Goal: Contribute content: Contribute content

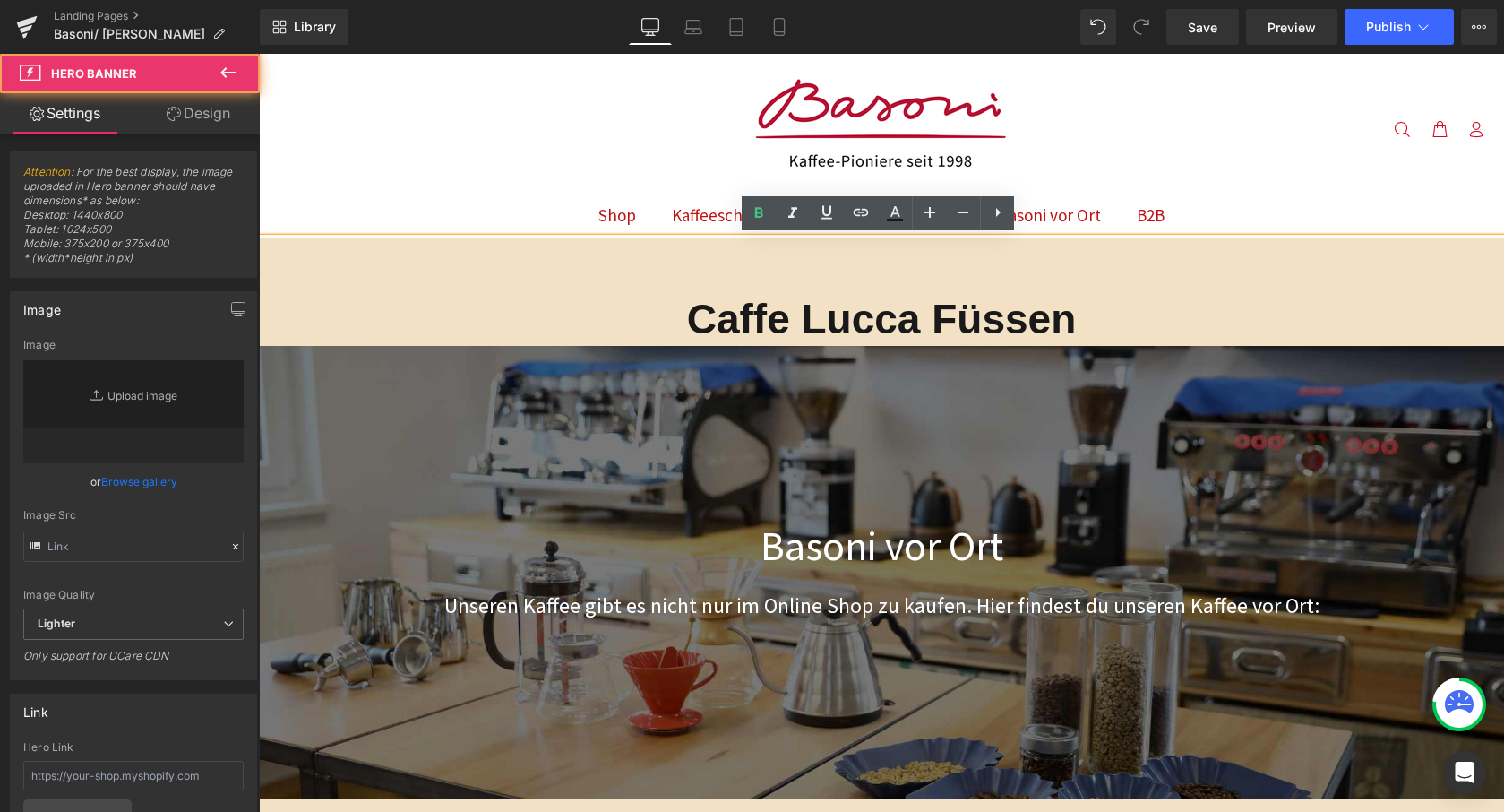
click at [259, 54] on div "200px" at bounding box center [259, 54] width 0 height 0
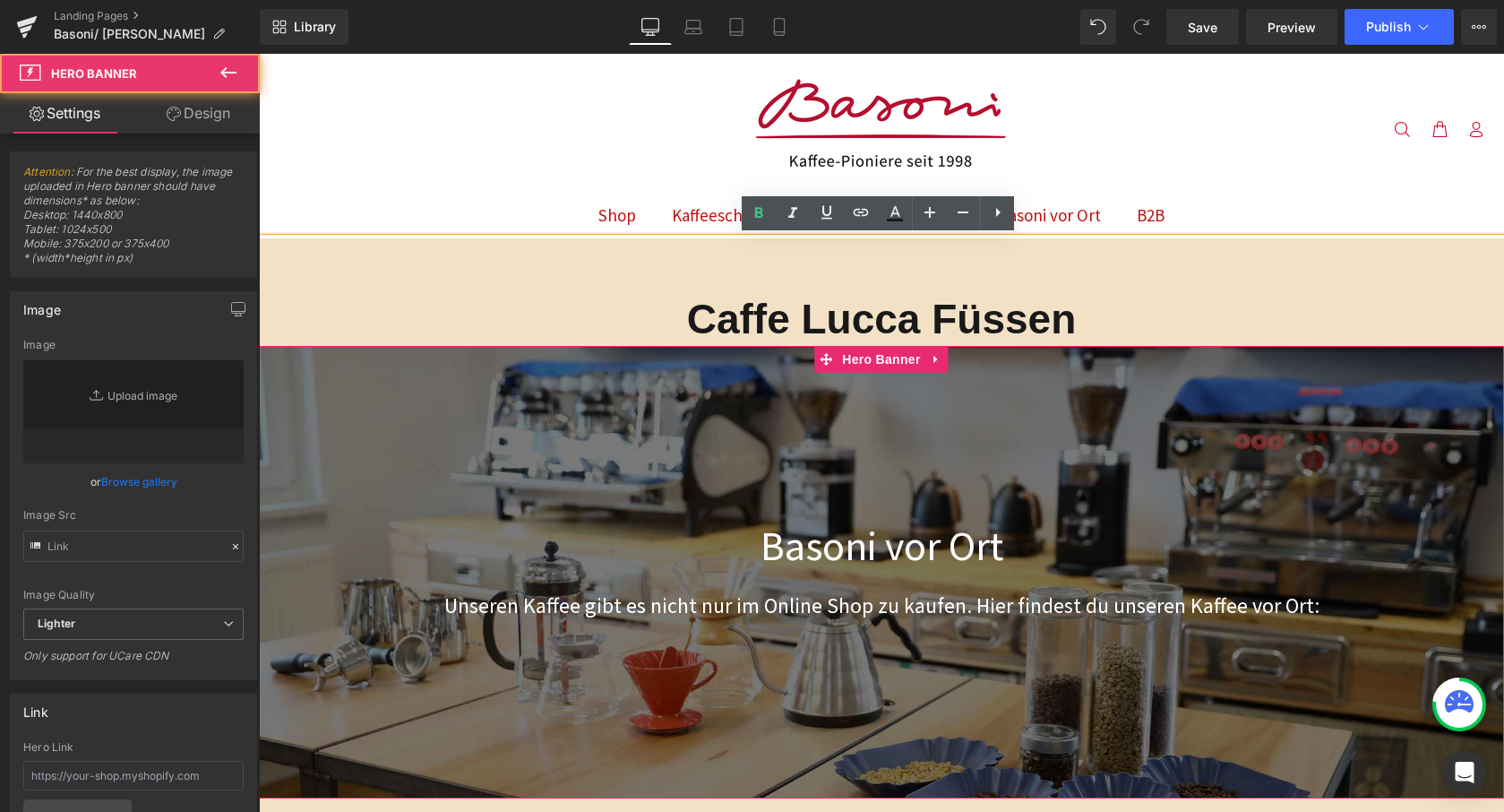
type input "[URL][DOMAIN_NAME]"
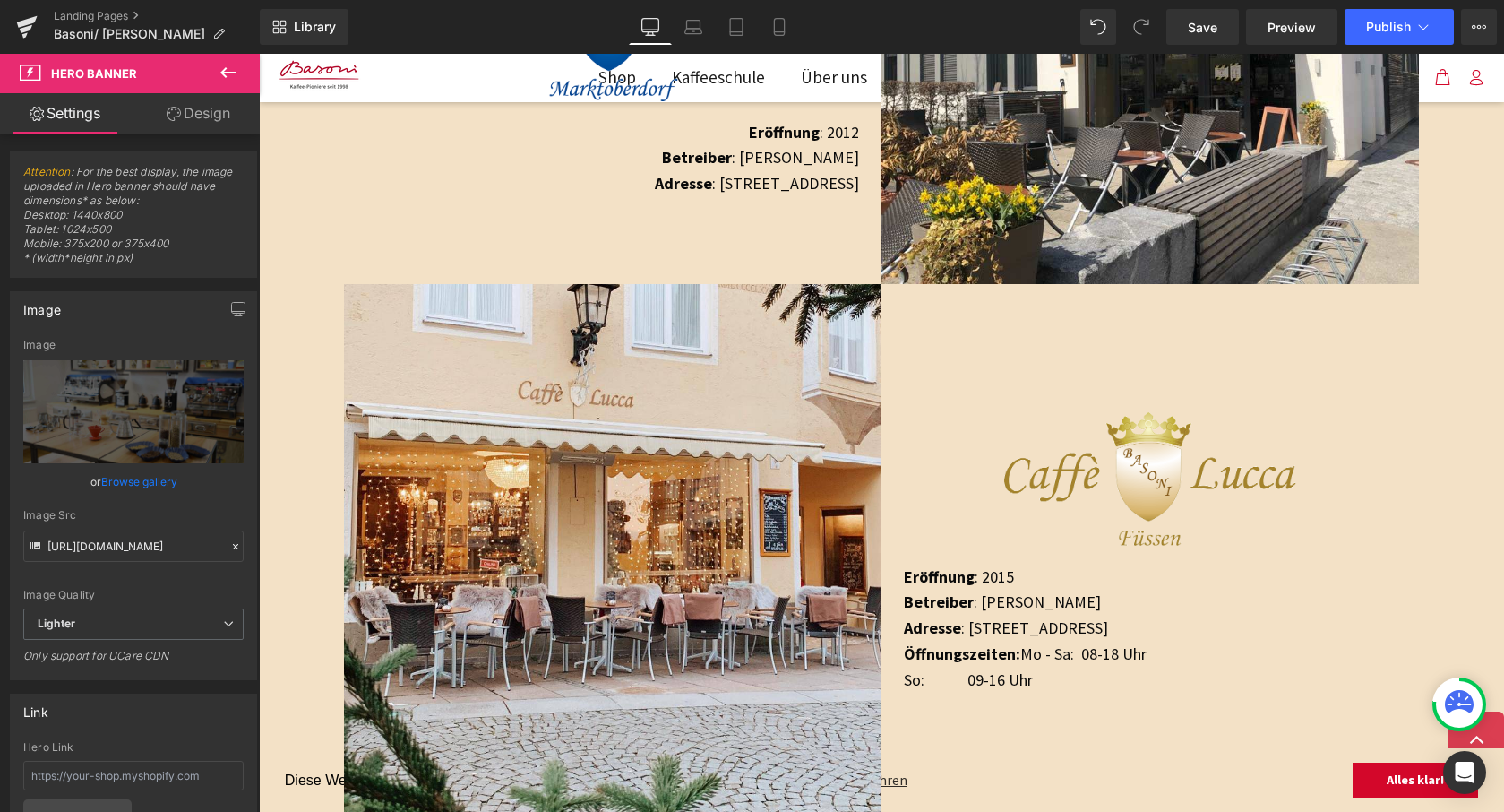
scroll to position [2153, 0]
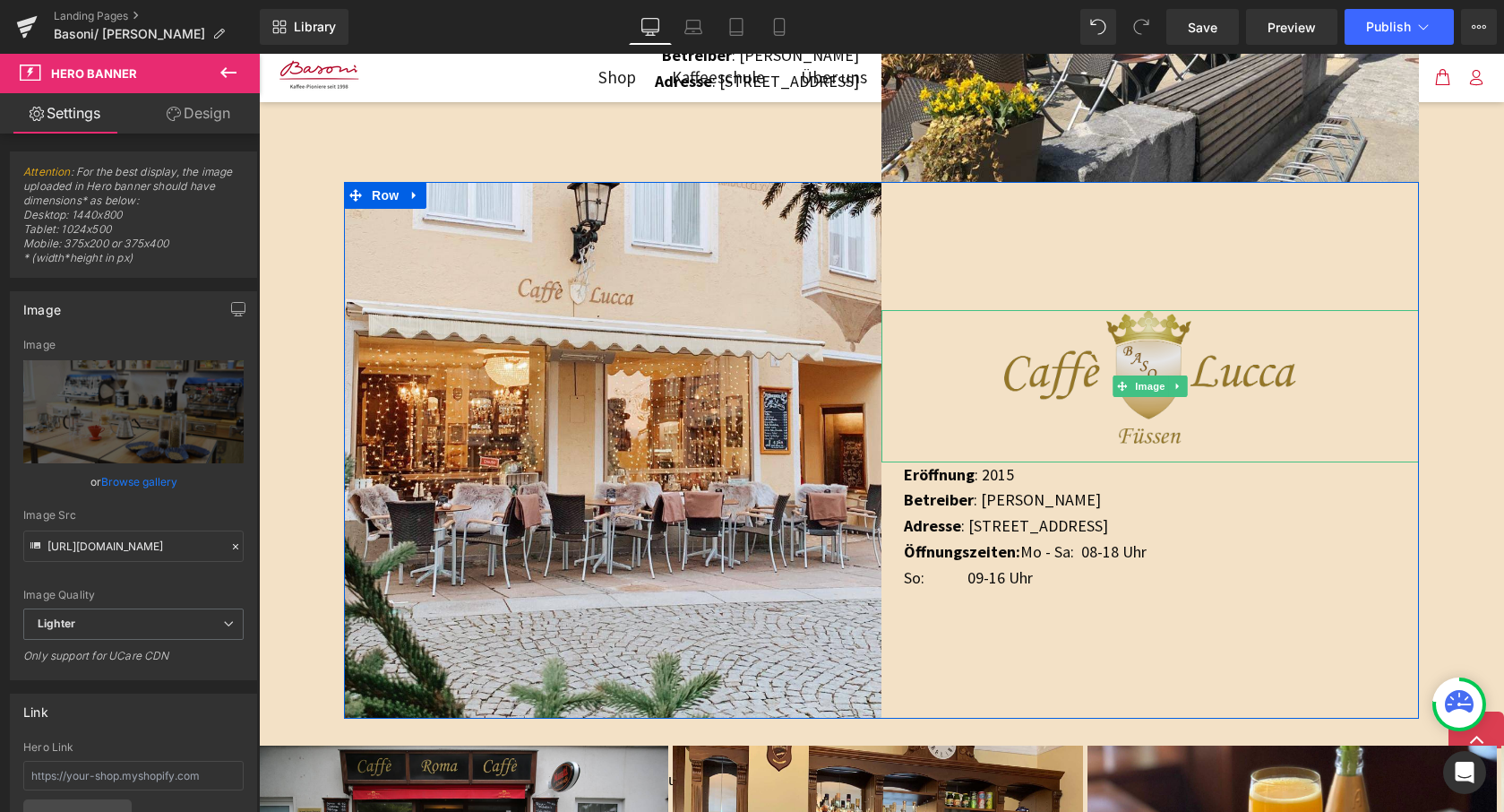
click at [1101, 321] on img at bounding box center [1151, 386] width 293 height 153
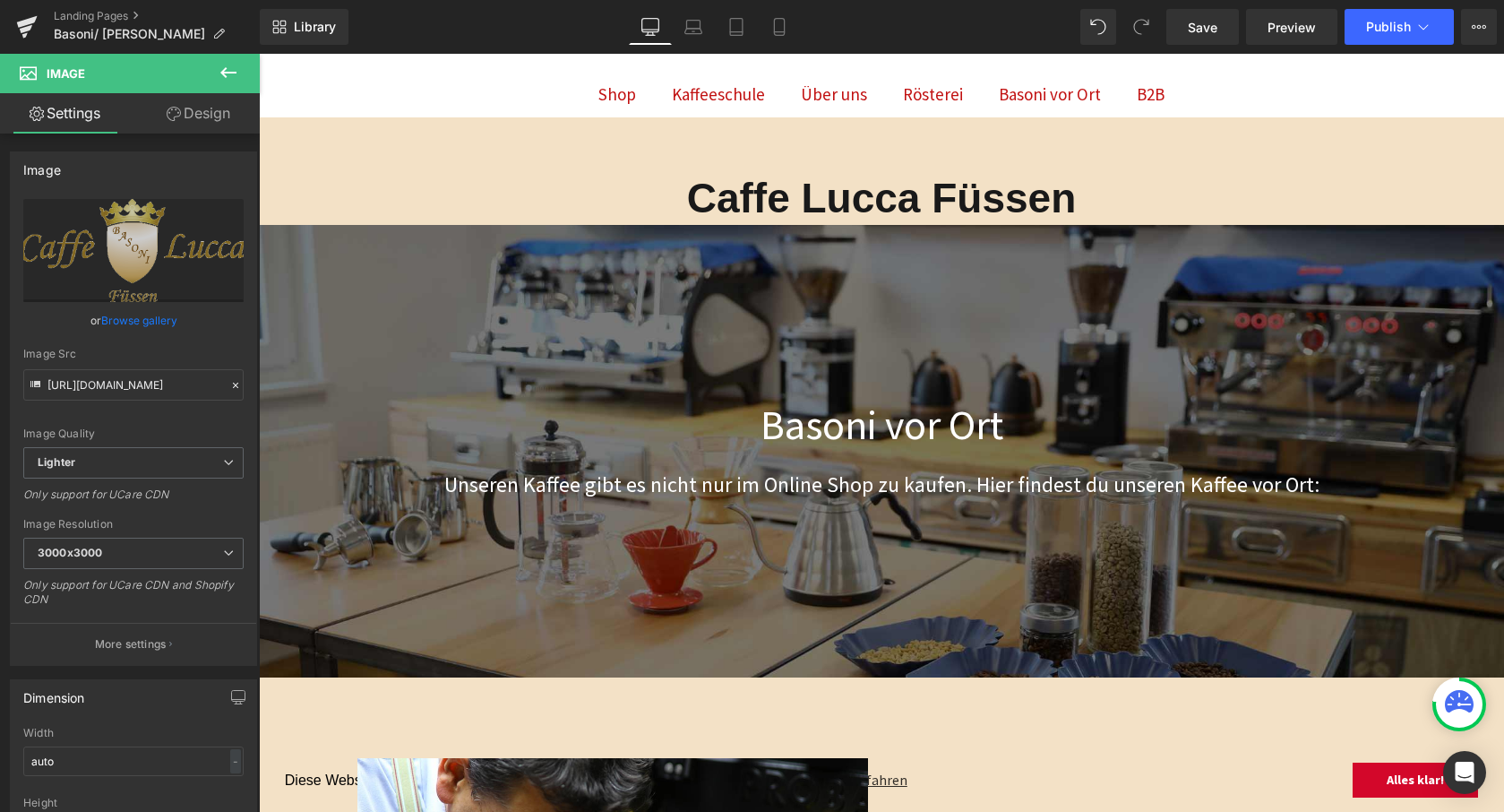
scroll to position [122, 0]
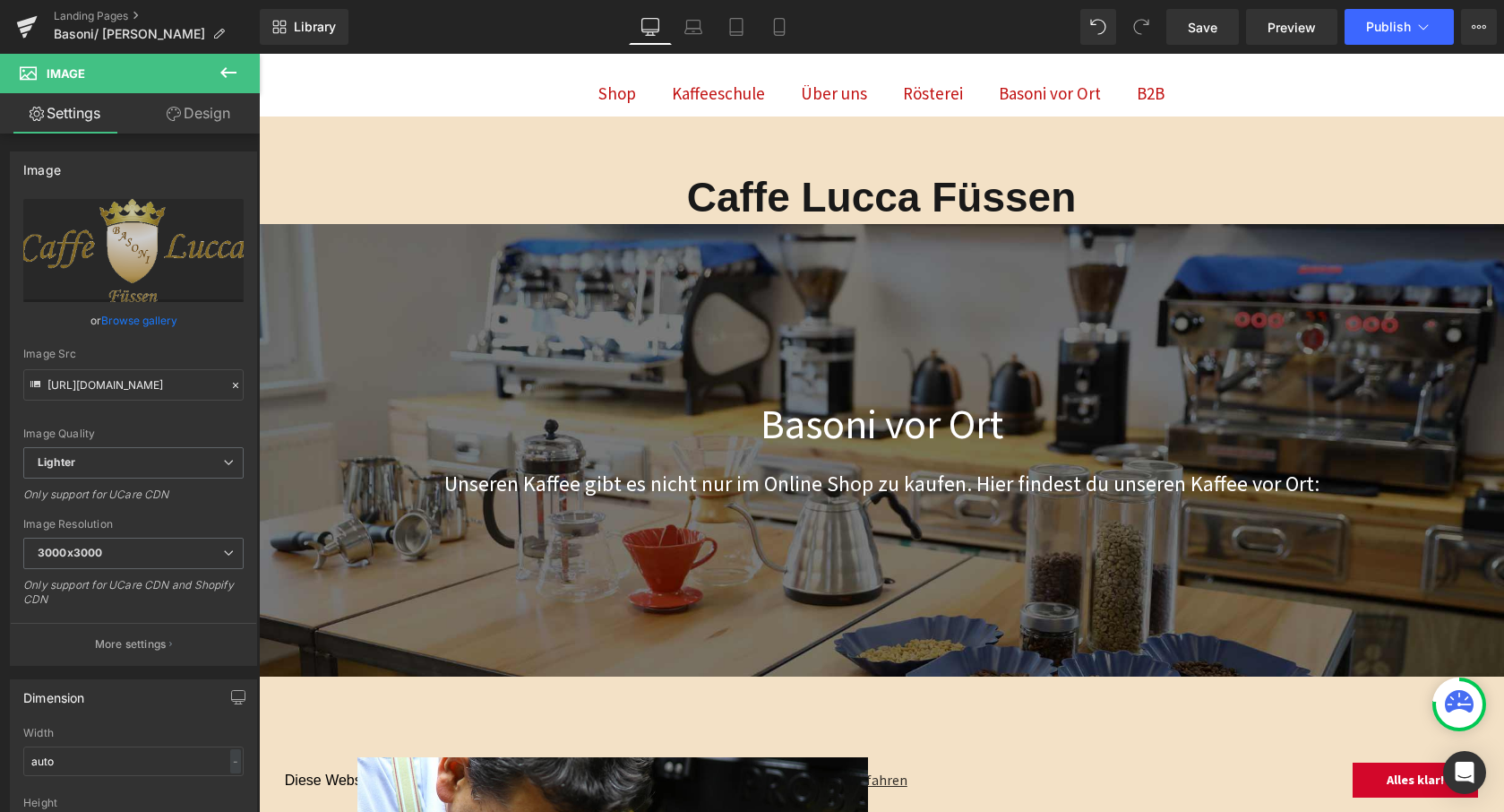
click at [830, 292] on div "Basoni vor Ort Heading Unseren Kaffee gibt es nicht nur im Online Shop zu kaufe…" at bounding box center [882, 450] width 1246 height 453
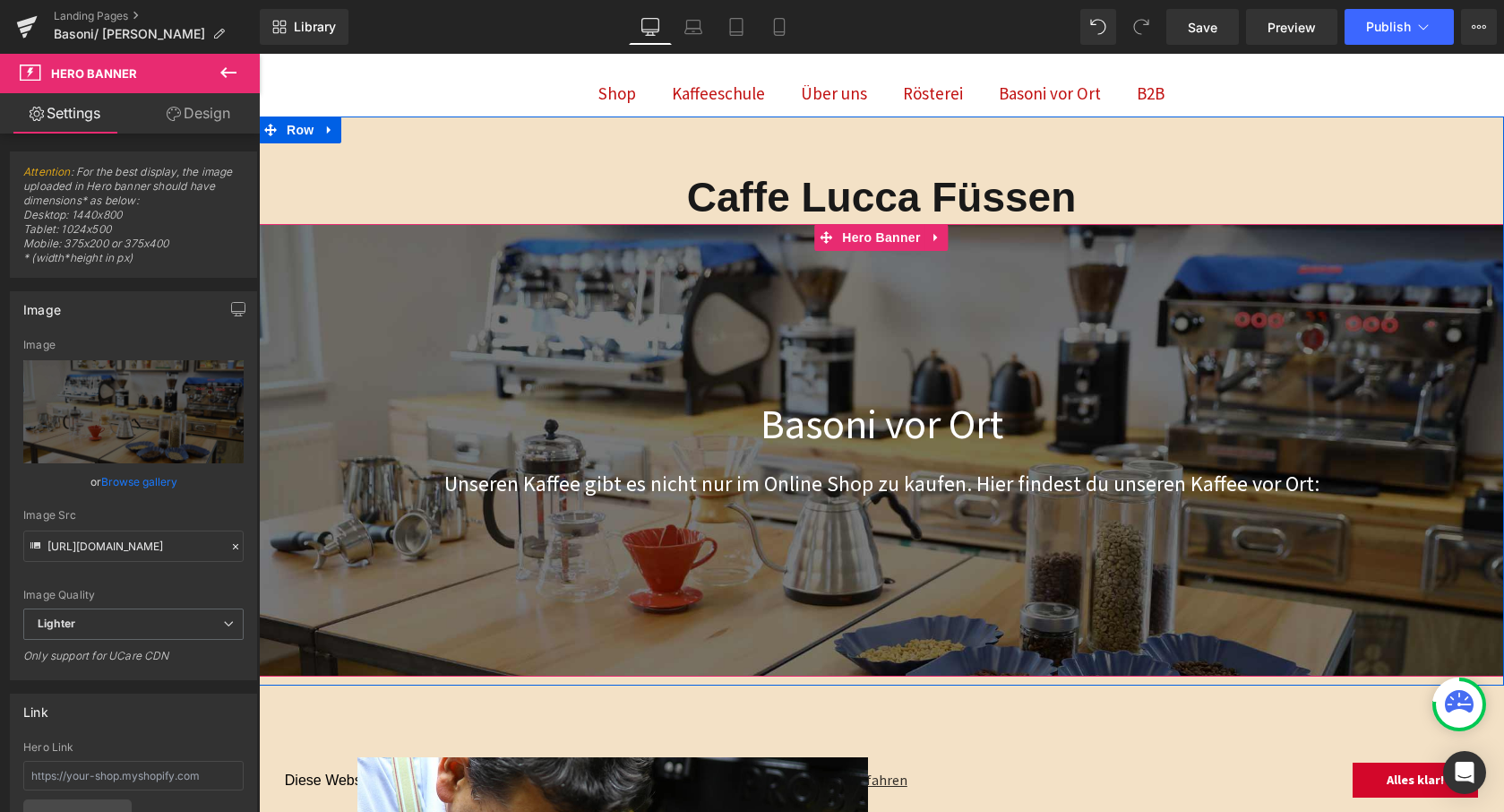
click at [877, 513] on div at bounding box center [882, 450] width 1246 height 453
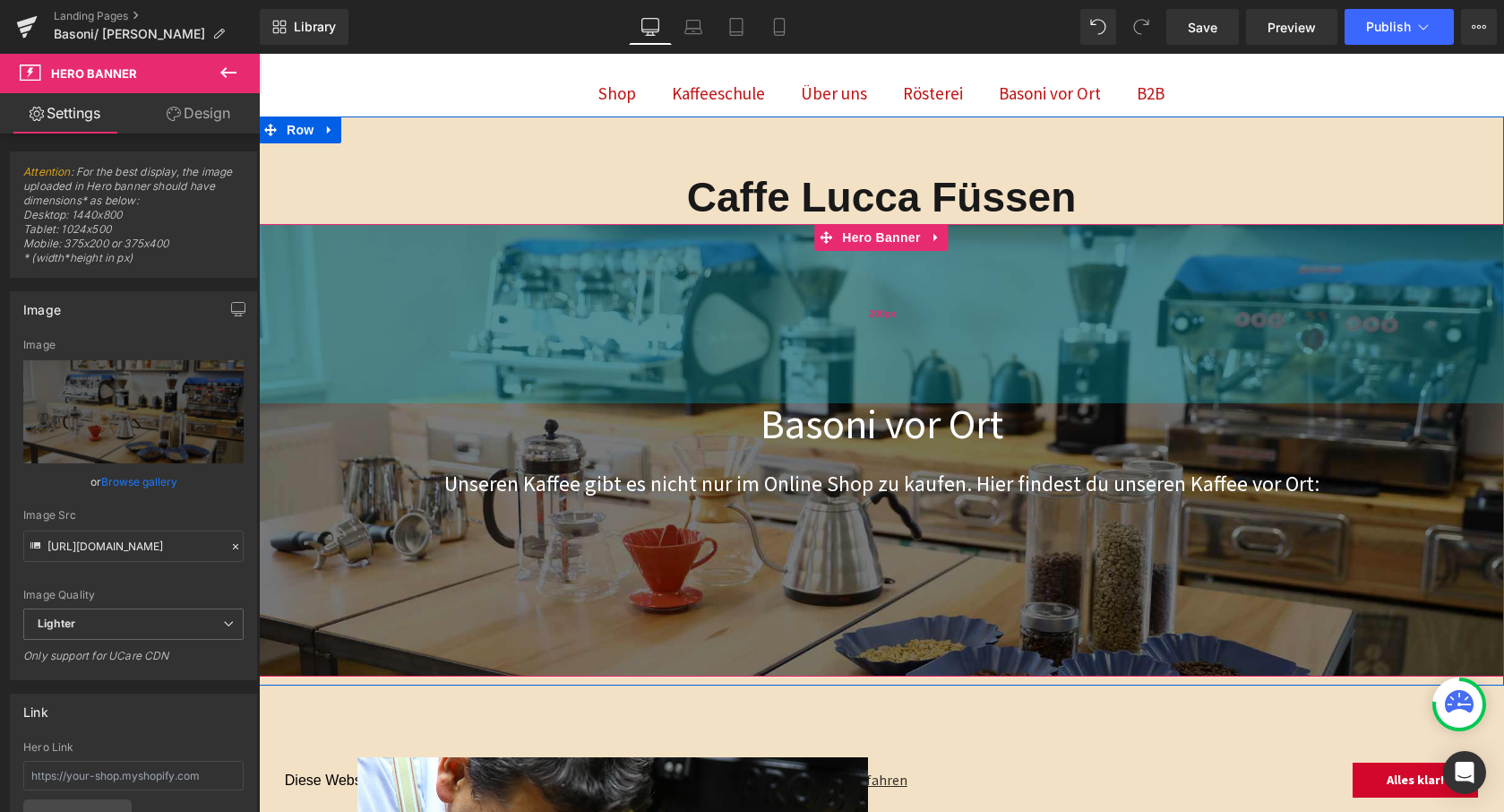
click at [827, 303] on div "200px" at bounding box center [882, 313] width 1246 height 179
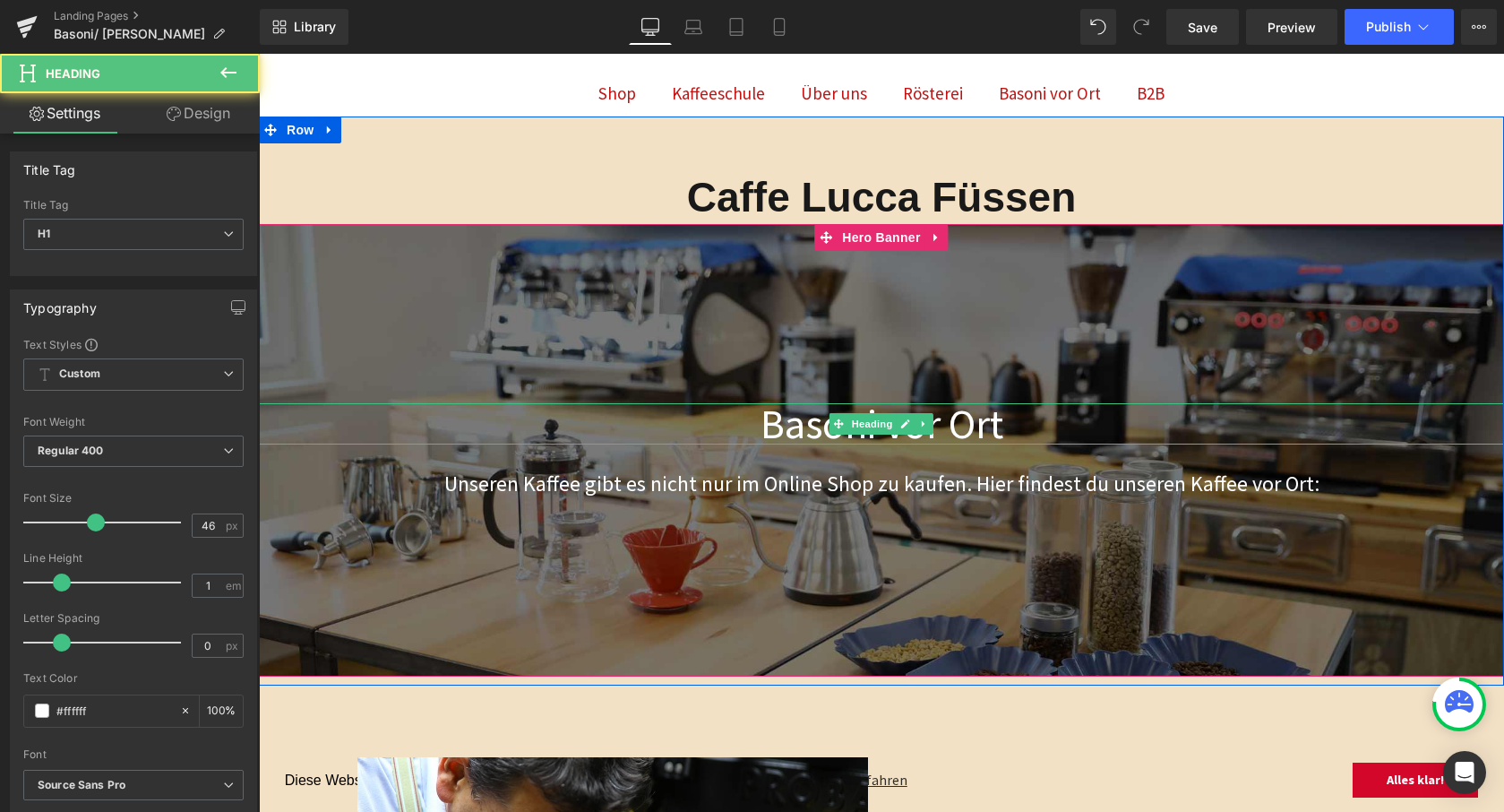
click at [877, 435] on h1 "Basoni vor Ort" at bounding box center [882, 424] width 1246 height 42
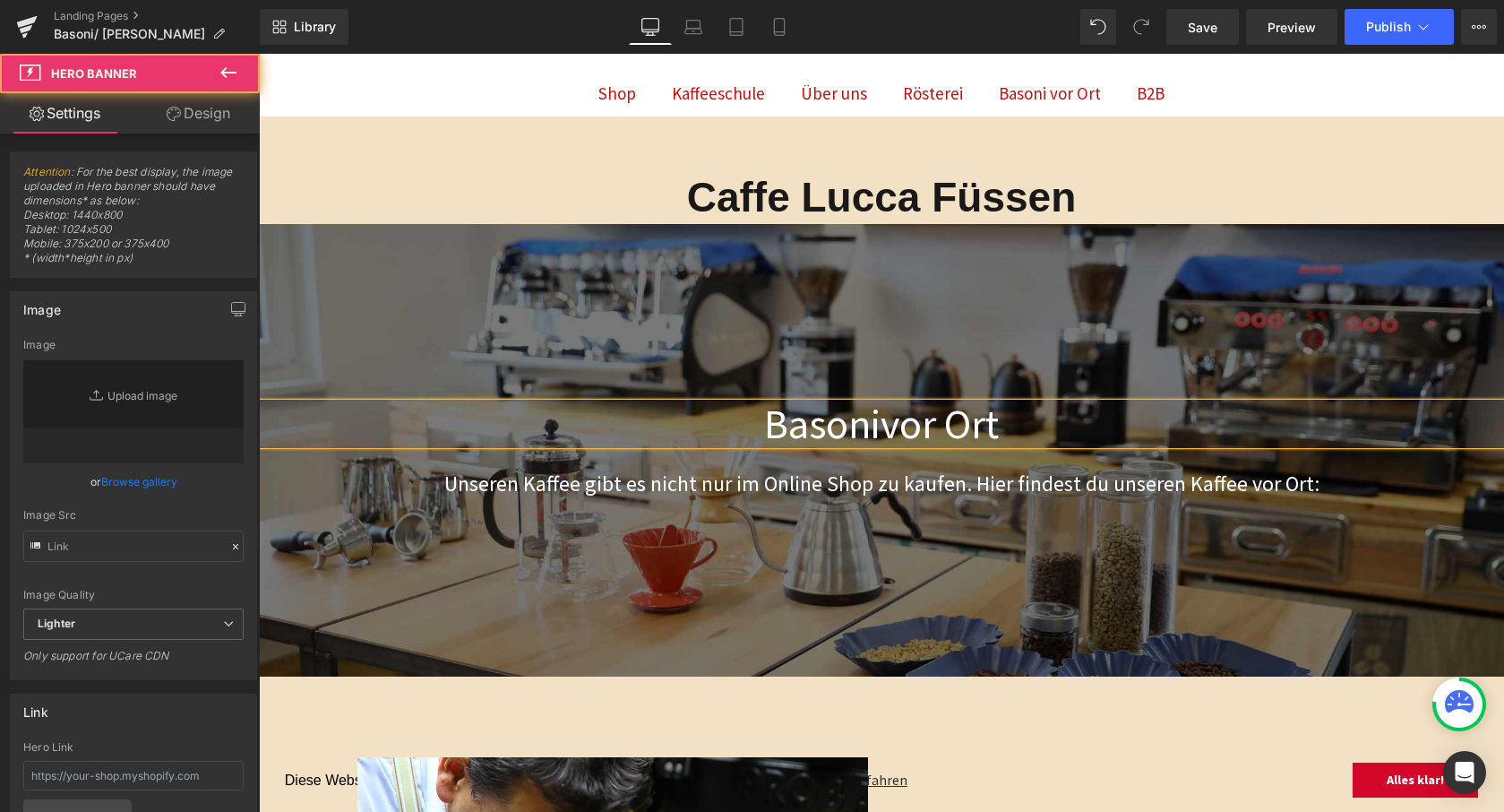
click at [883, 452] on span "Basonivor Ort Heading Unseren Kaffee gibt es nicht nur im Online Shop zu kaufen…" at bounding box center [882, 450] width 1246 height 94
type input "[URL][DOMAIN_NAME]"
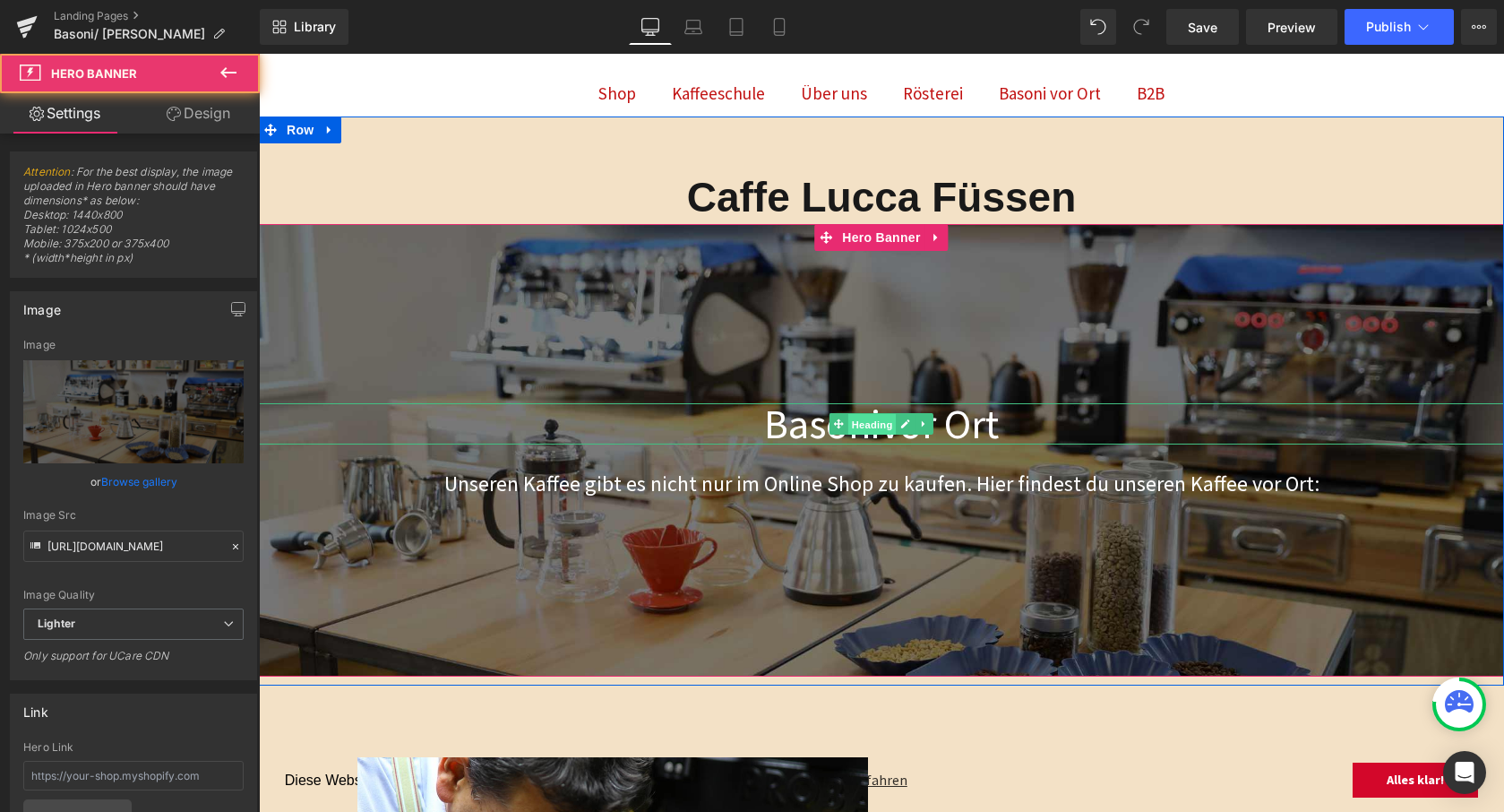
click at [881, 425] on span "Heading" at bounding box center [873, 425] width 49 height 22
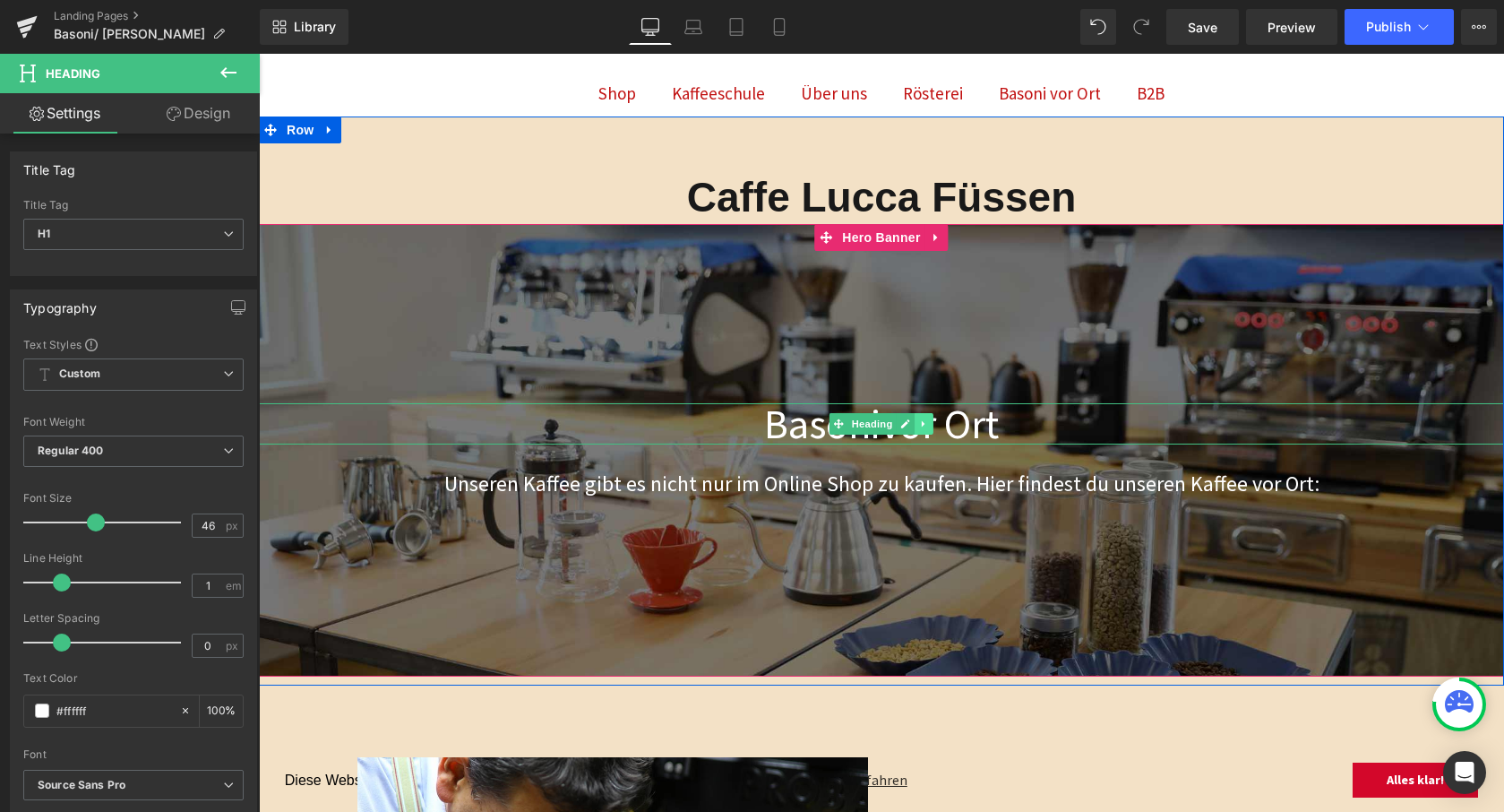
click at [925, 421] on icon at bounding box center [924, 424] width 10 height 11
click at [931, 420] on icon at bounding box center [934, 423] width 10 height 10
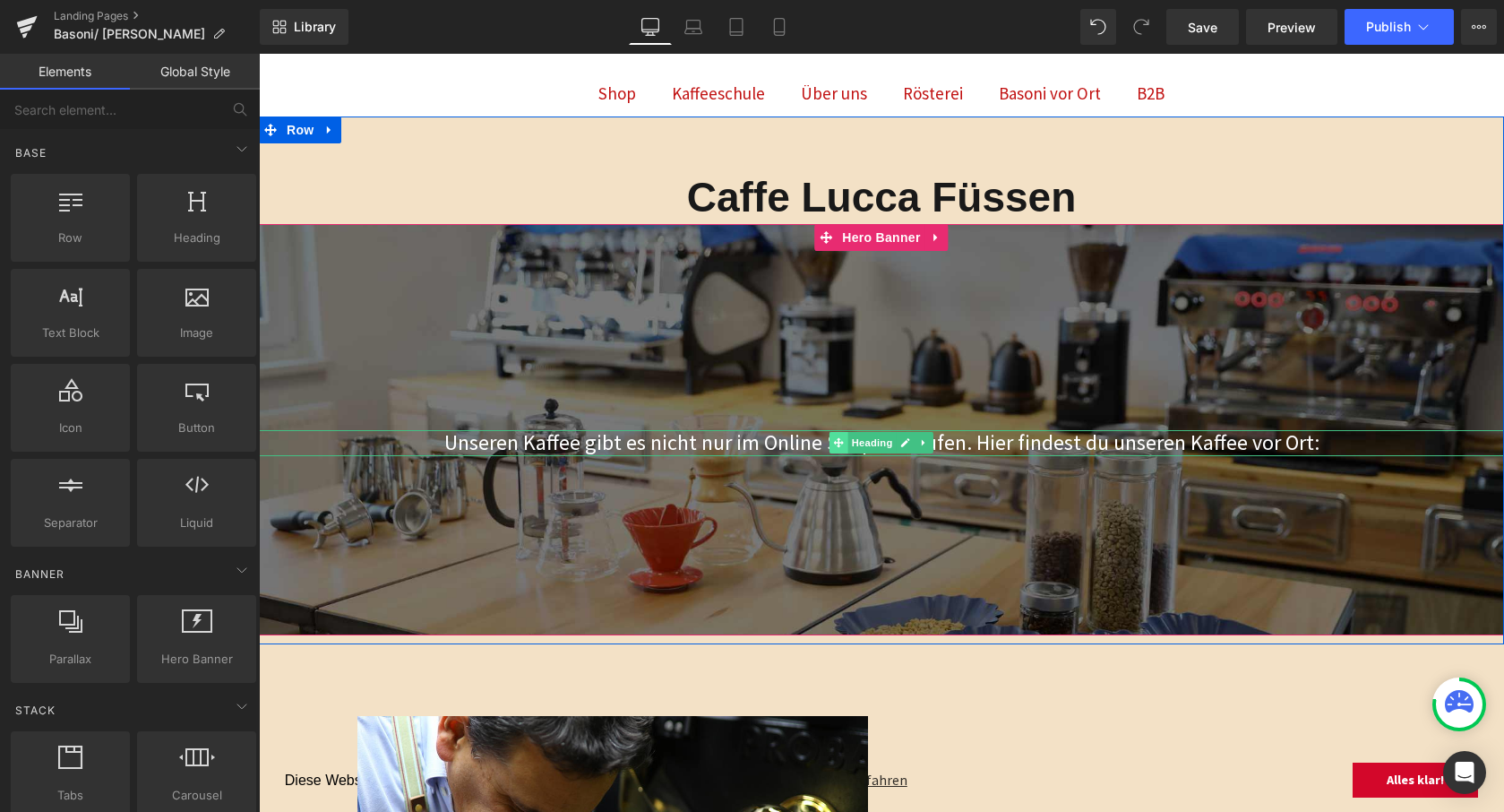
click at [839, 448] on span at bounding box center [838, 443] width 19 height 22
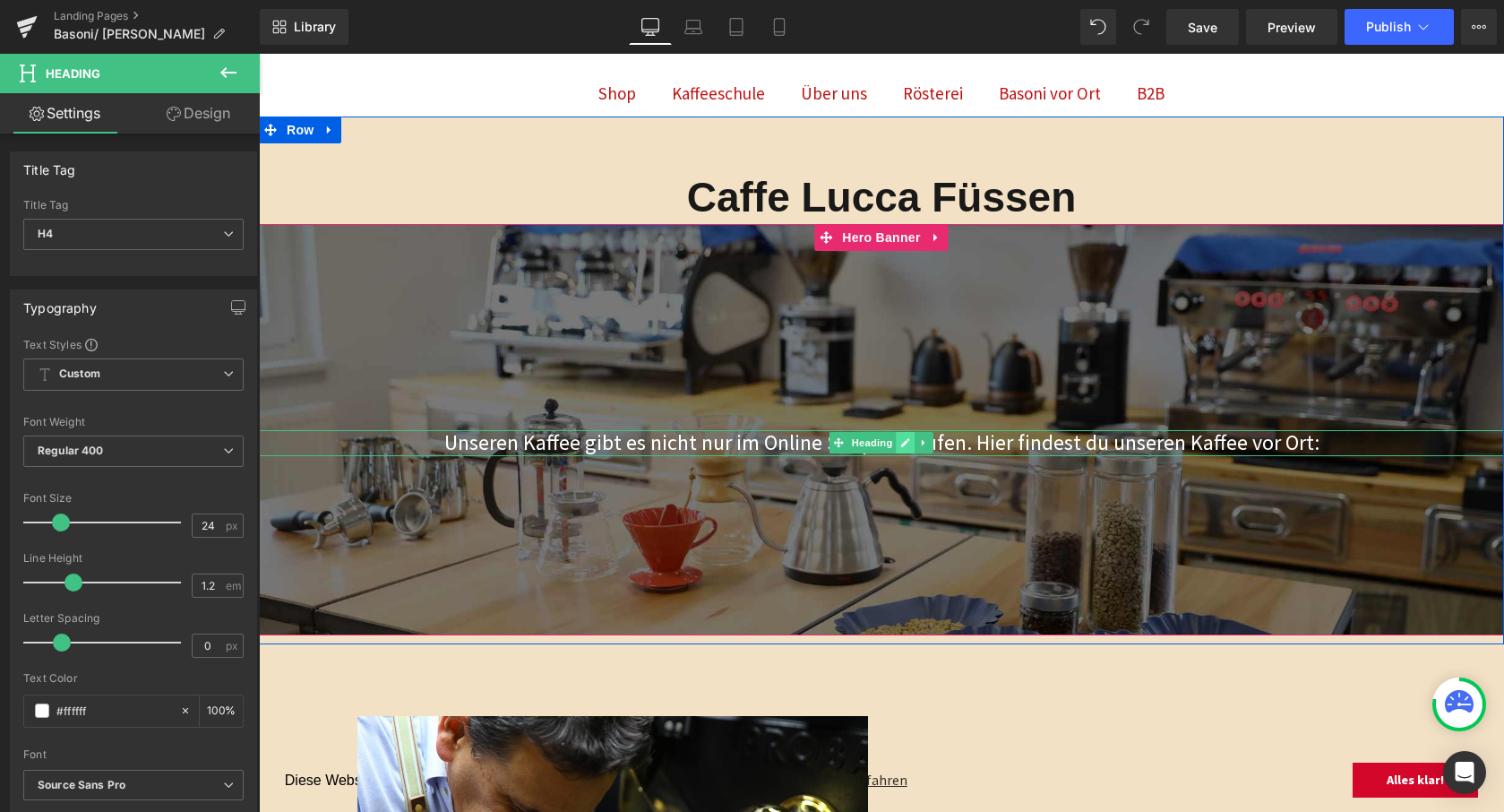
click at [910, 441] on link at bounding box center [906, 443] width 19 height 22
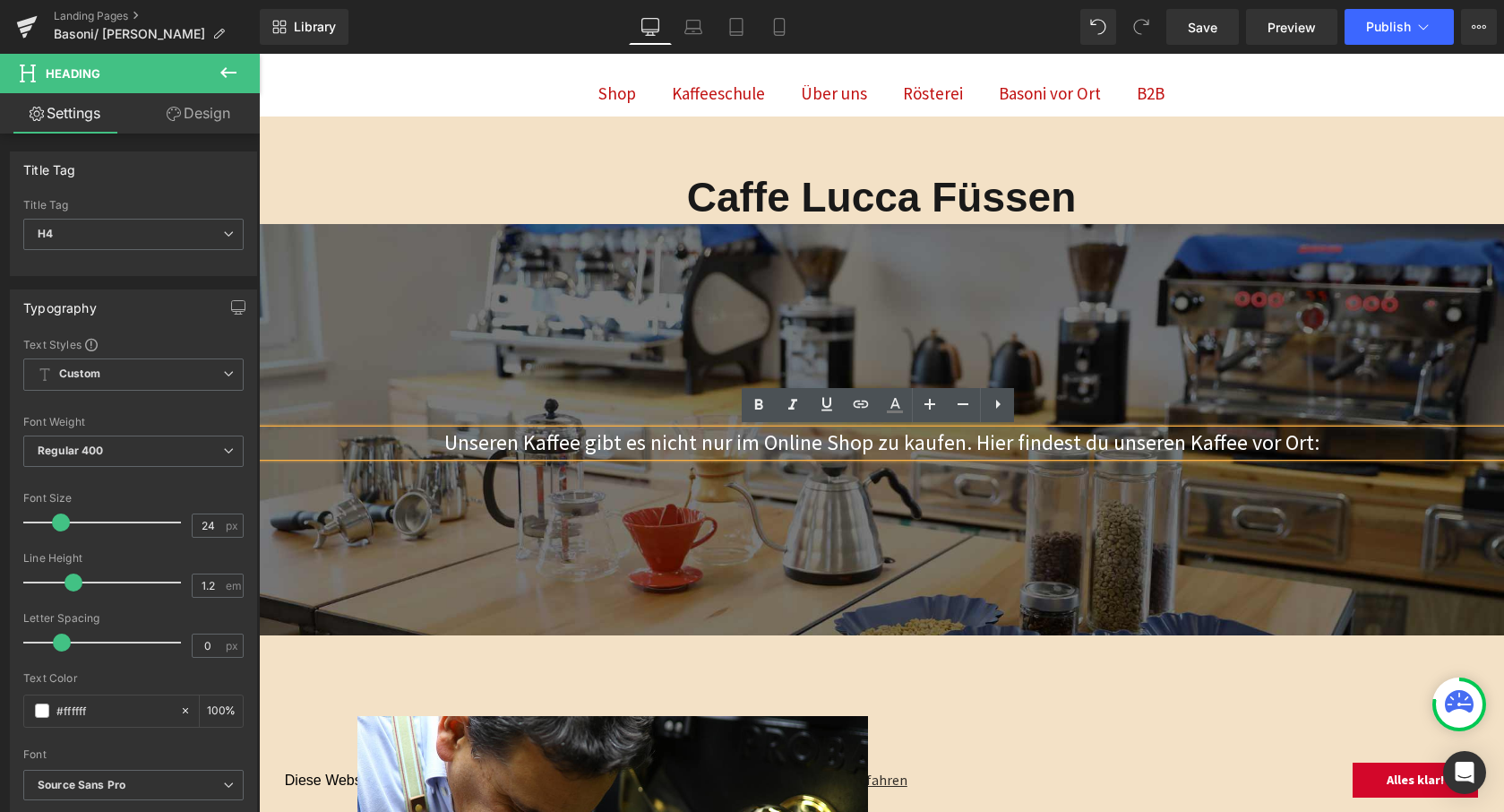
click at [1004, 443] on h4 "Unseren Kaffee gibt es nicht nur im Online Shop zu kaufen. Hier findest du unse…" at bounding box center [882, 443] width 1246 height 26
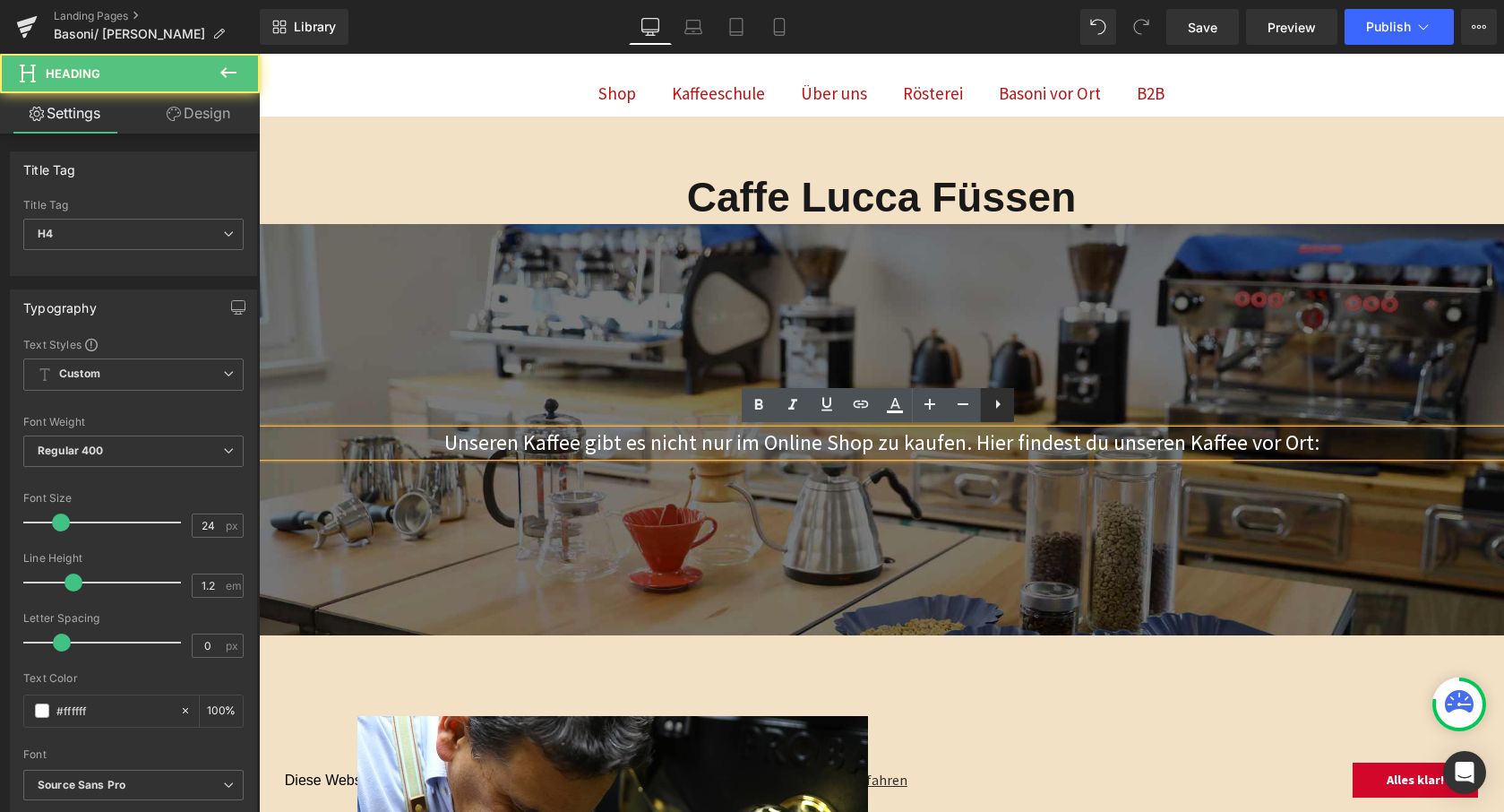
click at [1001, 411] on icon at bounding box center [998, 404] width 22 height 22
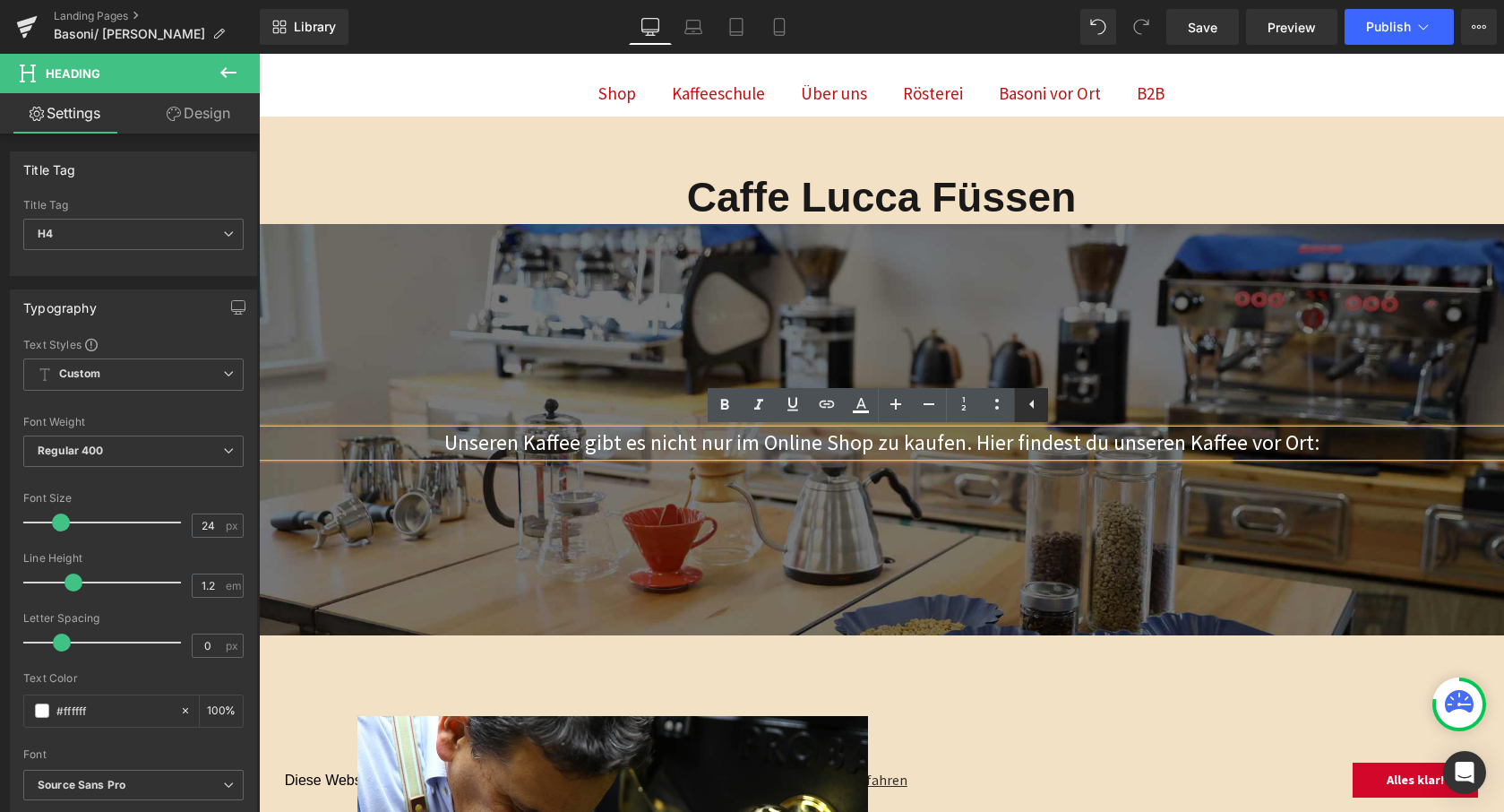
click at [1037, 410] on icon at bounding box center [1032, 404] width 22 height 22
click at [1050, 456] on div "Unseren Kaffee gibt es nicht nur im Online Shop zu kaufen. Hier findest du unse…" at bounding box center [882, 443] width 1246 height 26
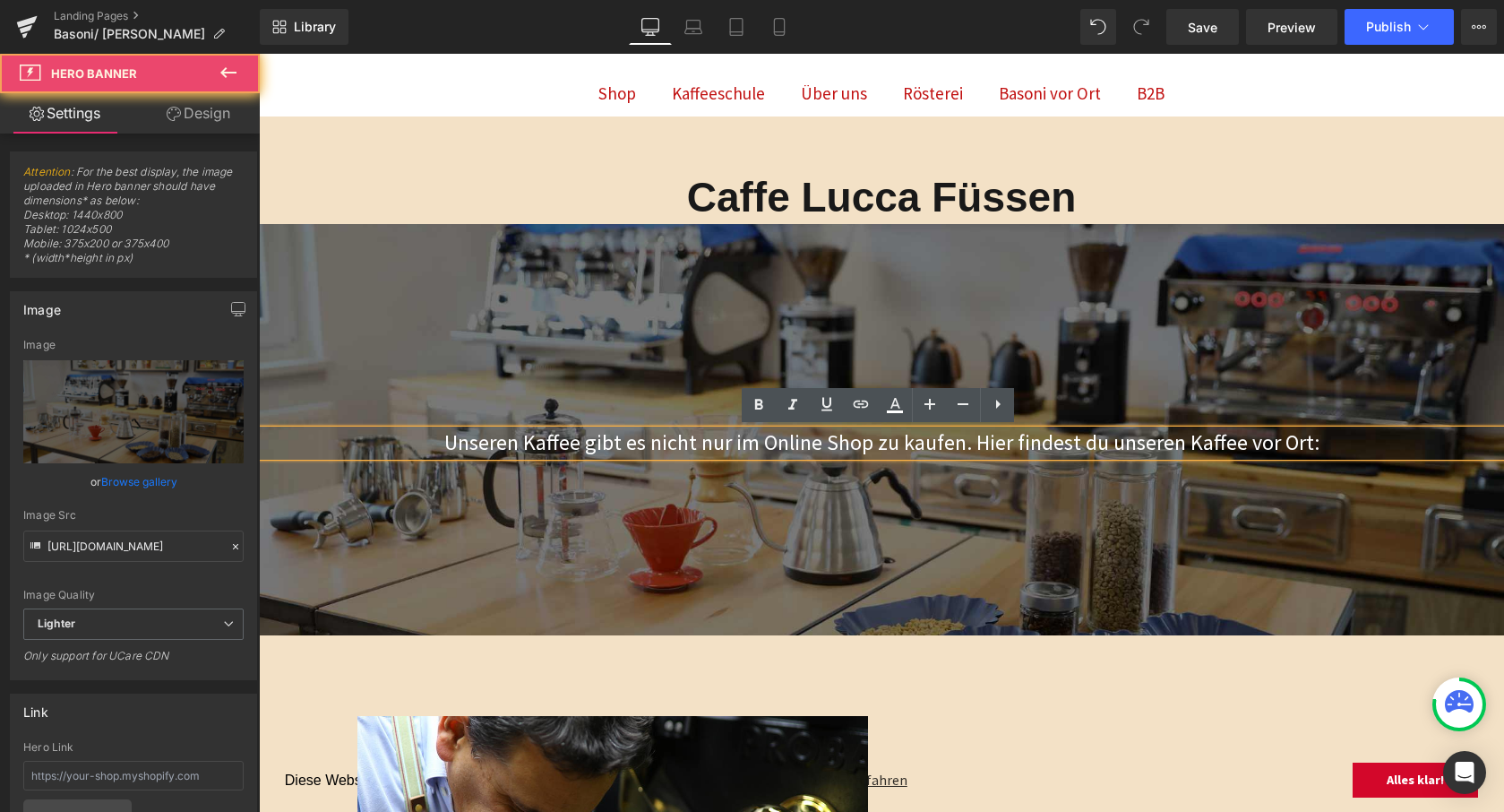
click at [1035, 499] on div at bounding box center [882, 429] width 1246 height 411
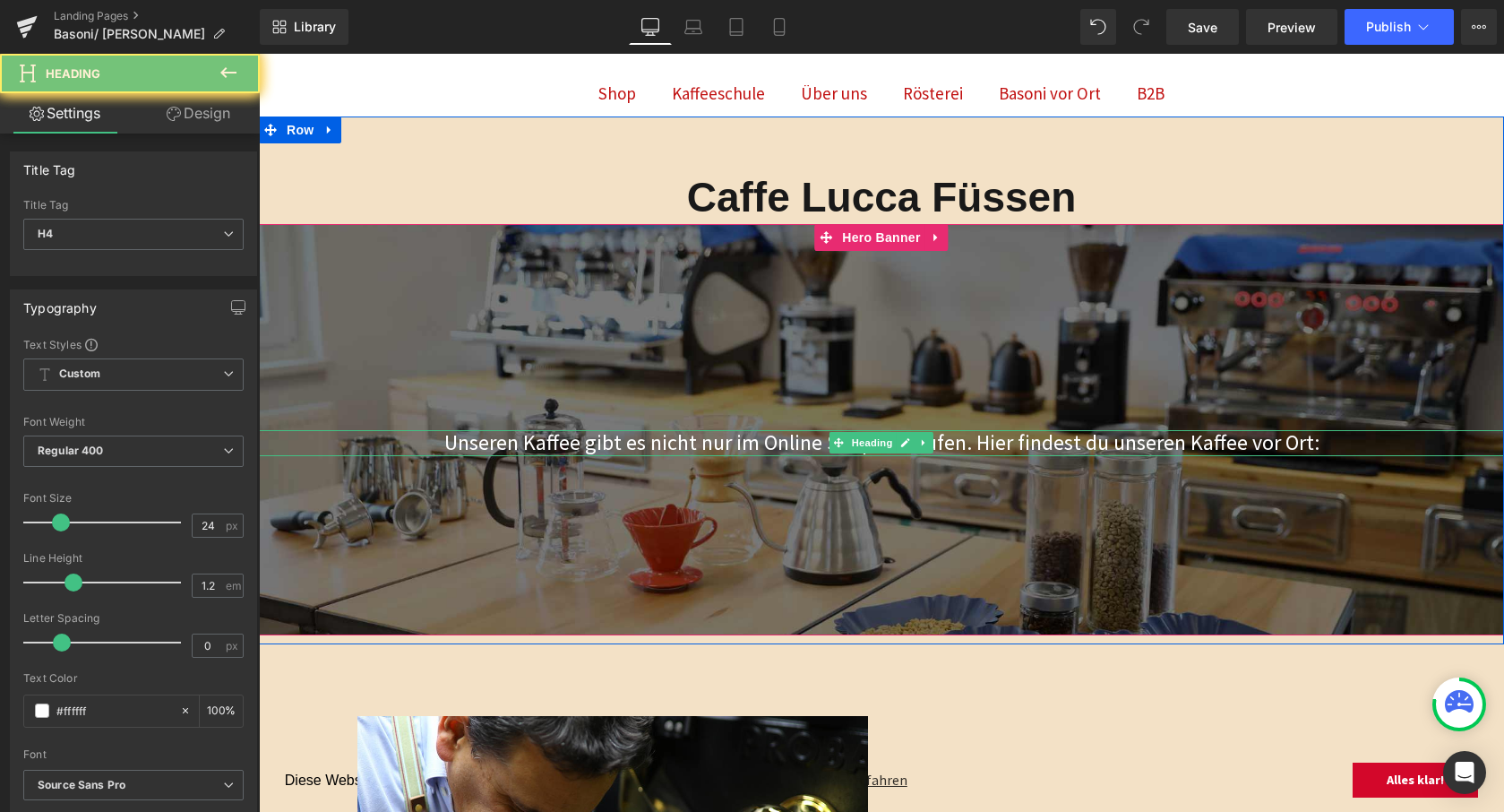
click at [944, 438] on h4 "Unseren Kaffee gibt es nicht nur im Online Shop zu kaufen. Hier findest du unse…" at bounding box center [882, 443] width 1246 height 26
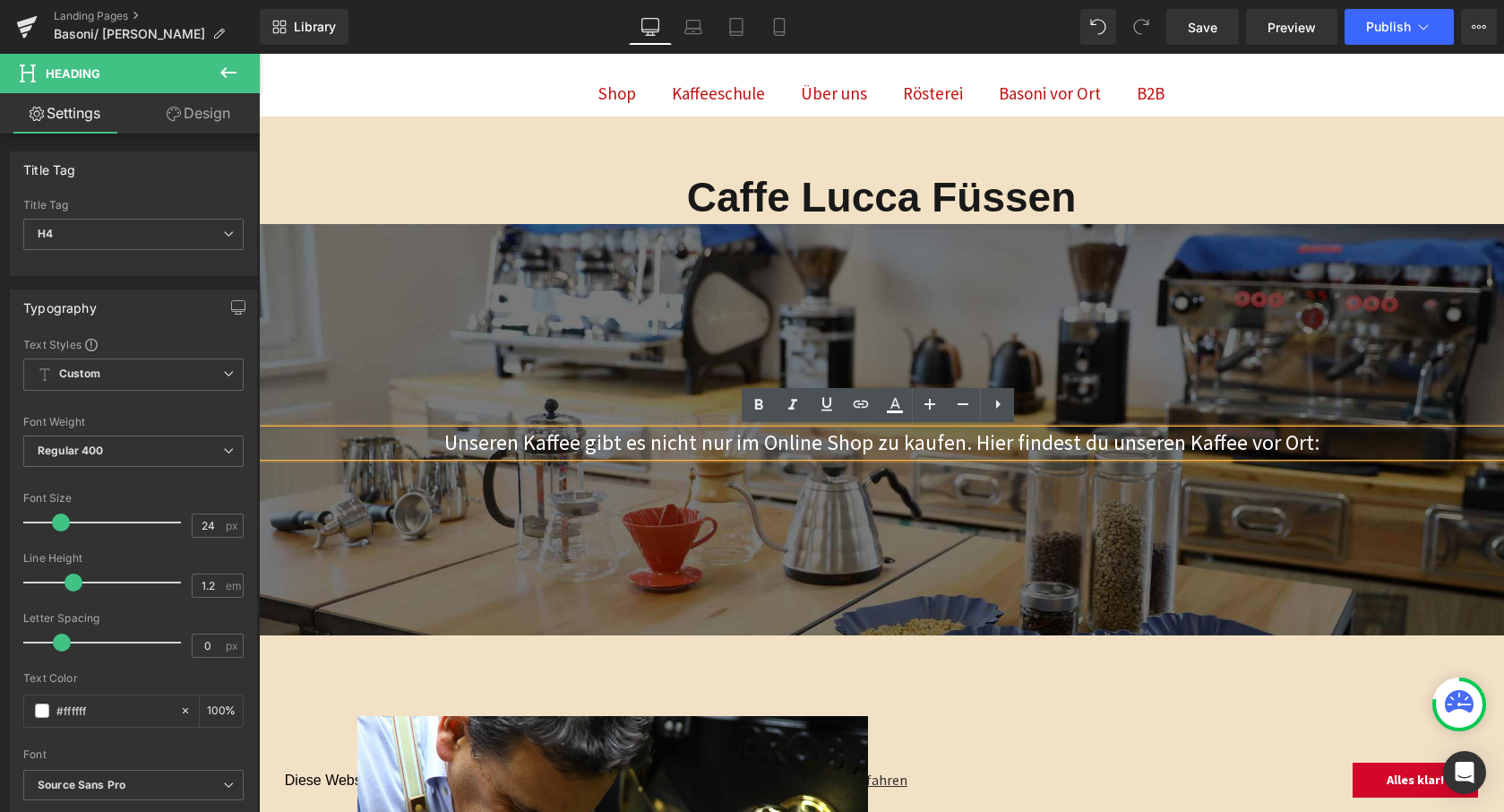
click at [941, 467] on div at bounding box center [882, 429] width 1246 height 411
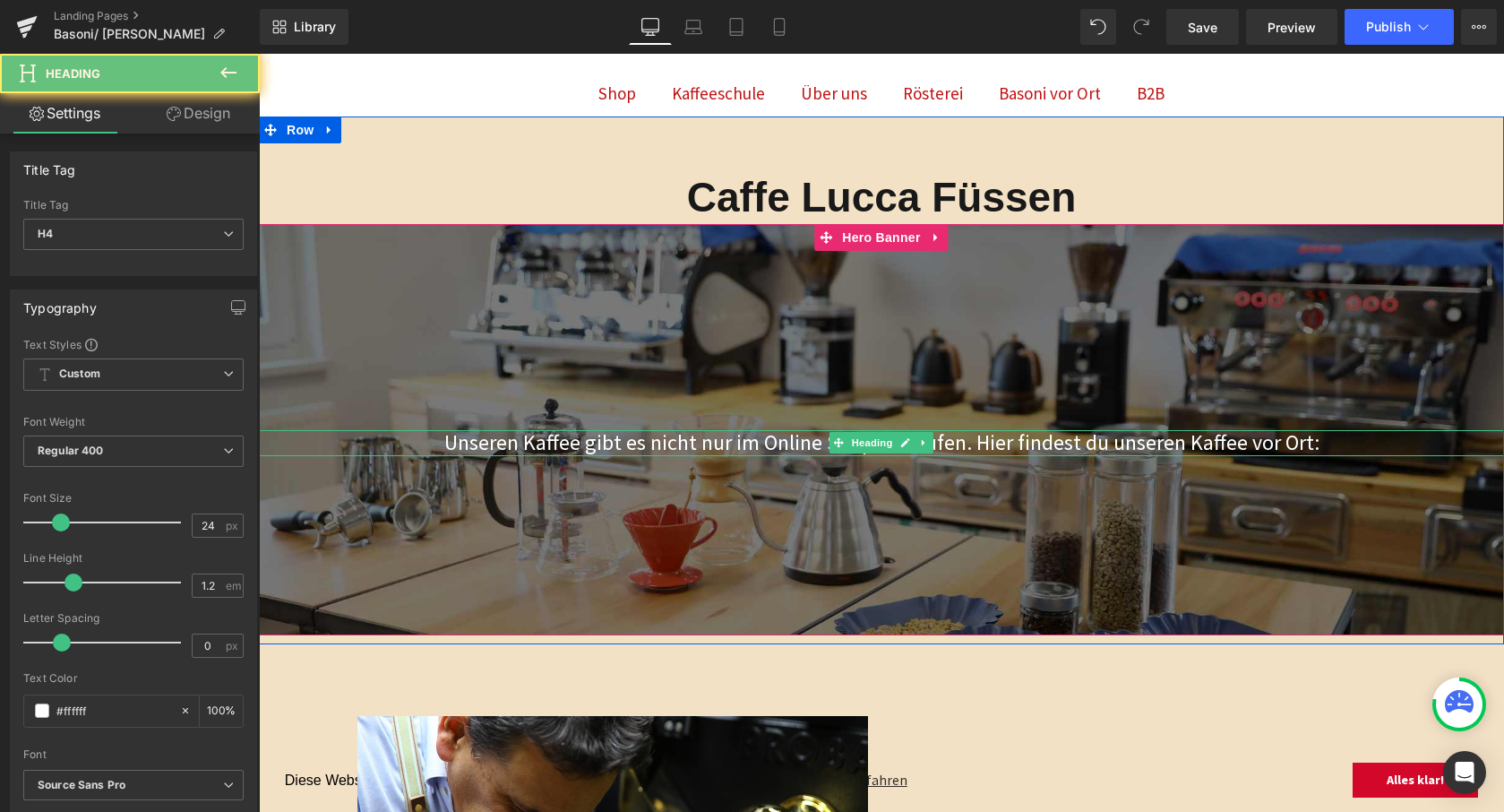
click at [912, 453] on div at bounding box center [882, 453] width 1246 height 5
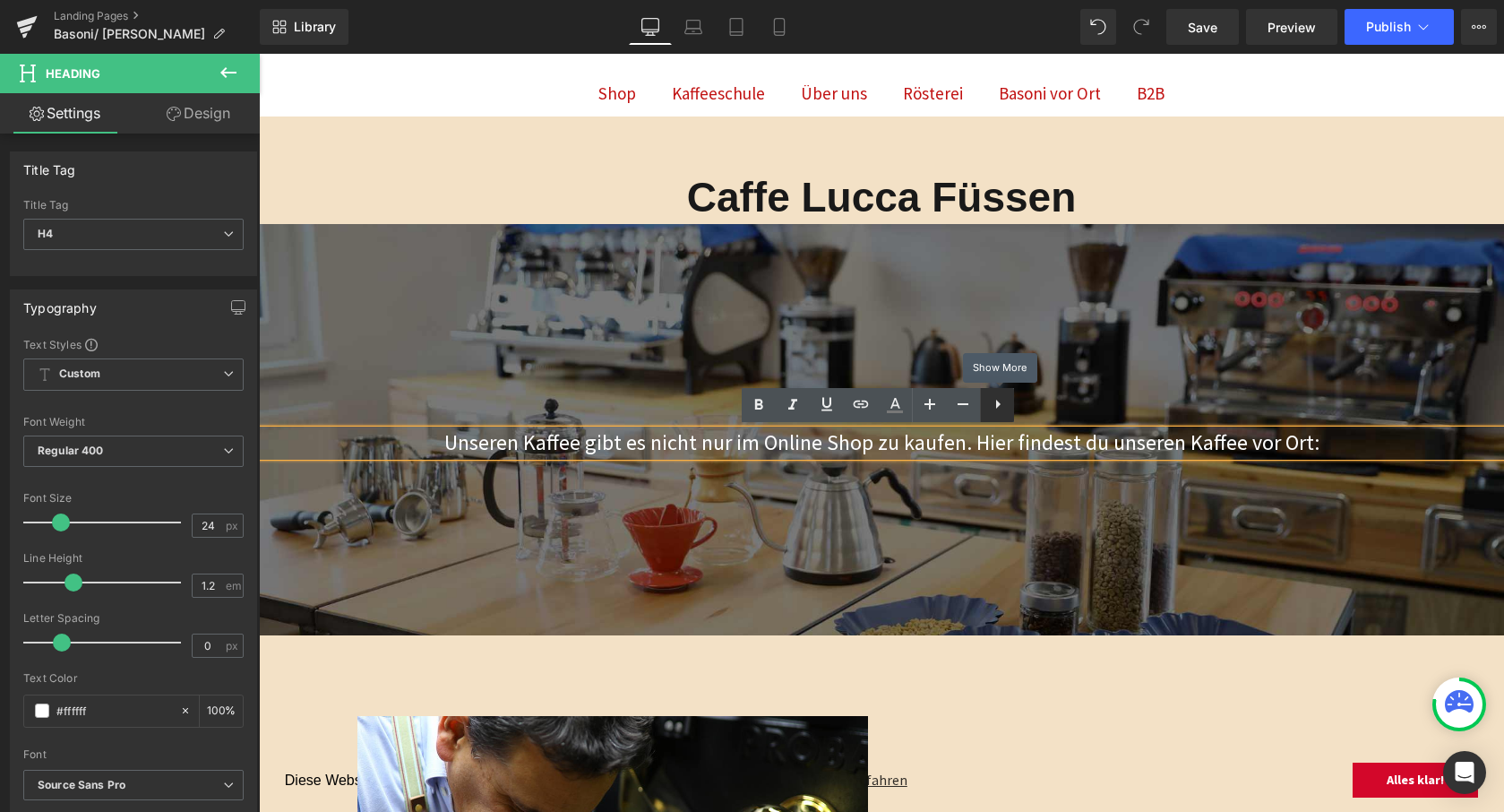
click at [1004, 406] on icon at bounding box center [998, 404] width 22 height 22
click at [941, 437] on h4 "Unseren Kaffee gibt es nicht nur im Online Shop zu kaufen. Hier findest du unse…" at bounding box center [882, 443] width 1246 height 26
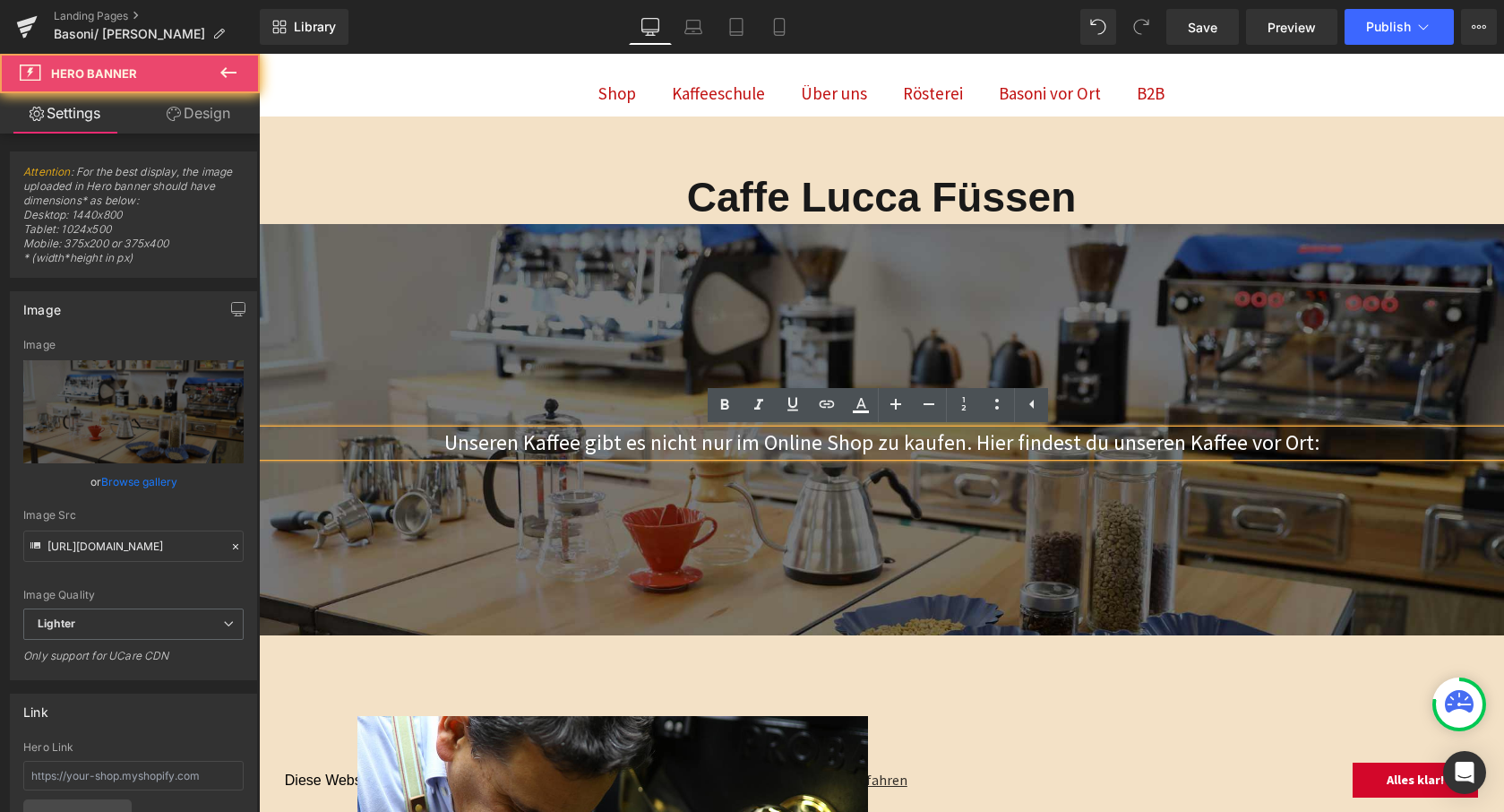
click at [855, 501] on div at bounding box center [882, 429] width 1246 height 411
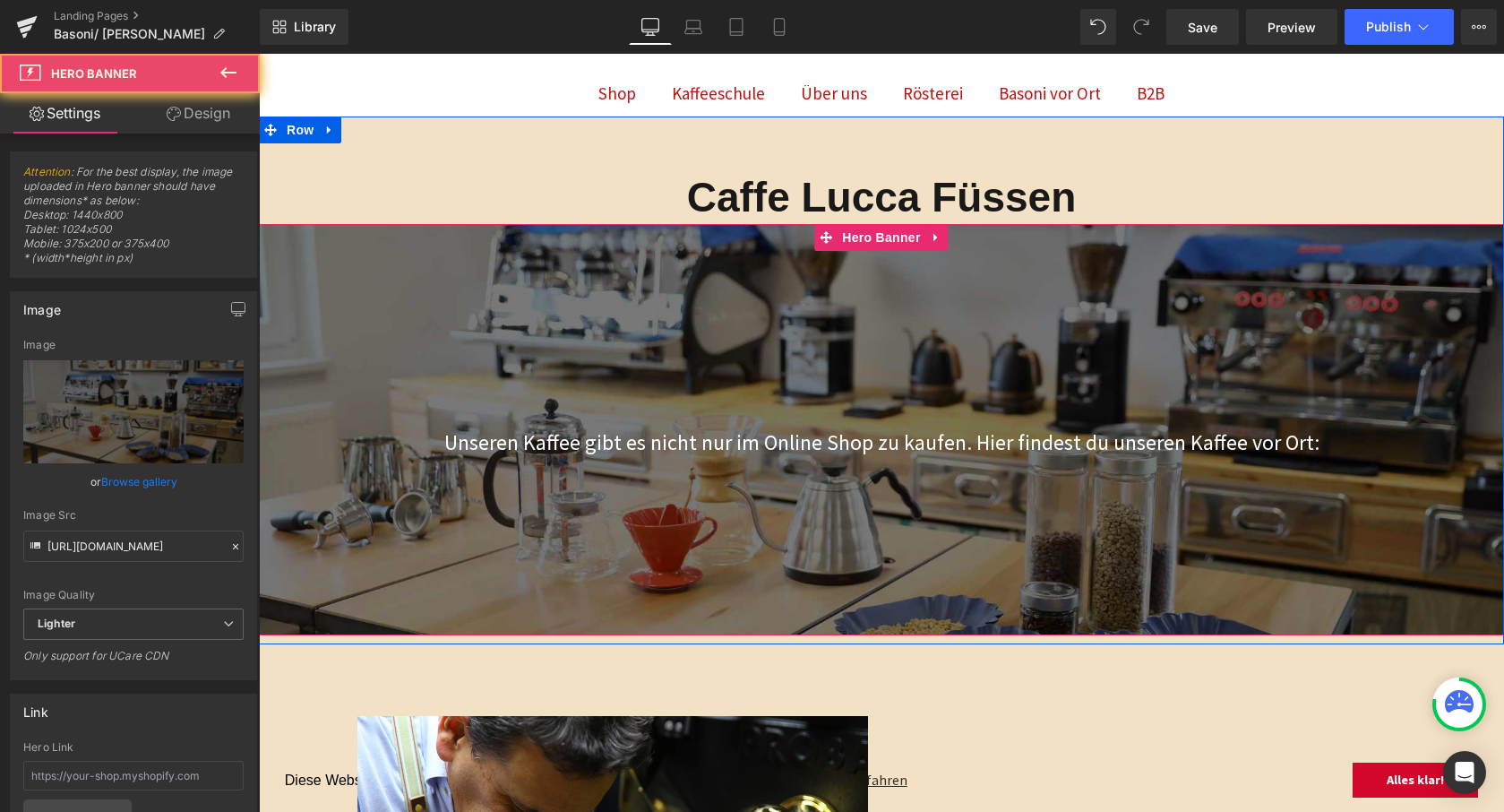
click at [579, 318] on div "200px" at bounding box center [882, 313] width 1246 height 179
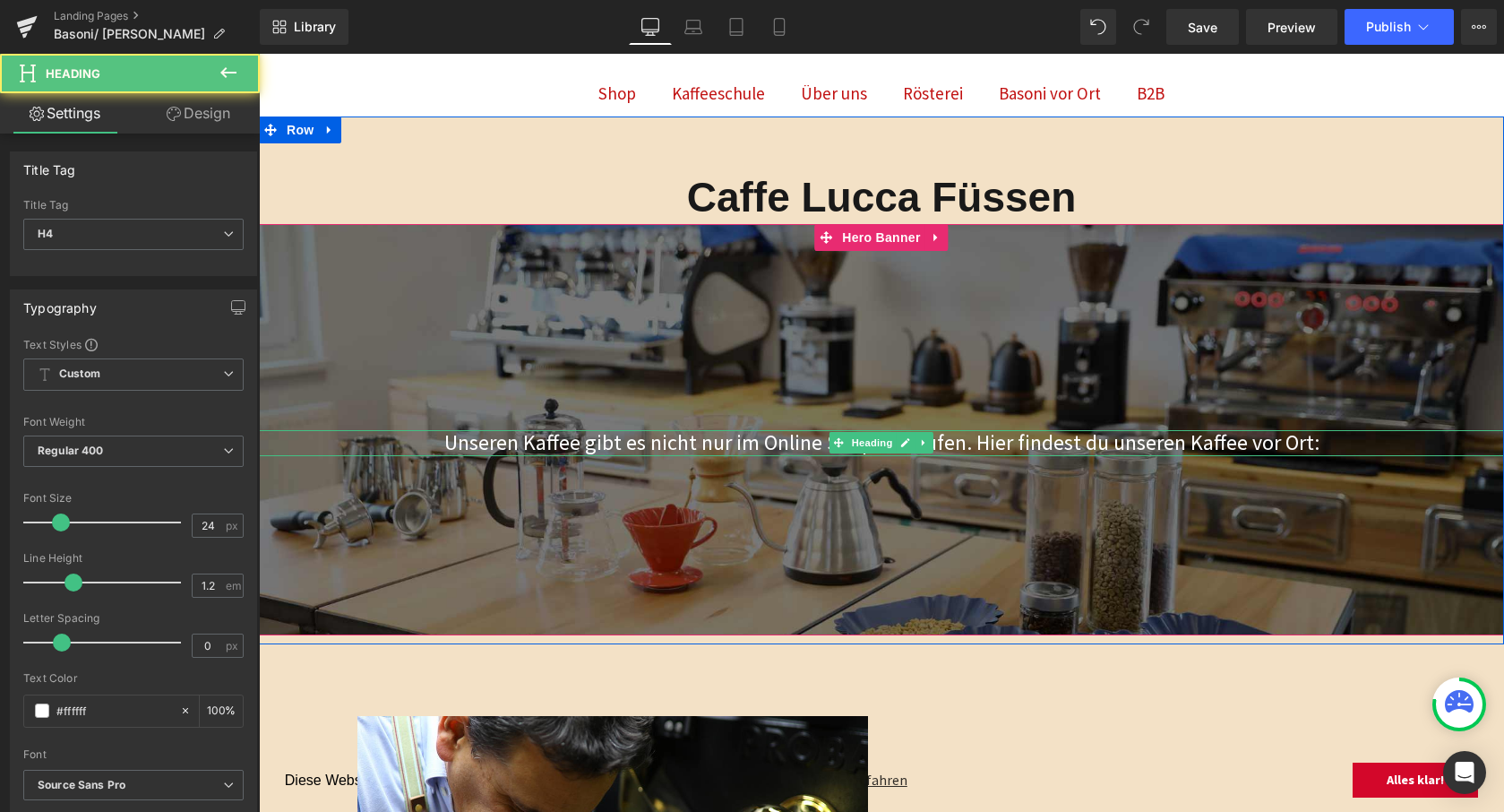
click at [679, 443] on h4 "Unseren Kaffee gibt es nicht nur im Online Shop zu kaufen. Hier findest du unse…" at bounding box center [882, 443] width 1246 height 26
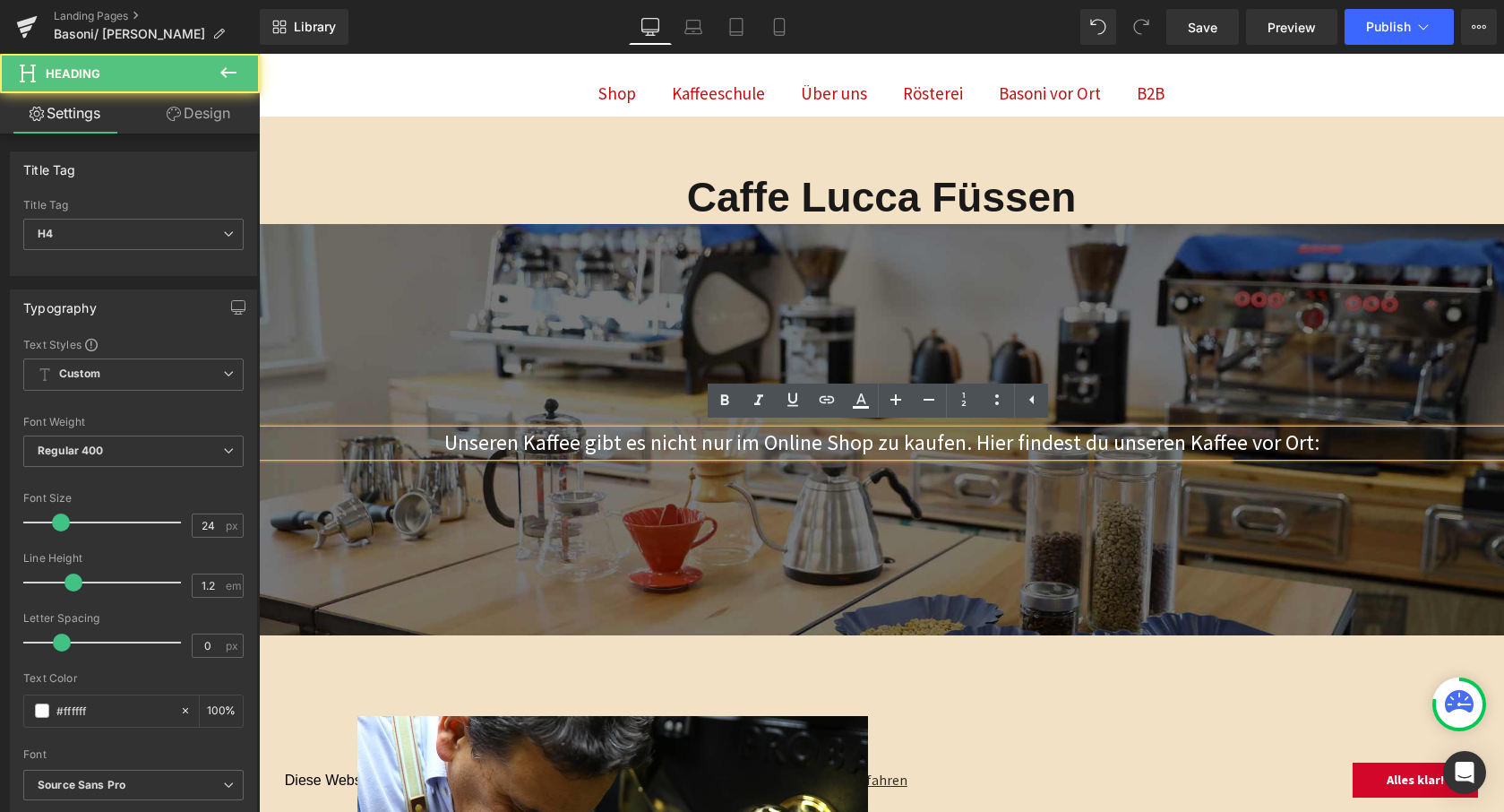
click at [922, 518] on div at bounding box center [882, 429] width 1246 height 411
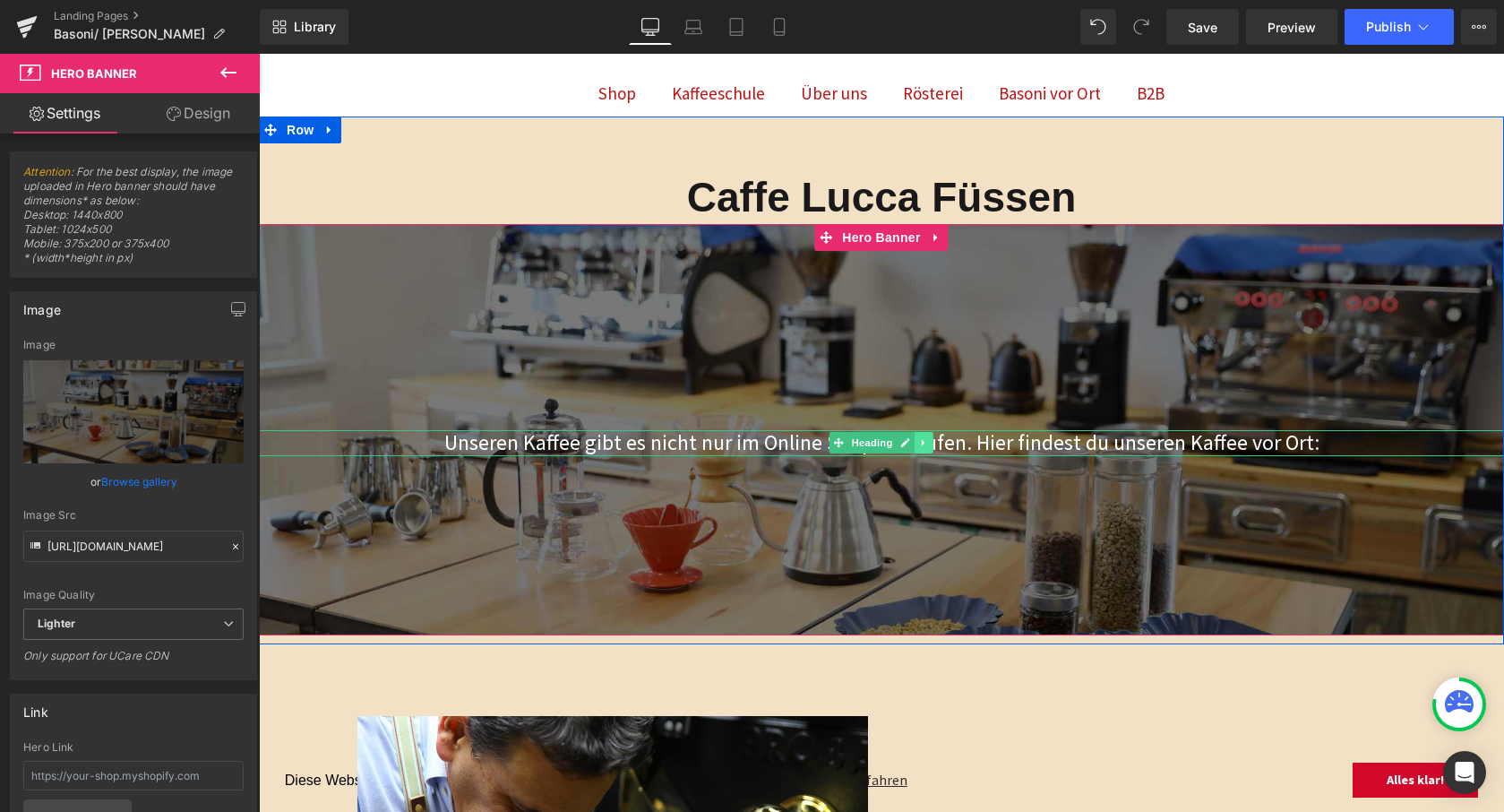
click at [923, 443] on icon at bounding box center [924, 443] width 10 height 11
click at [931, 443] on icon at bounding box center [934, 443] width 10 height 11
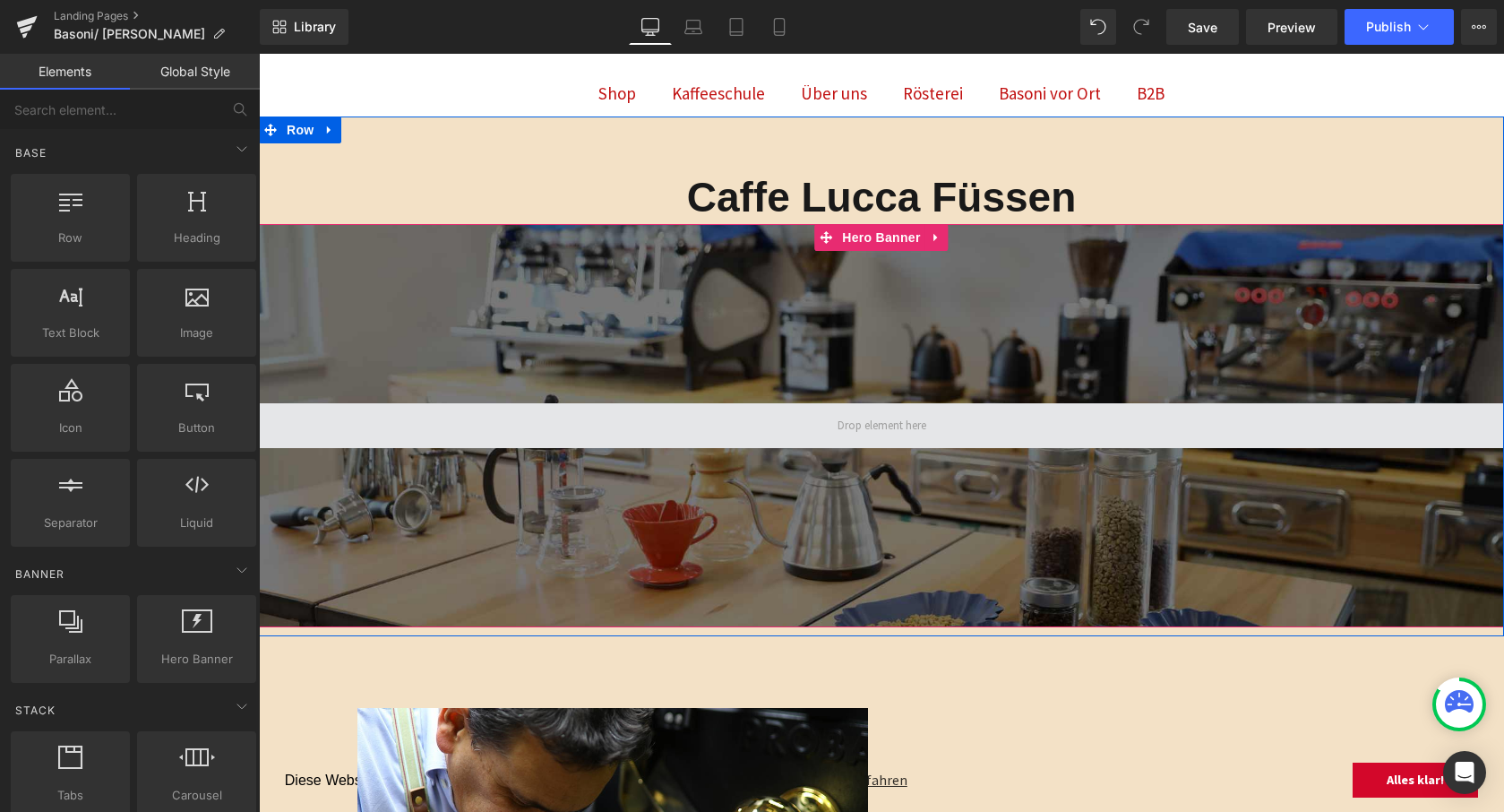
click at [835, 430] on span at bounding box center [882, 425] width 101 height 29
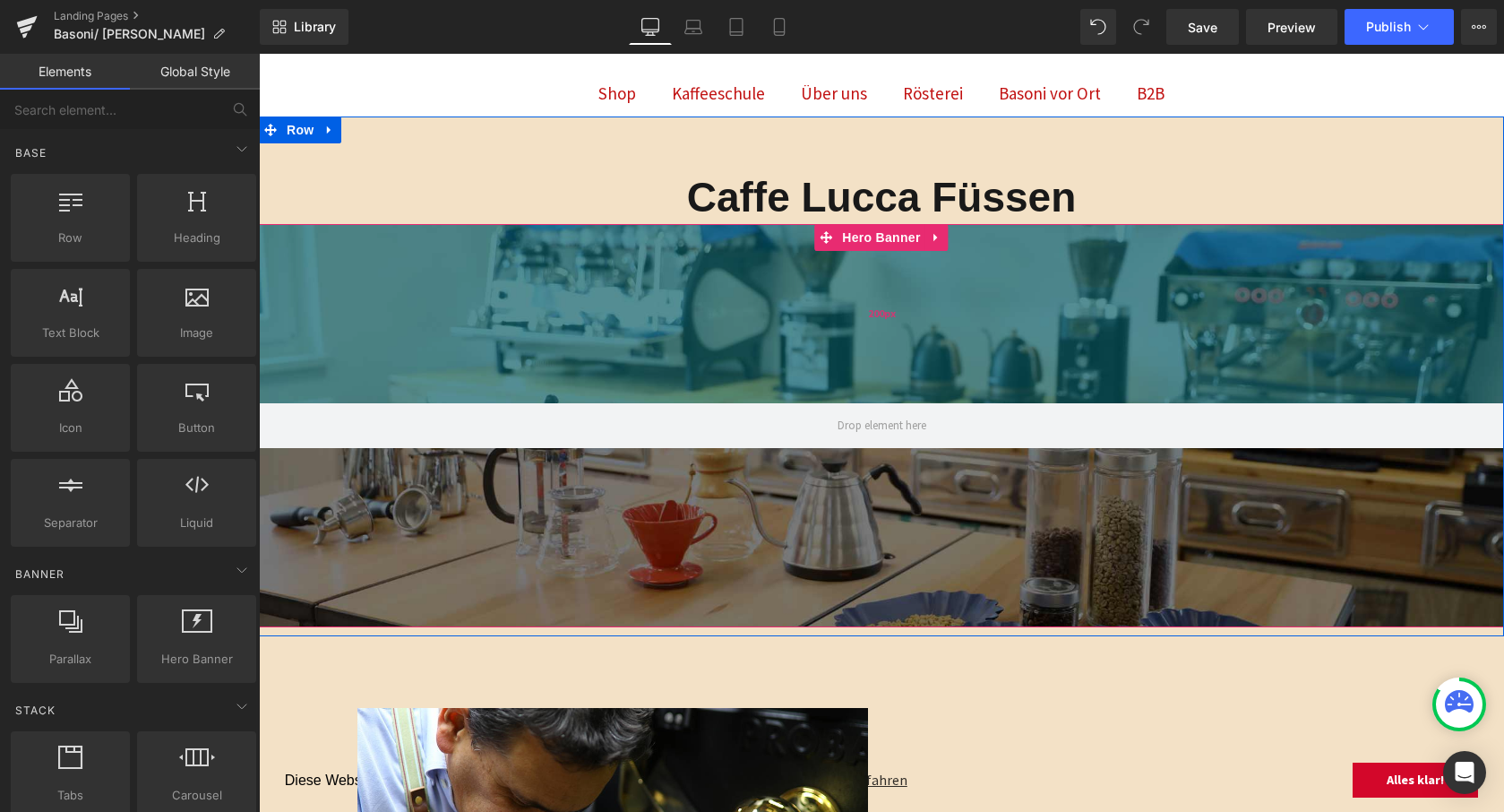
scroll to position [-2, 0]
click at [658, 312] on div "200px" at bounding box center [882, 313] width 1246 height 179
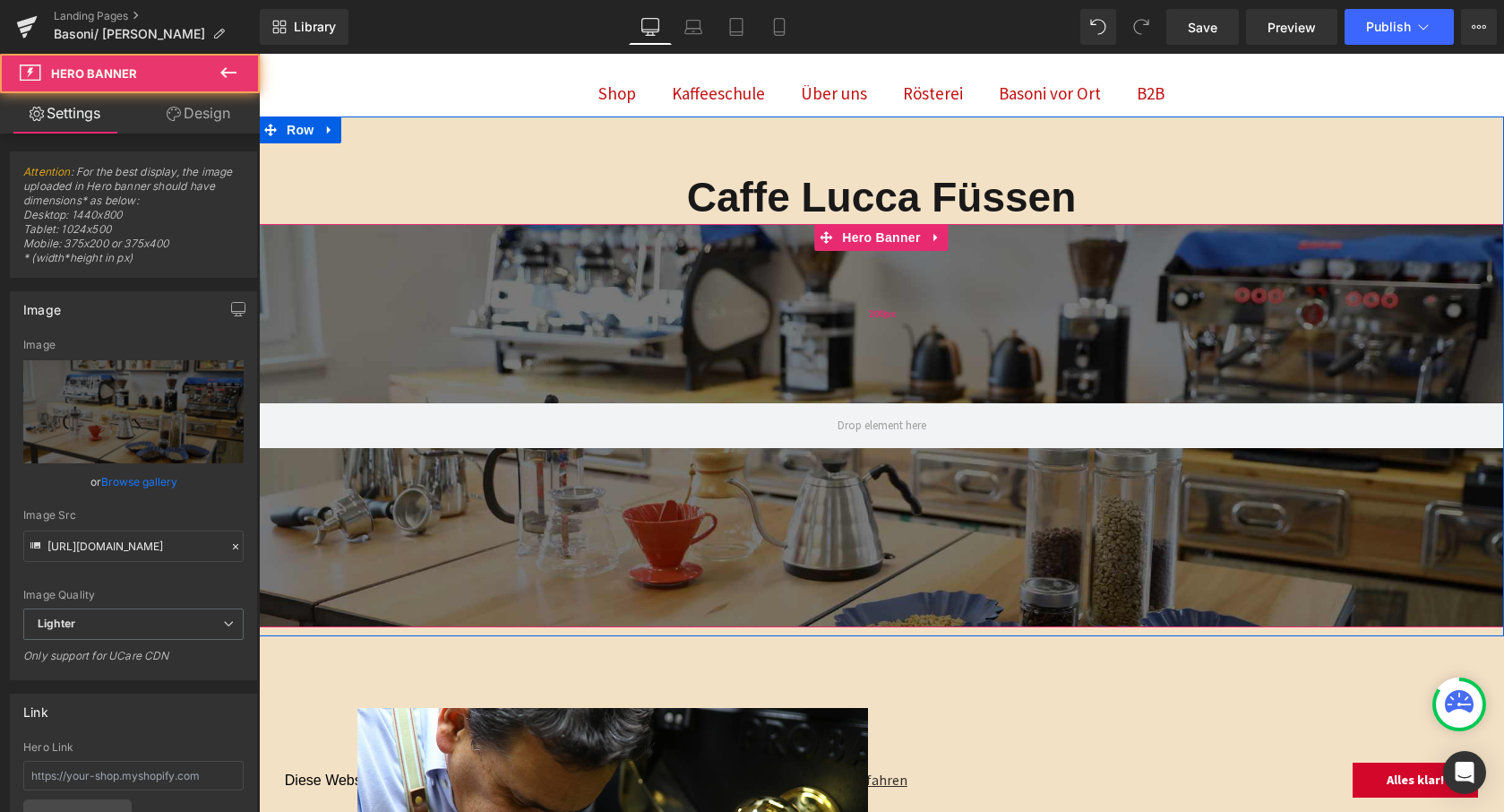
scroll to position [0, 0]
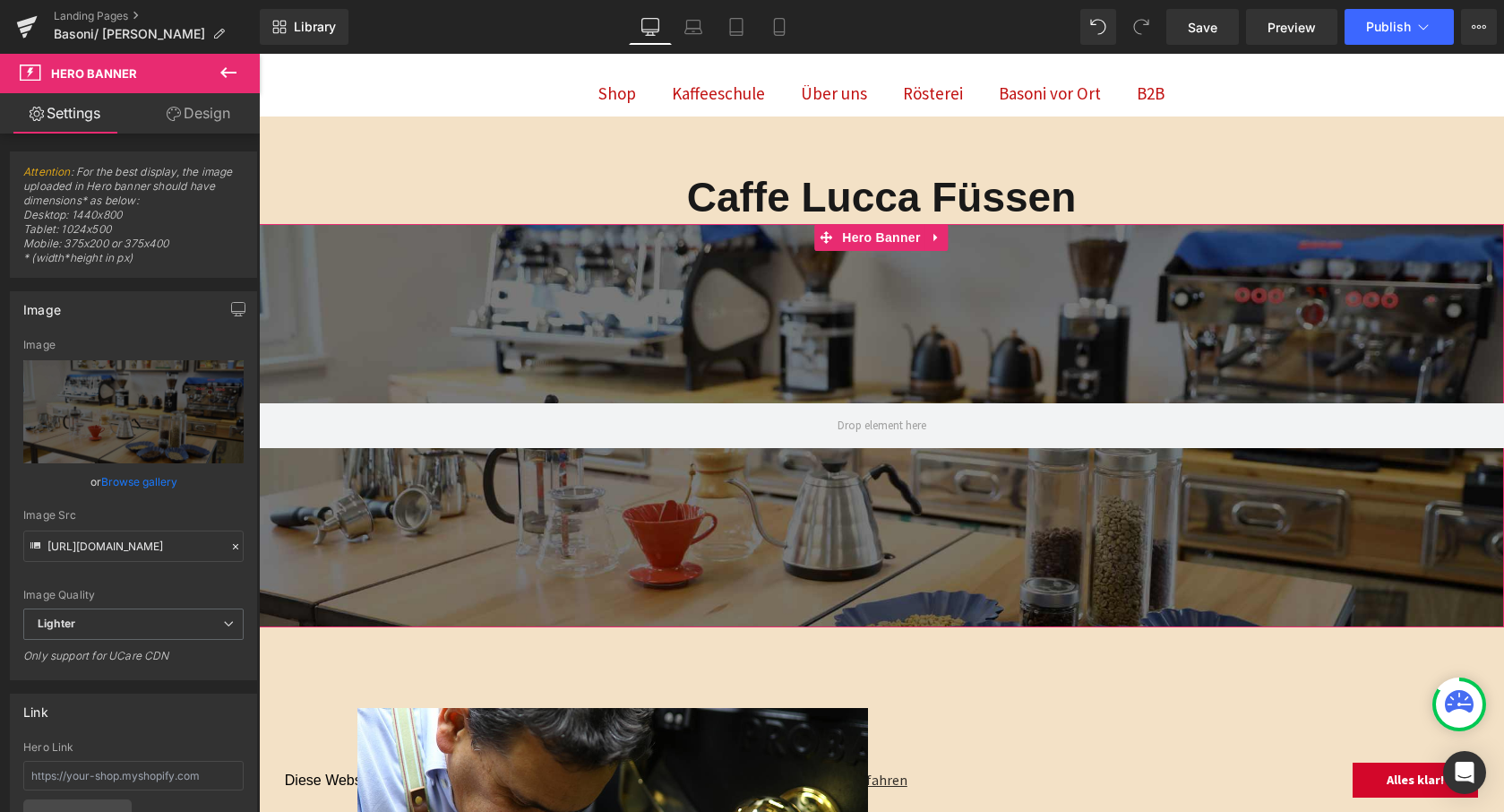
click at [140, 482] on link "Browse gallery" at bounding box center [139, 481] width 76 height 32
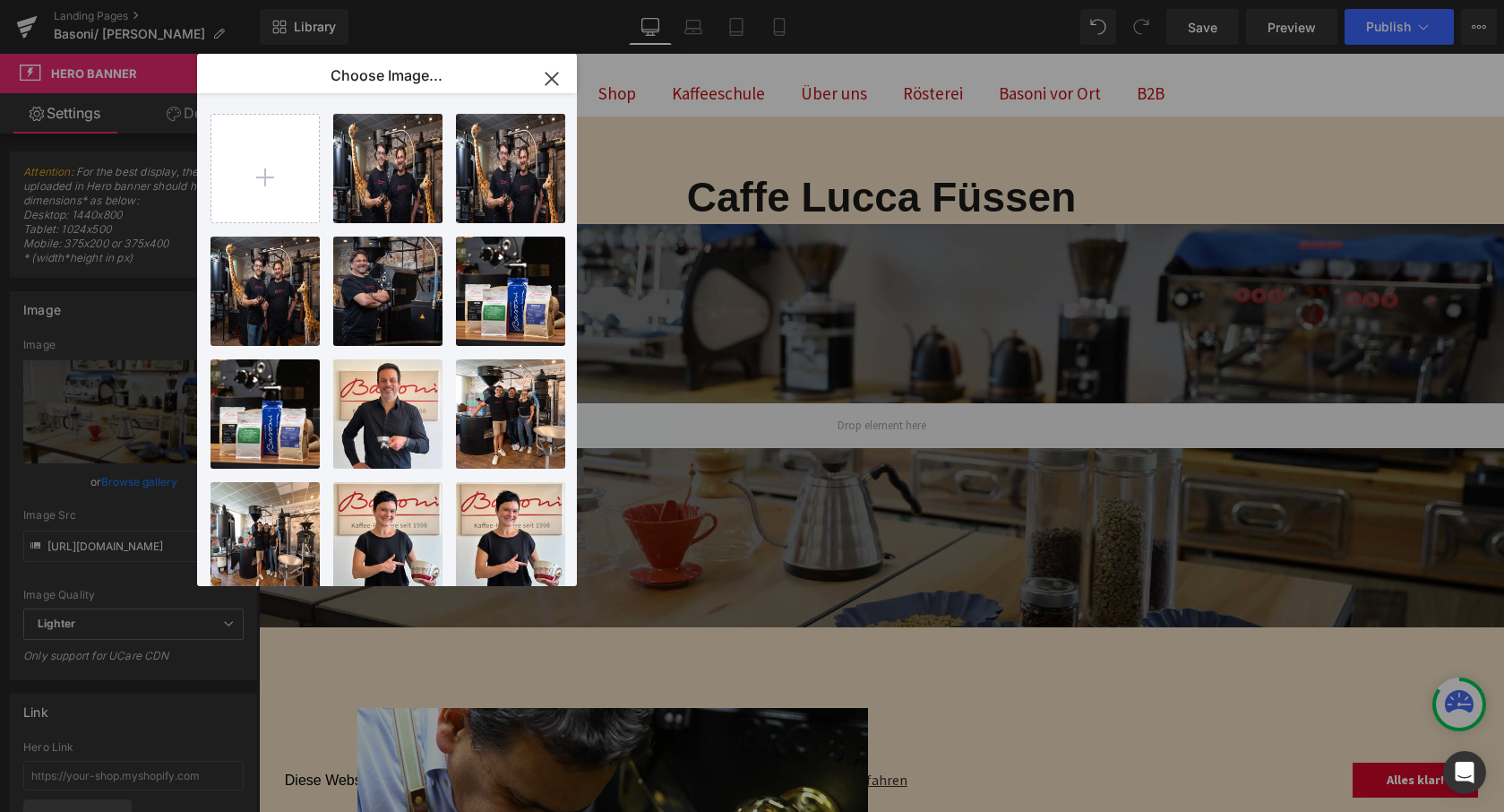
click at [546, 73] on icon "button" at bounding box center [551, 78] width 12 height 12
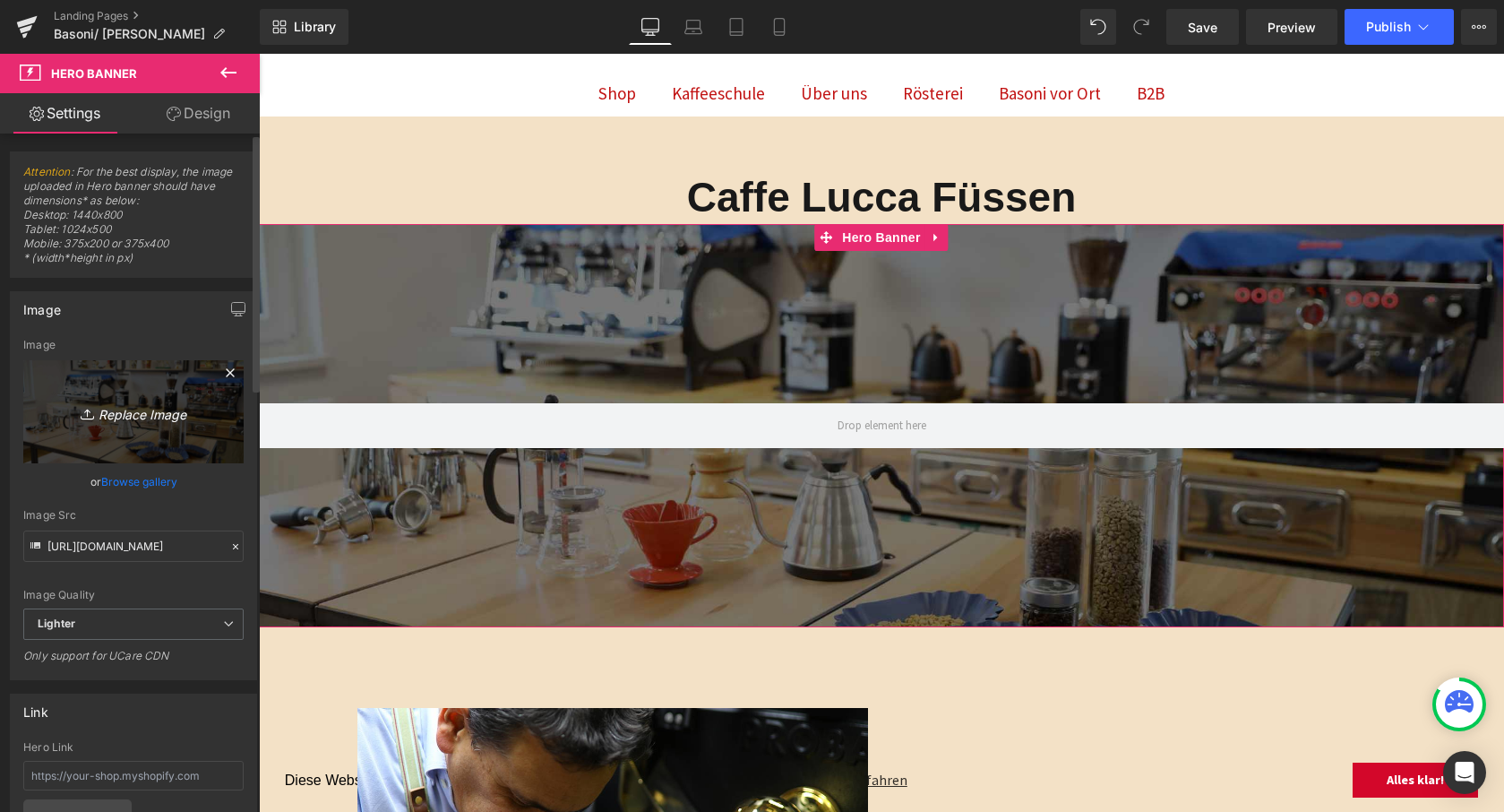
click at [171, 414] on icon "Replace Image" at bounding box center [133, 411] width 144 height 23
type input "C:\fakepath\20141014 Logo Caffe Lucca Füssen RGB.png"
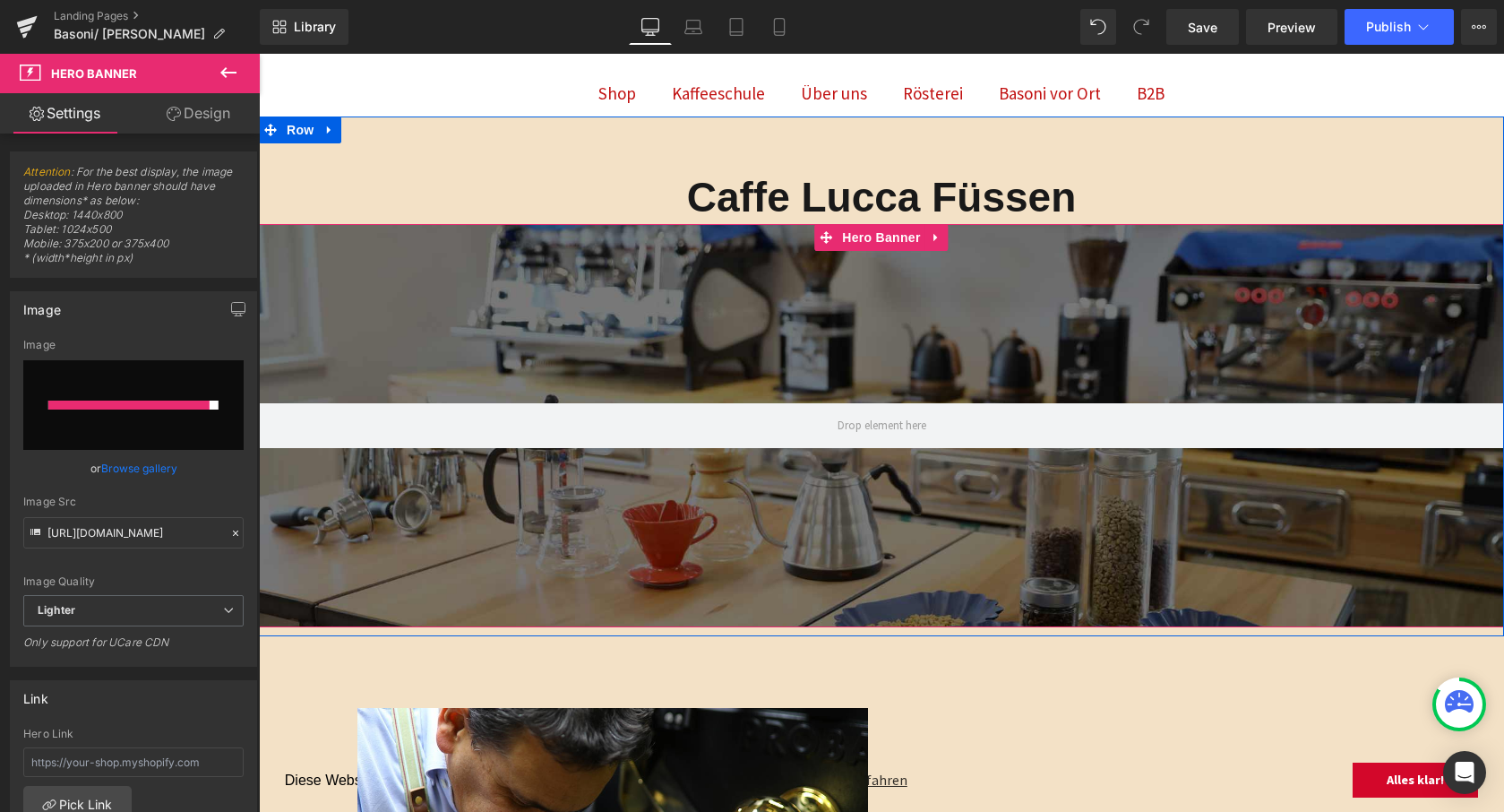
type input "[URL][DOMAIN_NAME]"
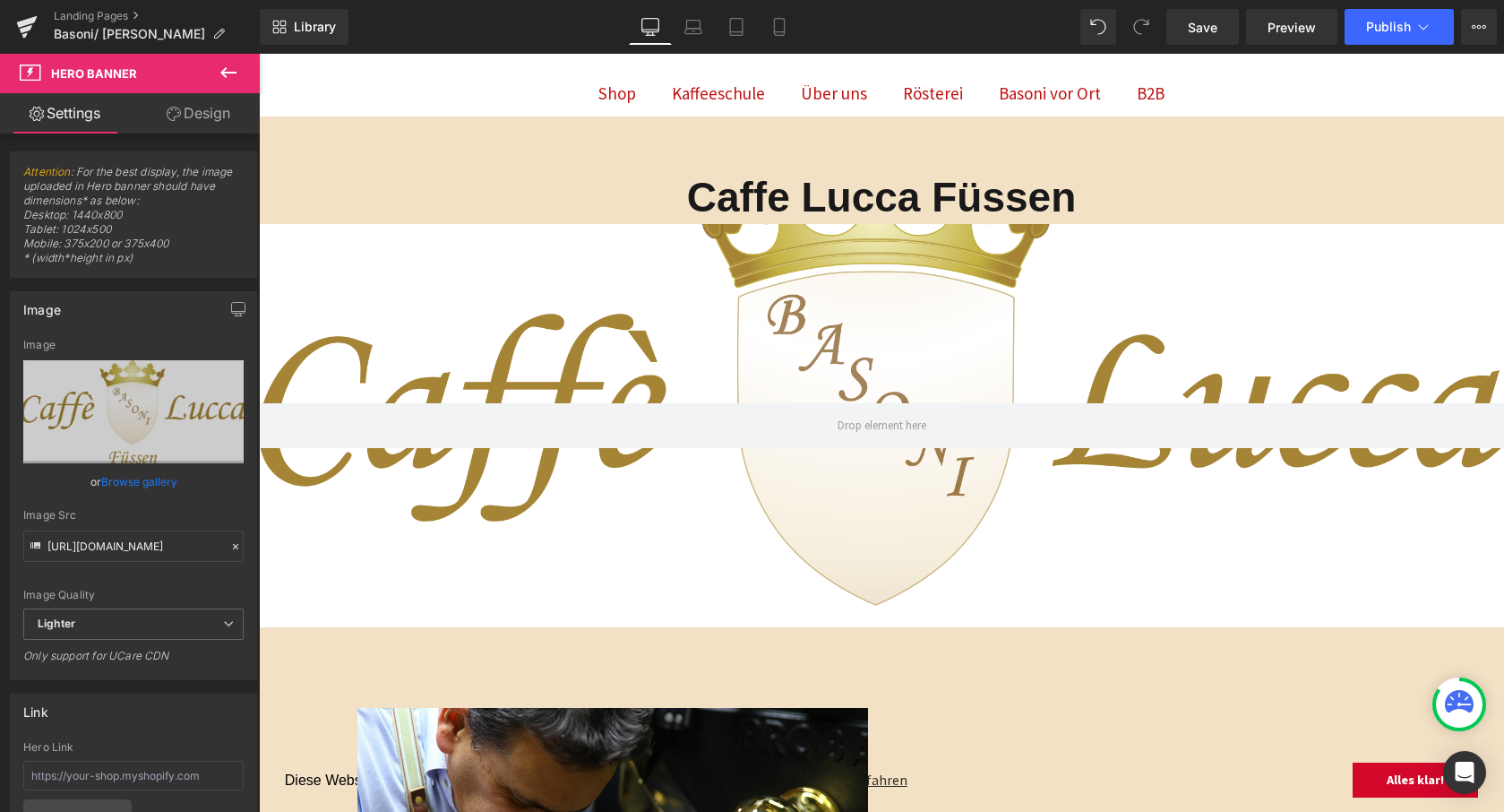
click at [980, 332] on div "Hero Banner 200px 200px" at bounding box center [882, 425] width 1246 height 403
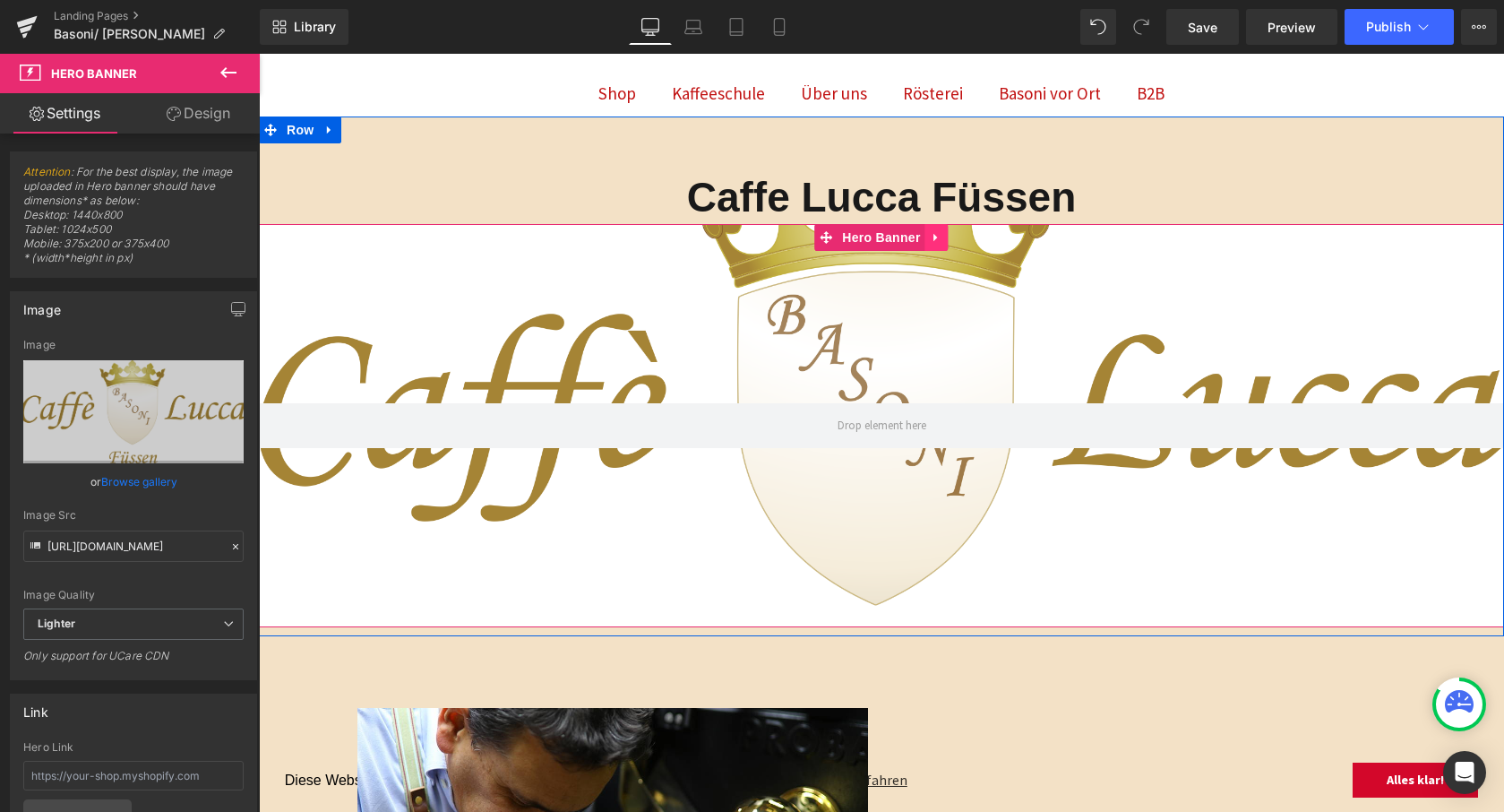
click at [937, 234] on icon at bounding box center [938, 237] width 13 height 14
click at [944, 234] on icon at bounding box center [948, 238] width 13 height 13
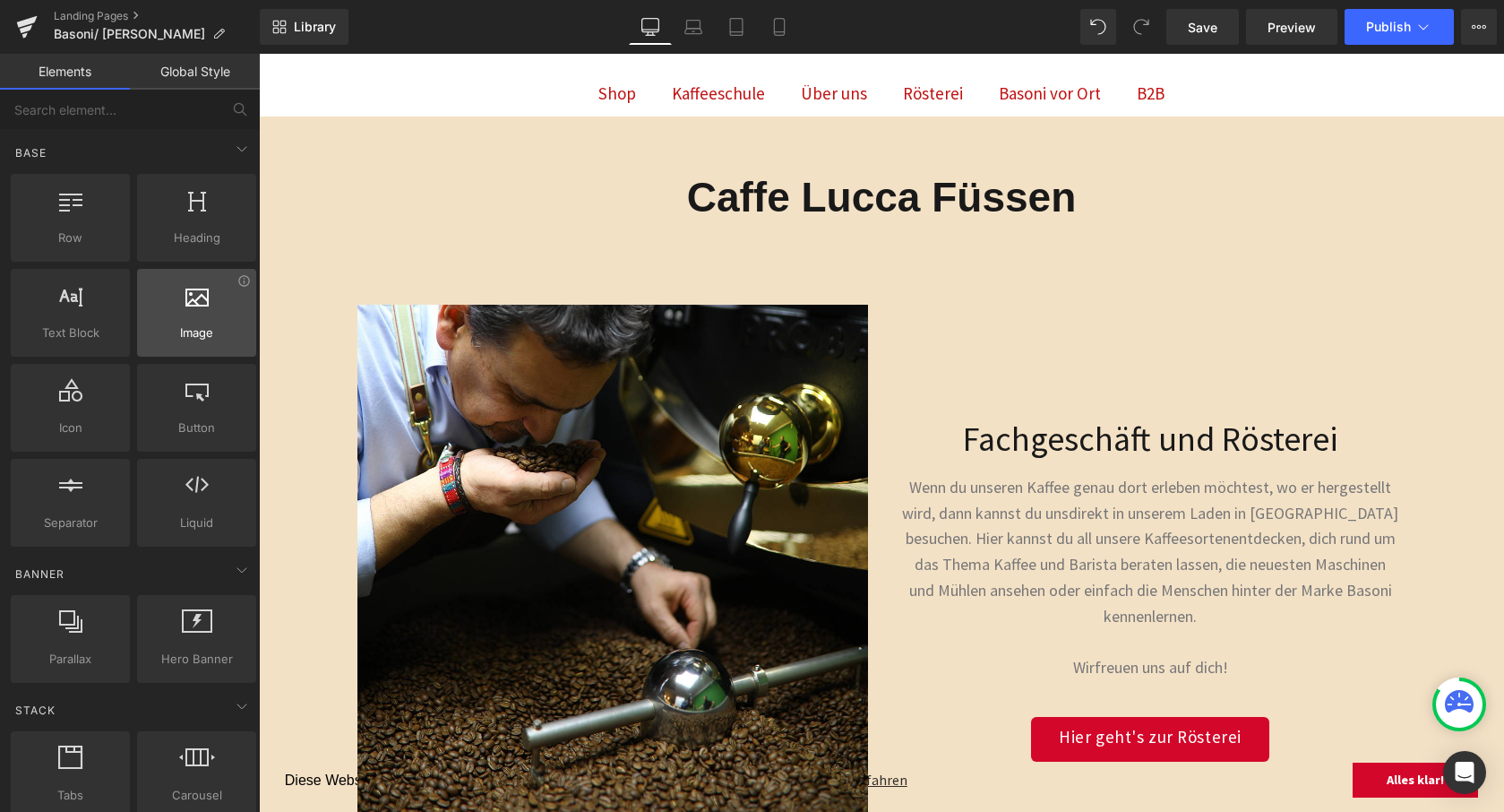
click at [159, 340] on span "Image" at bounding box center [197, 332] width 108 height 19
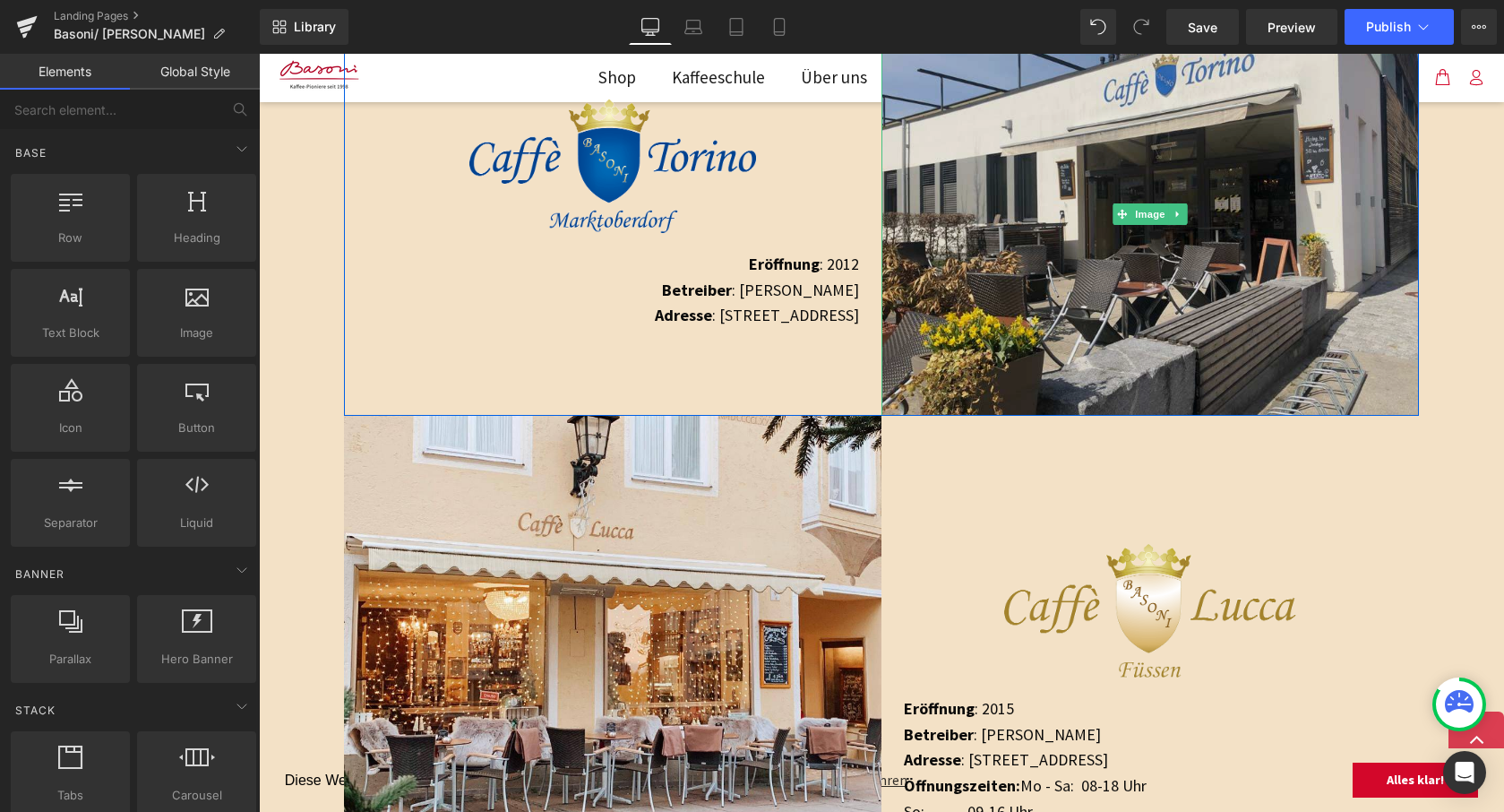
scroll to position [1477, 0]
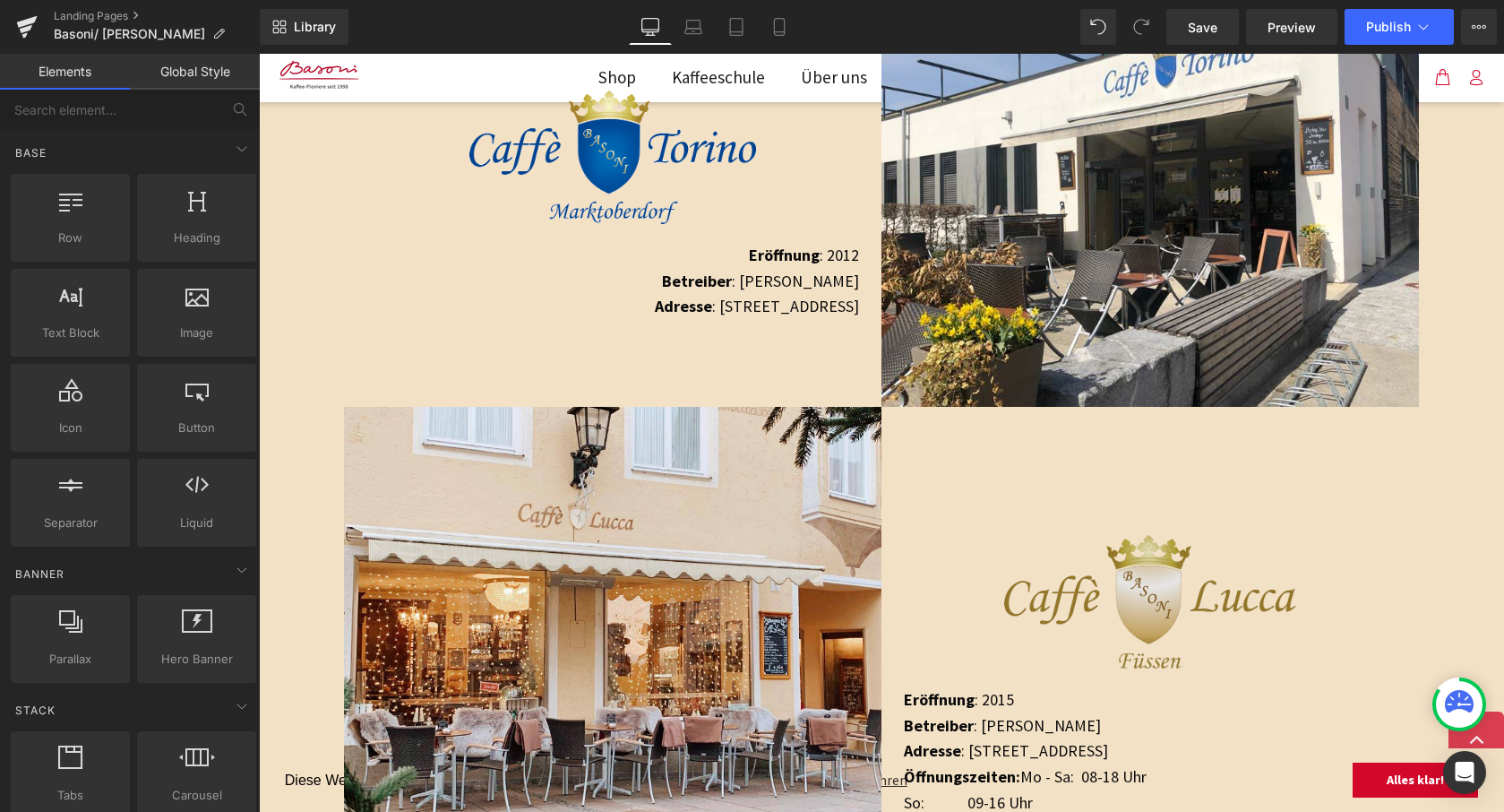
click at [1126, 552] on img at bounding box center [1151, 611] width 293 height 153
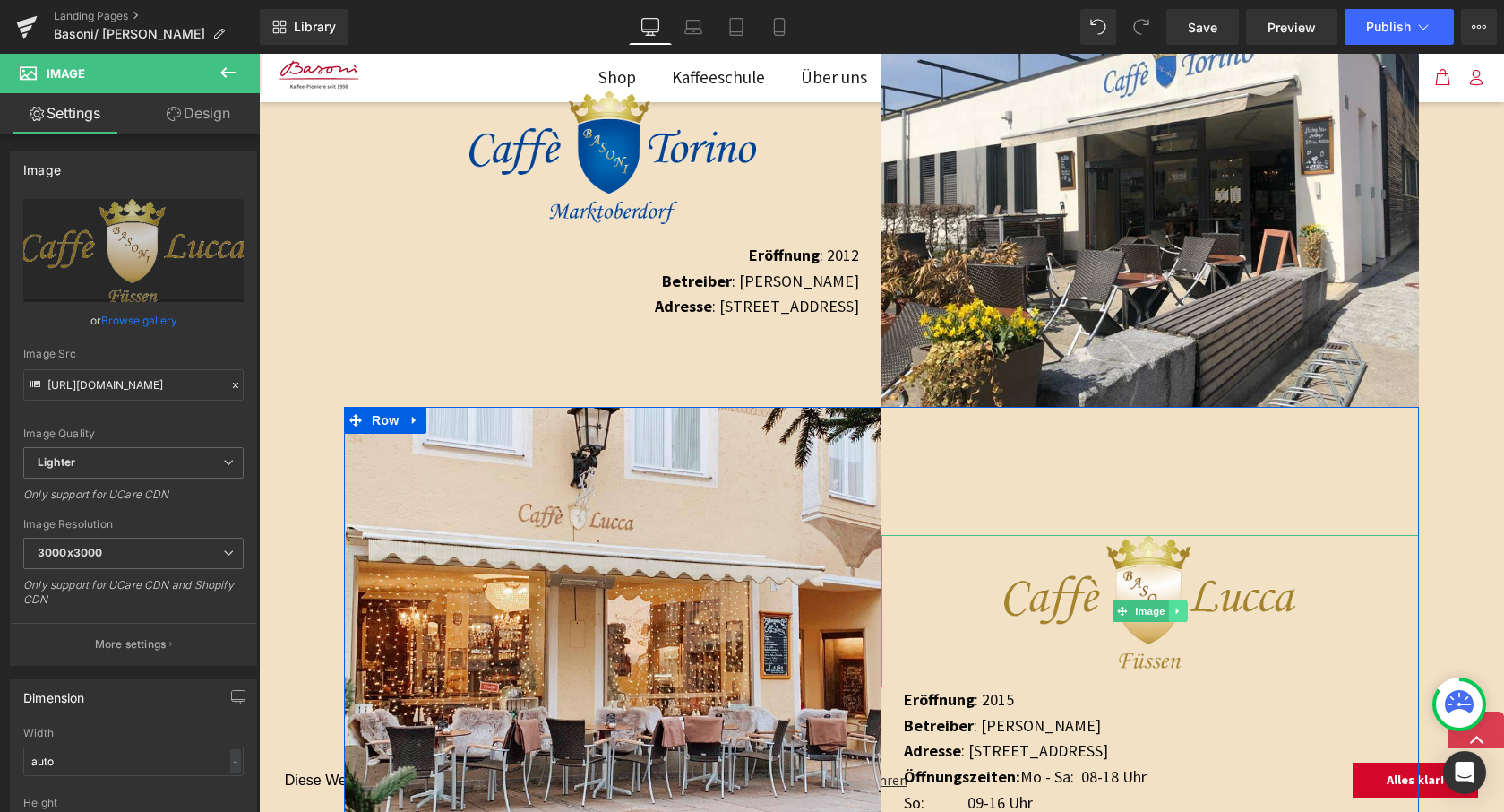
click at [1173, 614] on icon at bounding box center [1178, 611] width 10 height 11
click at [1170, 611] on icon at bounding box center [1168, 611] width 10 height 10
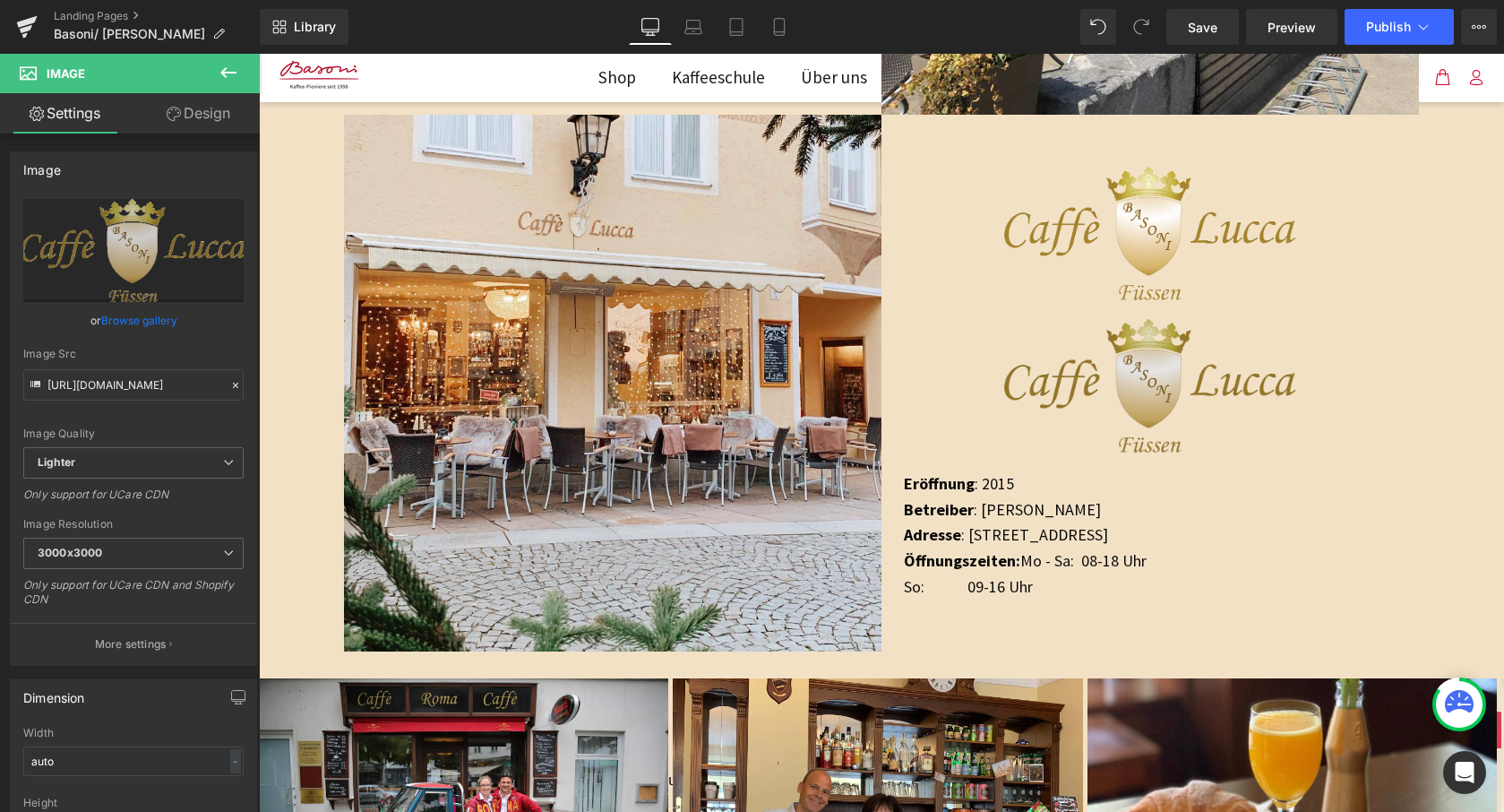
click at [1144, 365] on img at bounding box center [1151, 395] width 293 height 153
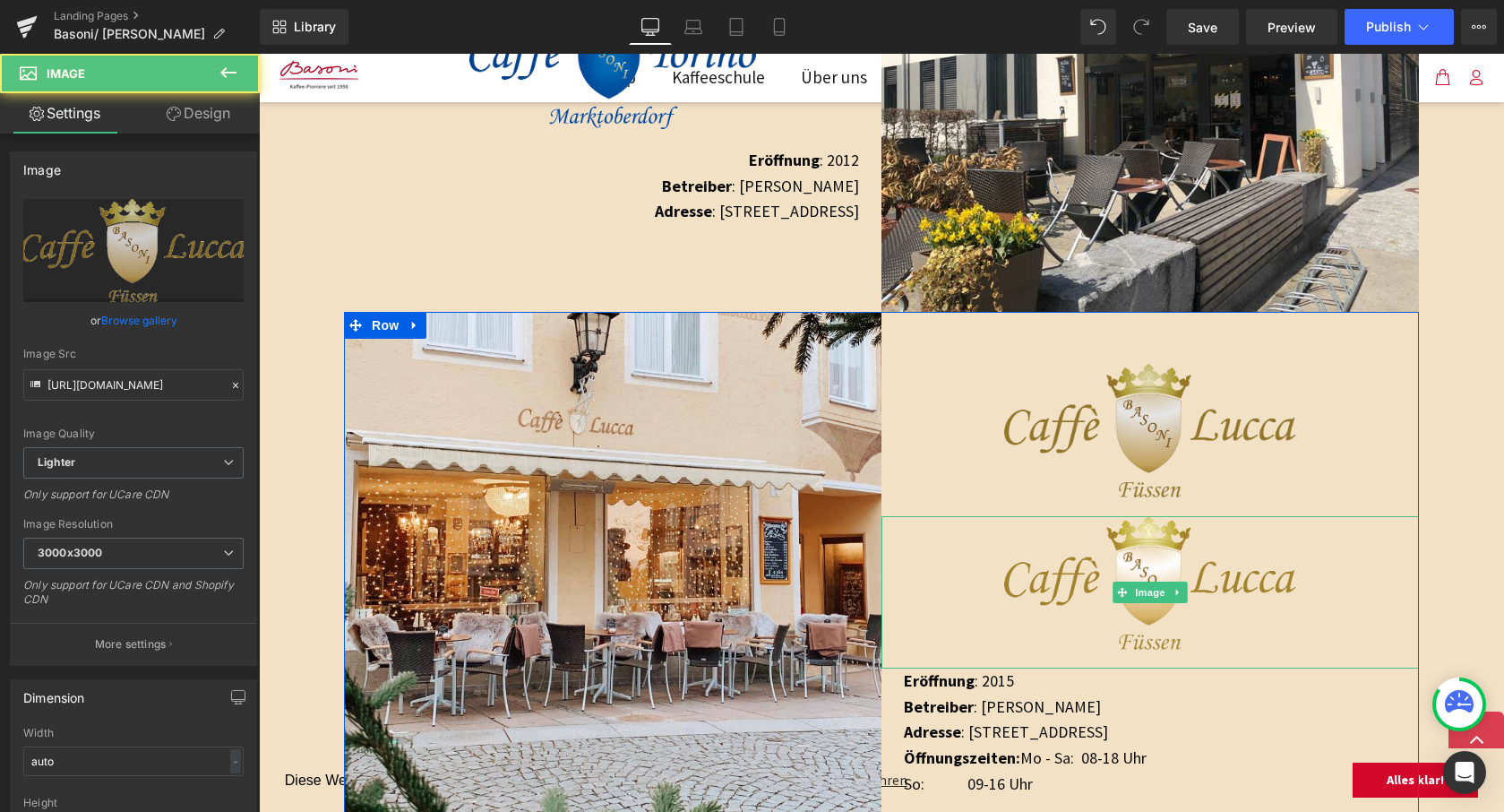
scroll to position [1570, 0]
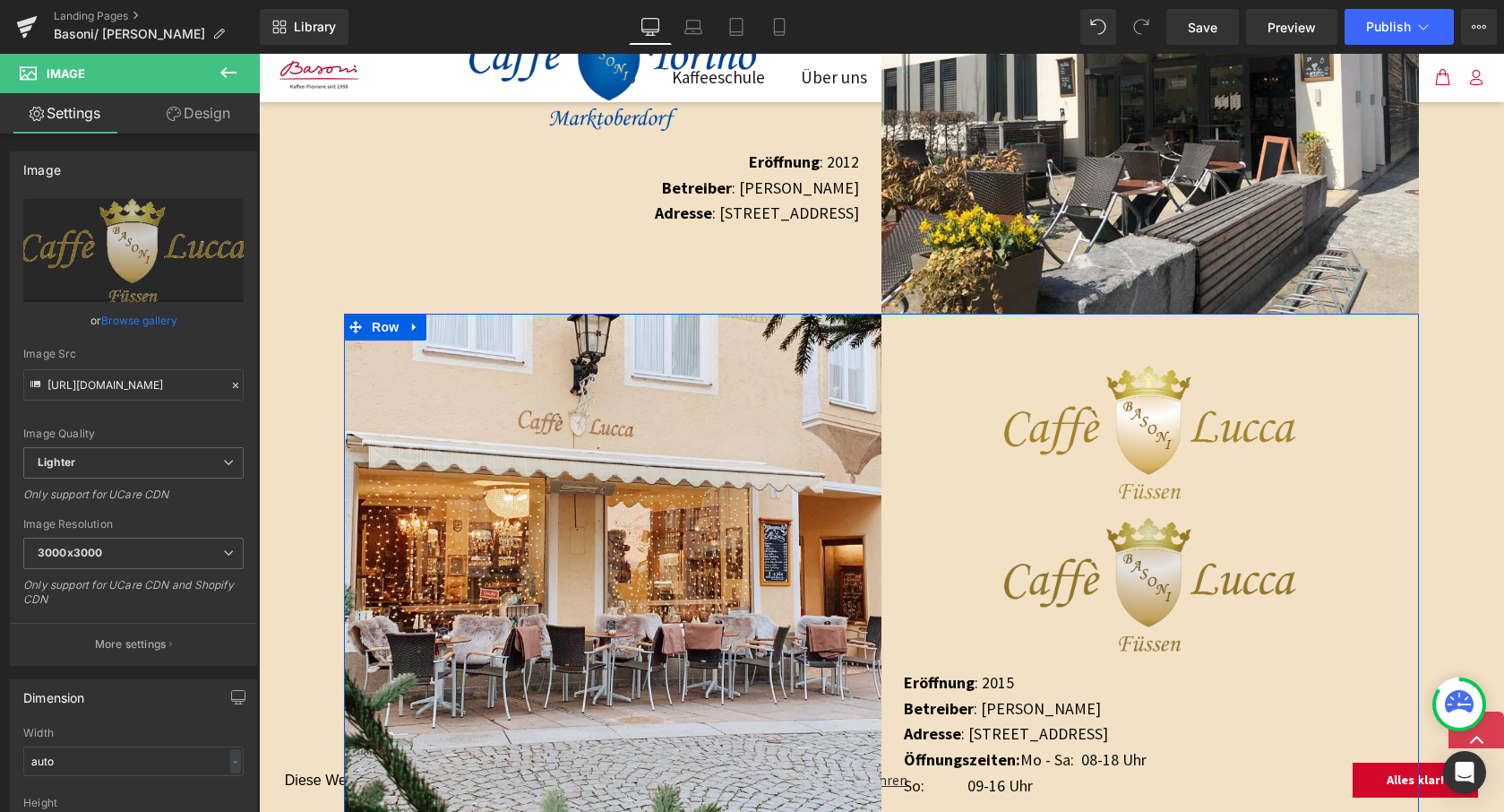
click at [1122, 602] on div "Image" at bounding box center [1150, 593] width 537 height 153
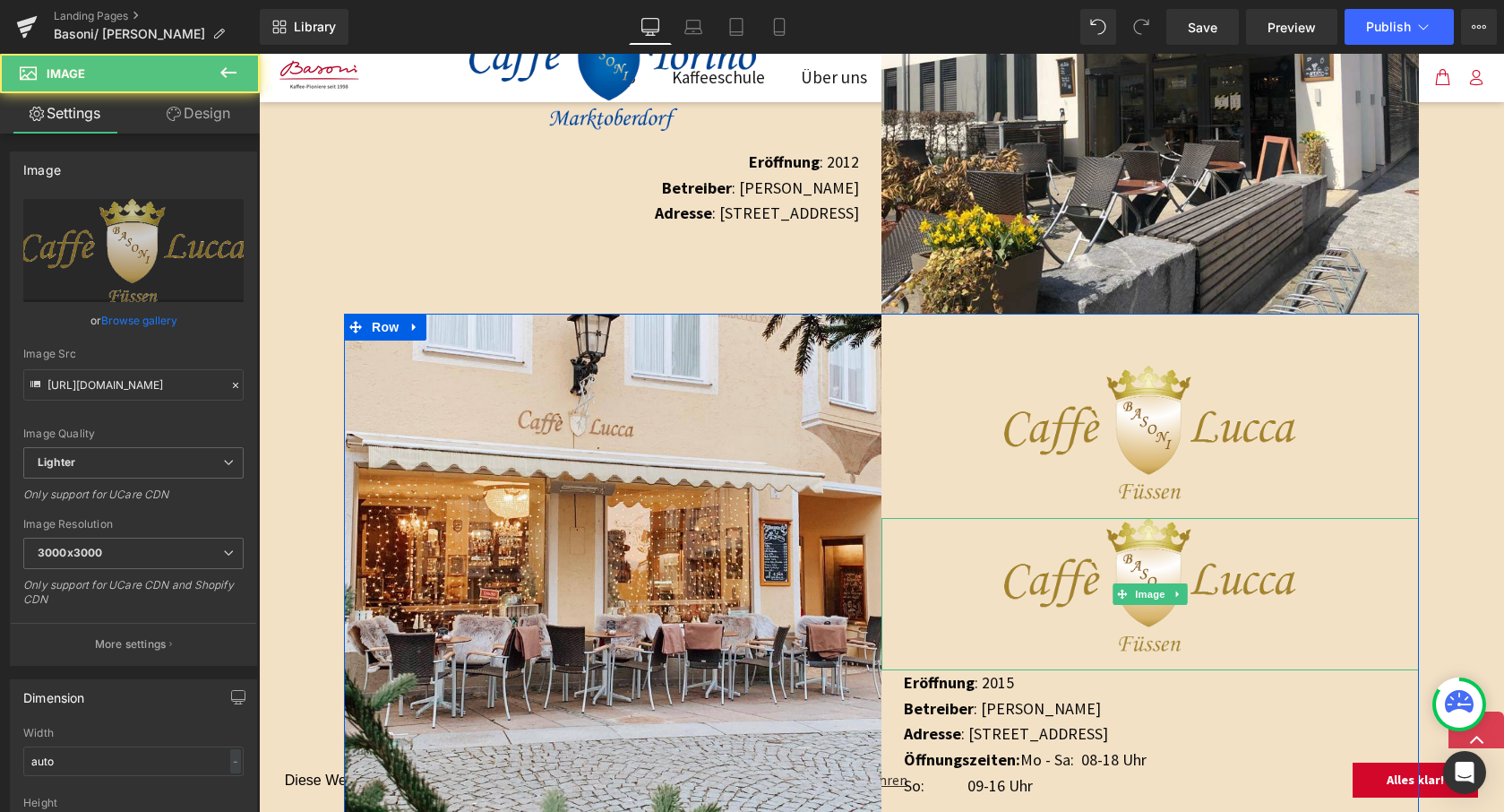
scroll to position [1573, 0]
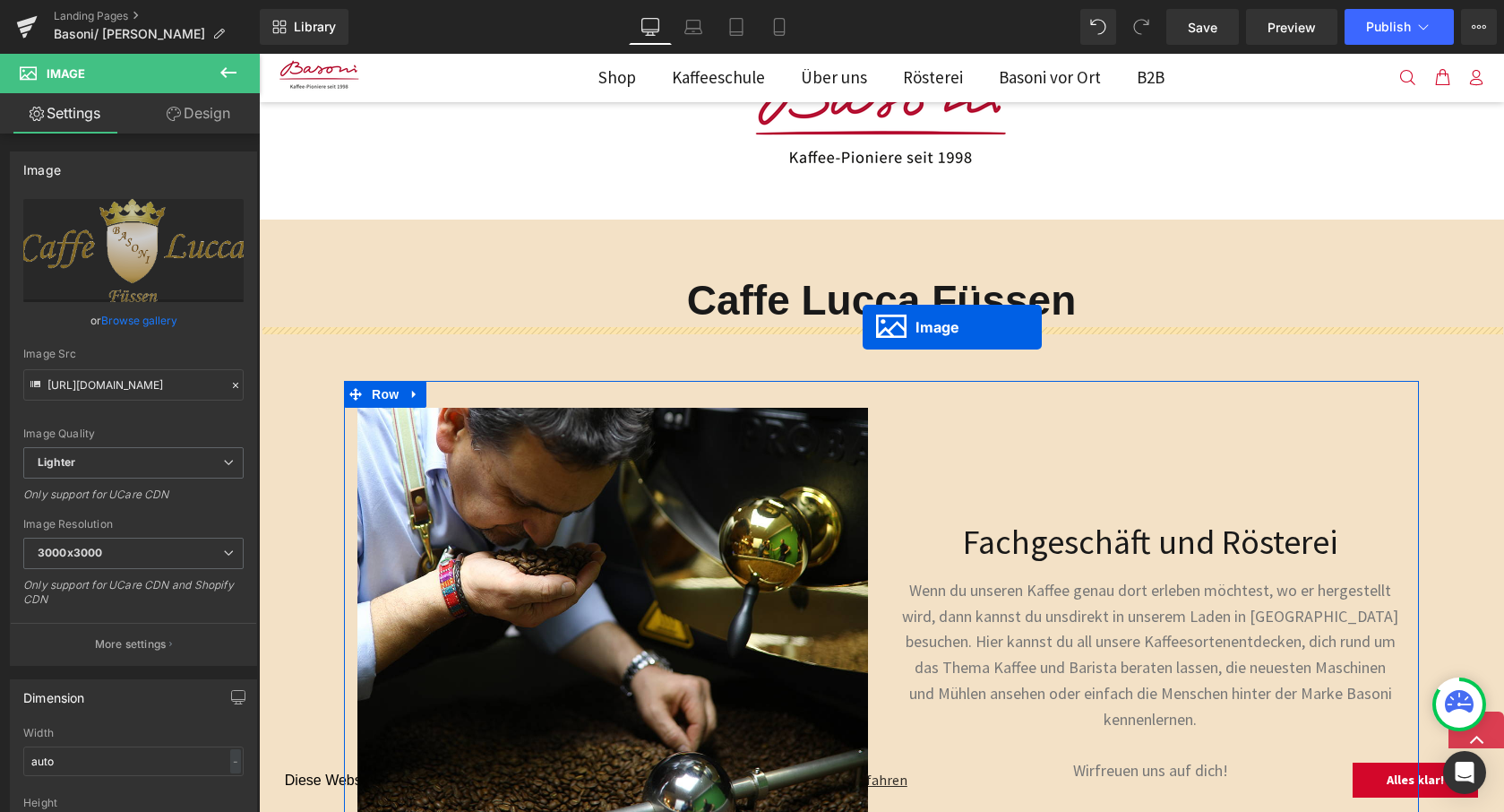
drag, startPoint x: 1126, startPoint y: 600, endPoint x: 863, endPoint y: 330, distance: 376.9
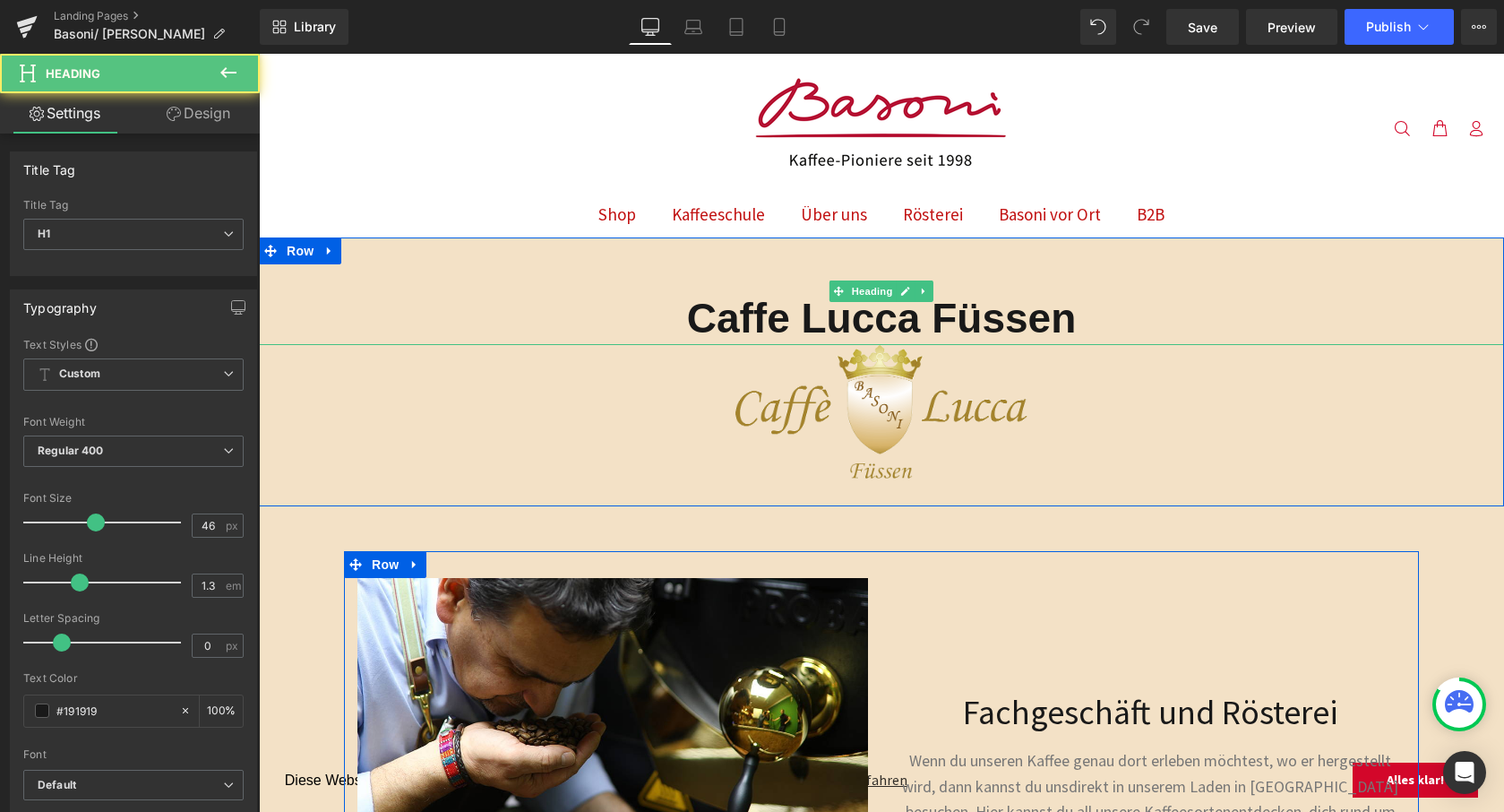
click at [967, 320] on strong "Caffe Lucca Füssen" at bounding box center [882, 318] width 389 height 47
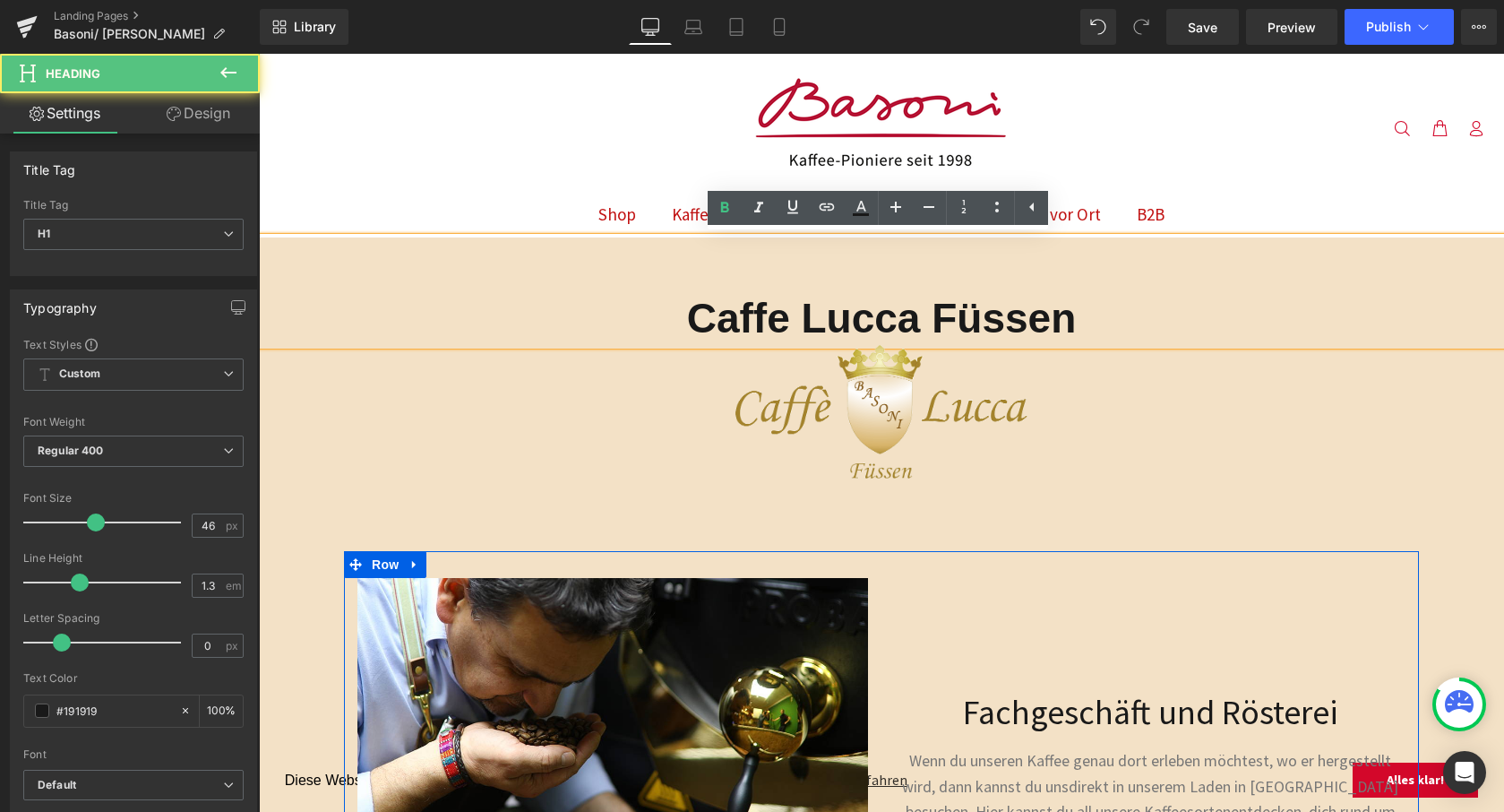
click at [884, 304] on strong "Caffe Lucca Füssen" at bounding box center [882, 318] width 389 height 47
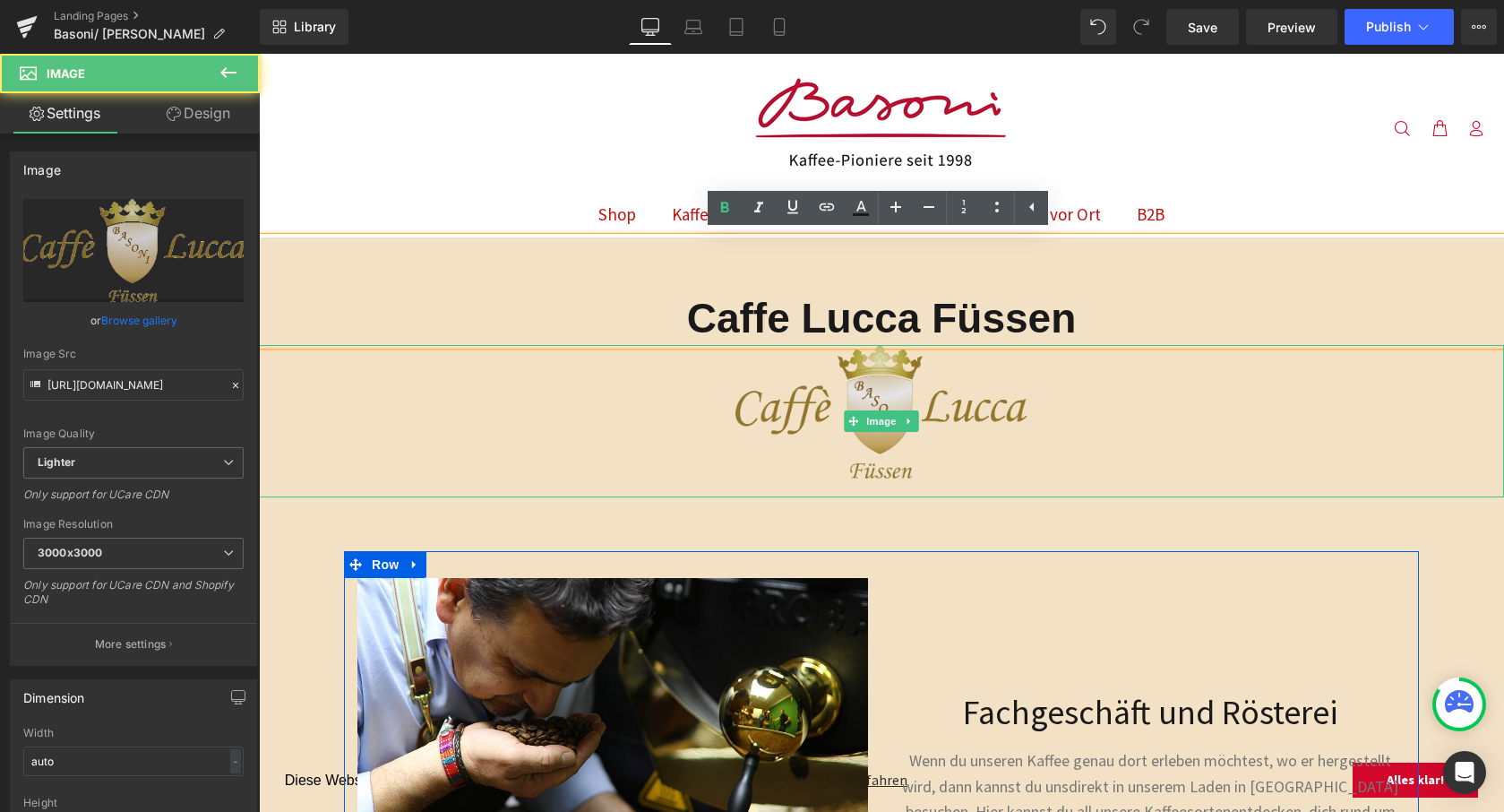
click at [921, 363] on img at bounding box center [882, 421] width 293 height 153
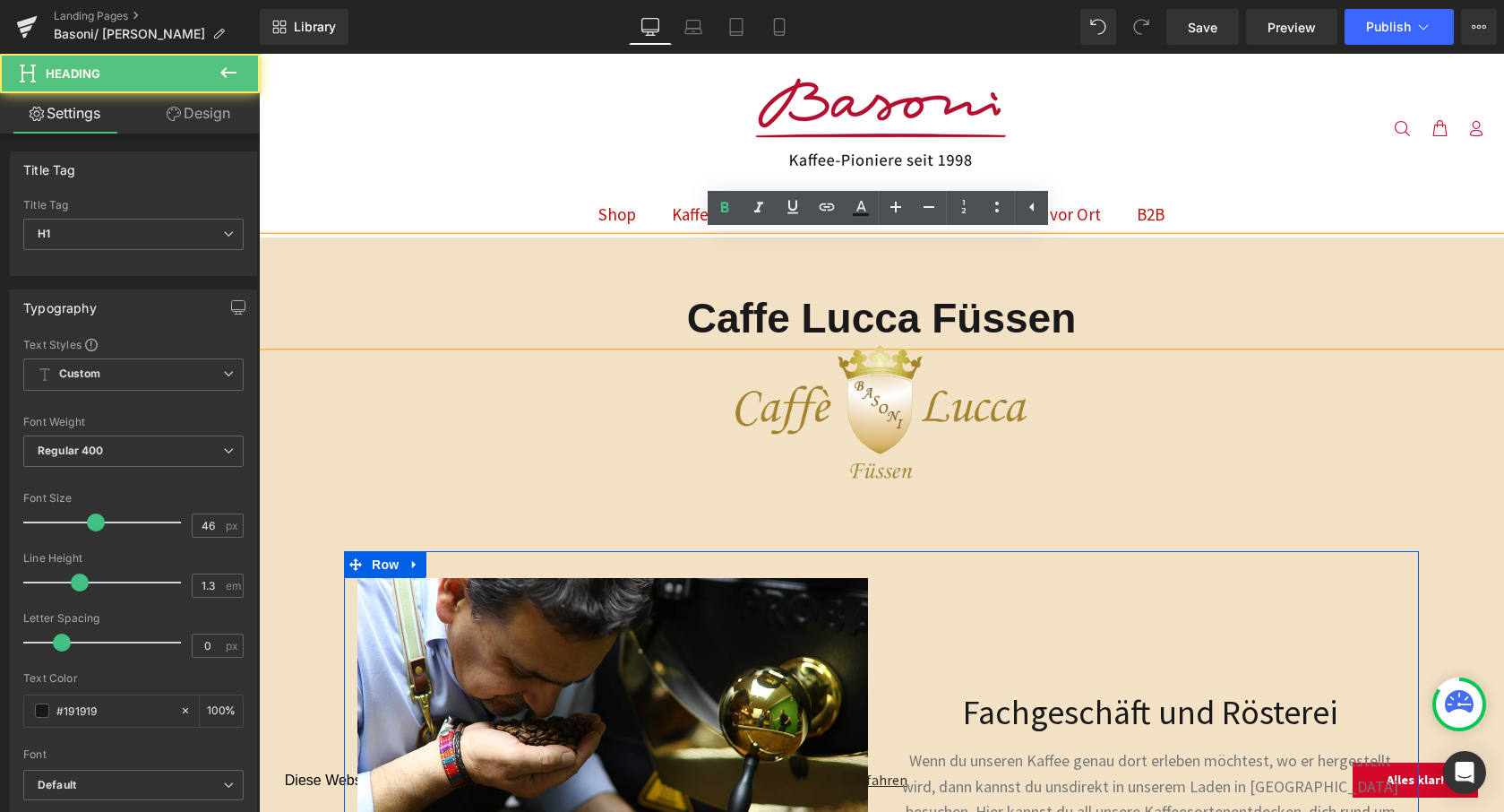
drag, startPoint x: 903, startPoint y: 316, endPoint x: 803, endPoint y: 311, distance: 100.1
click at [903, 316] on strong "Caffe Lucca Füssen" at bounding box center [882, 318] width 389 height 47
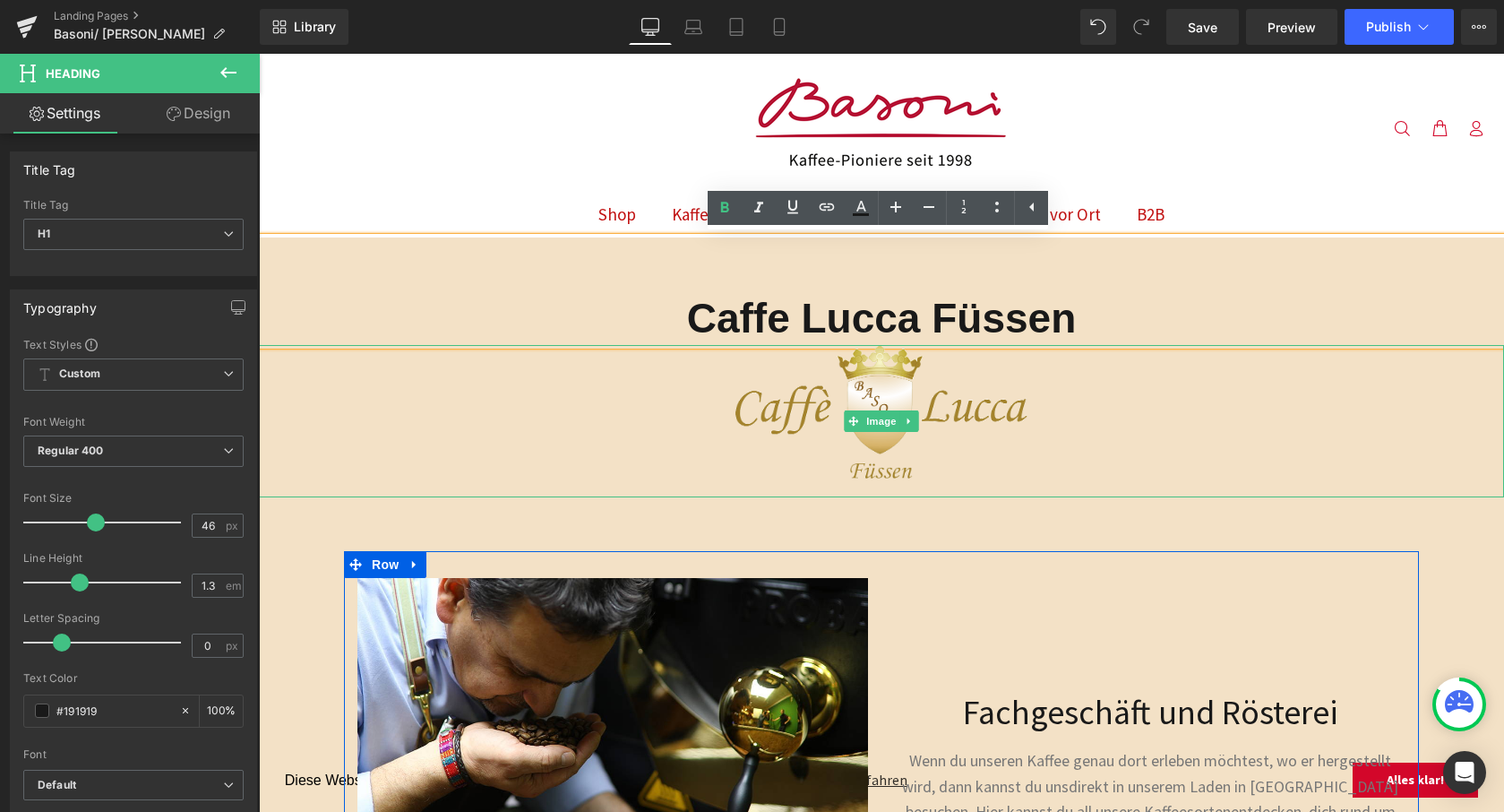
click at [706, 404] on link at bounding box center [882, 421] width 1246 height 153
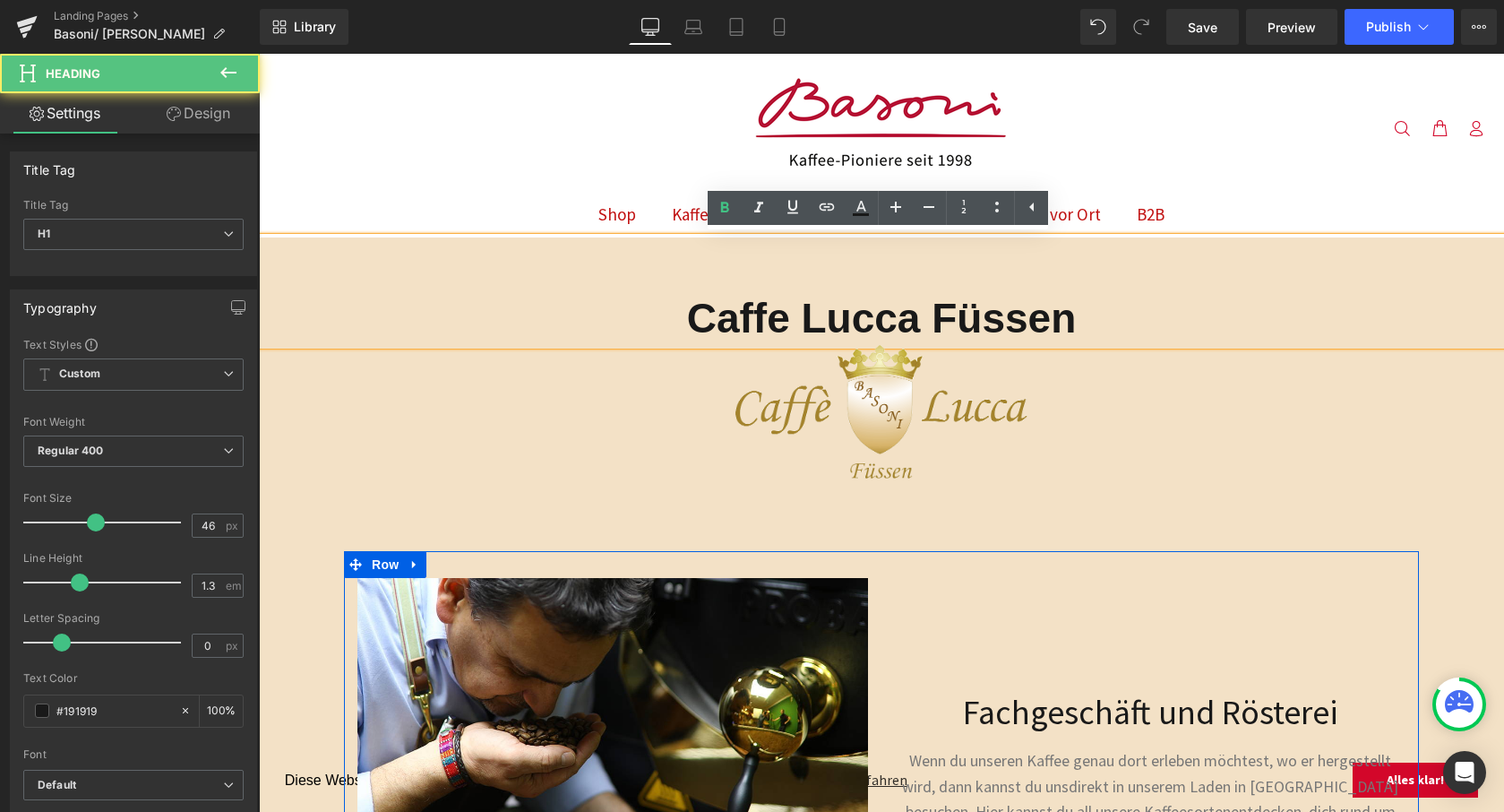
click at [744, 307] on strong "Caffe Lucca Füssen" at bounding box center [882, 318] width 389 height 47
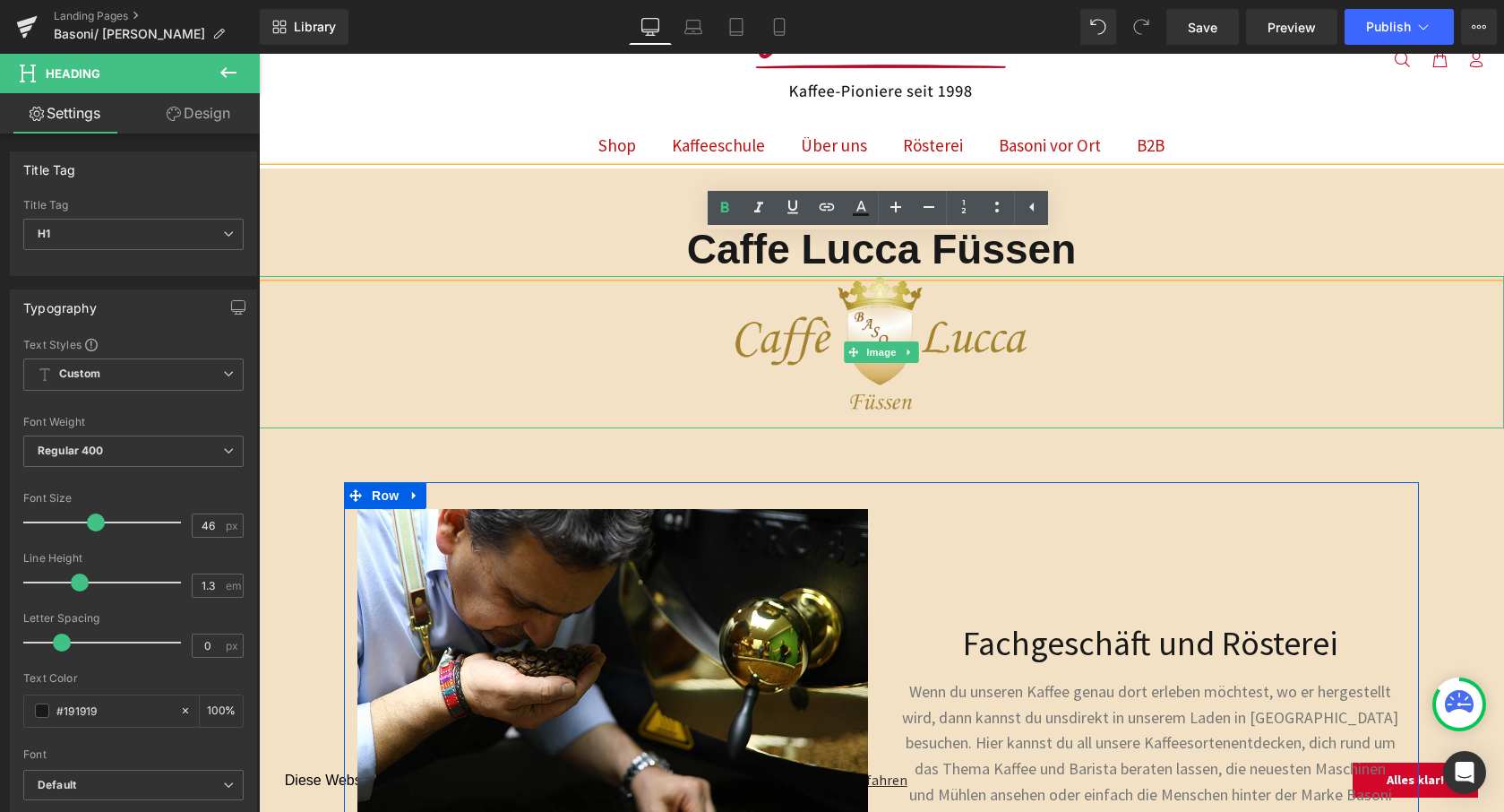
scroll to position [85, 0]
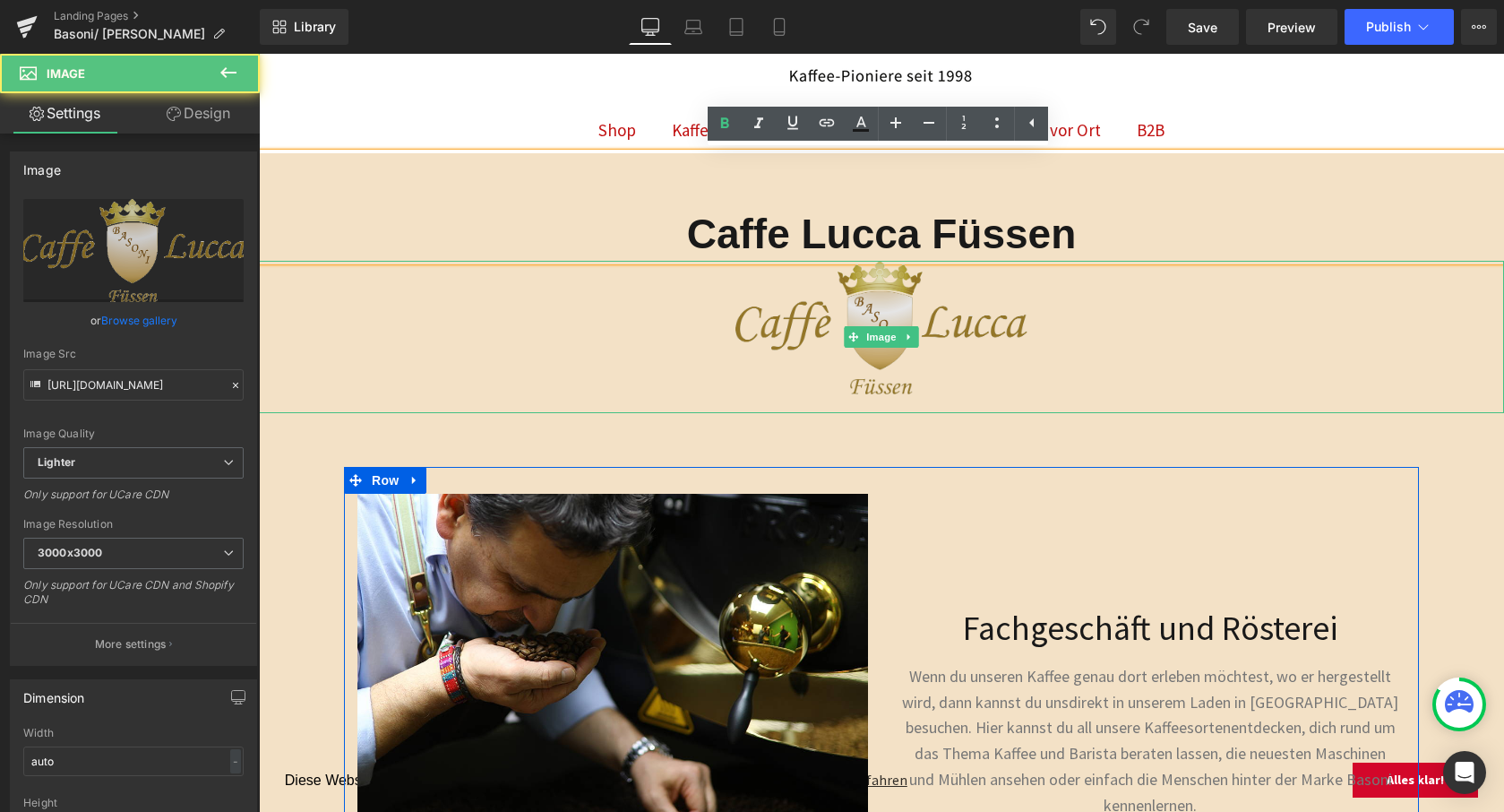
click at [908, 305] on img at bounding box center [882, 337] width 293 height 153
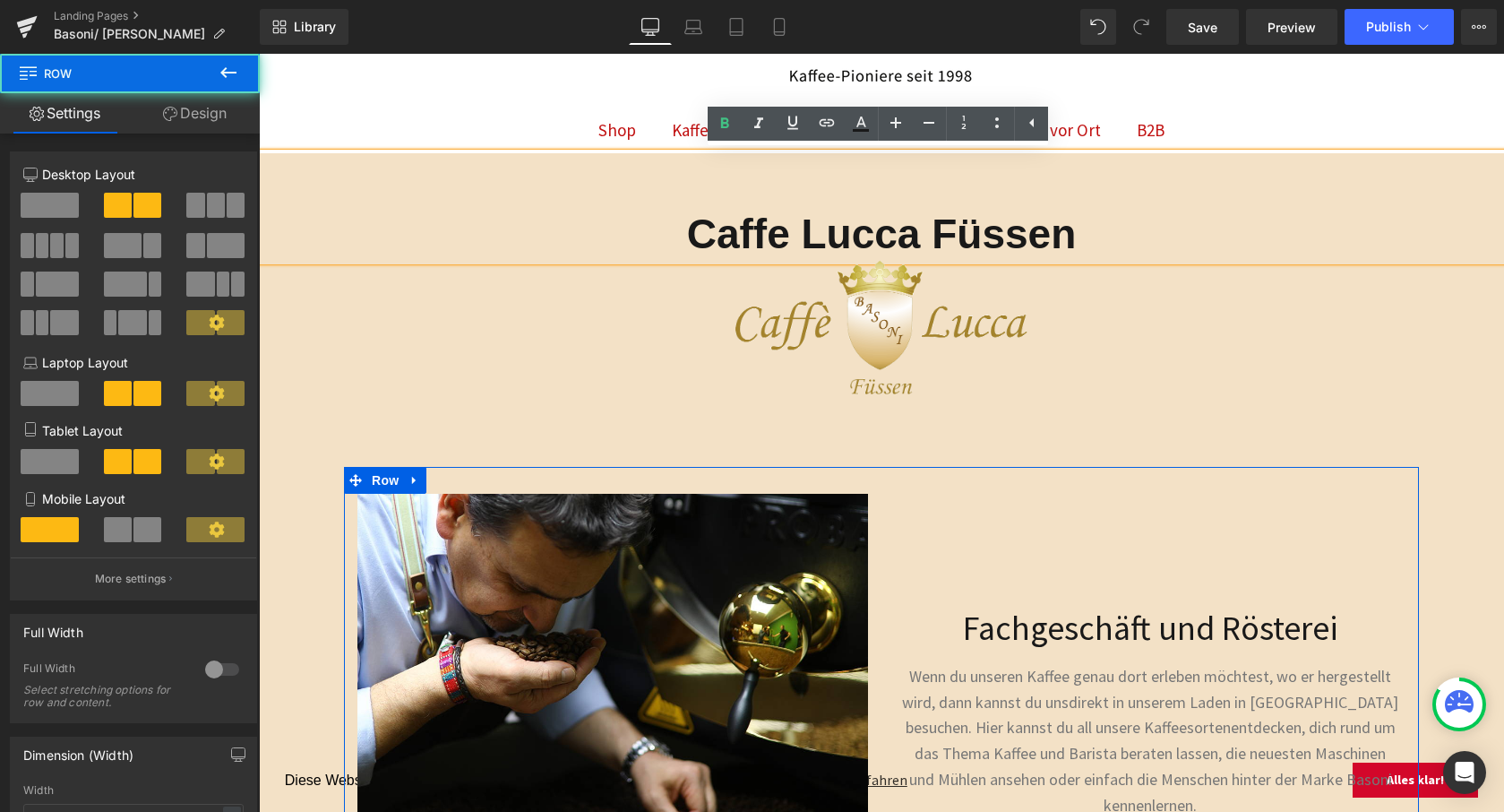
click at [983, 511] on div "Fachgeschäft und Rösterei Heading Wenn du unseren Kaffee genau dort erleben möc…" at bounding box center [1150, 762] width 537 height 537
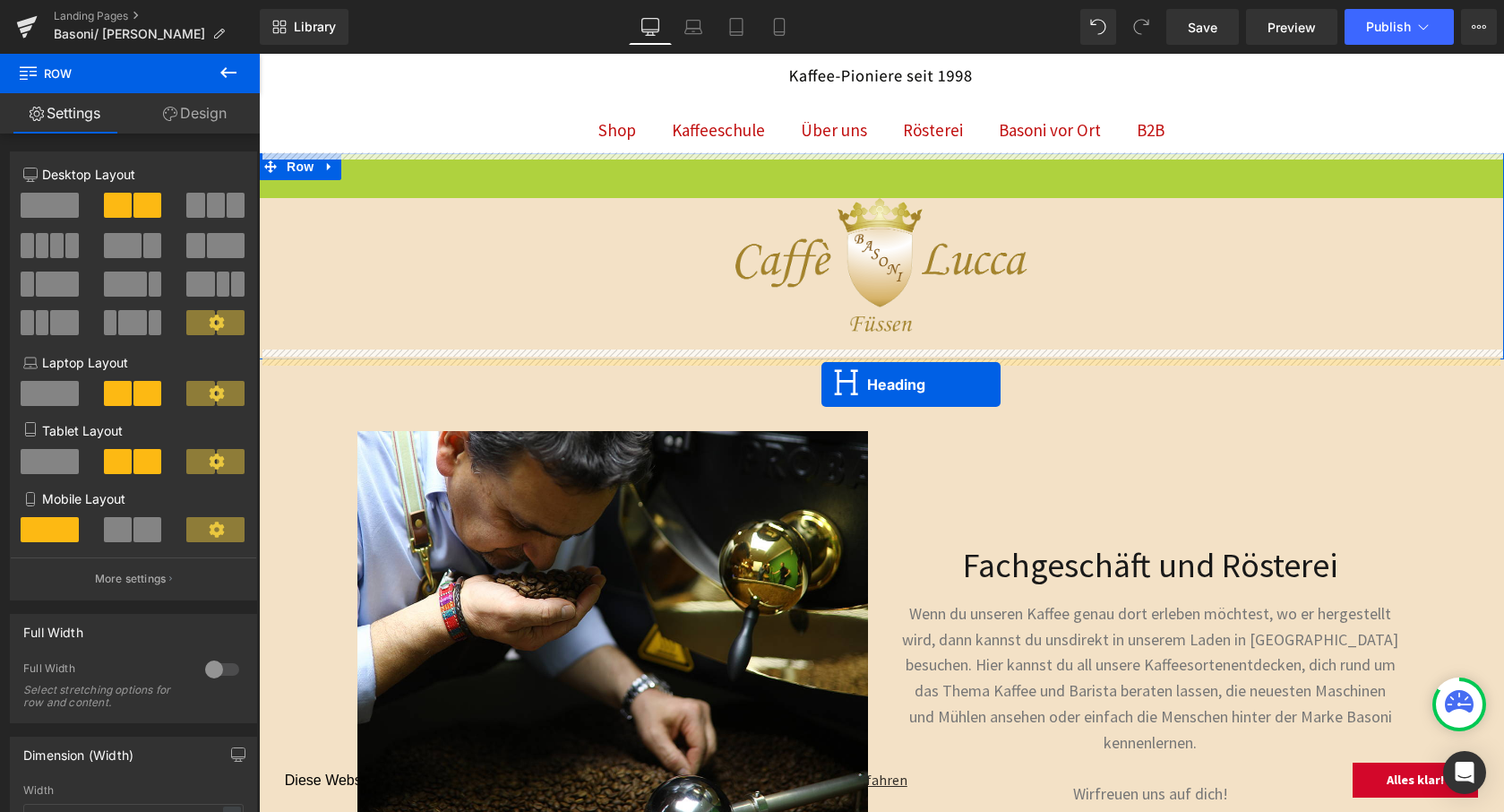
drag, startPoint x: 832, startPoint y: 206, endPoint x: 822, endPoint y: 384, distance: 178.3
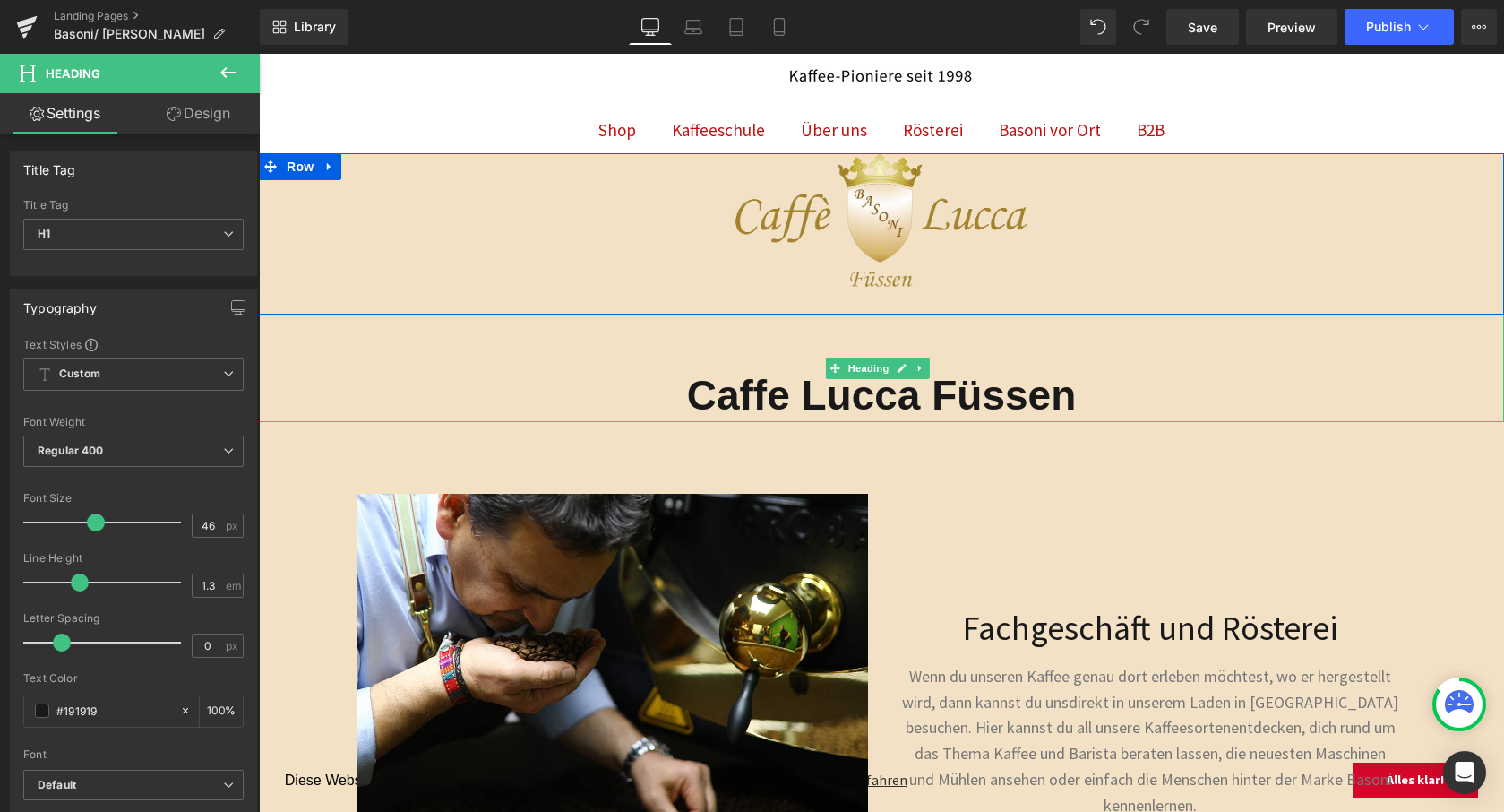
click at [1004, 343] on h1 at bounding box center [882, 341] width 1246 height 54
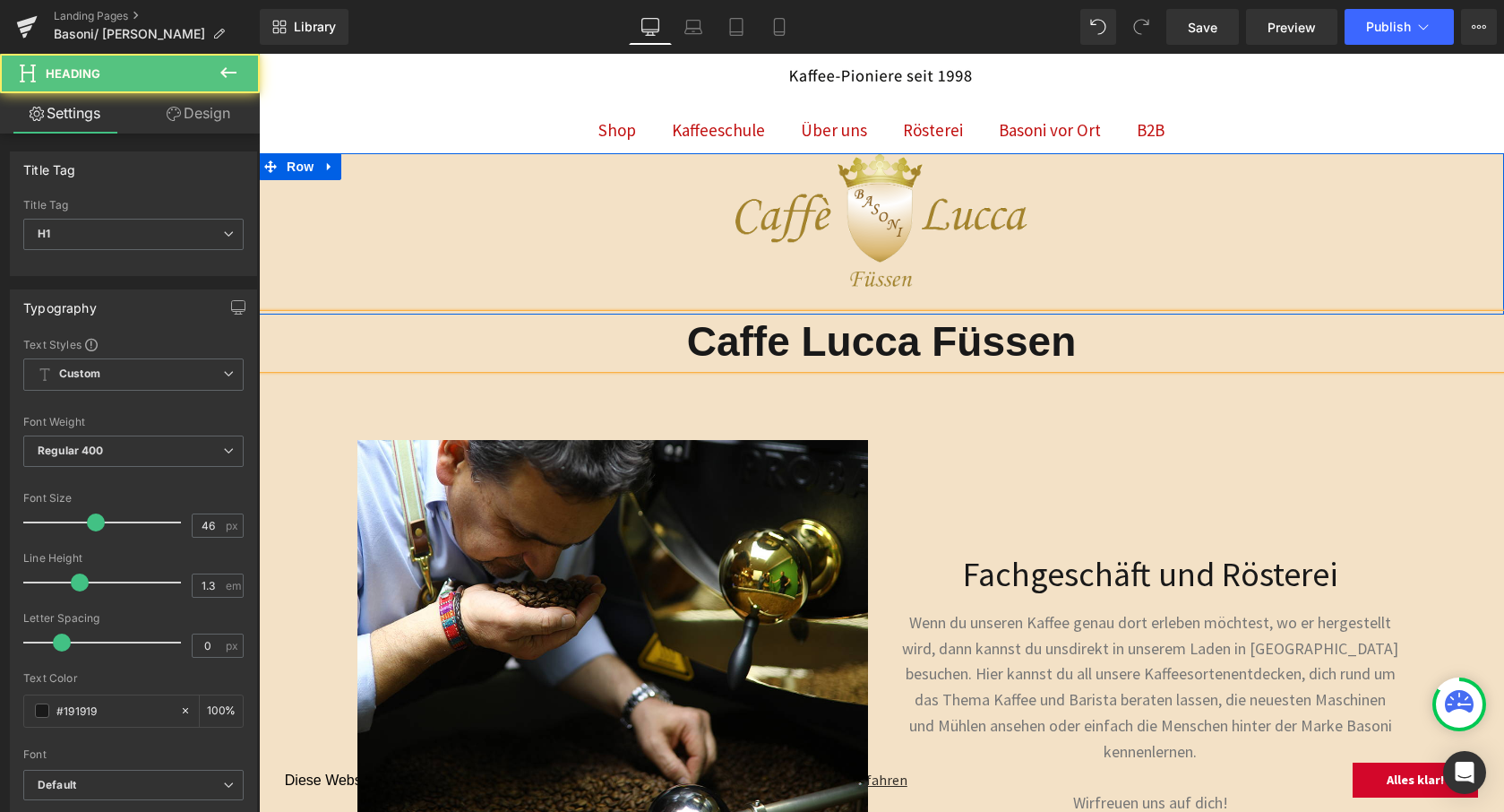
click at [960, 358] on strong "Caffe Lucca Füssen" at bounding box center [882, 341] width 389 height 47
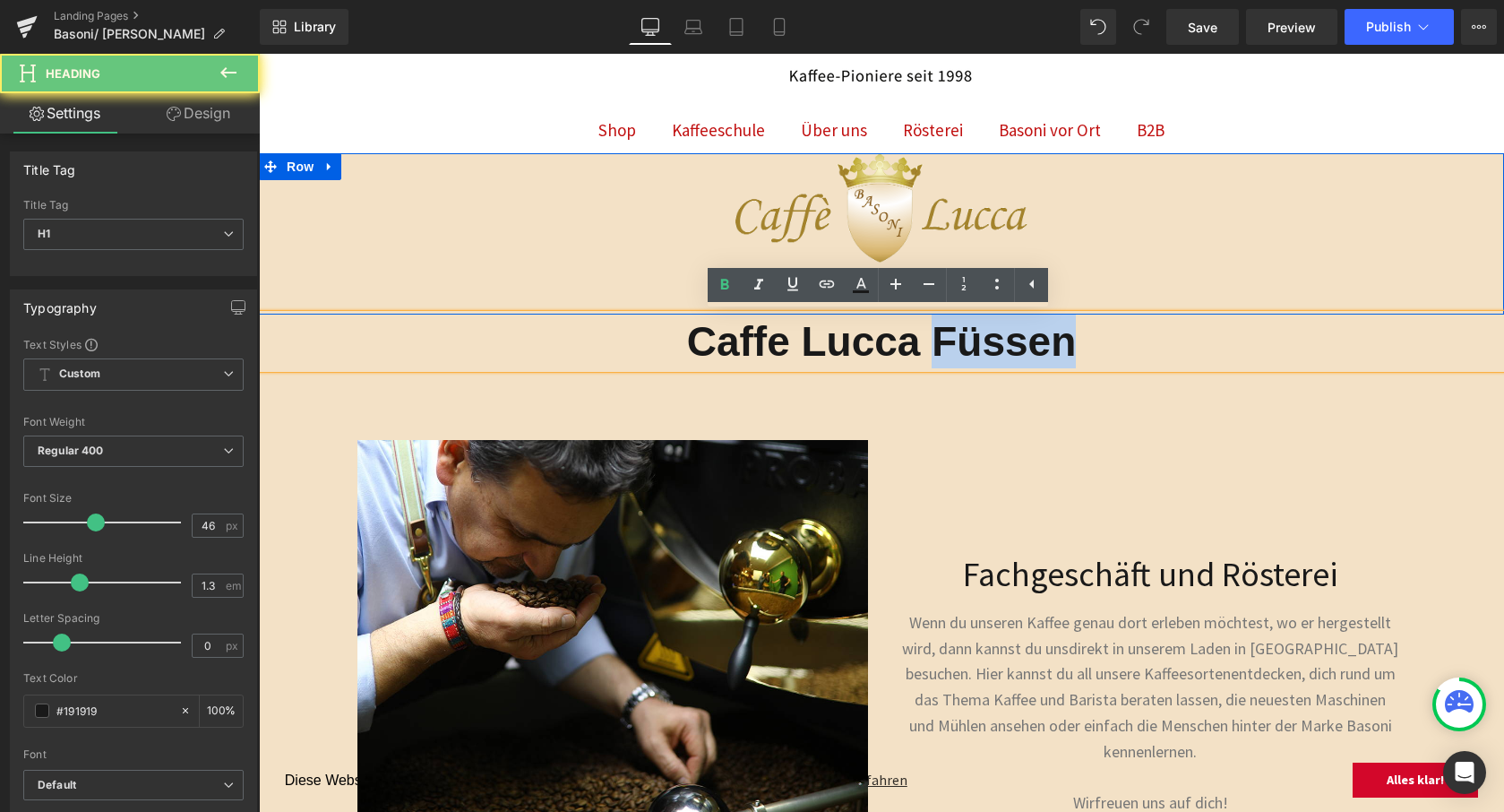
click at [960, 358] on strong "Caffe Lucca Füssen" at bounding box center [882, 341] width 389 height 47
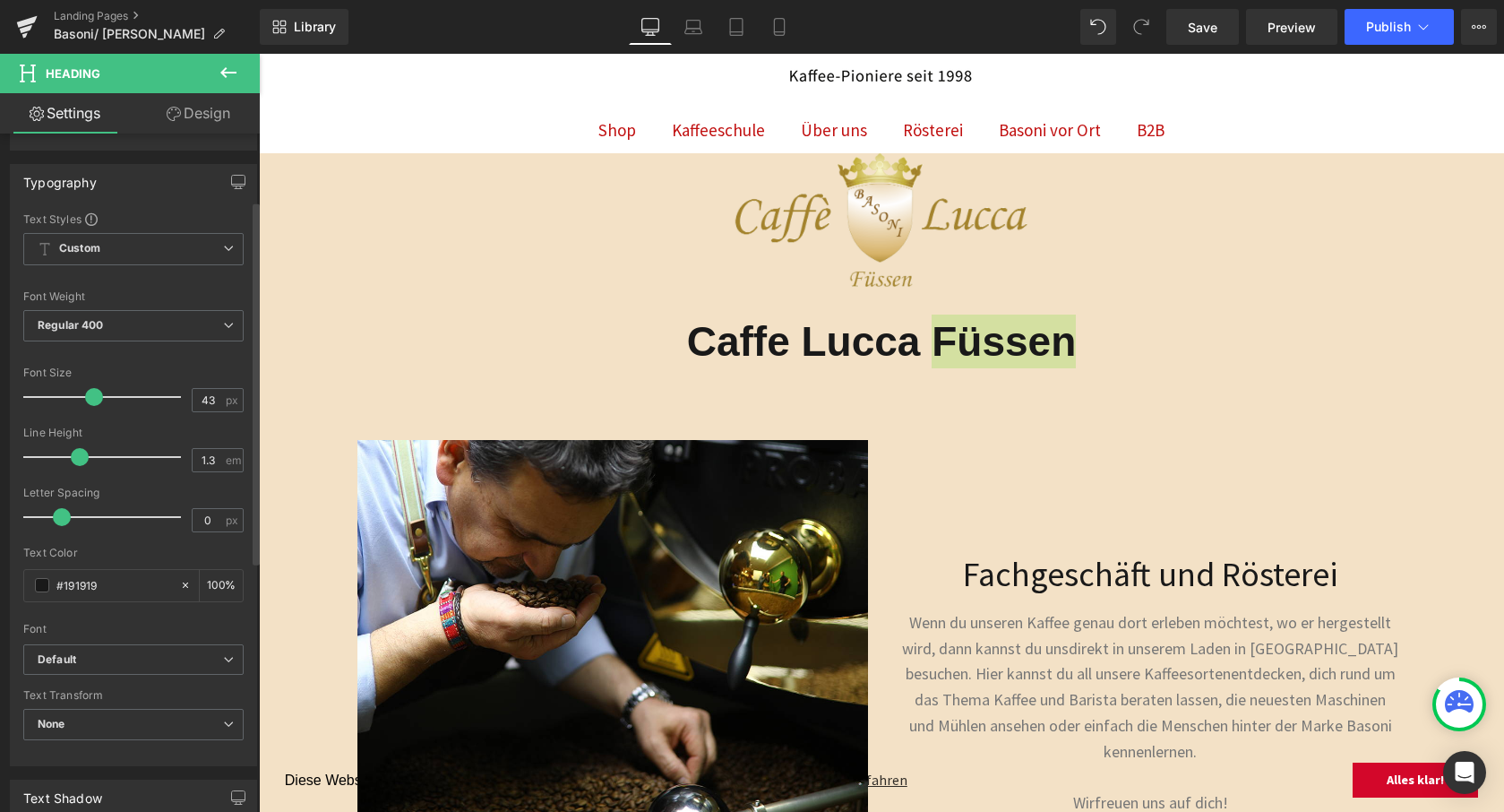
scroll to position [123, 0]
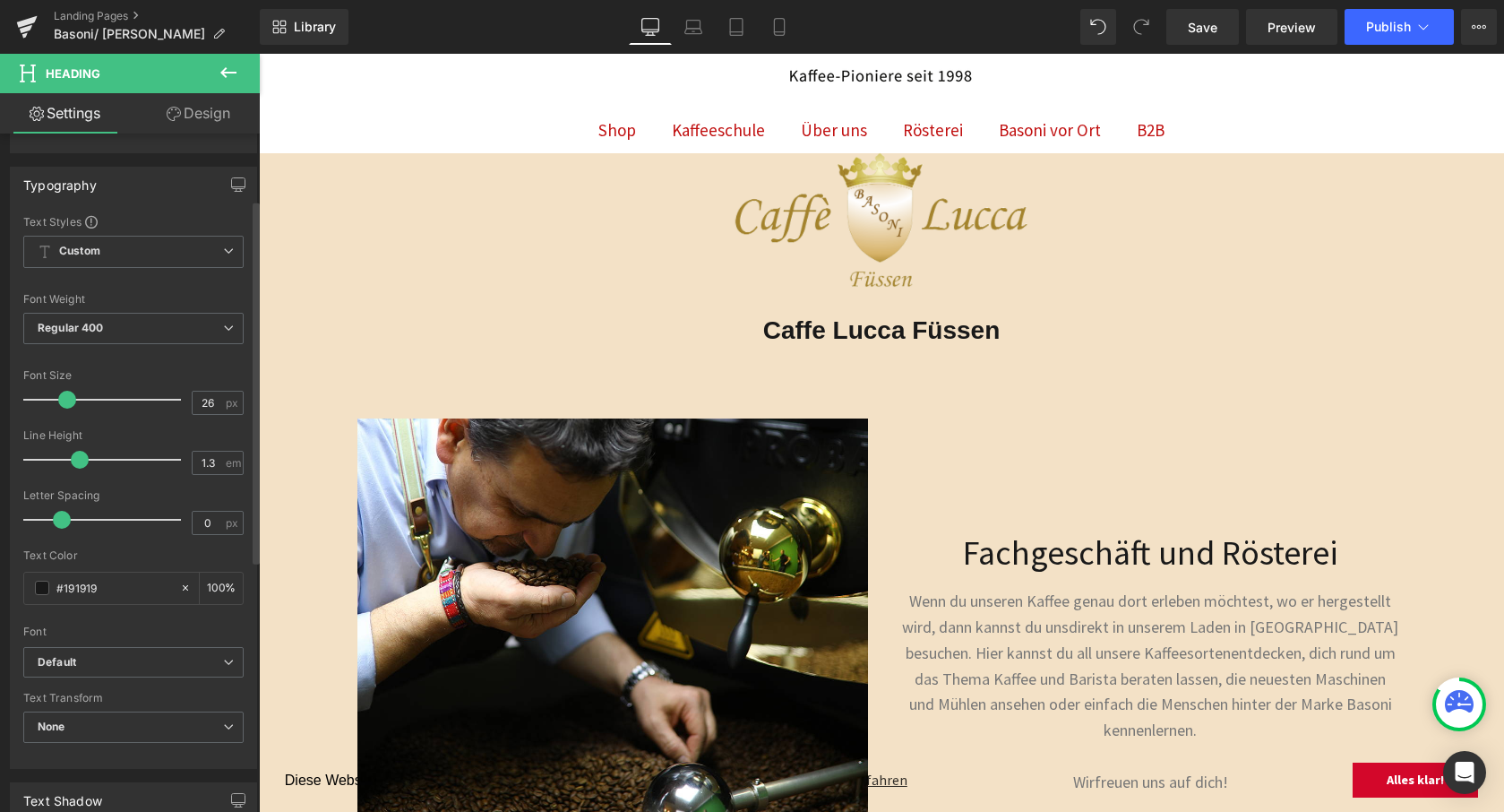
type input "25"
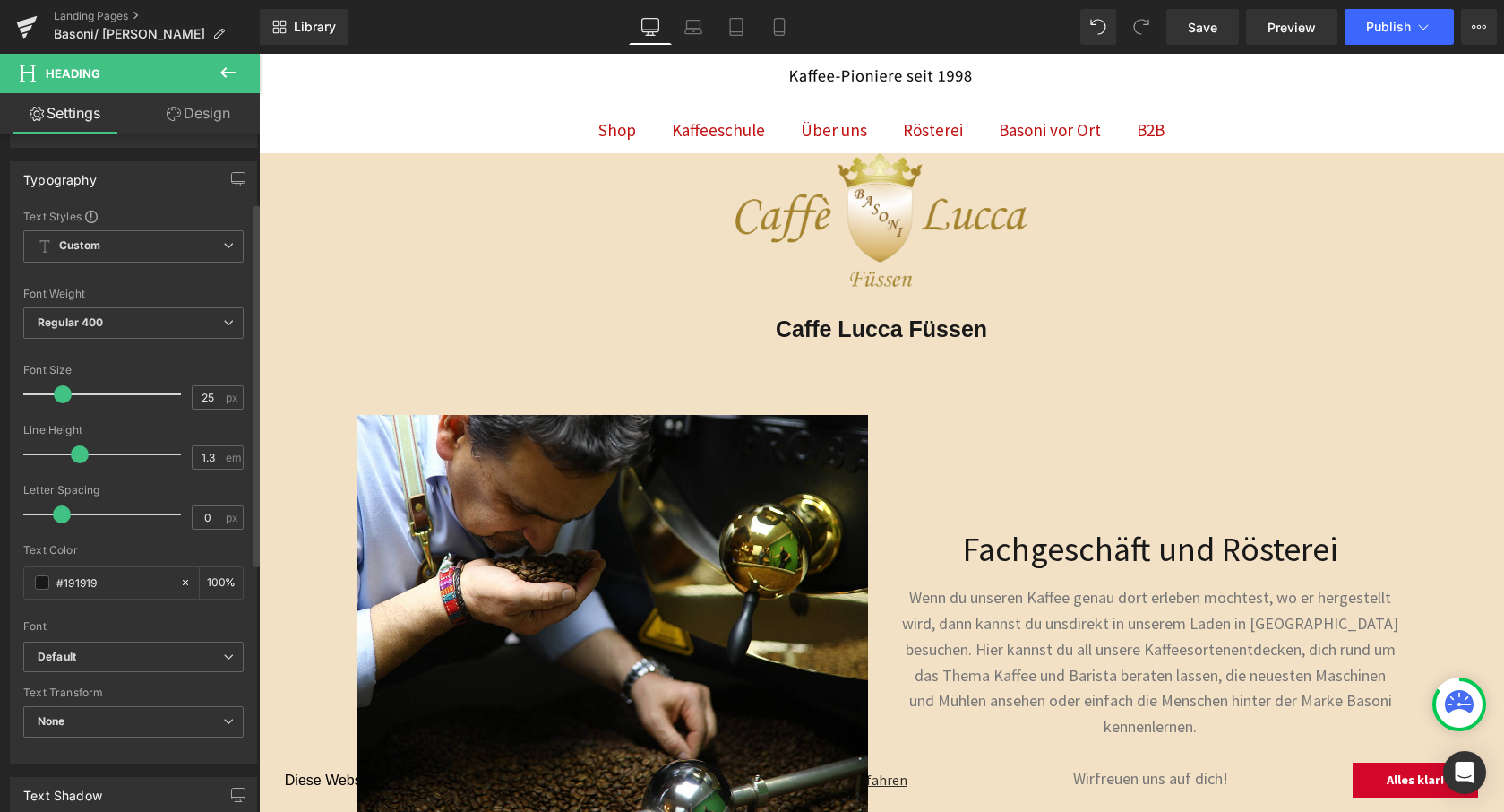
scroll to position [130, 0]
drag, startPoint x: 92, startPoint y: 398, endPoint x: 61, endPoint y: 399, distance: 31.0
click at [61, 399] on span at bounding box center [63, 393] width 18 height 18
click at [806, 332] on strong "Caffe Lucca Füssen" at bounding box center [882, 329] width 211 height 25
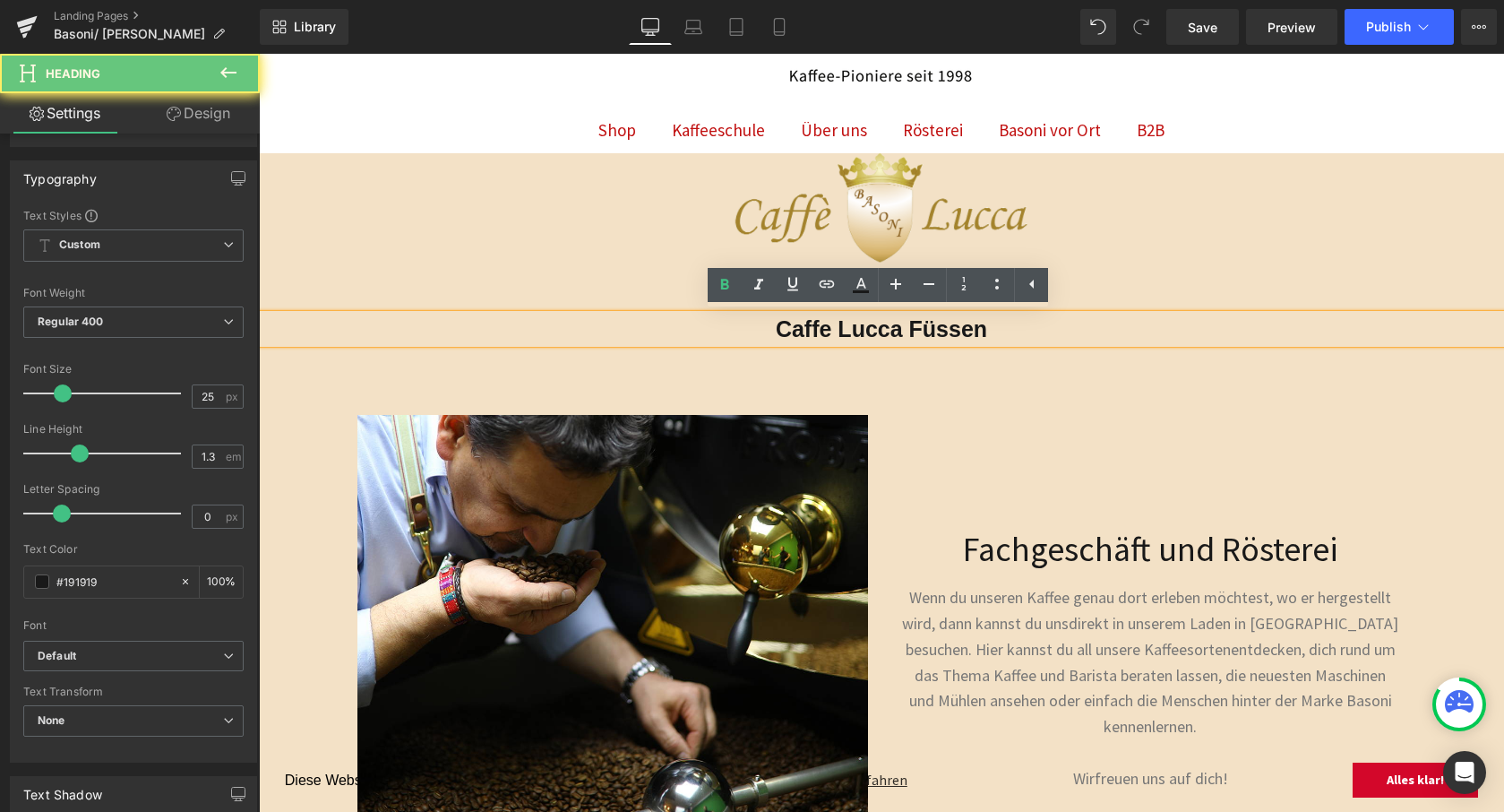
click at [815, 326] on strong "Caffe Lucca Füssen" at bounding box center [882, 329] width 211 height 25
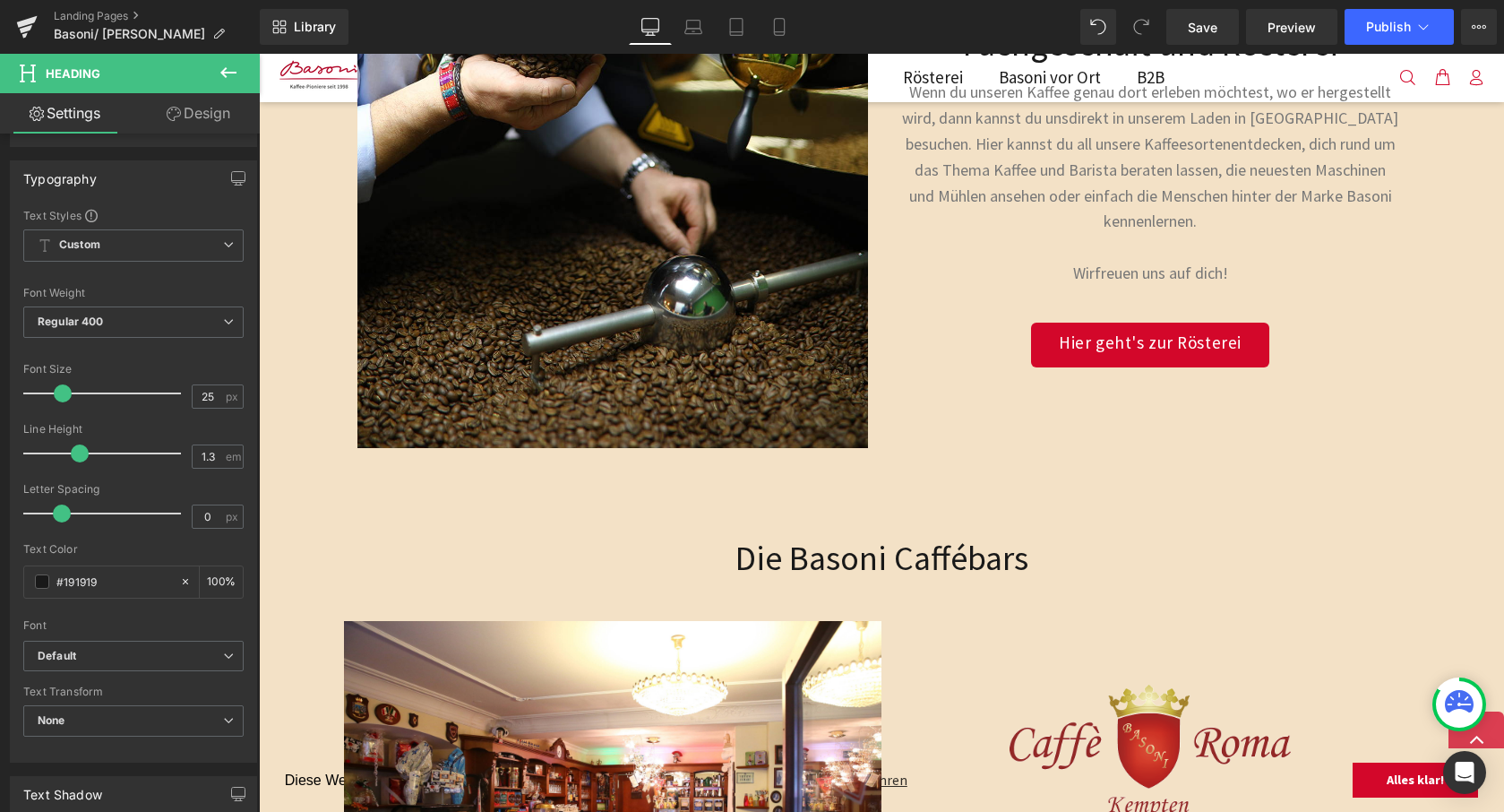
scroll to position [0, 0]
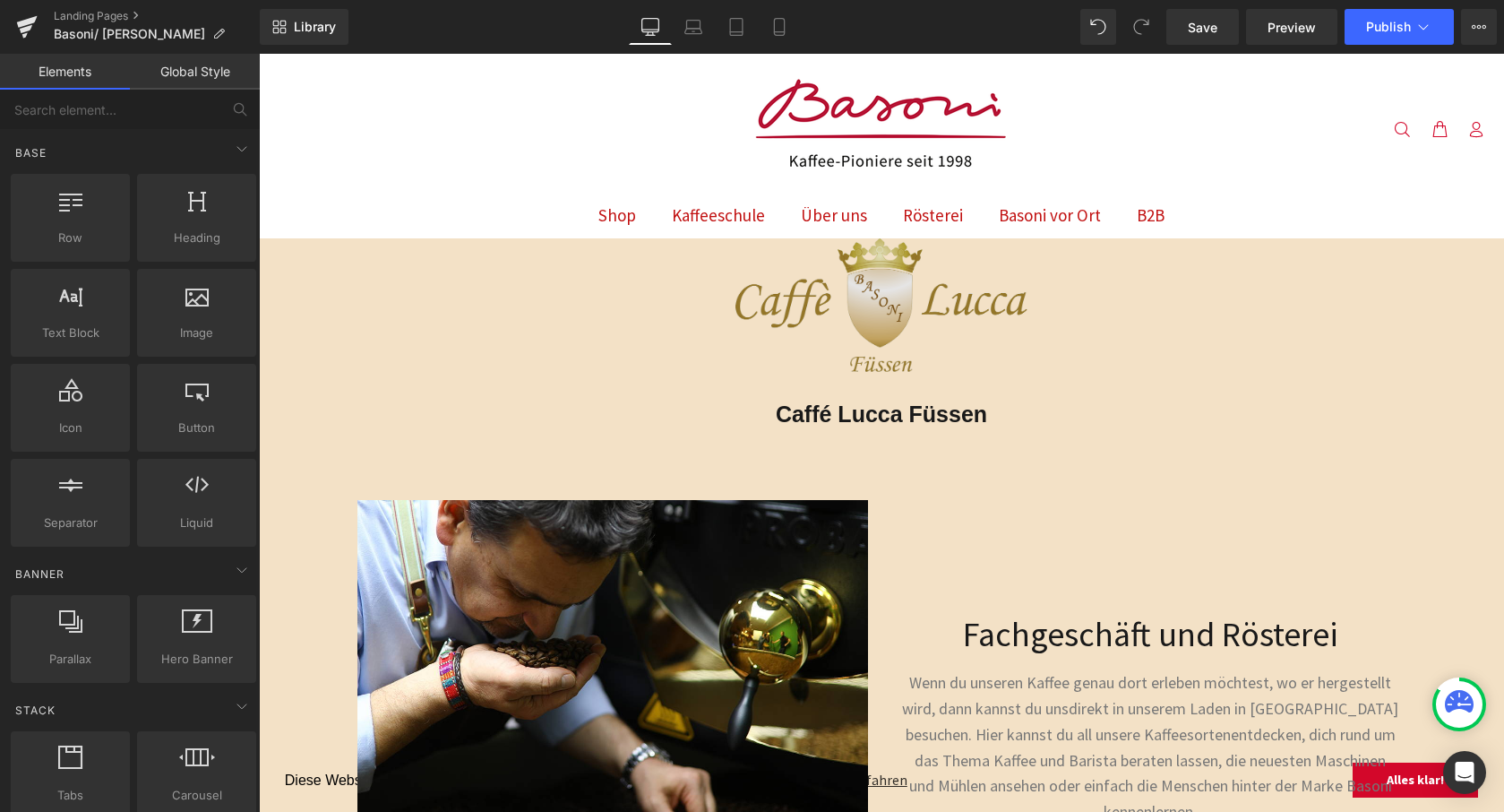
click at [871, 313] on div "Image" at bounding box center [882, 314] width 1246 height 153
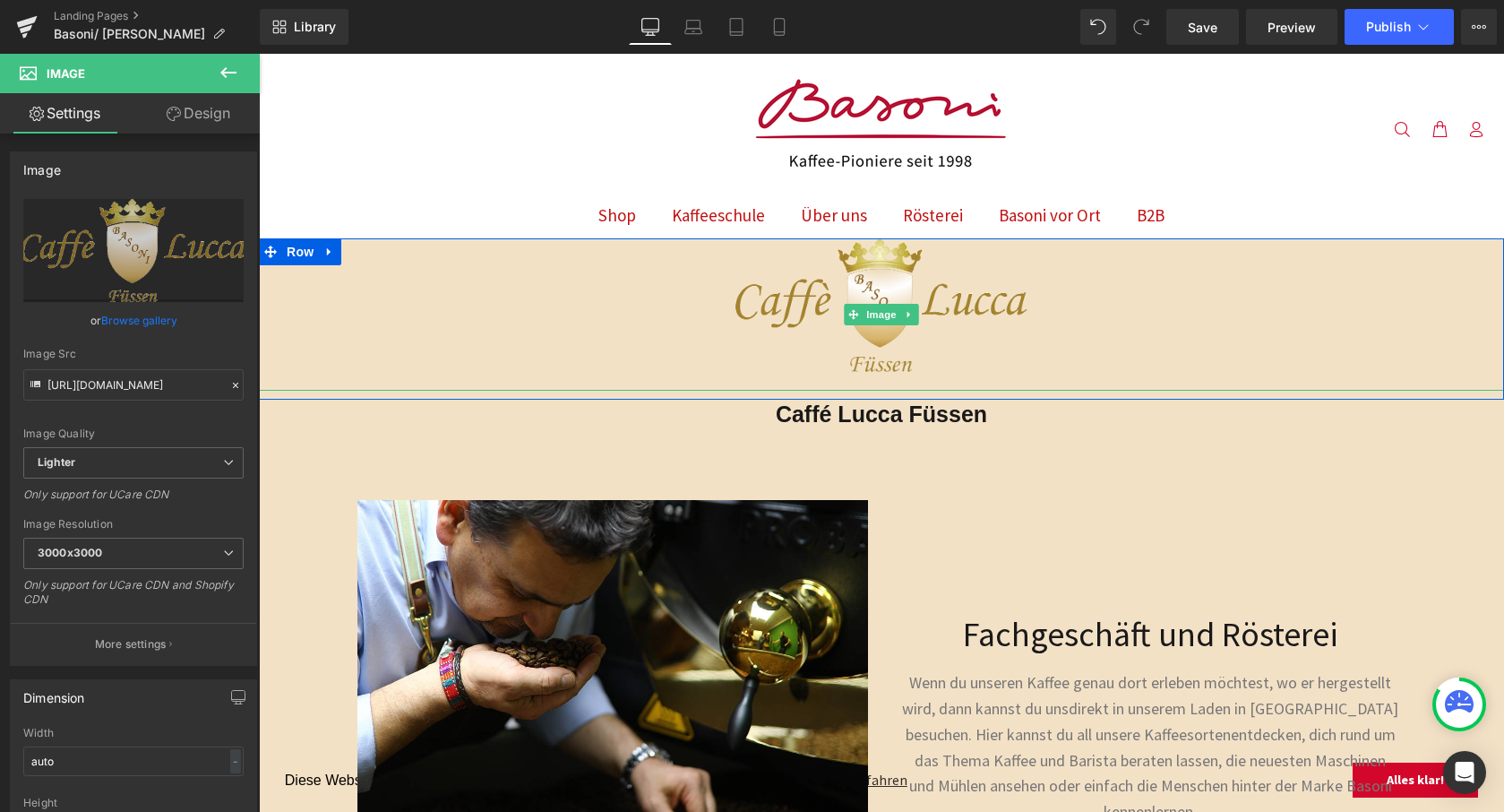
click at [701, 285] on link at bounding box center [882, 314] width 1246 height 153
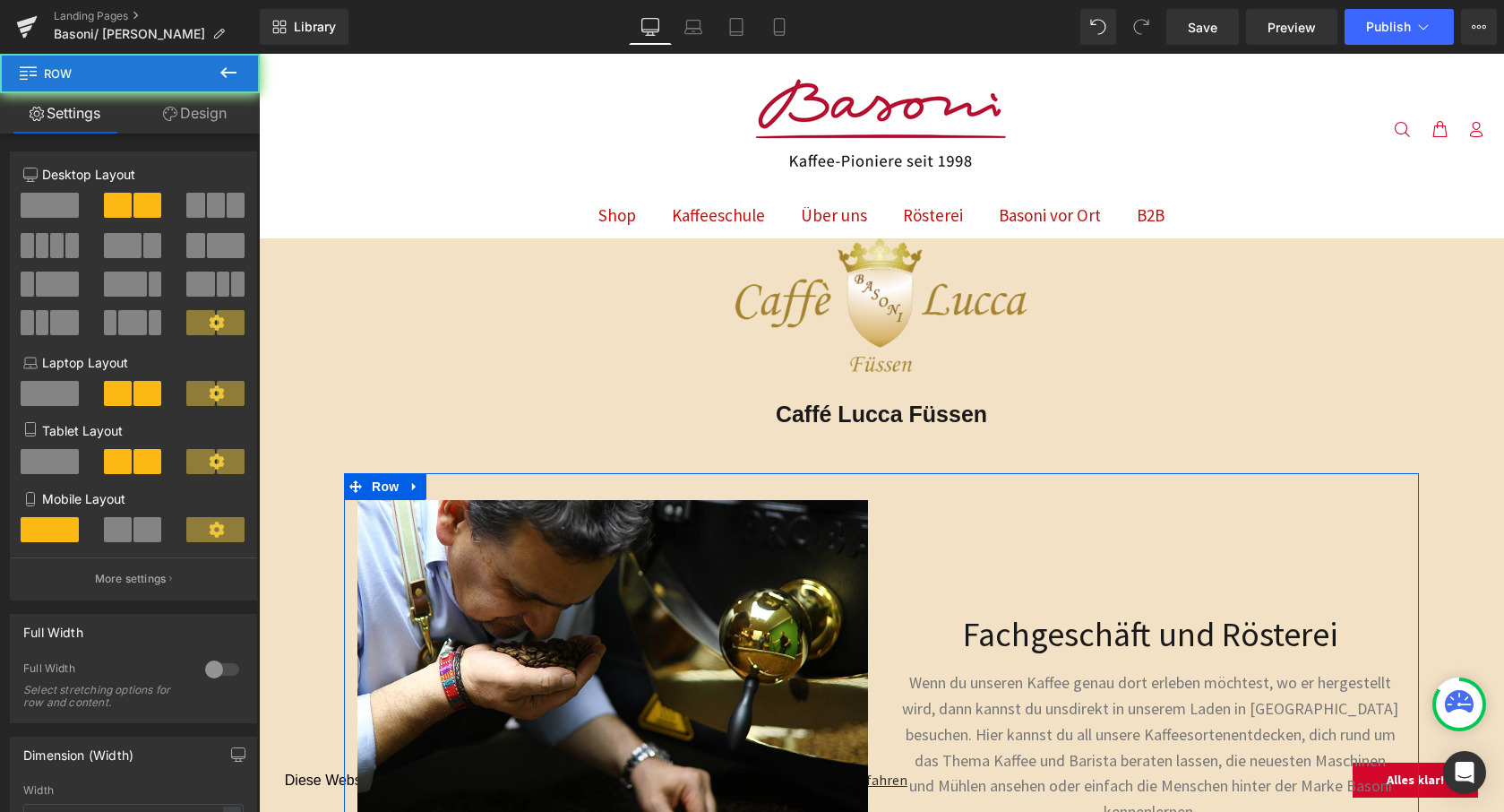
click at [1131, 519] on div "Fachgeschäft und Rösterei Heading Wenn du unseren Kaffee genau dort erleben möc…" at bounding box center [1150, 768] width 537 height 537
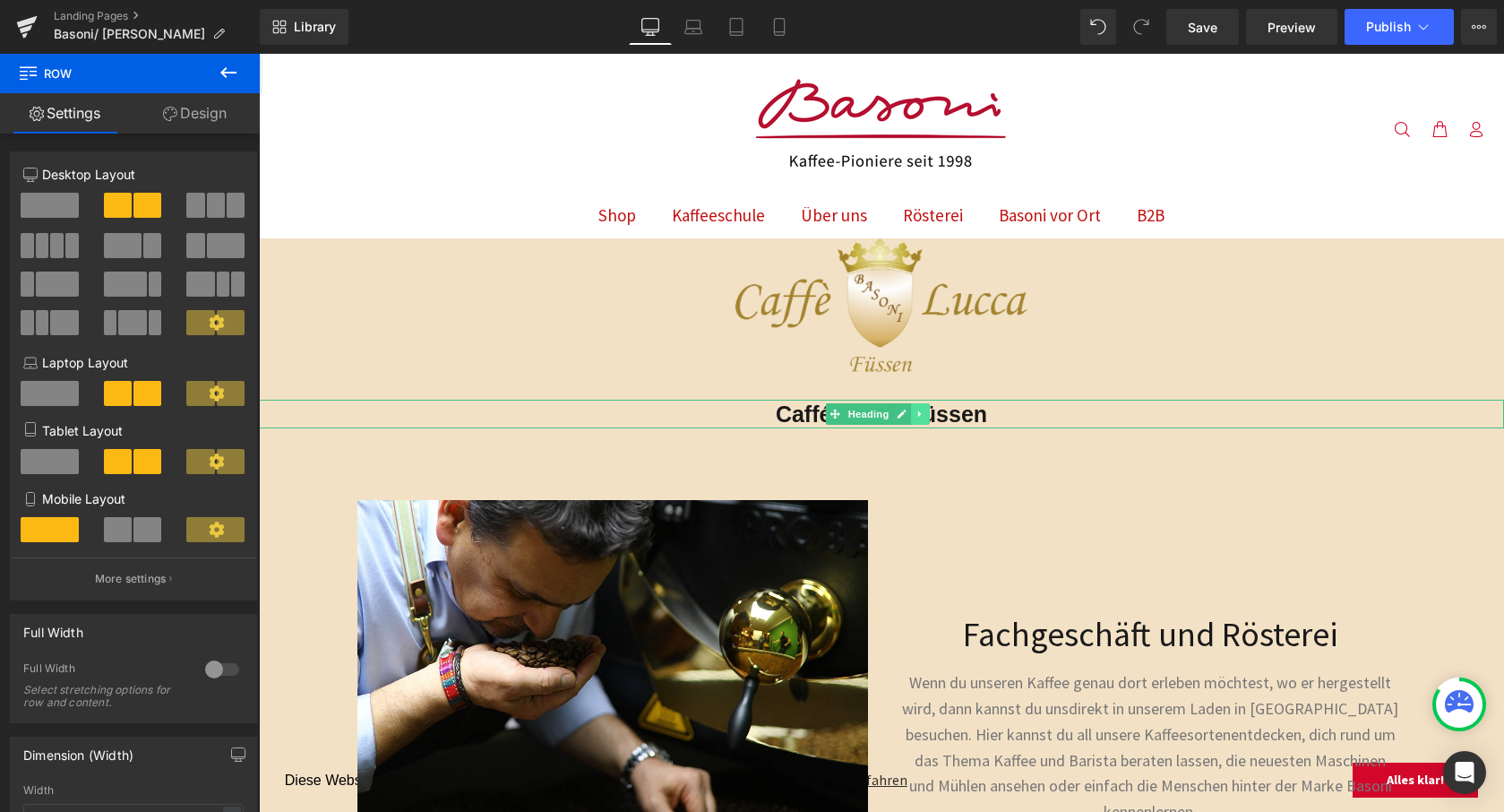
click at [926, 413] on icon at bounding box center [920, 414] width 10 height 11
click at [907, 411] on icon at bounding box center [911, 414] width 10 height 10
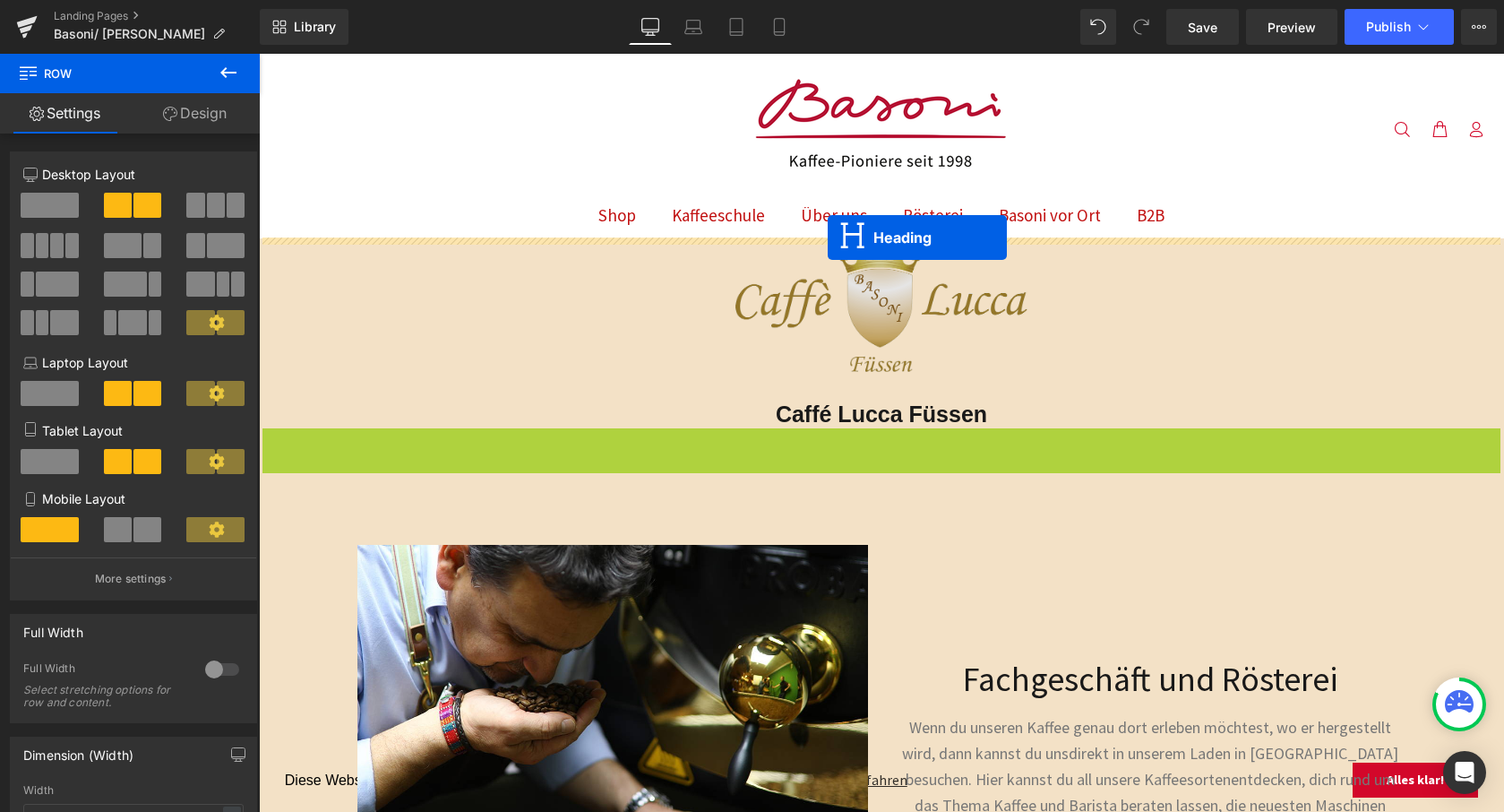
drag, startPoint x: 834, startPoint y: 438, endPoint x: 827, endPoint y: 238, distance: 200.1
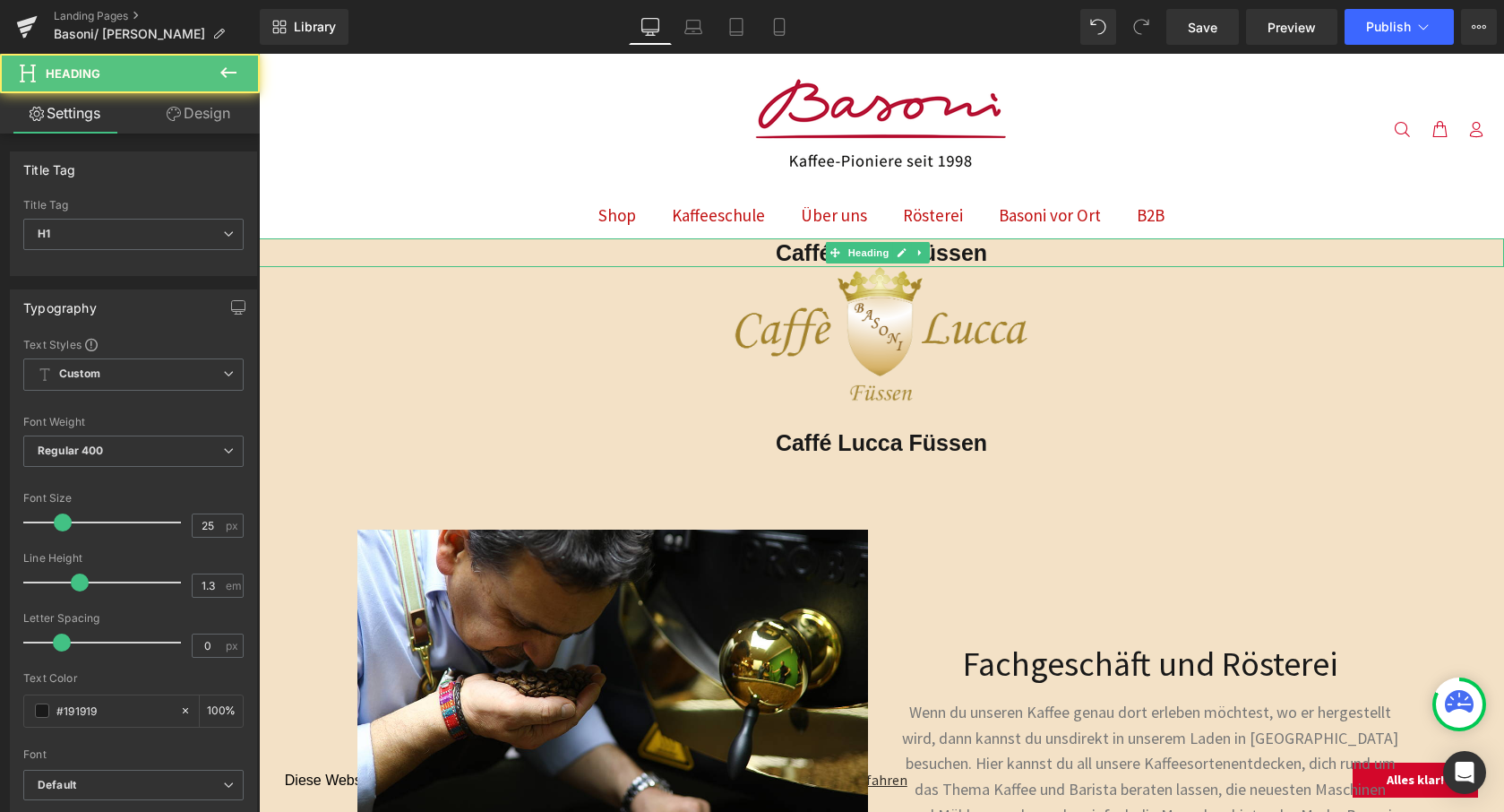
click at [986, 255] on strong "Caffé Lucca Füssen" at bounding box center [882, 253] width 211 height 25
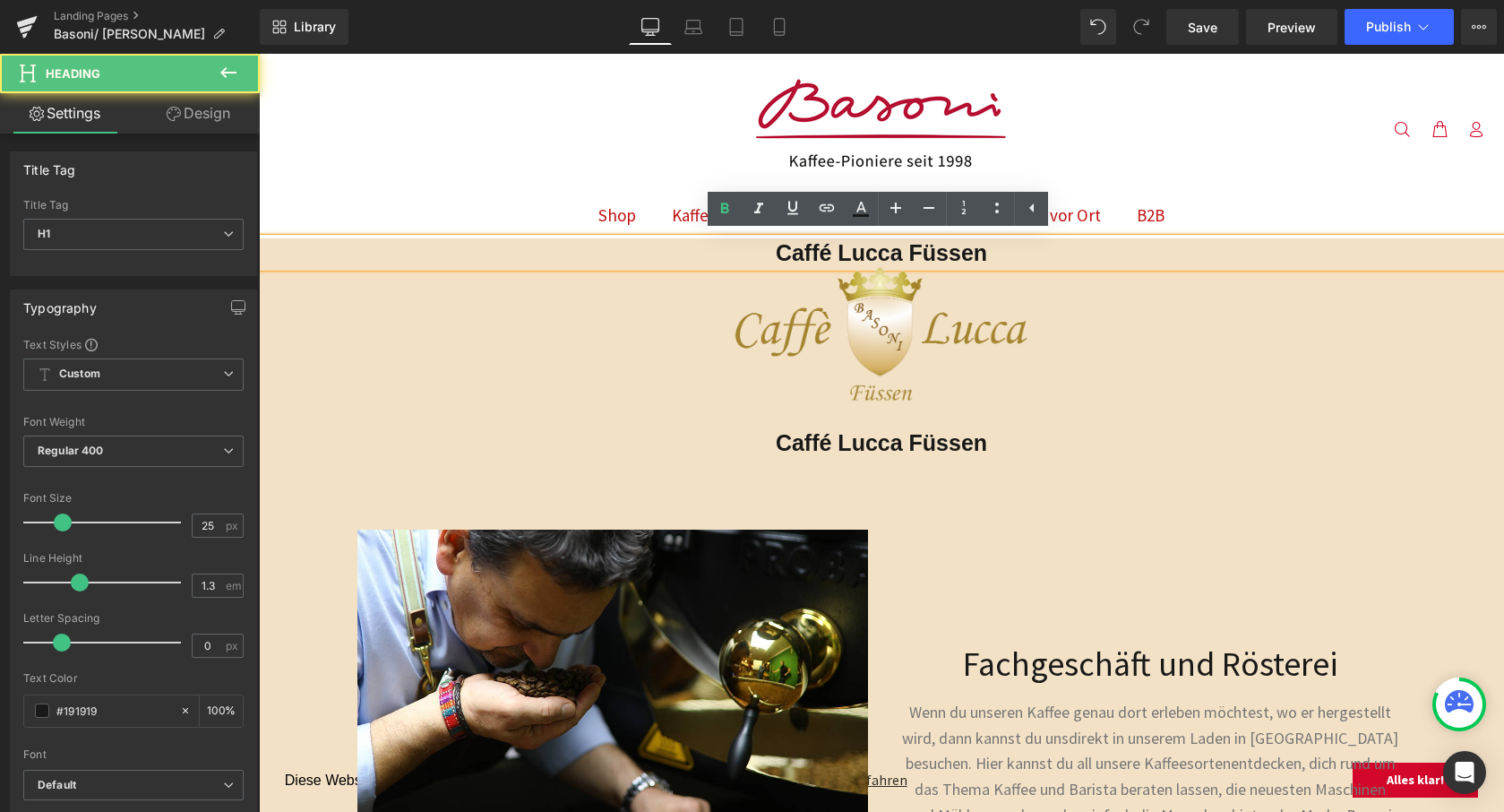
click at [986, 255] on strong "Caffé Lucca Füssen" at bounding box center [882, 253] width 211 height 25
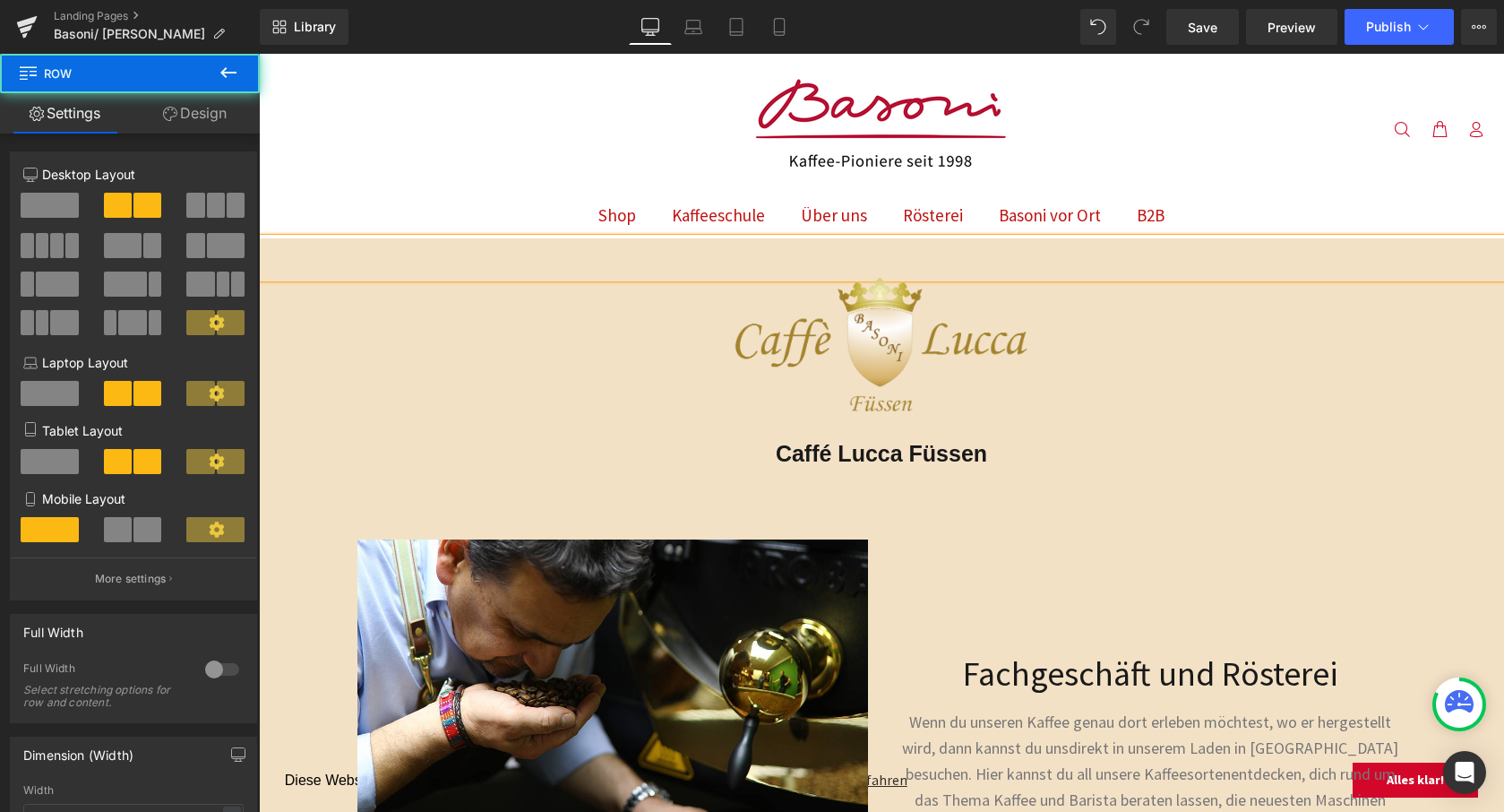
click at [1188, 593] on div "Fachgeschäft und Rösterei Heading Wenn du unseren Kaffee genau dort erleben möc…" at bounding box center [1150, 807] width 537 height 537
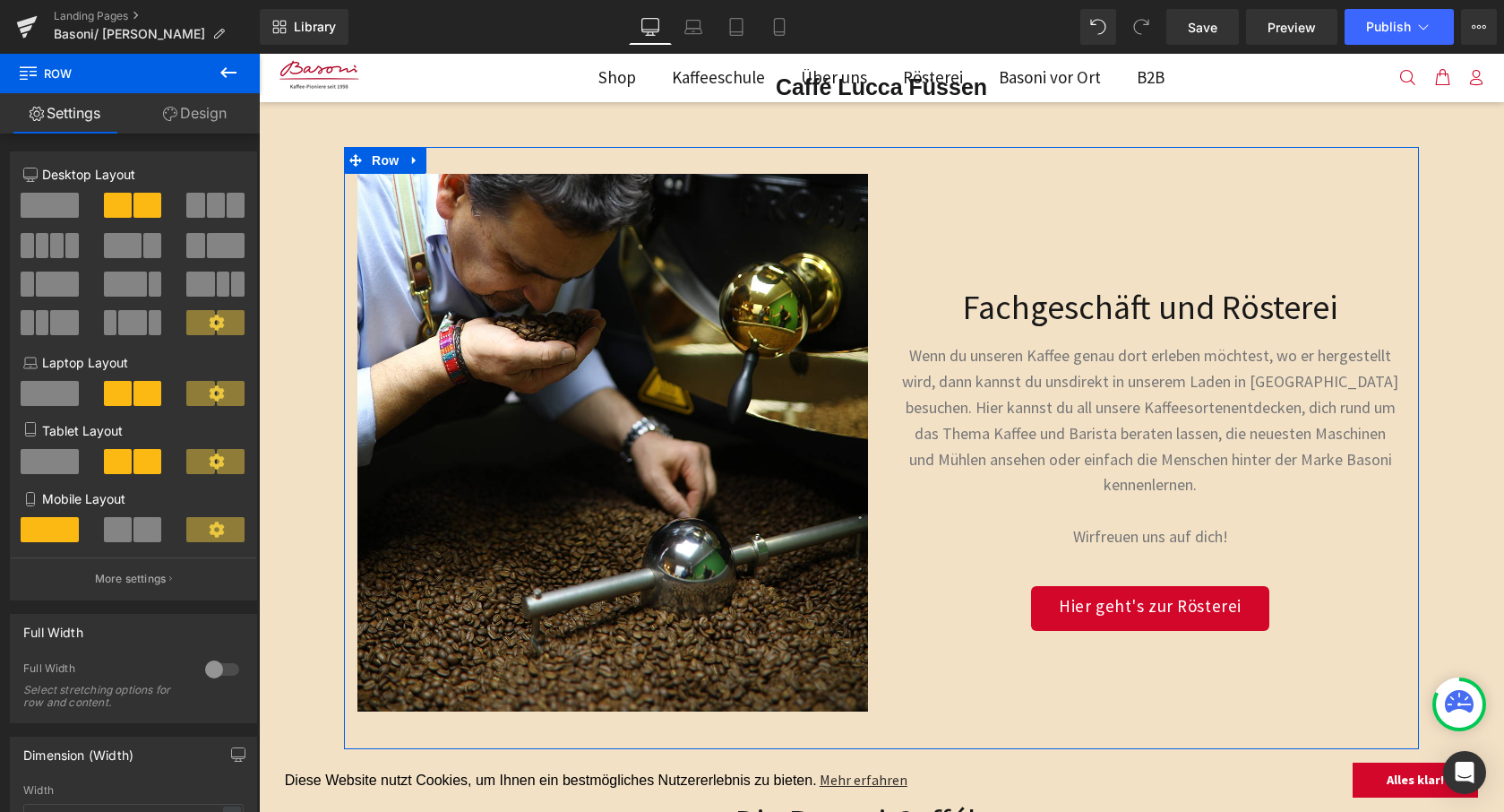
scroll to position [354, 0]
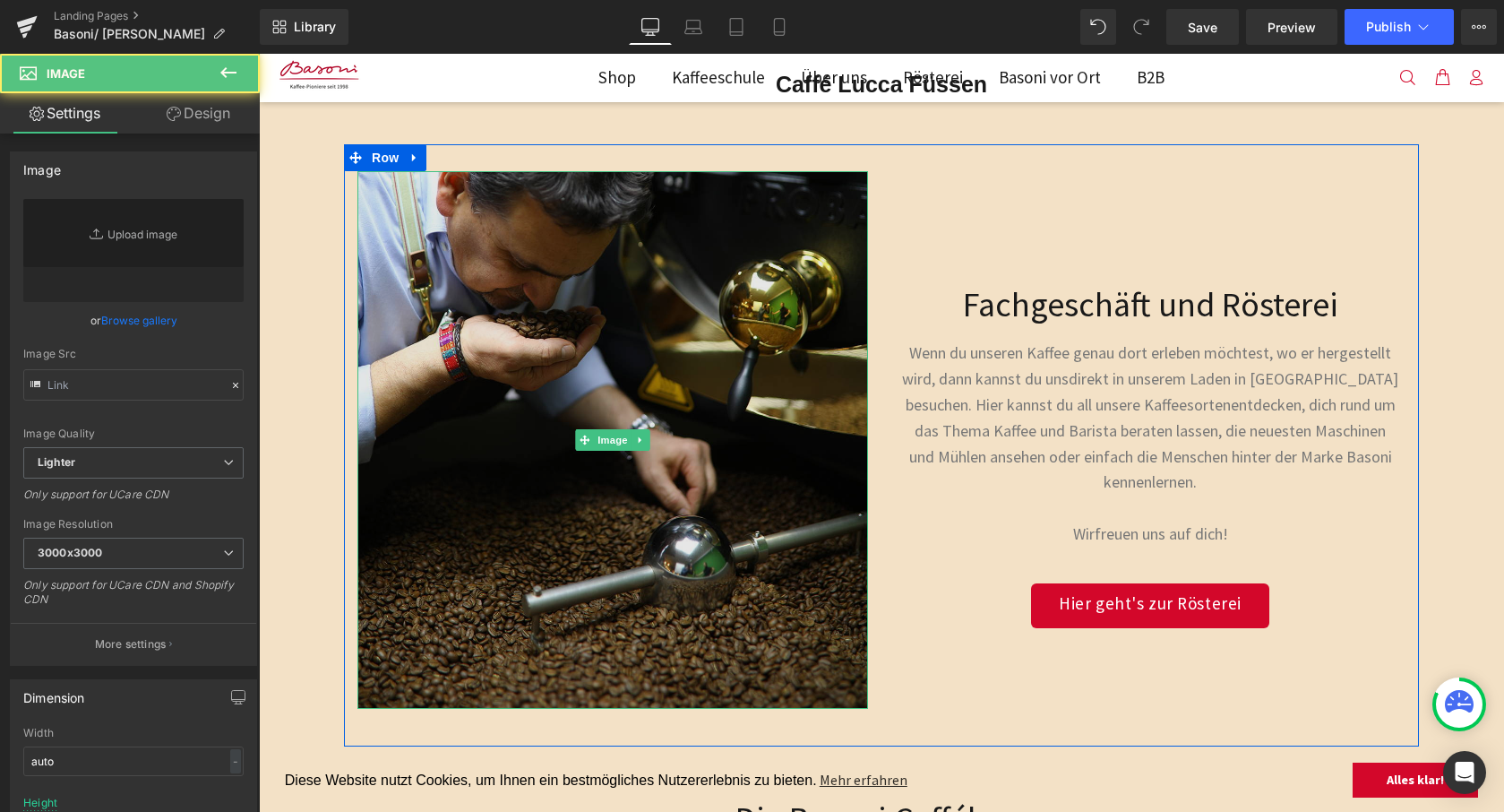
click at [753, 373] on img at bounding box center [612, 439] width 510 height 537
type input "[URL][DOMAIN_NAME]"
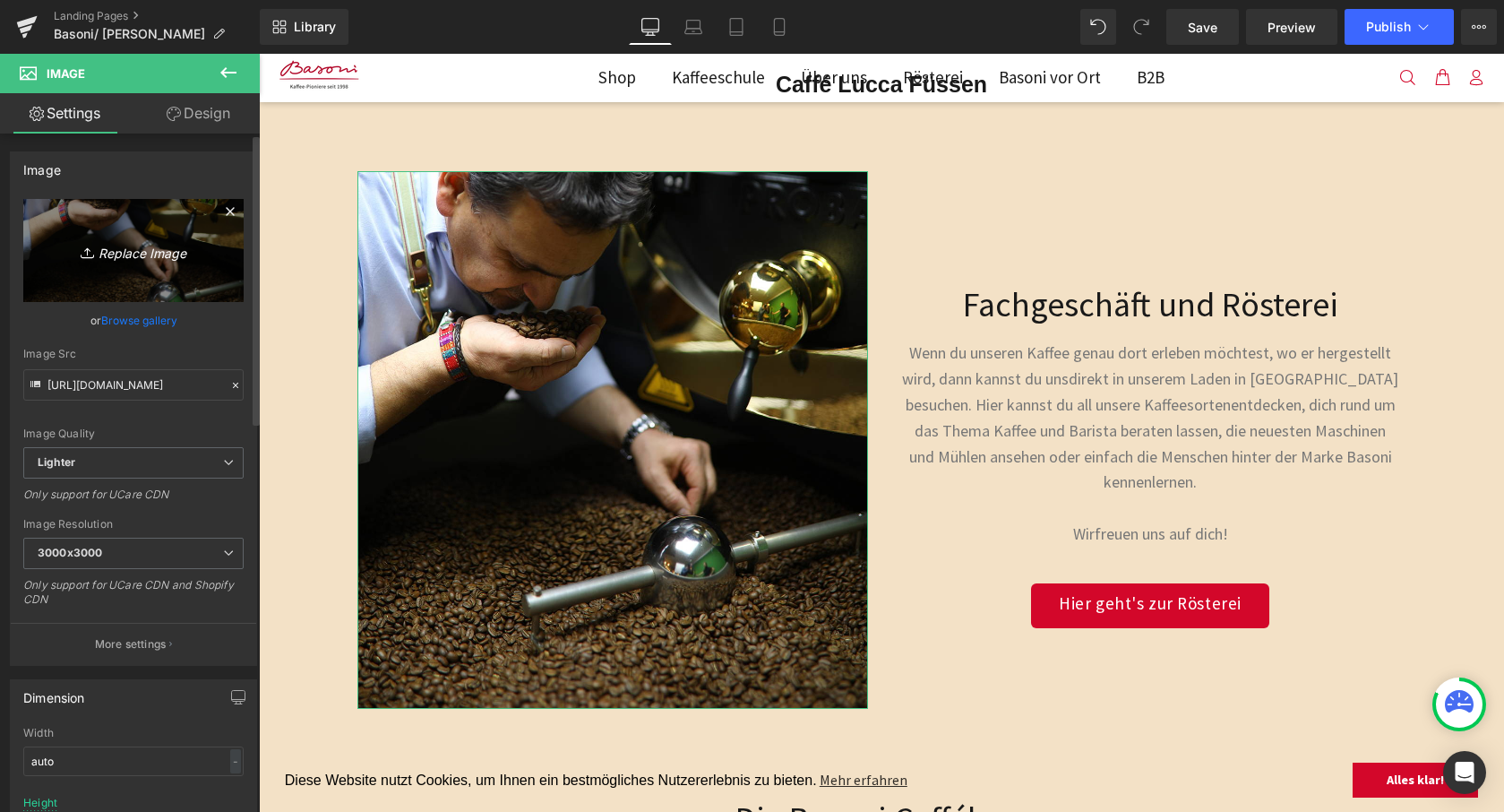
click at [131, 266] on link "Replace Image" at bounding box center [134, 250] width 220 height 103
type input "C:\fakepath\[PERSON_NAME].jpg"
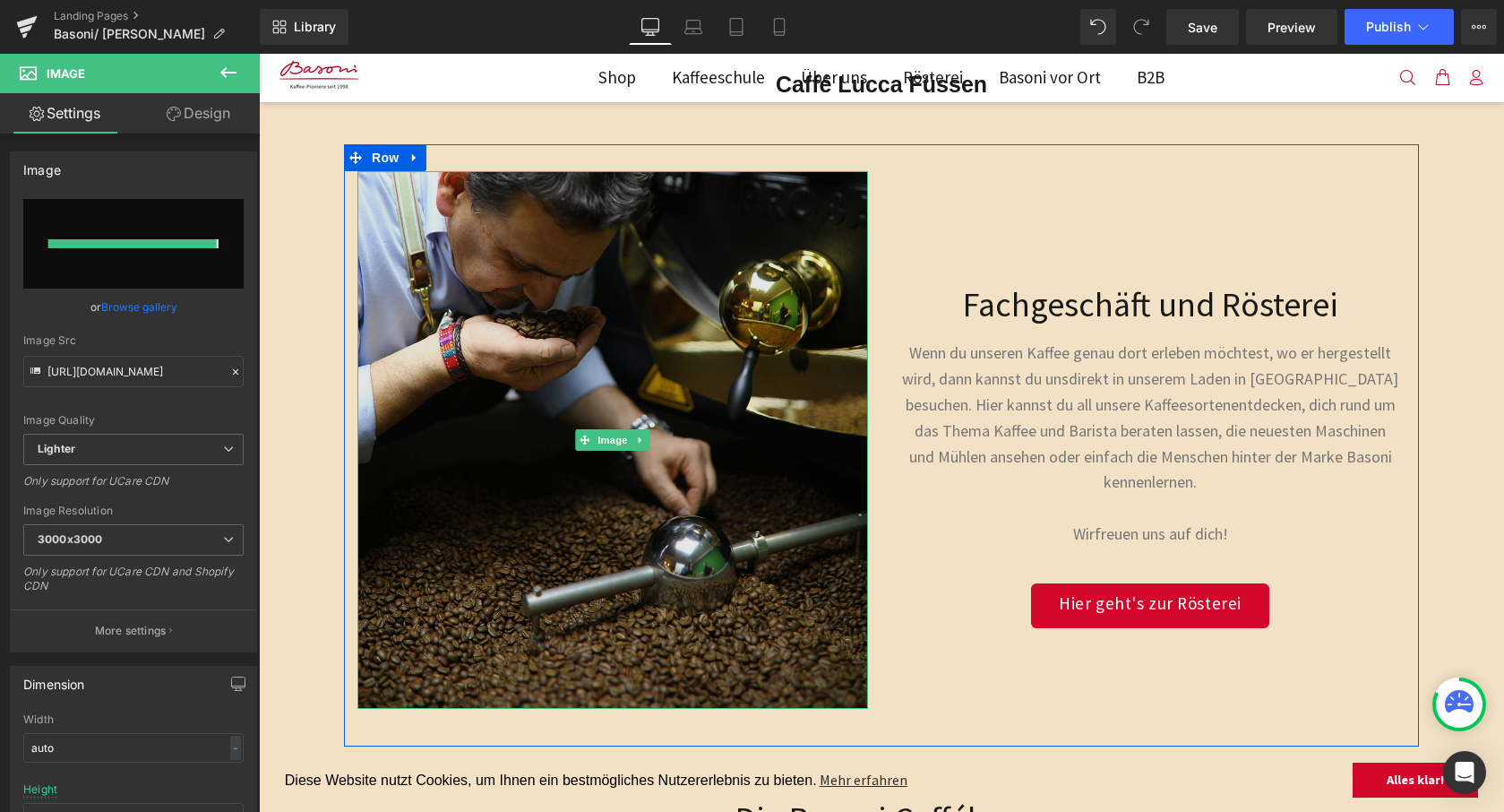
type input "[URL][DOMAIN_NAME]"
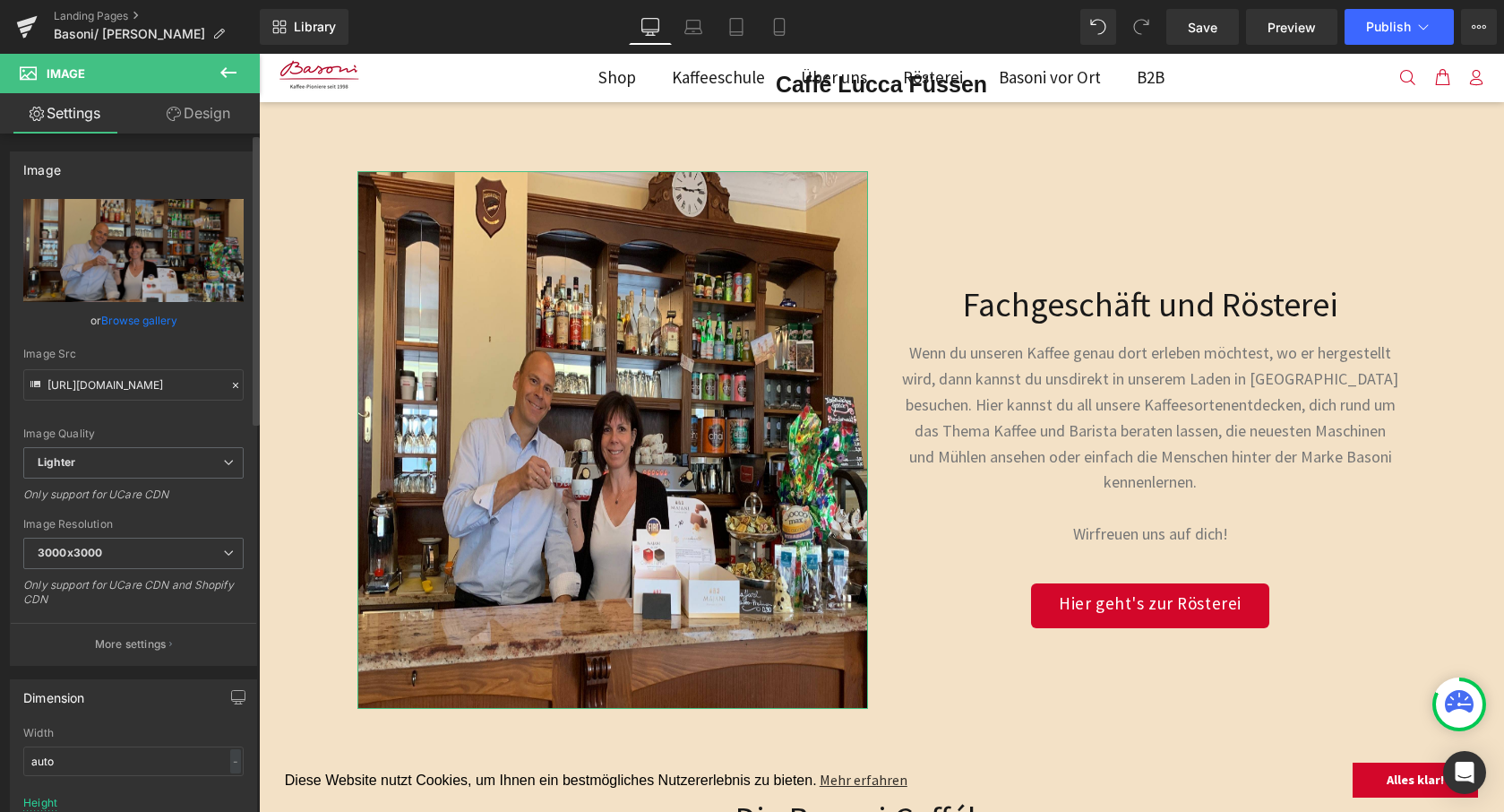
click at [123, 315] on link "Browse gallery" at bounding box center [139, 320] width 76 height 32
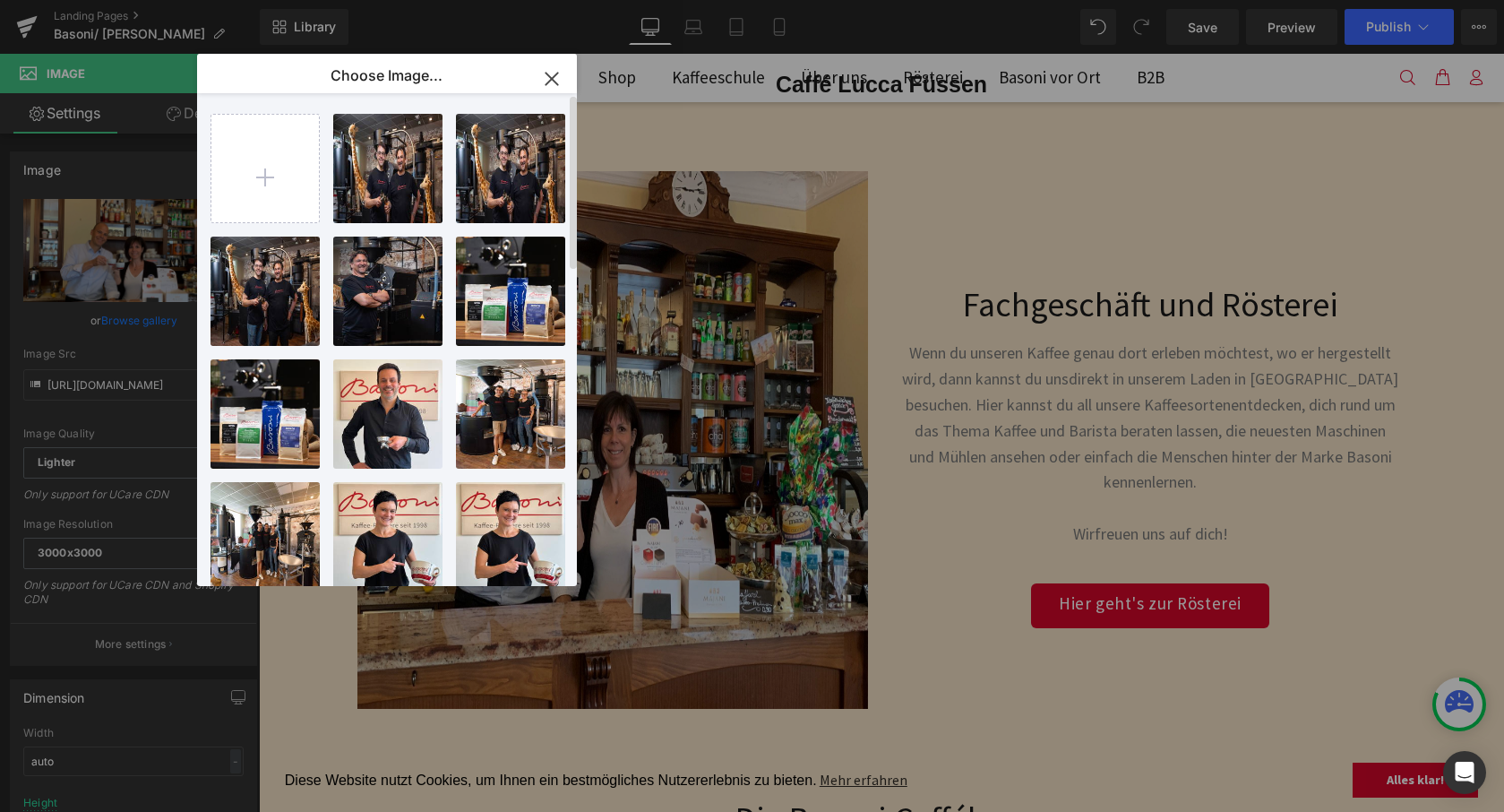
scroll to position [0, 0]
click at [560, 77] on icon "button" at bounding box center [552, 79] width 29 height 29
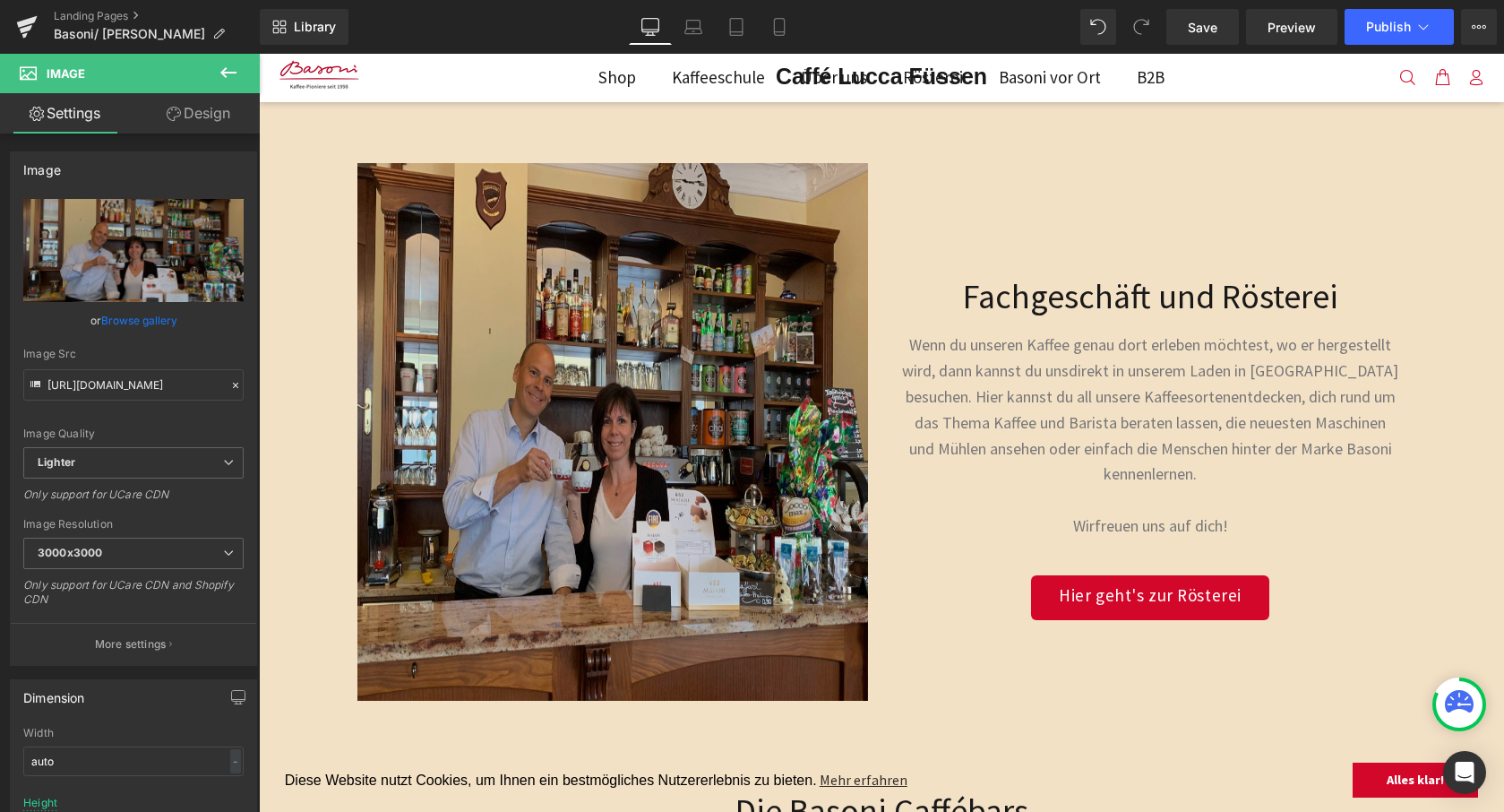
scroll to position [346, 0]
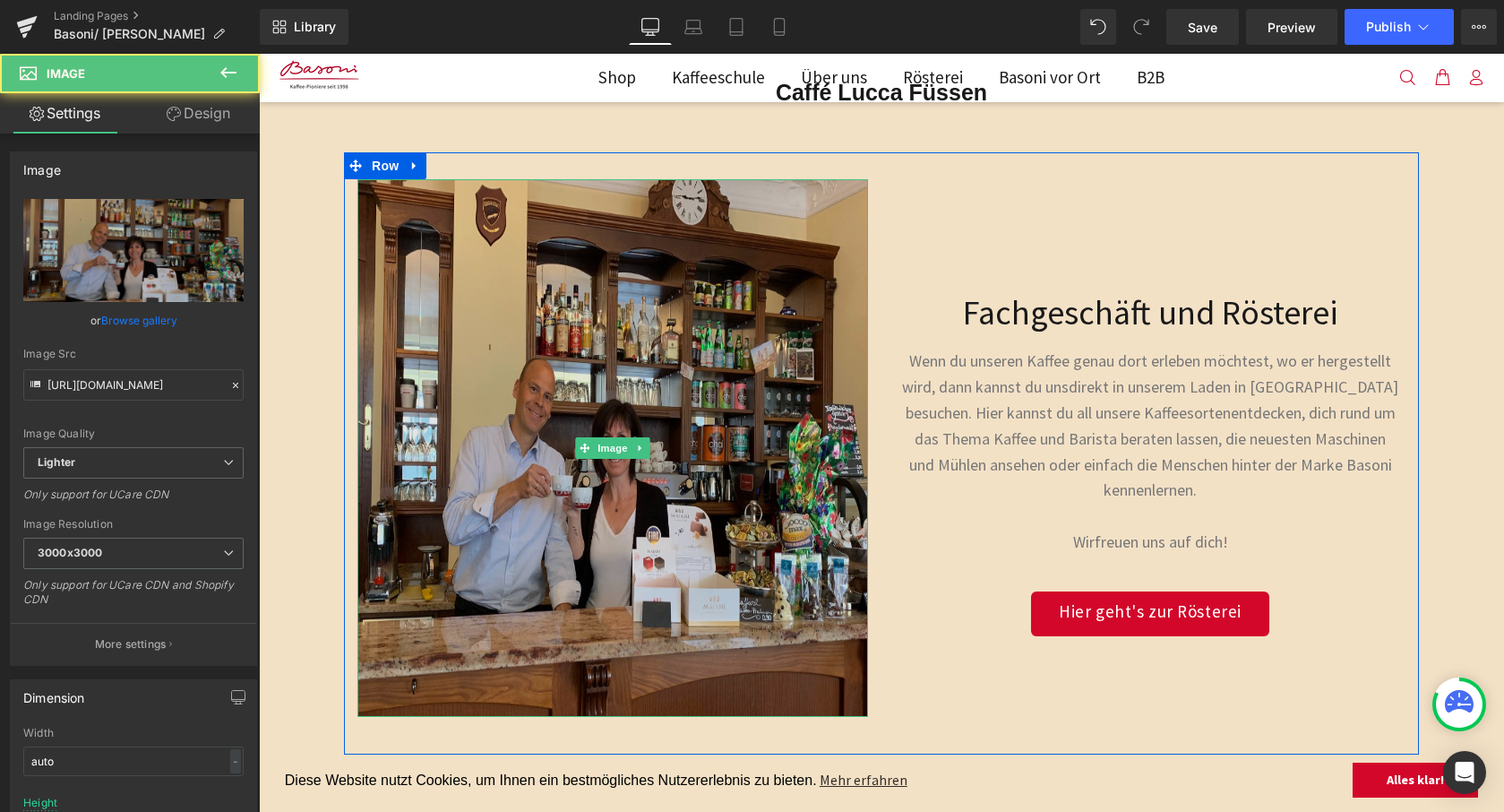
click at [596, 371] on img at bounding box center [612, 447] width 510 height 537
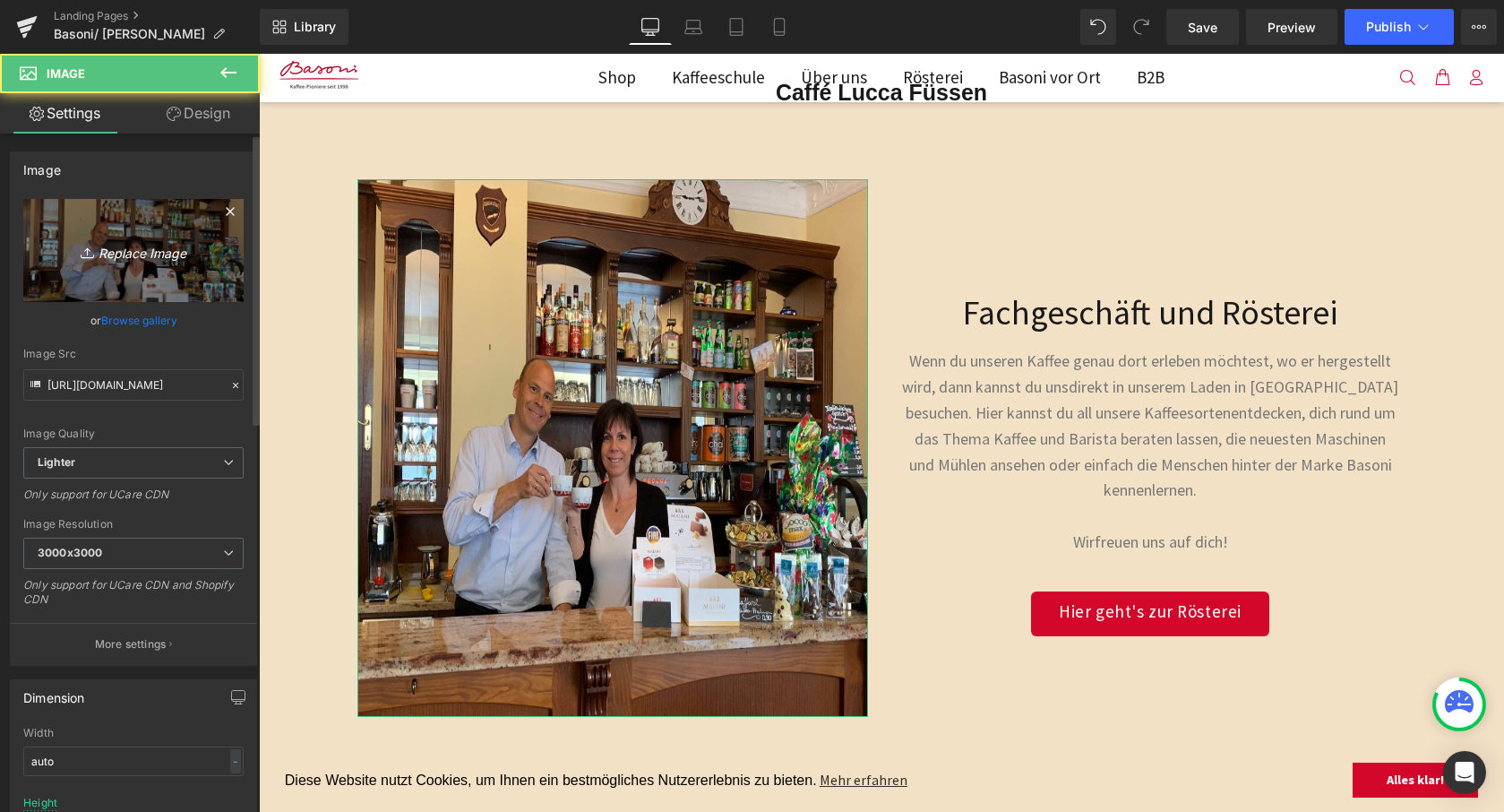
click at [149, 254] on icon "Replace Image" at bounding box center [133, 250] width 144 height 23
type input "C:\fakepath\[PERSON_NAME] Lucca 2.jpg"
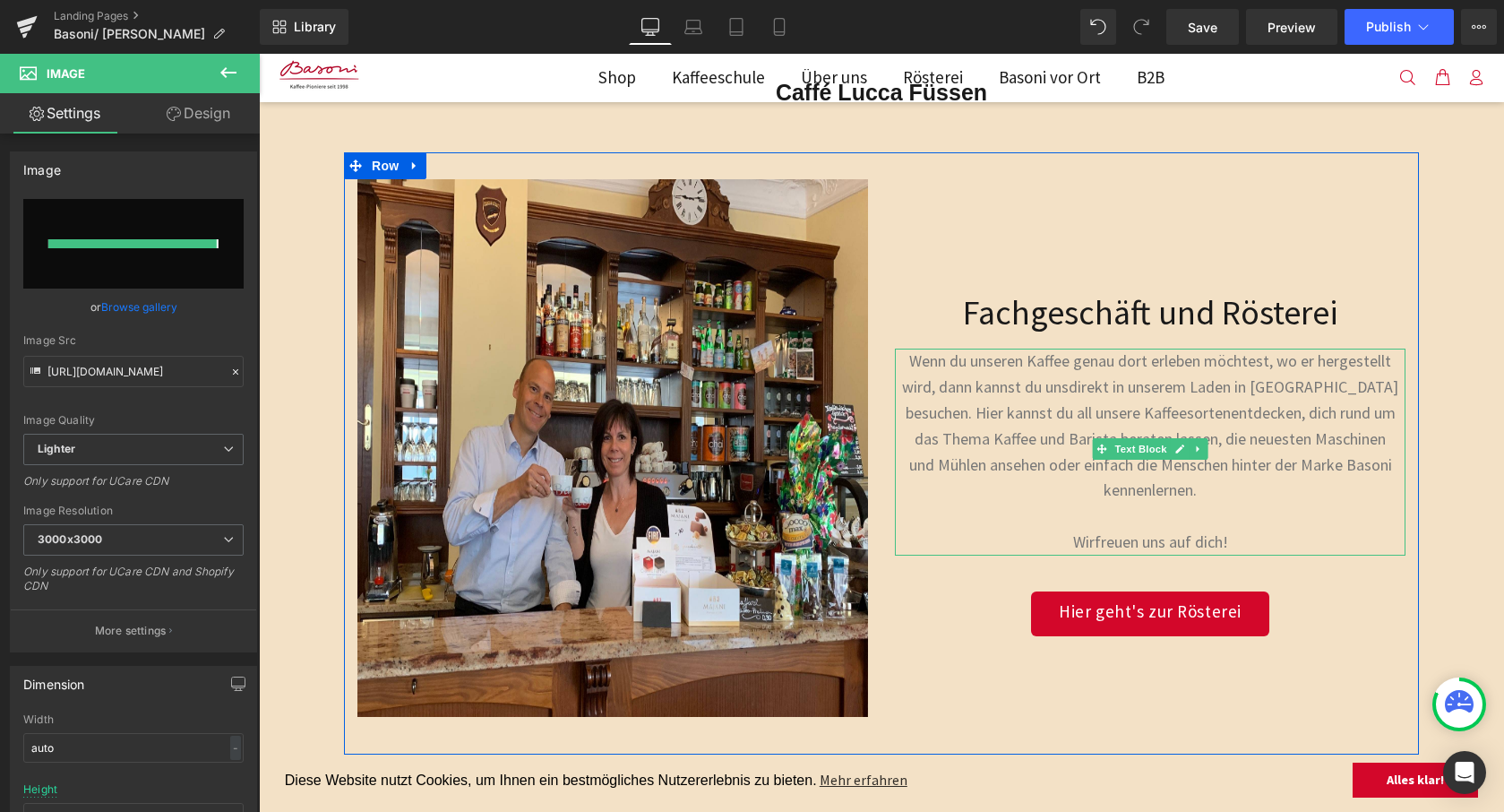
type input "[URL][DOMAIN_NAME]"
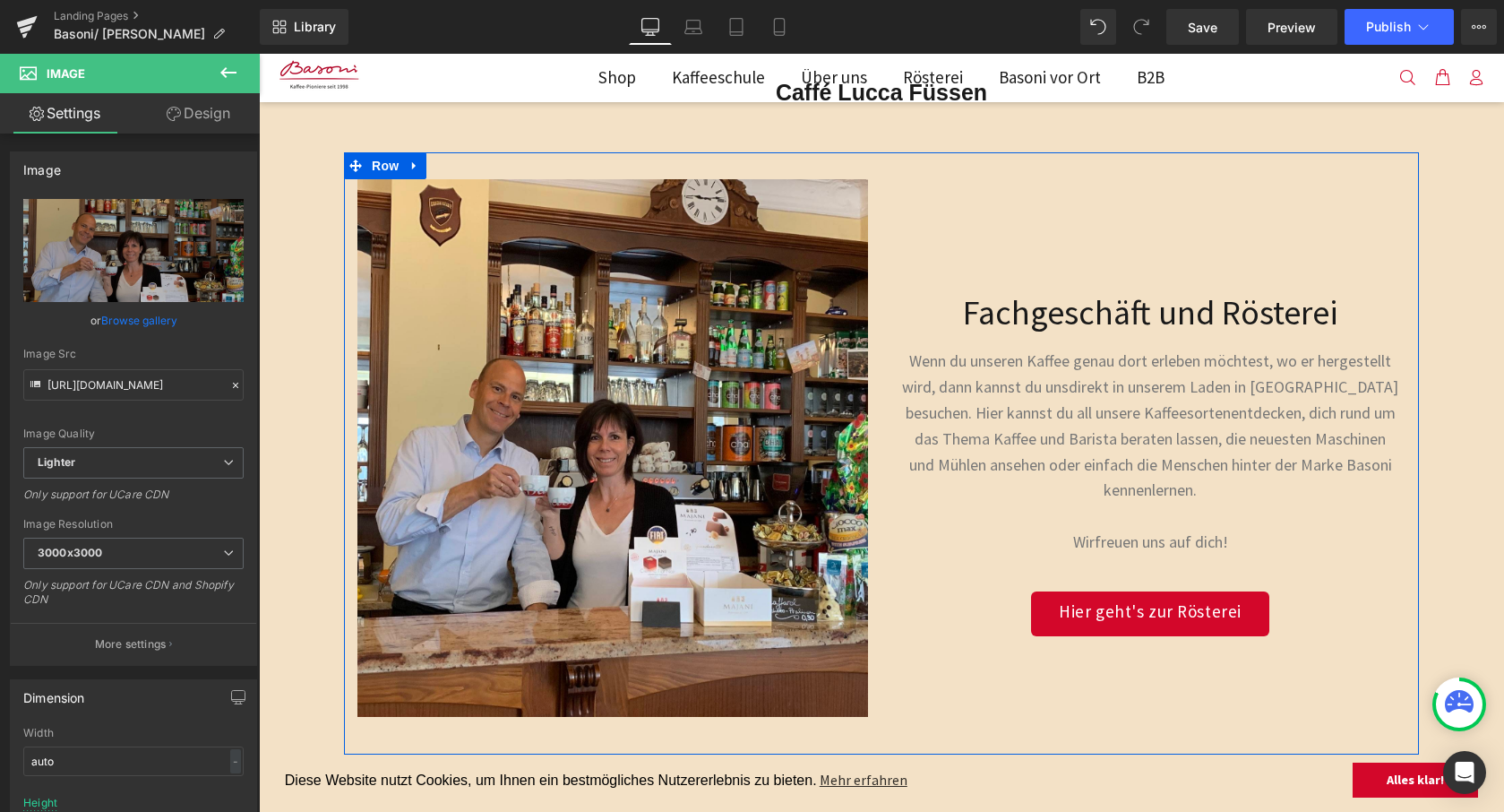
click at [970, 196] on div "Fachgeschäft und Rösterei Heading Wenn du unseren Kaffee genau dort erleben möc…" at bounding box center [1150, 447] width 537 height 537
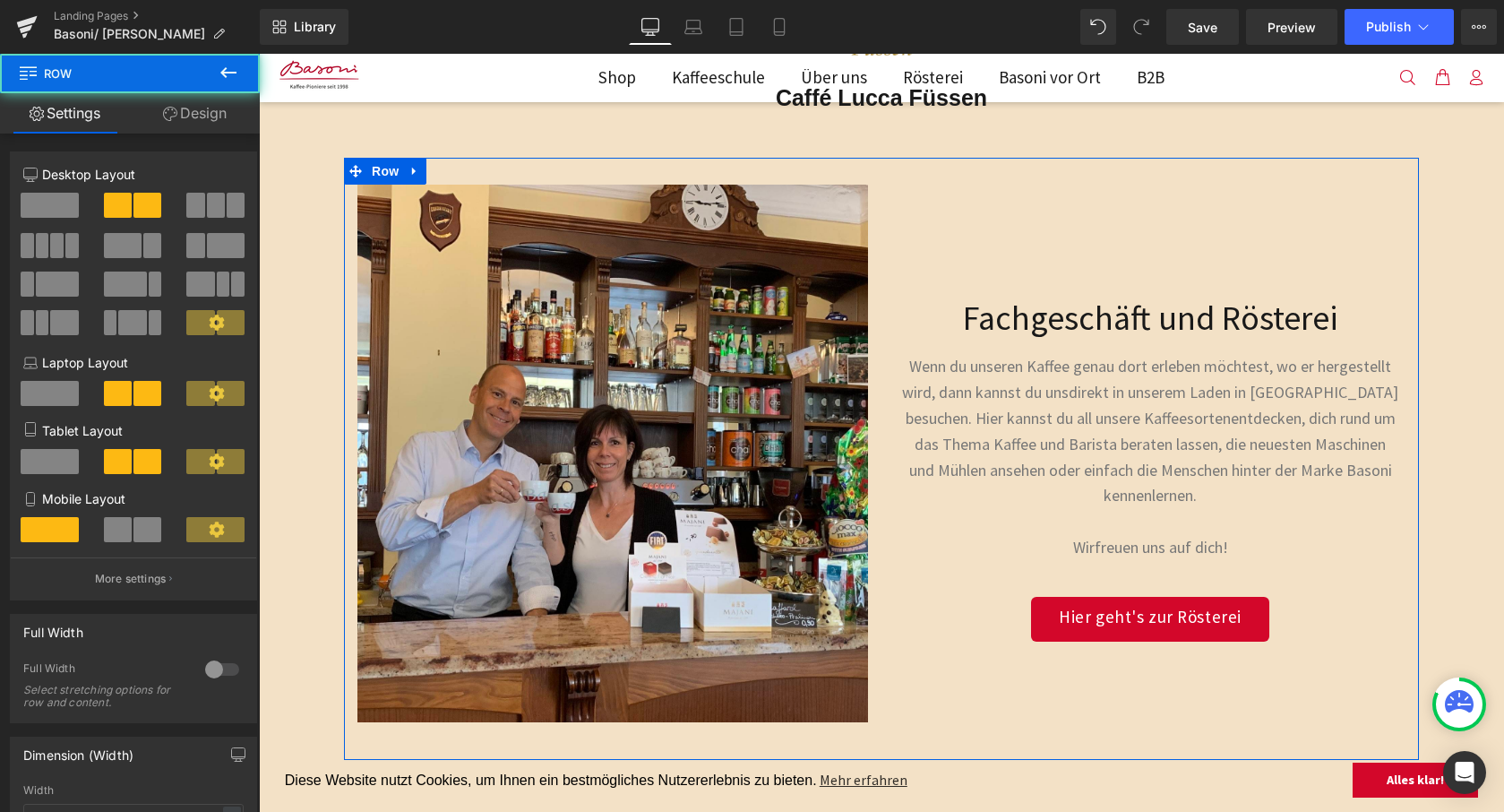
scroll to position [266, 0]
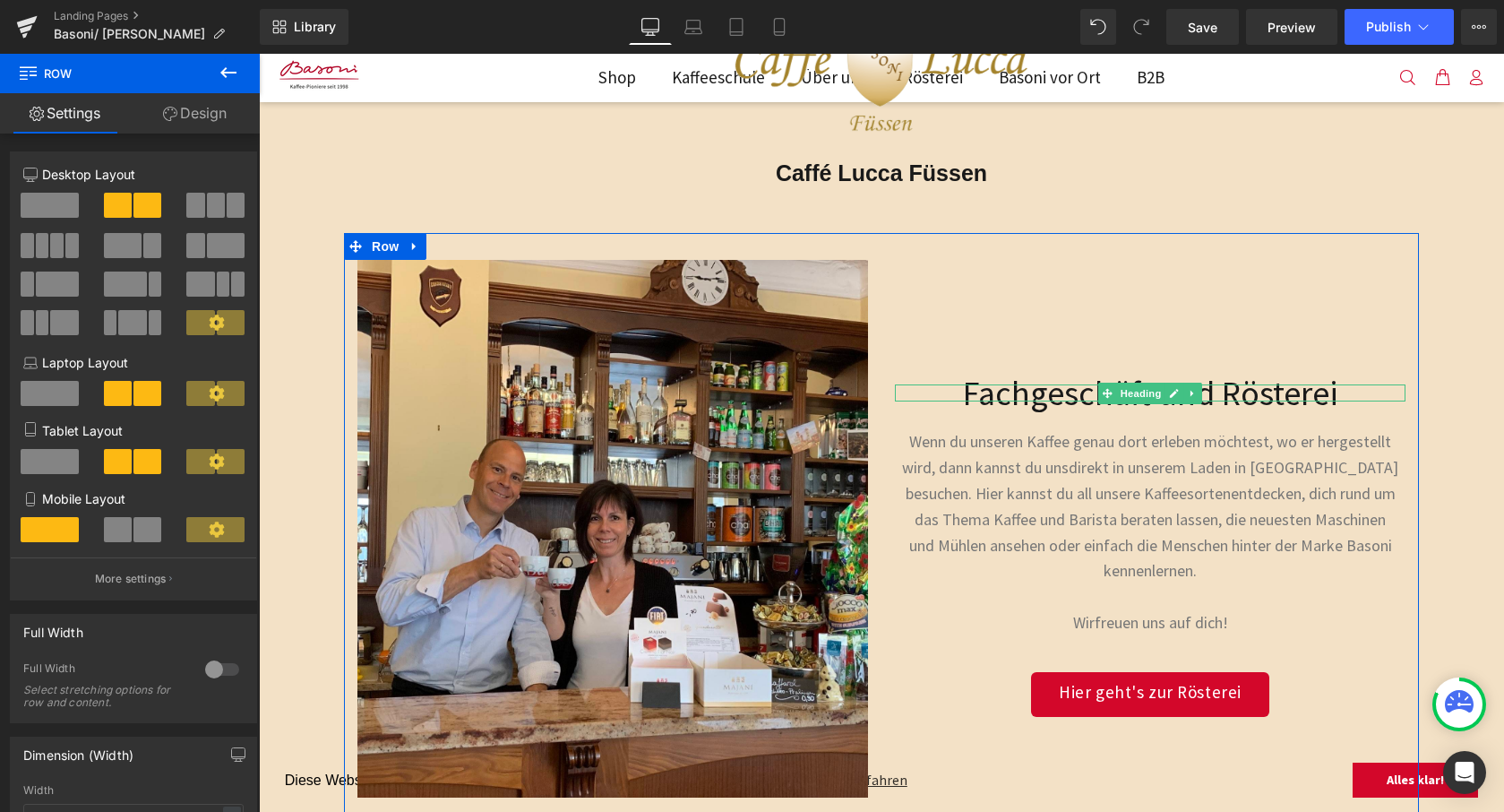
drag, startPoint x: 1161, startPoint y: 394, endPoint x: 1146, endPoint y: 394, distance: 15.0
click at [1165, 394] on link at bounding box center [1174, 394] width 19 height 22
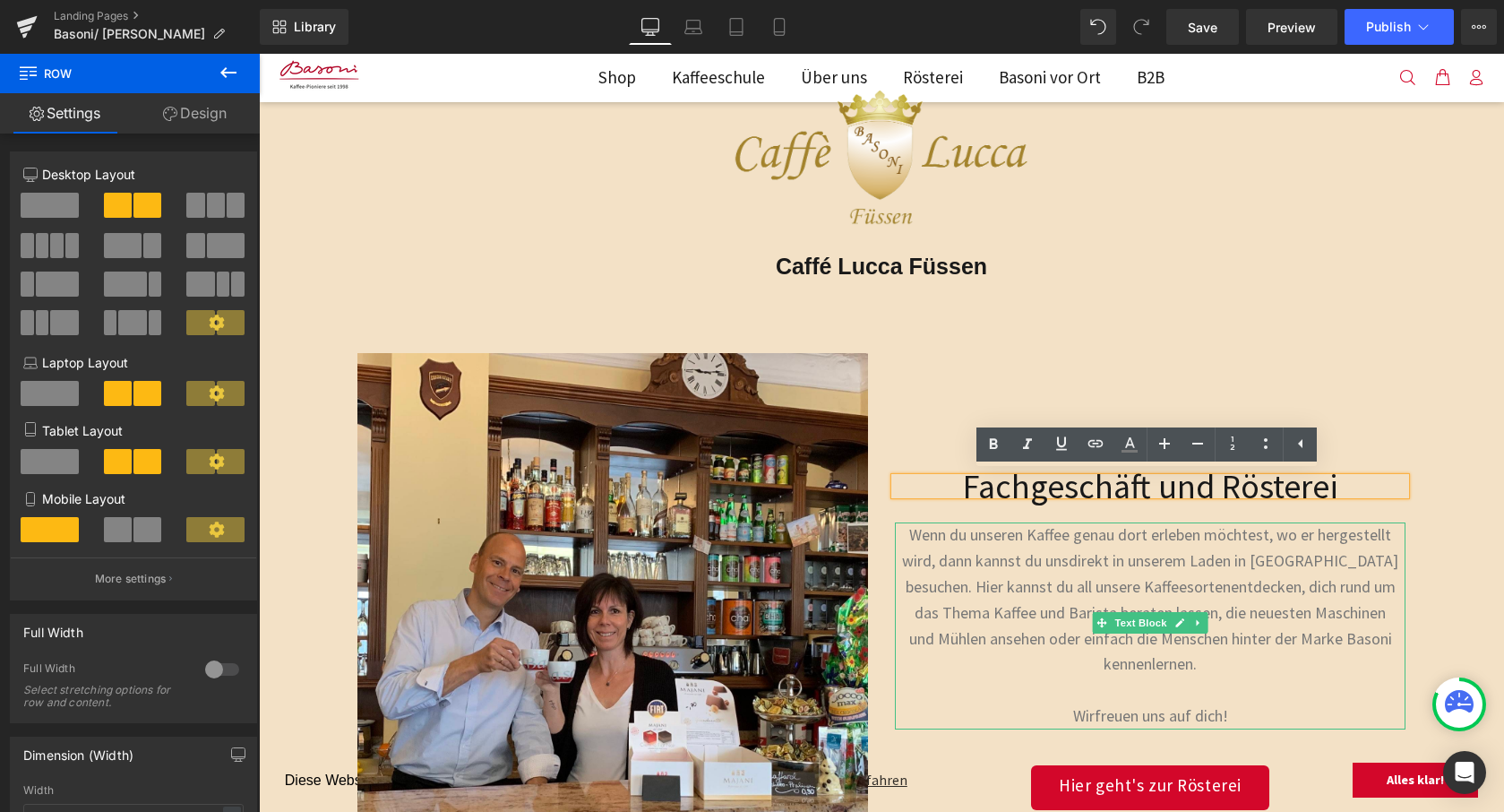
scroll to position [170, 0]
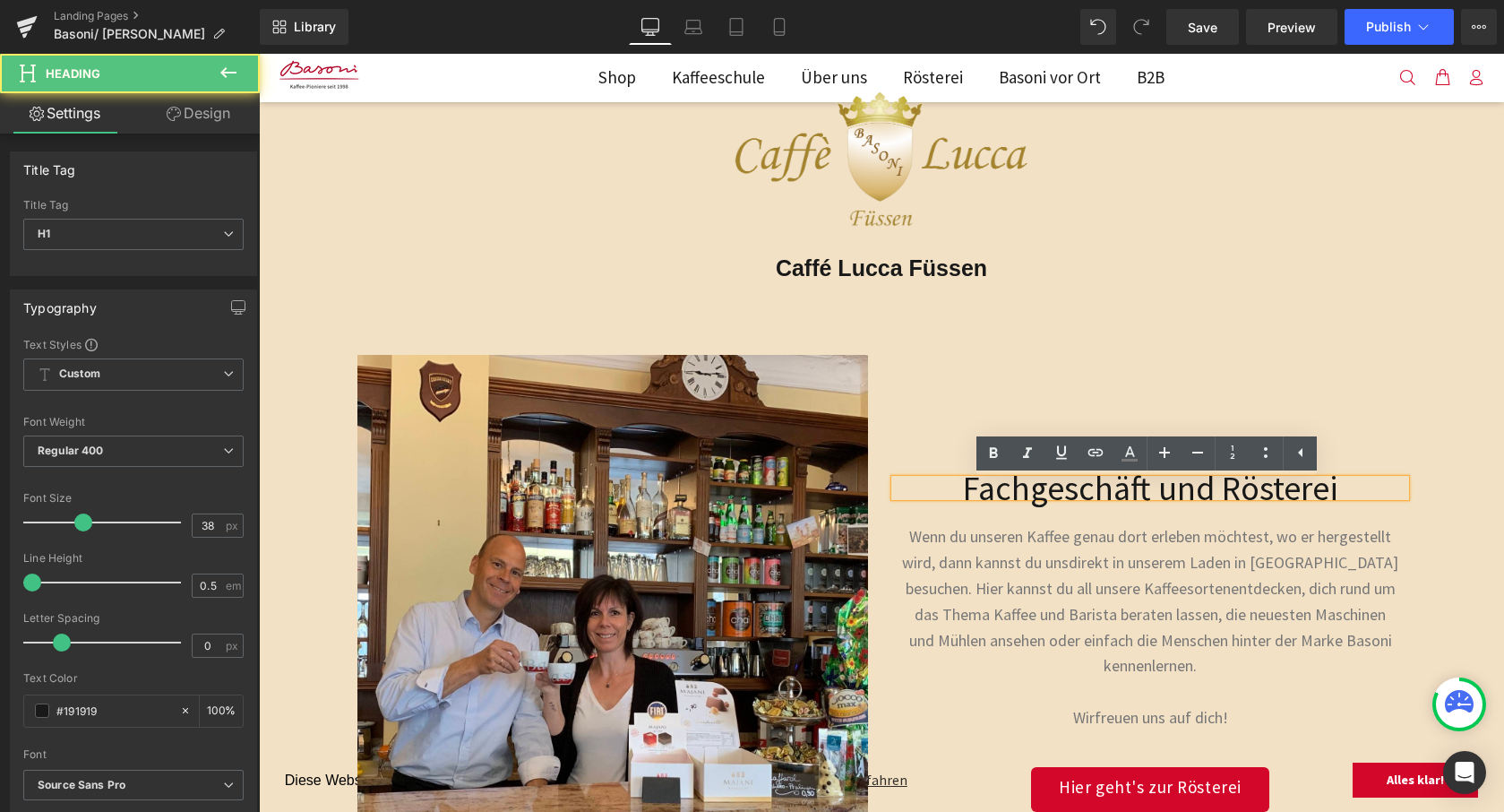
click at [1030, 496] on h1 "Fachgeschäft und Rösterei" at bounding box center [1150, 488] width 510 height 17
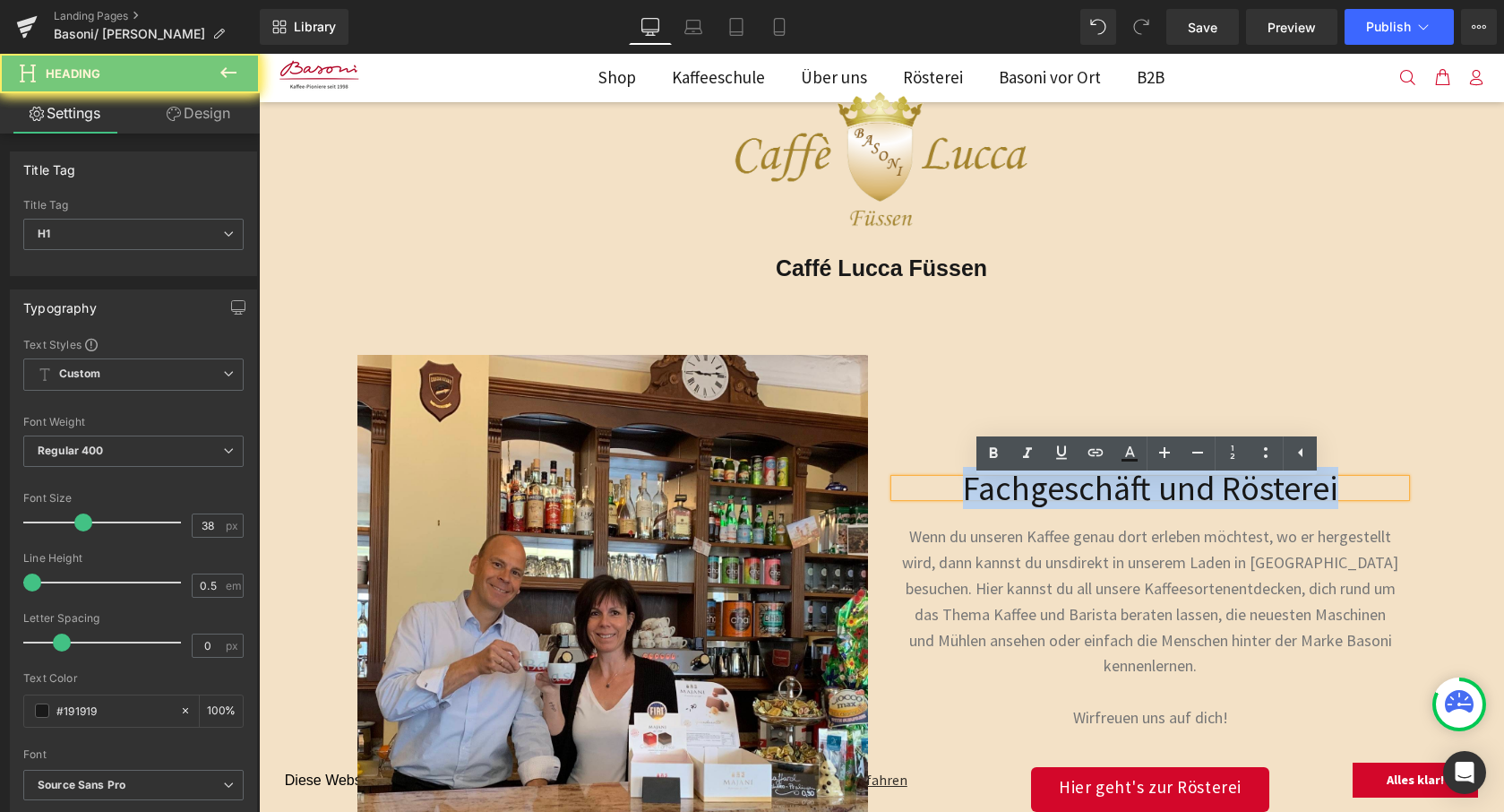
paste div
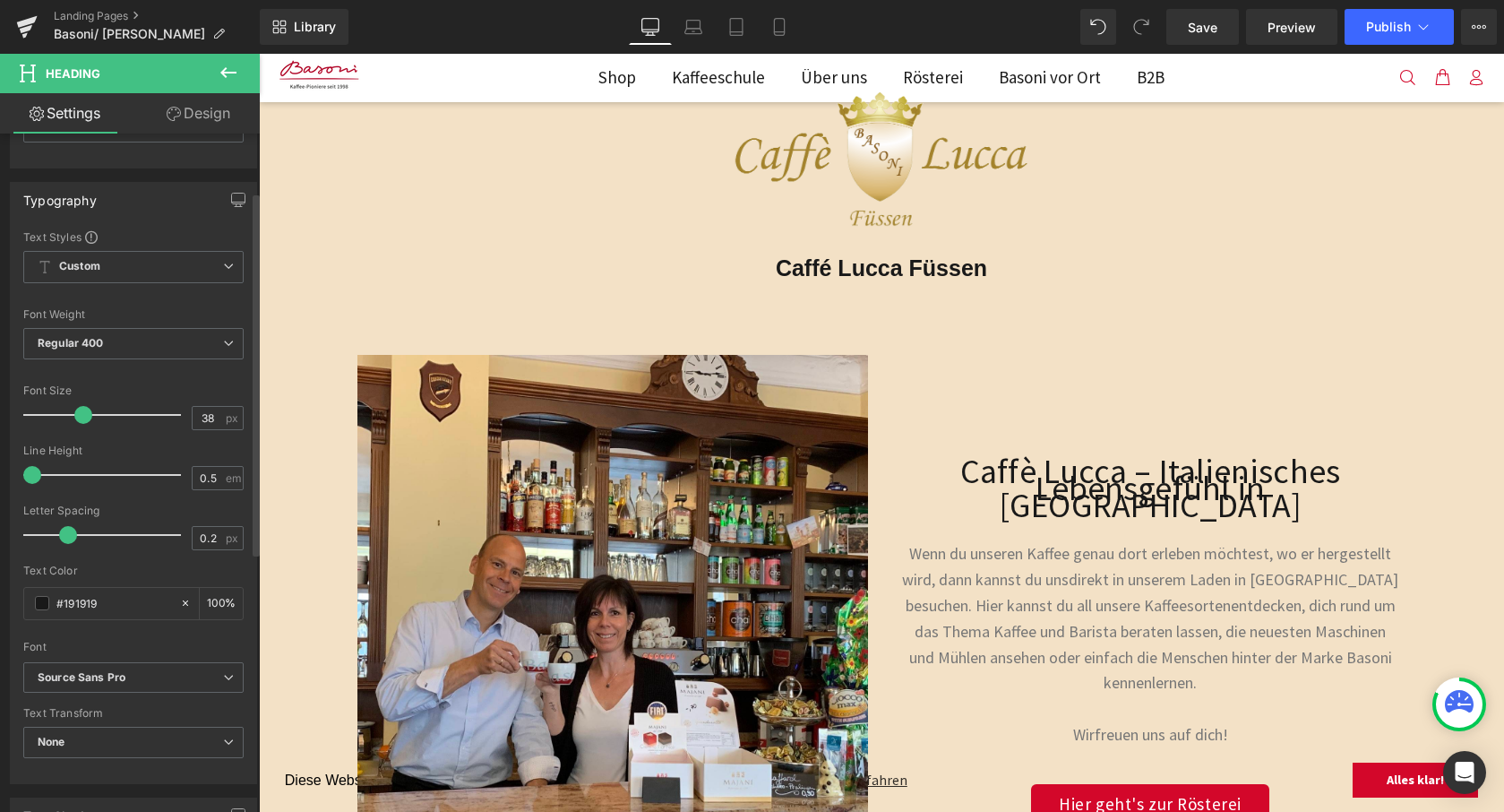
scroll to position [107, 0]
type input "0"
click at [62, 541] on span at bounding box center [62, 535] width 18 height 18
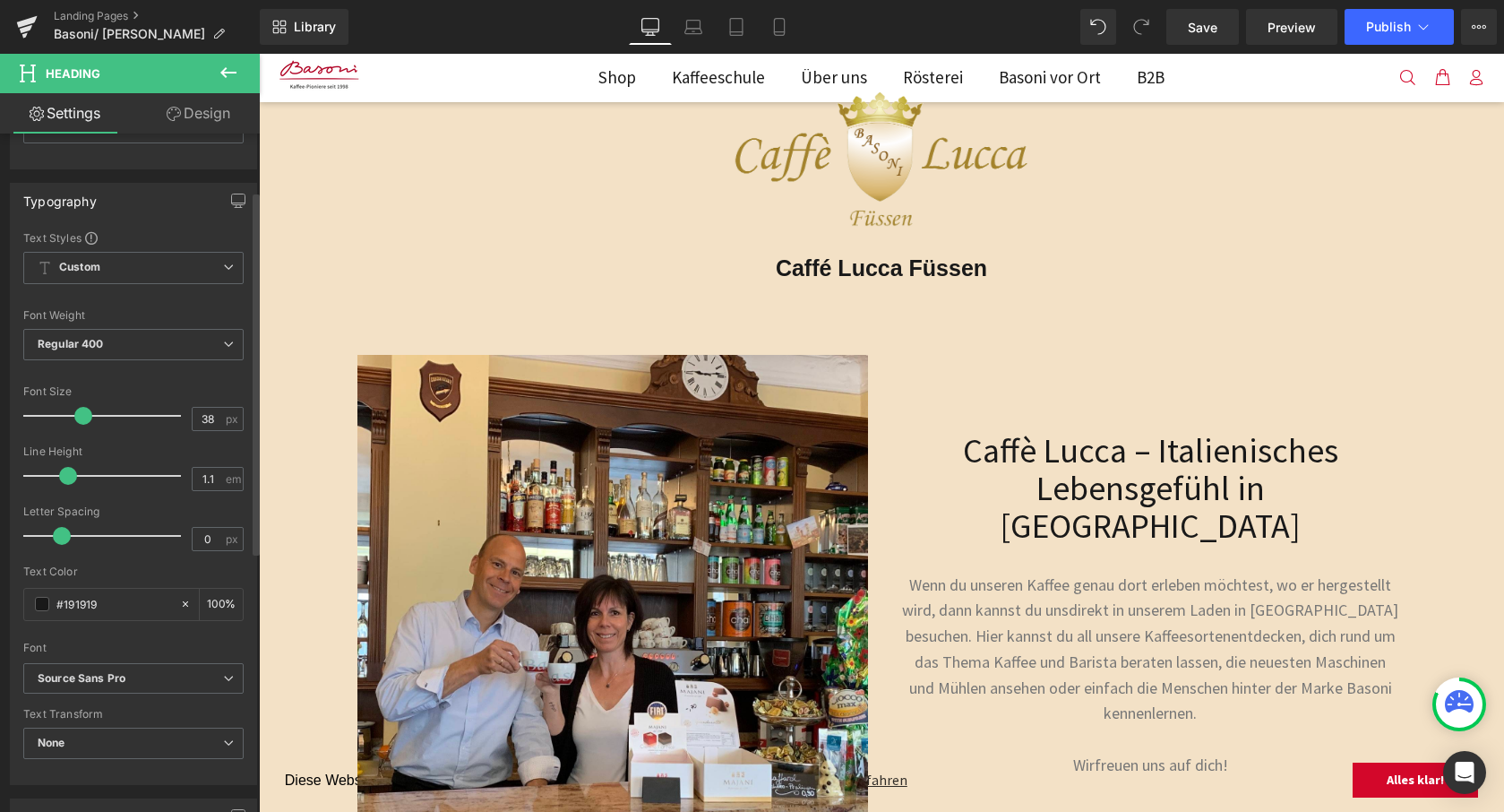
type input "1"
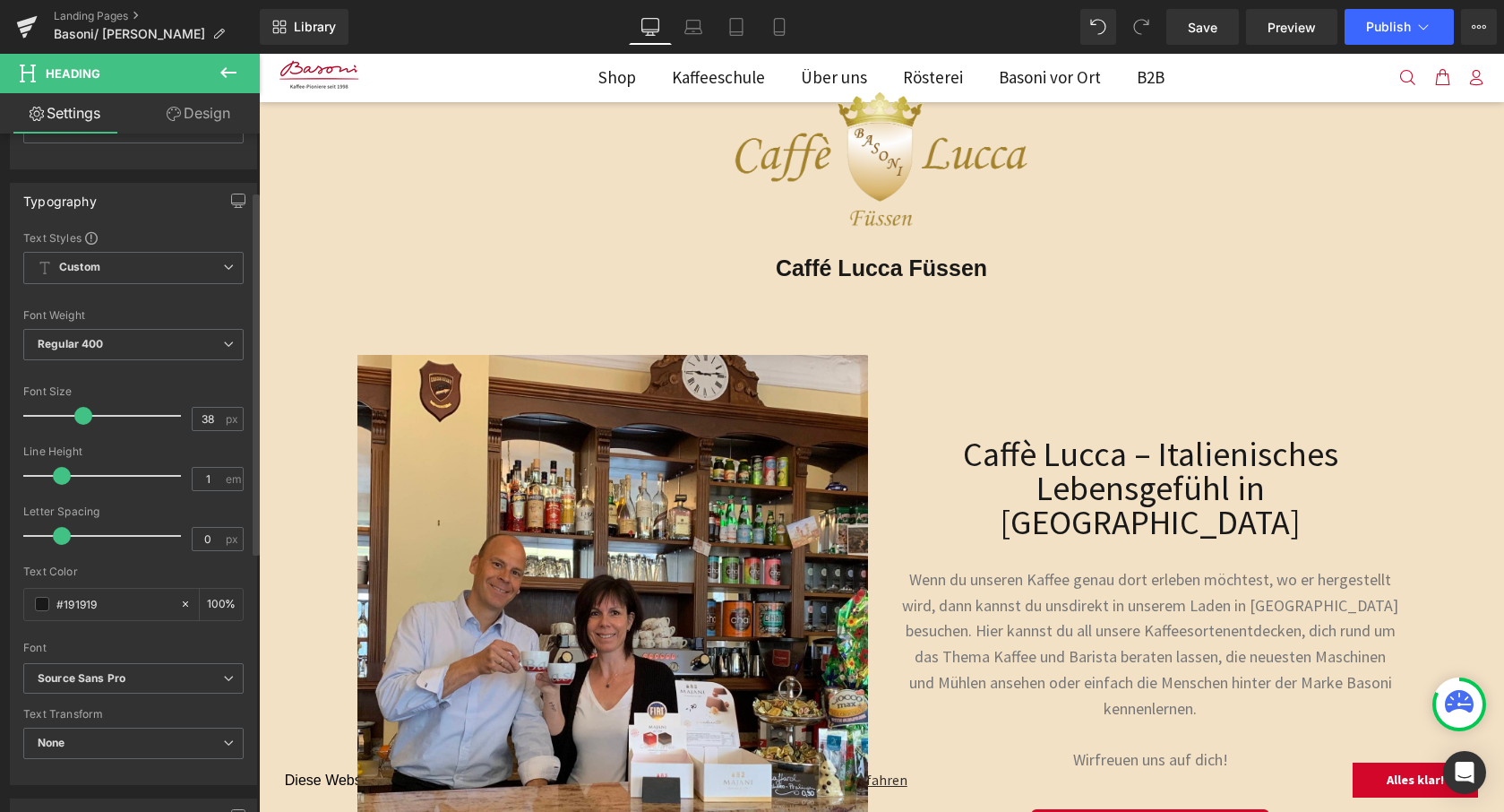
drag, startPoint x: 33, startPoint y: 480, endPoint x: 62, endPoint y: 481, distance: 29.0
click at [62, 481] on span at bounding box center [62, 476] width 18 height 18
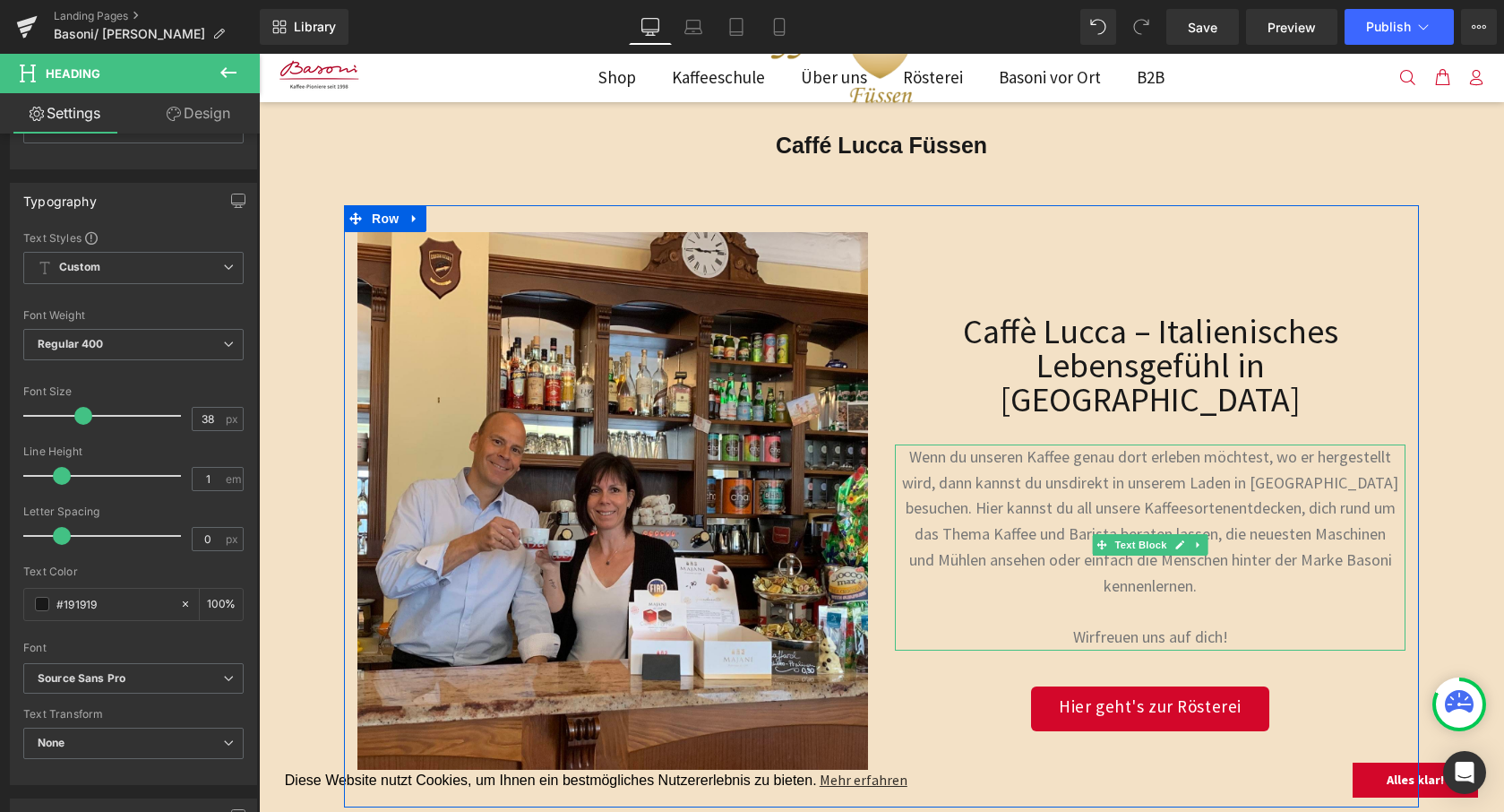
scroll to position [342, 0]
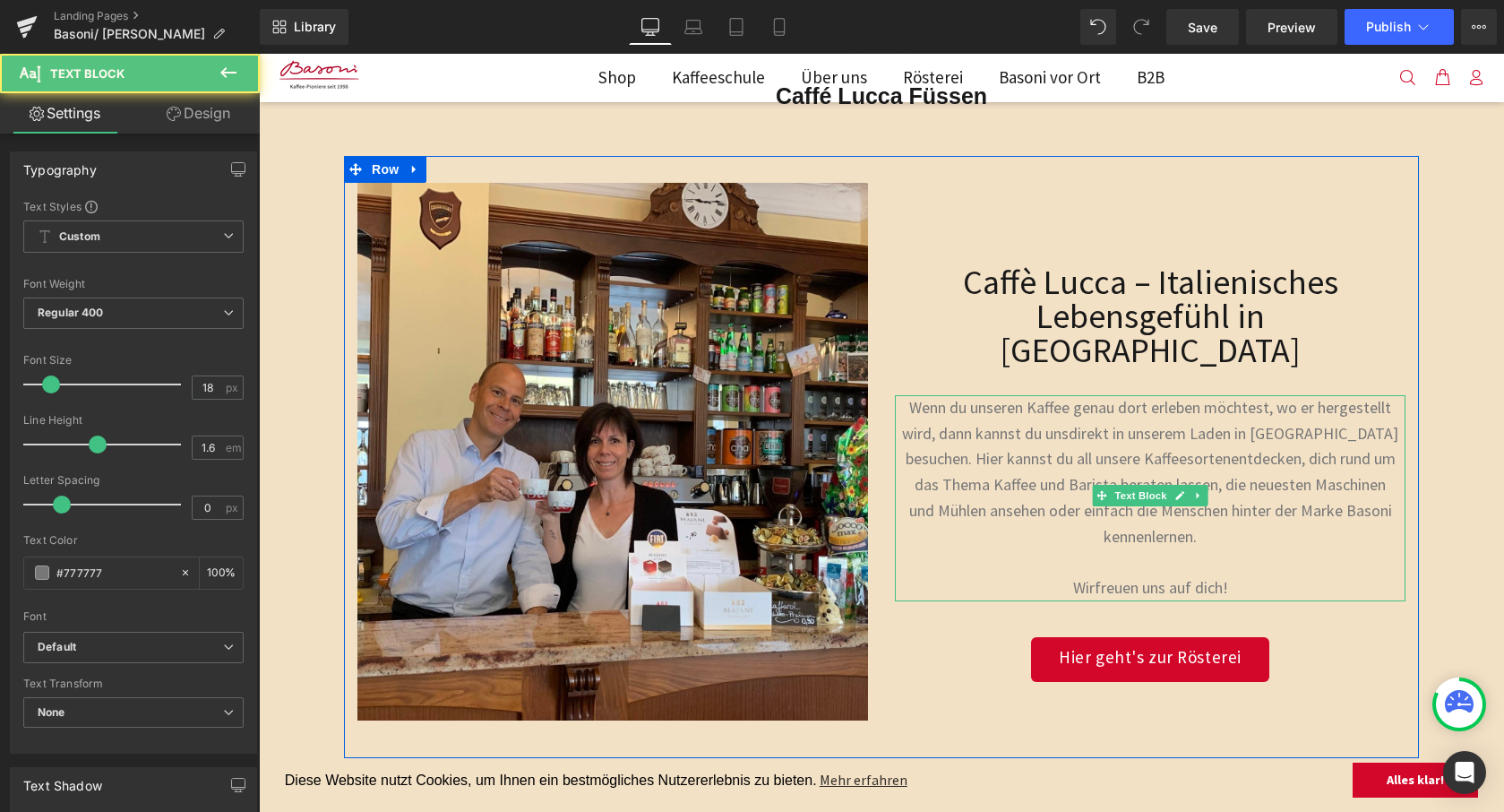
click at [1097, 457] on span "entdecken, dich rund um das Thema Kaffee und Barista beraten lassen, die neuest…" at bounding box center [1155, 471] width 481 height 47
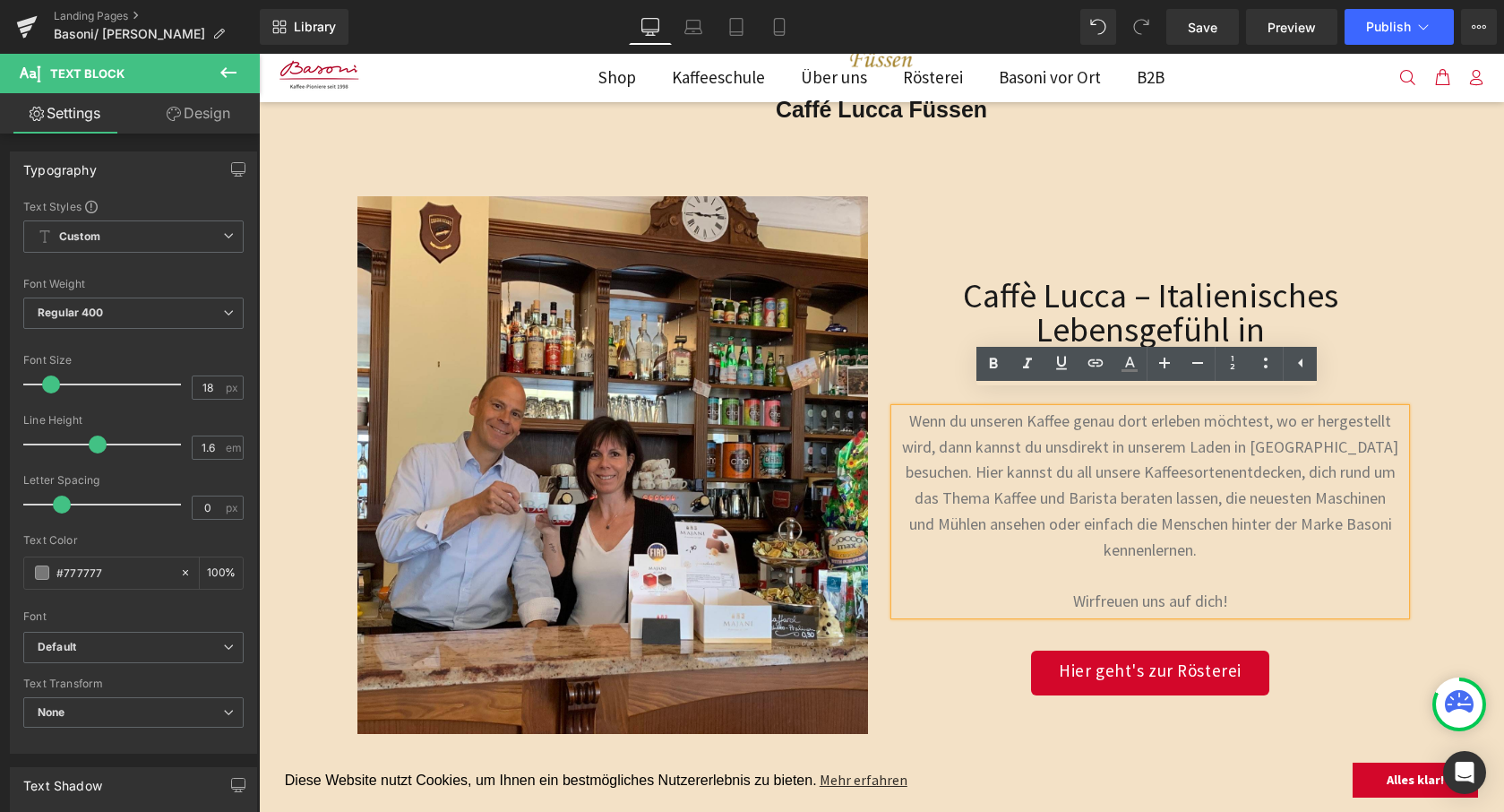
scroll to position [325, 0]
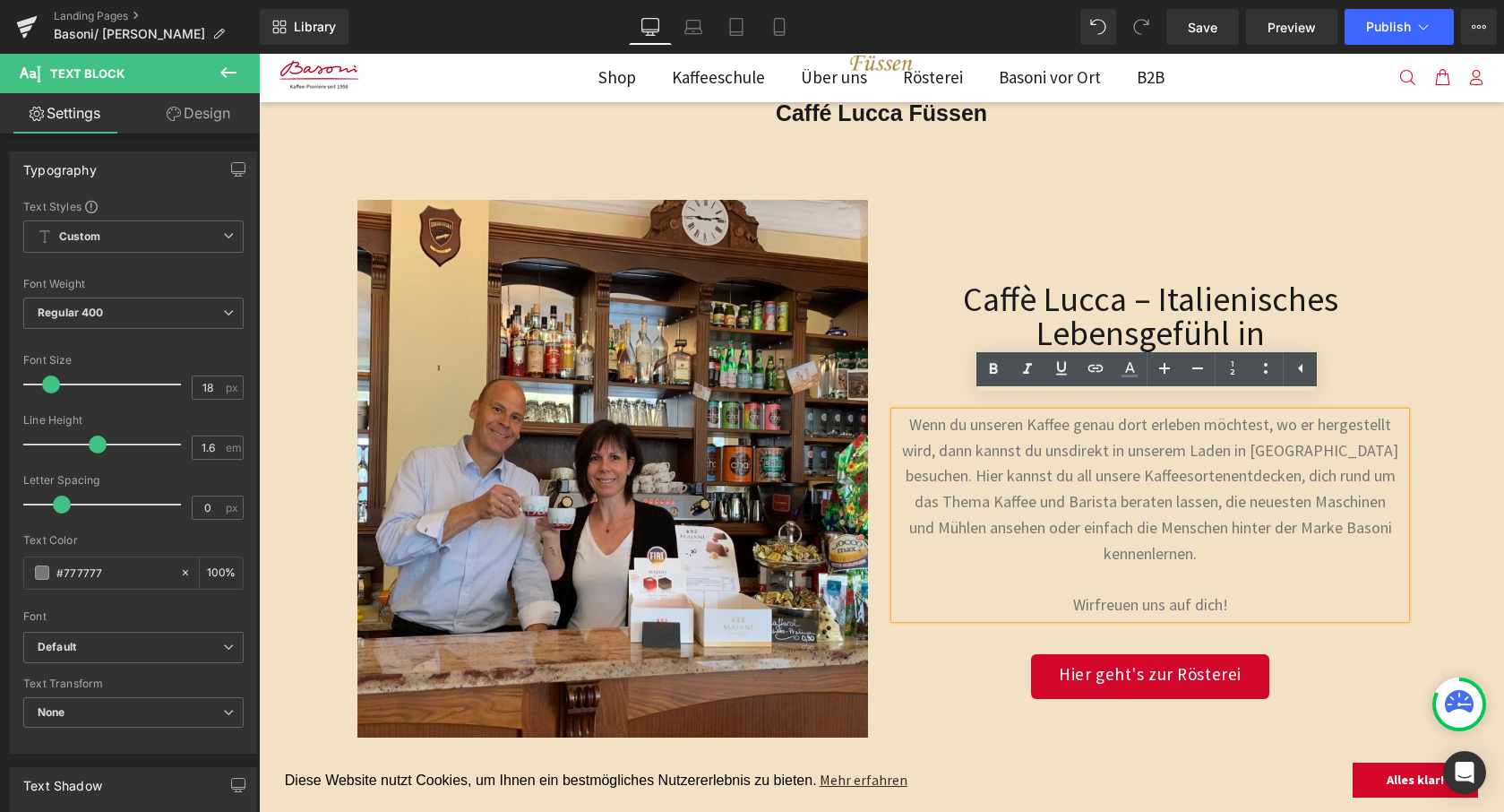
drag, startPoint x: 1215, startPoint y: 522, endPoint x: 1237, endPoint y: 574, distance: 56.5
click at [1215, 522] on p "und Mühlen ansehen oder einfach die Menschen hinter der Marke Basoni kennenlern…" at bounding box center [1150, 566] width 510 height 103
click at [1238, 574] on p "und Mühlen ansehen oder einfach die Menschen hinter der Marke Basoni kennenlern…" at bounding box center [1150, 566] width 510 height 103
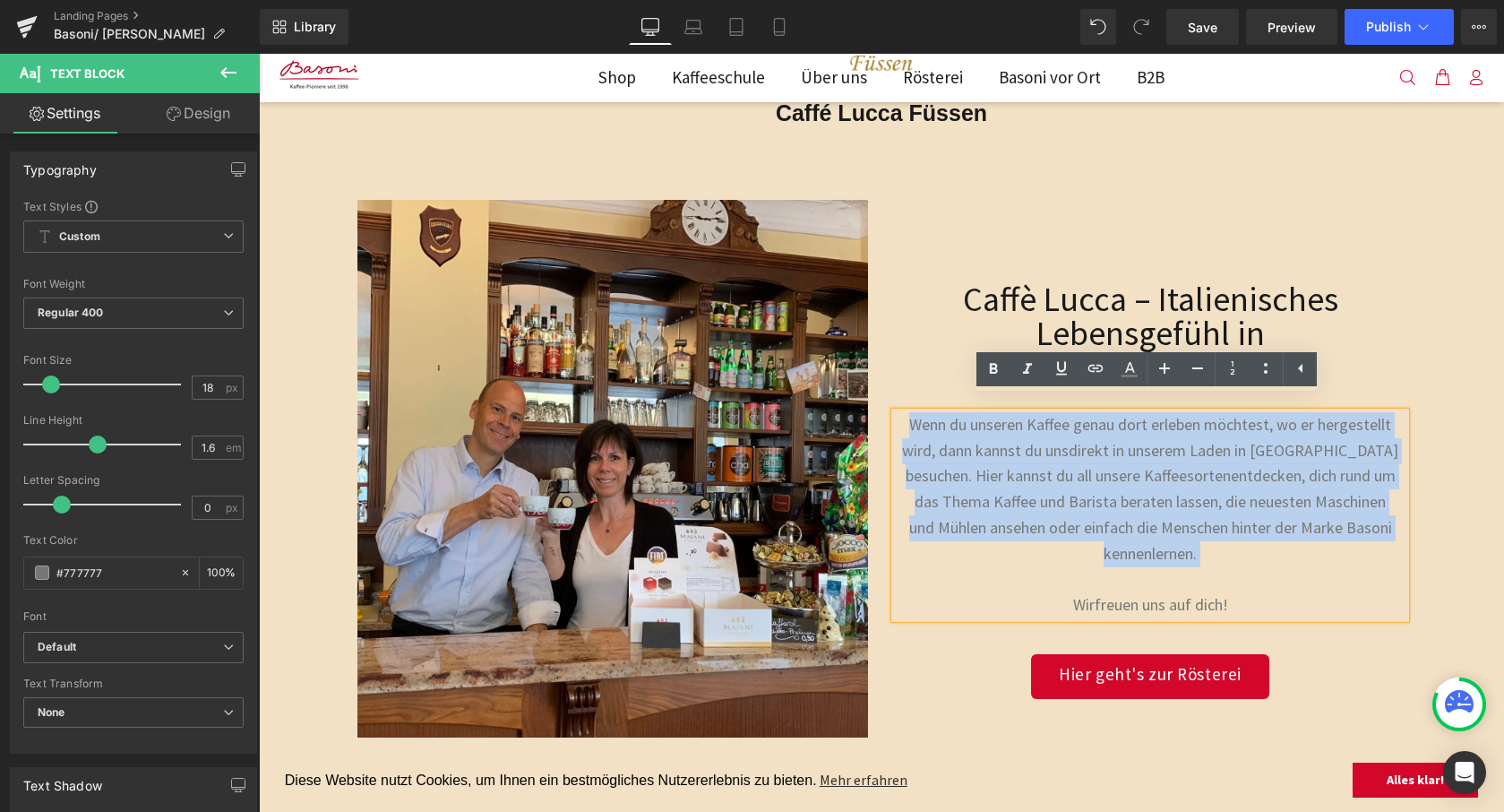
drag, startPoint x: 1214, startPoint y: 546, endPoint x: 902, endPoint y: 407, distance: 341.6
click at [902, 412] on div "Wenn du unseren Kaffee genau dort erleben möchtest, wo er hergestellt wird, dan…" at bounding box center [1150, 515] width 510 height 206
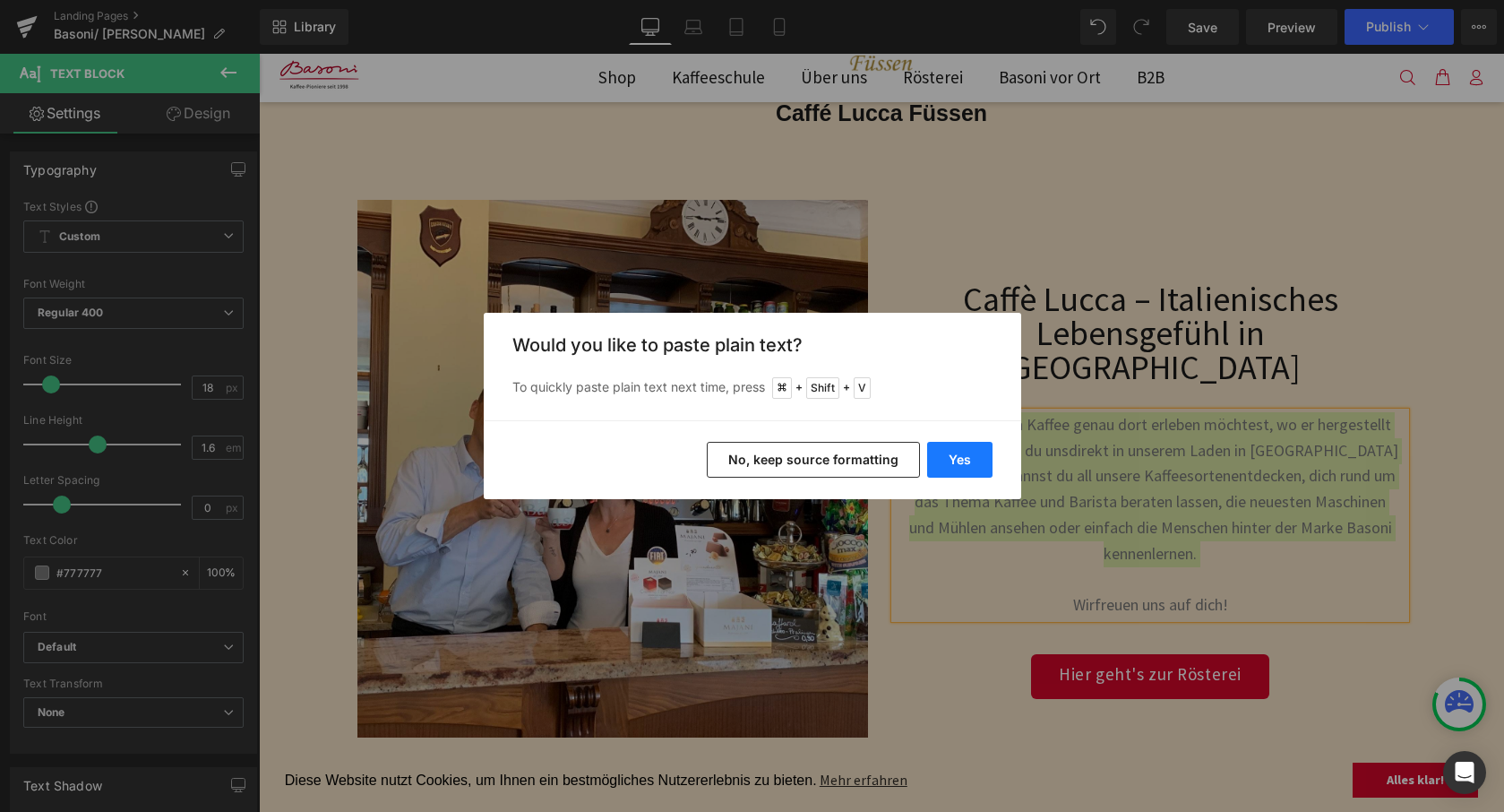
click at [957, 460] on button "Yes" at bounding box center [960, 460] width 65 height 36
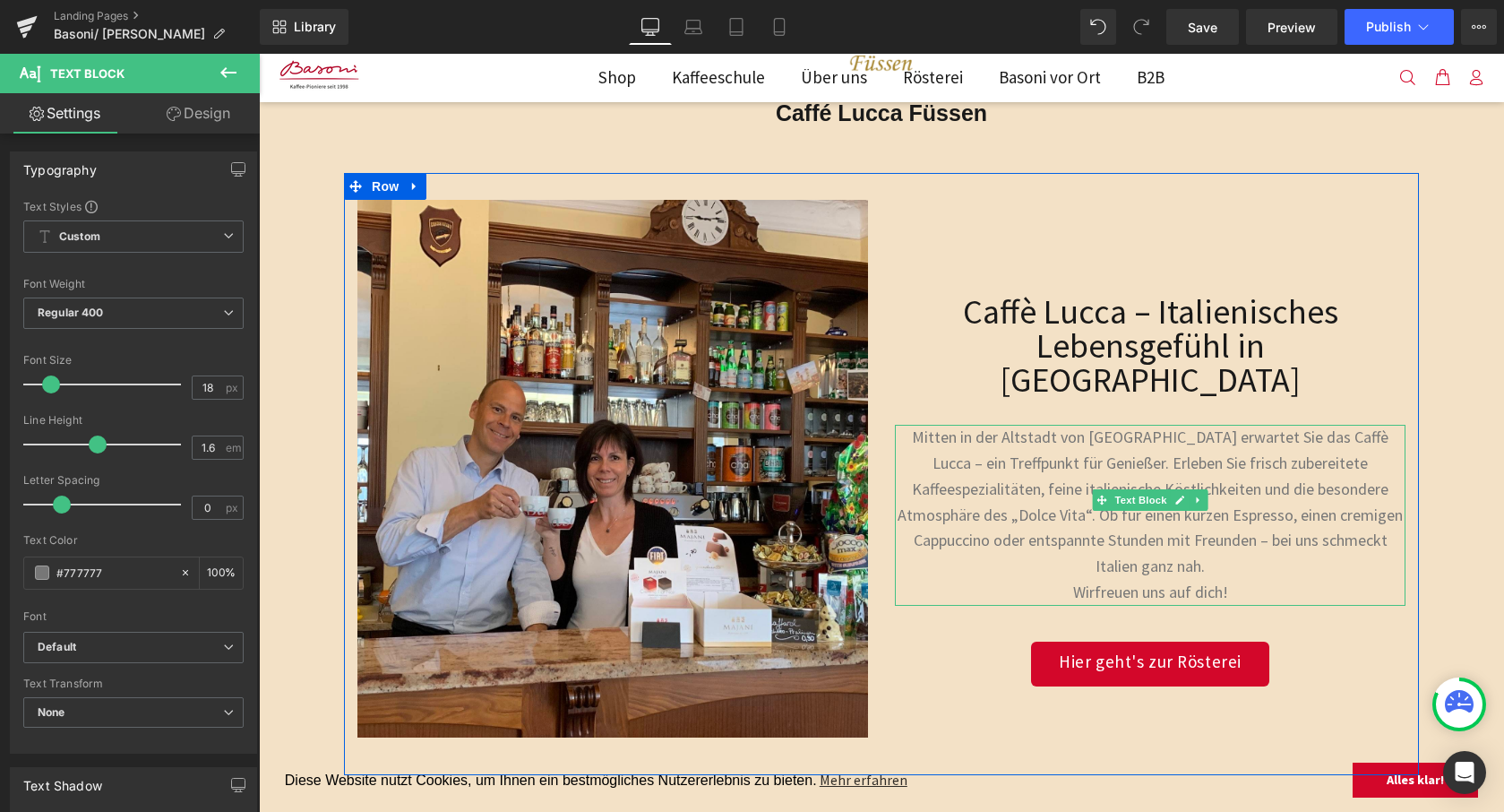
click at [1238, 580] on p "Wir freuen uns auf dich!" at bounding box center [1150, 593] width 510 height 26
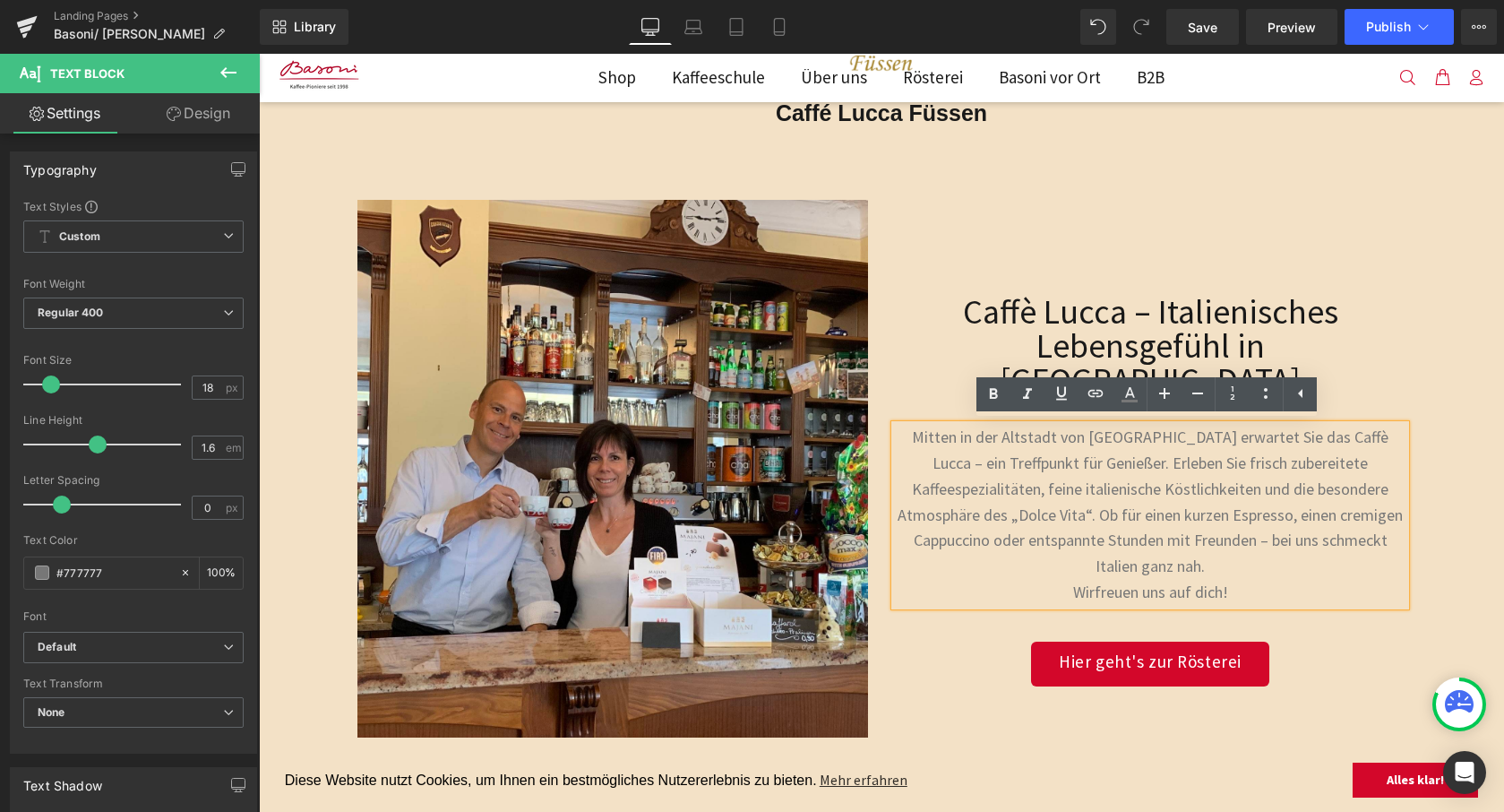
click at [1389, 537] on p "Mitten in der Altstadt von [GEOGRAPHIC_DATA] erwartet Sie das Caffè Lucca – ein…" at bounding box center [1150, 502] width 510 height 155
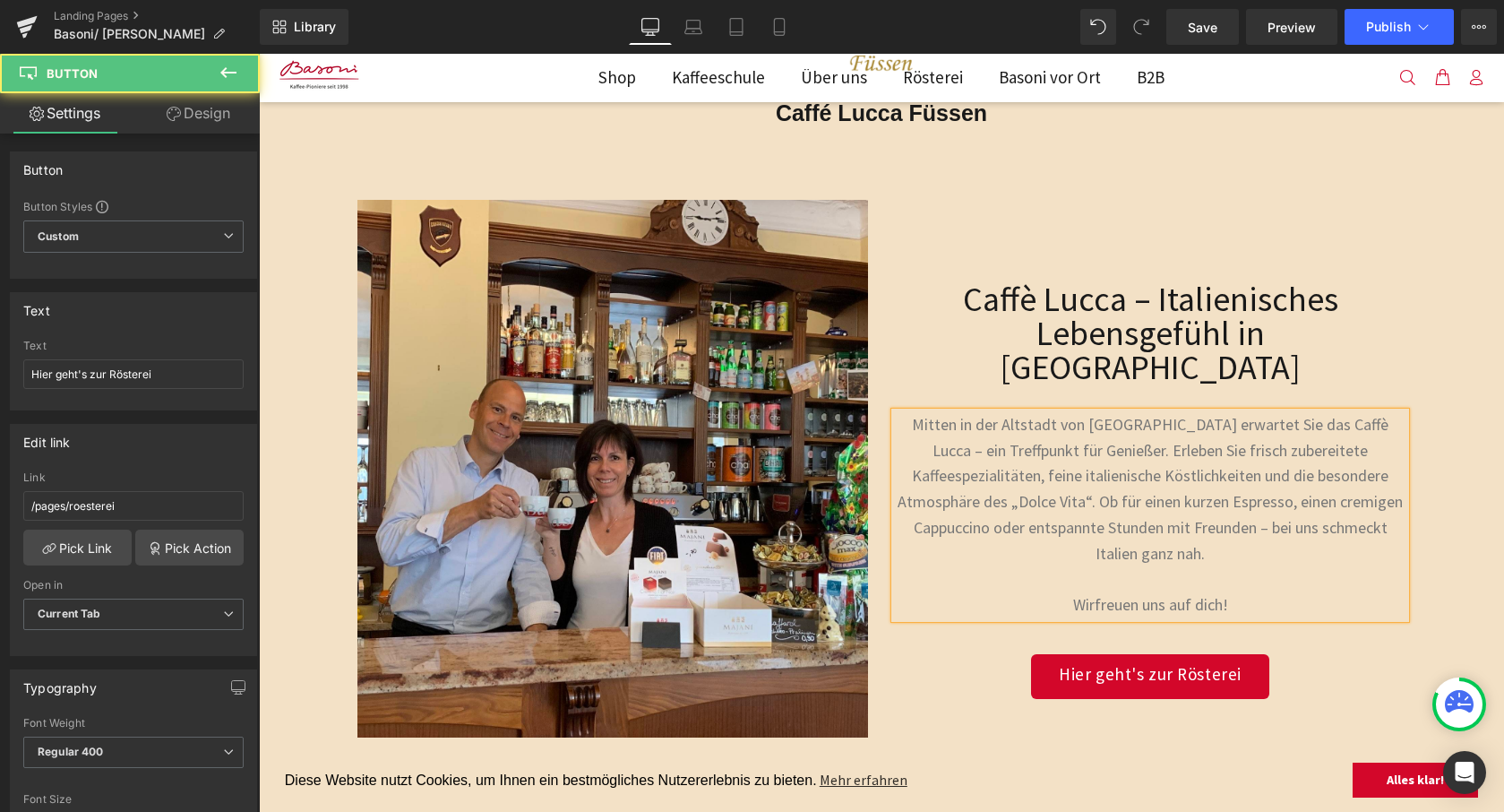
click at [1311, 654] on div "Hier geht's zur Rösterei" at bounding box center [1150, 677] width 510 height 45
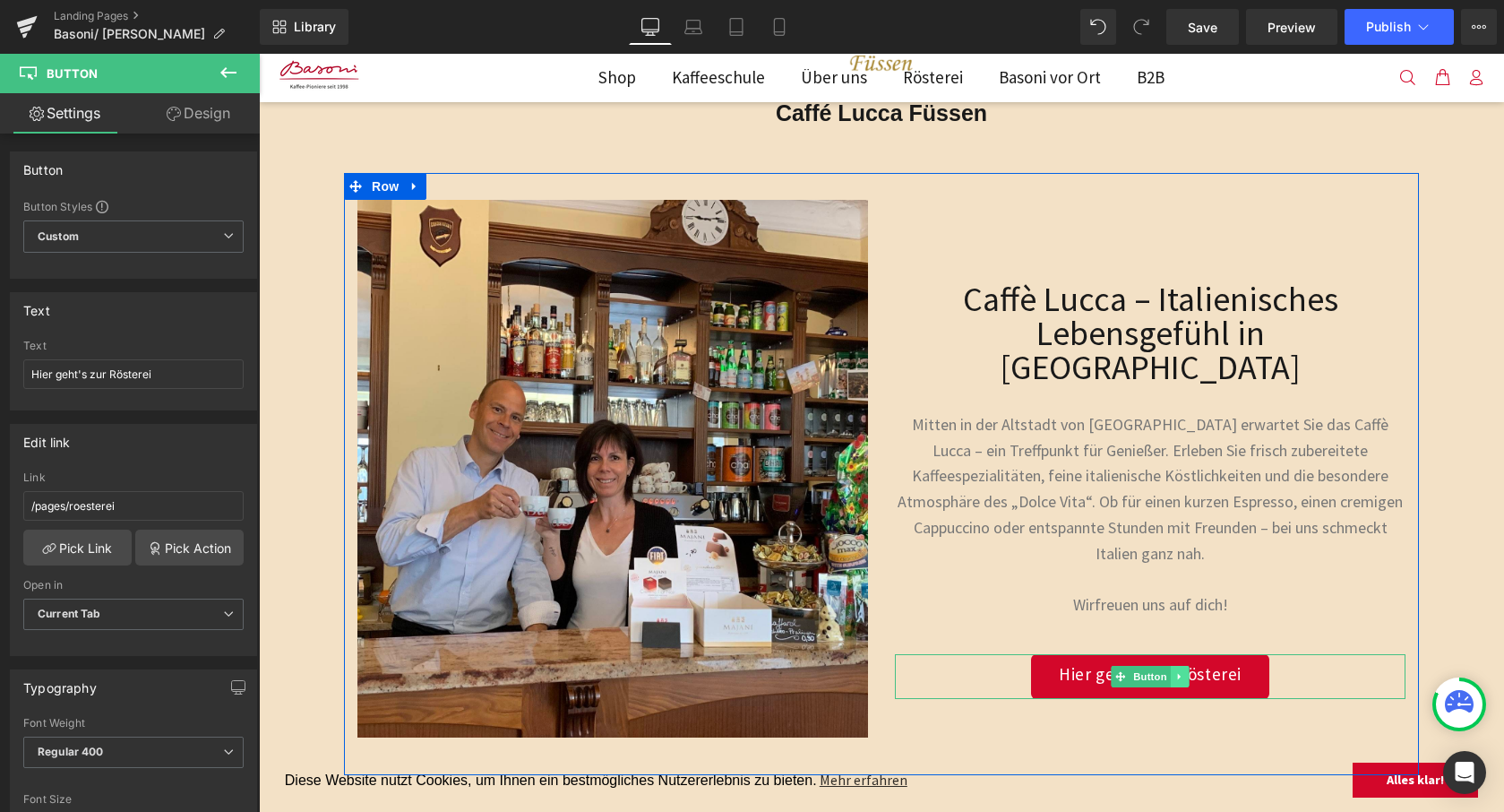
click at [1177, 671] on icon at bounding box center [1180, 677] width 10 height 11
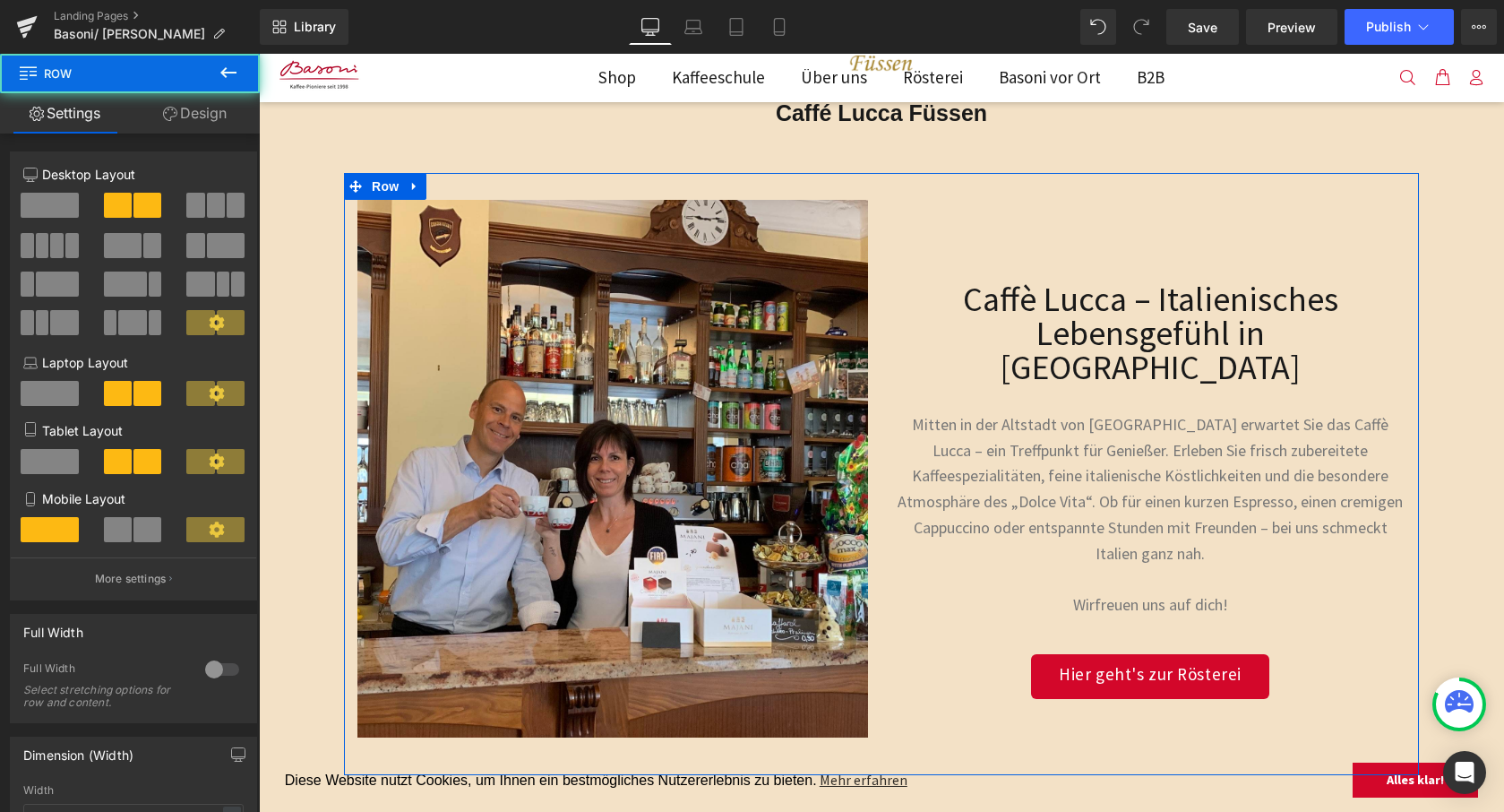
click at [1191, 695] on div "Caffè Lucca – Italienisches Lebensgefühl in Füssen Heading Mitten in der Altsta…" at bounding box center [1150, 468] width 537 height 537
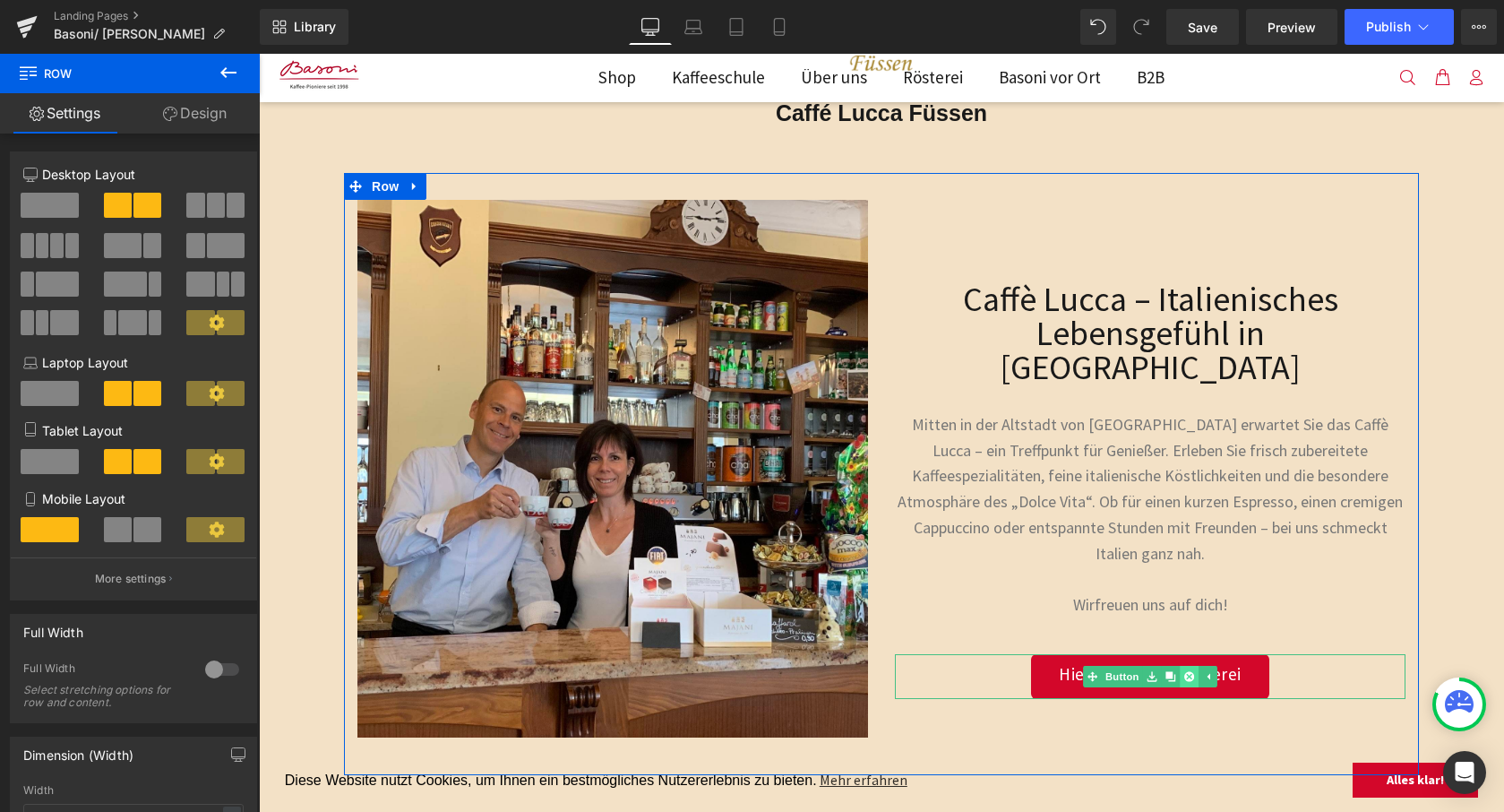
click at [1188, 672] on icon at bounding box center [1189, 677] width 10 height 10
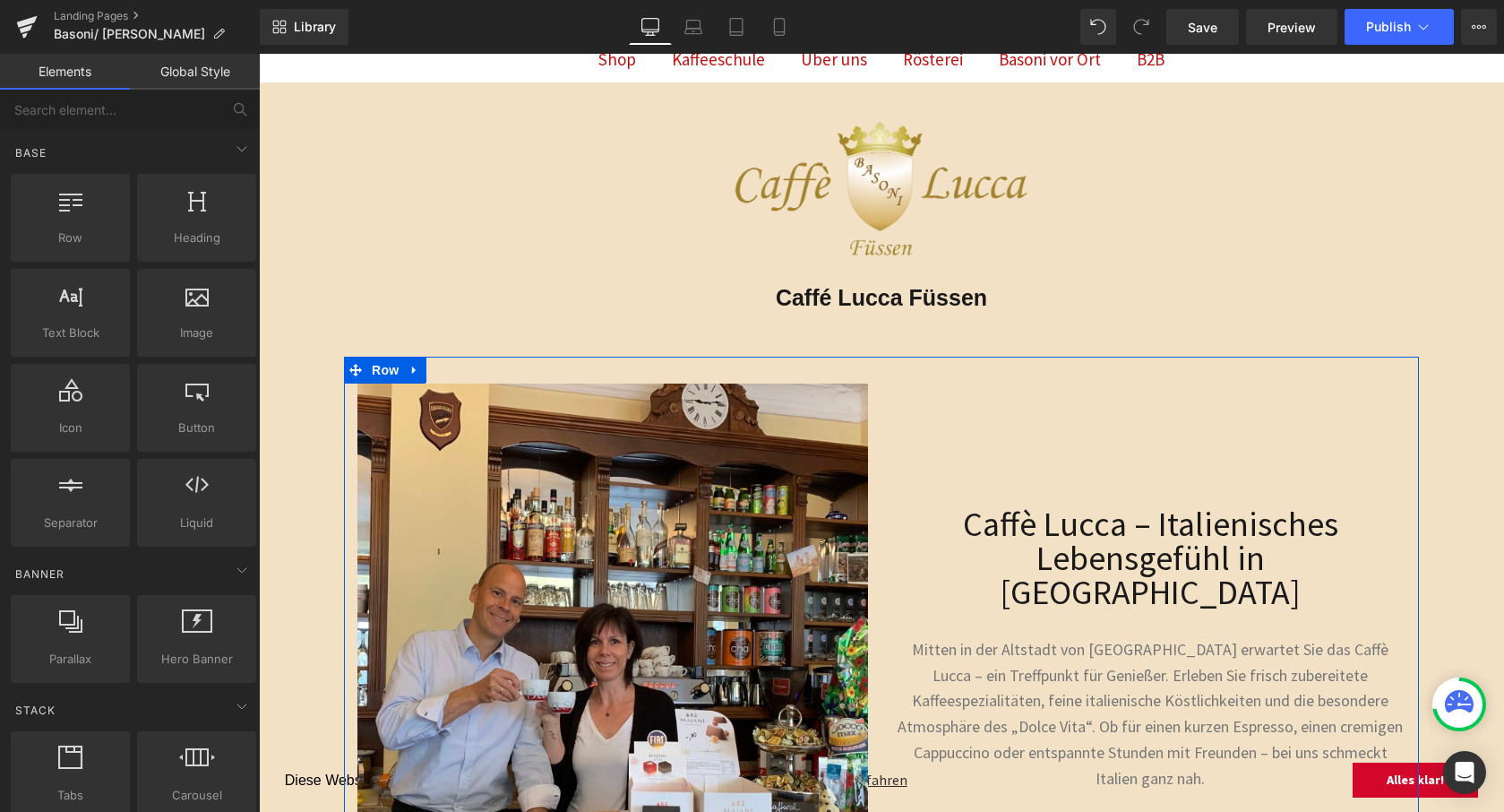
scroll to position [168, 0]
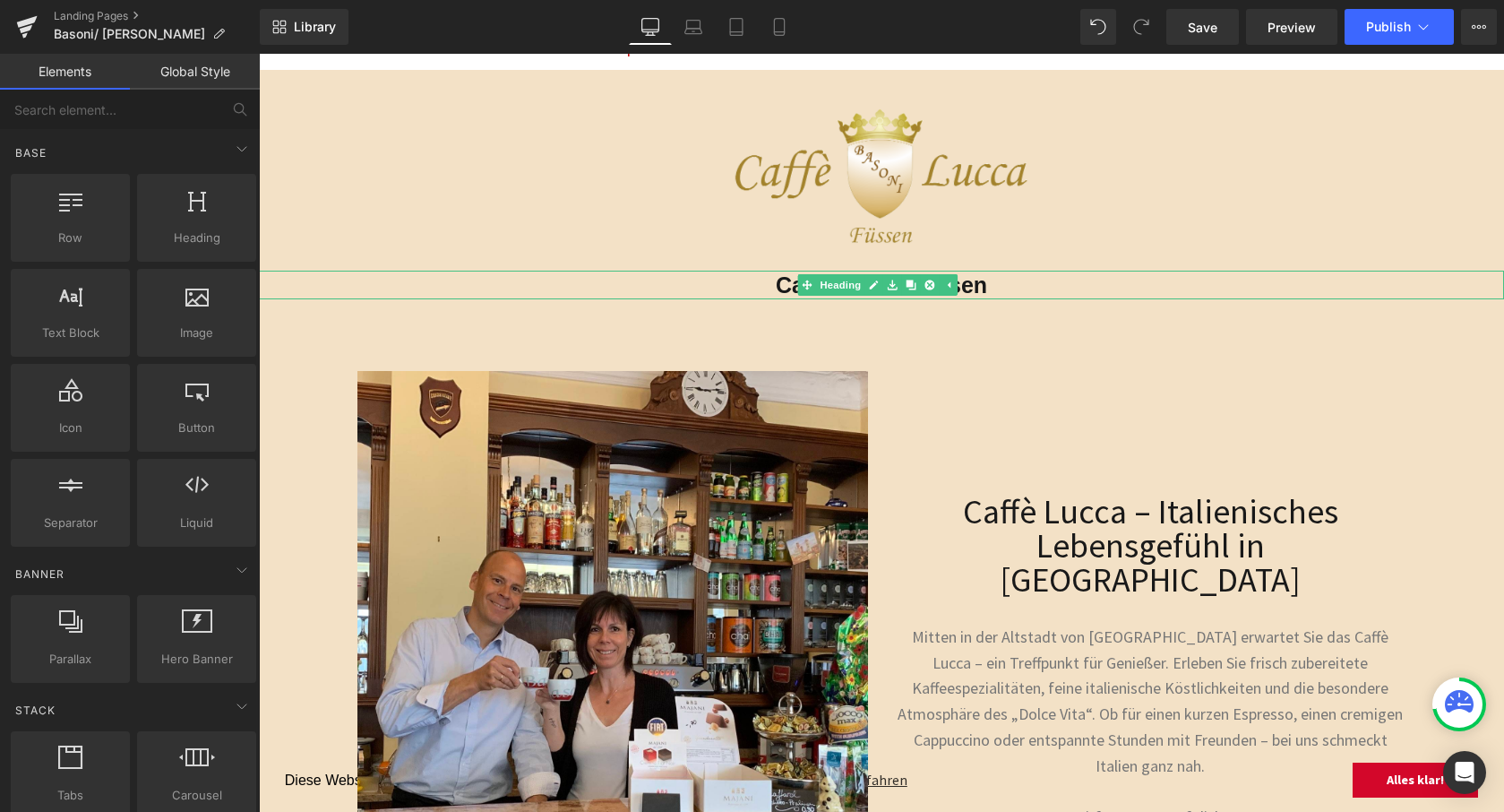
click at [982, 281] on strong "Caffé Lucca Füssen" at bounding box center [882, 285] width 211 height 25
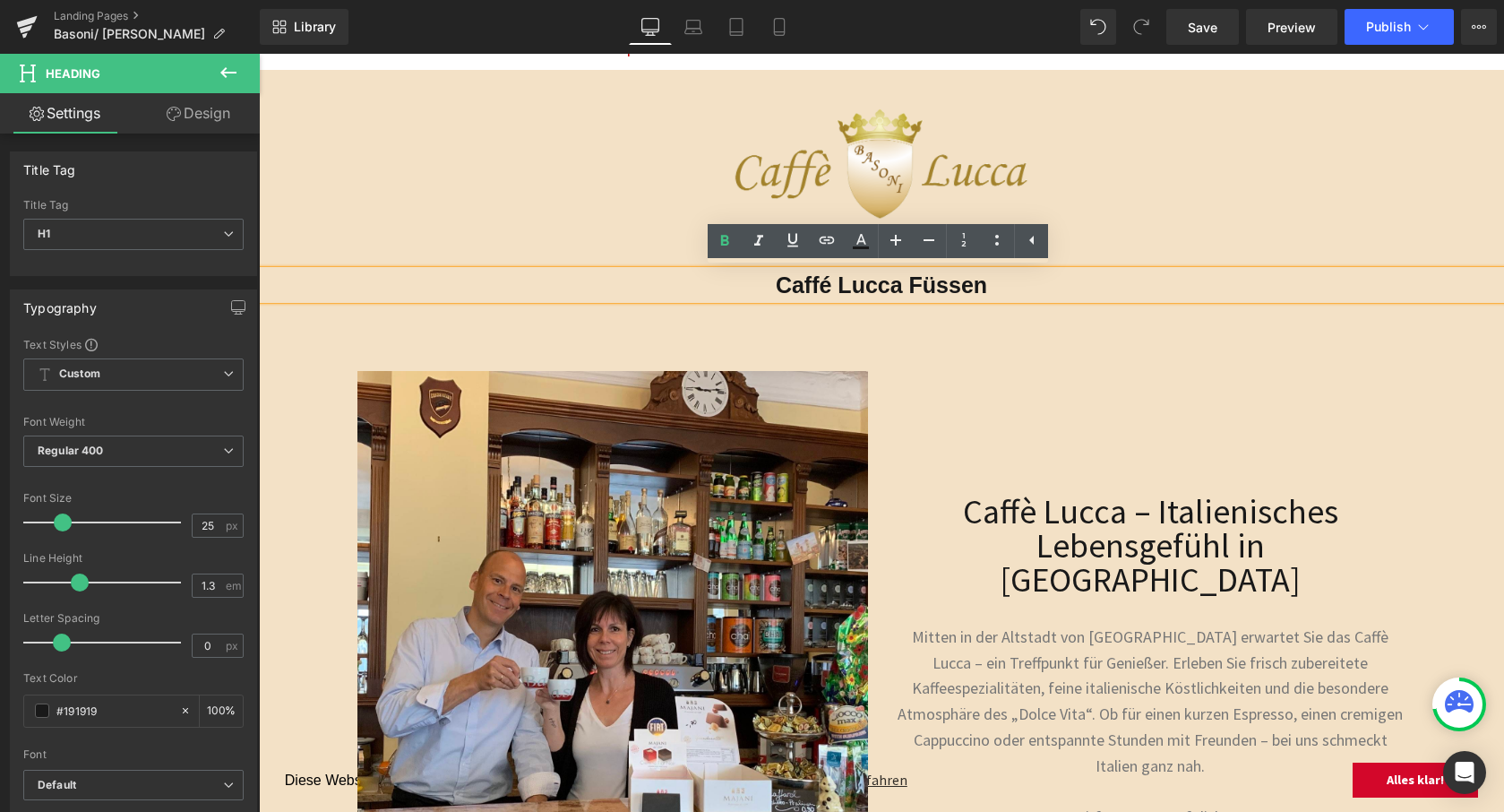
drag, startPoint x: 1001, startPoint y: 286, endPoint x: 1025, endPoint y: 289, distance: 24.2
click at [757, 281] on h1 "Caffé Lucca Füssen" at bounding box center [882, 285] width 1246 height 30
click at [1058, 285] on h1 "Caffé Lucca Füssen" at bounding box center [882, 285] width 1246 height 30
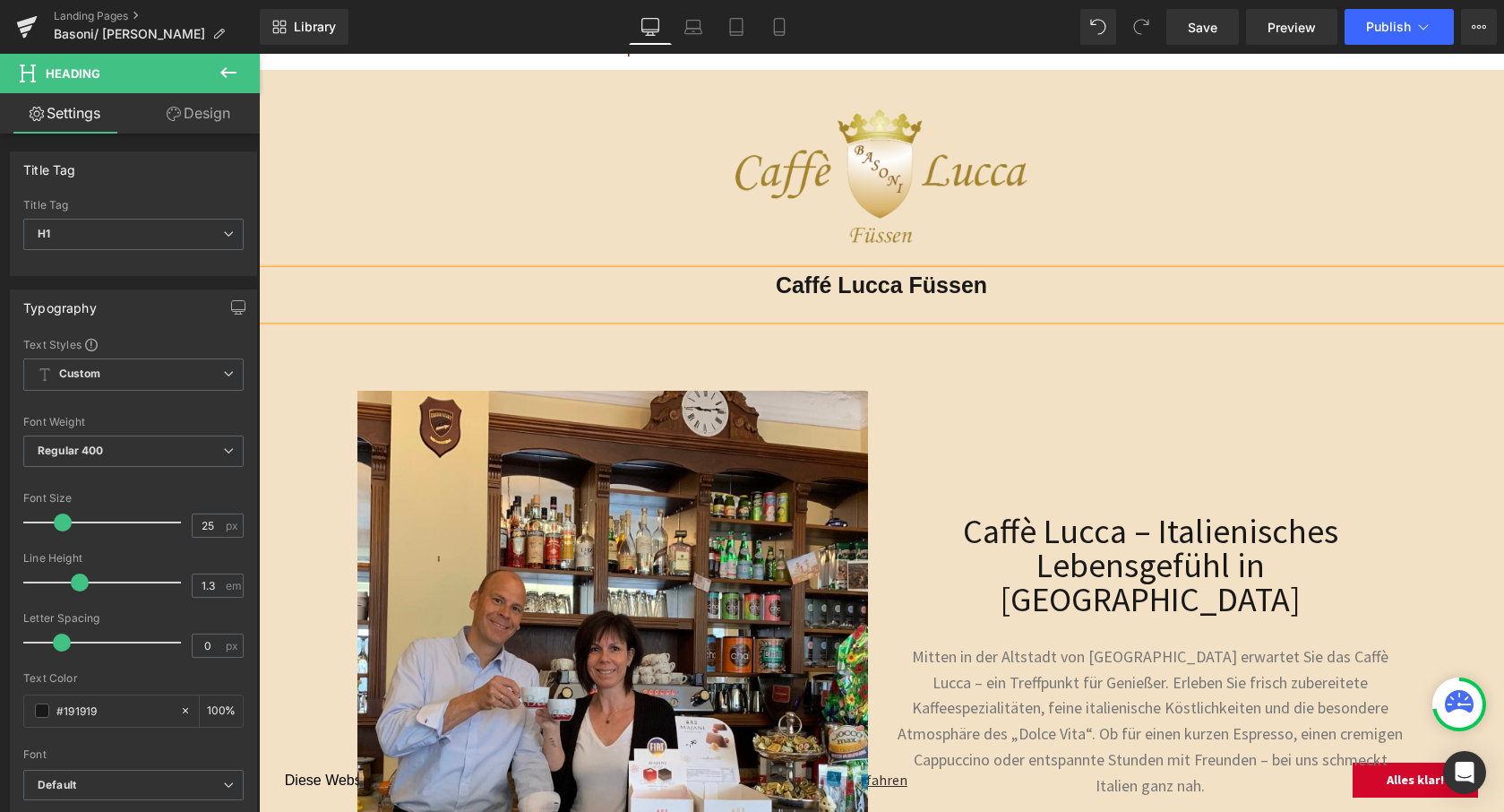
click at [906, 301] on div at bounding box center [882, 309] width 1246 height 20
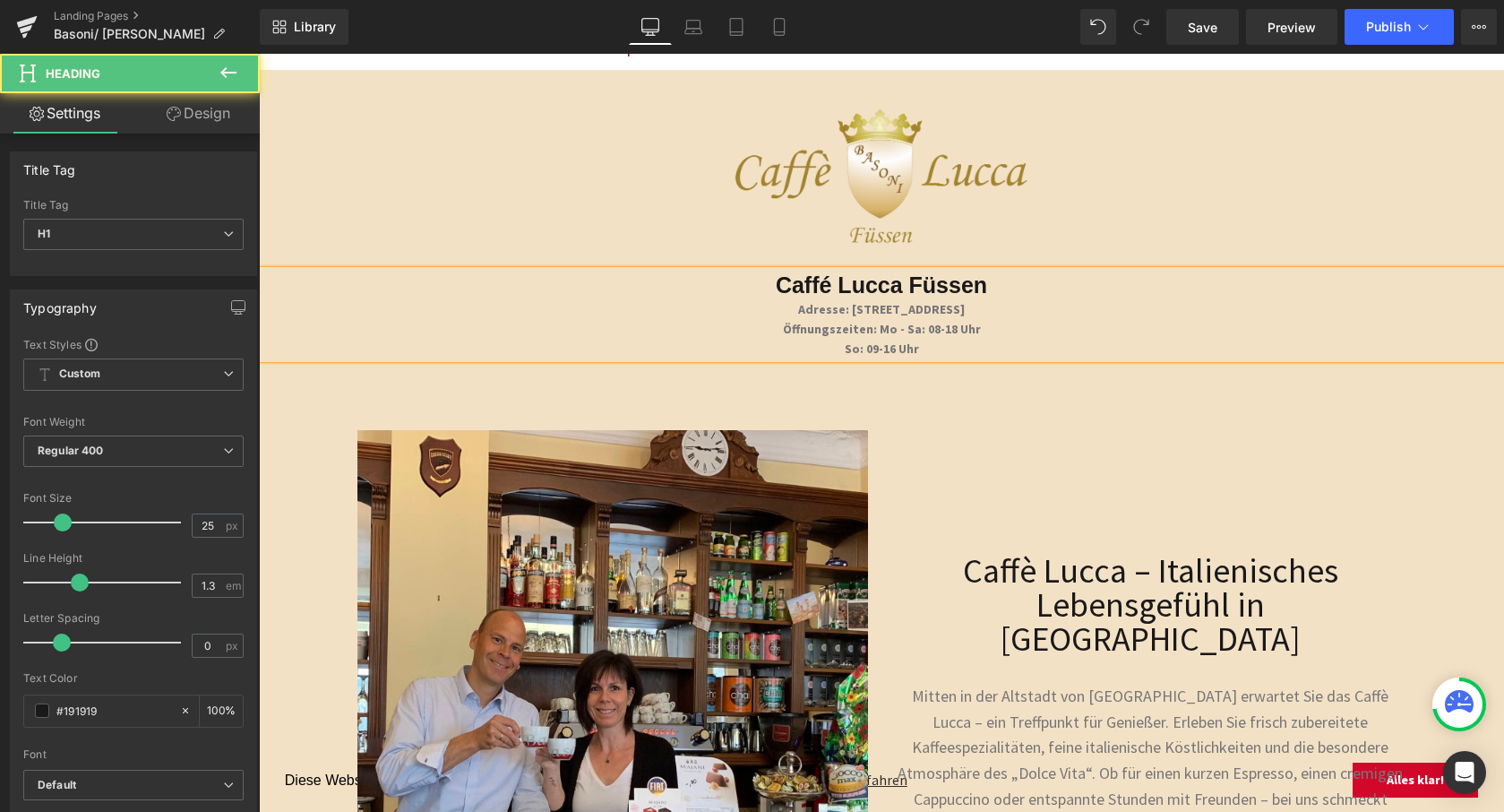
drag, startPoint x: 962, startPoint y: 347, endPoint x: 761, endPoint y: 313, distance: 203.9
click at [761, 313] on div "Caffé Lucca Füssen Adresse: [STREET_ADDRESS] Öffnungszeiten: Mo - Sa: 08-18 Uhr…" at bounding box center [882, 315] width 1246 height 89
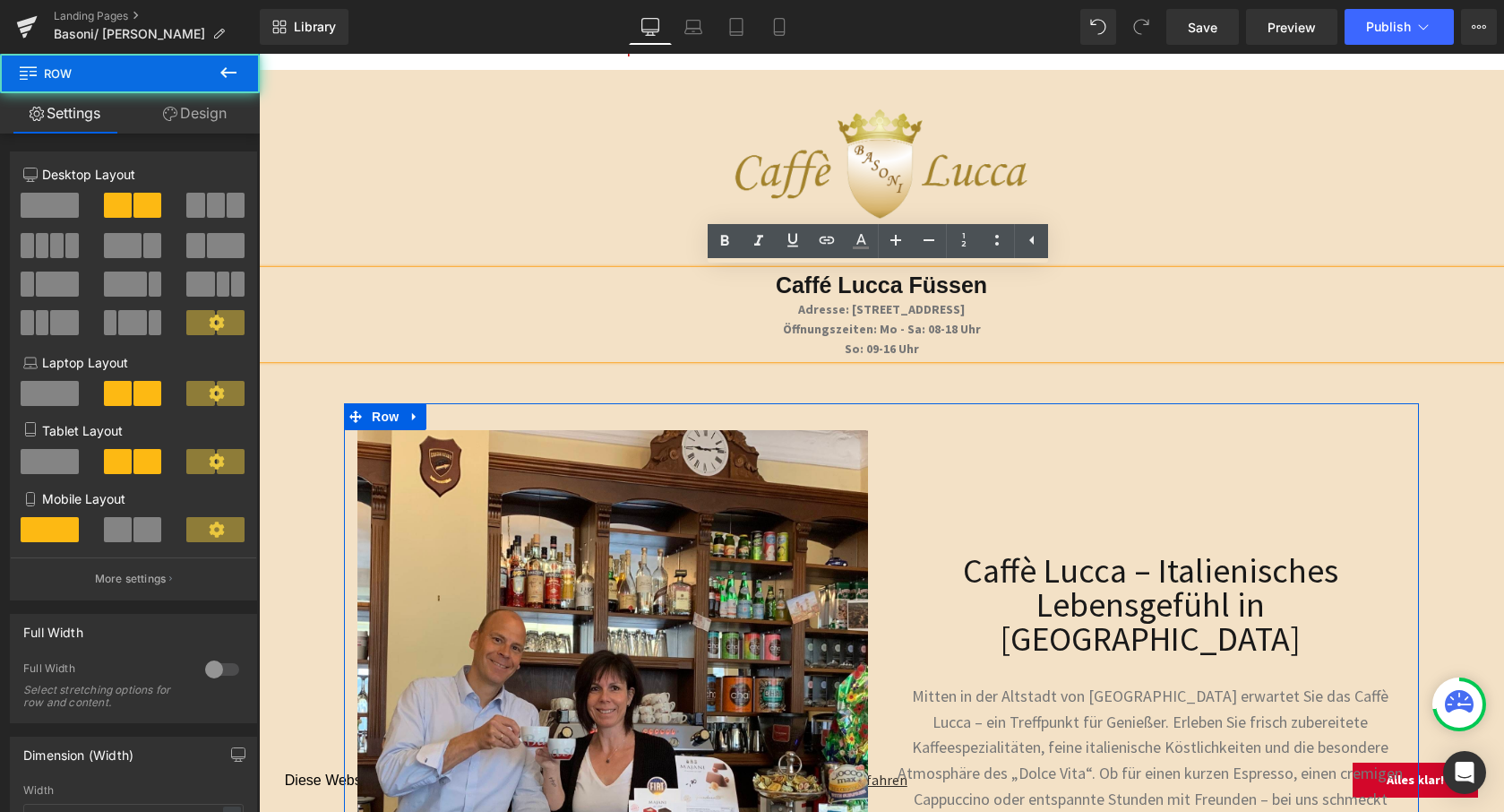
click at [1033, 409] on div at bounding box center [882, 416] width 1075 height 27
click at [981, 353] on div "Caffé Lucca Füssen Adresse: [STREET_ADDRESS] Öffnungszeiten: Mo - Sa: 08-18 Uhr…" at bounding box center [882, 315] width 1246 height 89
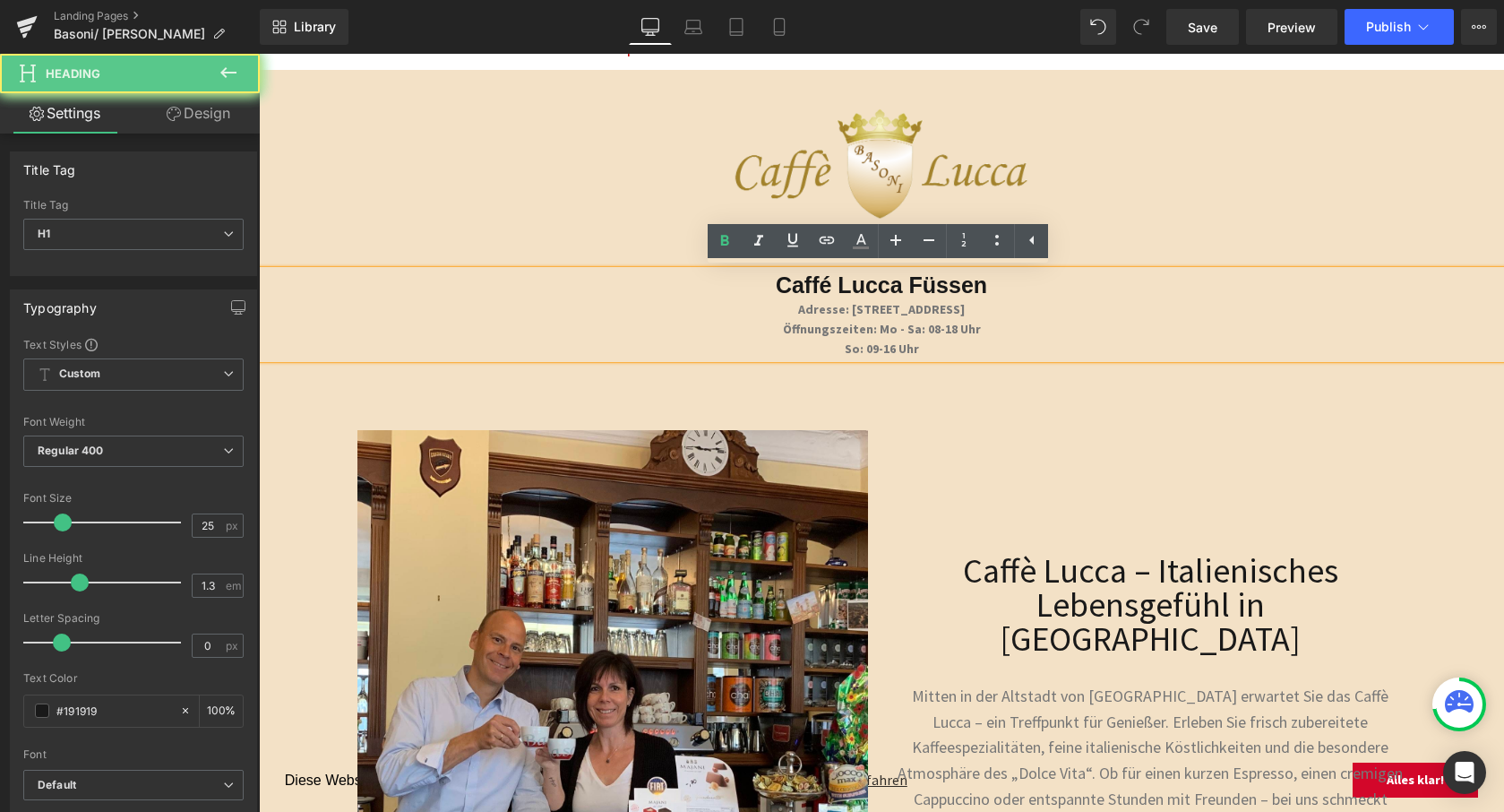
click at [996, 343] on div "So: 09-16 Uhr" at bounding box center [882, 349] width 1246 height 20
click at [920, 343] on strong "So: 09-16 Uhr" at bounding box center [882, 349] width 74 height 16
drag, startPoint x: 973, startPoint y: 347, endPoint x: 750, endPoint y: 306, distance: 226.7
click at [750, 306] on div "Caffé Lucca Füssen Adresse: [STREET_ADDRESS] Öffnungszeiten: Mo - Sa: 08-18 Uhr…" at bounding box center [882, 315] width 1246 height 89
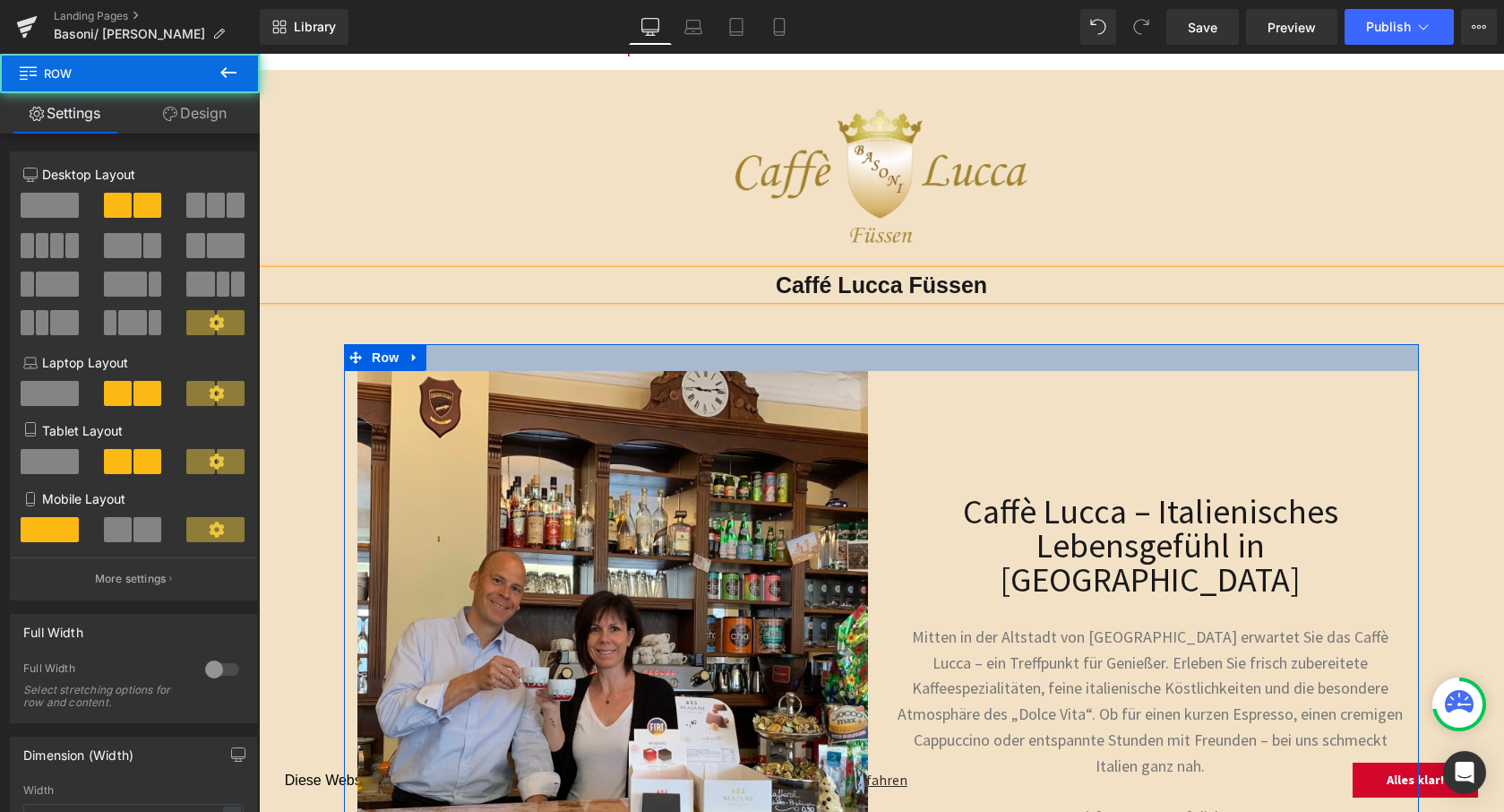
click at [911, 347] on div at bounding box center [882, 358] width 1075 height 27
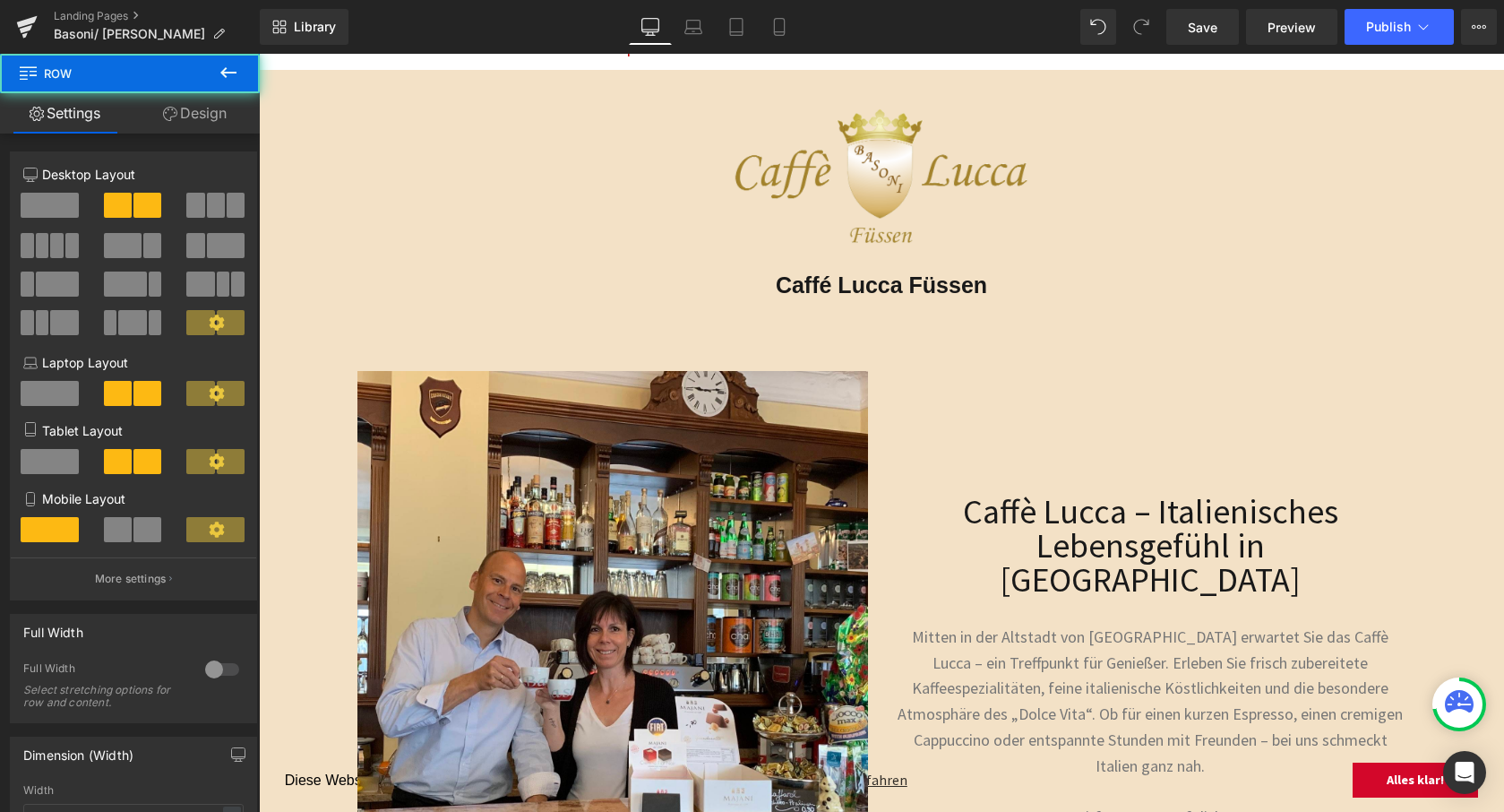
click at [858, 292] on span "Heading" at bounding box center [841, 285] width 49 height 22
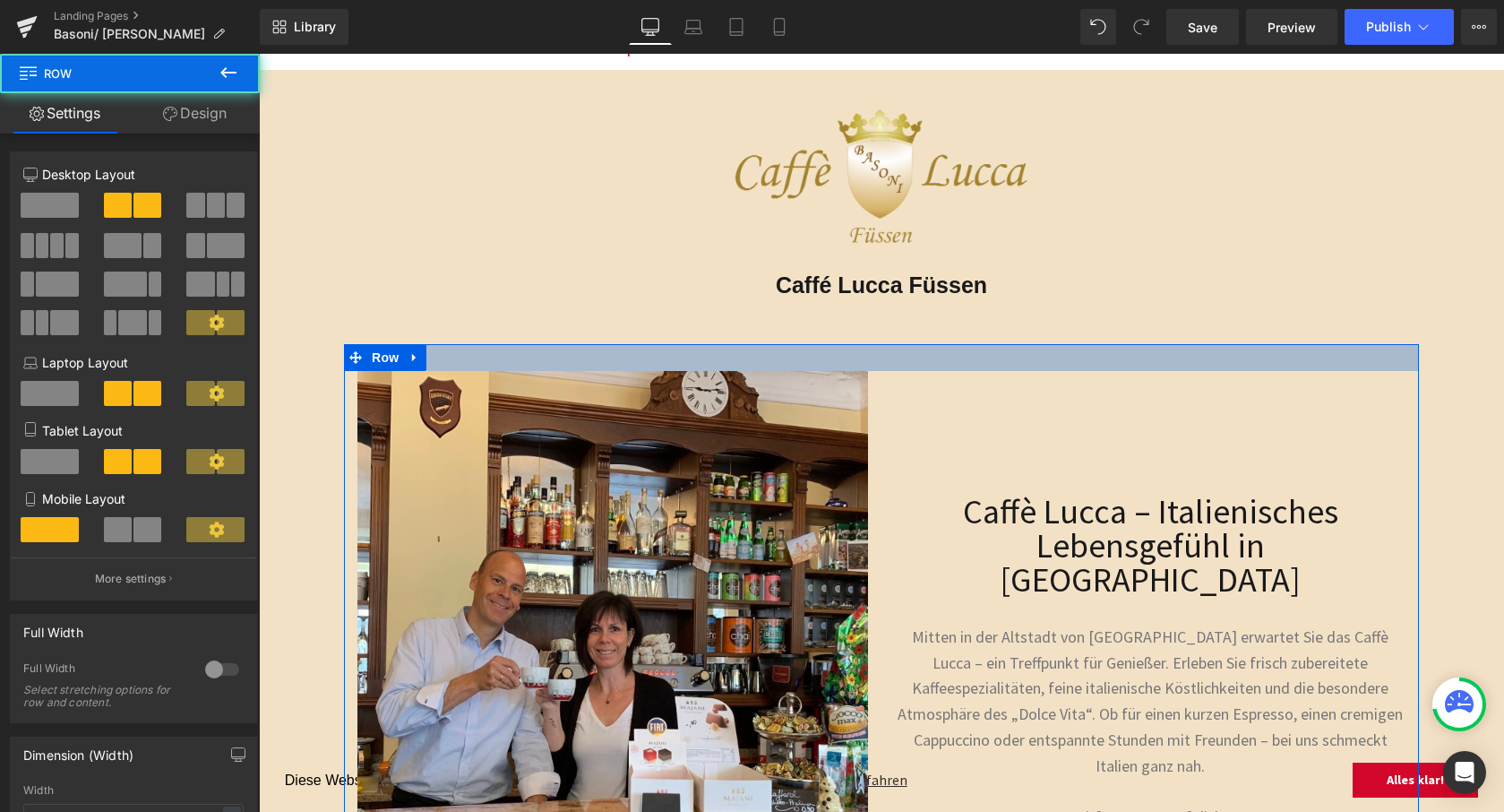
click at [1035, 349] on div at bounding box center [882, 358] width 1075 height 27
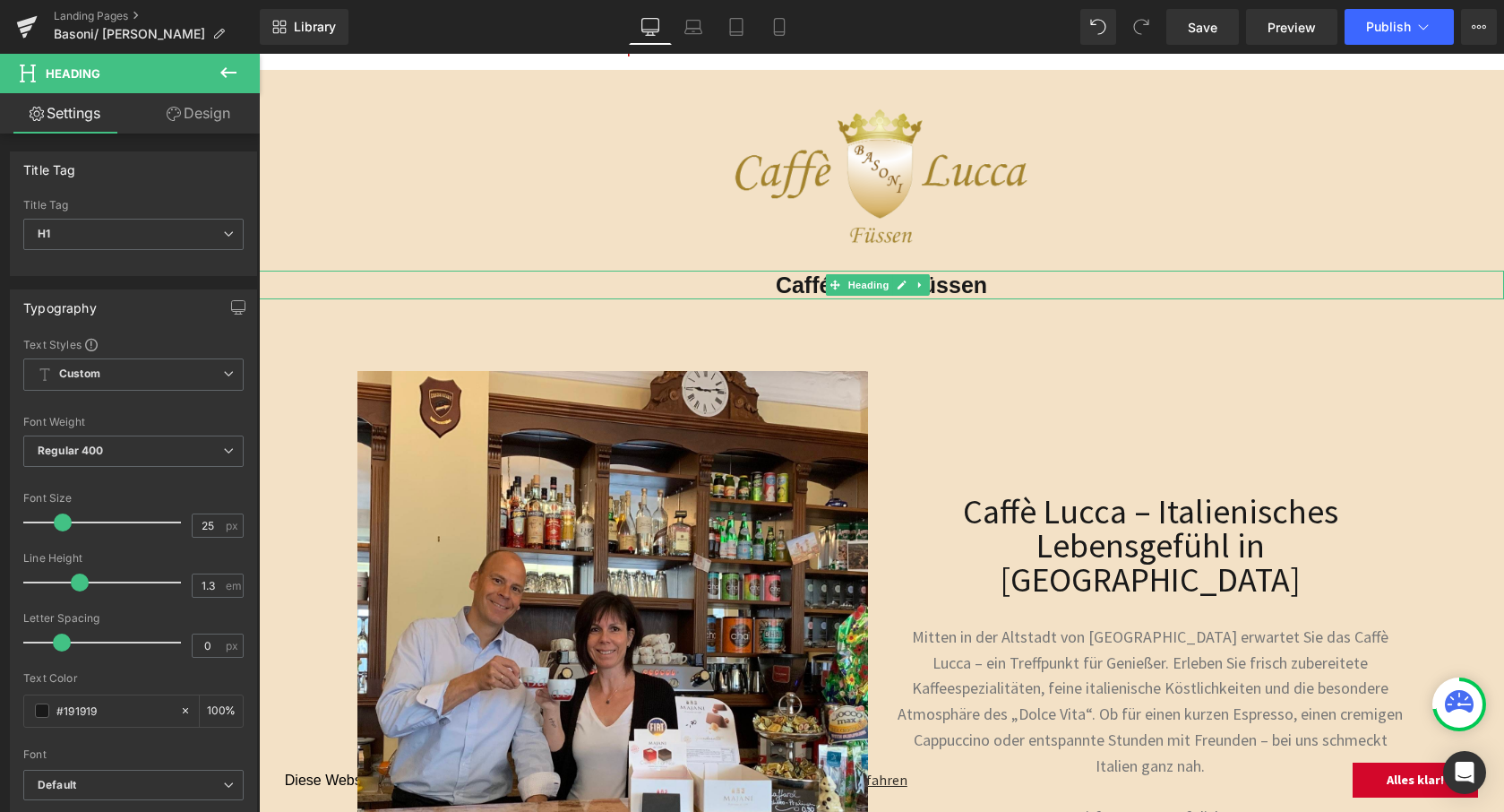
click at [1036, 278] on h1 "Caffé Lucca Füssen" at bounding box center [882, 285] width 1246 height 30
click at [224, 72] on icon at bounding box center [229, 72] width 16 height 11
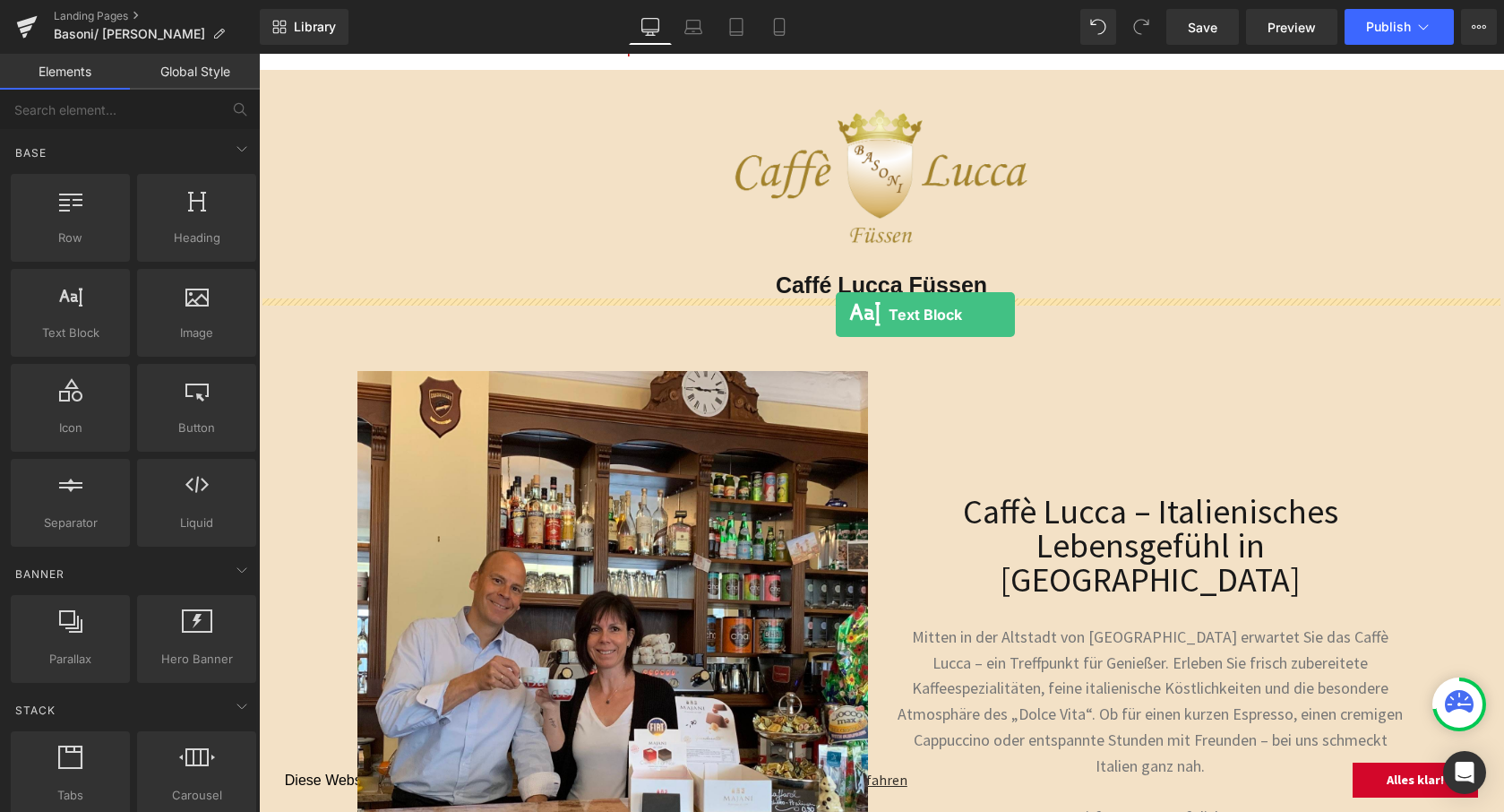
drag, startPoint x: 332, startPoint y: 387, endPoint x: 836, endPoint y: 314, distance: 509.3
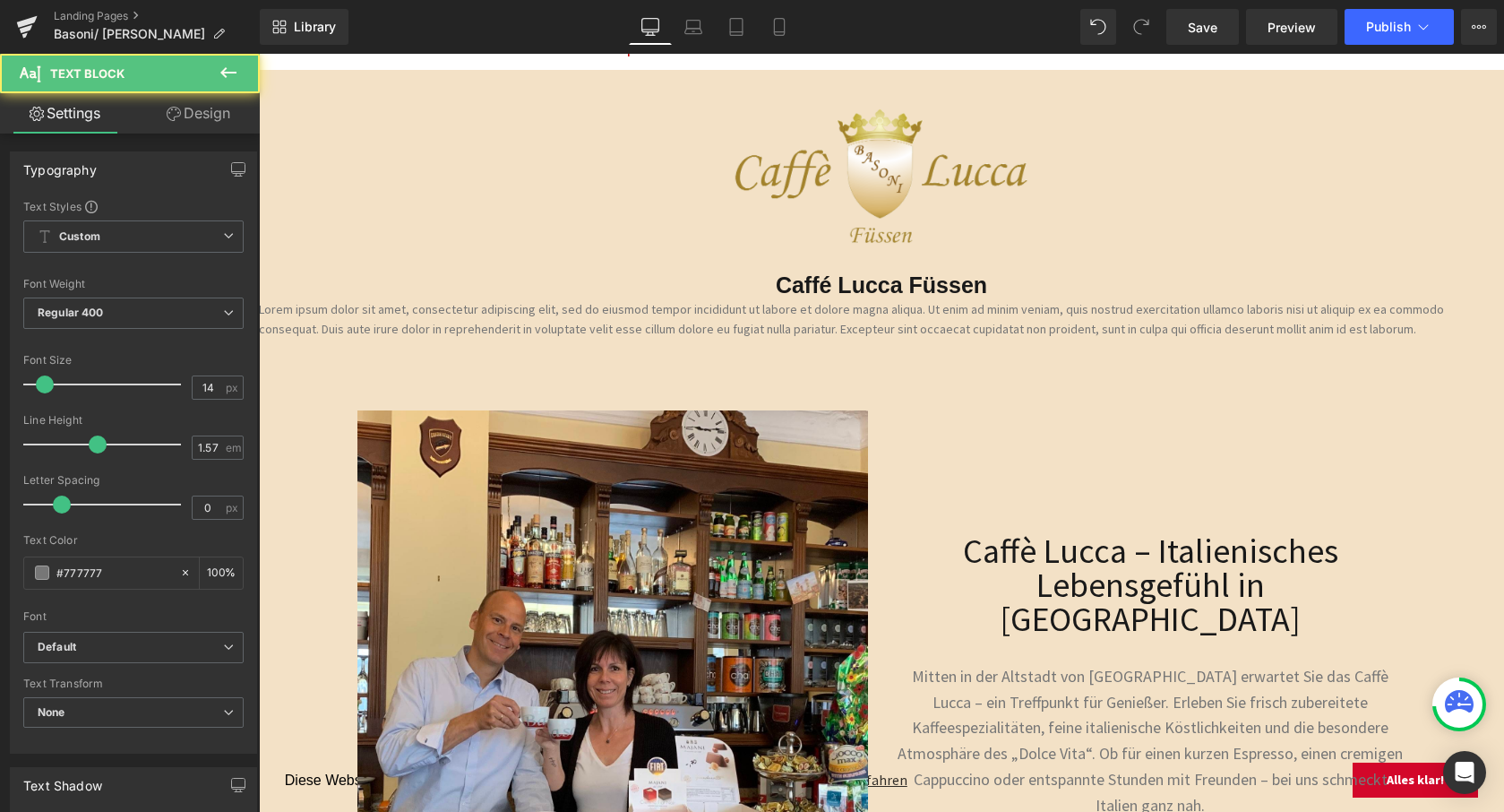
click at [795, 325] on p "Lorem ipsum dolor sit amet, consectetur adipiscing elit, sed do eiusmod tempor …" at bounding box center [882, 319] width 1246 height 40
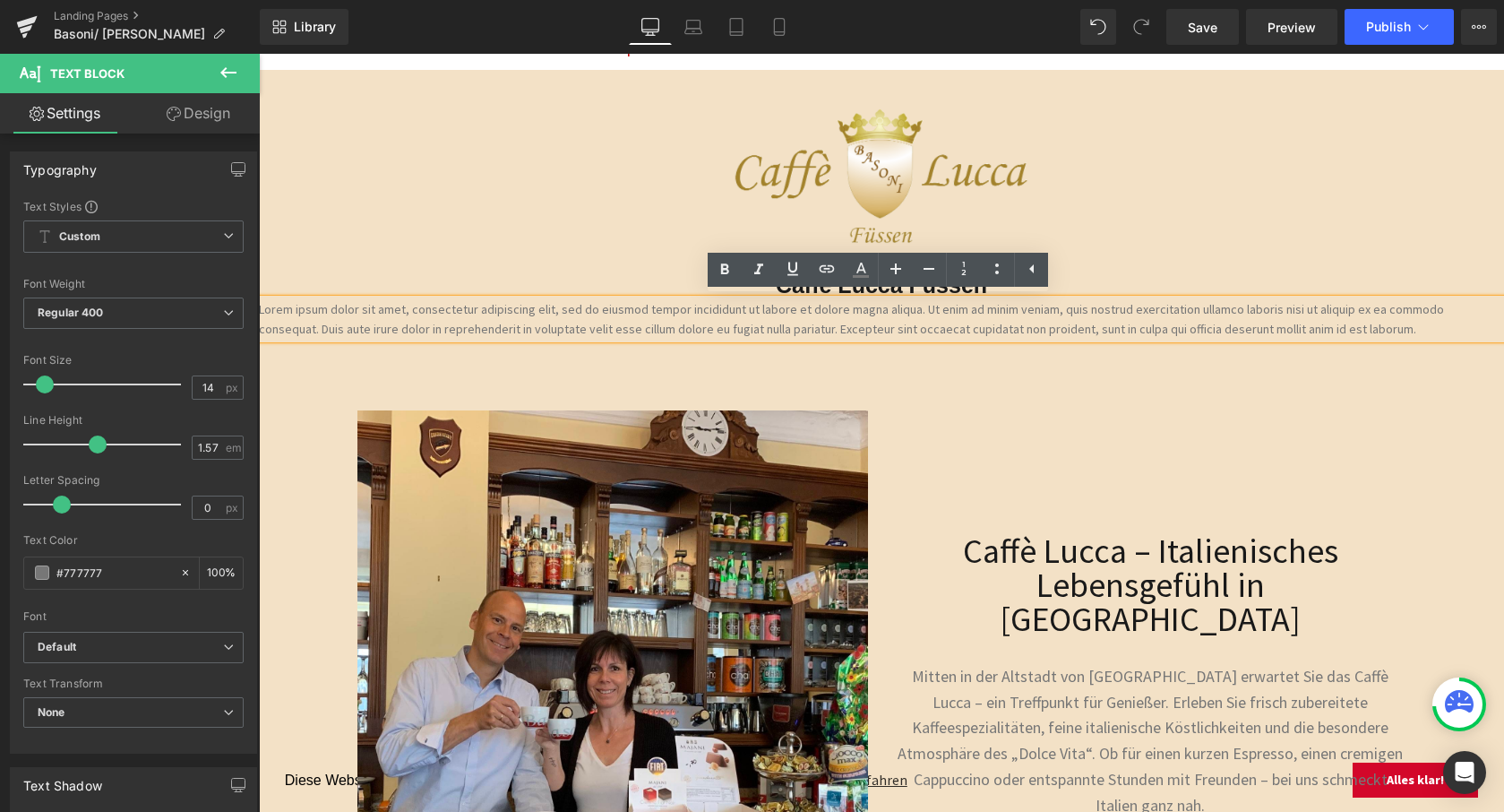
click at [795, 325] on p "Lorem ipsum dolor sit amet, consectetur adipiscing elit, sed do eiusmod tempor …" at bounding box center [882, 319] width 1246 height 40
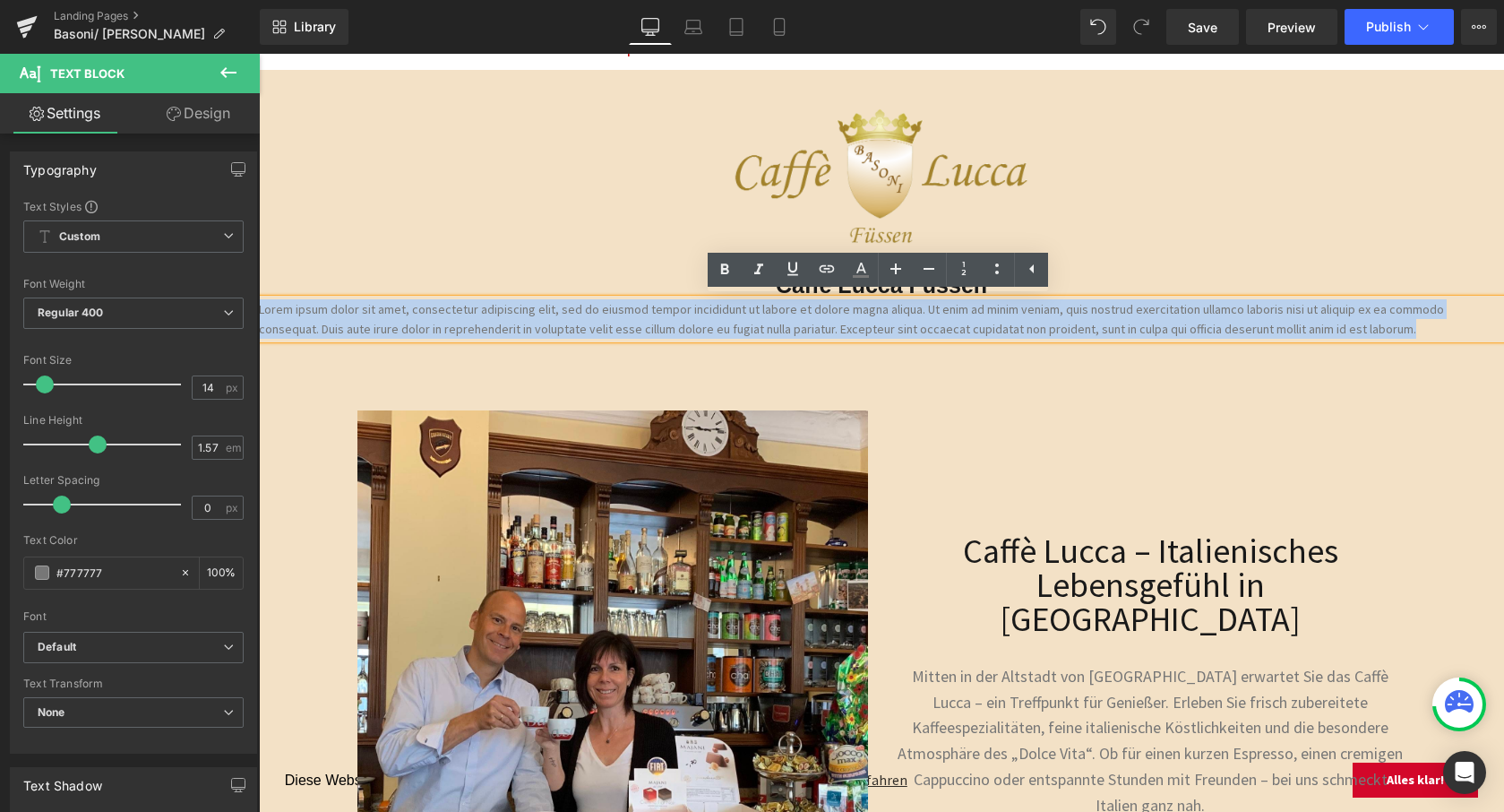
click at [795, 325] on p "Lorem ipsum dolor sit amet, consectetur adipiscing elit, sed do eiusmod tempor …" at bounding box center [882, 319] width 1246 height 40
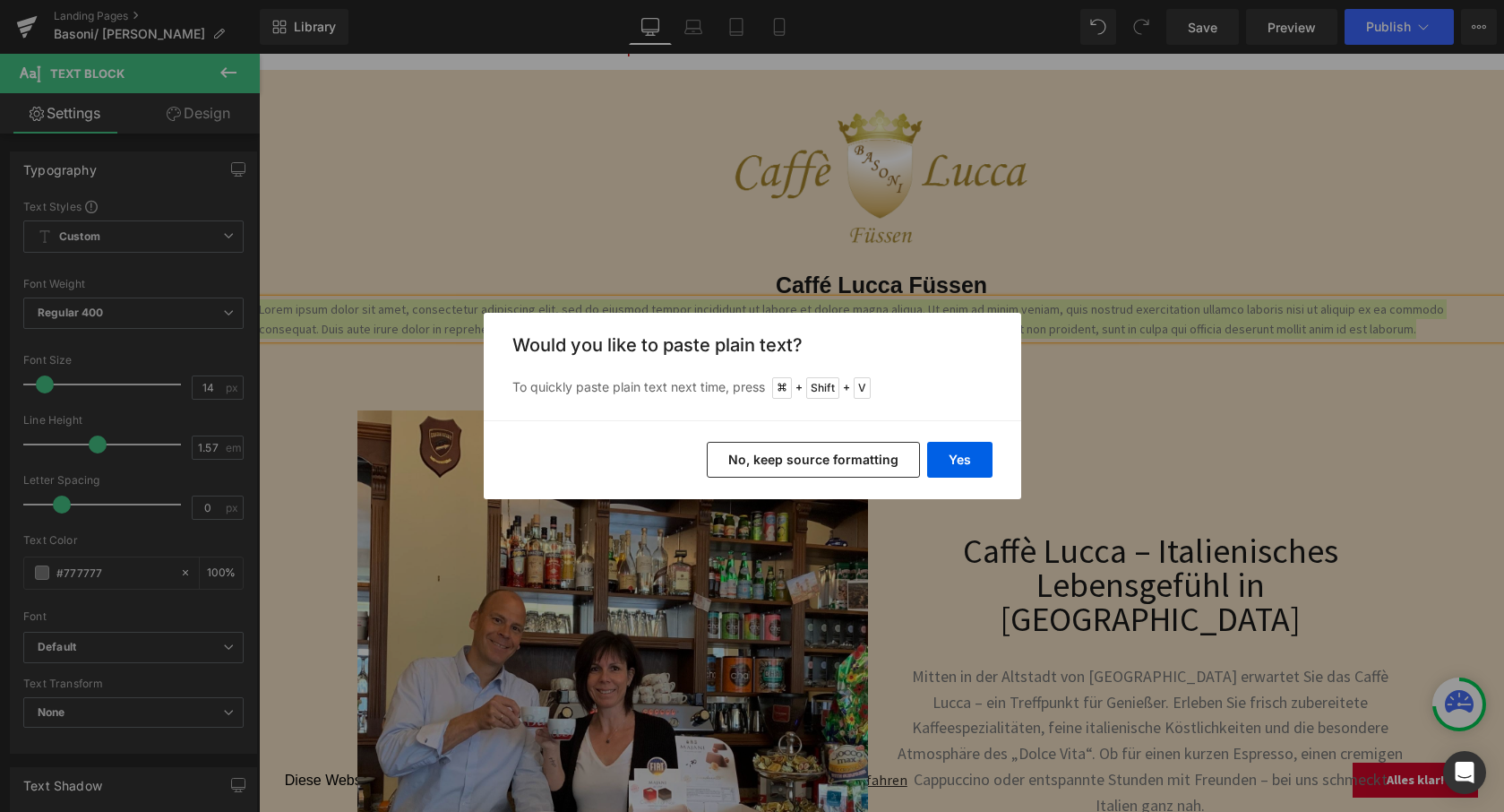
click at [845, 471] on button "No, keep source formatting" at bounding box center [814, 460] width 213 height 36
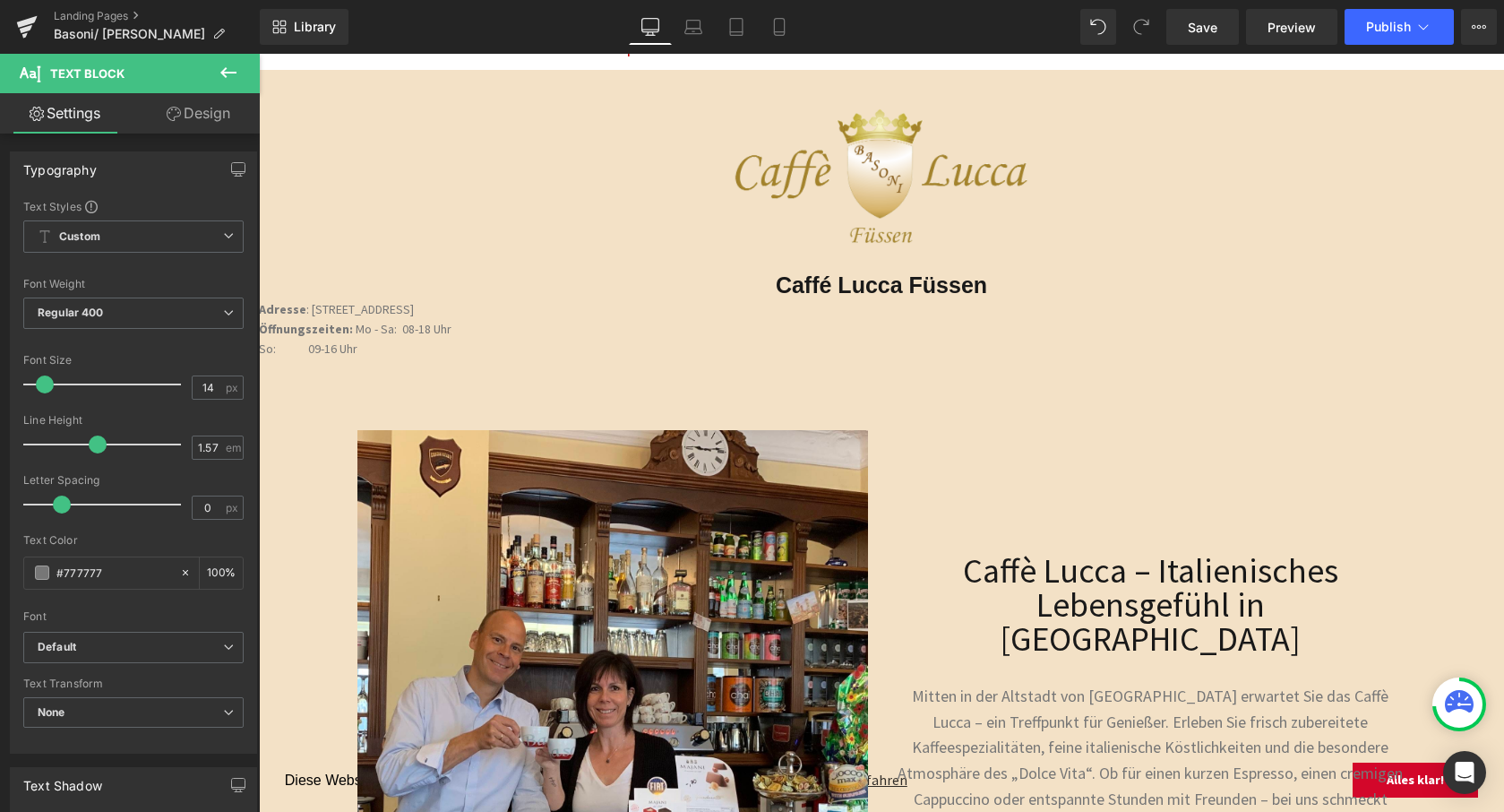
click at [259, 54] on div at bounding box center [259, 54] width 0 height 0
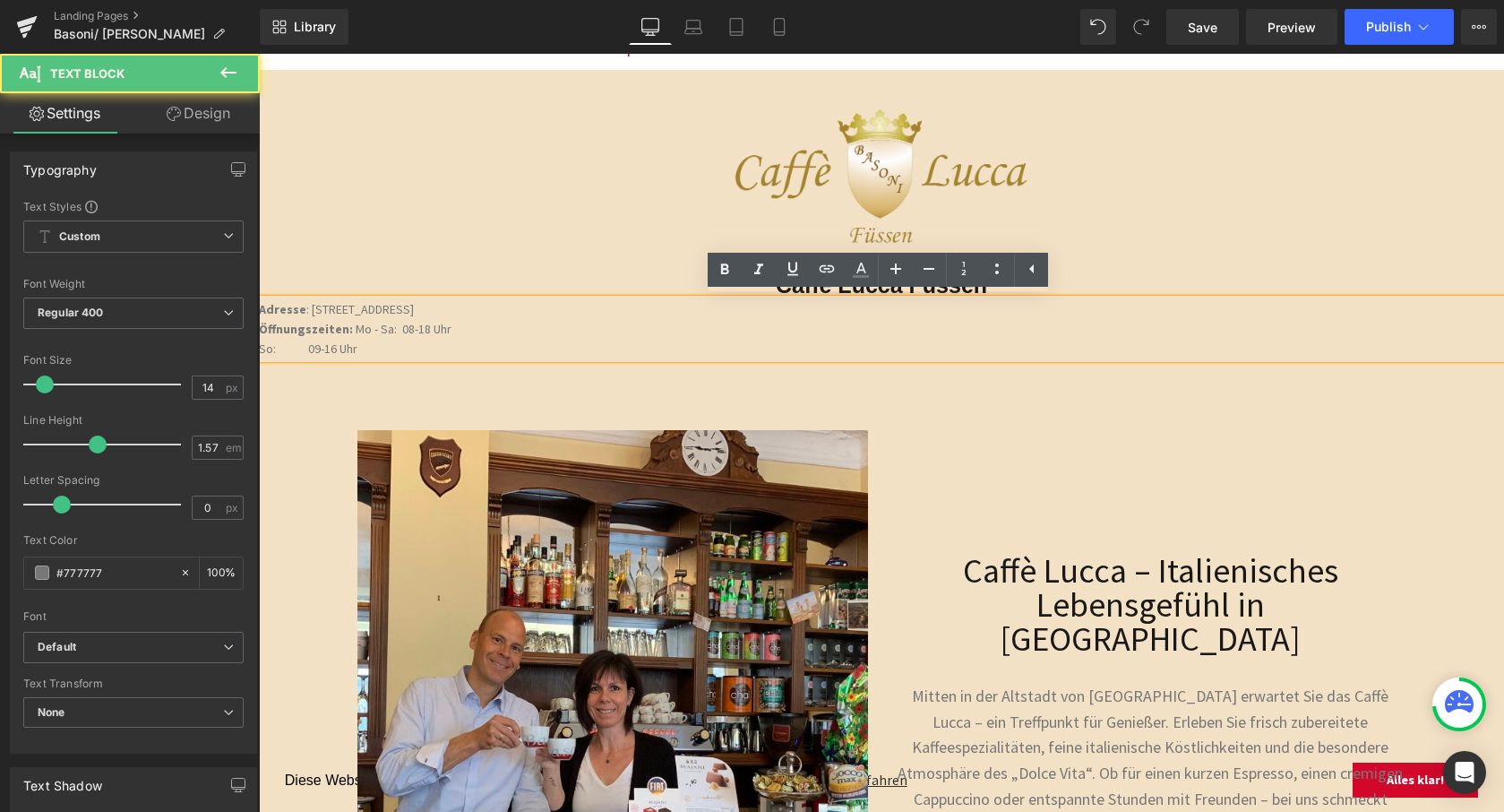
drag, startPoint x: 490, startPoint y: 353, endPoint x: 262, endPoint y: 304, distance: 233.2
click at [504, 347] on p "So: 09-16 Uhr" at bounding box center [882, 349] width 1246 height 20
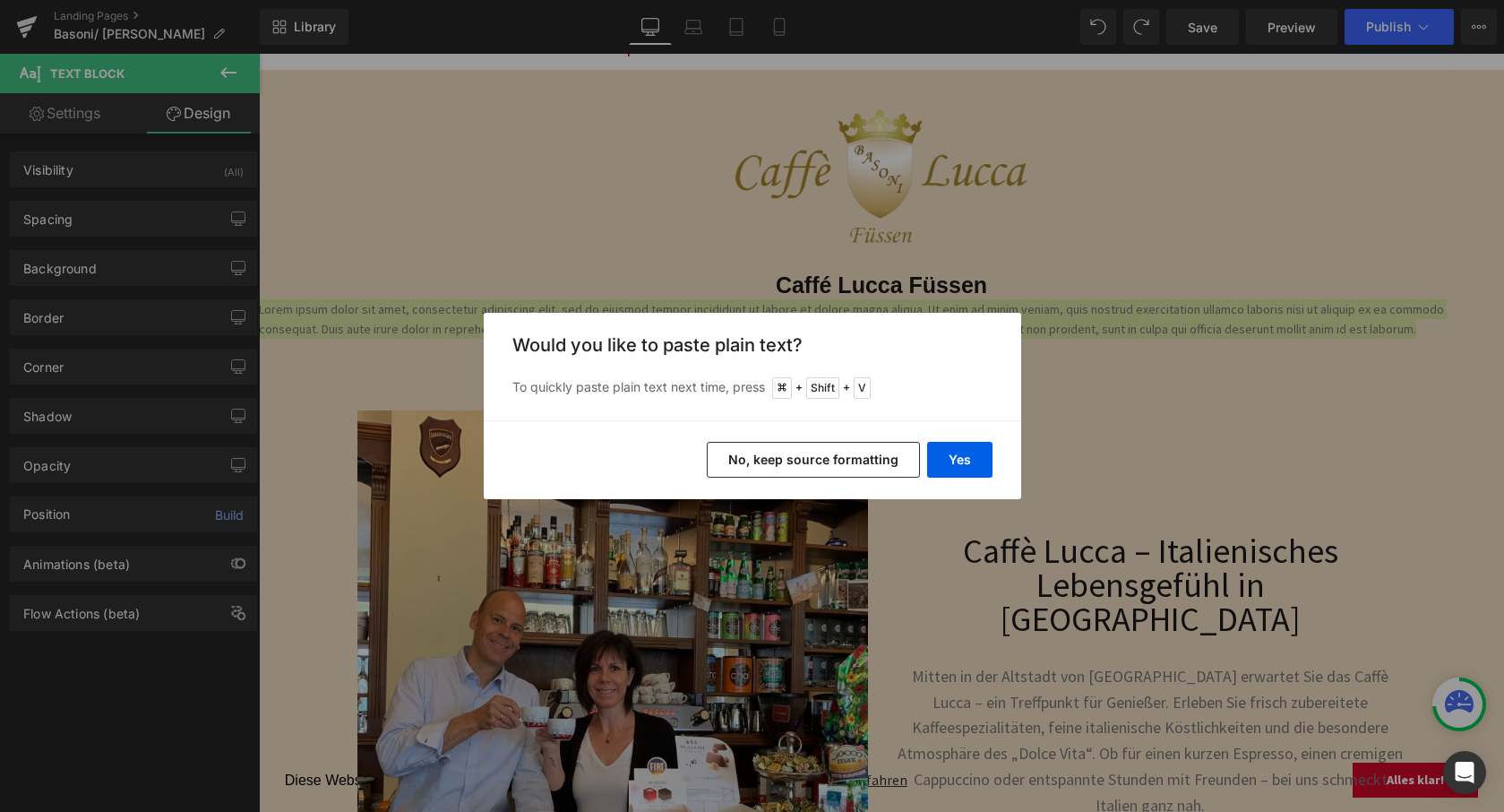
click at [893, 465] on button "No, keep source formatting" at bounding box center [814, 460] width 213 height 36
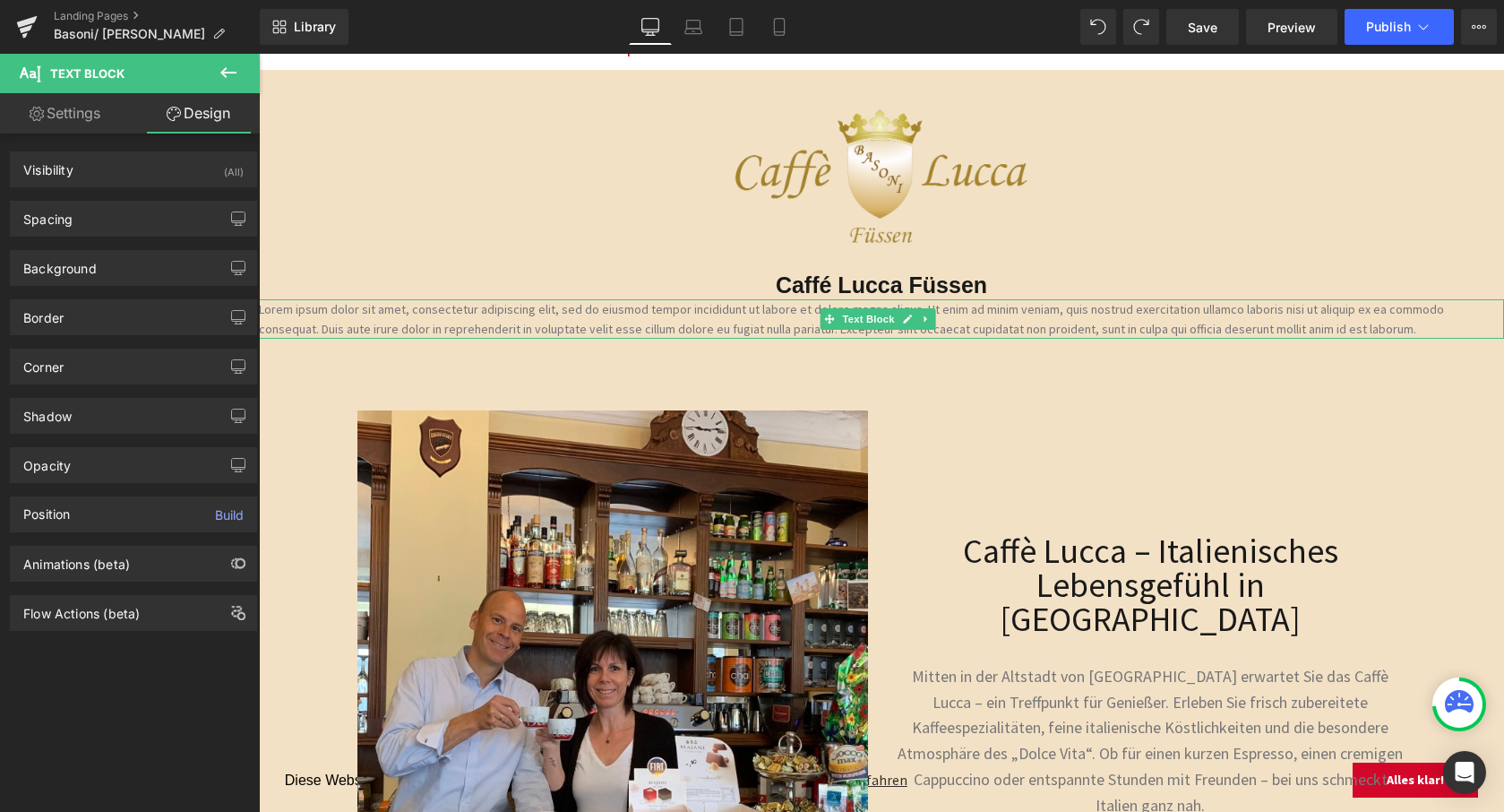
click at [929, 319] on icon at bounding box center [926, 319] width 10 height 11
click at [929, 318] on link at bounding box center [936, 319] width 19 height 22
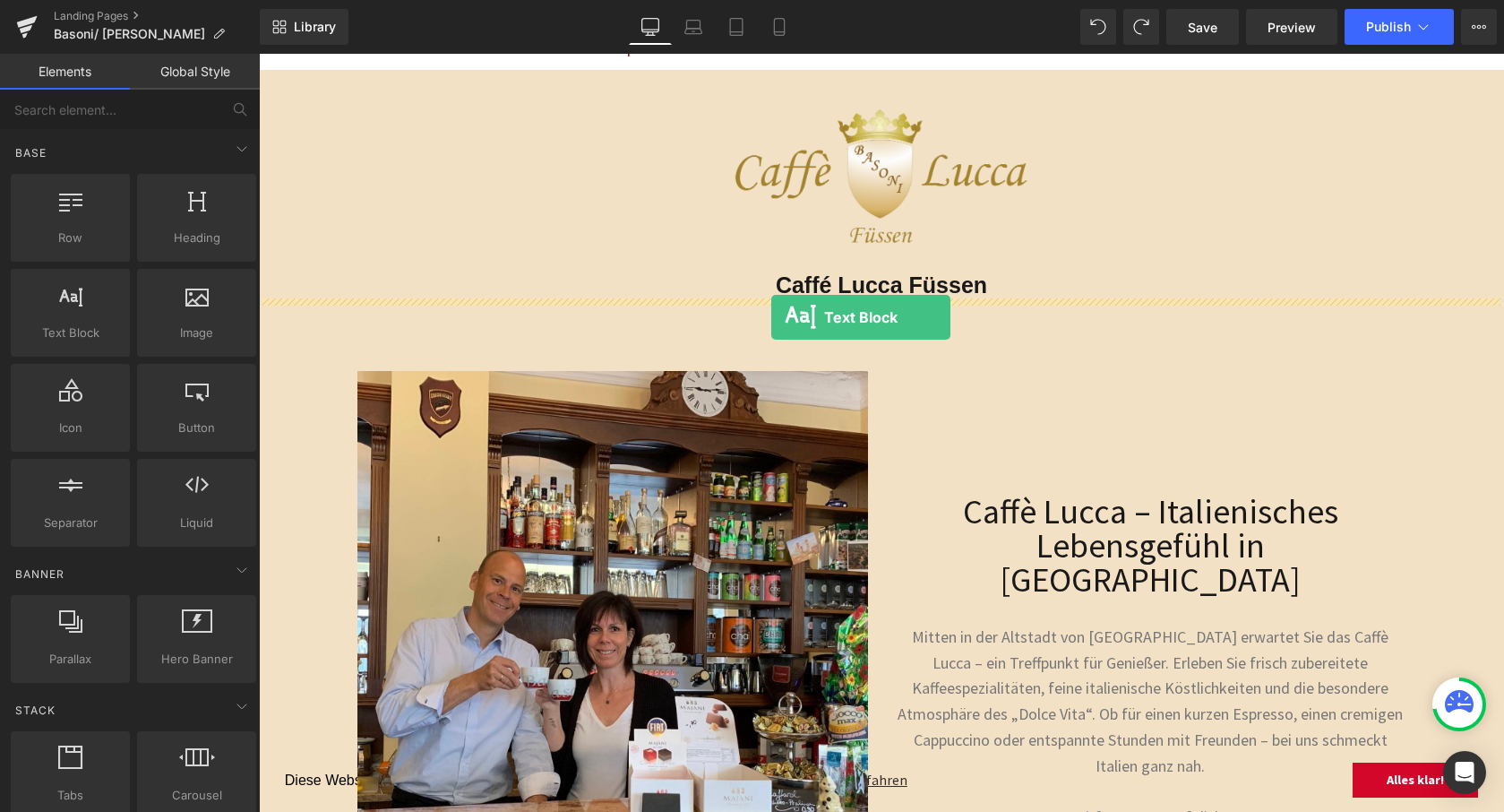
drag, startPoint x: 354, startPoint y: 363, endPoint x: 771, endPoint y: 317, distance: 419.5
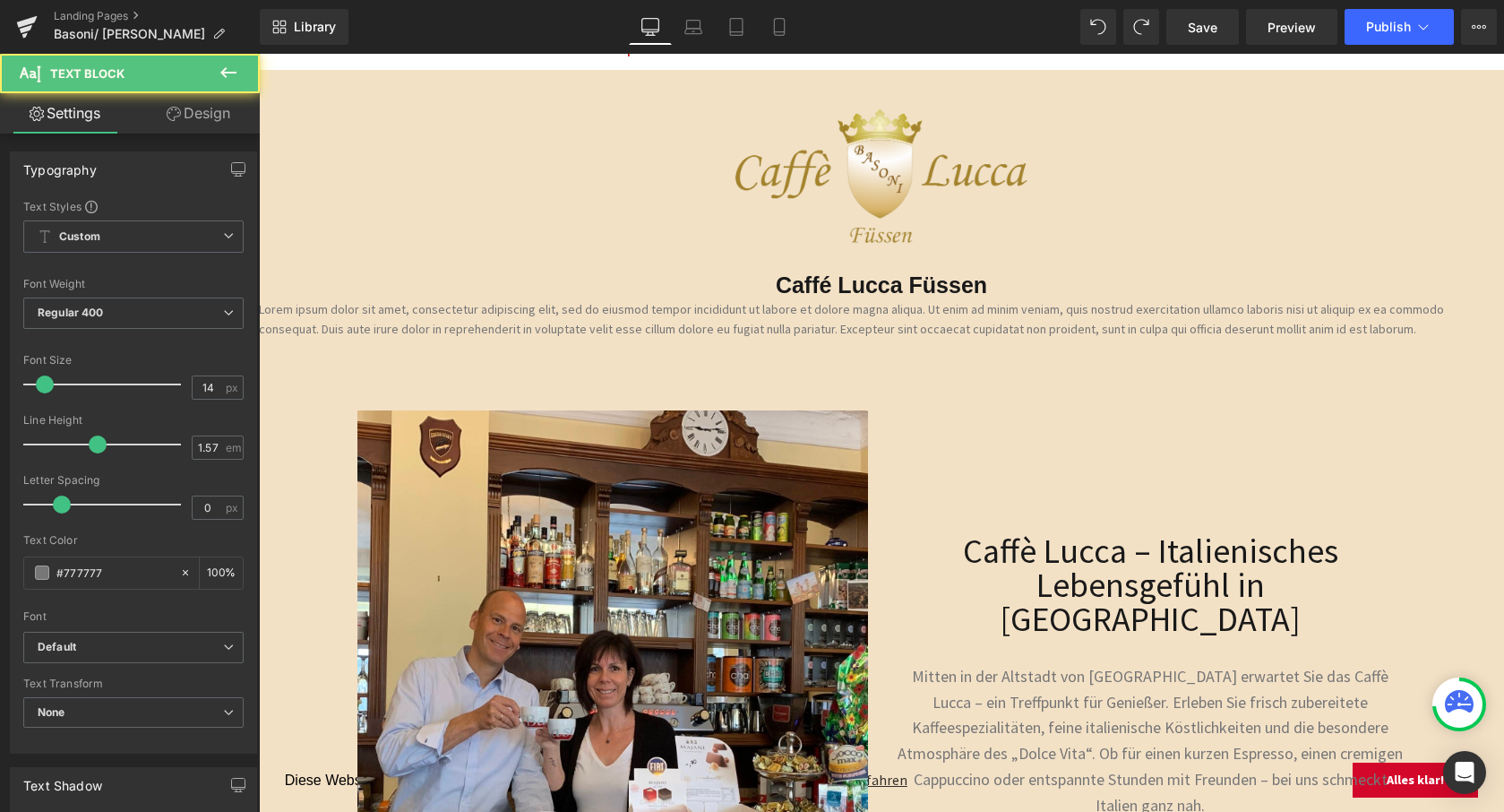
click at [862, 311] on span "Text Block" at bounding box center [871, 319] width 59 height 22
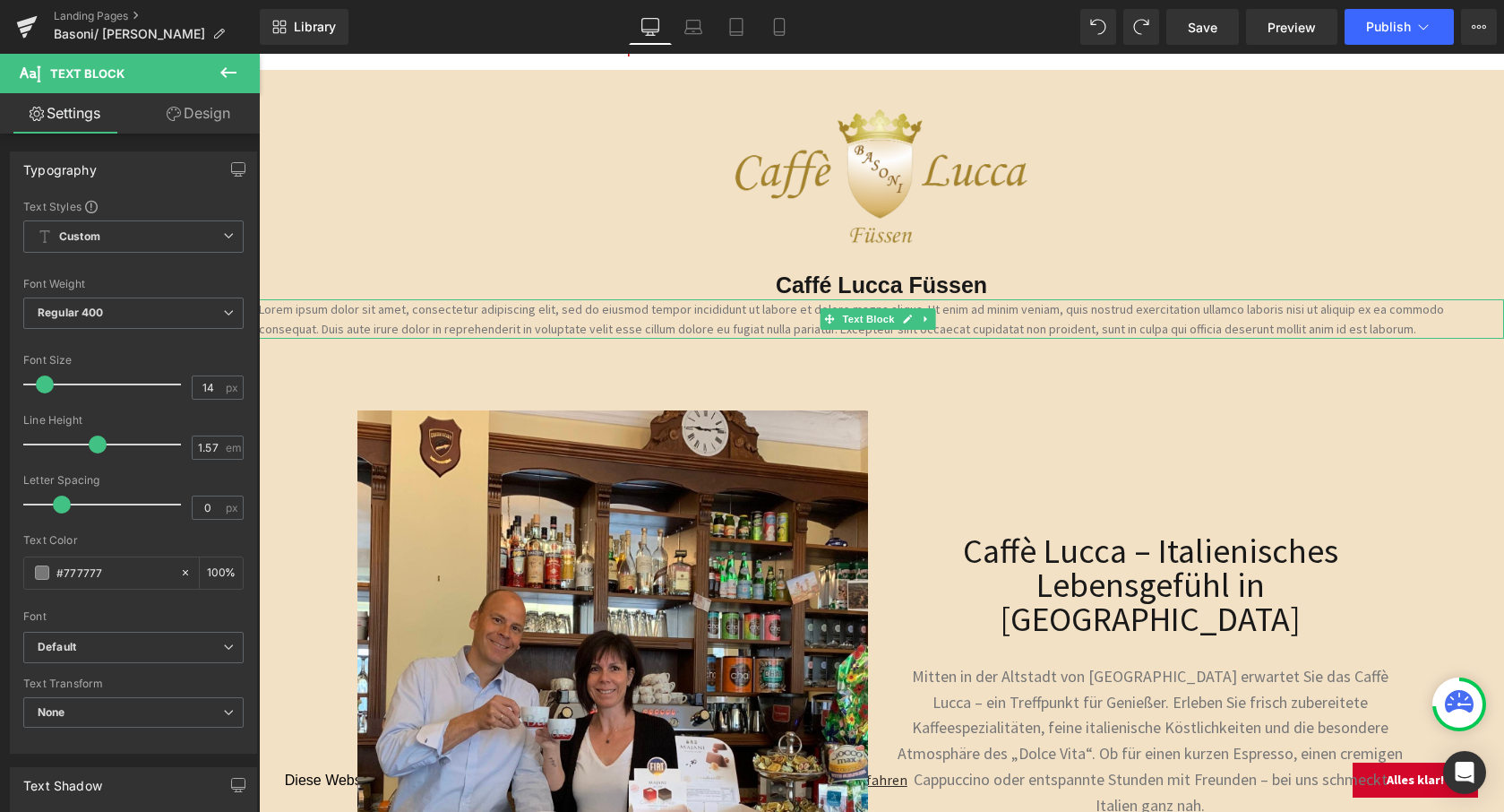
click at [966, 324] on p "Lorem ipsum dolor sit amet, consectetur adipiscing elit, sed do eiusmod tempor …" at bounding box center [882, 319] width 1246 height 40
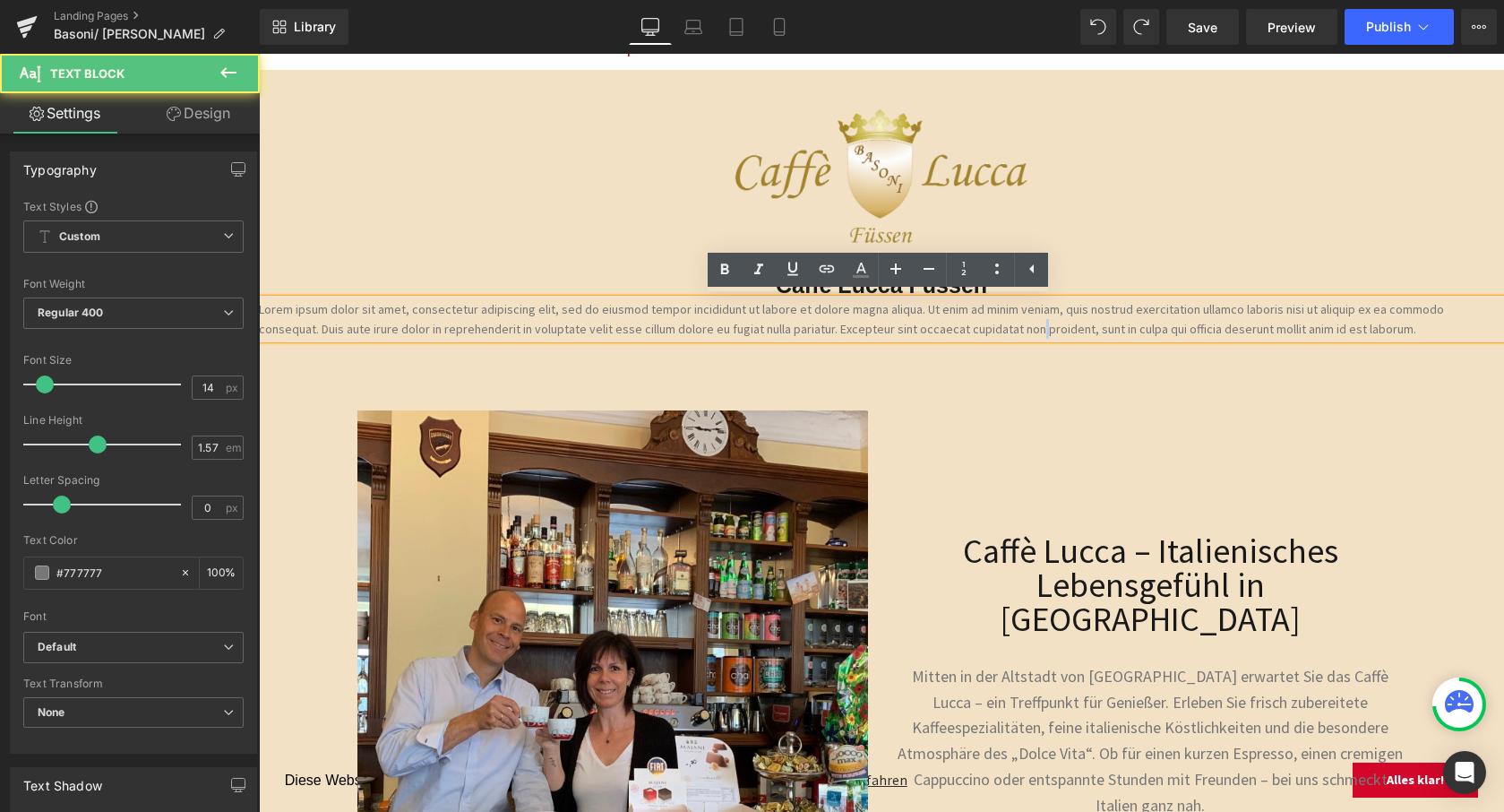
click at [966, 324] on p "Lorem ipsum dolor sit amet, consectetur adipiscing elit, sed do eiusmod tempor …" at bounding box center [882, 319] width 1246 height 40
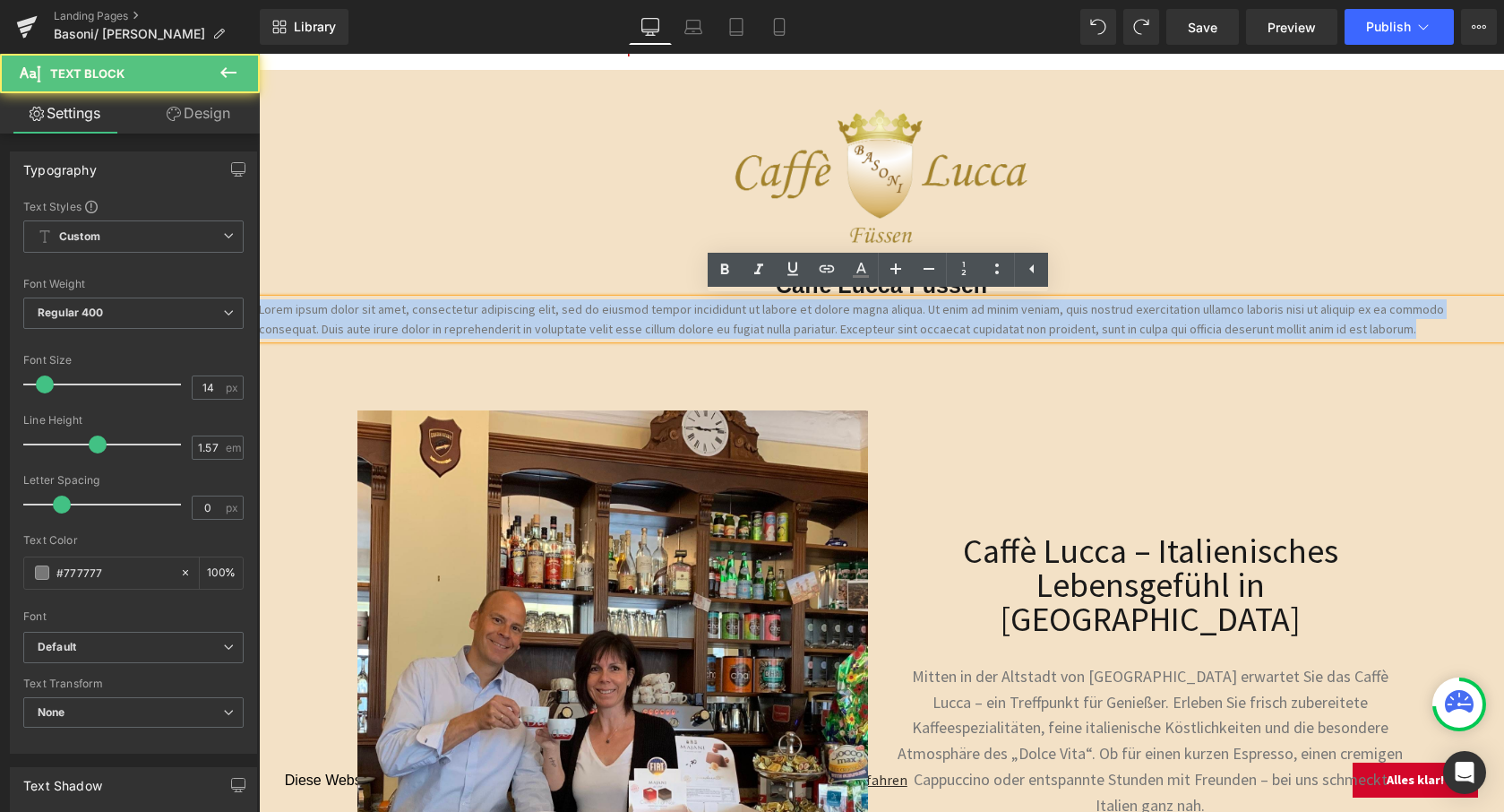
click at [966, 324] on p "Lorem ipsum dolor sit amet, consectetur adipiscing elit, sed do eiusmod tempor …" at bounding box center [882, 319] width 1246 height 40
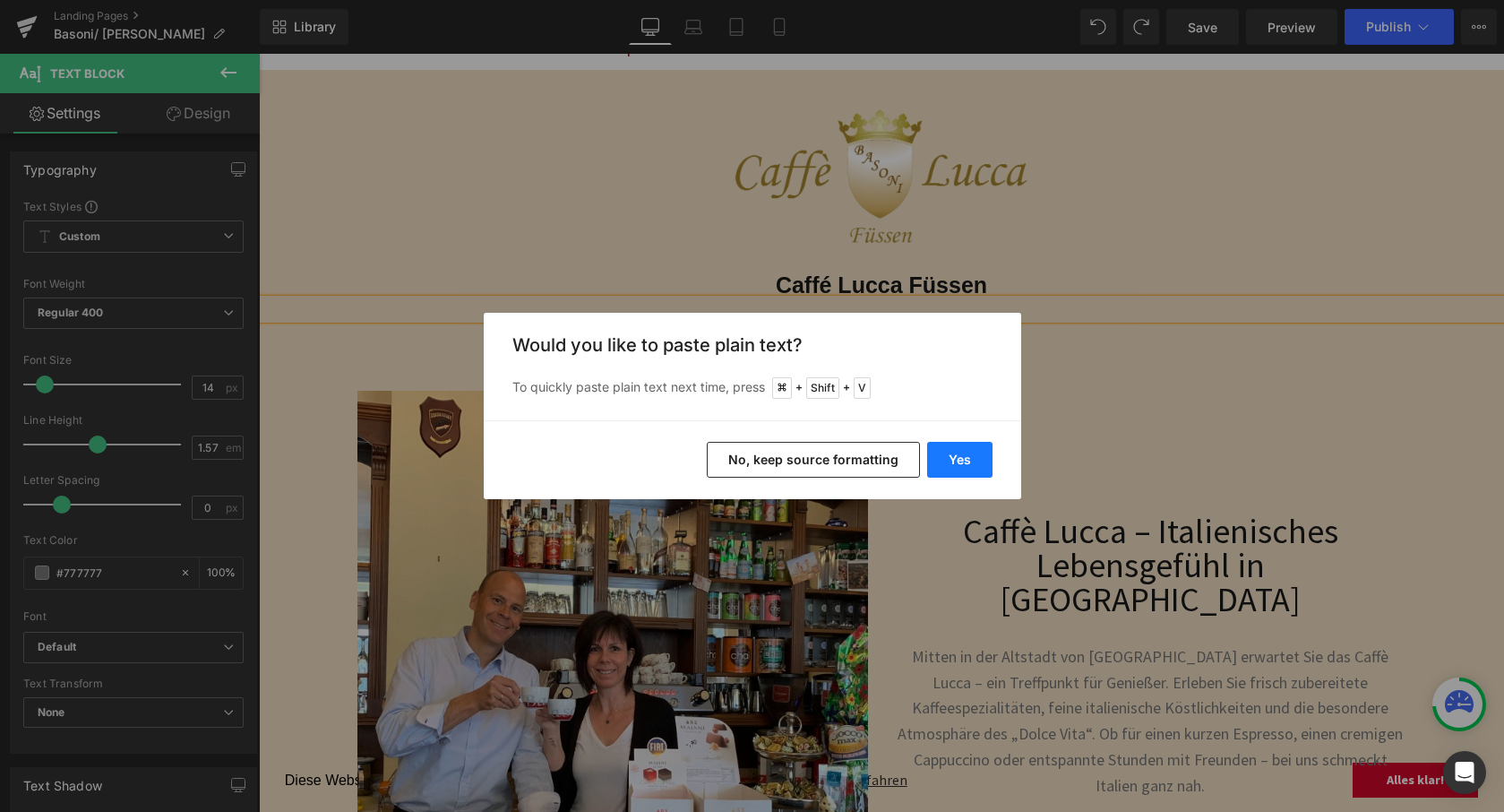
click at [960, 463] on button "Yes" at bounding box center [960, 460] width 65 height 36
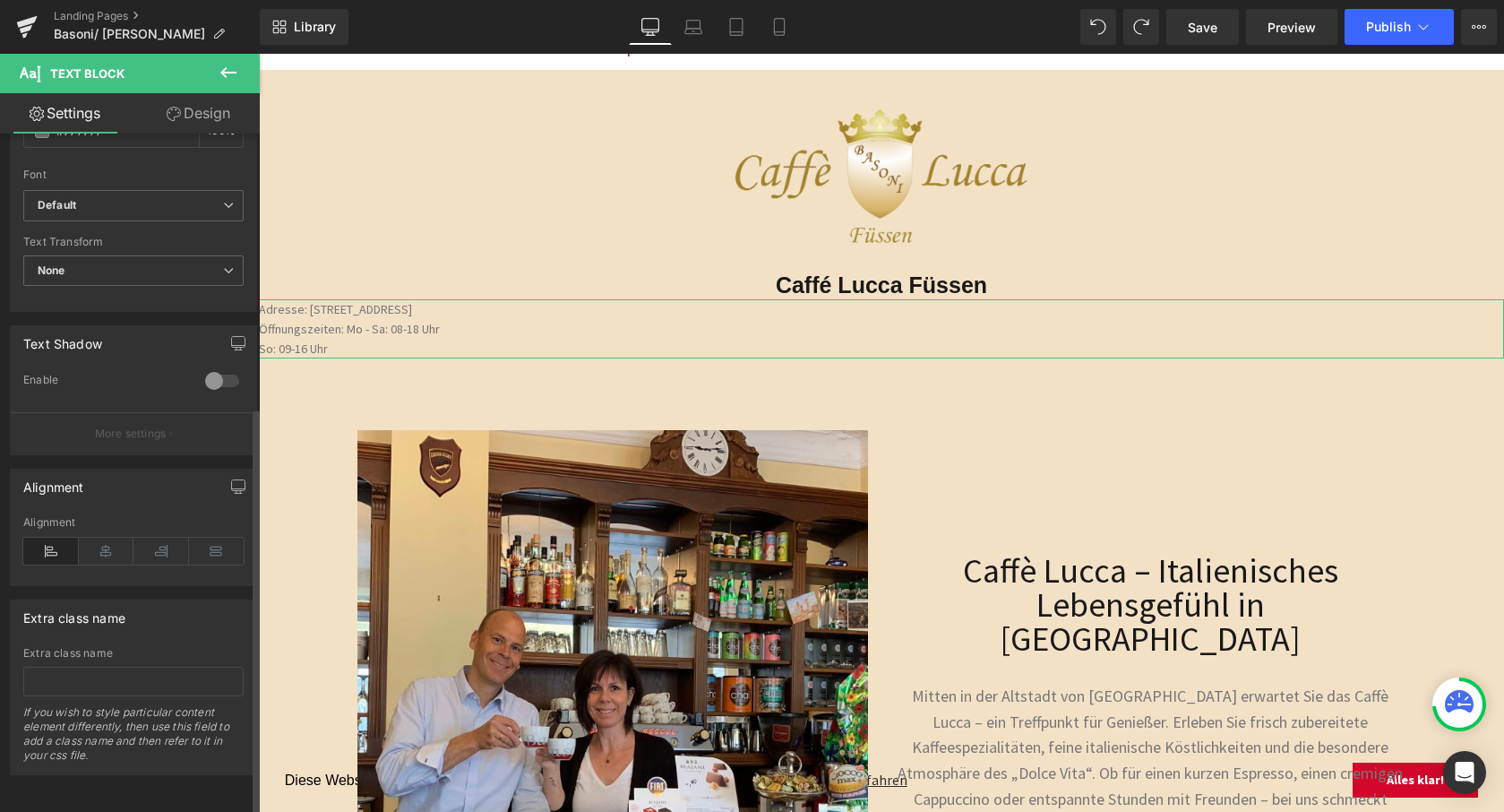
scroll to position [454, 0]
click at [107, 543] on icon at bounding box center [106, 551] width 55 height 27
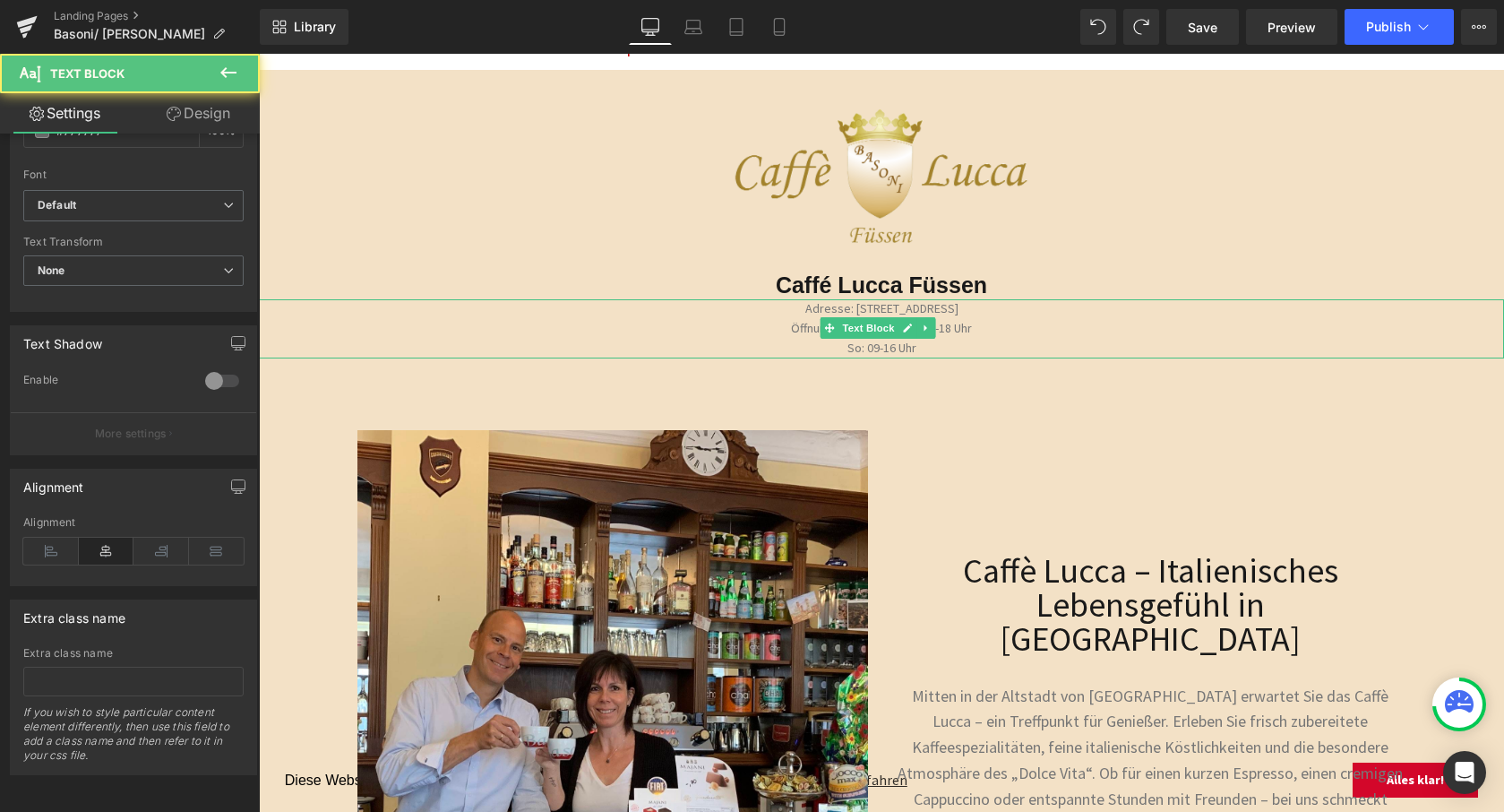
click at [954, 350] on p "So: 09-16 Uhr" at bounding box center [882, 349] width 1246 height 20
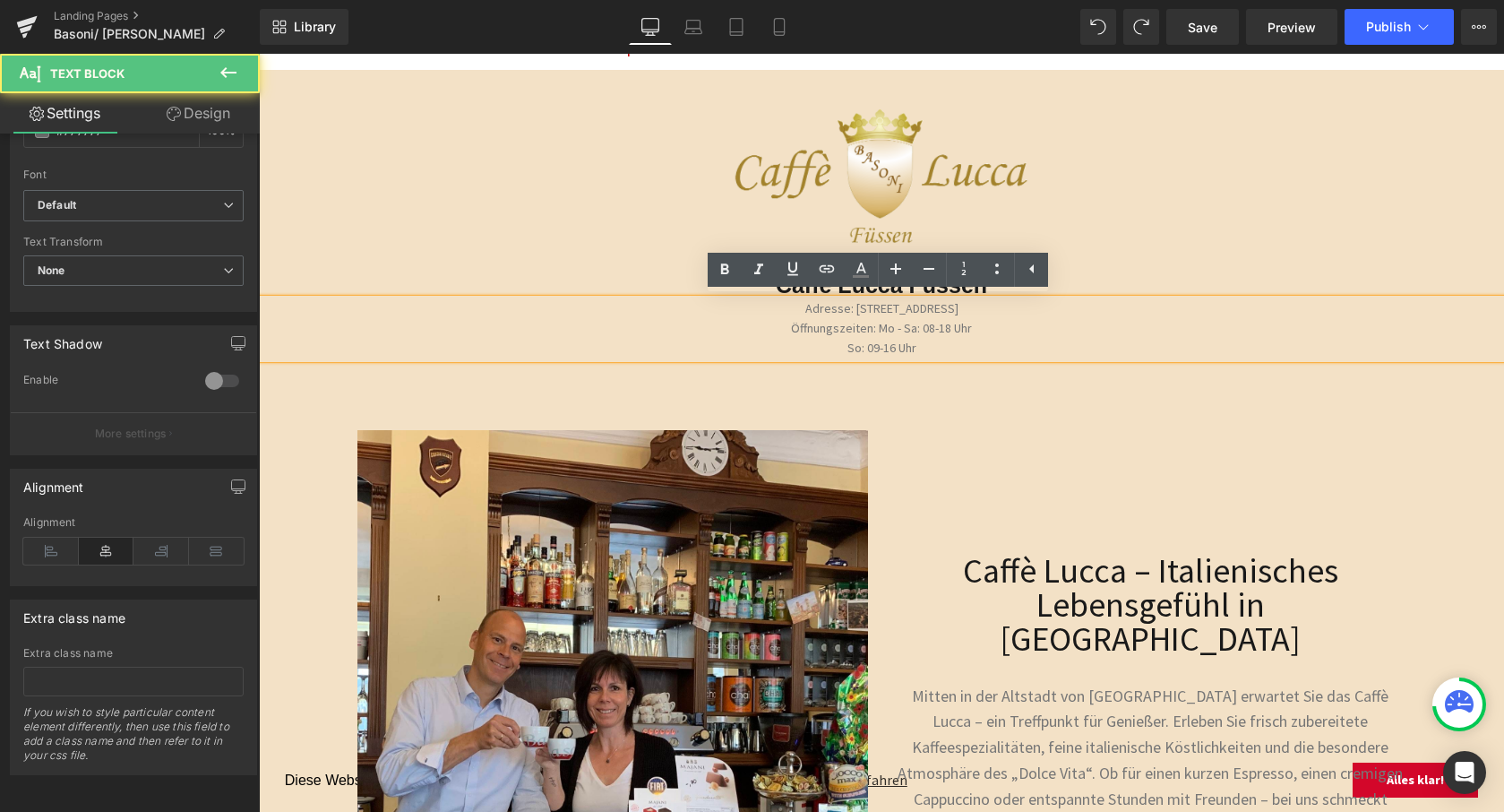
click at [876, 346] on p "So: 09-16 Uhr" at bounding box center [882, 349] width 1246 height 20
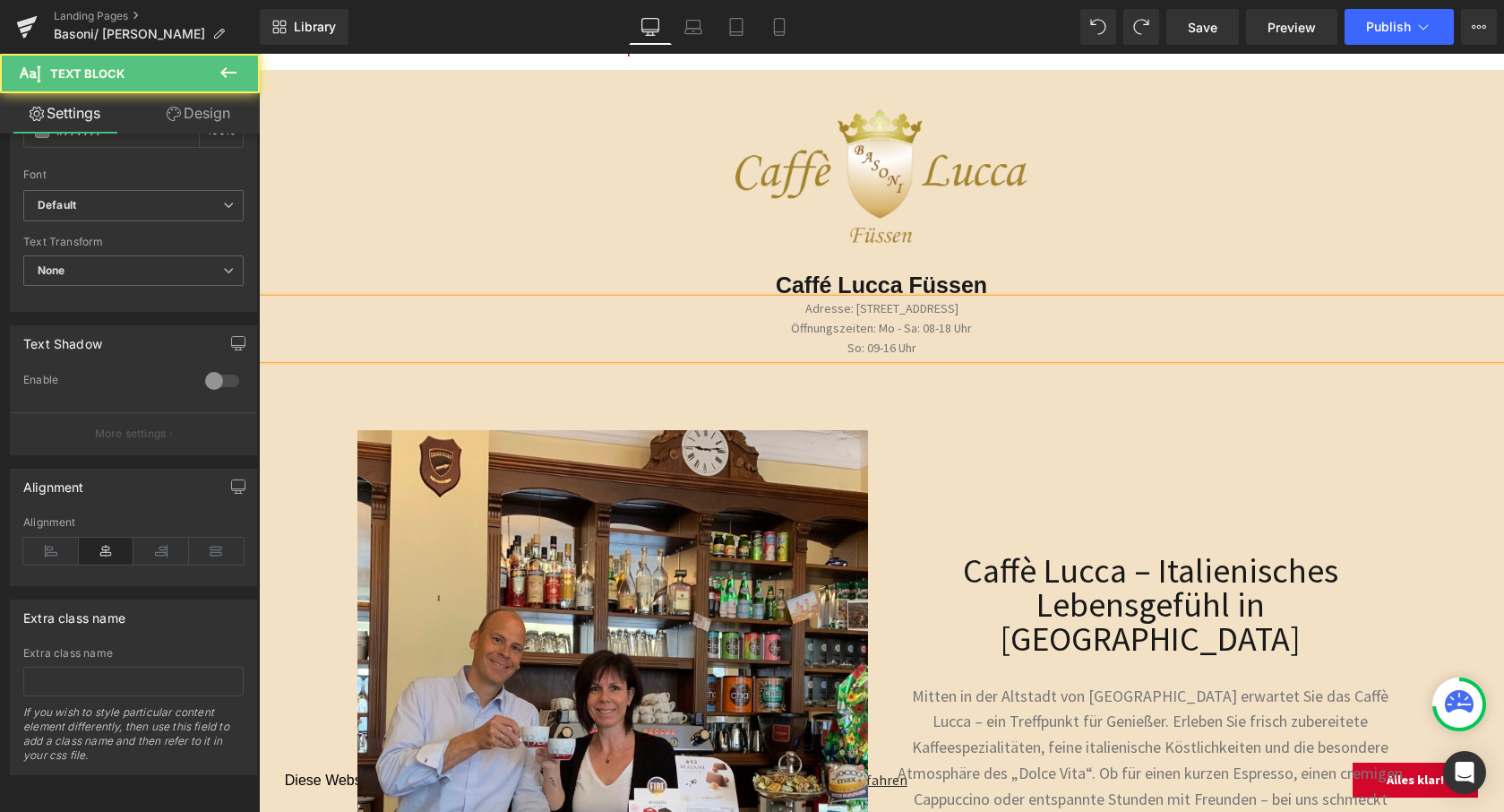
click at [870, 322] on p "Öffnungszeiten: Mo - Sa: 08-18 Uhr" at bounding box center [882, 329] width 1246 height 20
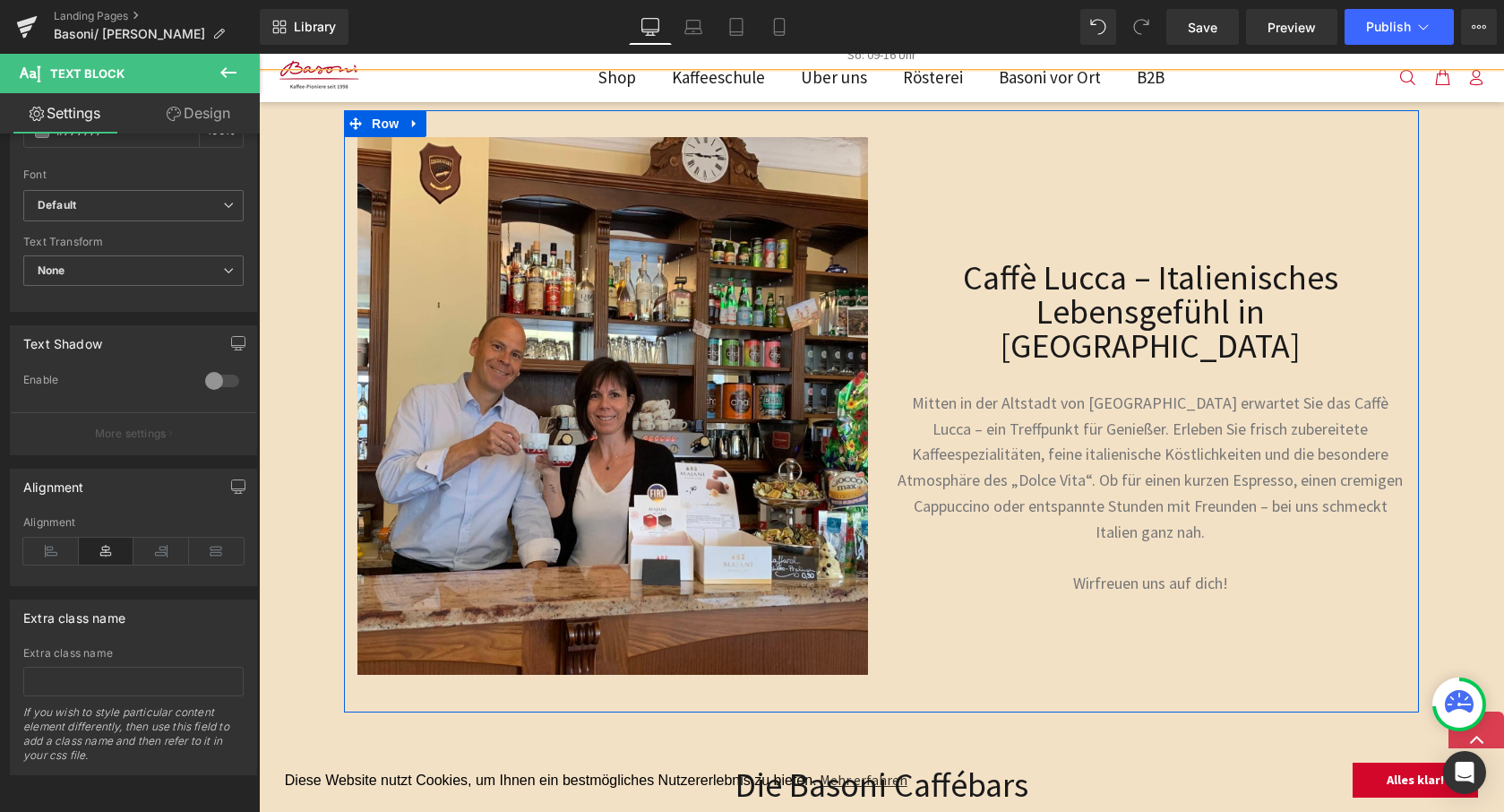
scroll to position [415, 0]
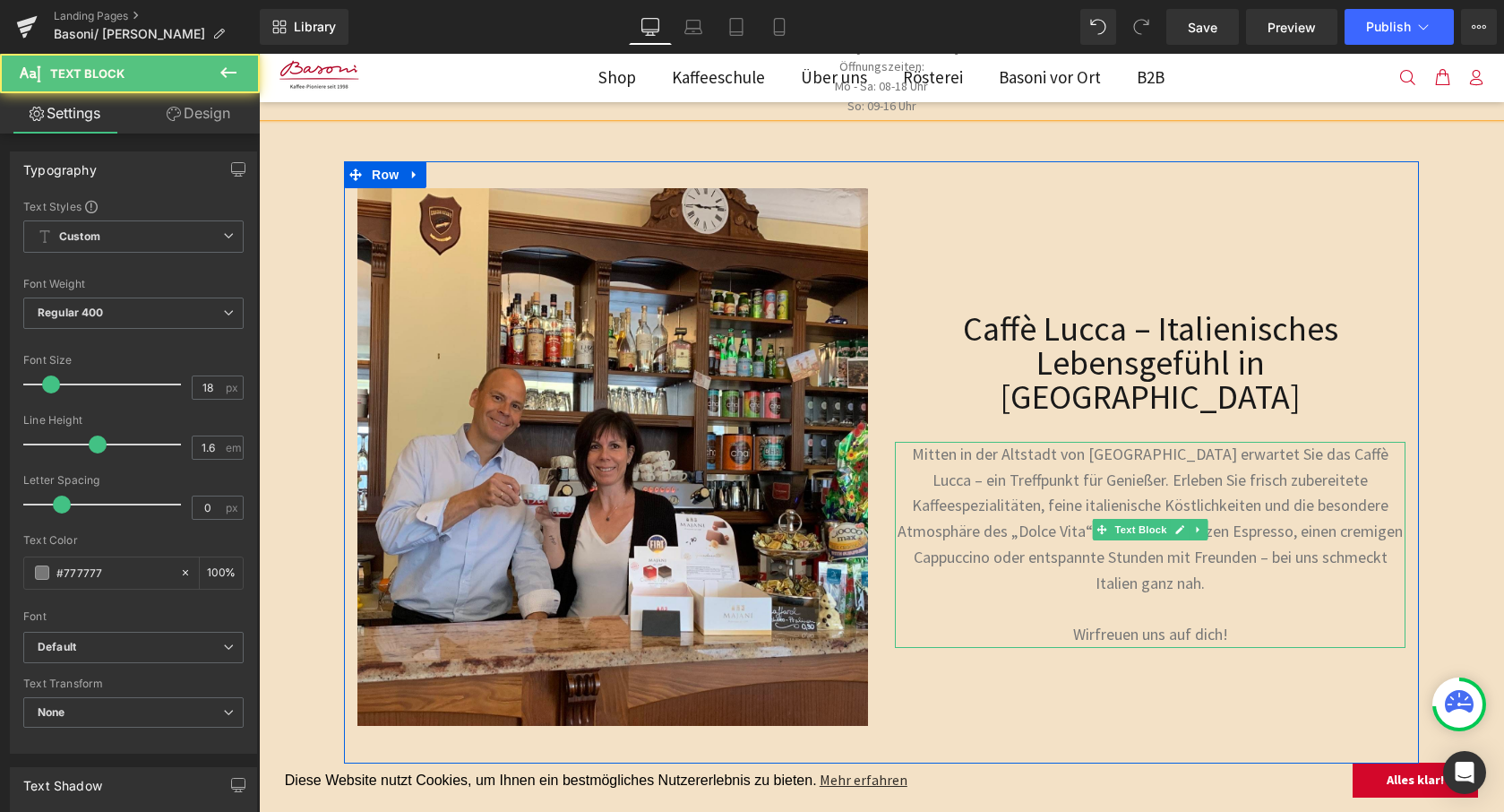
click at [1016, 505] on p "Mitten in der Altstadt von [GEOGRAPHIC_DATA] erwartet Sie das Caffè Lucca – ein…" at bounding box center [1150, 519] width 510 height 155
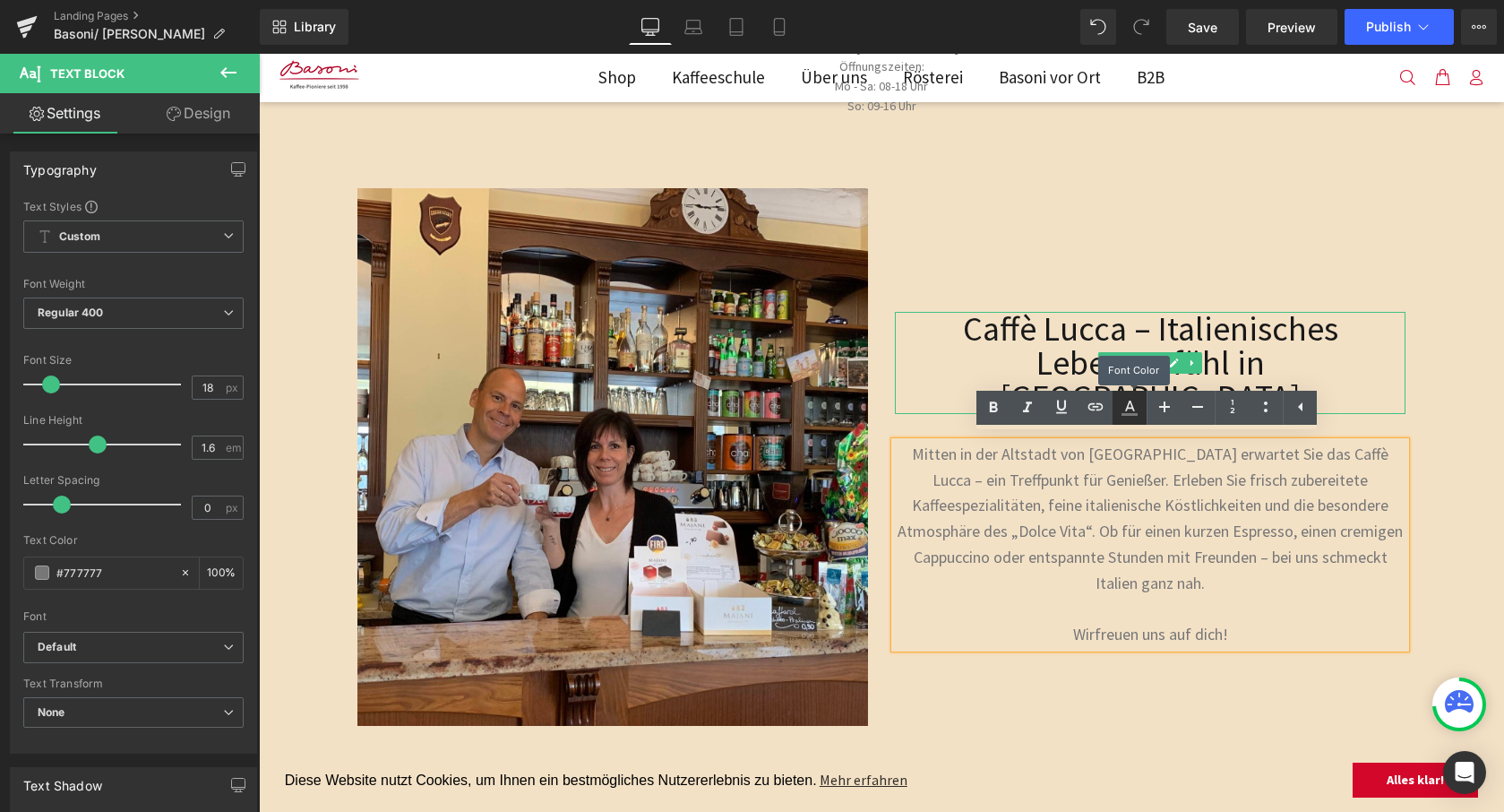
click at [1124, 406] on icon at bounding box center [1130, 407] width 22 height 22
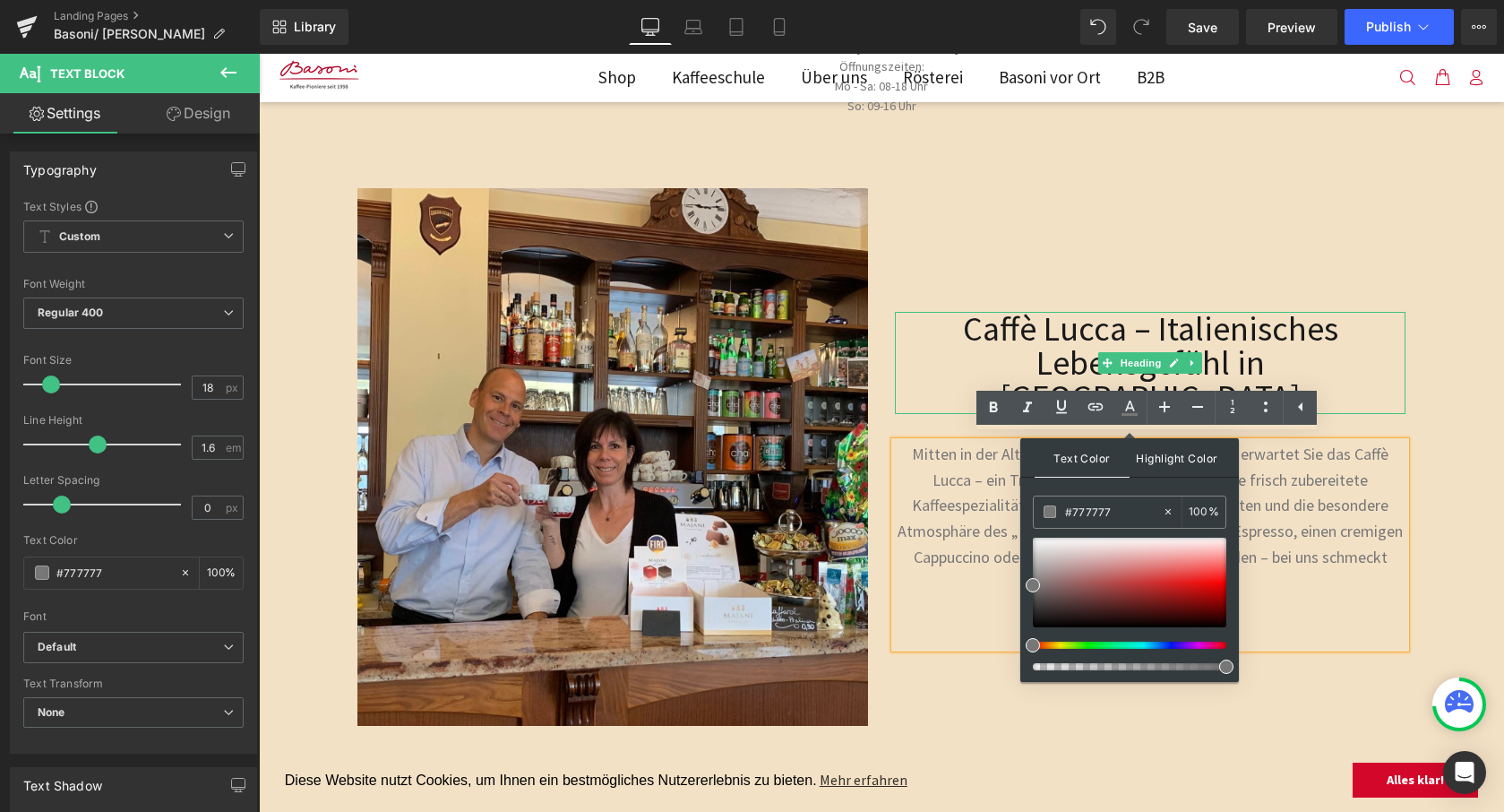
click at [1180, 460] on span "Highlight Color" at bounding box center [1177, 457] width 95 height 39
click at [1071, 457] on span "Text Color" at bounding box center [1082, 457] width 95 height 39
drag, startPoint x: 1032, startPoint y: 590, endPoint x: 1030, endPoint y: 658, distance: 68.0
click at [1032, 658] on div "Text Color Highlight Color rgba(0, 0, 0, 1) #000000 100 % transparent transpare…" at bounding box center [1130, 560] width 219 height 244
click at [1296, 661] on div "Caffè Lucca – Italienisches Lebensgefühl in Füssen Heading Mitten in der Altsta…" at bounding box center [1150, 456] width 537 height 537
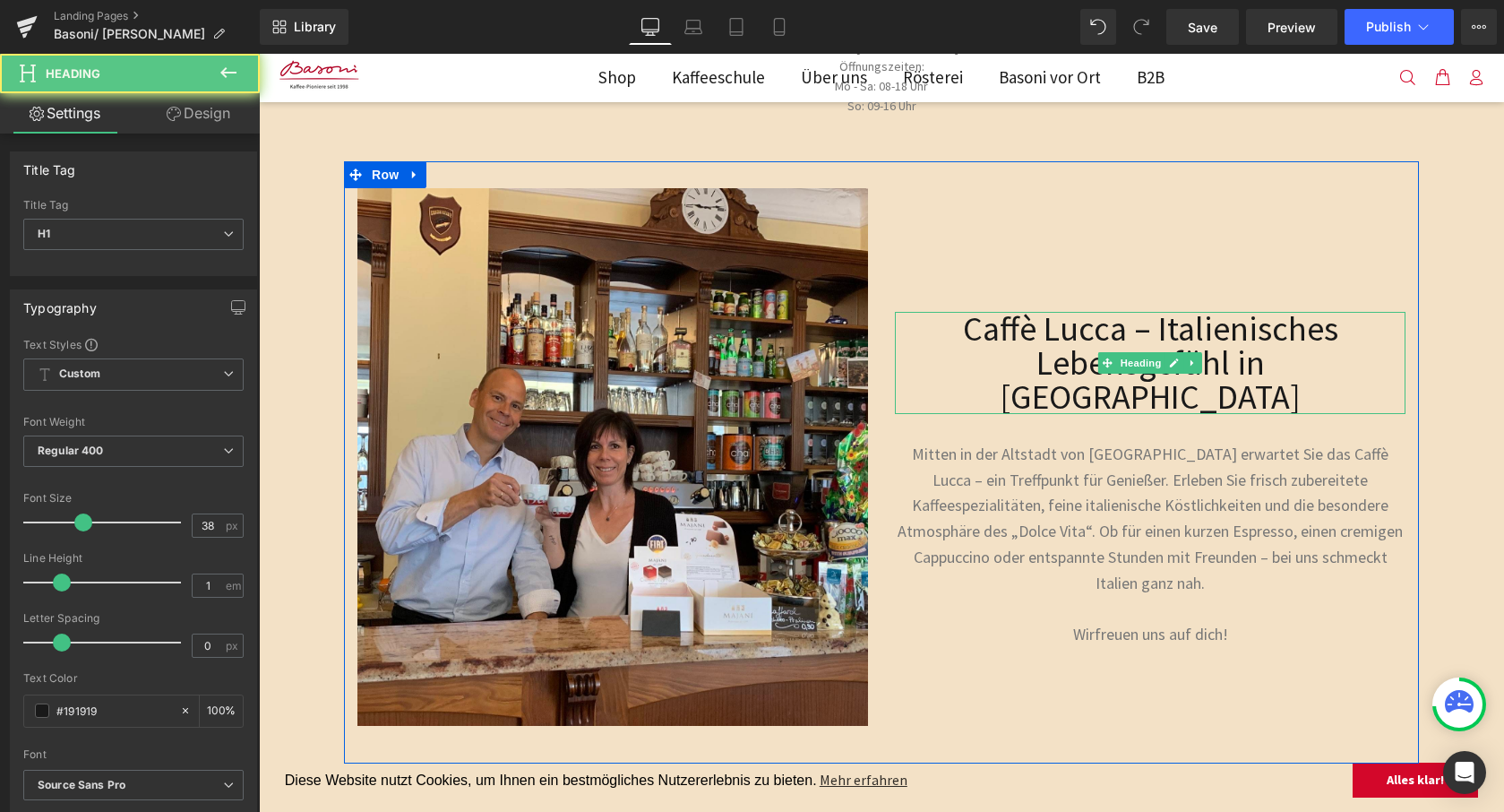
click at [1105, 362] on h1 "Caffè Lucca – Italienisches Lebensgefühl in [GEOGRAPHIC_DATA]" at bounding box center [1150, 362] width 510 height 102
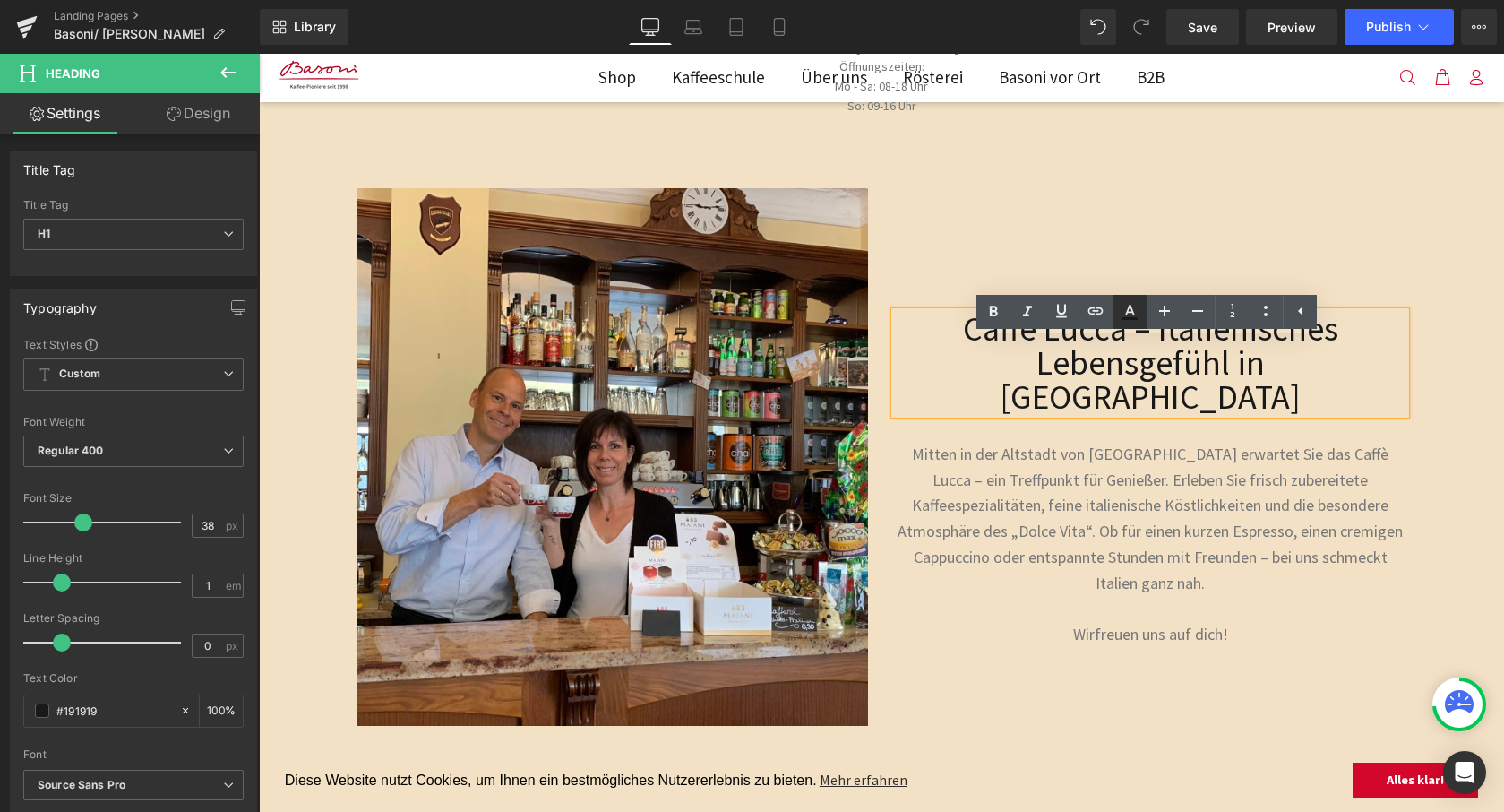
click at [1134, 310] on icon at bounding box center [1130, 312] width 22 height 22
type input "#191919"
type input "100"
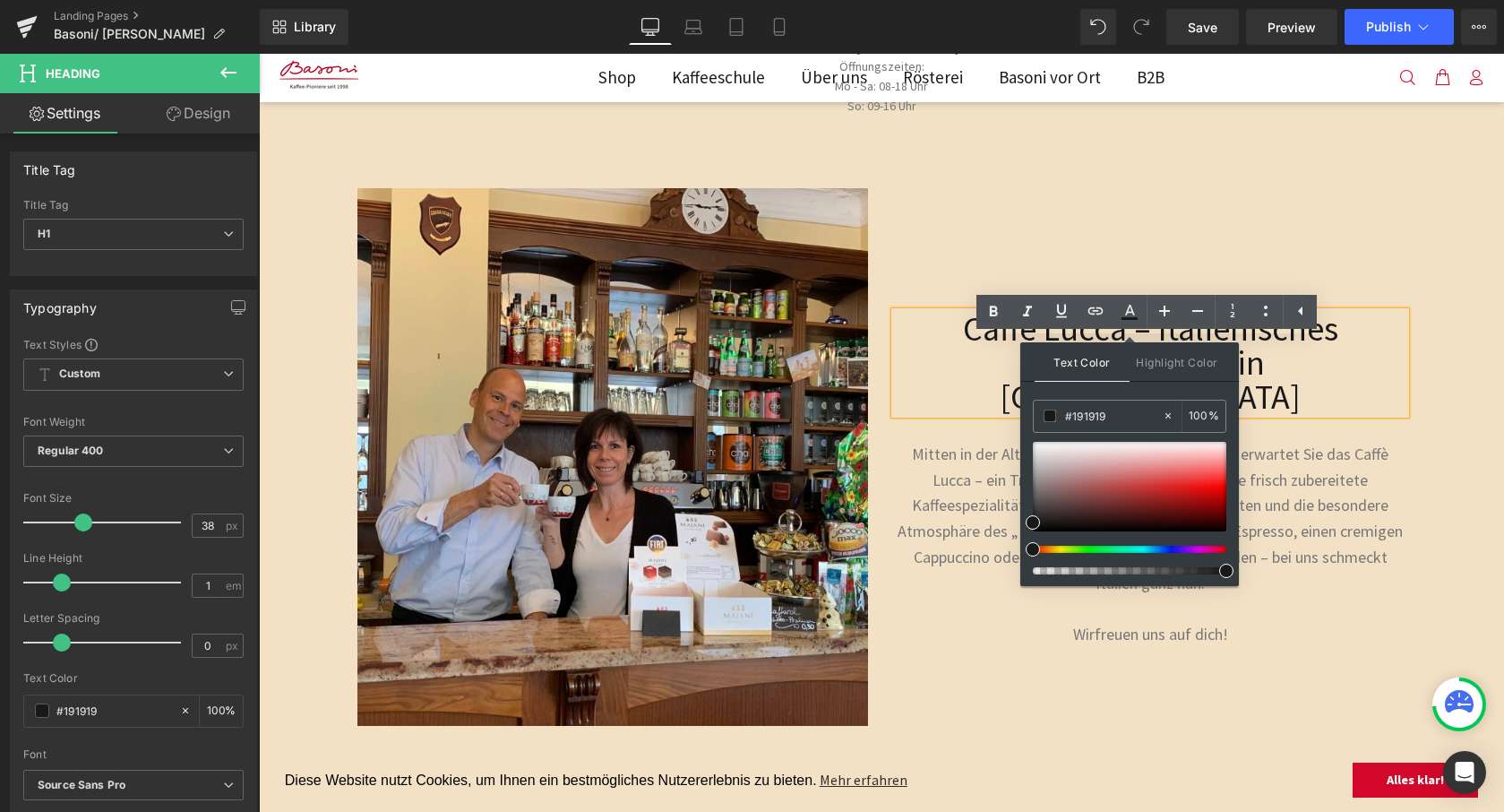
drag, startPoint x: 1379, startPoint y: 471, endPoint x: 1011, endPoint y: 415, distance: 372.2
click at [1287, 483] on p "Mitten in der Altstadt von [GEOGRAPHIC_DATA] erwartet Sie das Caffè Lucca – ein…" at bounding box center [1150, 519] width 510 height 155
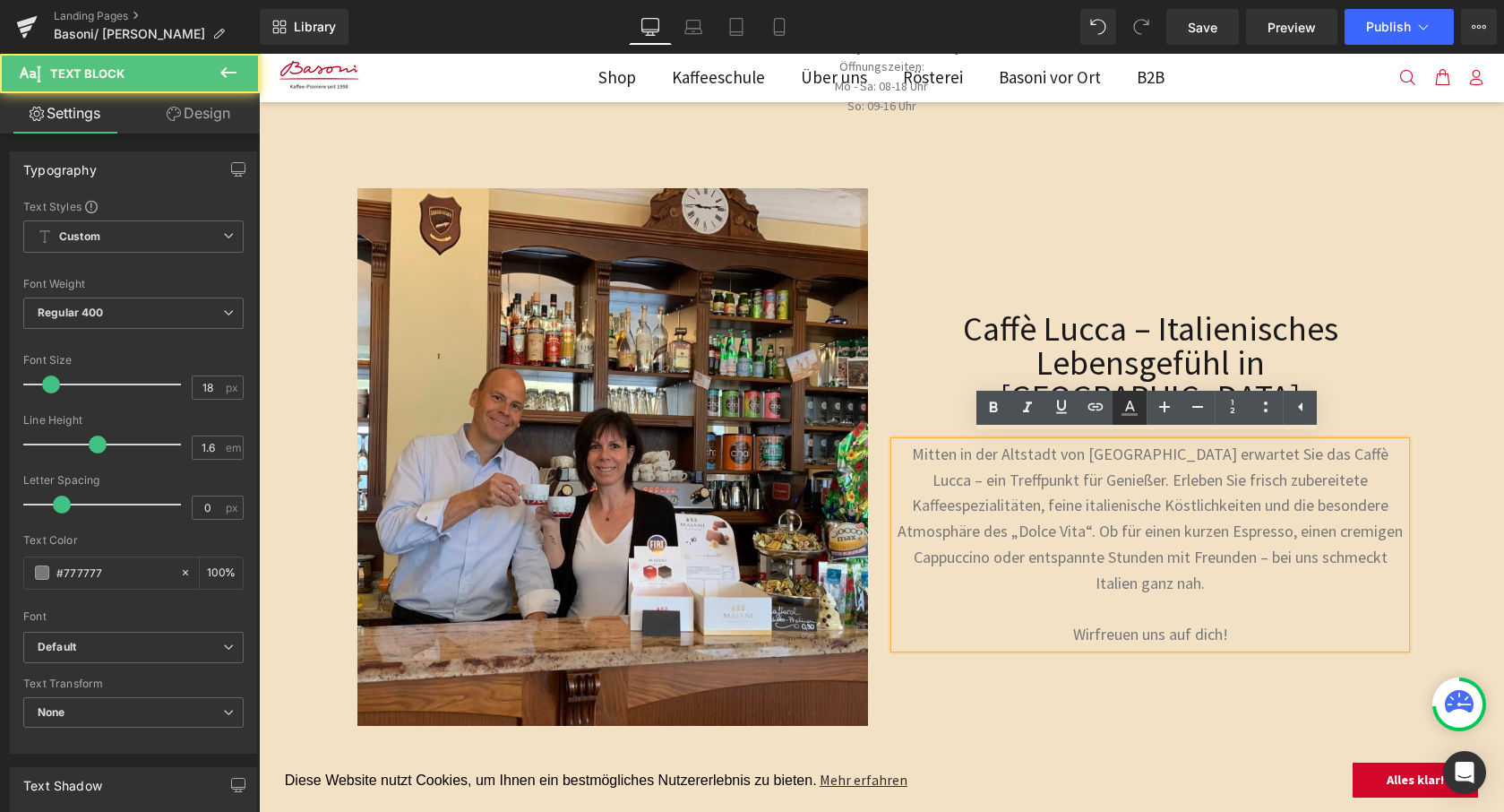
click at [1126, 412] on icon at bounding box center [1130, 407] width 22 height 22
type input "#777777"
type input "100"
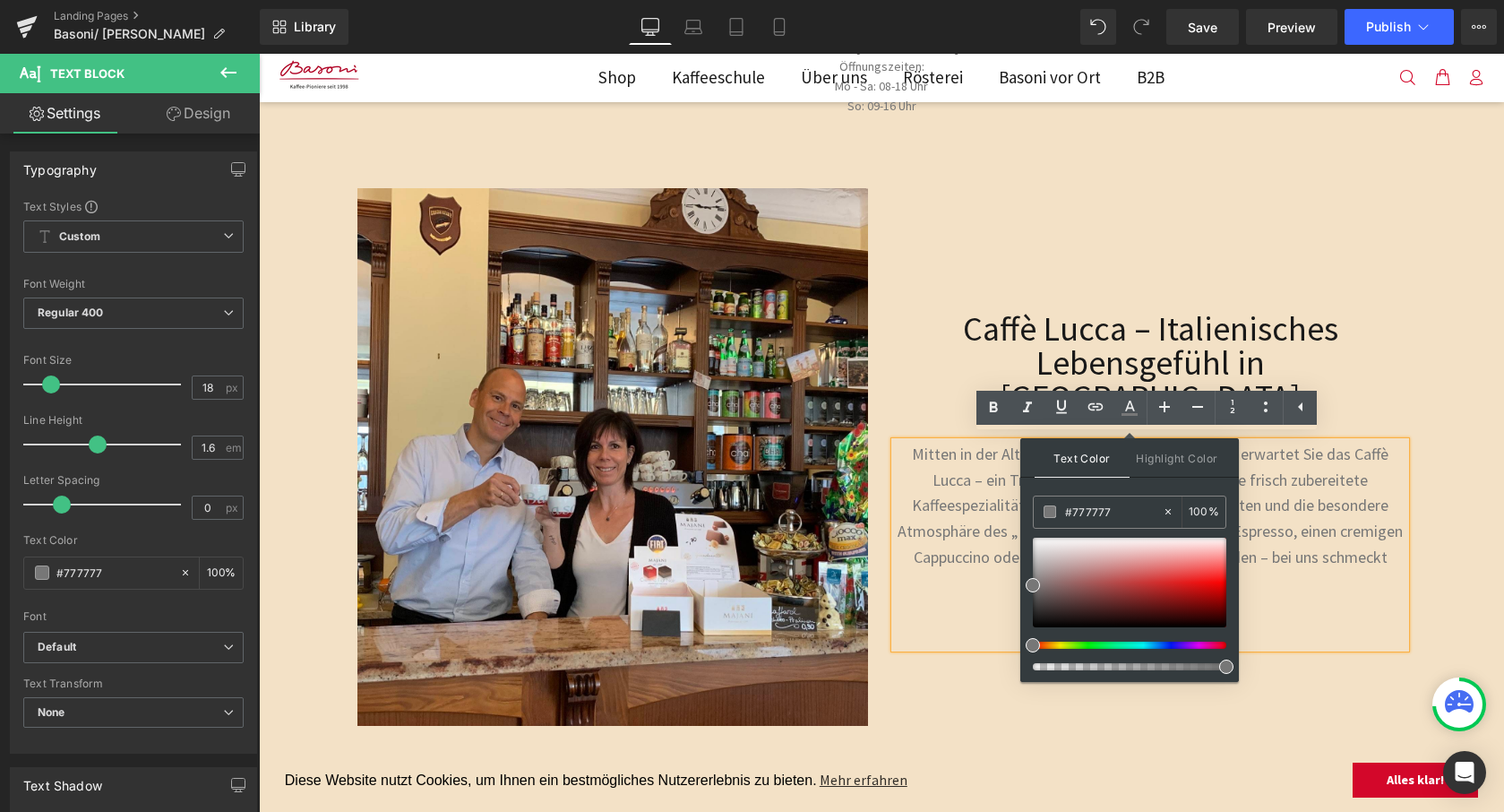
drag, startPoint x: 1379, startPoint y: 562, endPoint x: 1012, endPoint y: 509, distance: 370.8
paste input "191919"
click at [1133, 408] on icon at bounding box center [1130, 407] width 22 height 22
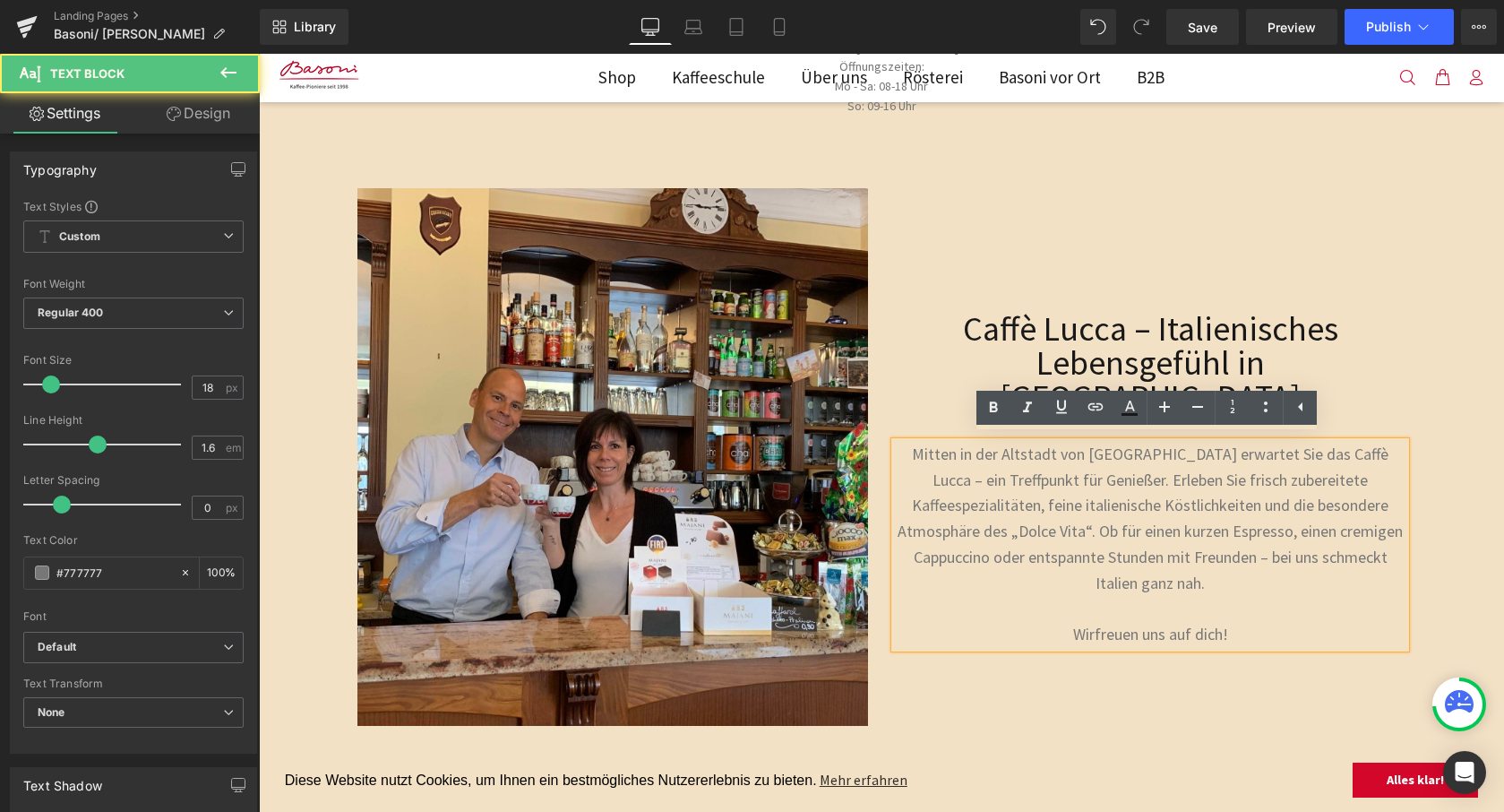
click at [1139, 507] on p "Mitten in der Altstadt von [GEOGRAPHIC_DATA] erwartet Sie das Caffè Lucca – ein…" at bounding box center [1150, 519] width 510 height 155
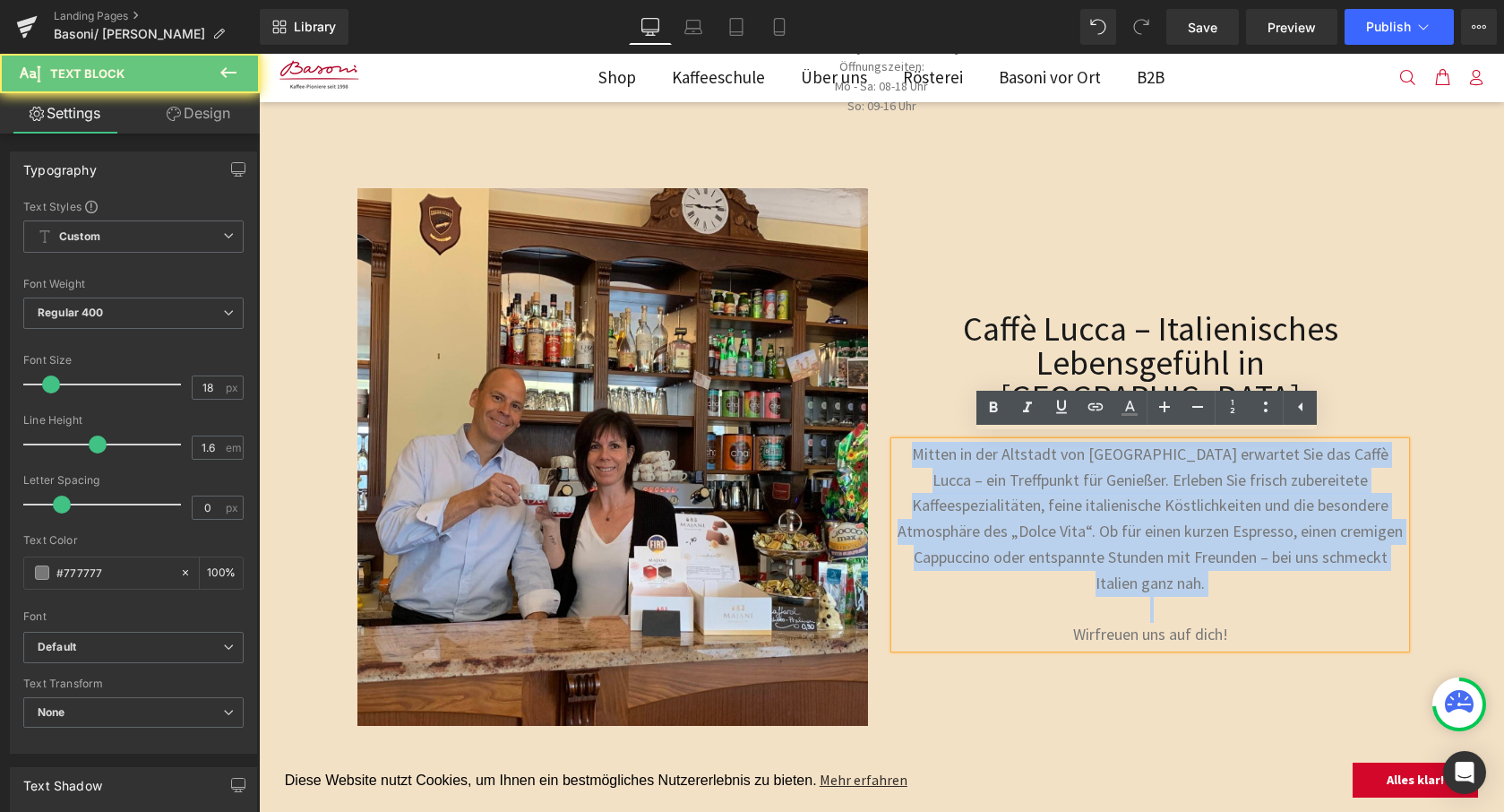
click at [1139, 507] on p "Mitten in der Altstadt von [GEOGRAPHIC_DATA] erwartet Sie das Caffè Lucca – ein…" at bounding box center [1150, 519] width 510 height 155
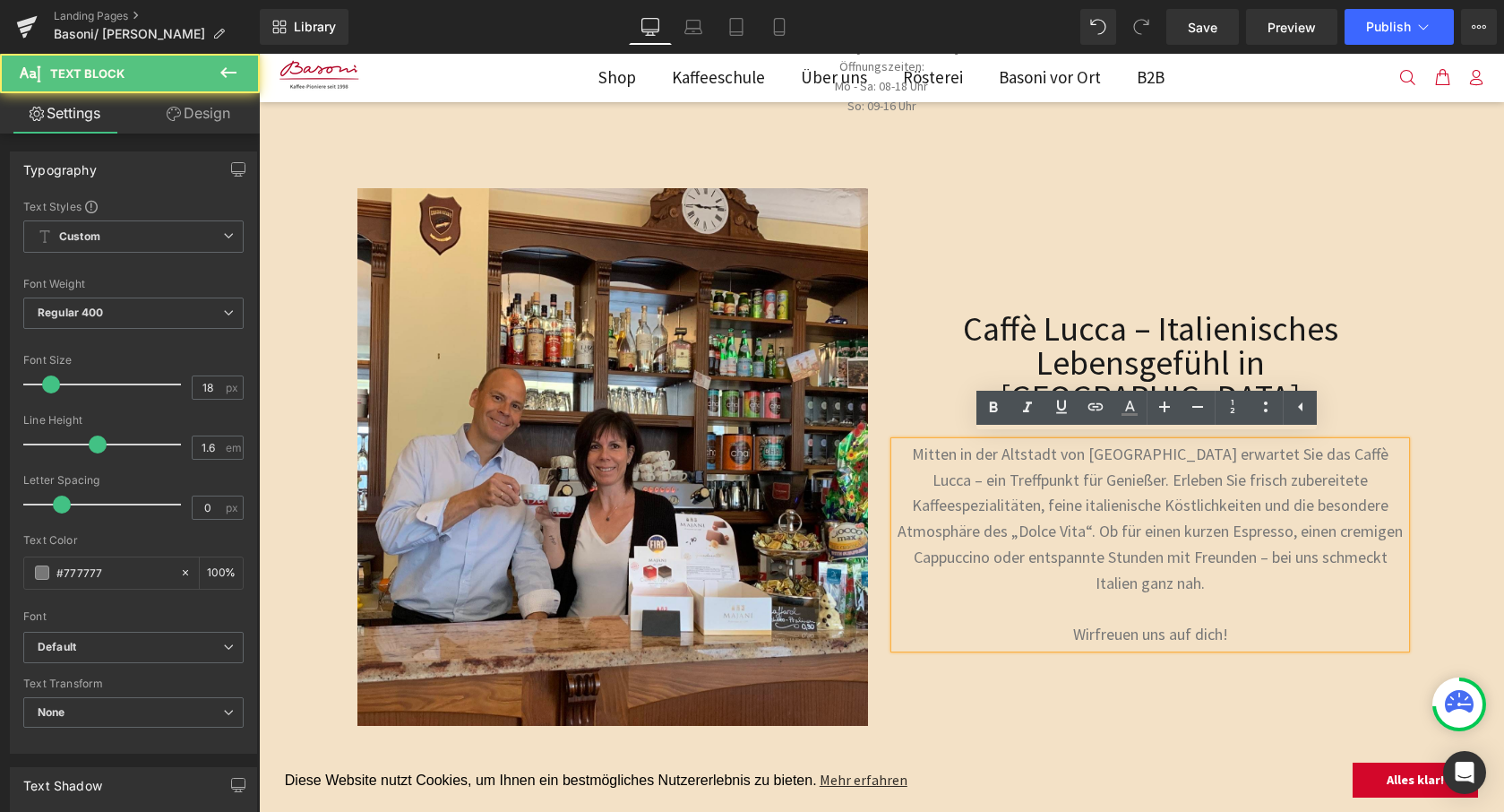
drag, startPoint x: 1191, startPoint y: 611, endPoint x: 1228, endPoint y: 602, distance: 38.1
click at [1192, 621] on p "Wir freuen uns auf dich!" at bounding box center [1150, 634] width 510 height 26
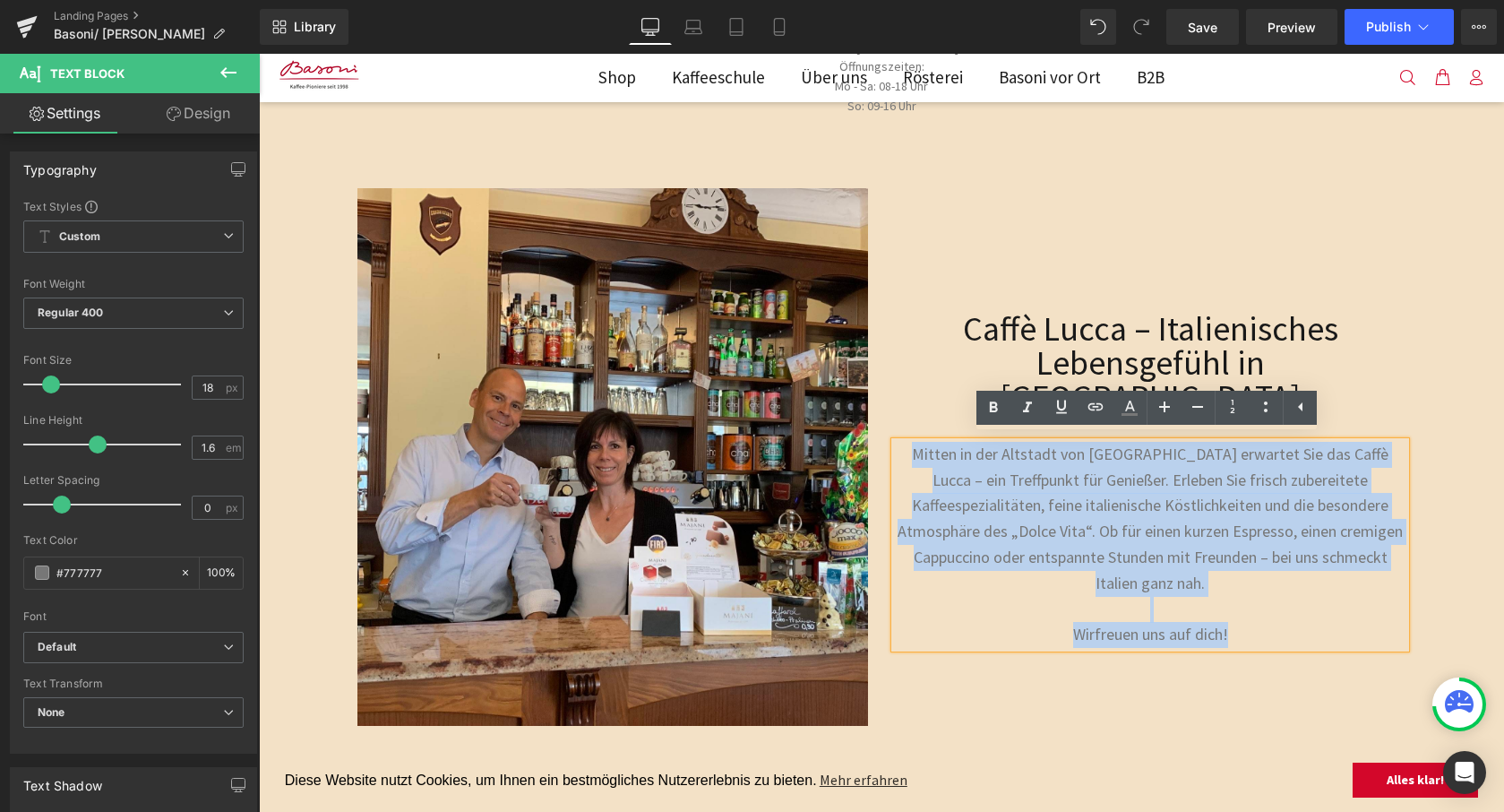
drag, startPoint x: 1235, startPoint y: 601, endPoint x: 868, endPoint y: 444, distance: 399.2
click at [868, 444] on div "Image Caffè Lucca – Italienisches Lebensgefühl in Füssen Heading Mitten in der …" at bounding box center [882, 462] width 1075 height 602
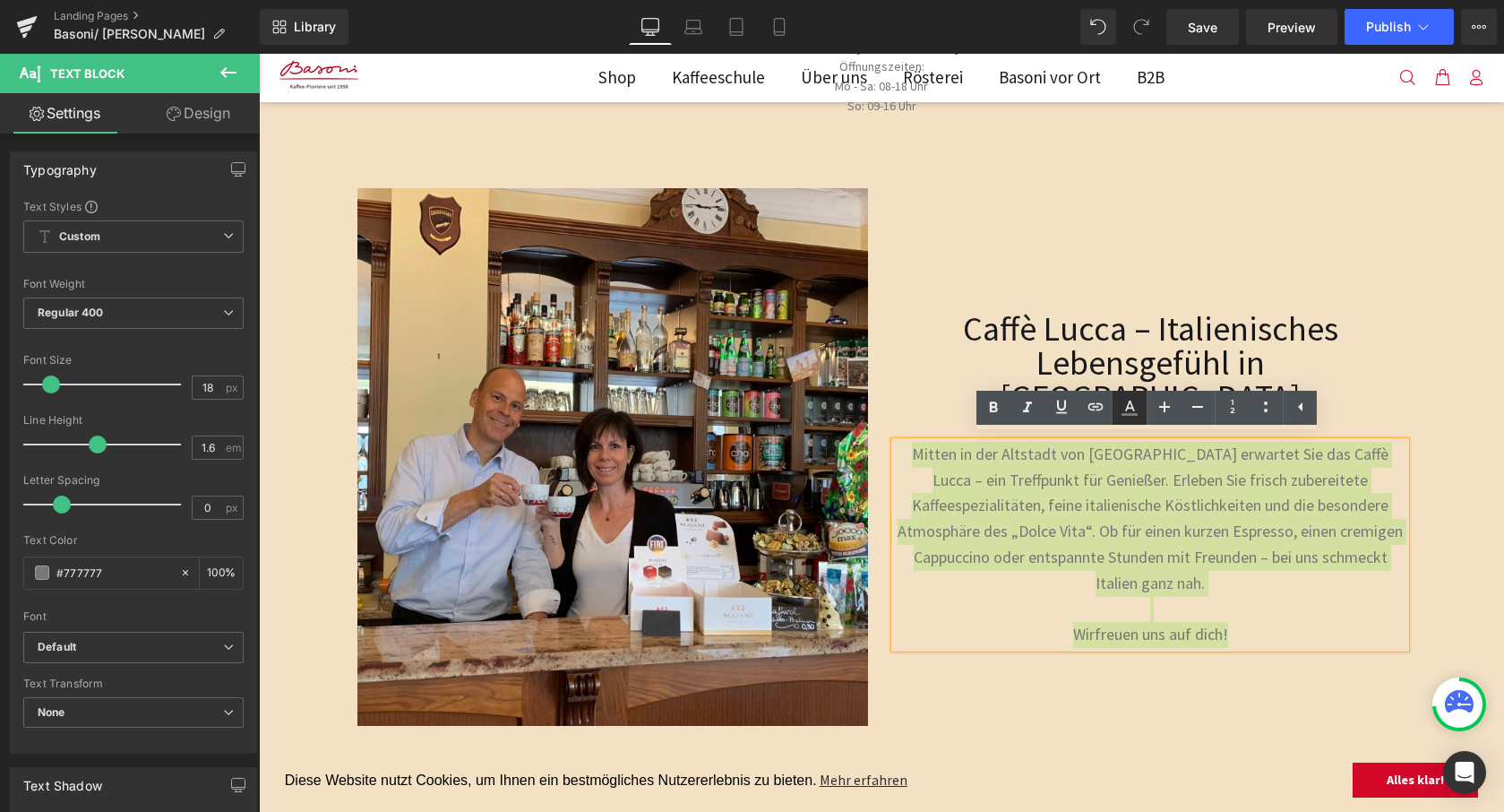
click at [1135, 414] on icon at bounding box center [1130, 414] width 16 height 3
type input "#777777"
type input "100"
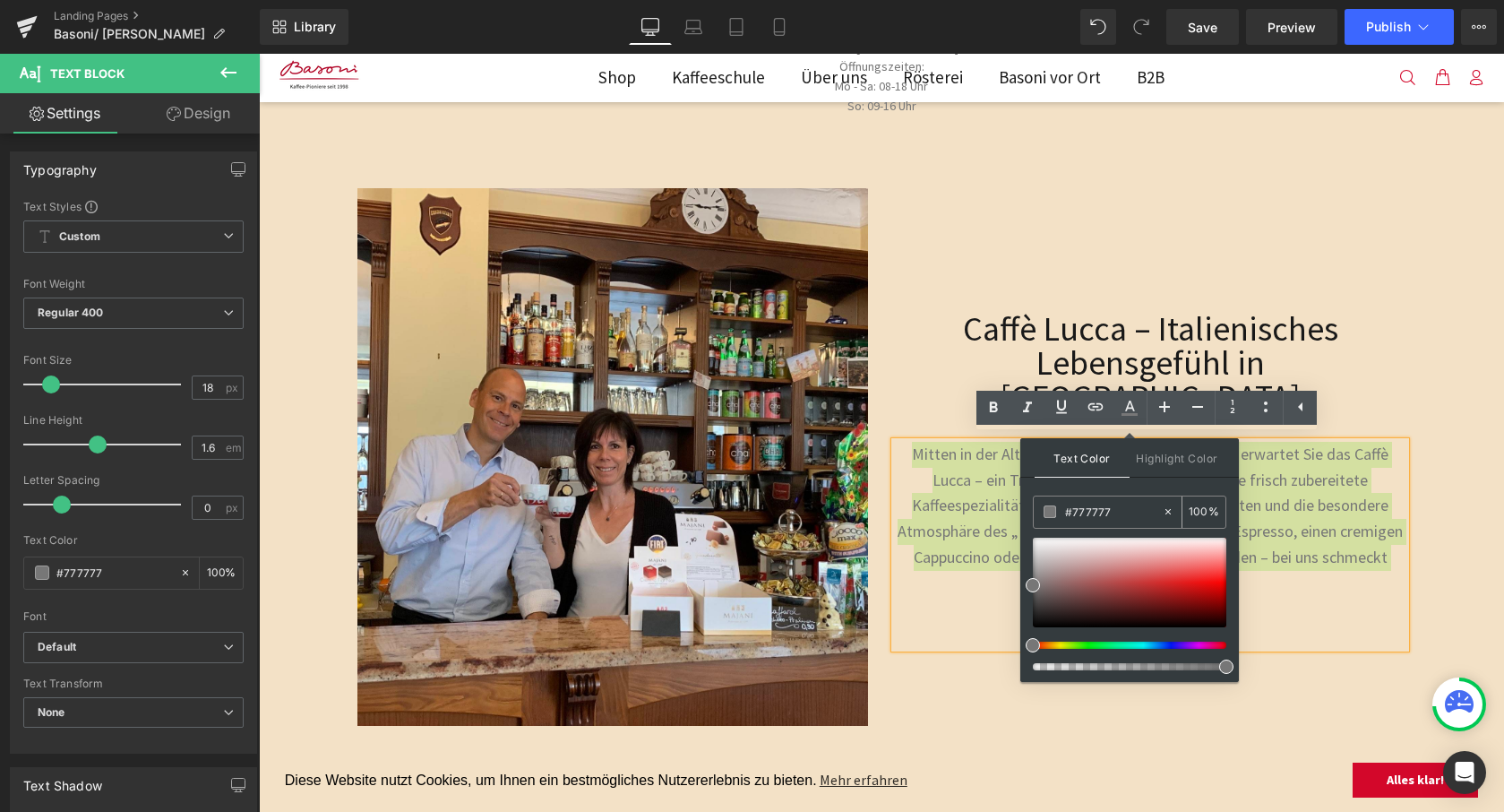
drag, startPoint x: 1118, startPoint y: 519, endPoint x: 1033, endPoint y: 510, distance: 85.5
click at [1033, 510] on div "#777777 100 %" at bounding box center [1130, 512] width 193 height 33
paste input "191919"
type input "#191919"
click at [1158, 404] on icon at bounding box center [1165, 406] width 22 height 22
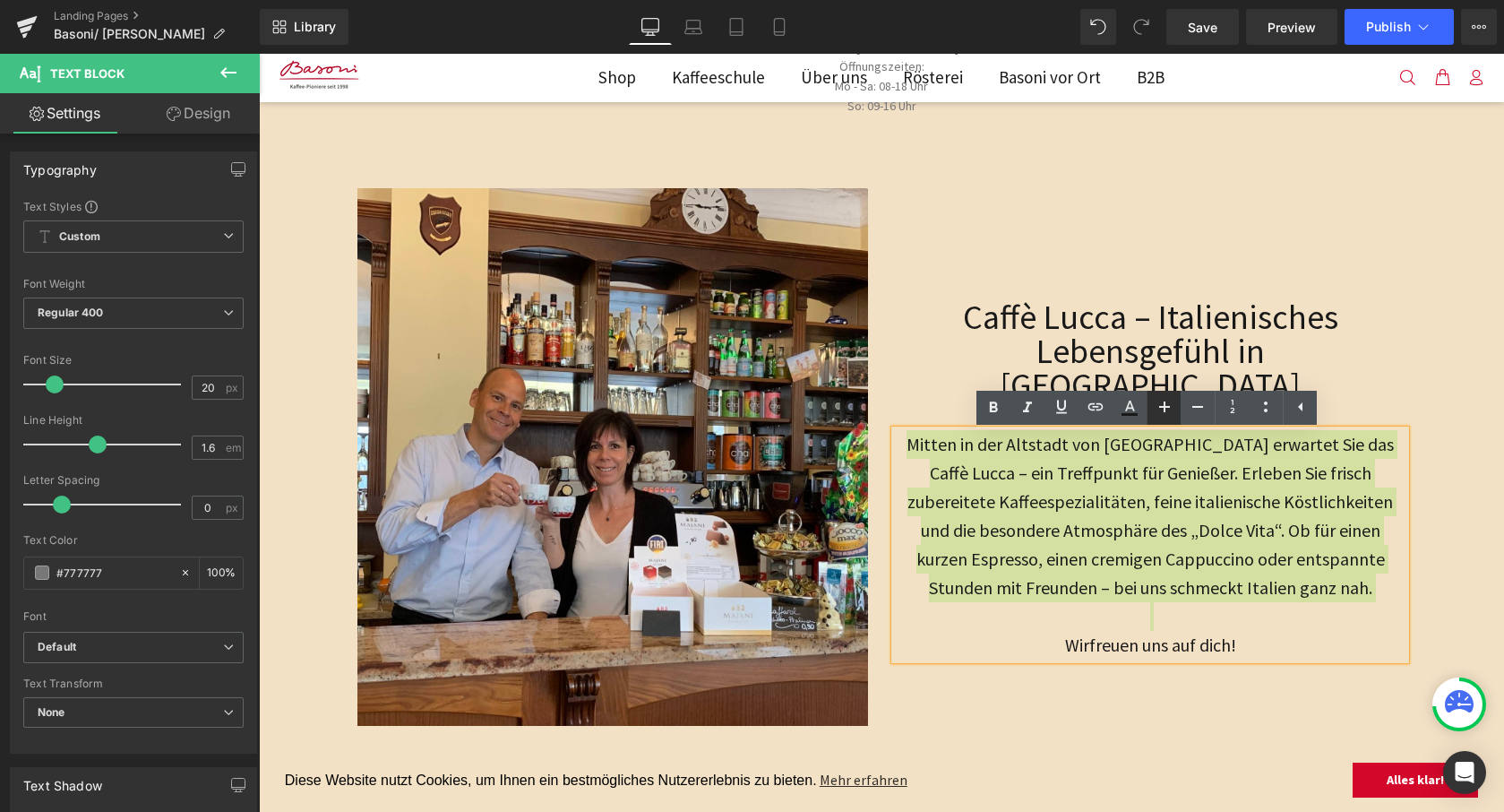
click at [1172, 412] on icon at bounding box center [1165, 406] width 22 height 22
type input "22"
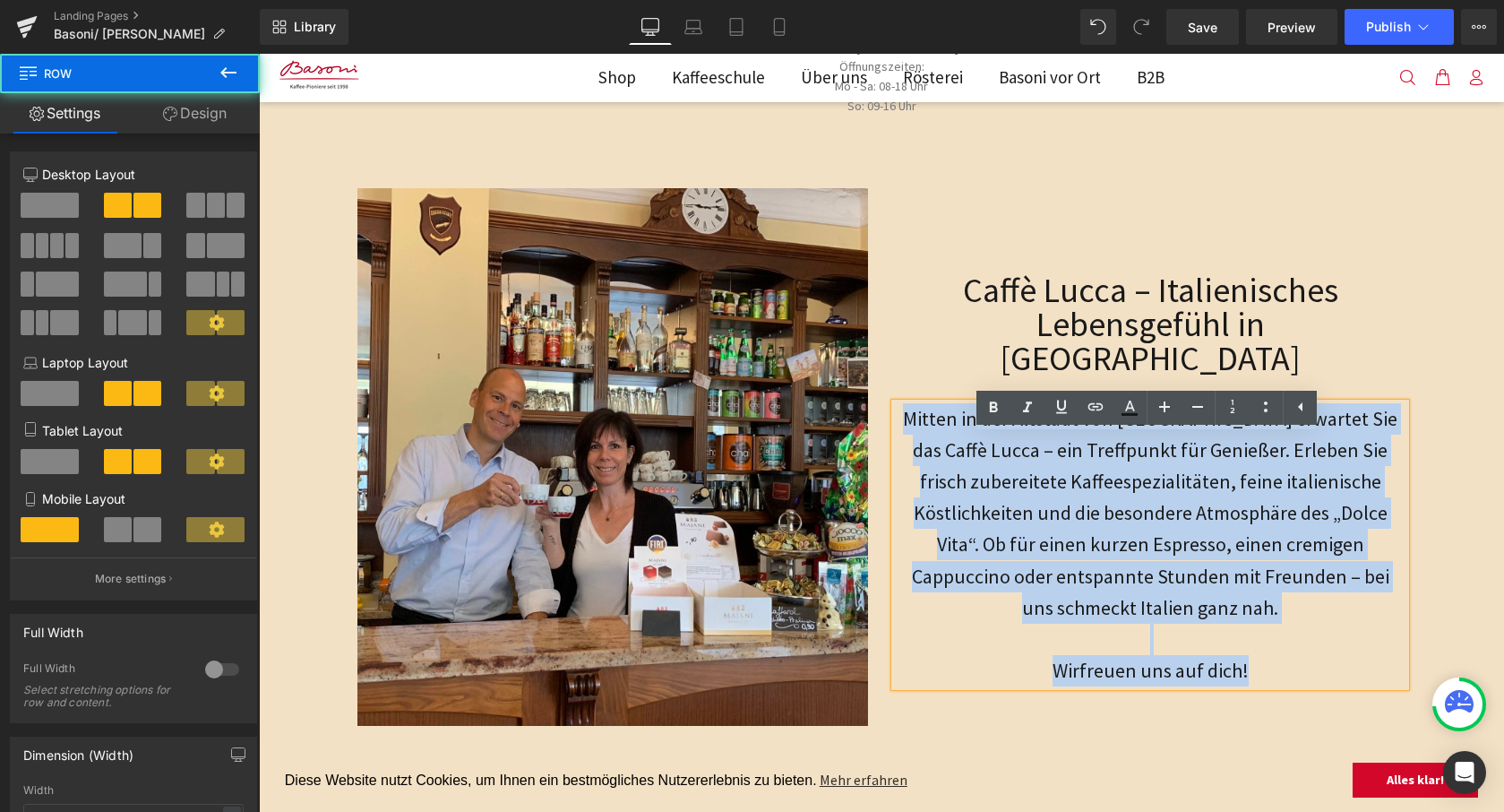
click at [1048, 204] on div "Caffè Lucca – Italienisches Lebensgefühl in Füssen Heading Mitten in der Altsta…" at bounding box center [1150, 456] width 537 height 537
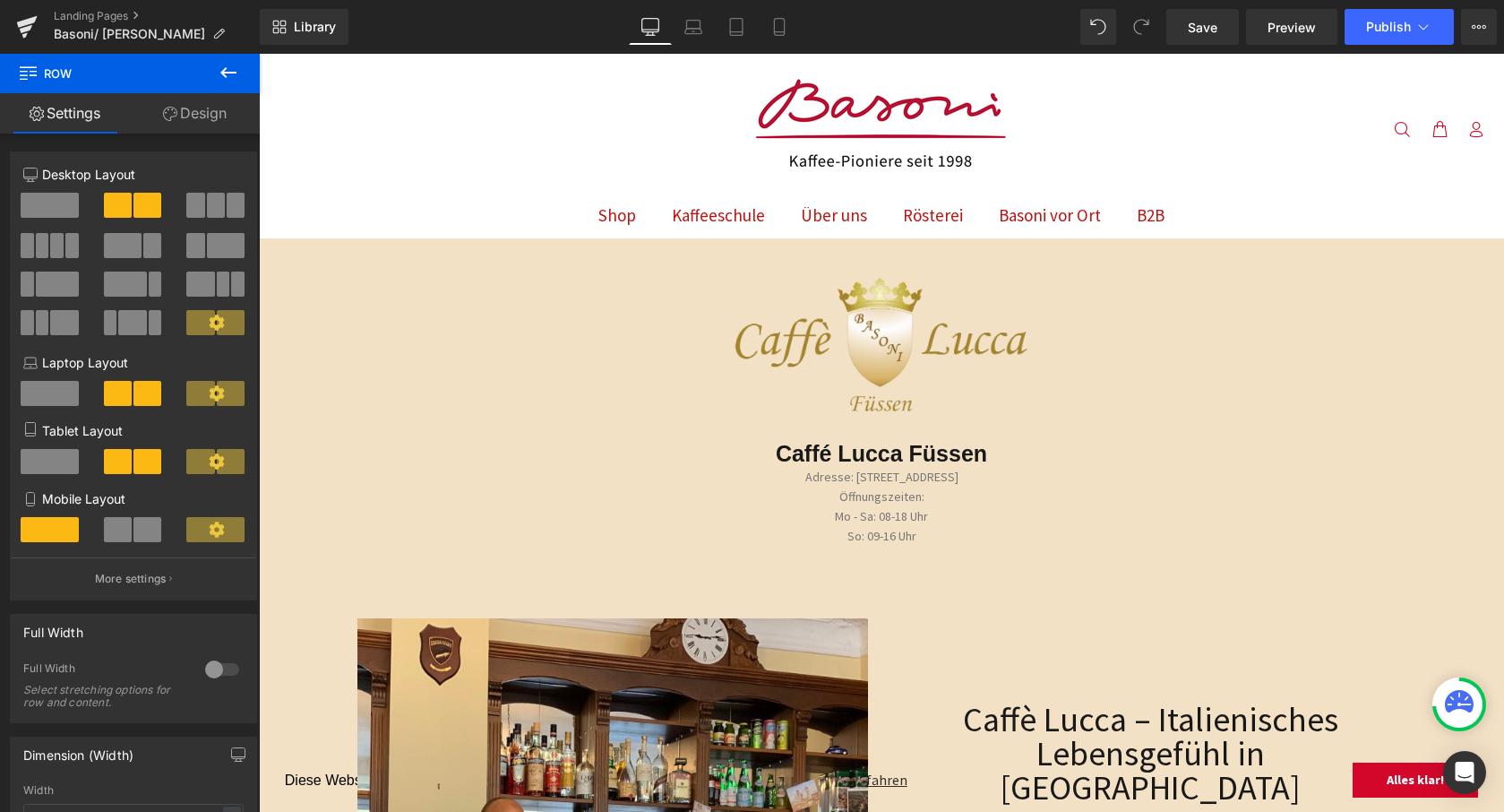
scroll to position [0, 0]
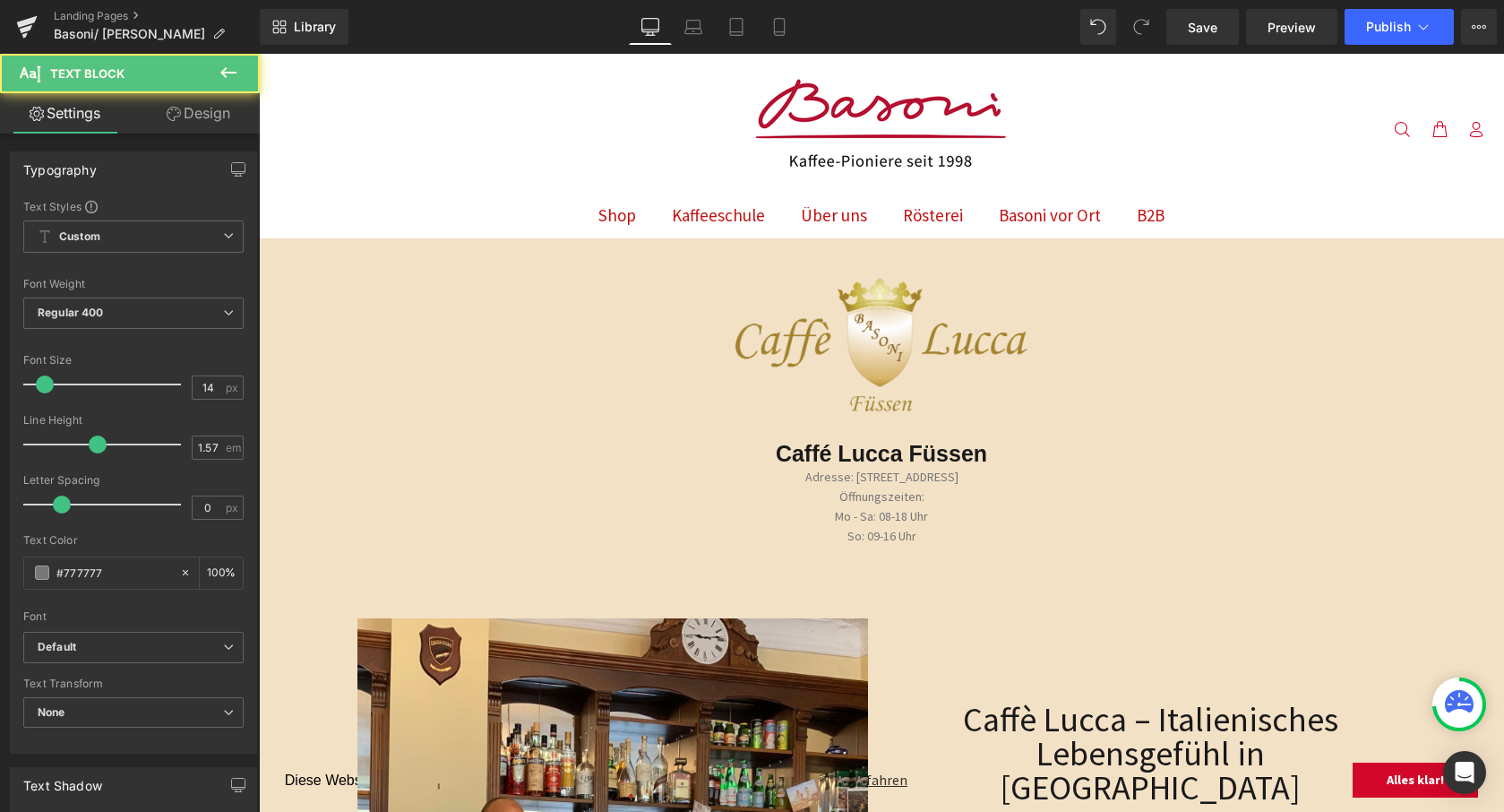
click at [889, 531] on p "So: 09-16 Uhr" at bounding box center [882, 537] width 1246 height 20
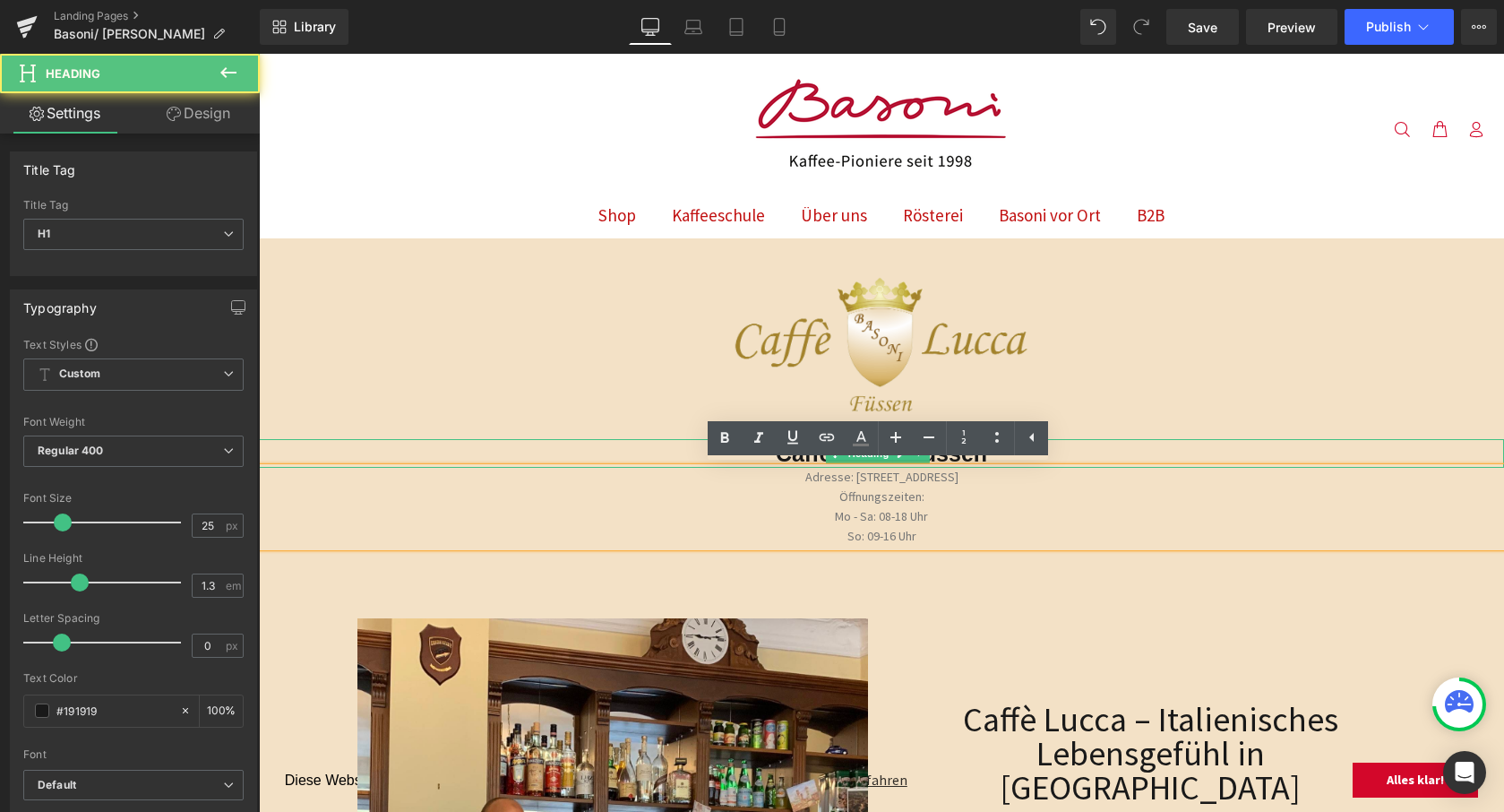
click at [1081, 453] on h1 "Caffé Lucca Füssen" at bounding box center [882, 453] width 1246 height 30
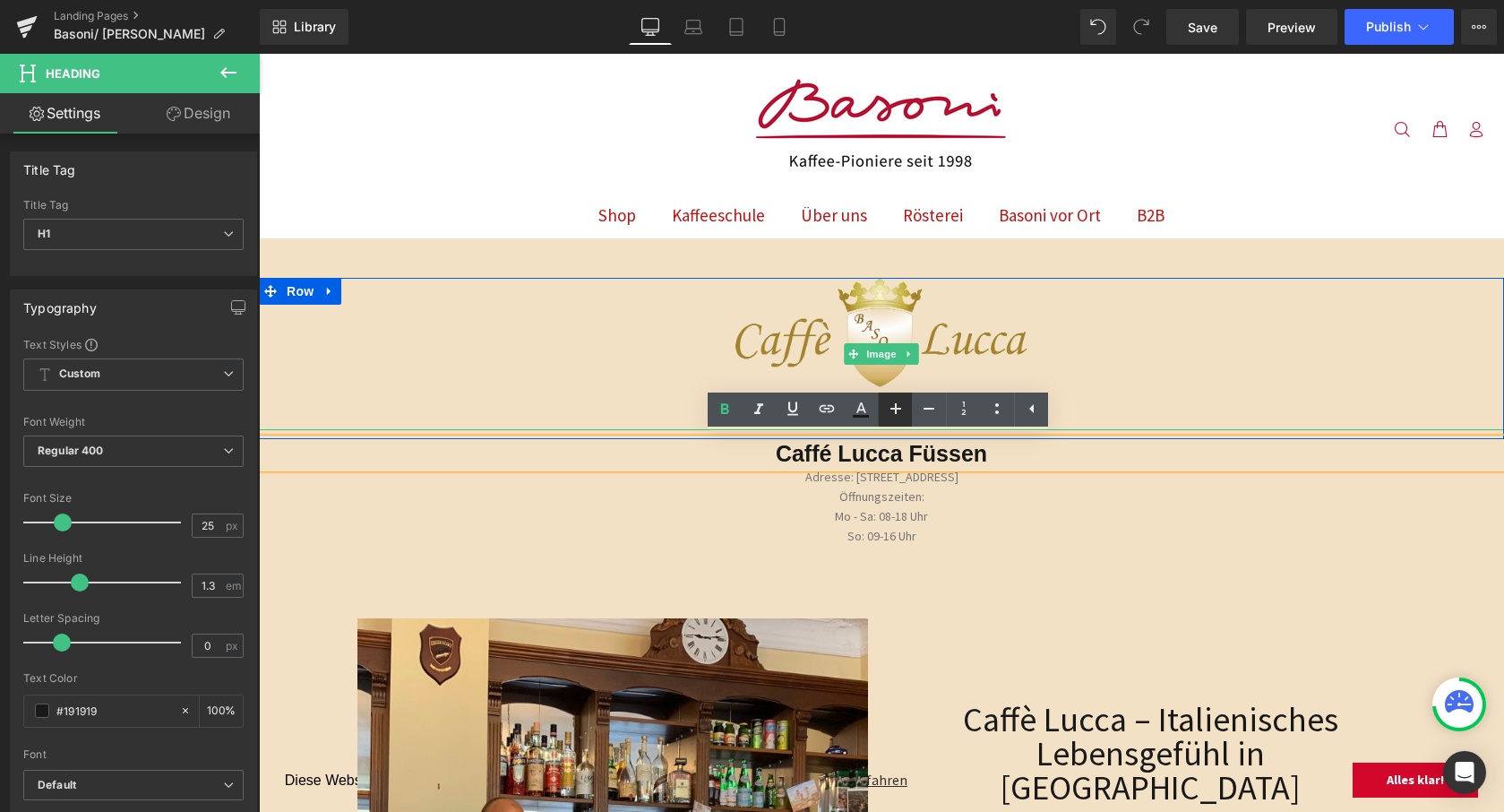
click at [905, 408] on icon at bounding box center [896, 408] width 22 height 22
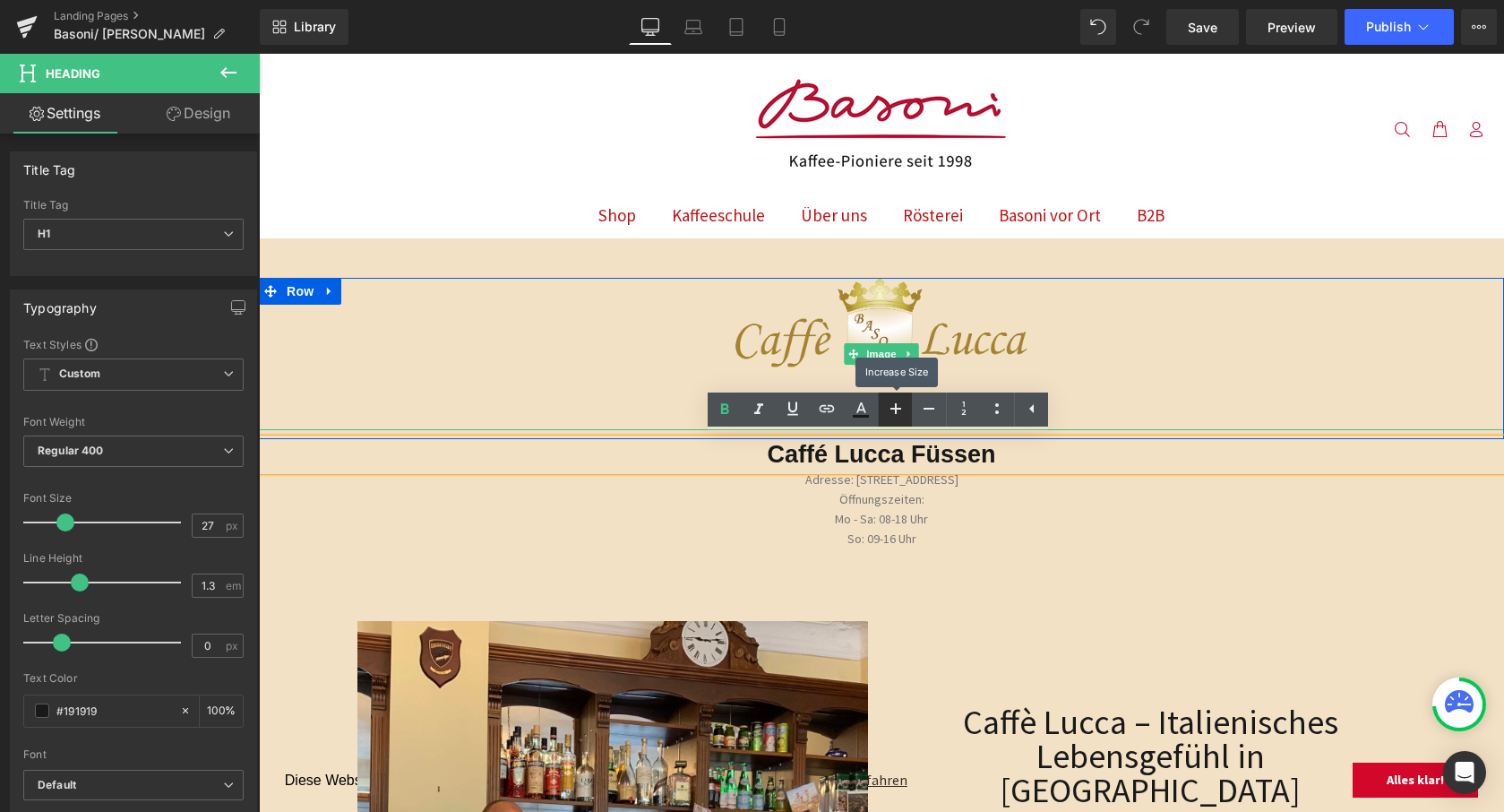
click at [905, 408] on icon at bounding box center [896, 408] width 22 height 22
type input "29"
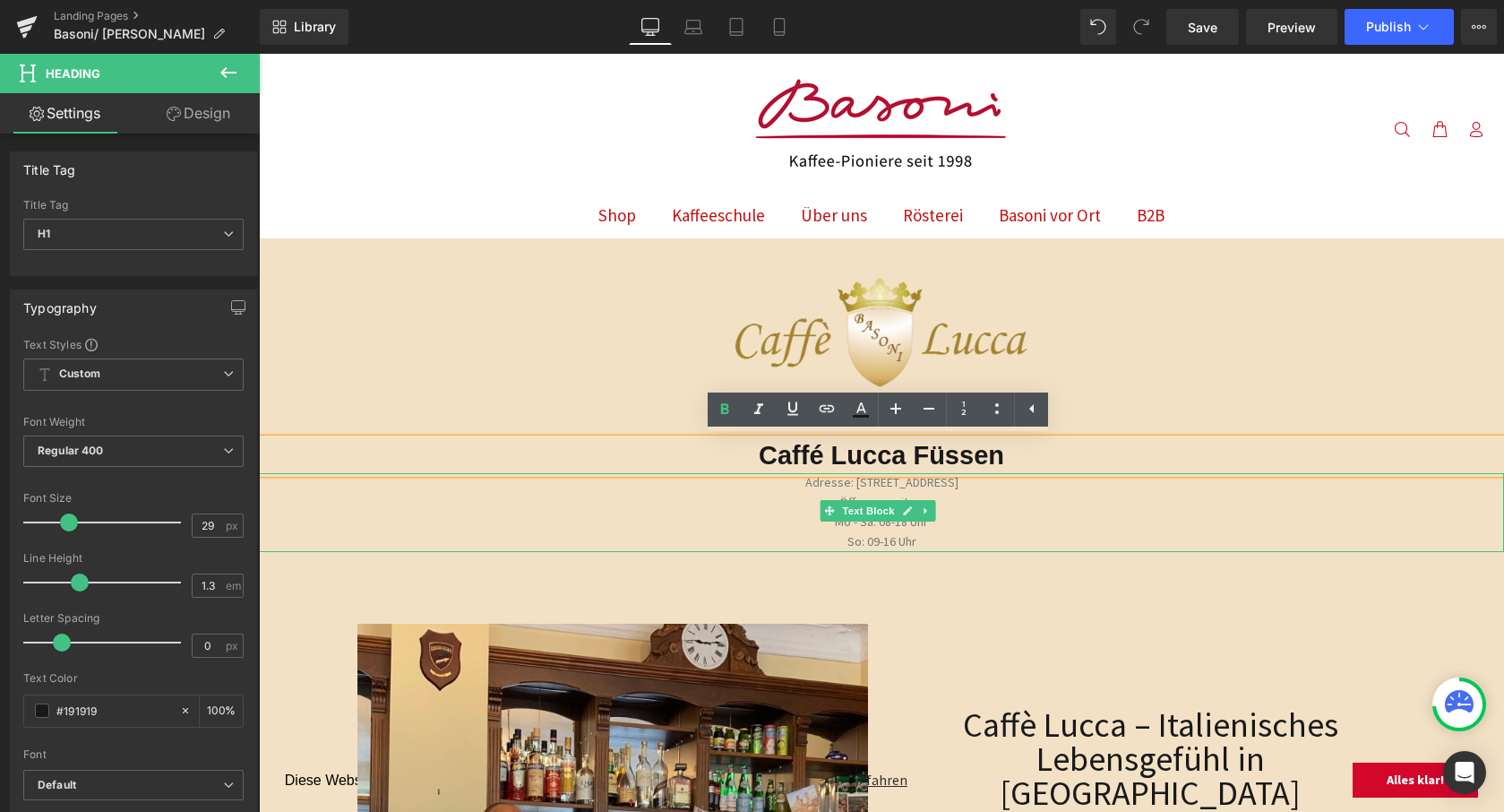
click at [910, 494] on span "Öffnungszeiten:" at bounding box center [882, 502] width 85 height 16
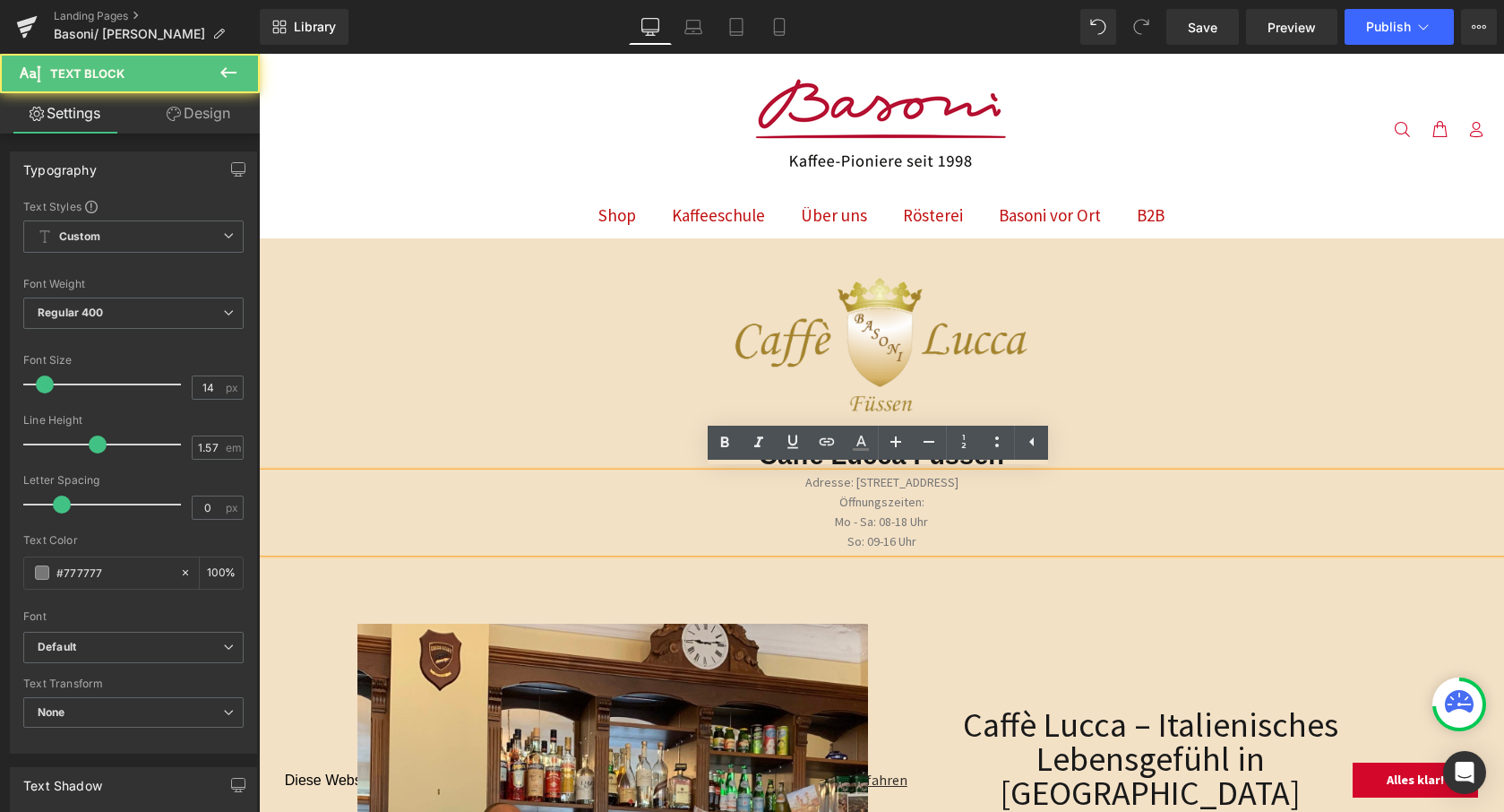
click at [975, 544] on p "So: 09-16 Uhr" at bounding box center [882, 542] width 1246 height 20
drag, startPoint x: 880, startPoint y: 532, endPoint x: 908, endPoint y: 537, distance: 28.4
click at [880, 532] on p "So: 09-16 Uhr" at bounding box center [882, 542] width 1246 height 20
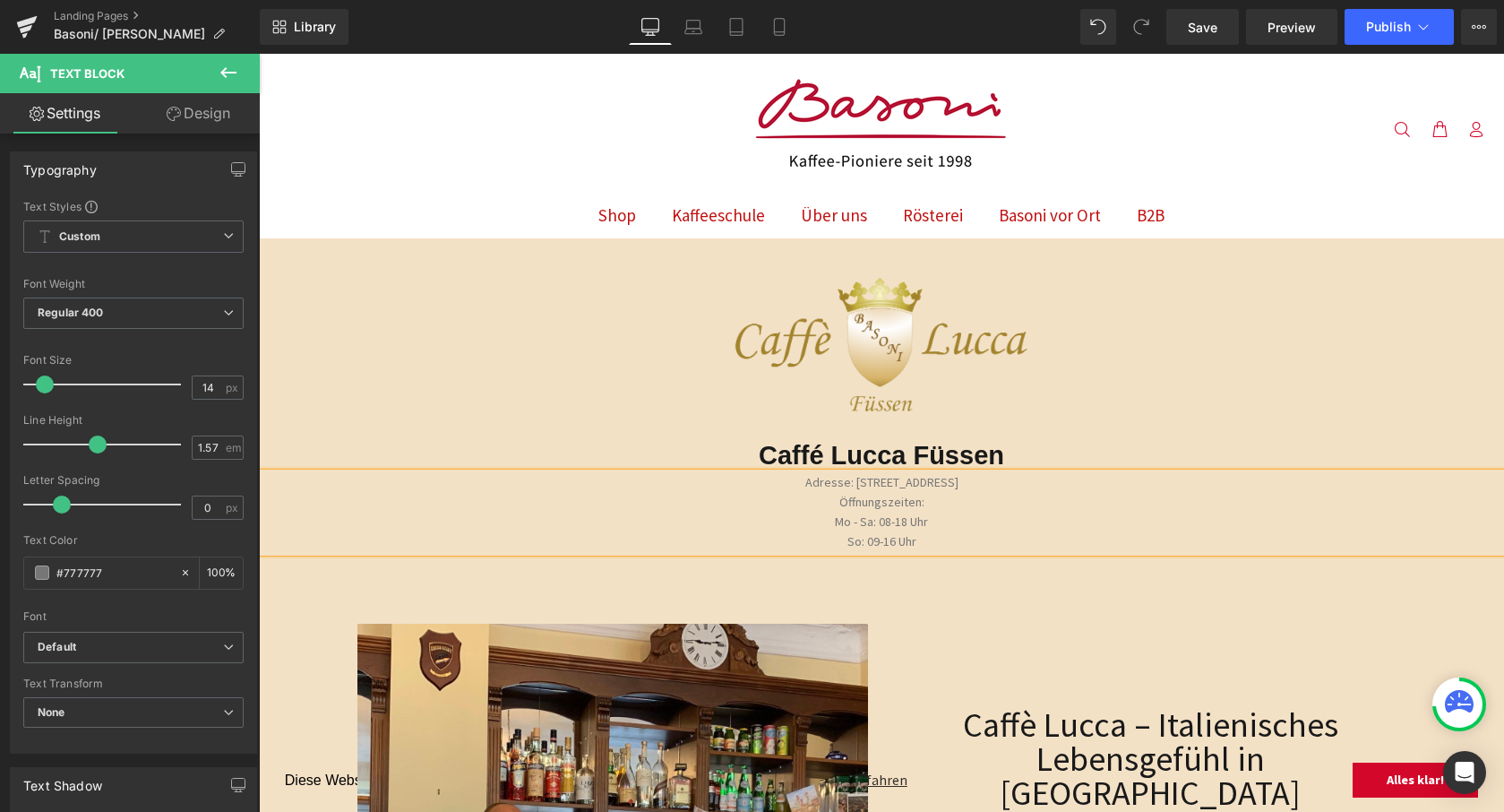
click at [829, 481] on p "Adresse: [STREET_ADDRESS]" at bounding box center [882, 483] width 1246 height 20
click at [958, 532] on p "So: 09-16 Uhr" at bounding box center [882, 542] width 1246 height 20
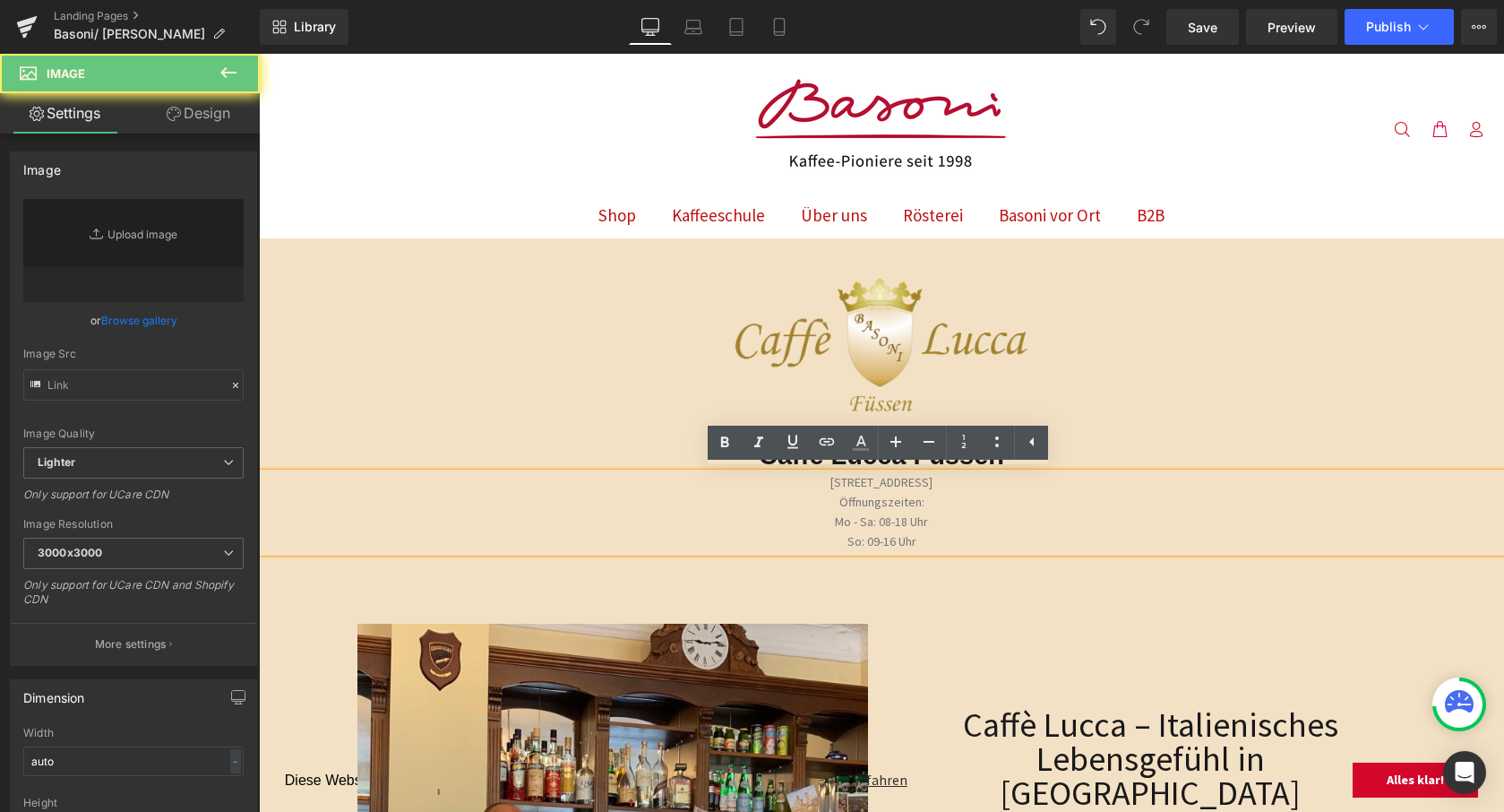
click at [1177, 355] on link at bounding box center [882, 353] width 1246 height 153
type input "[URL][DOMAIN_NAME]"
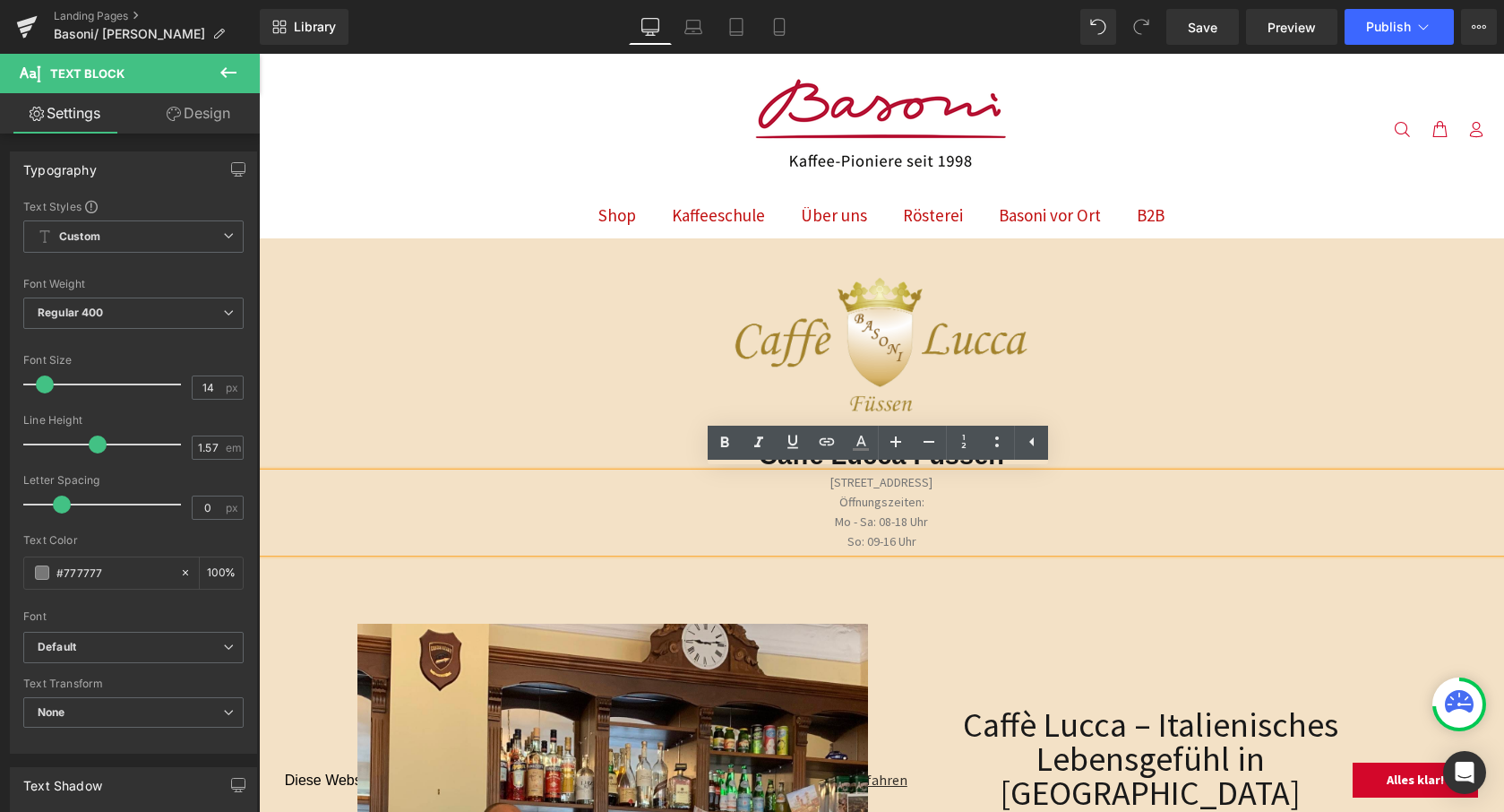
click at [1146, 499] on p "Öffnungszeiten:" at bounding box center [882, 503] width 1246 height 20
click at [804, 482] on p "[STREET_ADDRESS]" at bounding box center [882, 483] width 1246 height 20
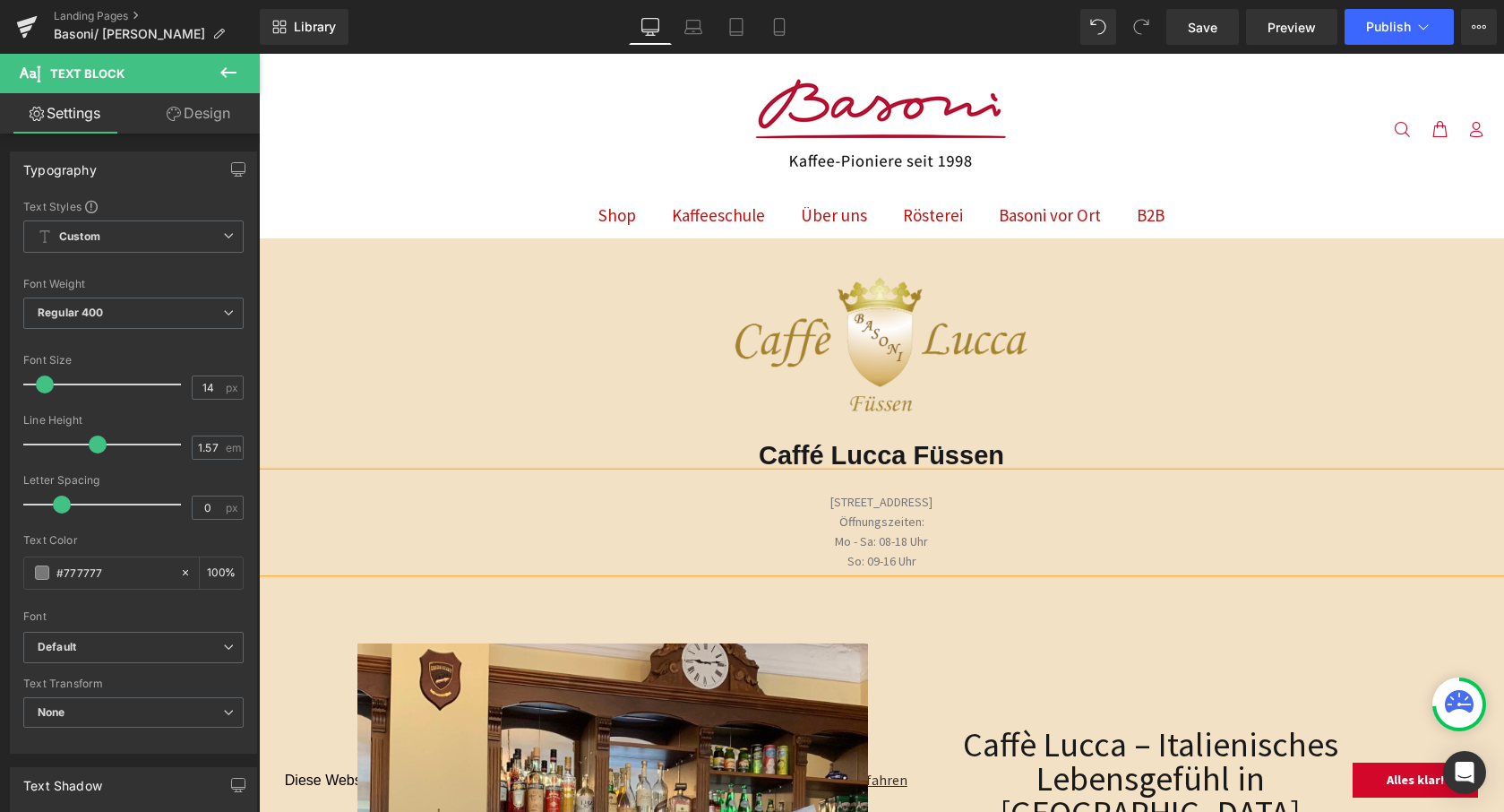
click at [1125, 372] on link at bounding box center [882, 353] width 1246 height 153
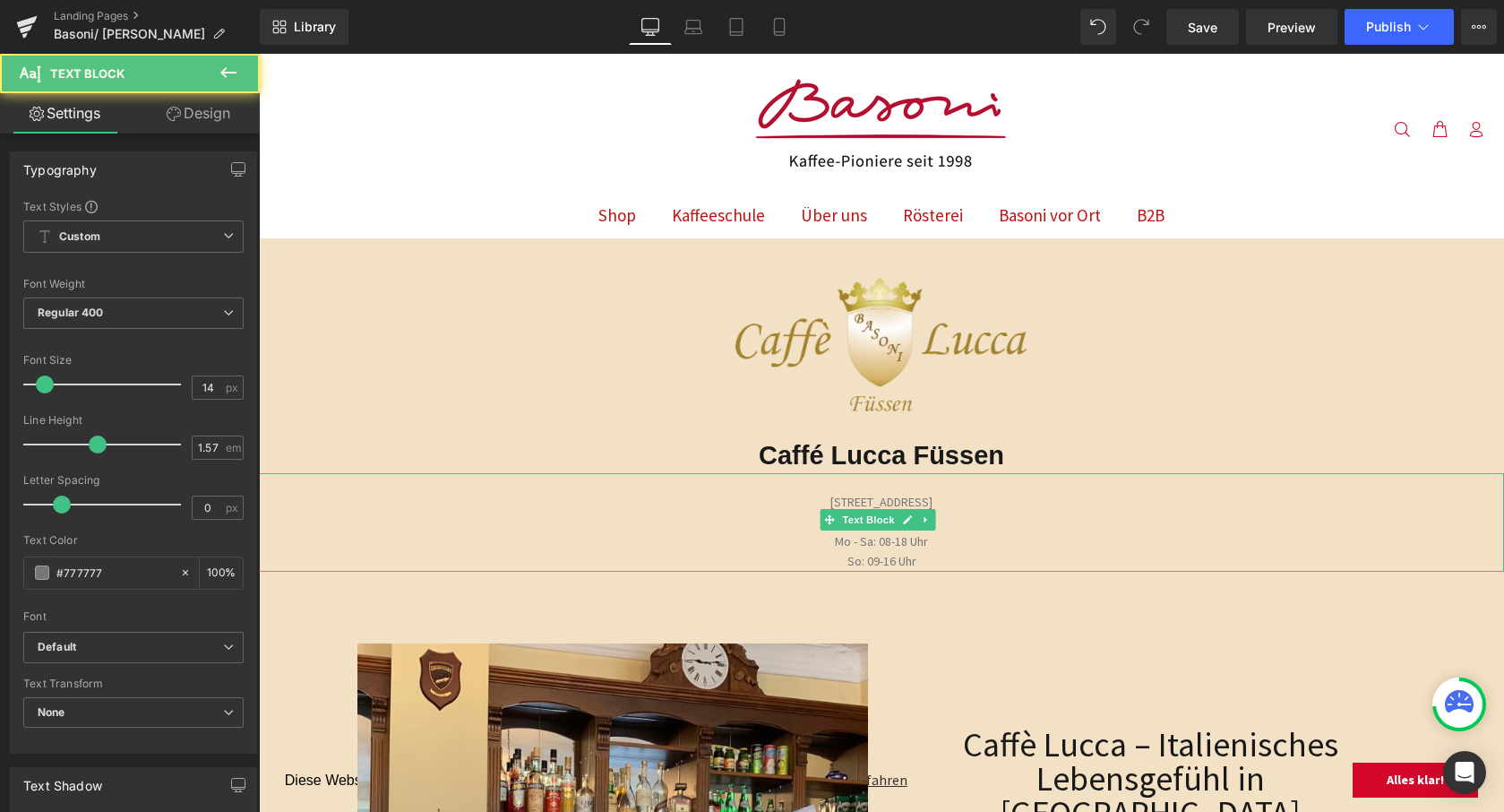
drag, startPoint x: 943, startPoint y: 555, endPoint x: 1025, endPoint y: 548, distance: 82.3
click at [943, 555] on p "So: 09-16 Uhr" at bounding box center [882, 562] width 1246 height 20
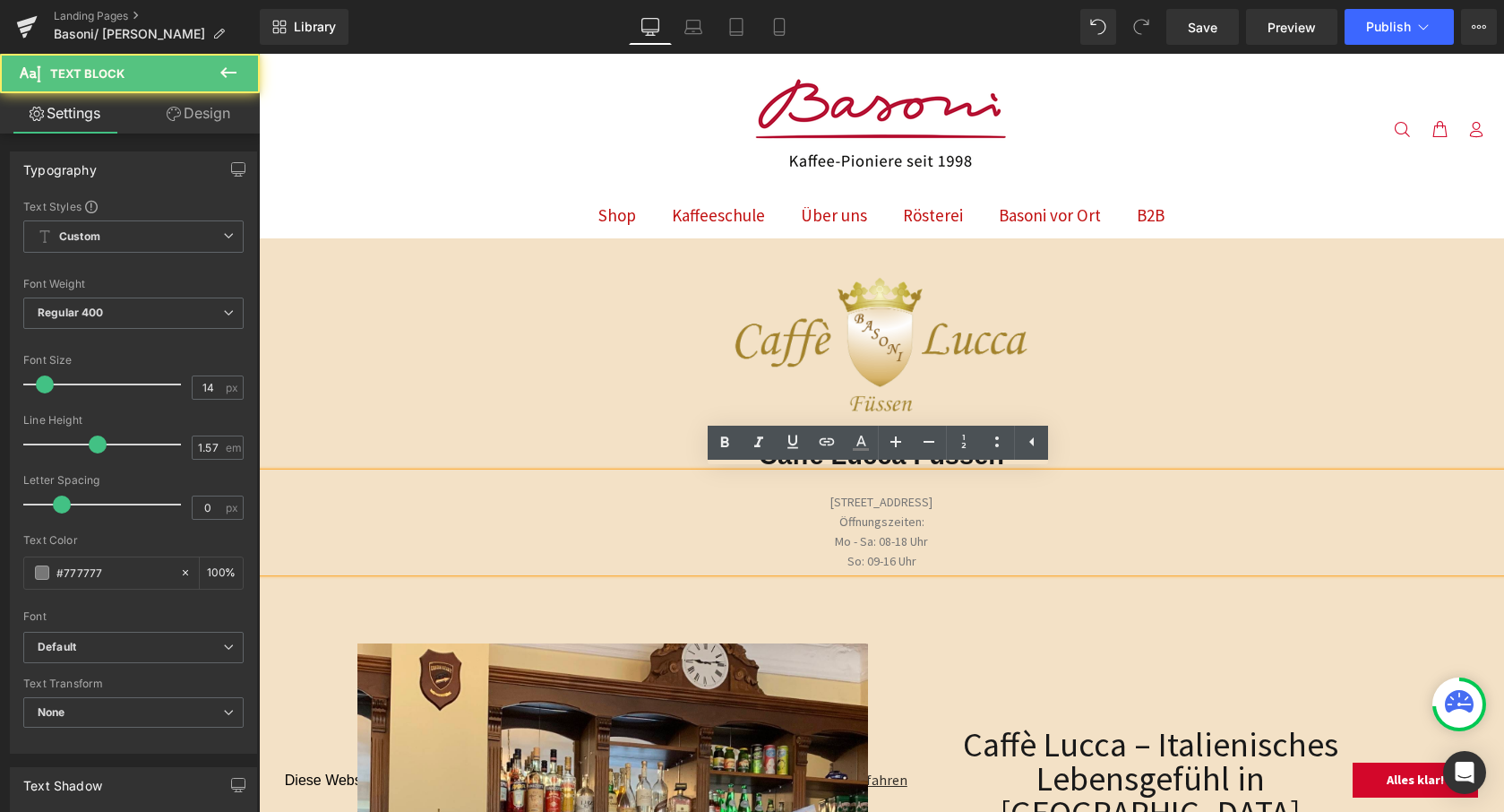
click at [1040, 540] on p "Mo - Sa: 08-18 Uhr" at bounding box center [882, 542] width 1246 height 20
click at [929, 520] on p "Öffnungszeiten:" at bounding box center [882, 522] width 1246 height 20
click at [887, 518] on span "Öffnungszeiten:" at bounding box center [882, 521] width 85 height 16
drag, startPoint x: 979, startPoint y: 520, endPoint x: 813, endPoint y: 520, distance: 166.0
click at [813, 520] on p "Öffnungszeiten:" at bounding box center [882, 522] width 1246 height 20
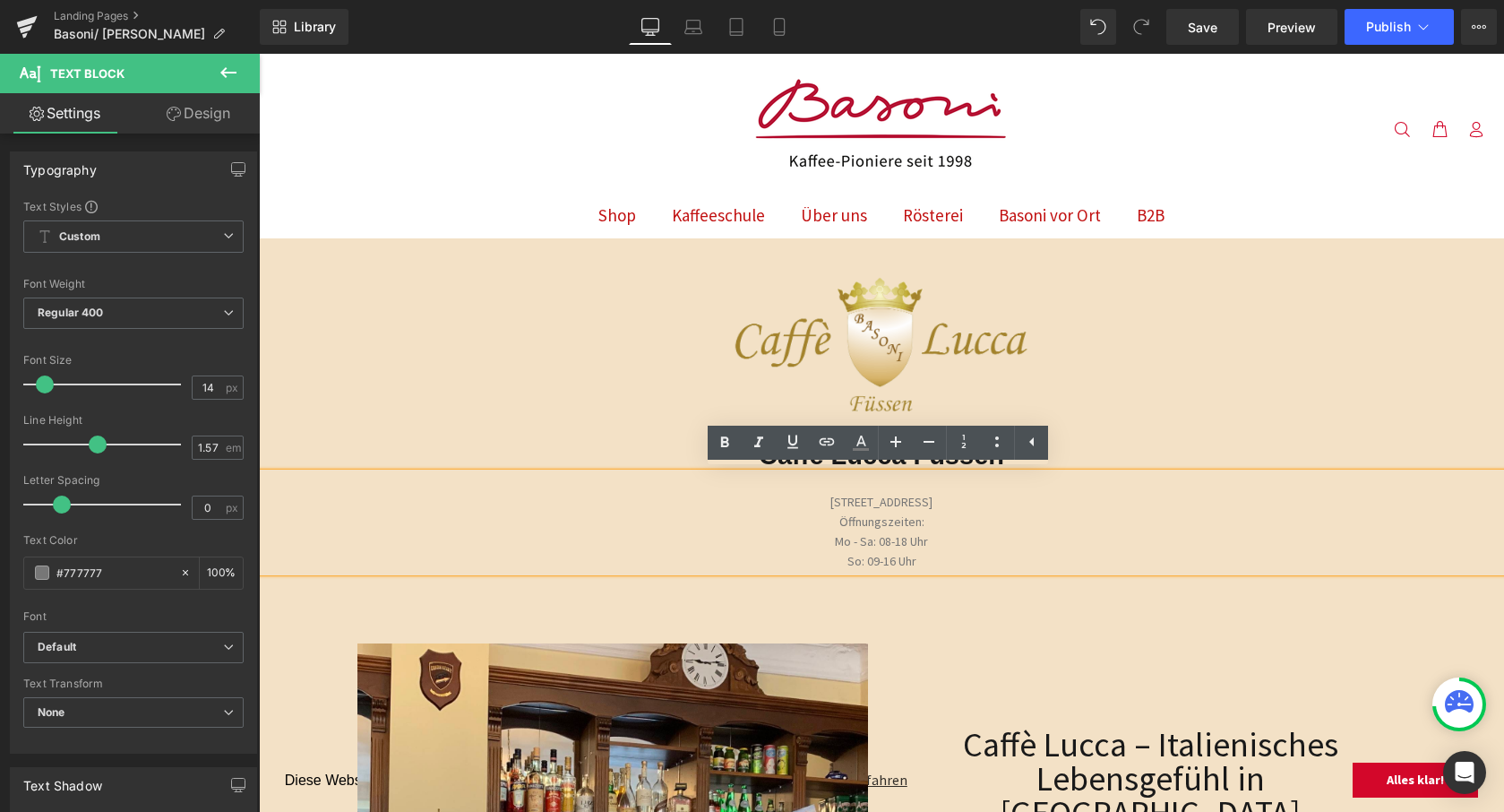
click at [1044, 539] on p "Mo - Sa: 08-18 Uhr" at bounding box center [882, 542] width 1246 height 20
drag, startPoint x: 911, startPoint y: 562, endPoint x: 771, endPoint y: 498, distance: 153.9
click at [771, 498] on div "[STREET_ADDRESS] Öffnungszeiten: Mo - Sa: 08-18 Uhr So: 09-16 Uhr" at bounding box center [882, 522] width 1246 height 98
click at [869, 452] on icon at bounding box center [861, 443] width 22 height 22
type input "#777777"
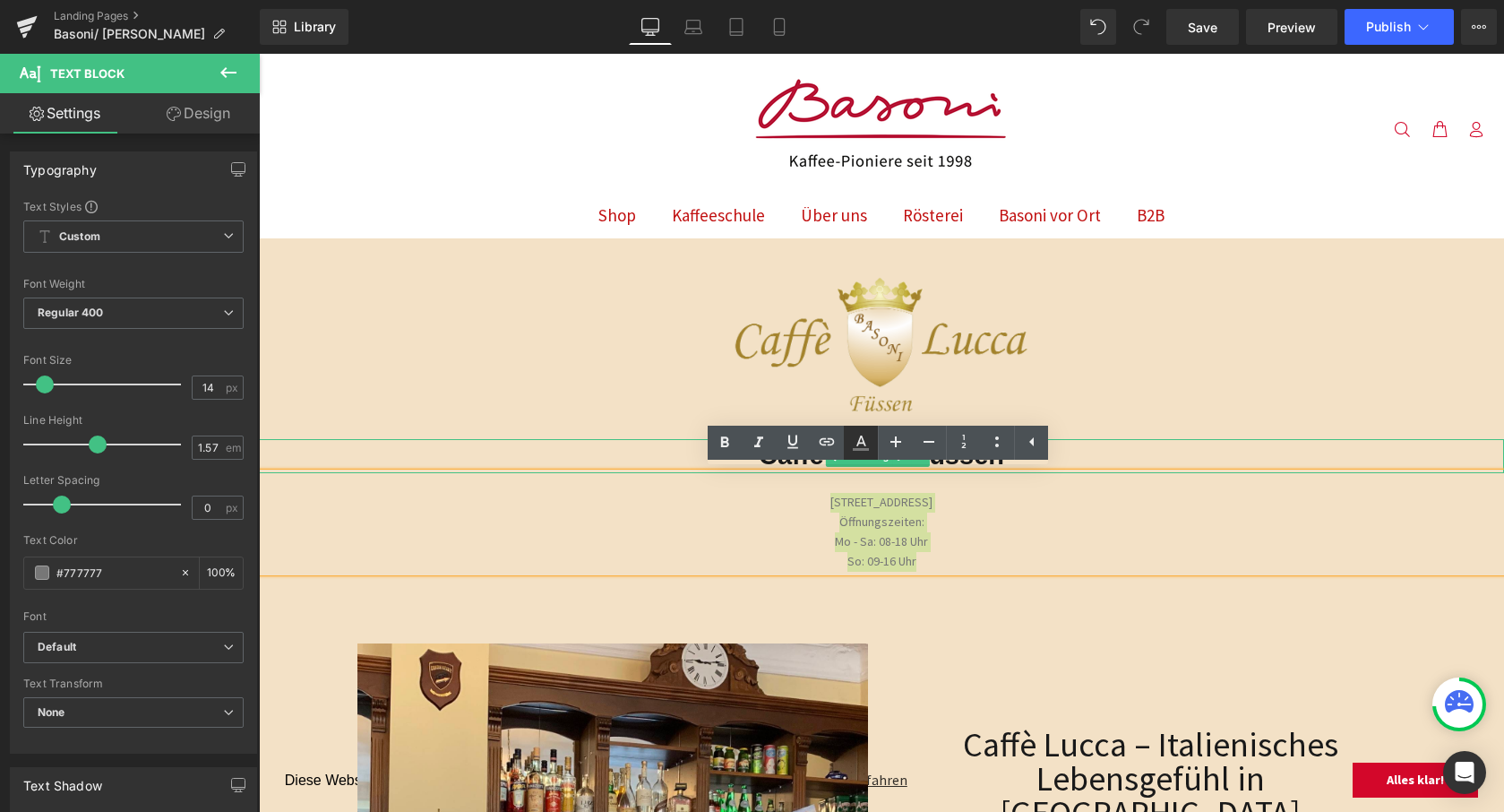
type input "100"
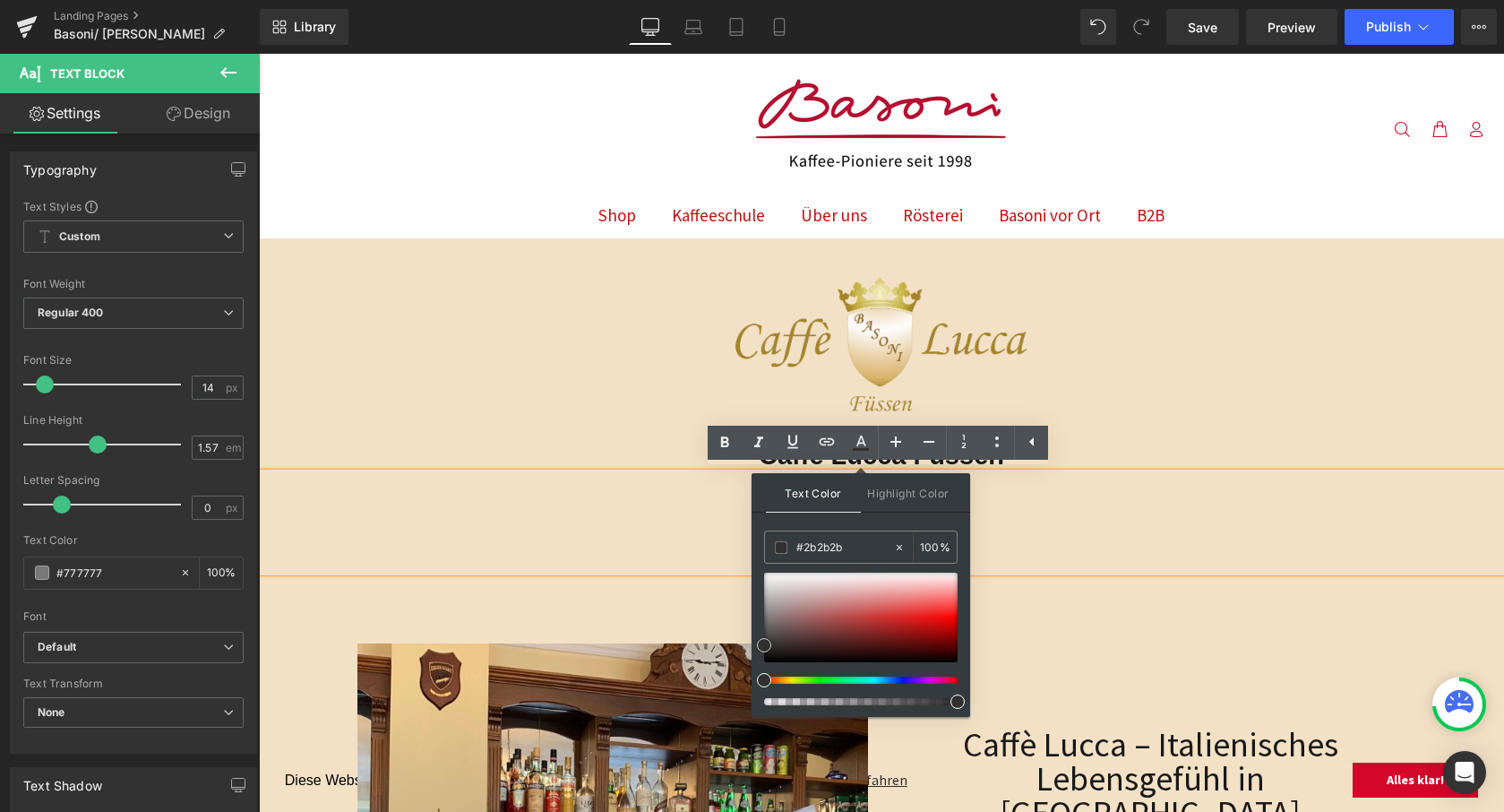
type input "#282828"
drag, startPoint x: 762, startPoint y: 616, endPoint x: 760, endPoint y: 644, distance: 28.1
click at [760, 644] on span at bounding box center [764, 648] width 14 height 14
click at [764, 648] on link at bounding box center [764, 648] width 0 height 0
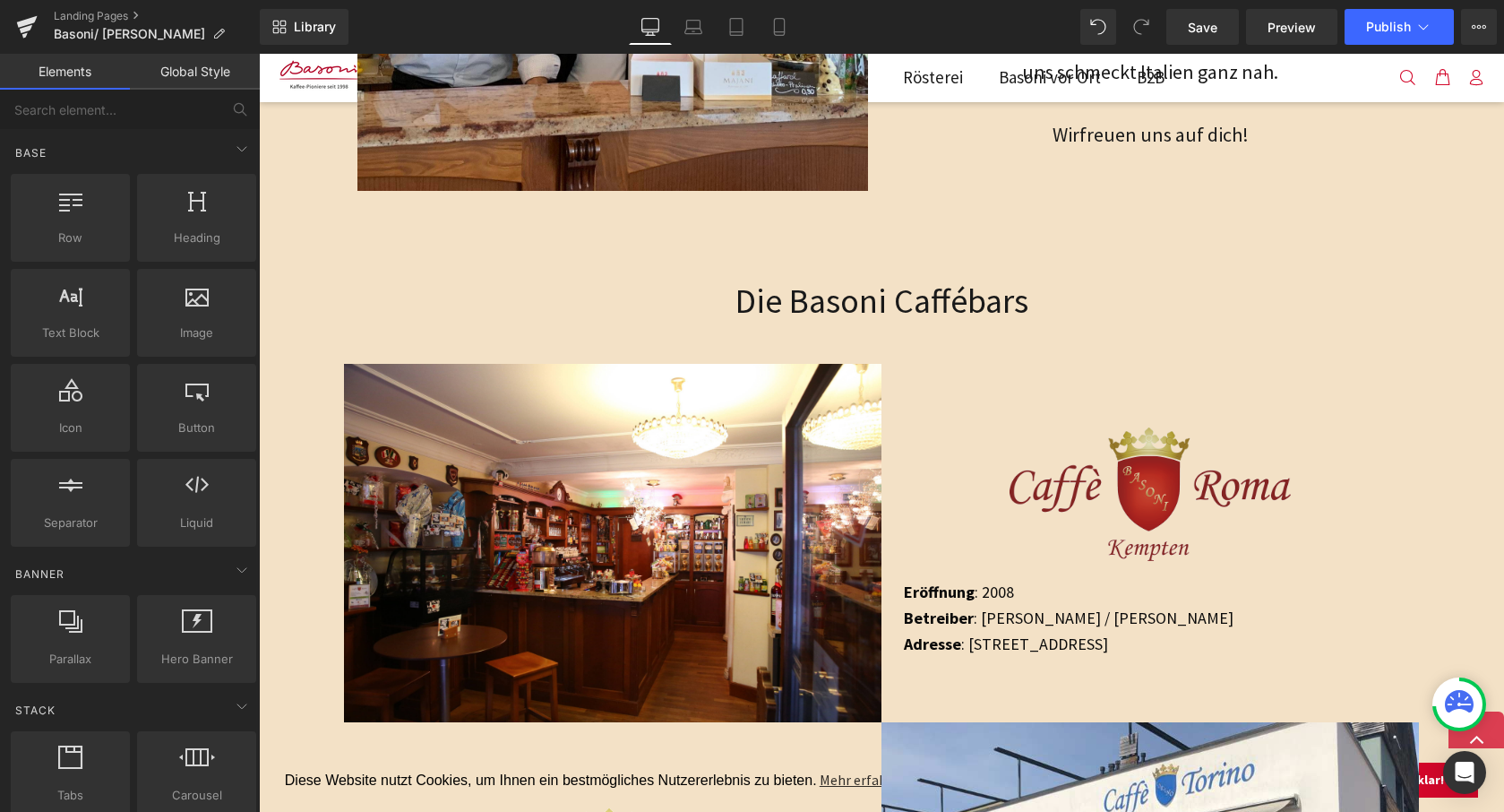
scroll to position [974, 0]
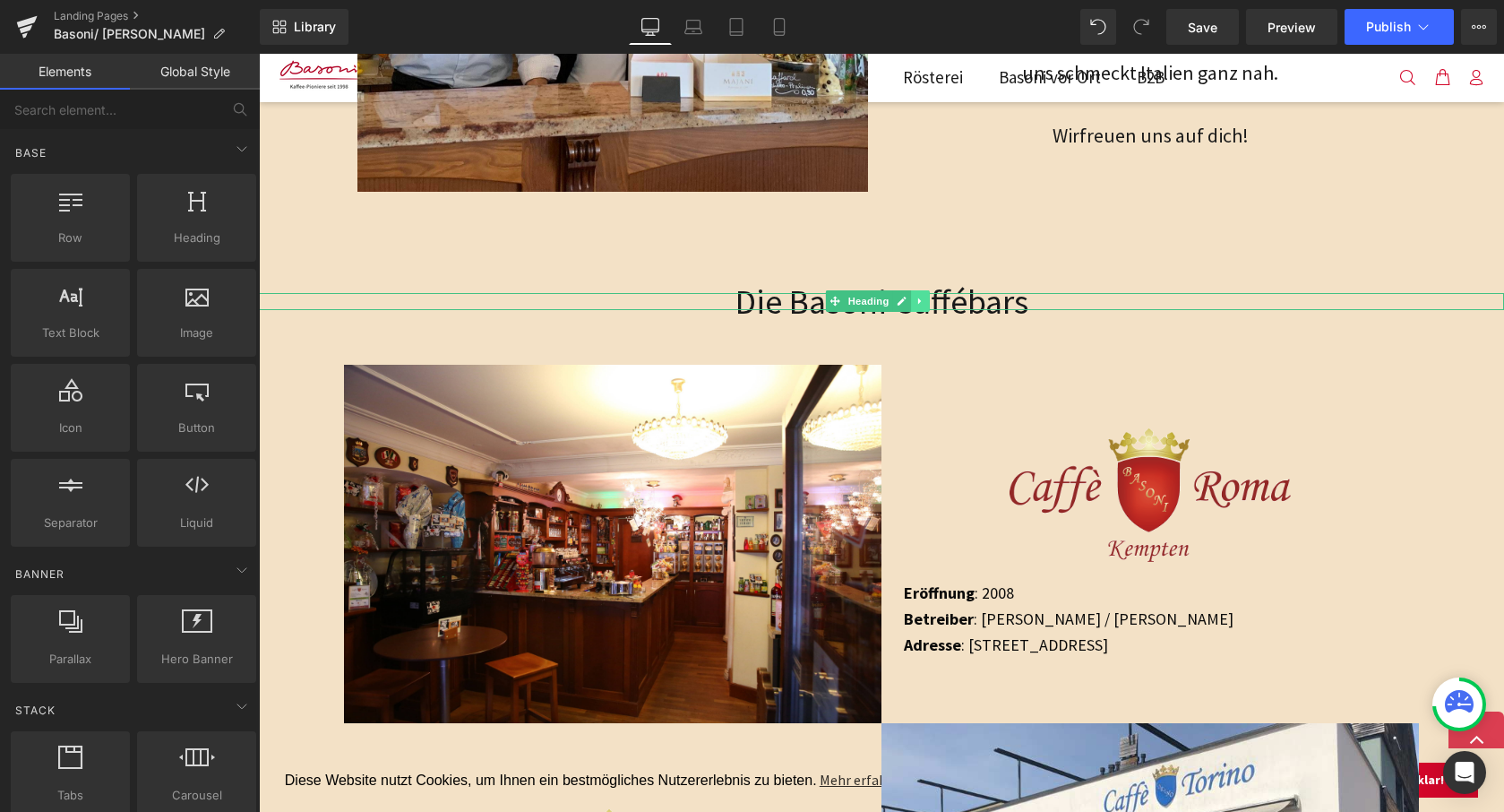
click at [918, 298] on icon at bounding box center [920, 301] width 10 height 11
click at [929, 295] on icon at bounding box center [930, 301] width 10 height 11
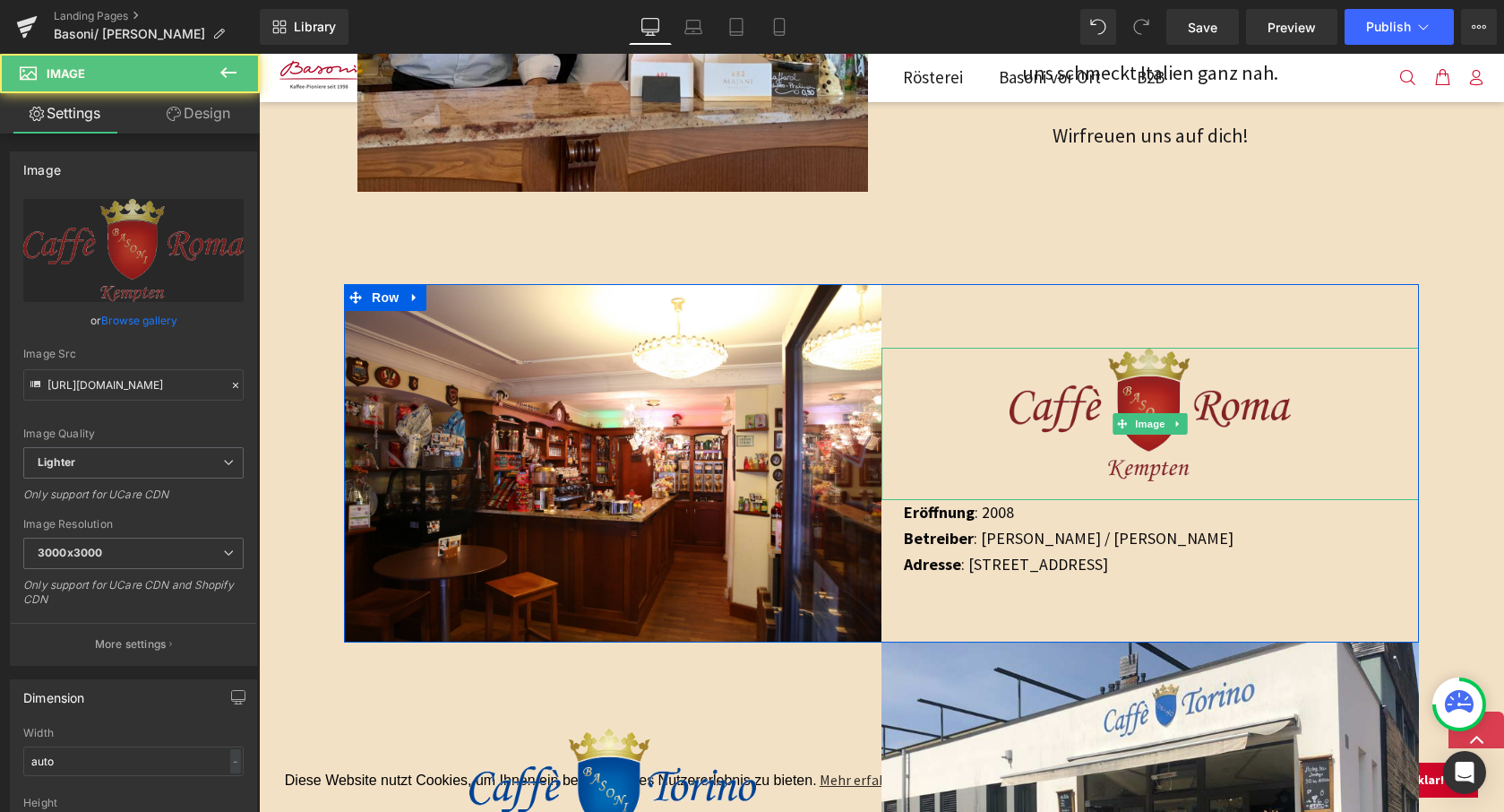
click at [1010, 389] on img at bounding box center [1150, 424] width 281 height 153
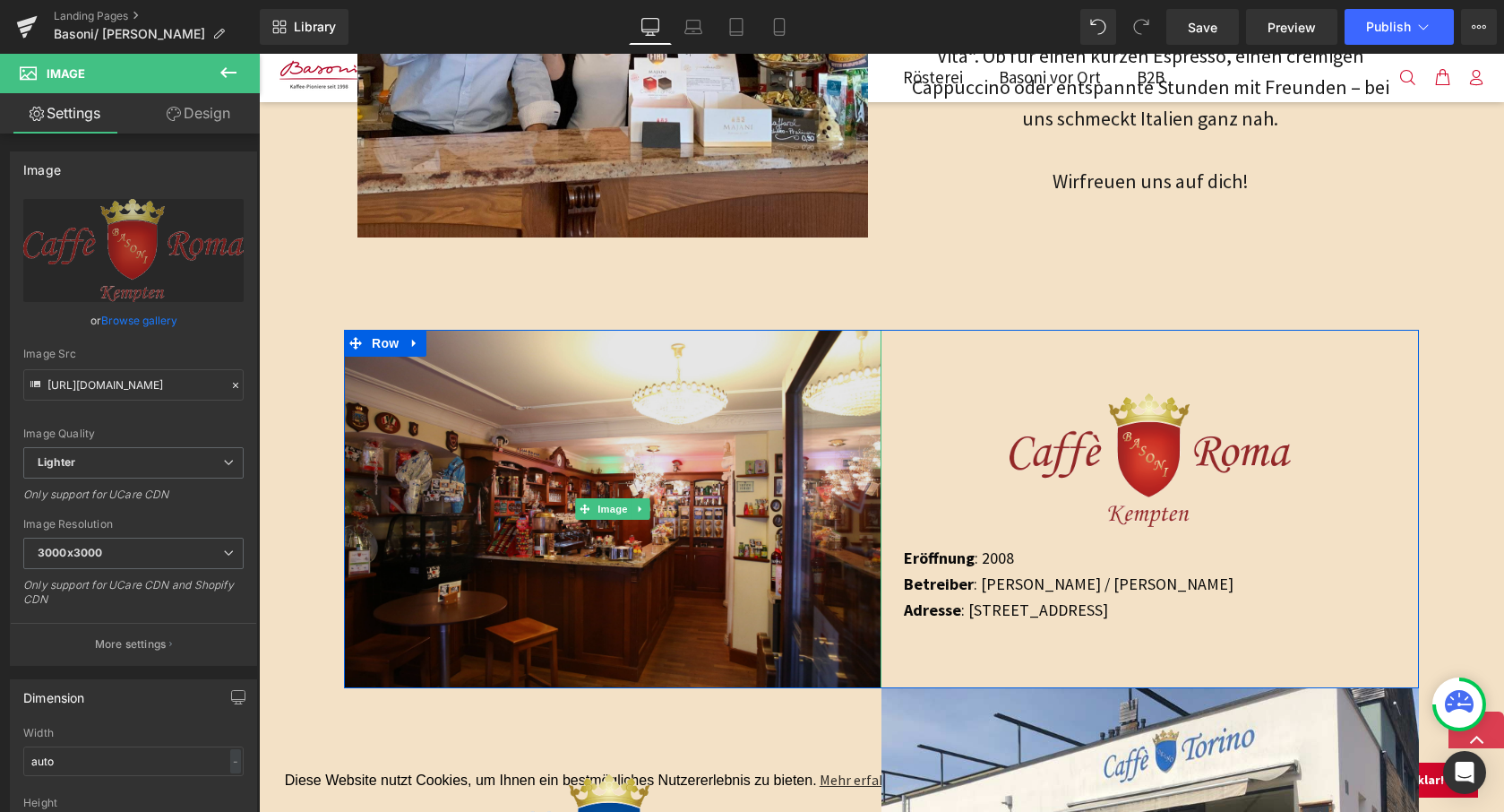
scroll to position [976, 0]
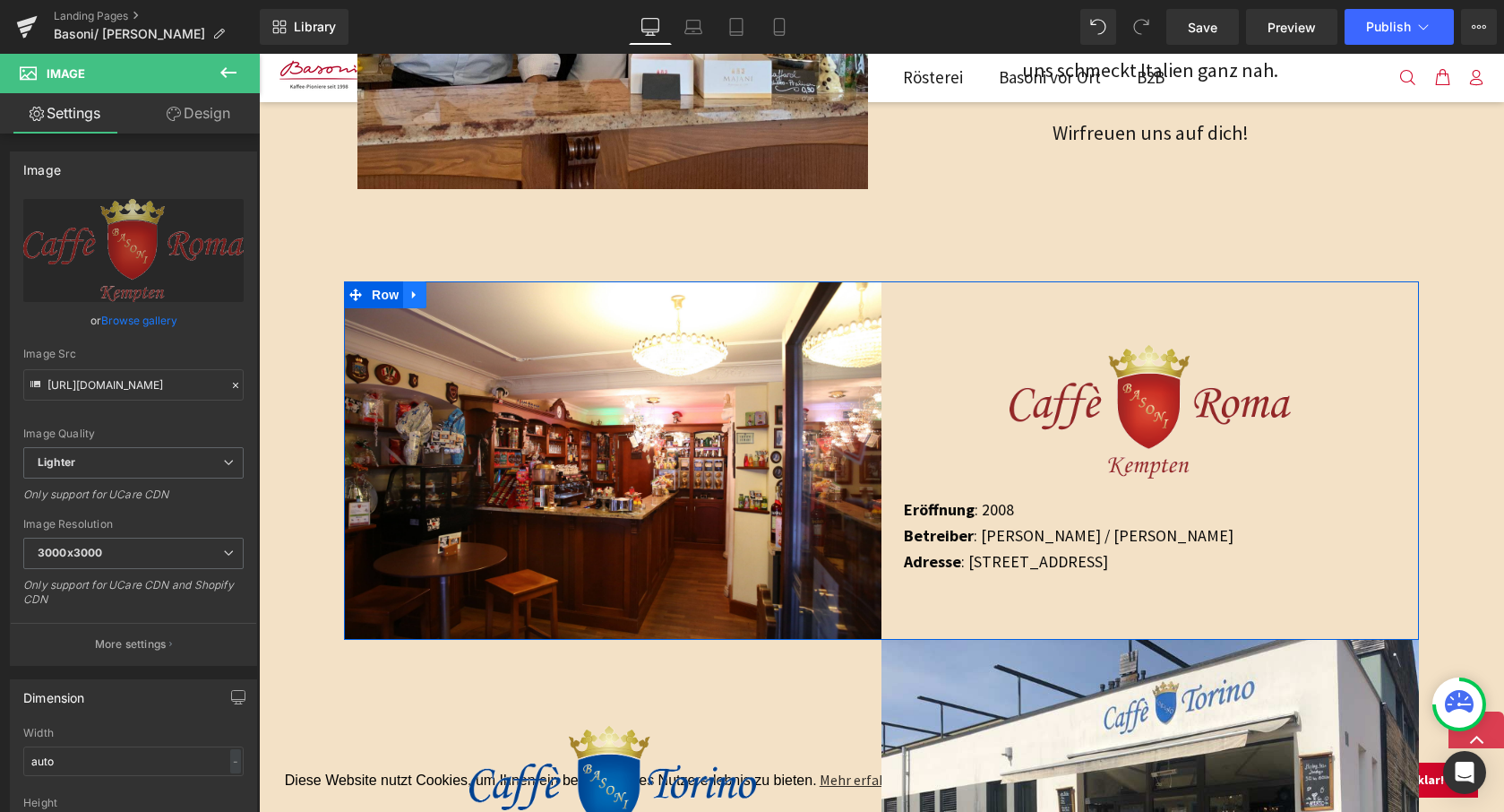
click at [408, 287] on icon at bounding box center [415, 294] width 13 height 14
click at [457, 291] on icon at bounding box center [462, 294] width 13 height 14
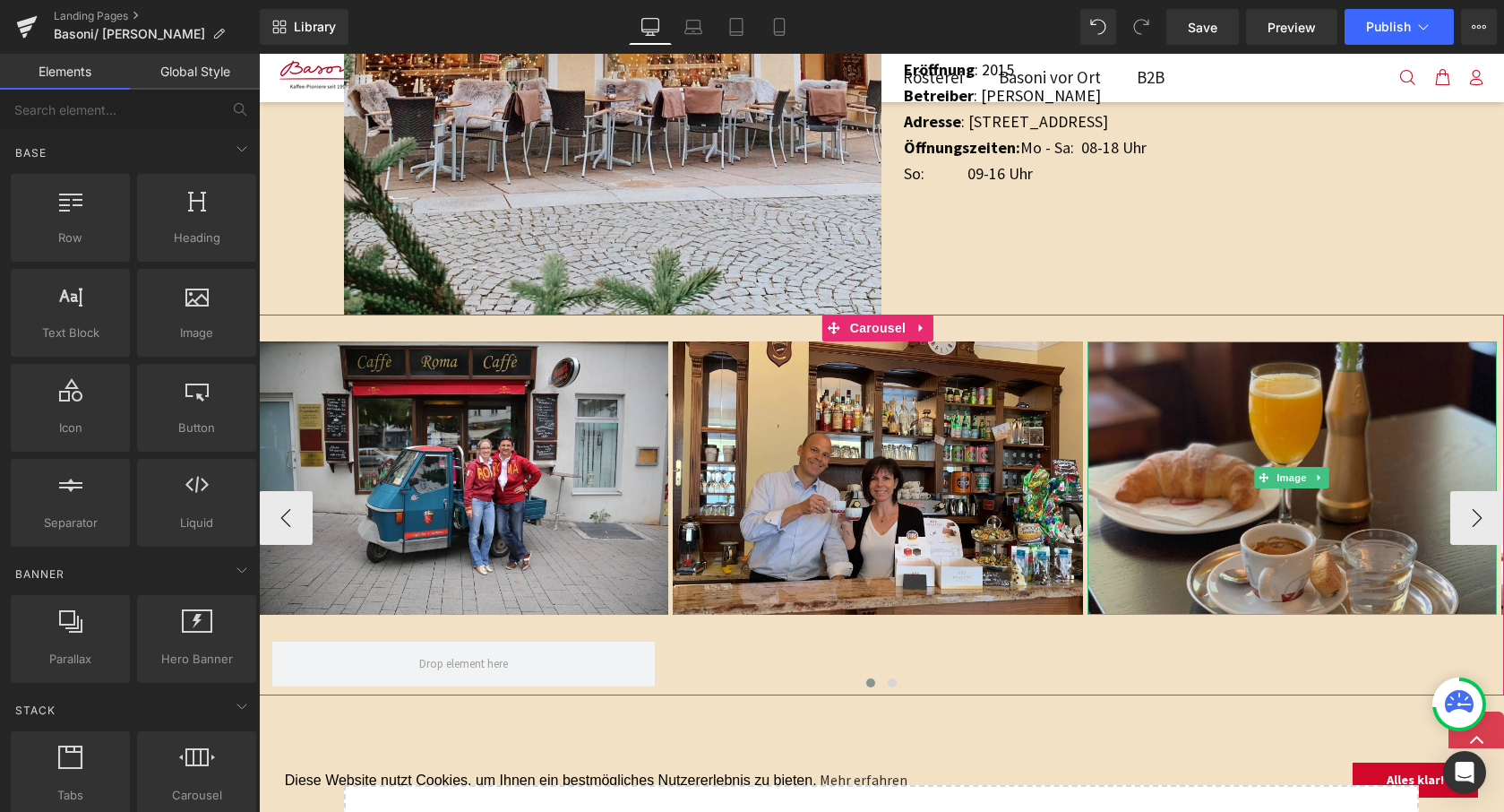
scroll to position [1830, 0]
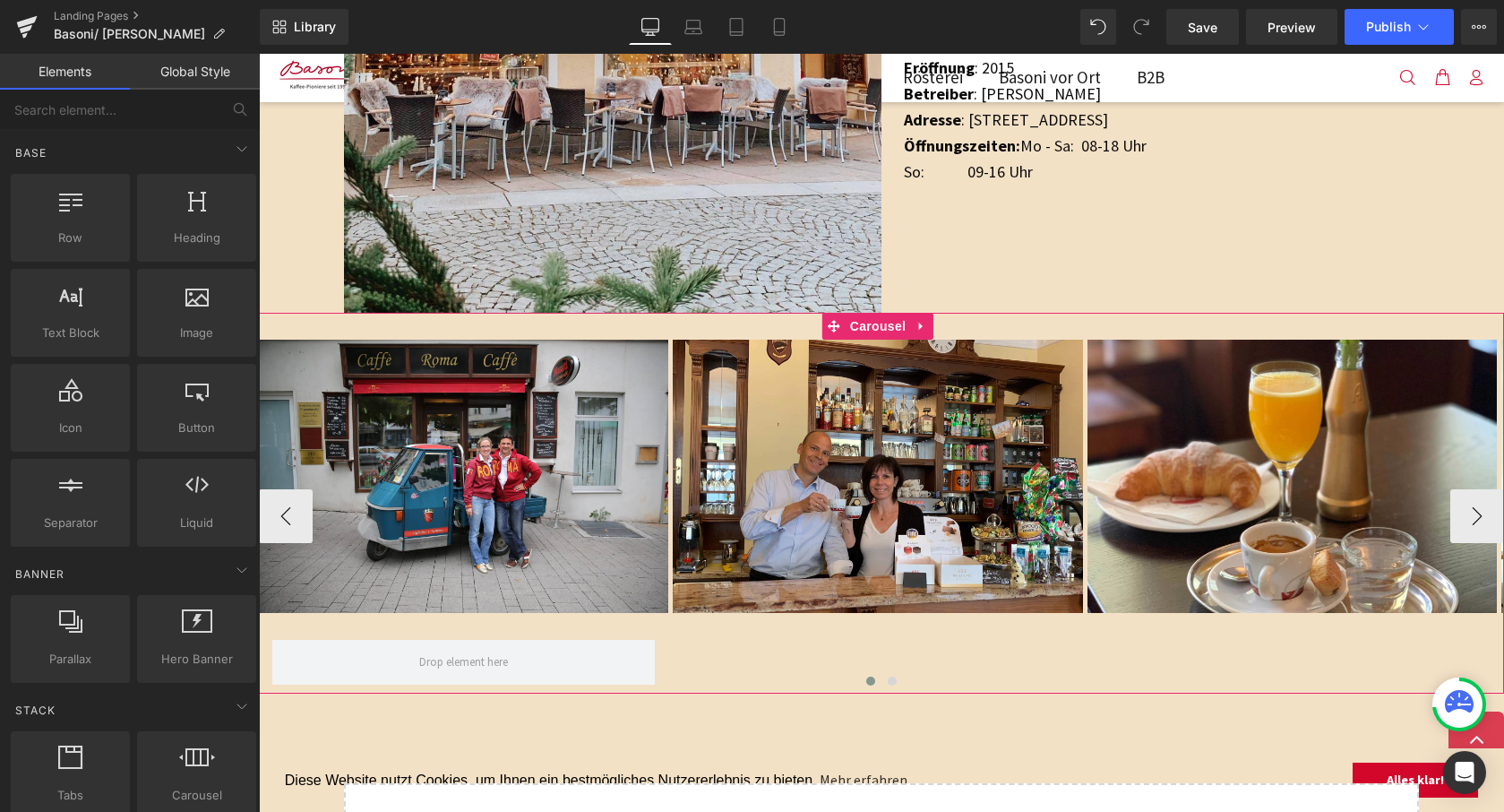
click at [449, 473] on span "Image" at bounding box center [464, 476] width 38 height 22
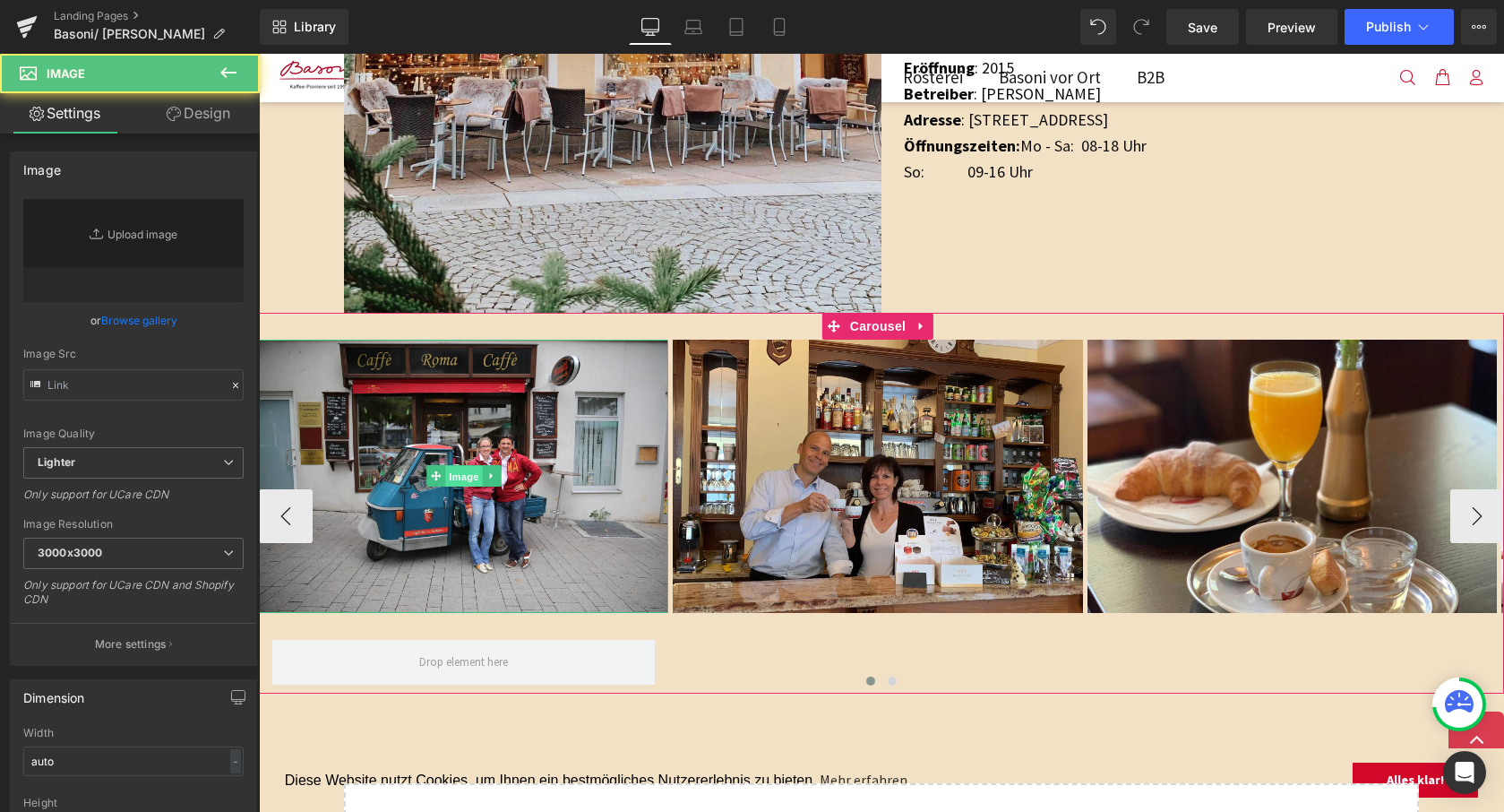
type input "[URL][DOMAIN_NAME]"
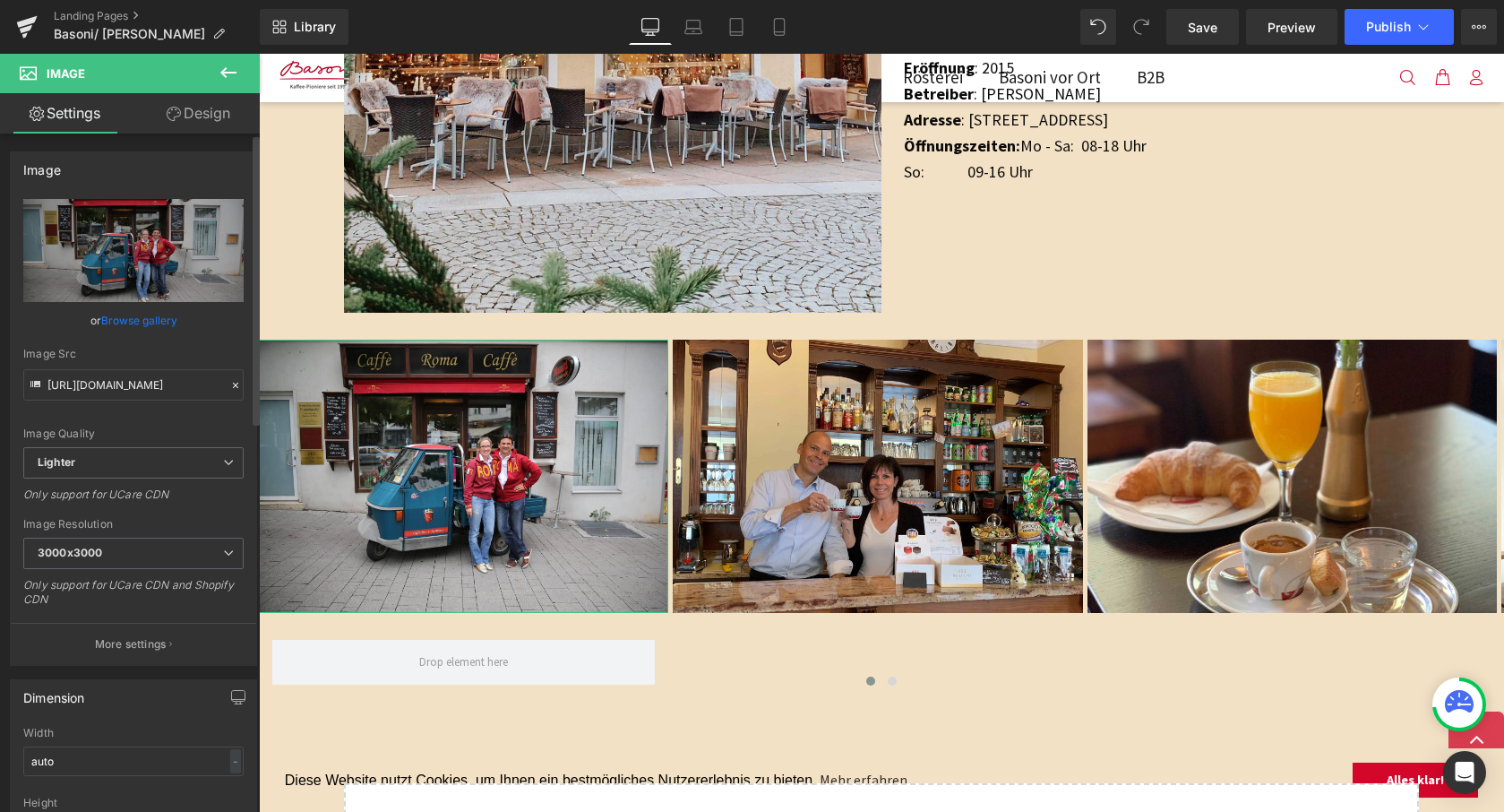
click at [124, 321] on link "Browse gallery" at bounding box center [139, 320] width 76 height 32
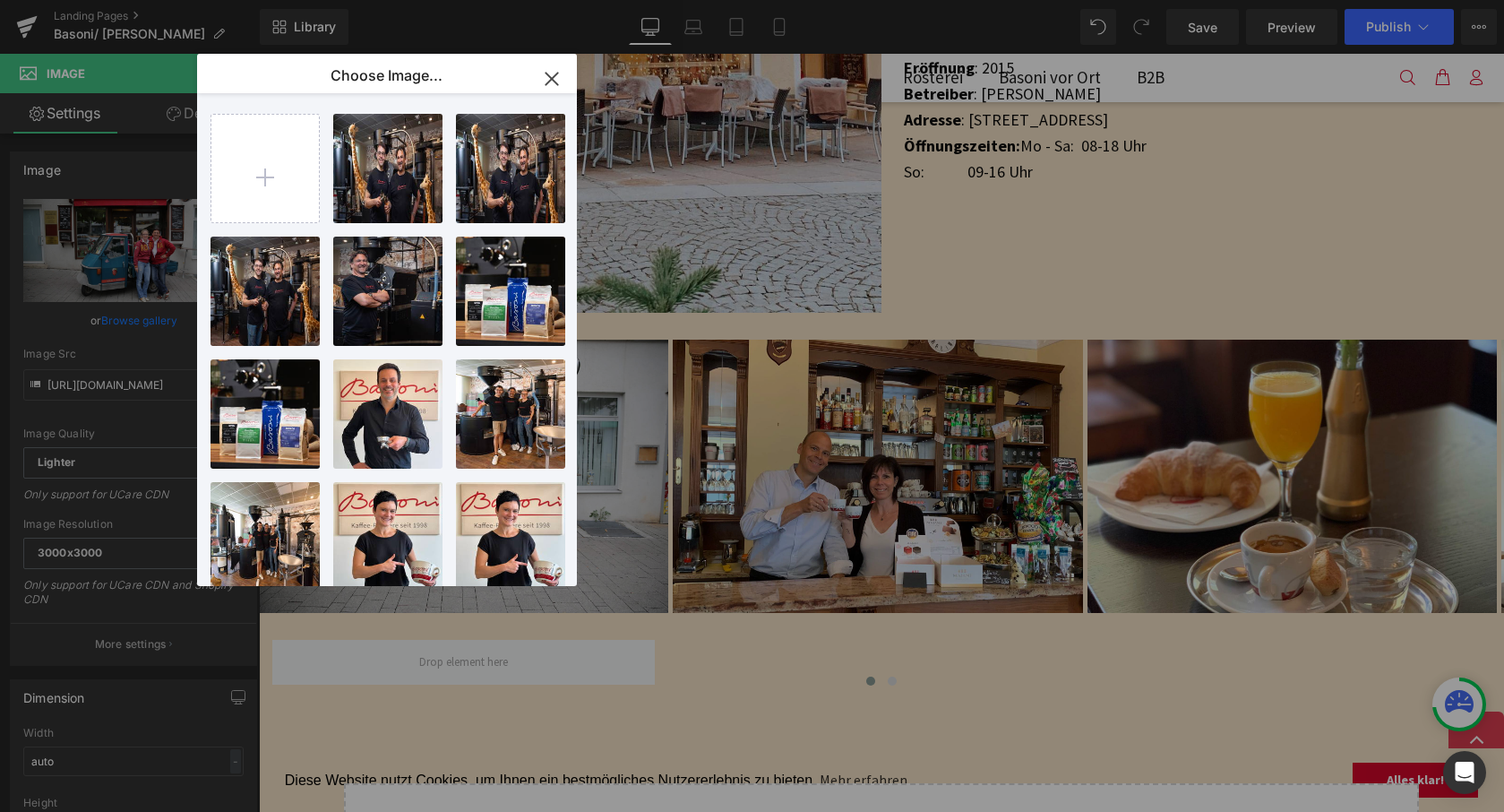
scroll to position [0, 0]
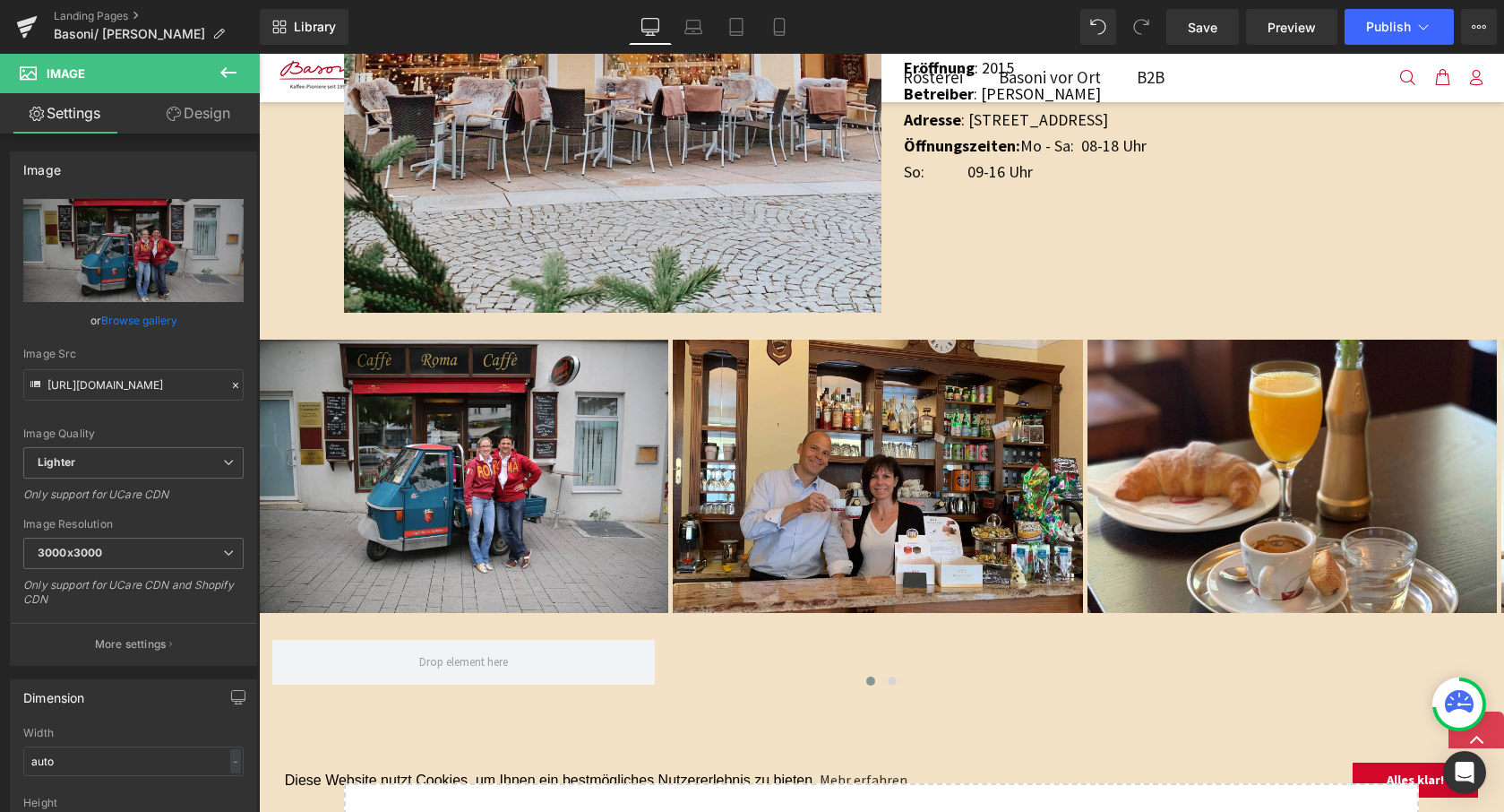
click at [110, 0] on div "Image You are previewing how the will restyle your page. You can not edit Eleme…" at bounding box center [752, 0] width 1504 height 0
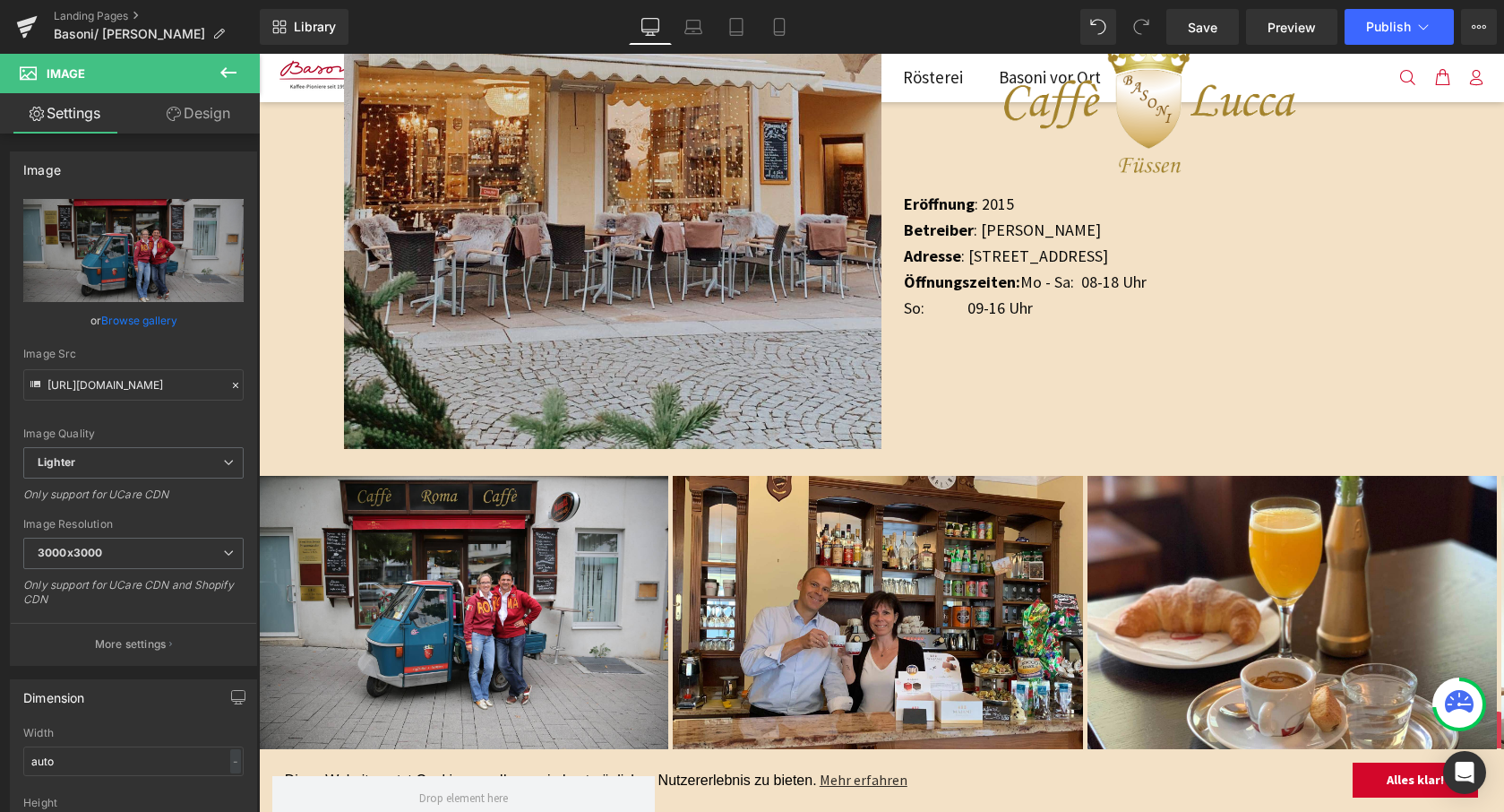
scroll to position [1609, 0]
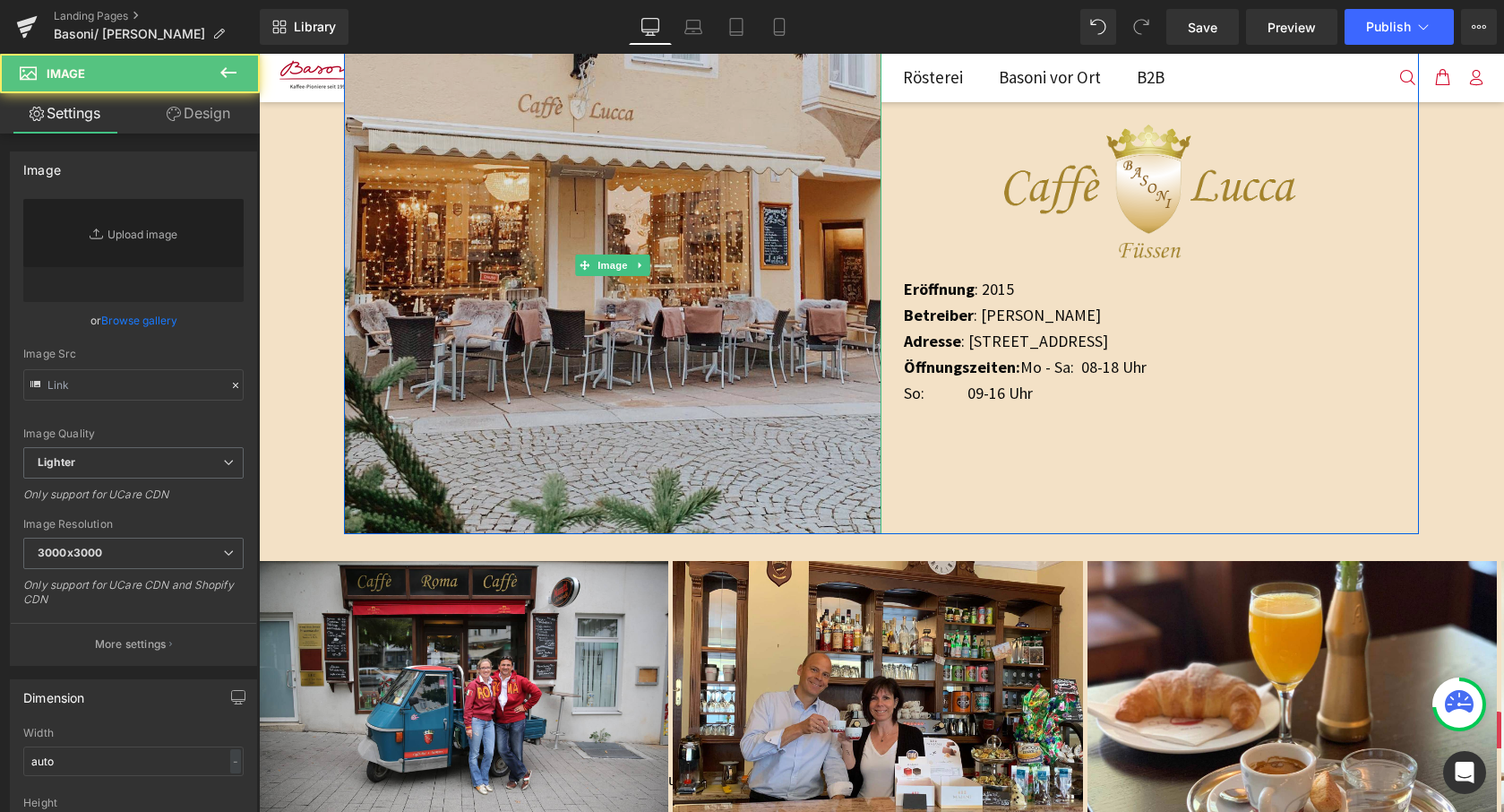
click at [611, 309] on img at bounding box center [612, 266] width 537 height 537
type input "[URL][DOMAIN_NAME]"
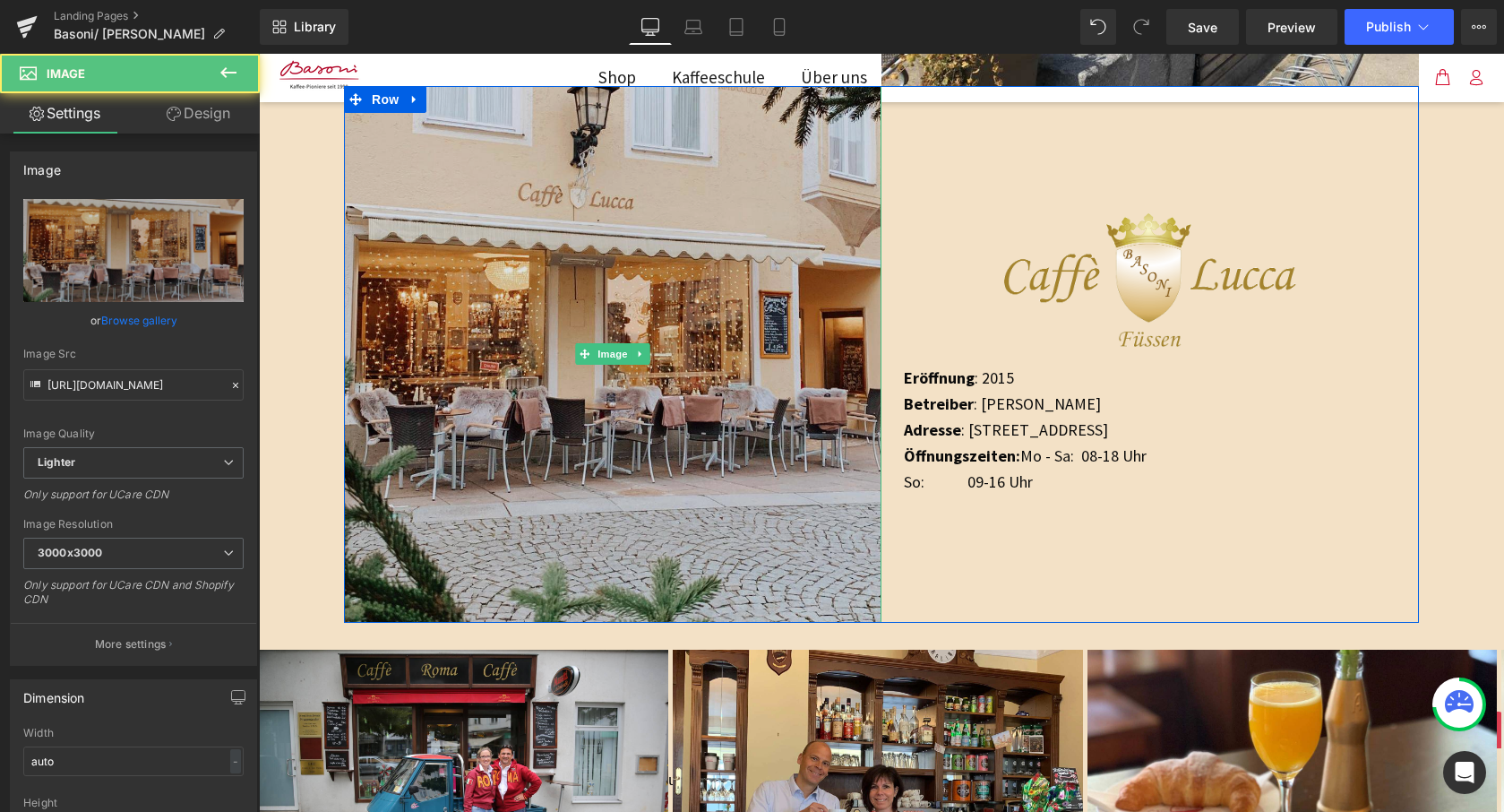
scroll to position [1516, 0]
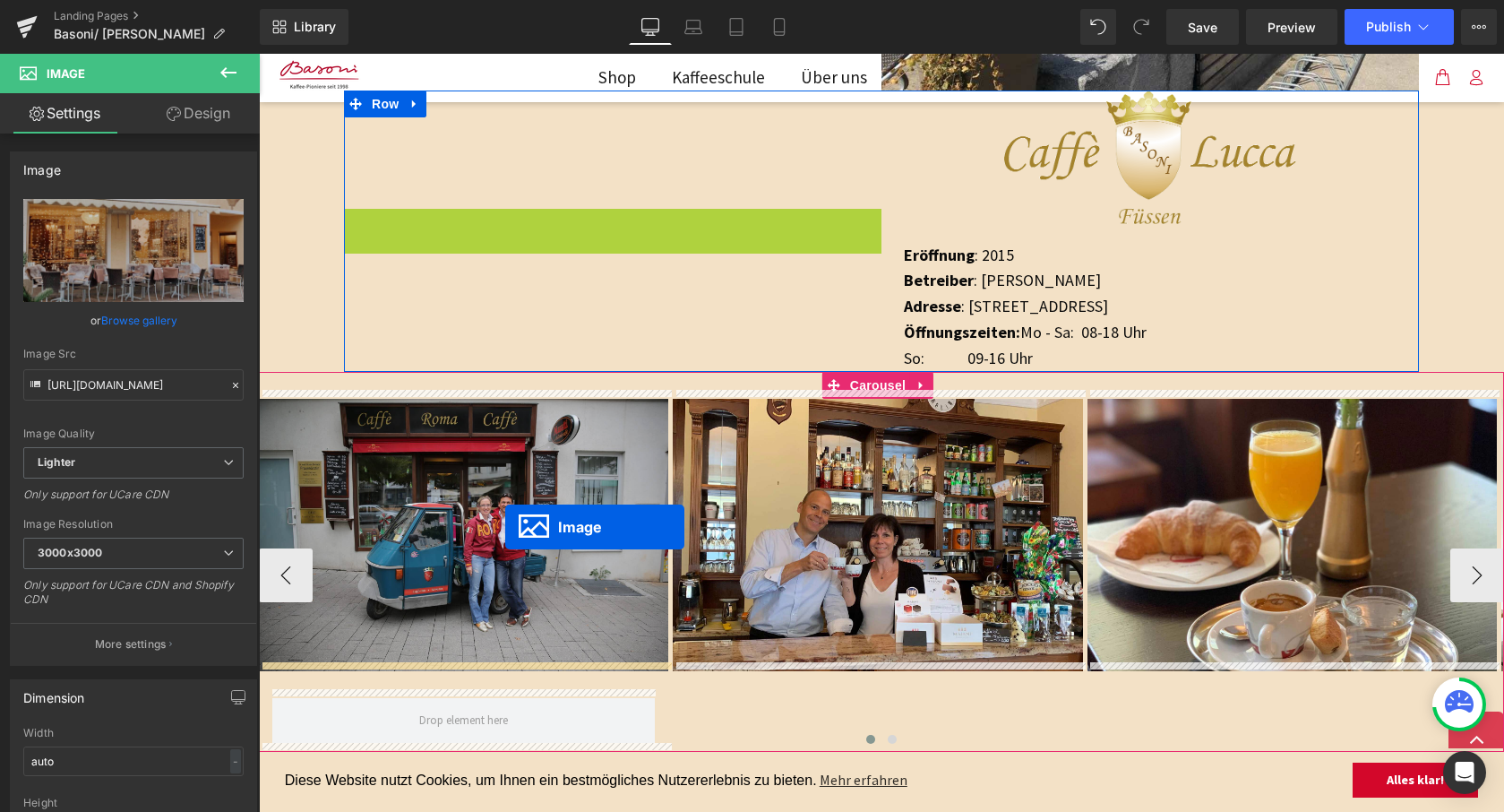
drag, startPoint x: 581, startPoint y: 354, endPoint x: 505, endPoint y: 527, distance: 189.0
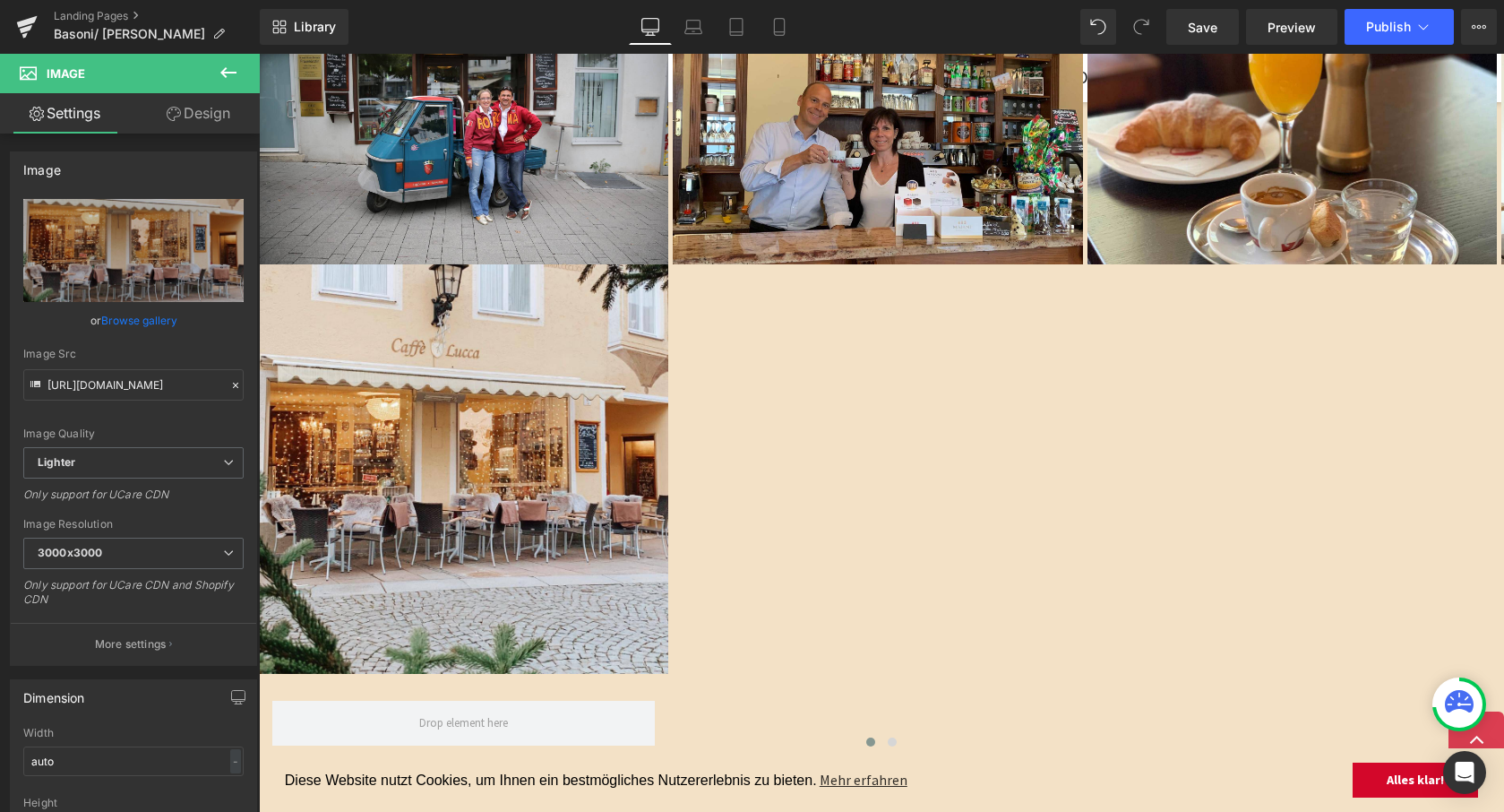
scroll to position [1963, 0]
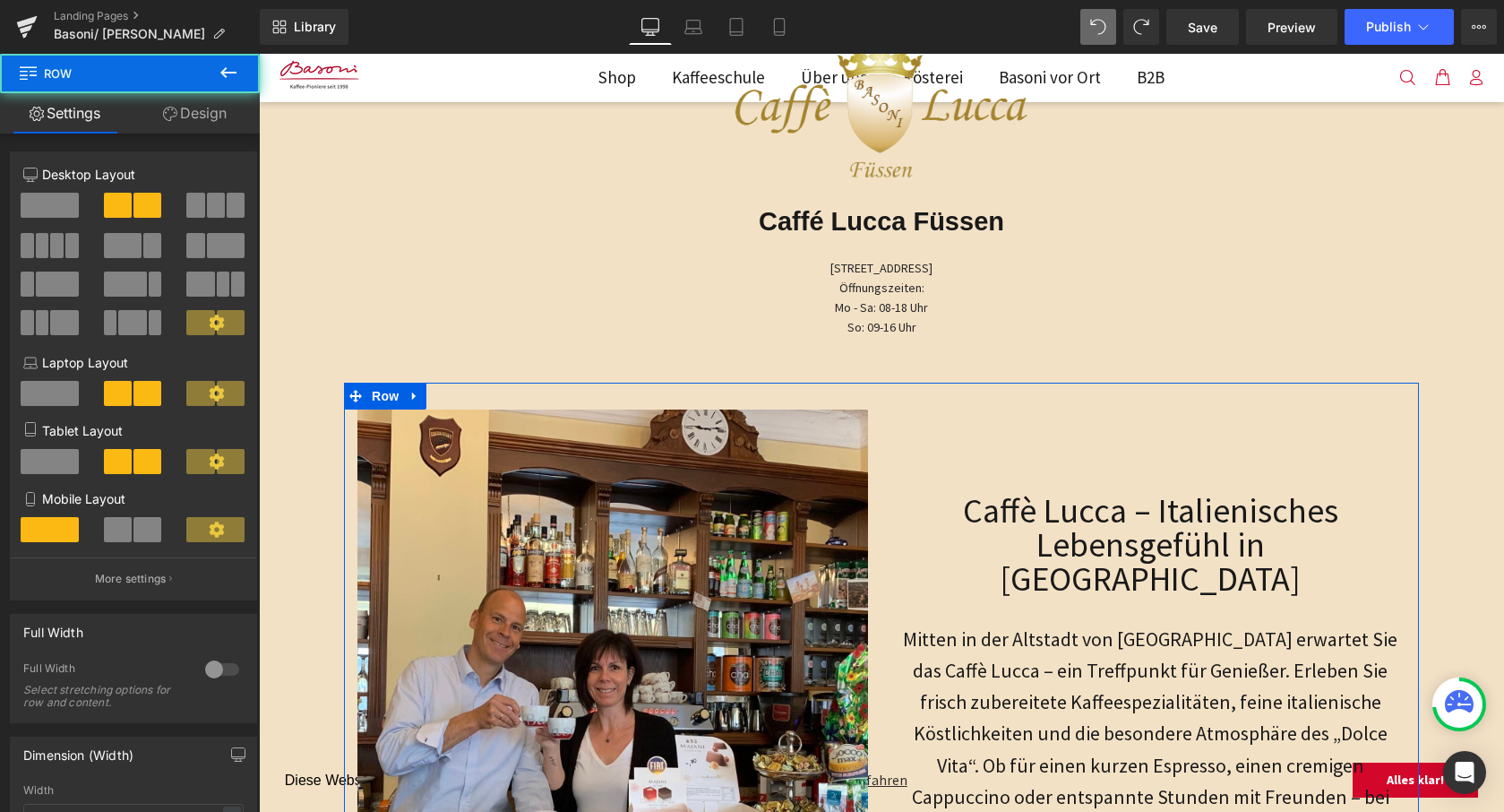
drag, startPoint x: 1094, startPoint y: 445, endPoint x: 1022, endPoint y: 434, distance: 72.8
click at [1094, 445] on div "Caffè Lucca – Italienisches Lebensgefühl in Füssen Heading Mitten in der Altsta…" at bounding box center [1150, 677] width 537 height 537
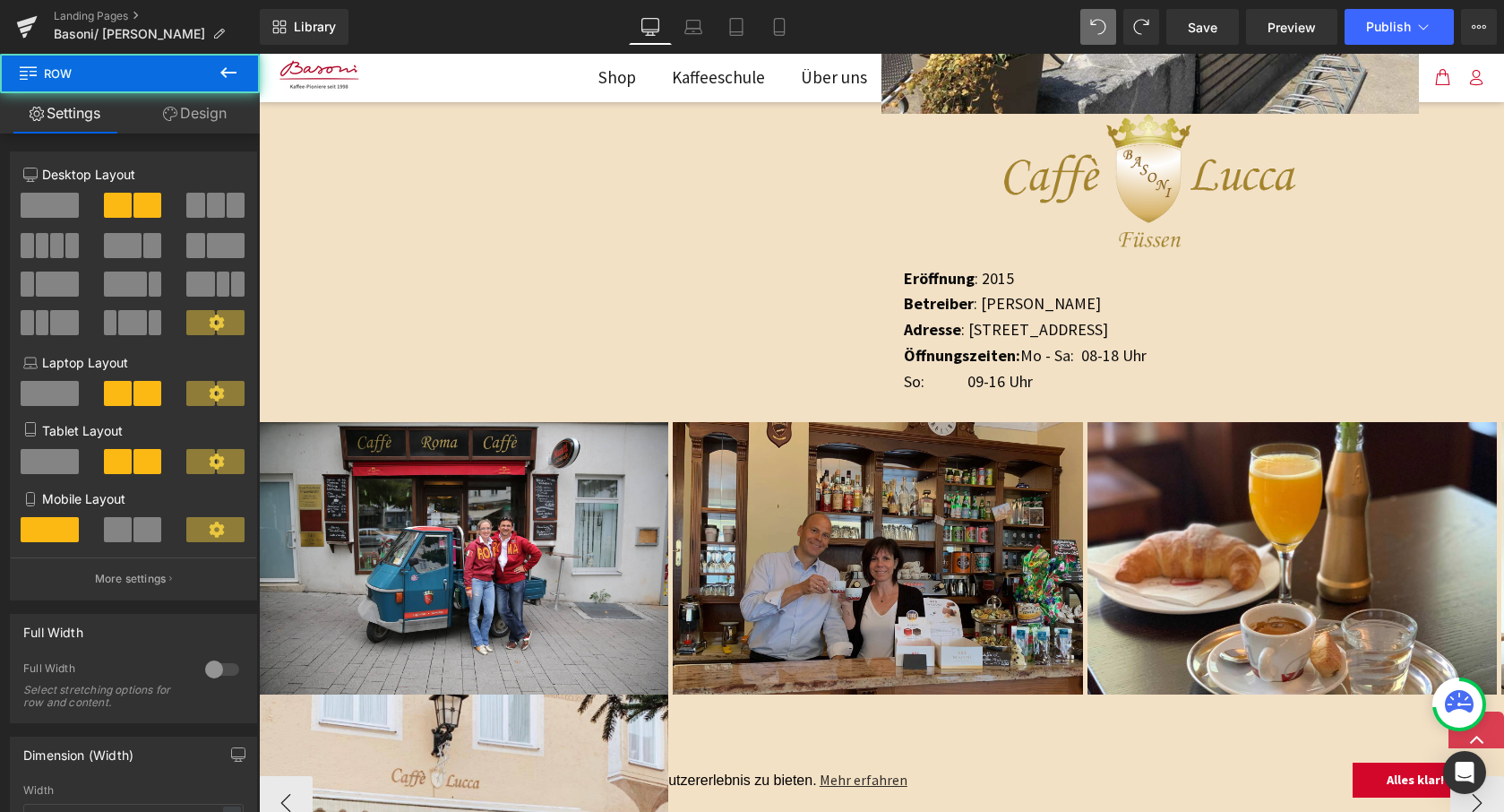
scroll to position [1875, 0]
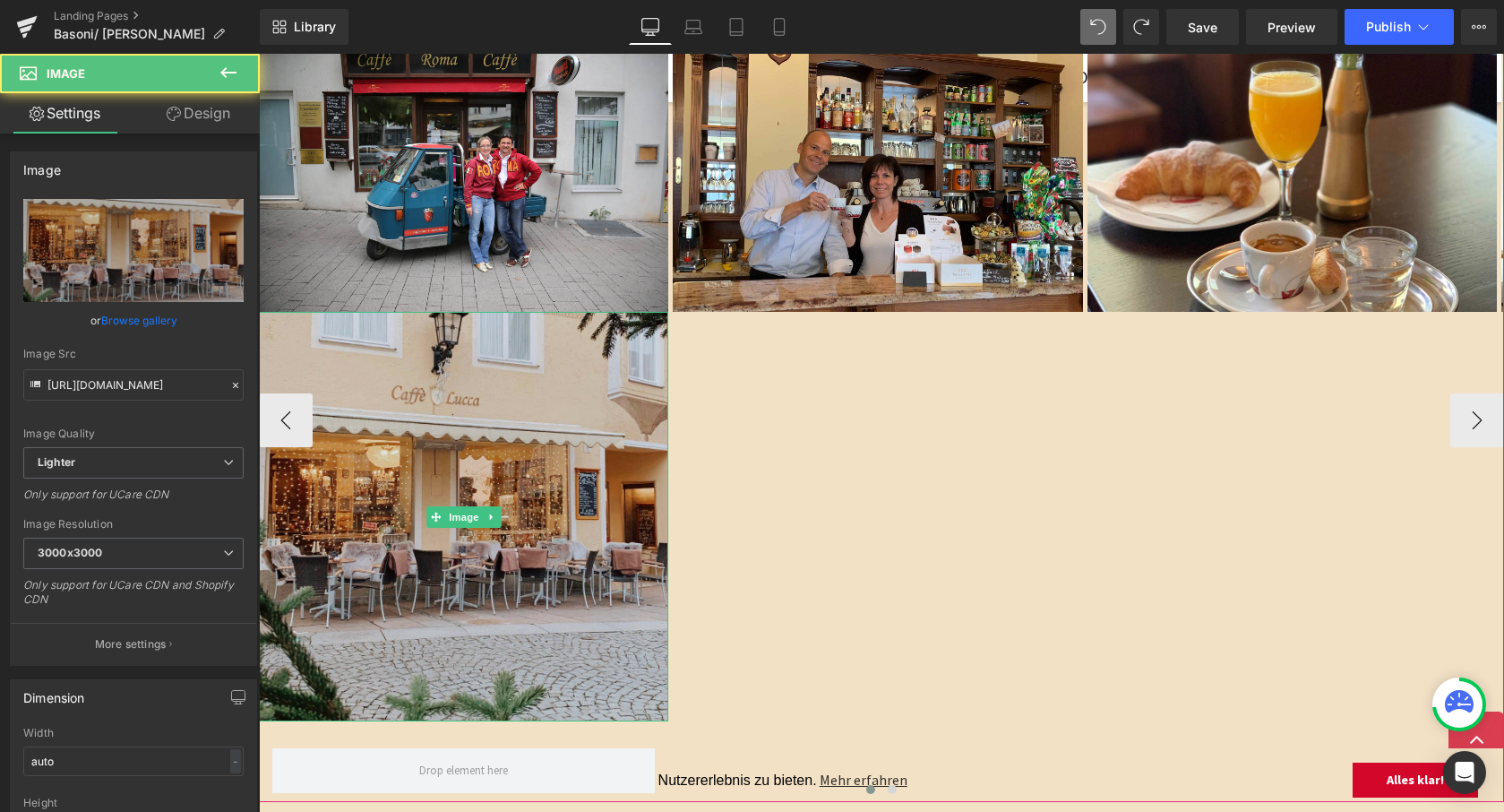
click at [621, 493] on img at bounding box center [463, 516] width 409 height 409
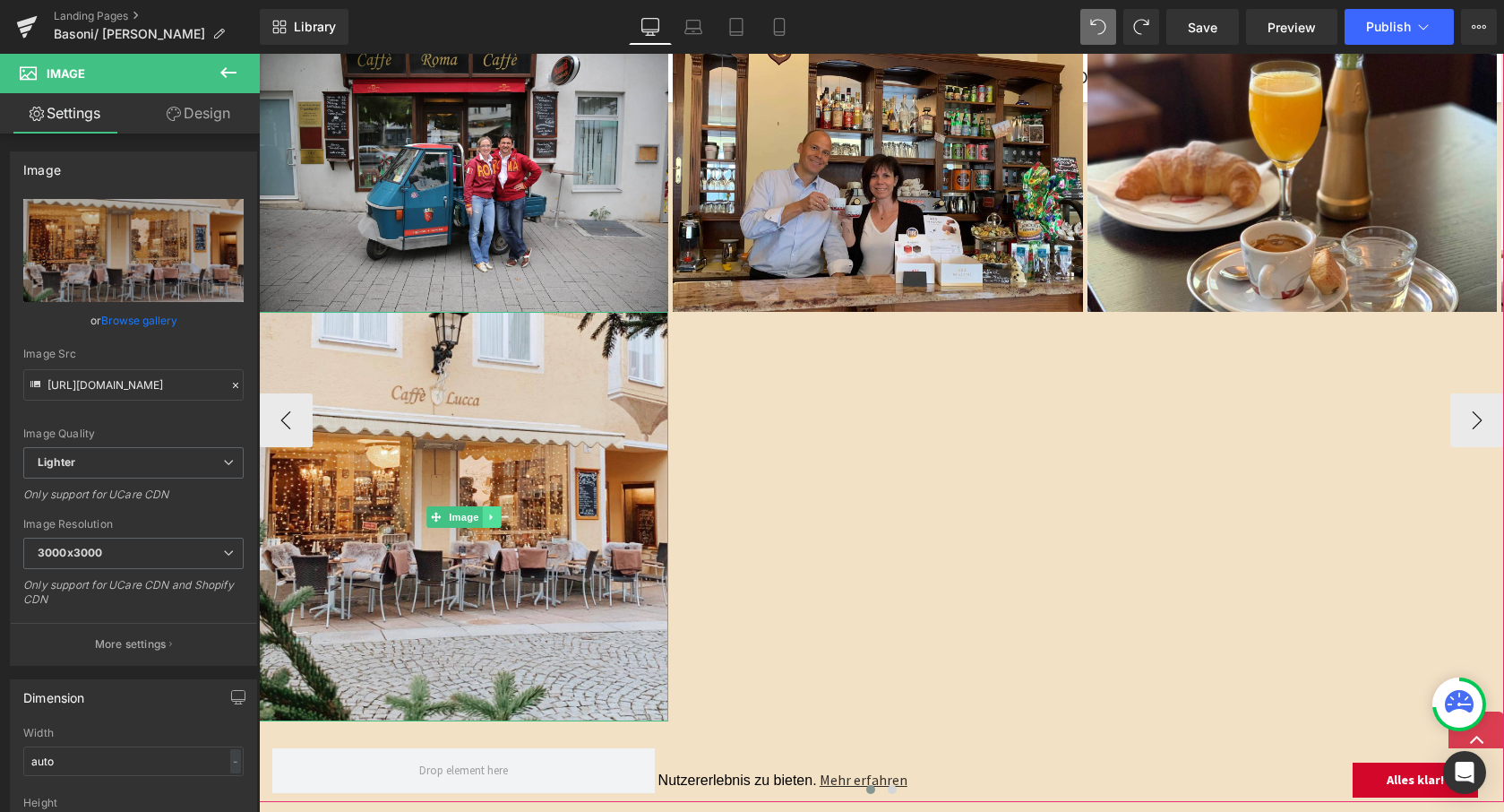
click at [494, 511] on icon at bounding box center [491, 517] width 10 height 11
click at [505, 511] on icon at bounding box center [500, 516] width 10 height 10
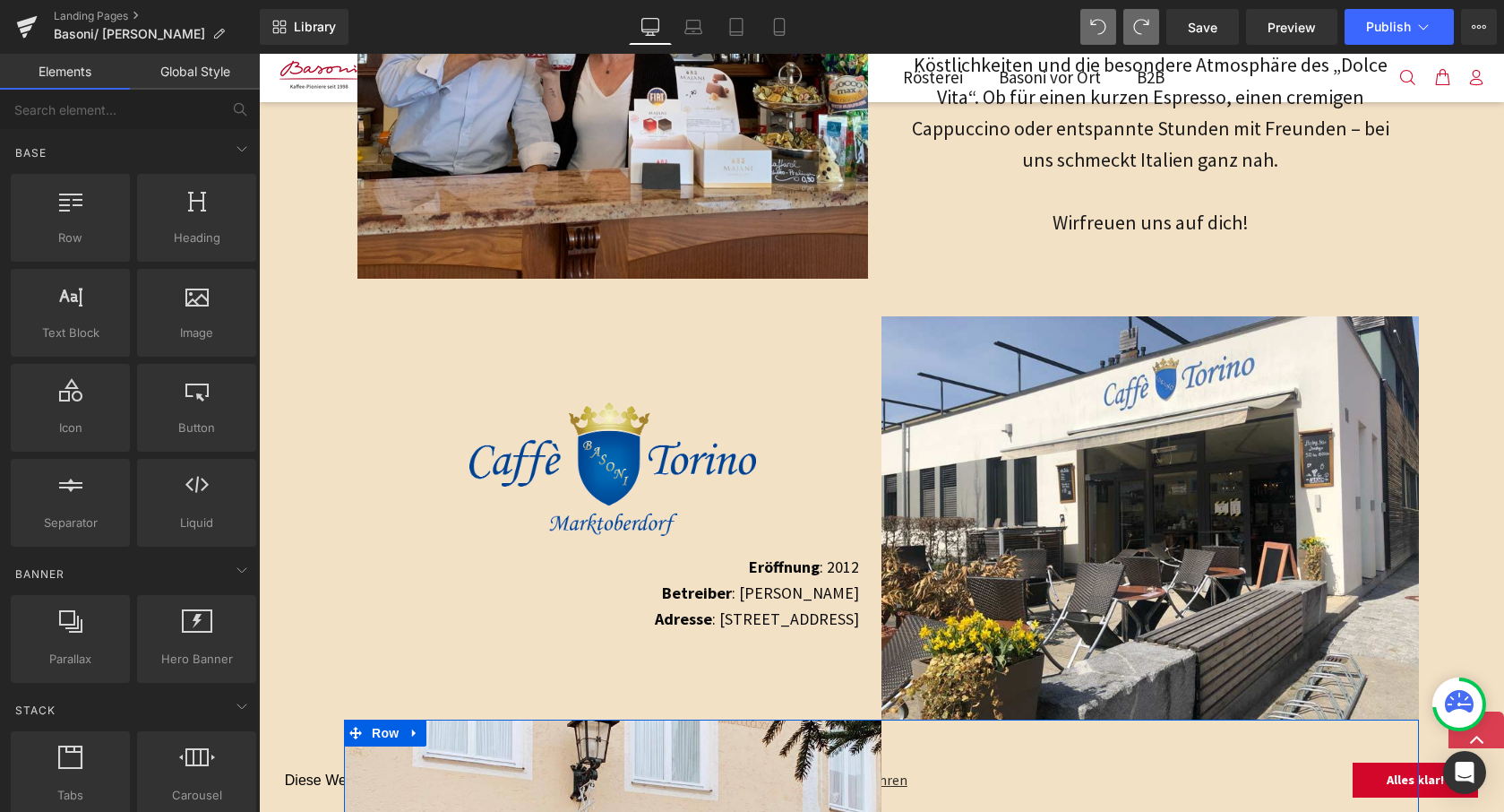
scroll to position [1021, 0]
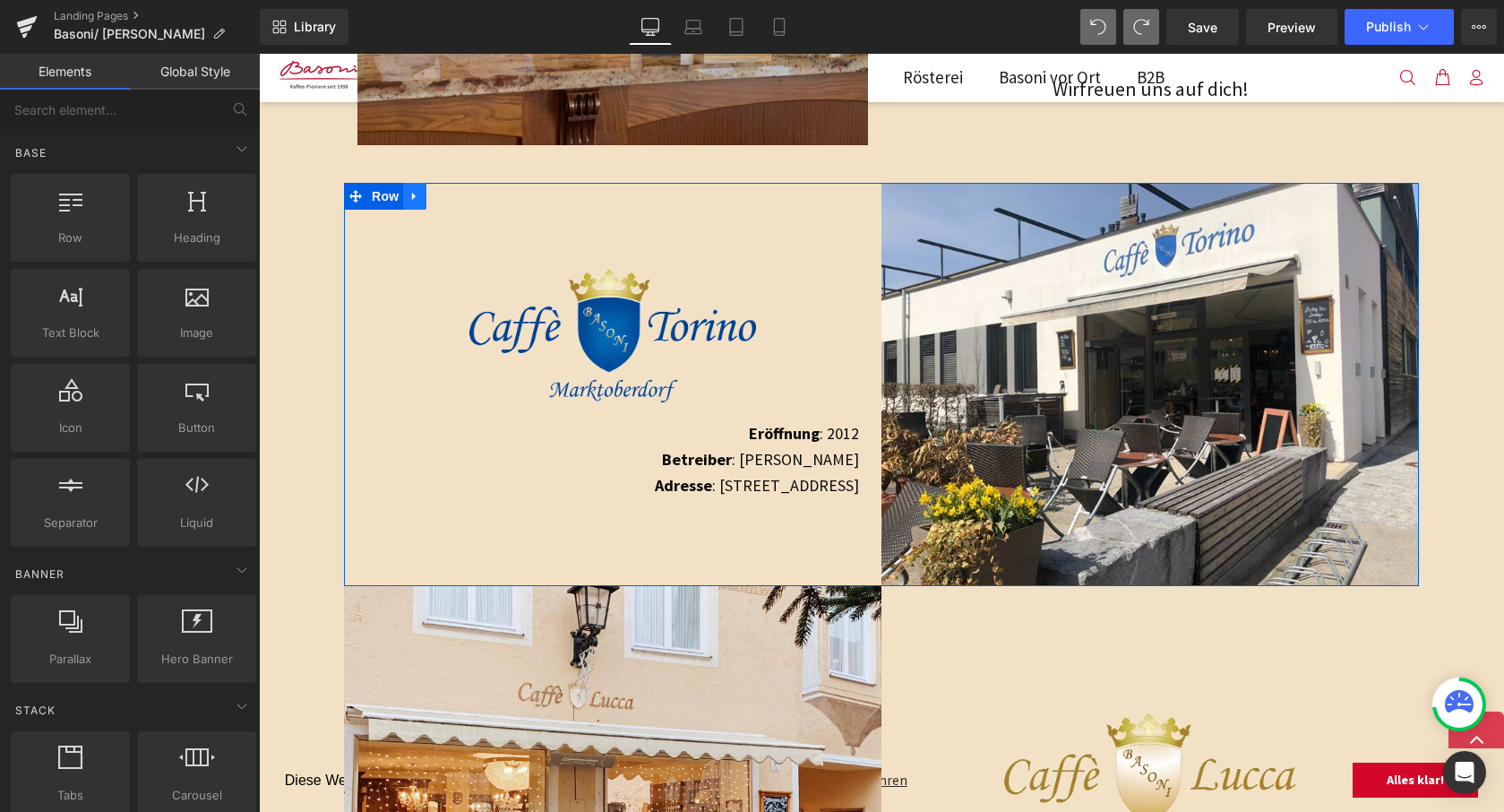
click at [405, 192] on link at bounding box center [415, 196] width 23 height 27
click at [460, 195] on icon at bounding box center [462, 196] width 13 height 13
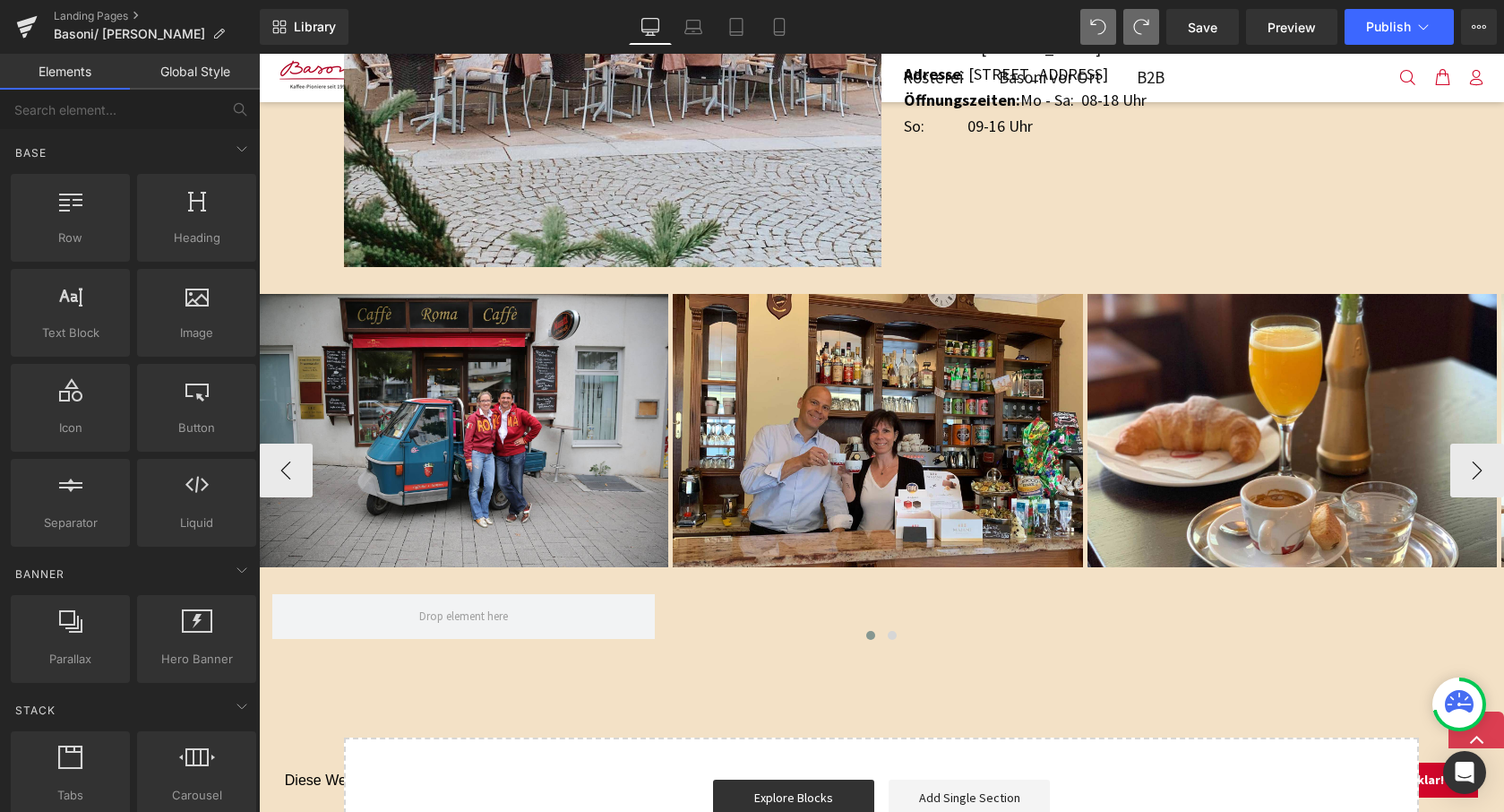
scroll to position [1479, 0]
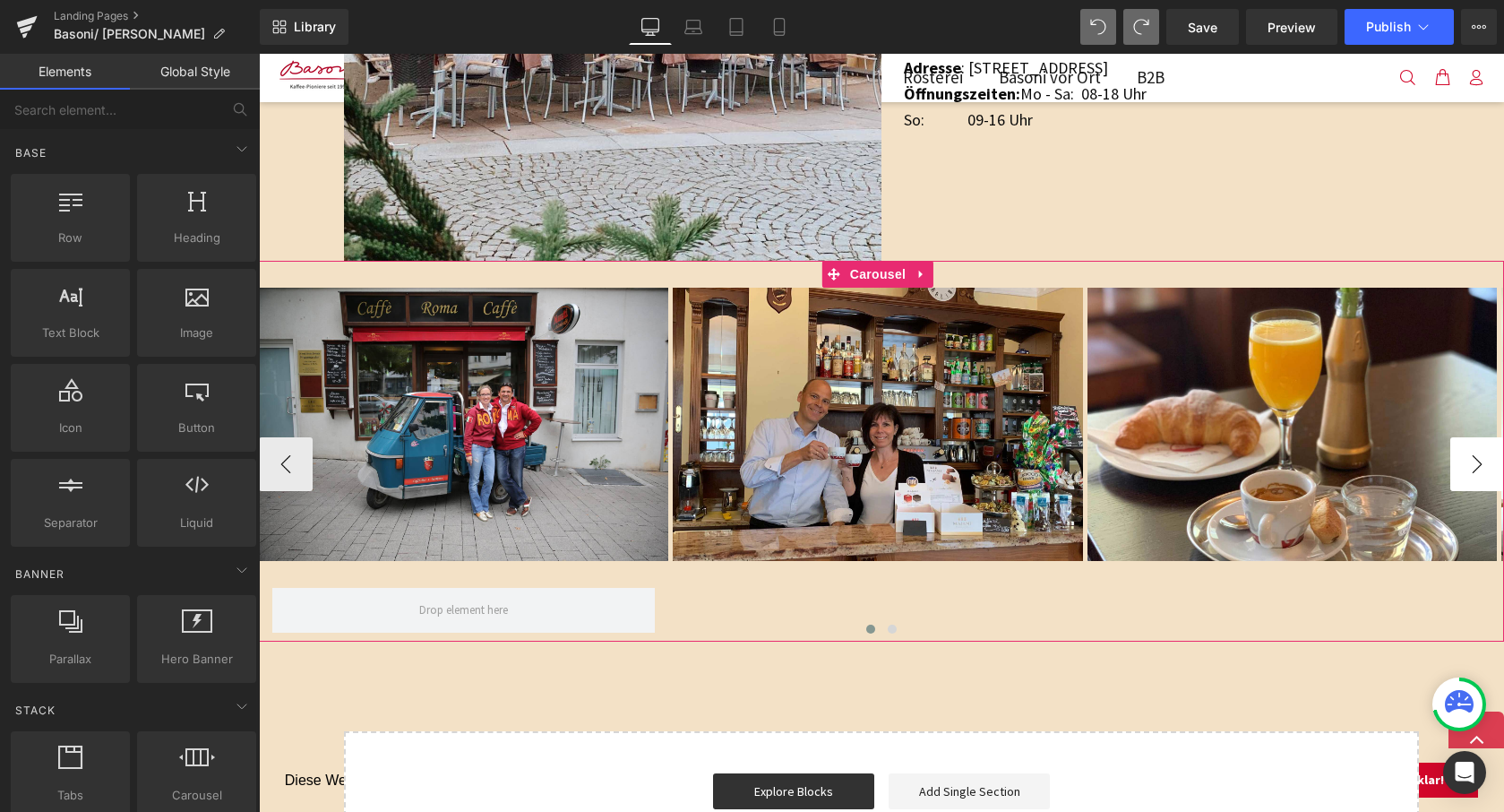
click at [1466, 464] on button "›" at bounding box center [1478, 464] width 54 height 54
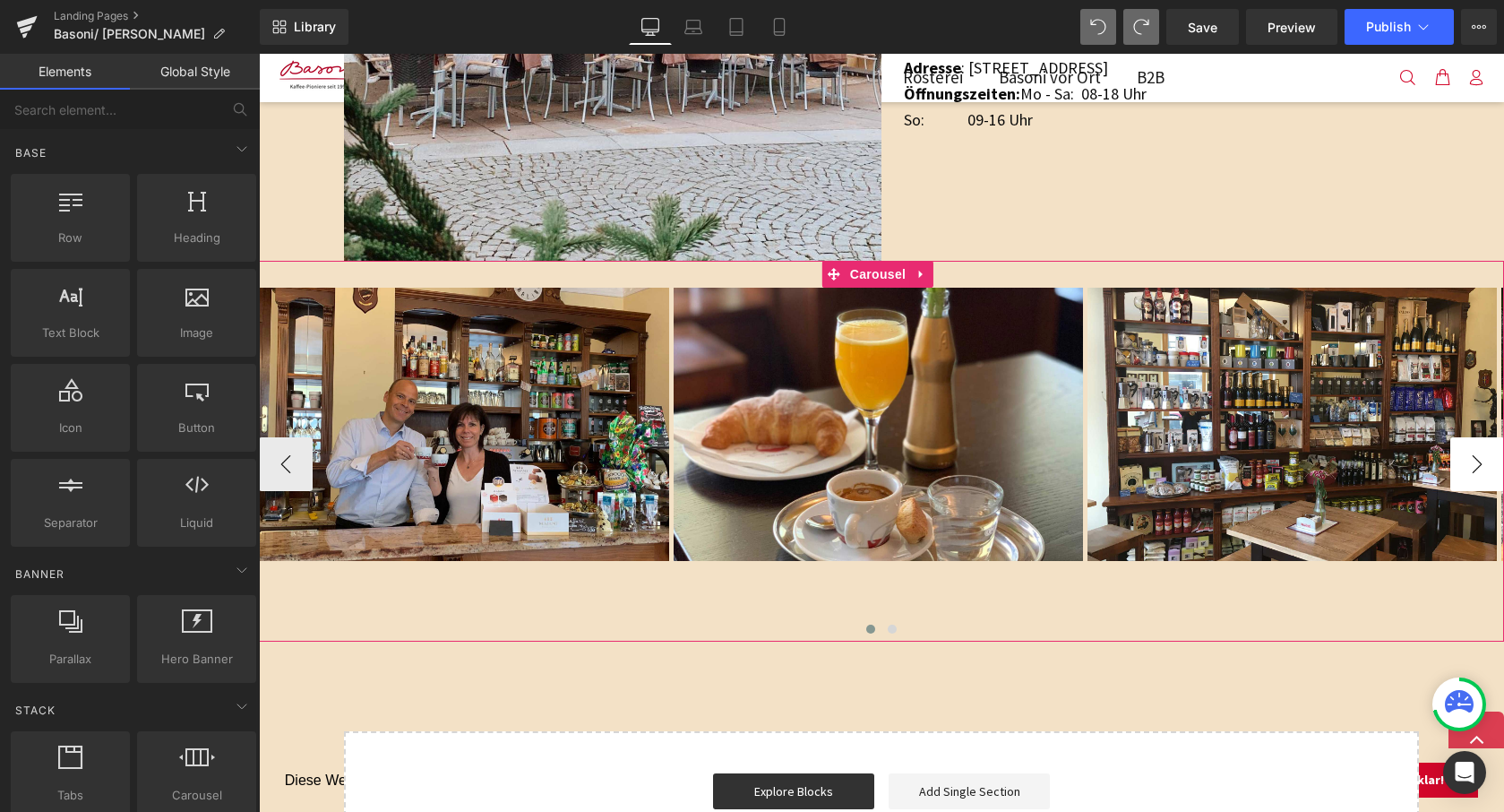
click at [1466, 463] on button "›" at bounding box center [1478, 464] width 54 height 54
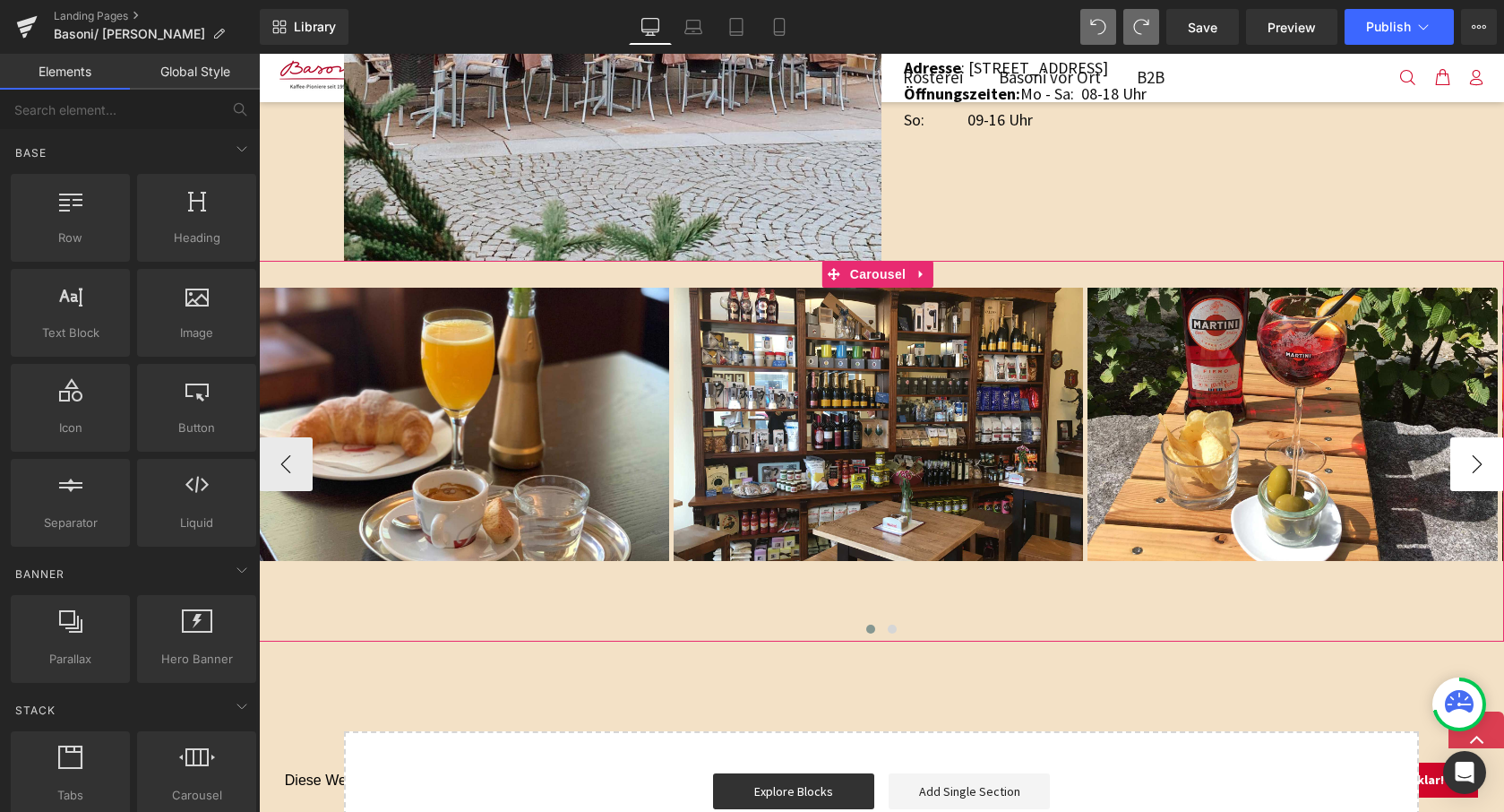
click at [1466, 463] on button "›" at bounding box center [1478, 464] width 54 height 54
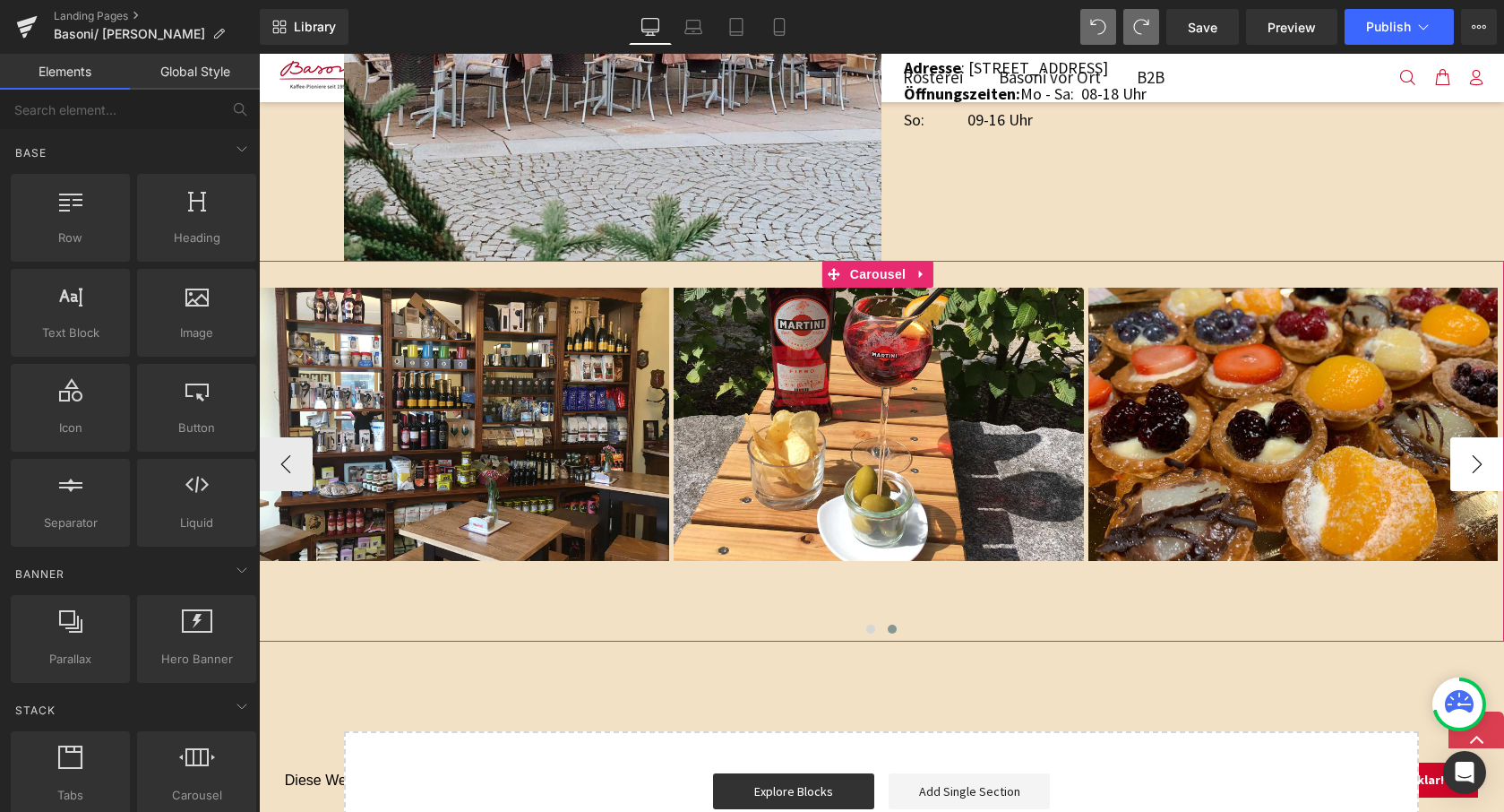
click at [1466, 463] on button "›" at bounding box center [1478, 464] width 54 height 54
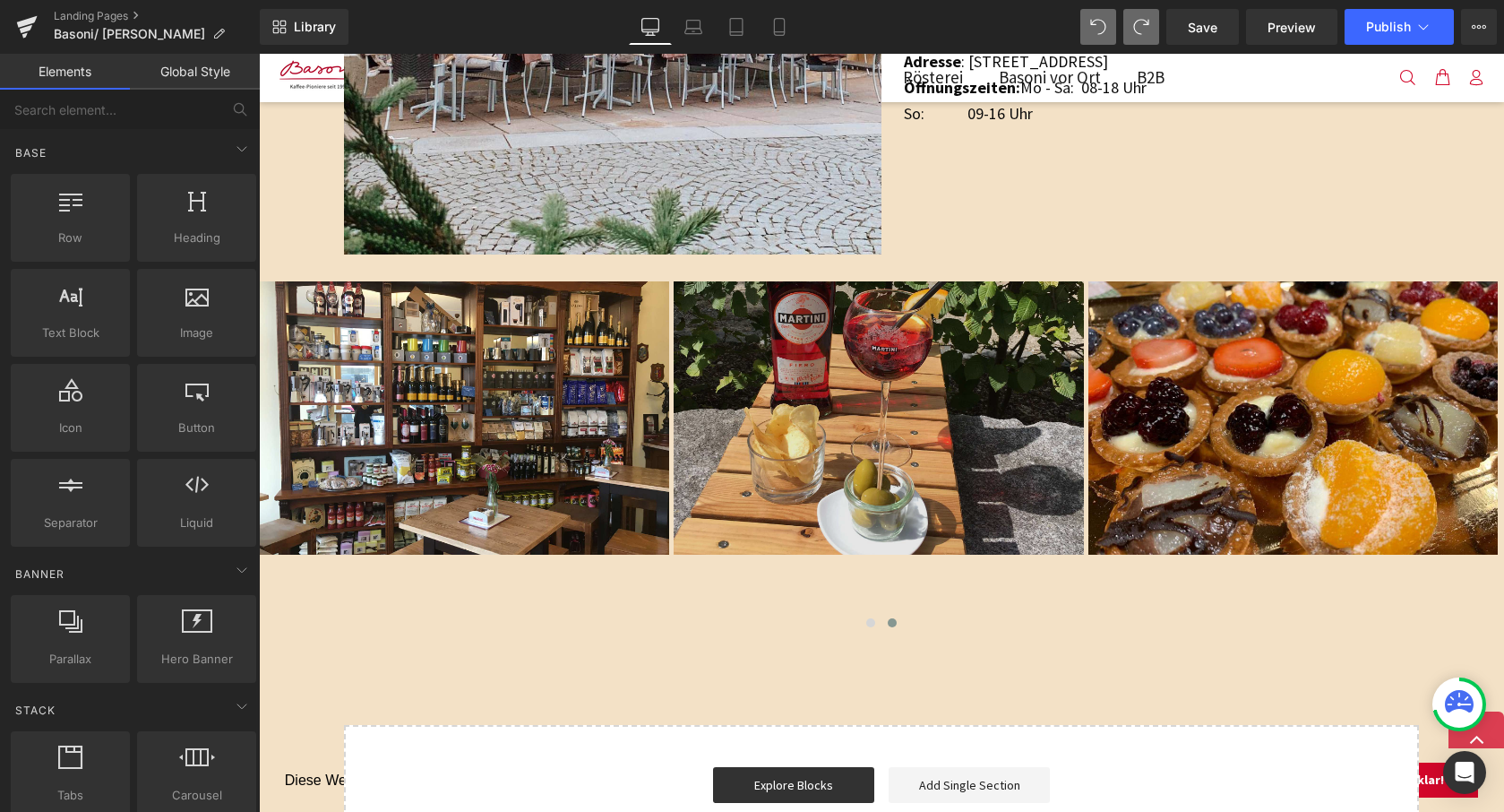
scroll to position [1487, 0]
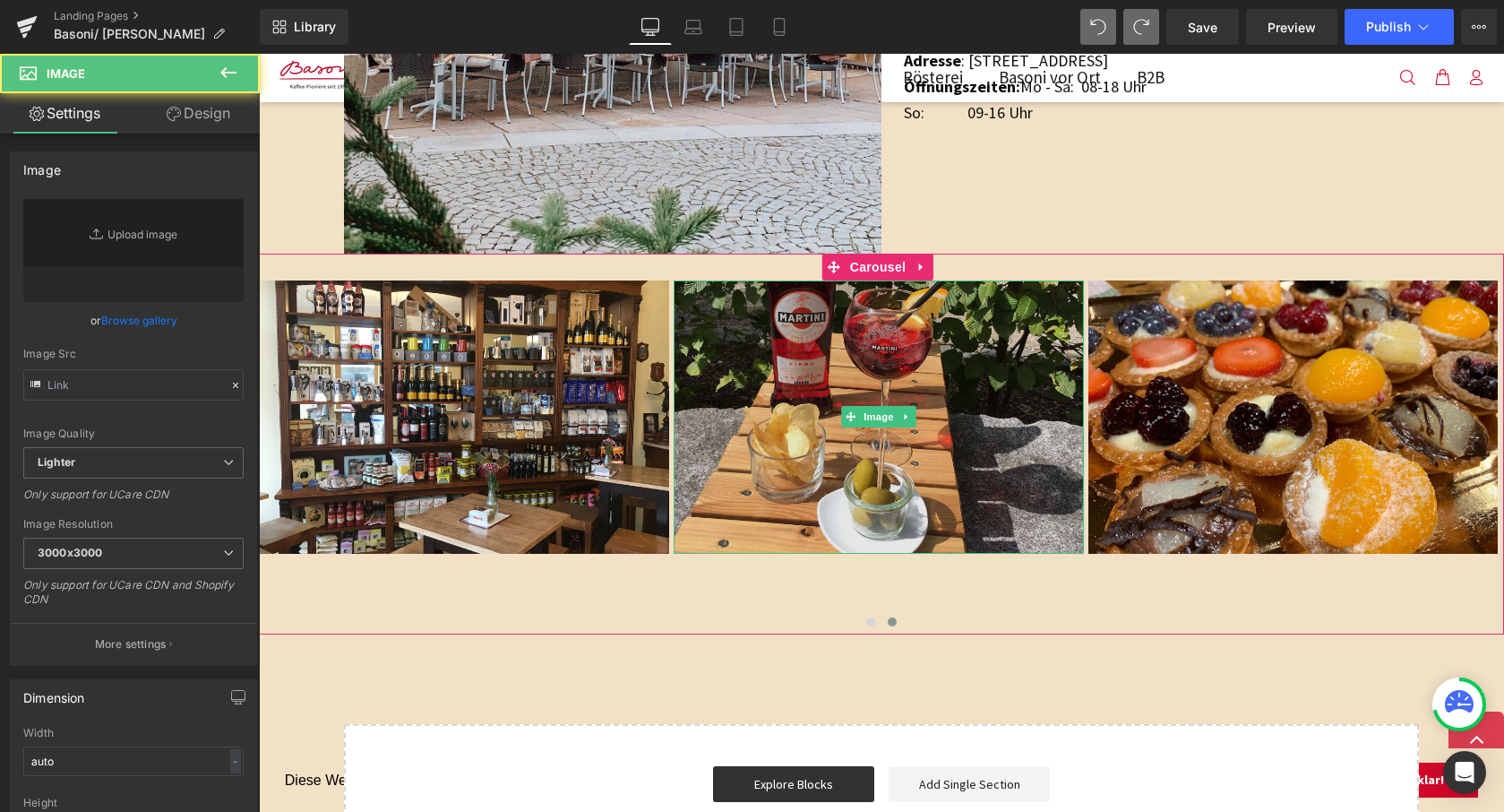
click at [975, 427] on img at bounding box center [878, 416] width 409 height 274
type input "[URL][DOMAIN_NAME]"
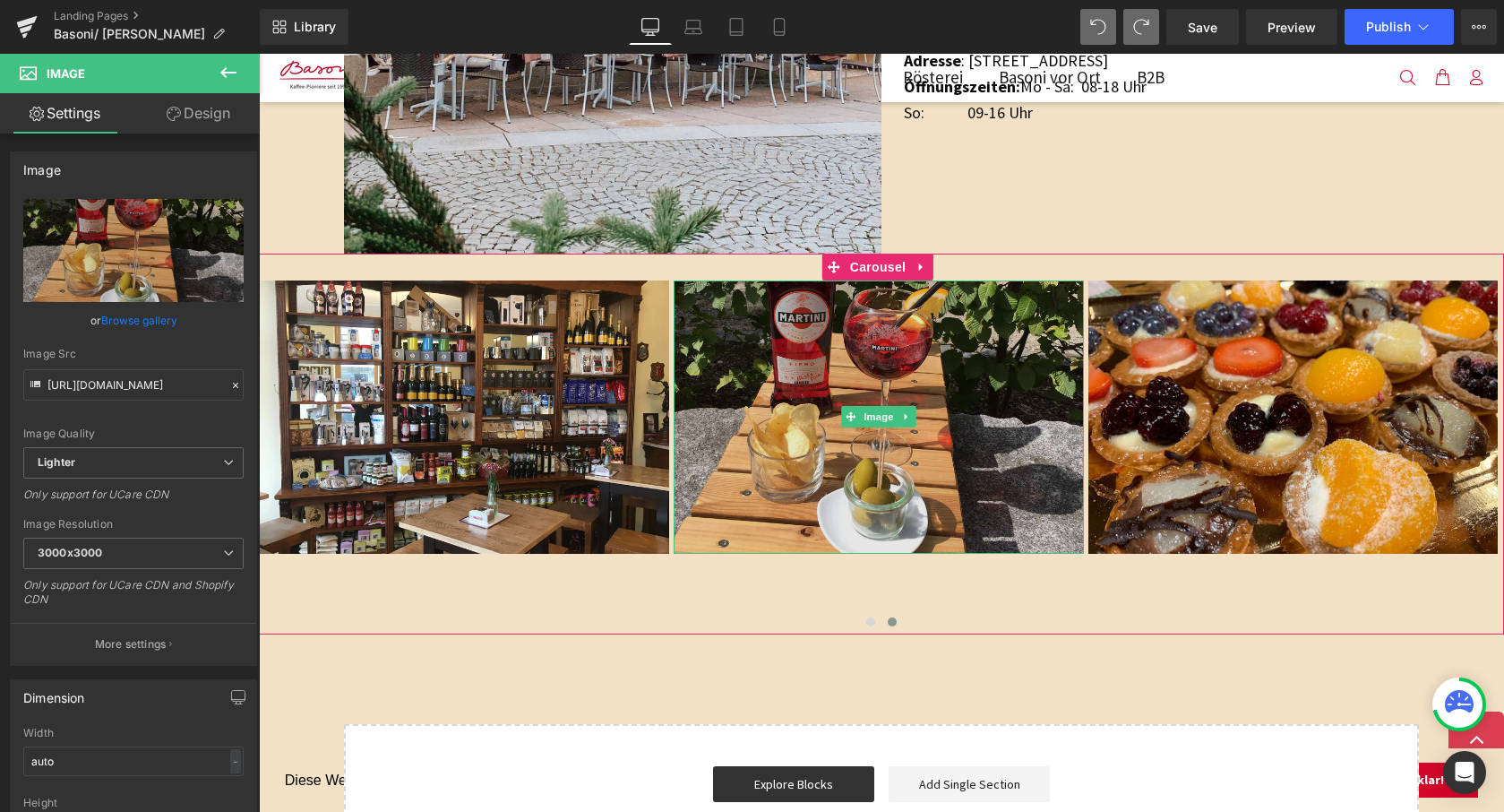
scroll to position [1488, 0]
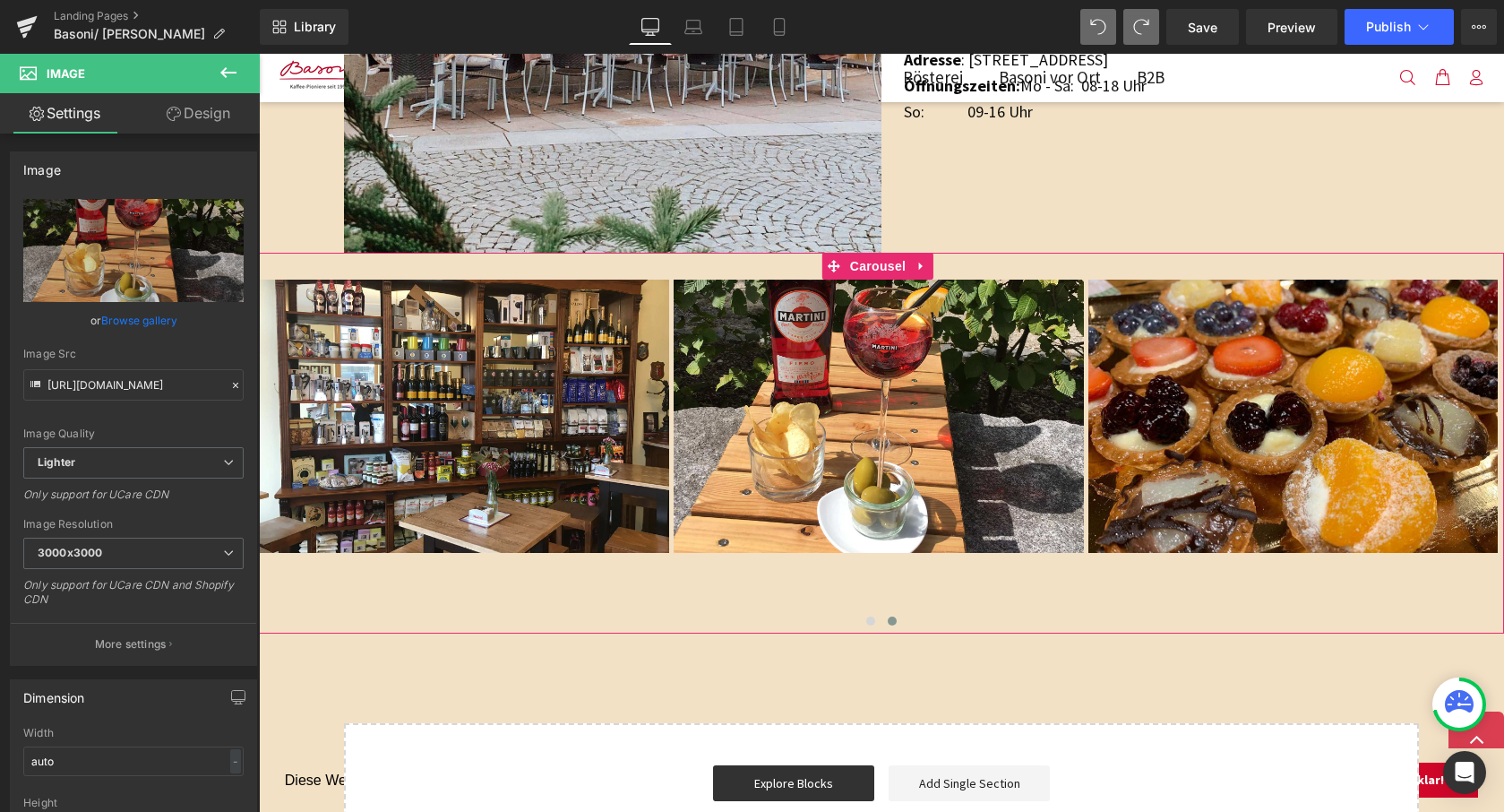
click at [259, 444] on button "‹" at bounding box center [232, 456] width 54 height 54
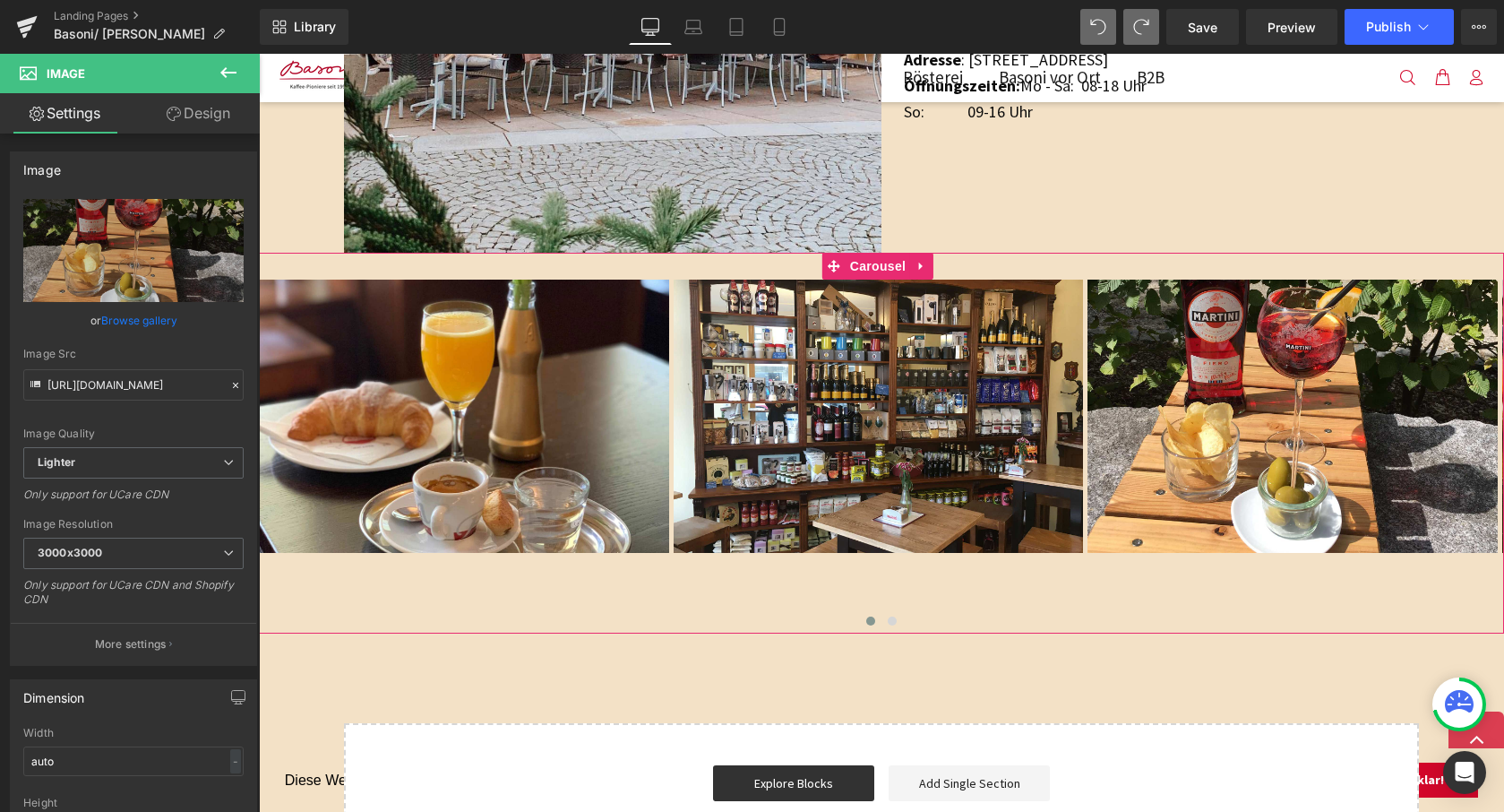
click at [259, 444] on button "‹" at bounding box center [232, 456] width 54 height 54
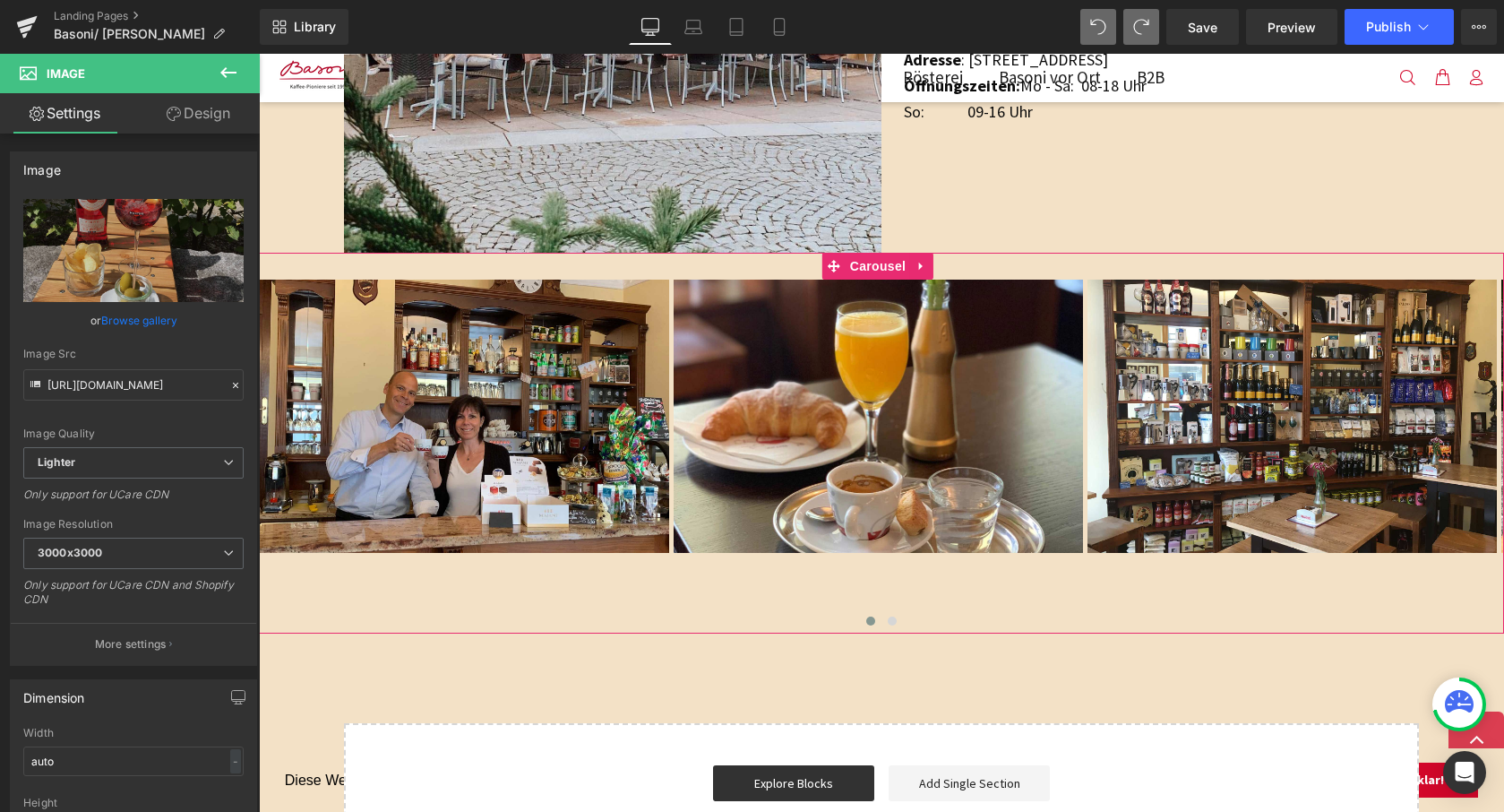
click at [259, 444] on button "‹" at bounding box center [232, 456] width 54 height 54
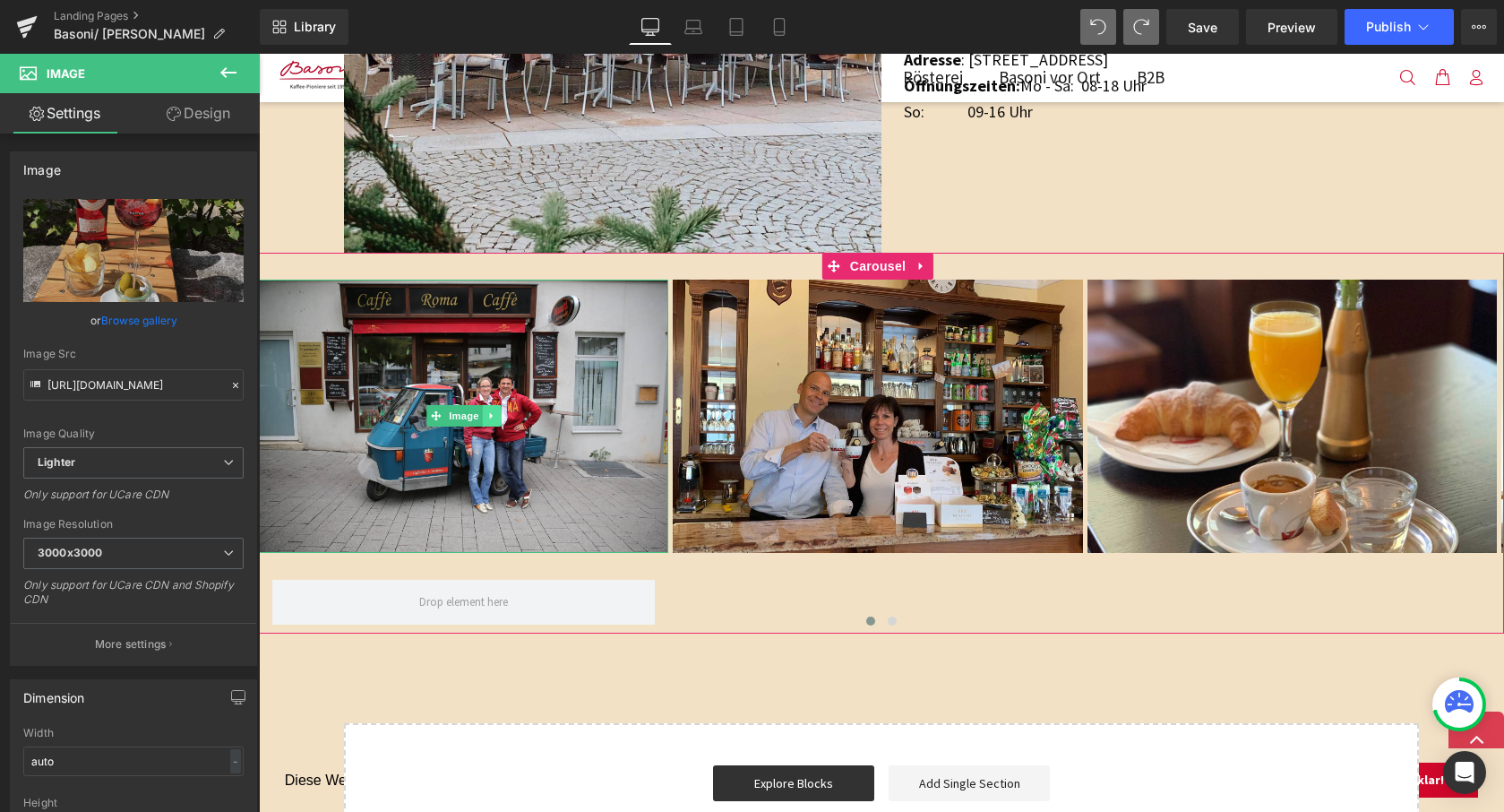
click at [492, 413] on icon at bounding box center [490, 415] width 3 height 6
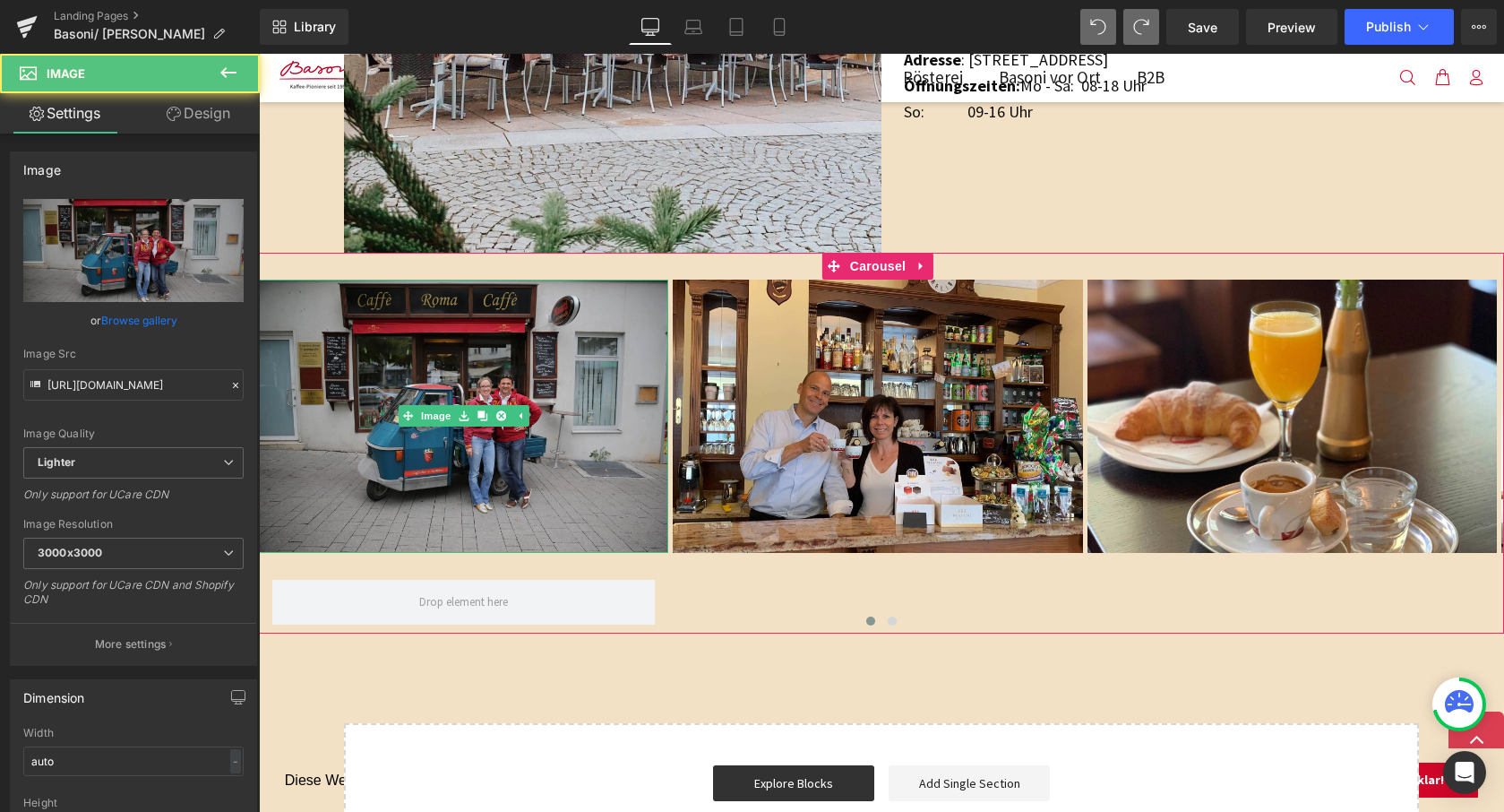
click at [504, 448] on img at bounding box center [463, 415] width 409 height 274
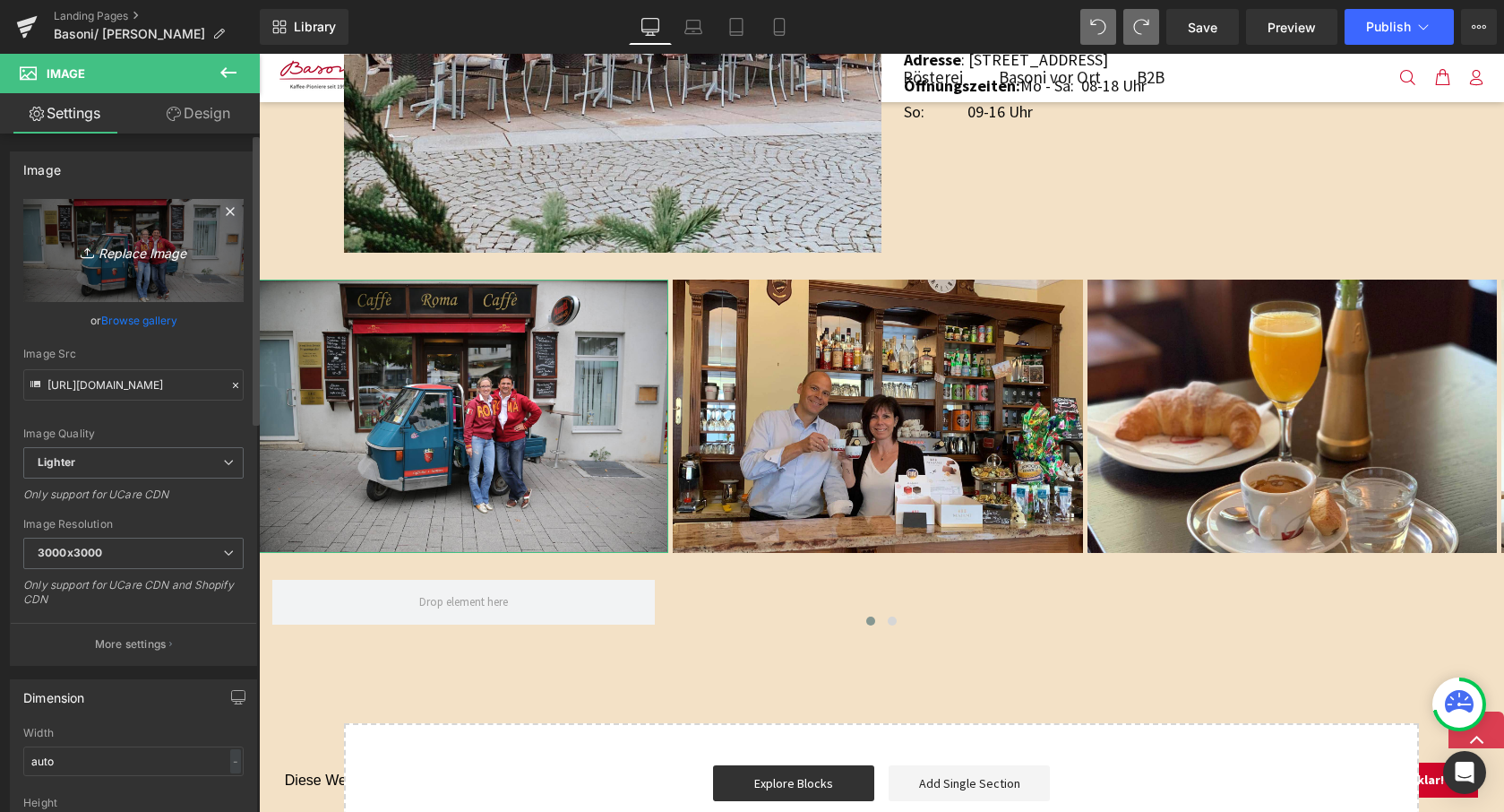
click at [122, 250] on icon "Replace Image" at bounding box center [133, 250] width 144 height 23
type input "C:\fakepath\Bildschirmfoto [DATE] 14.11.42.jpeg"
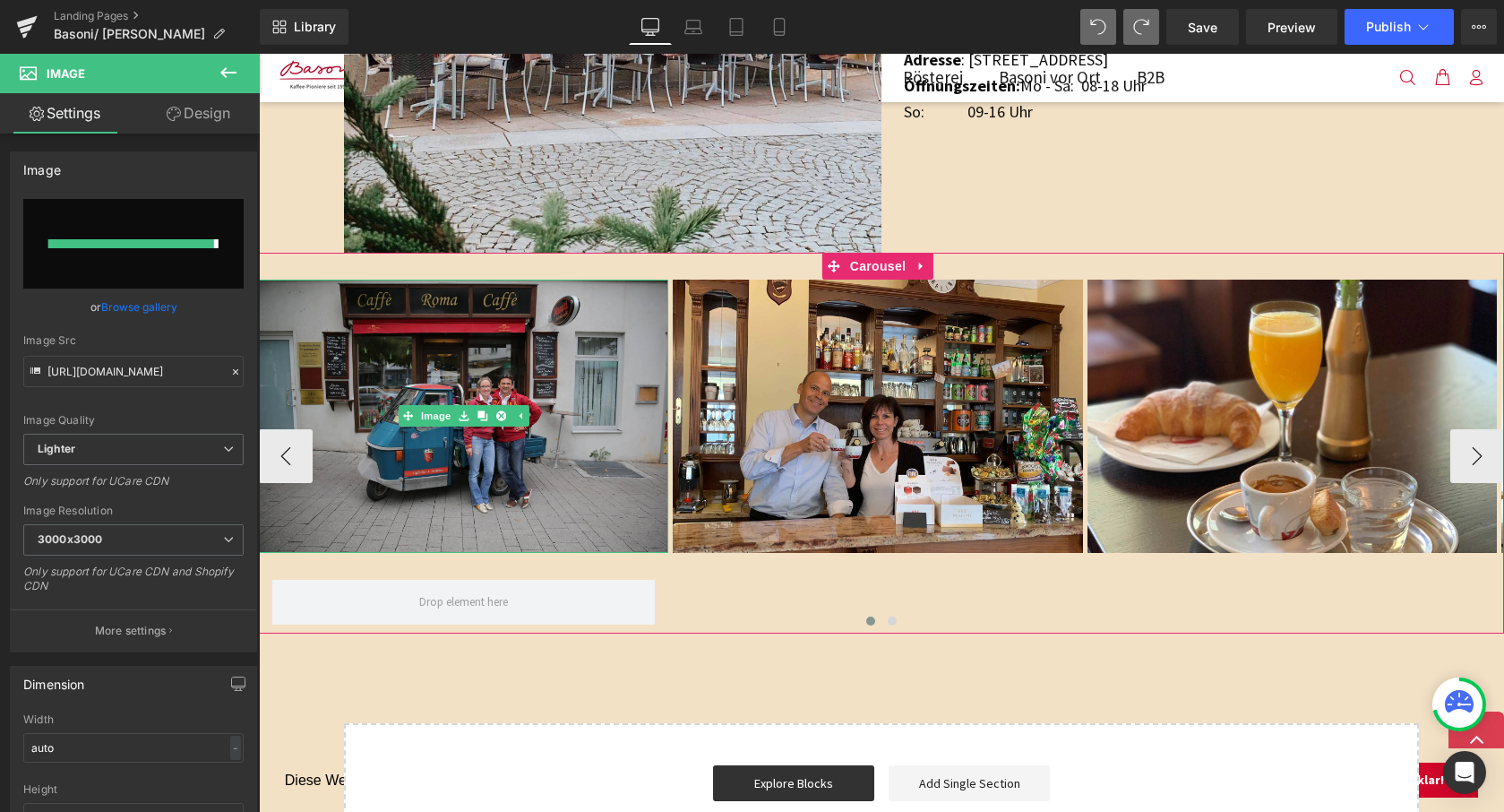
type input "[URL][DOMAIN_NAME]"
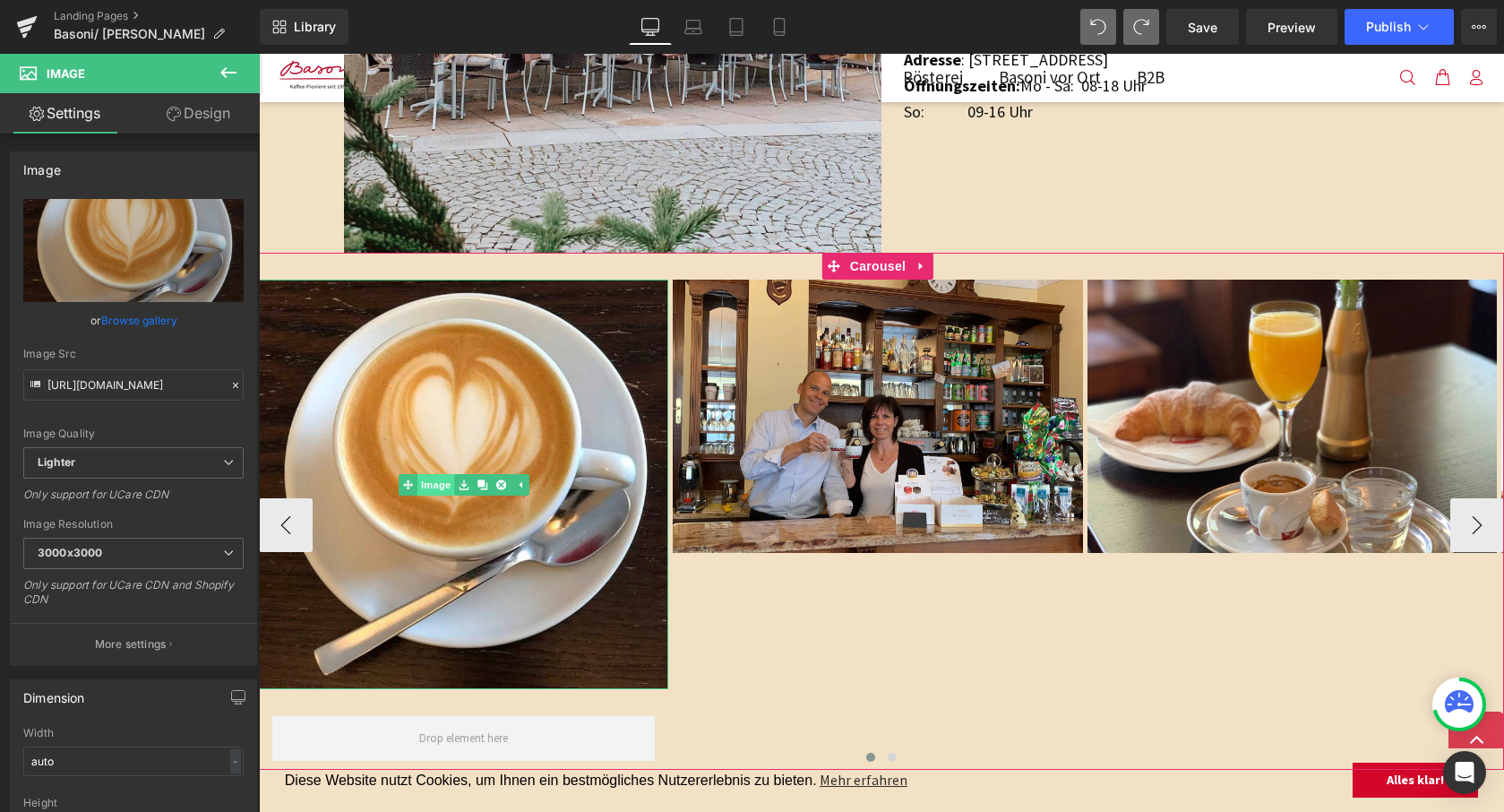
click at [441, 485] on link "Image" at bounding box center [425, 485] width 55 height 22
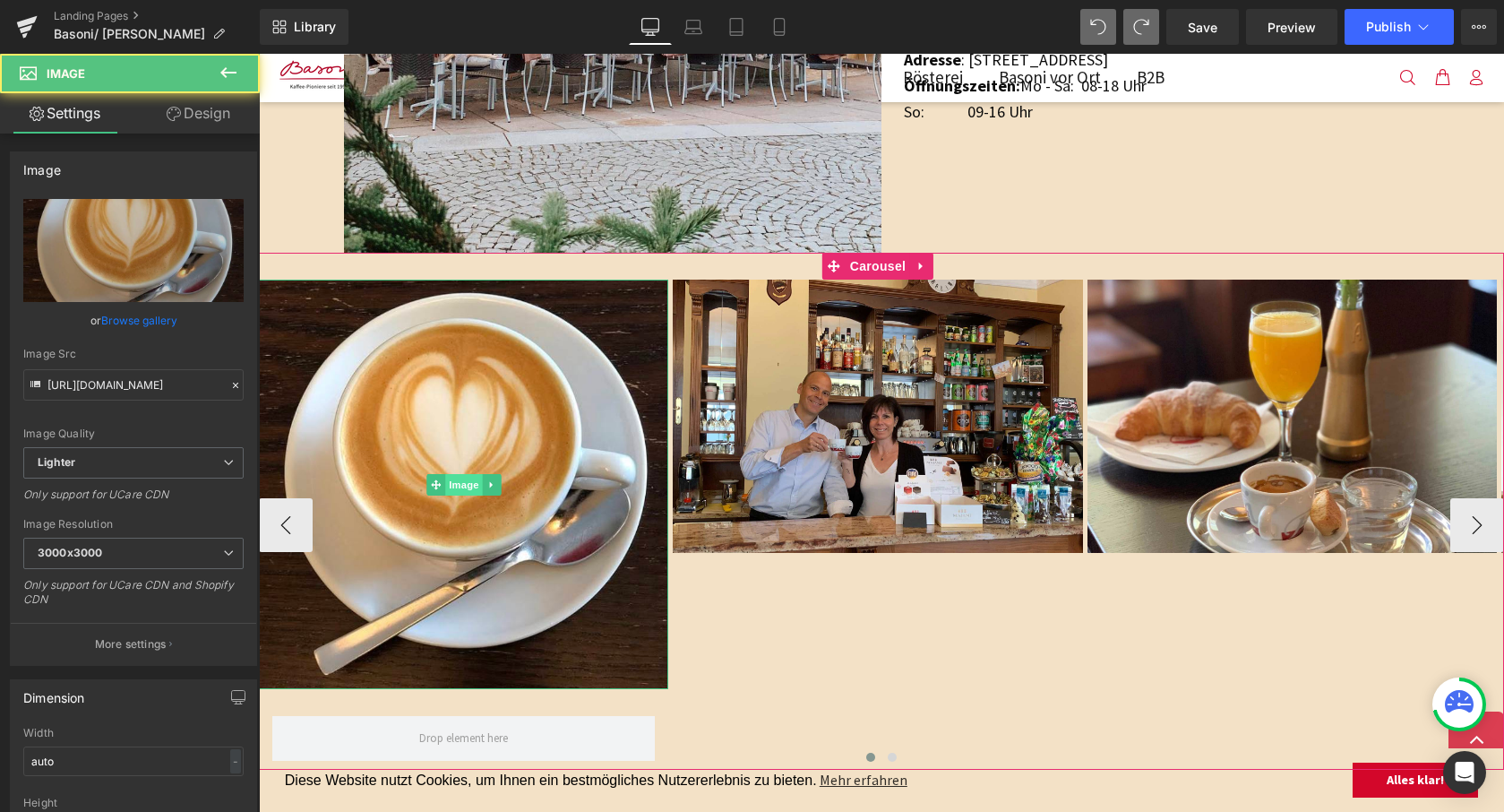
click at [470, 480] on span "Image" at bounding box center [464, 485] width 38 height 22
click at [491, 481] on icon at bounding box center [490, 484] width 3 height 6
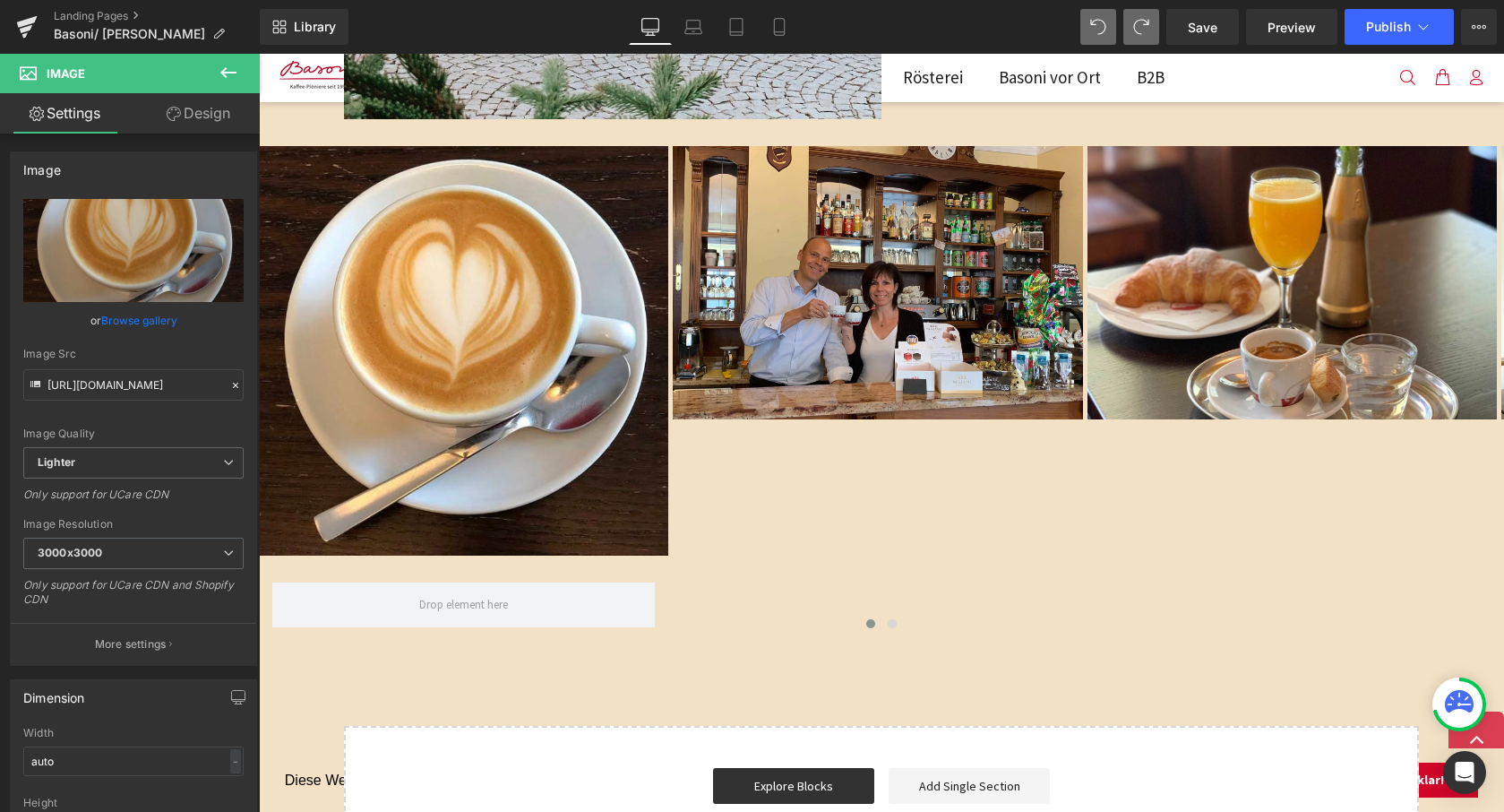
scroll to position [1619, 0]
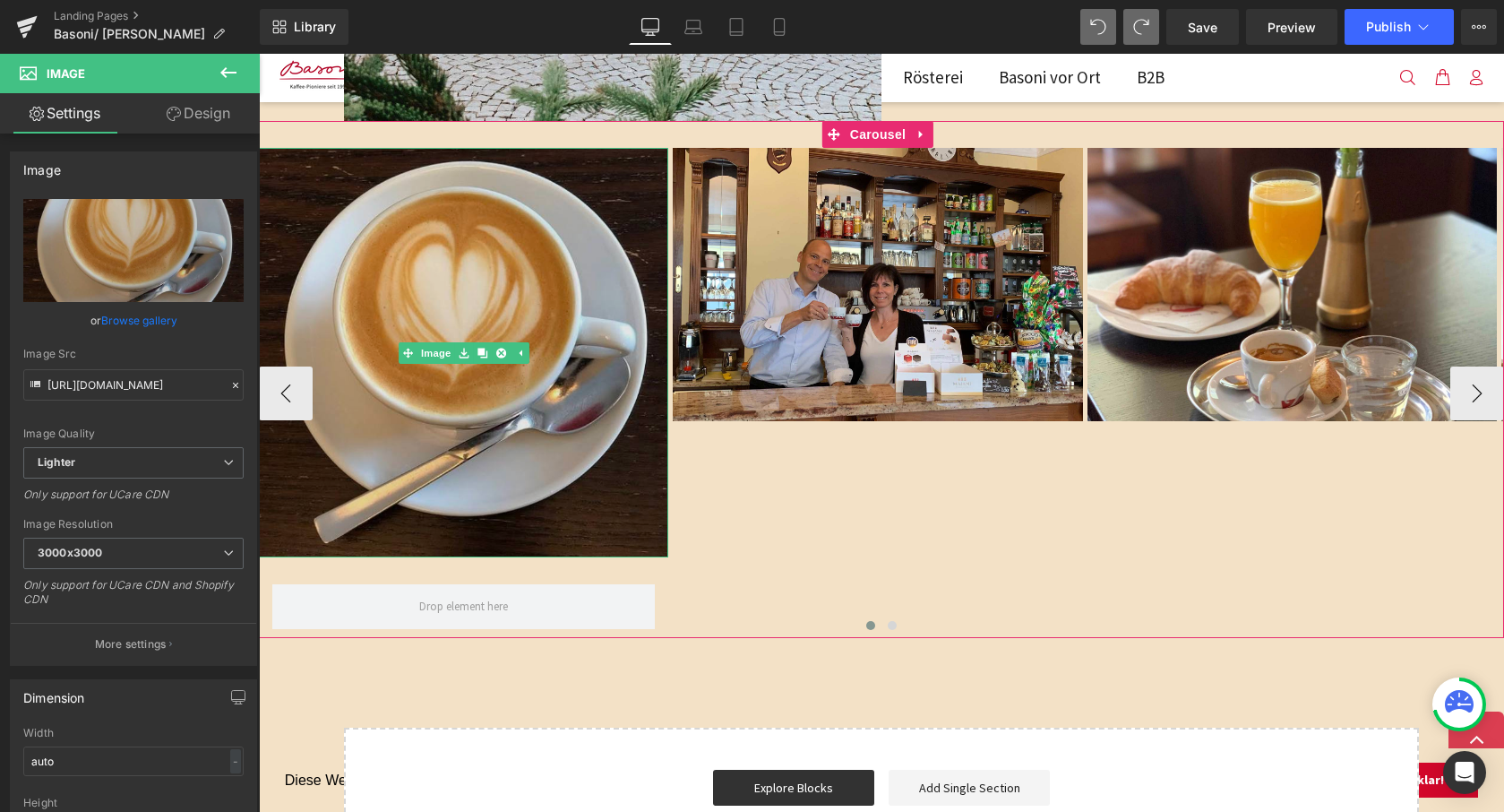
click at [471, 485] on img at bounding box center [463, 352] width 409 height 409
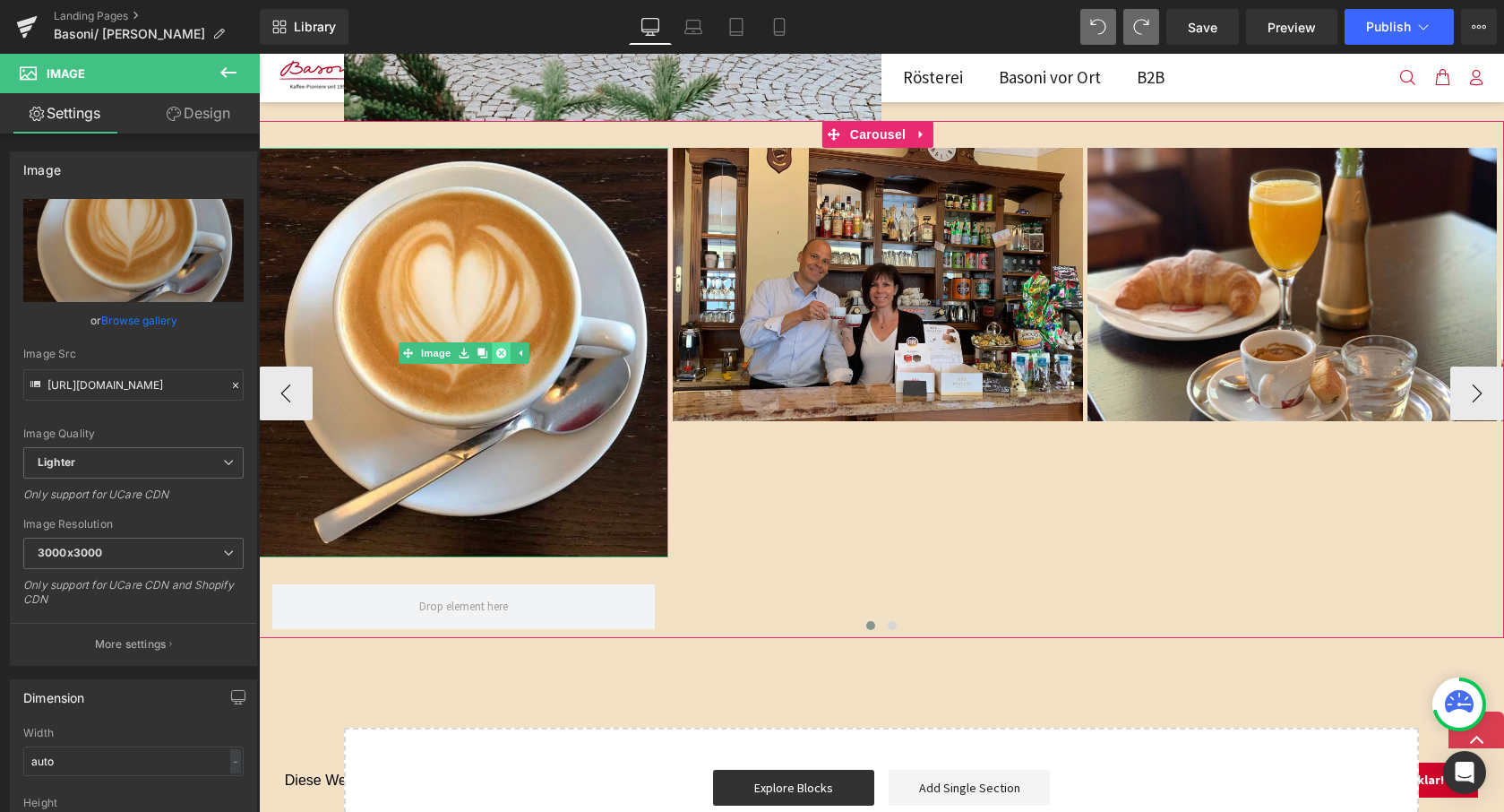
click at [505, 348] on icon at bounding box center [500, 352] width 10 height 10
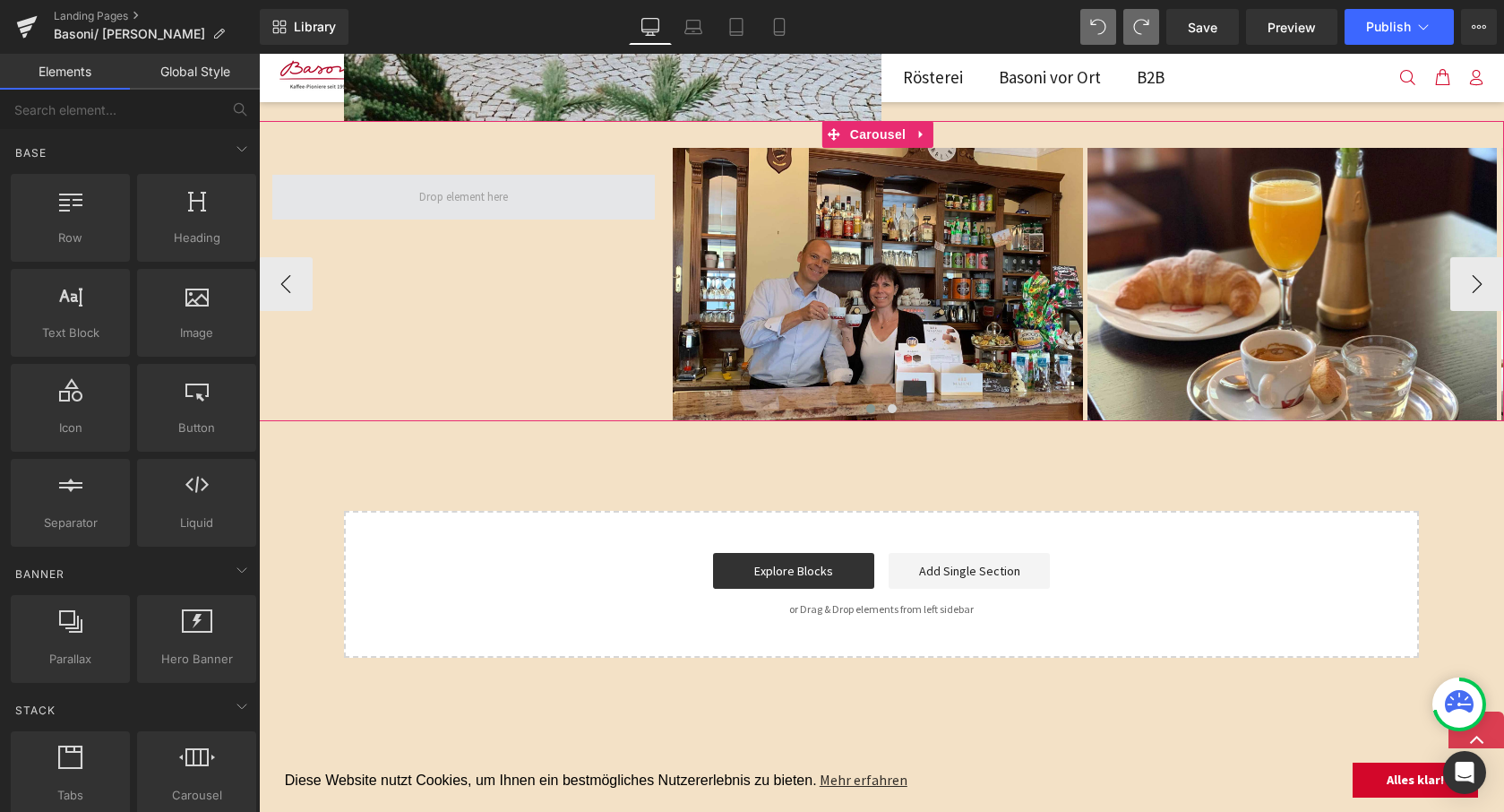
click at [470, 191] on span at bounding box center [463, 197] width 101 height 29
click at [462, 193] on span at bounding box center [463, 197] width 101 height 29
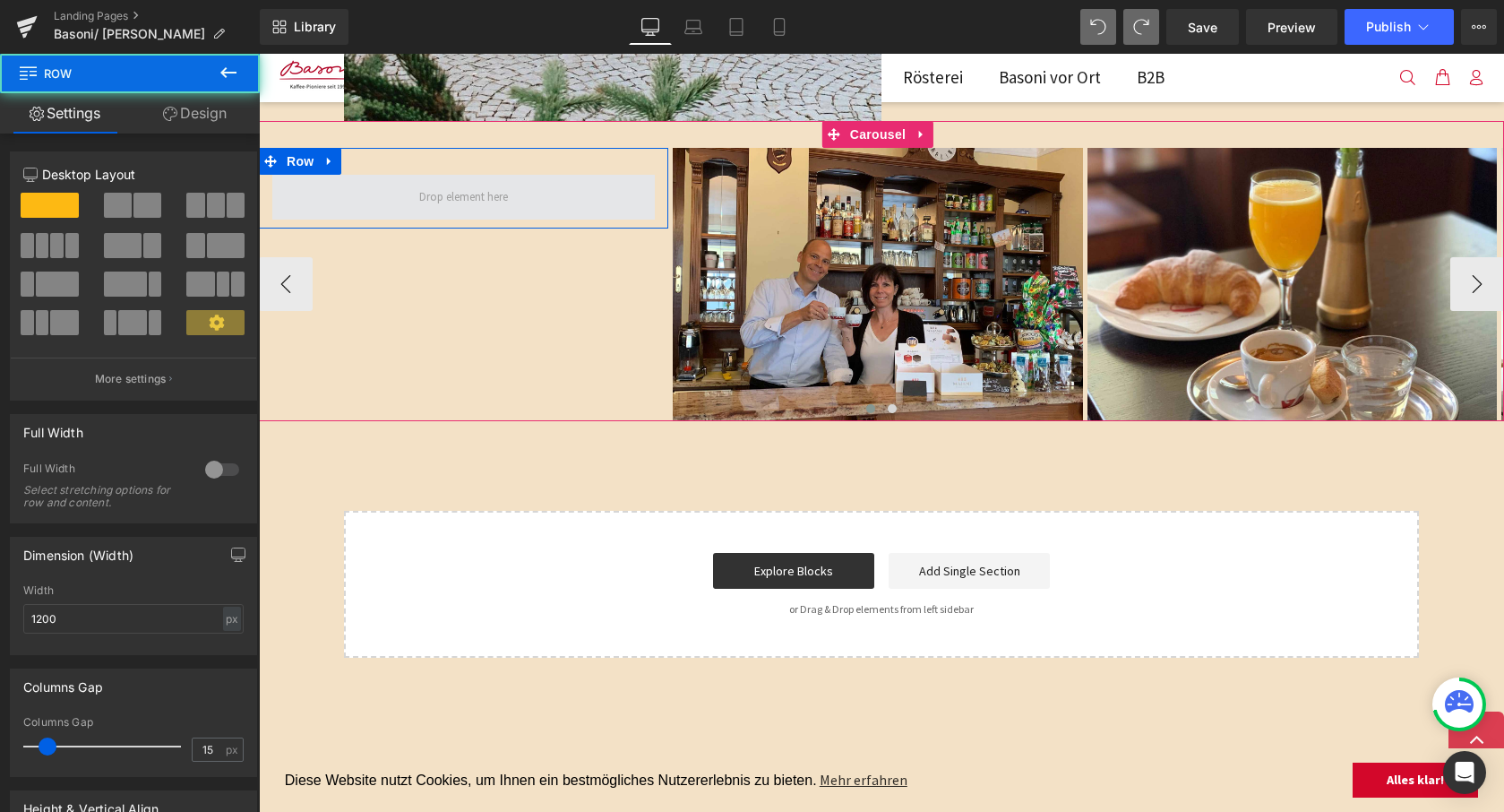
click at [387, 190] on span at bounding box center [464, 197] width 383 height 45
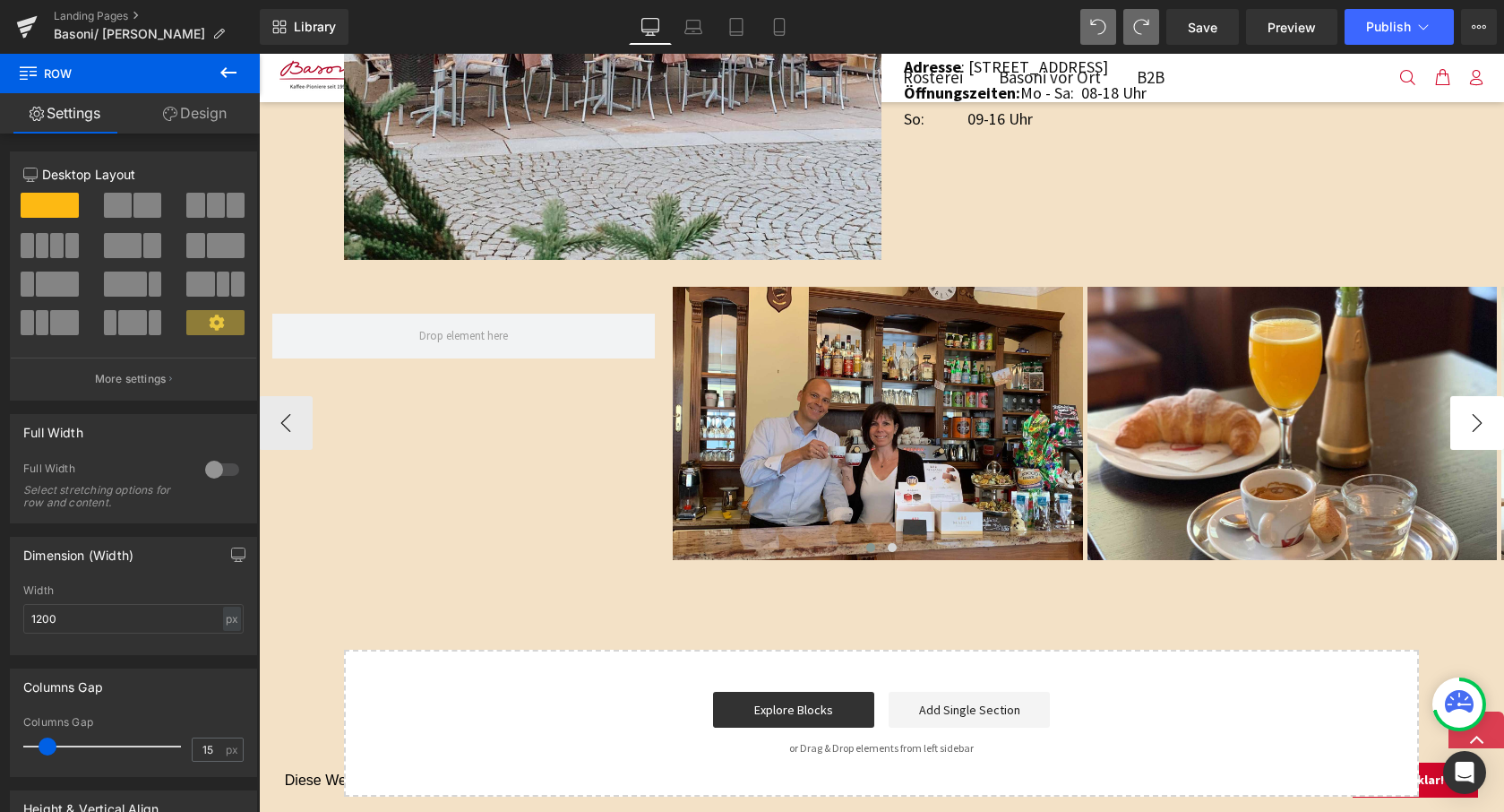
scroll to position [1481, 0]
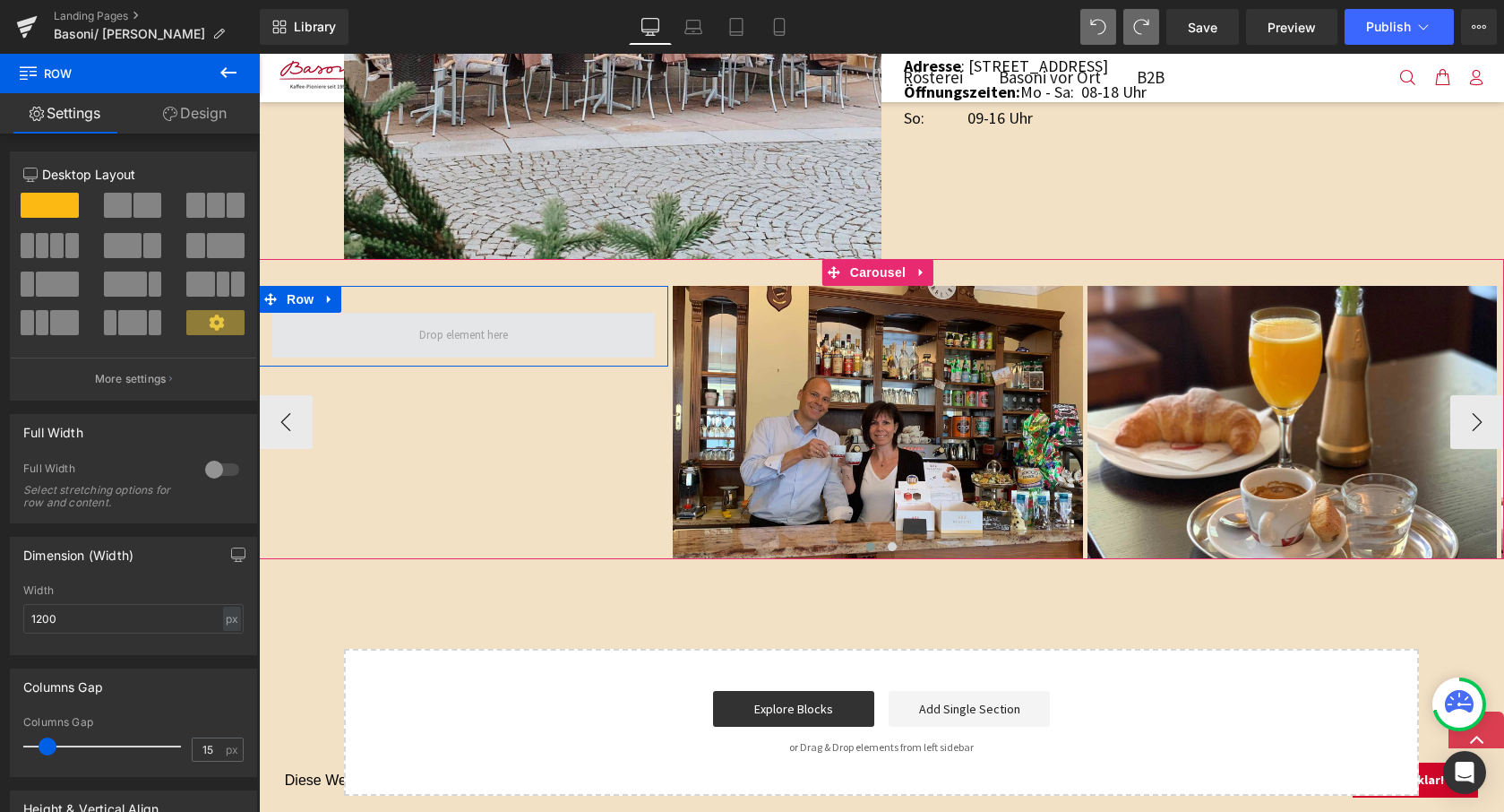
click at [443, 336] on span at bounding box center [463, 335] width 101 height 29
click at [472, 346] on span at bounding box center [464, 335] width 383 height 45
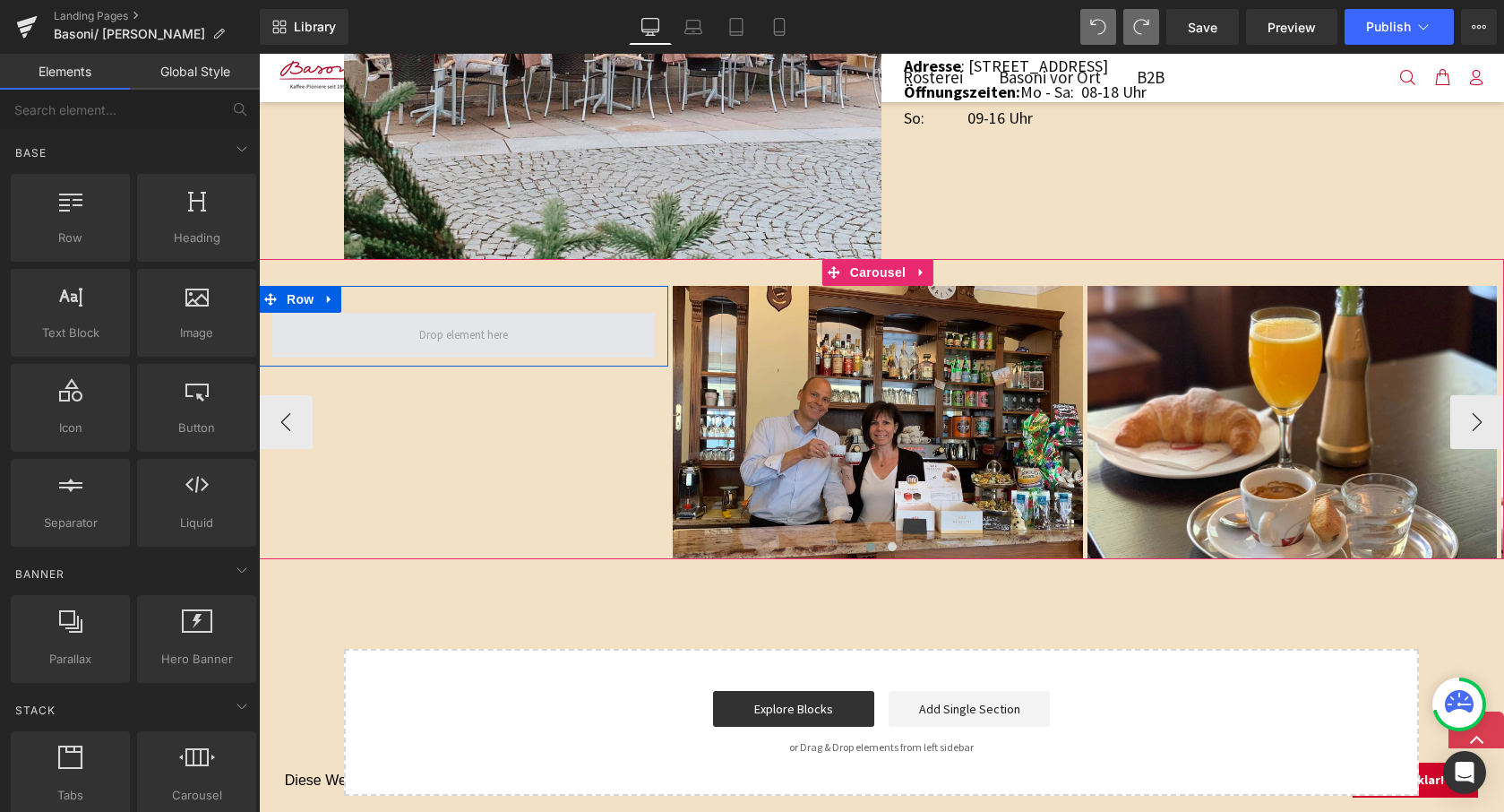
click at [450, 332] on span at bounding box center [463, 335] width 101 height 29
click at [332, 293] on icon at bounding box center [330, 299] width 13 height 14
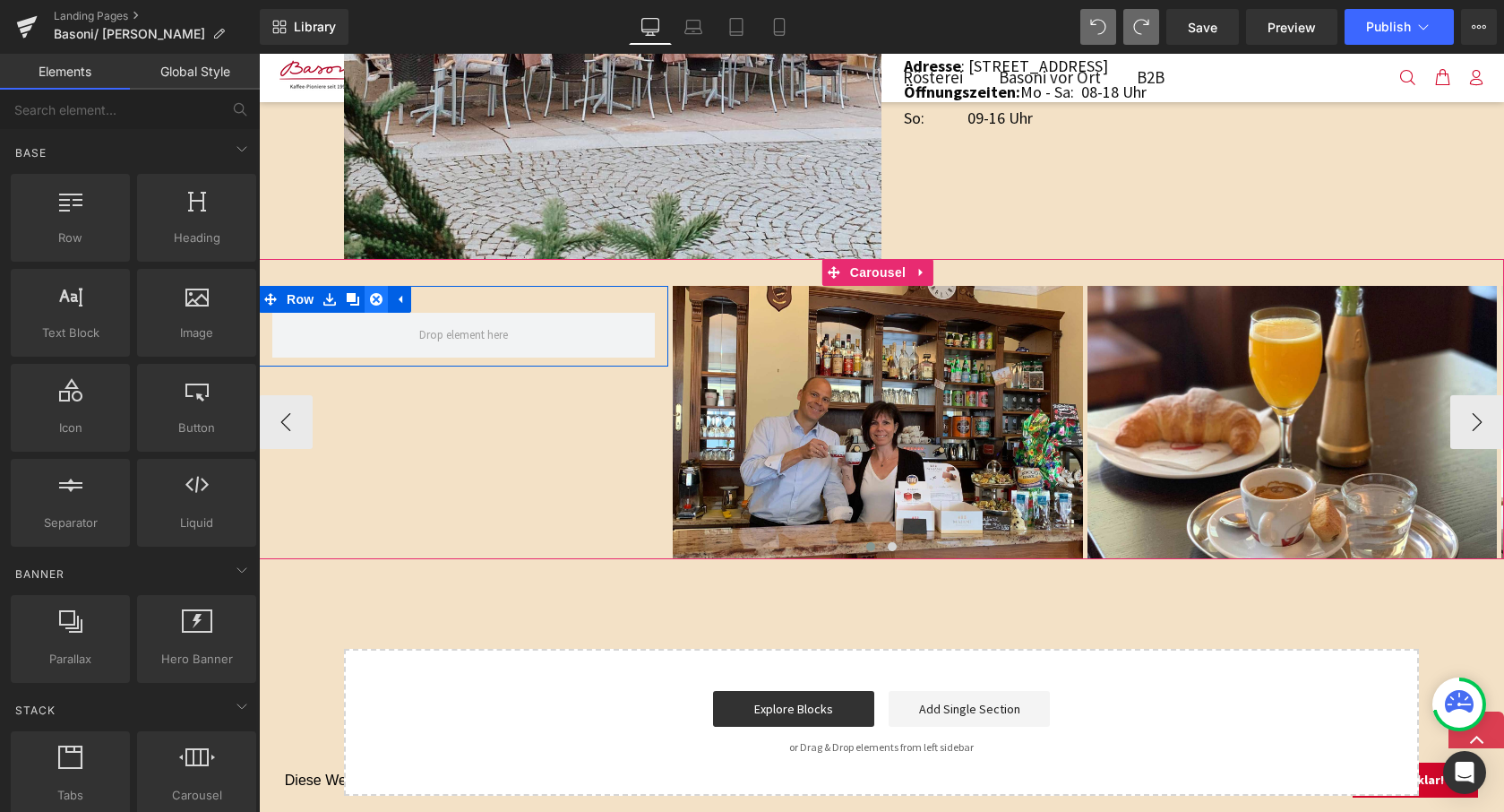
click at [379, 293] on icon at bounding box center [377, 299] width 13 height 14
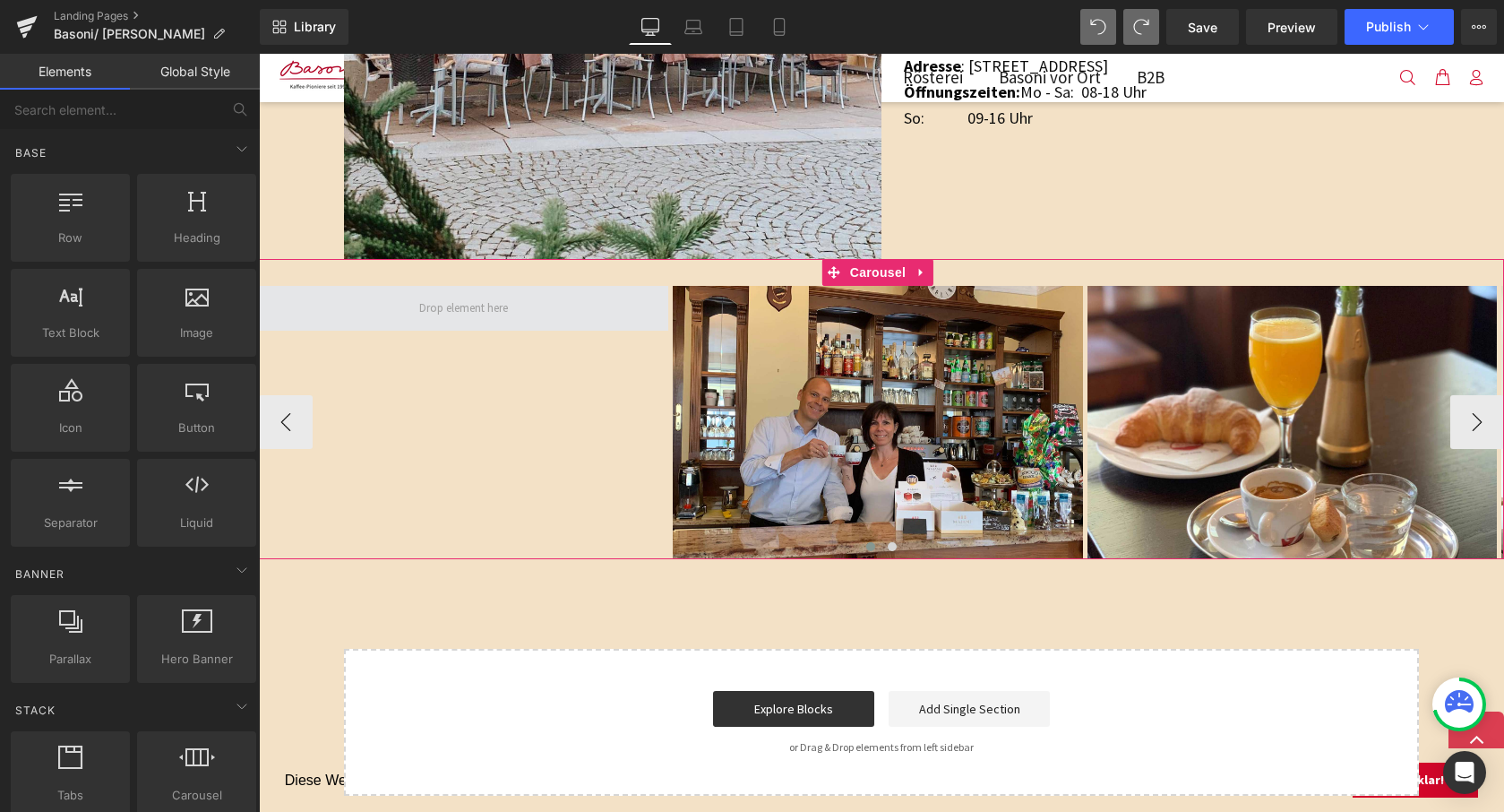
click at [493, 317] on span at bounding box center [463, 308] width 101 height 29
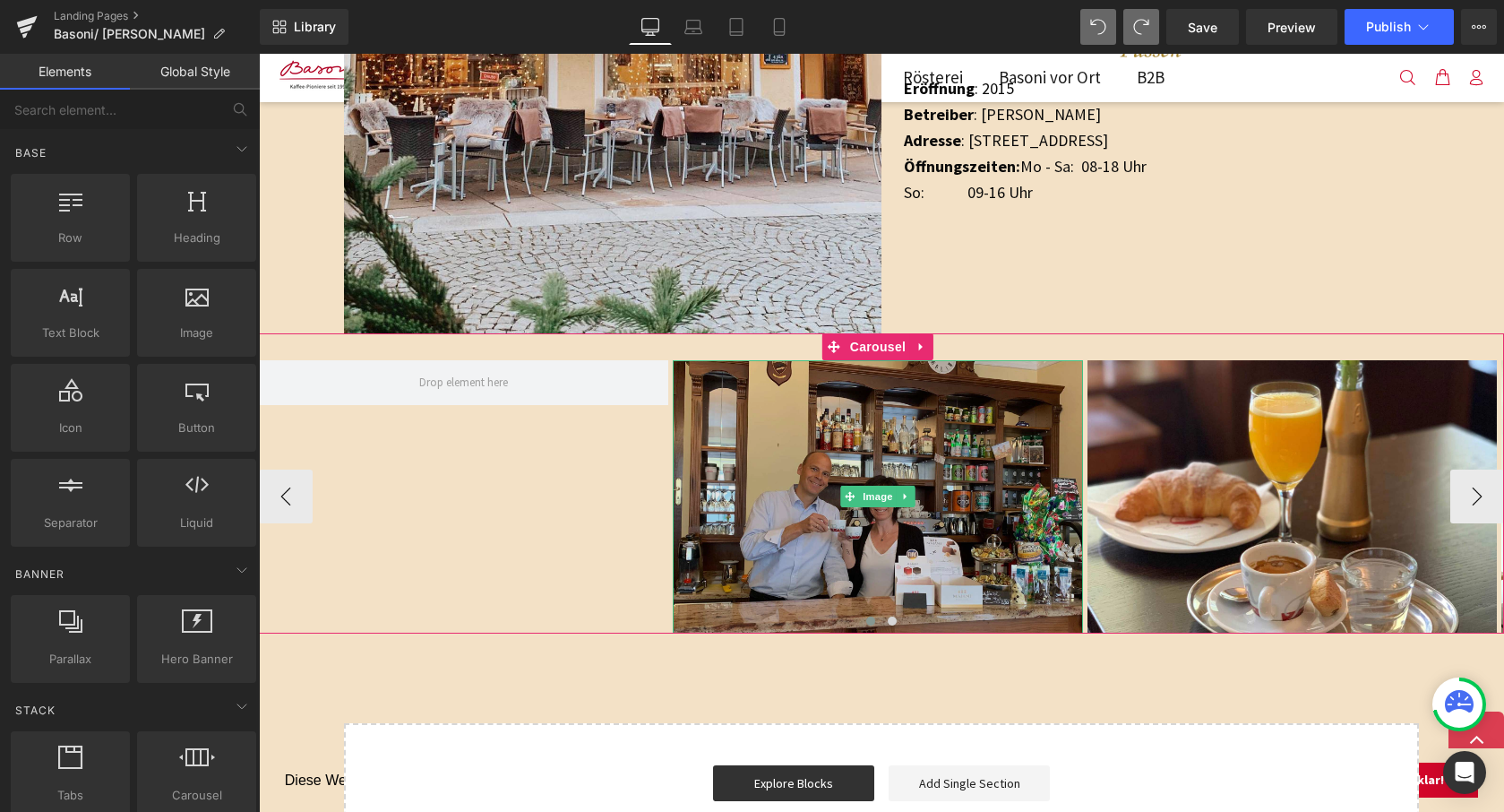
scroll to position [1407, 0]
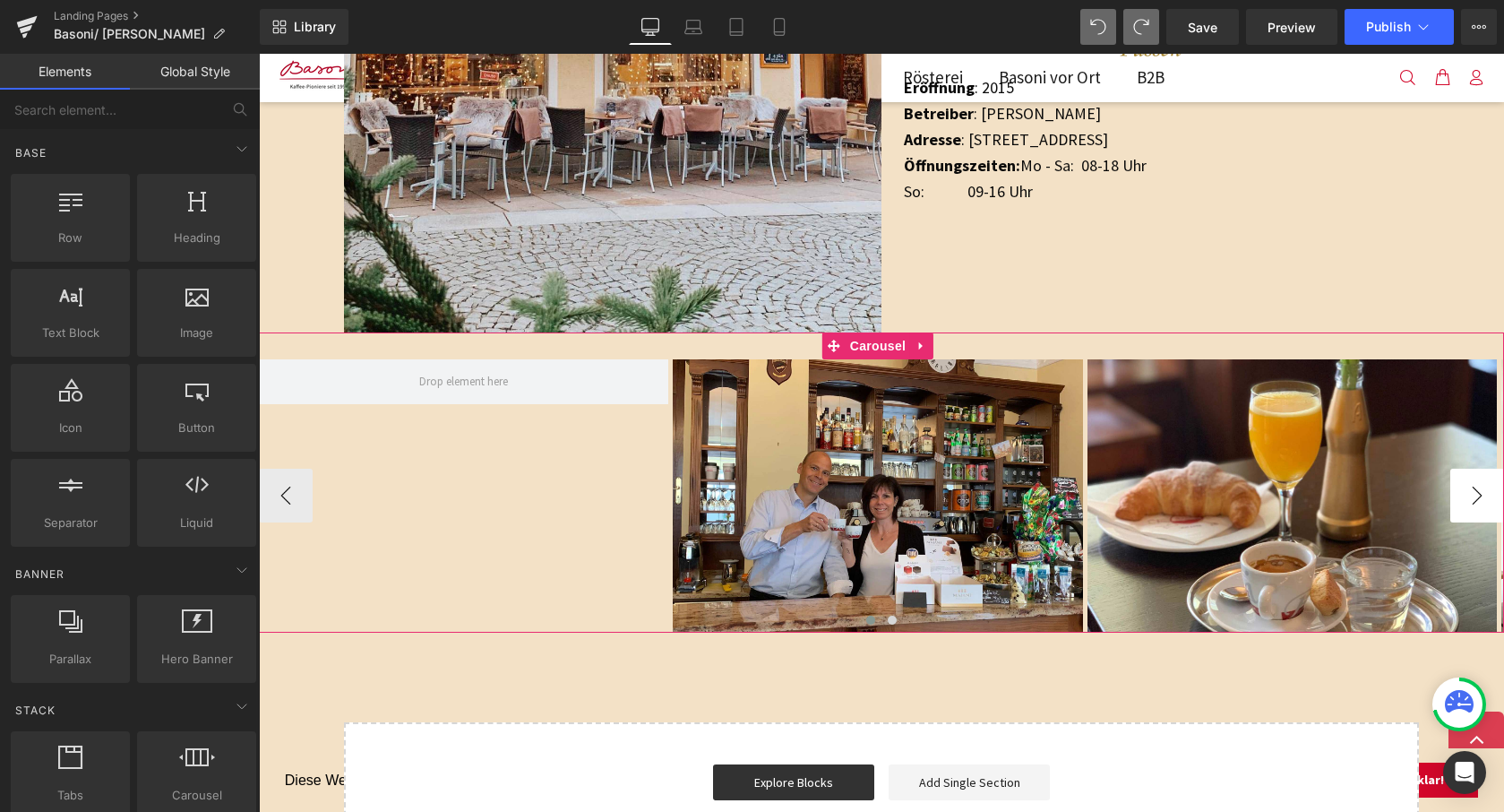
click at [1456, 484] on button "›" at bounding box center [1478, 496] width 54 height 54
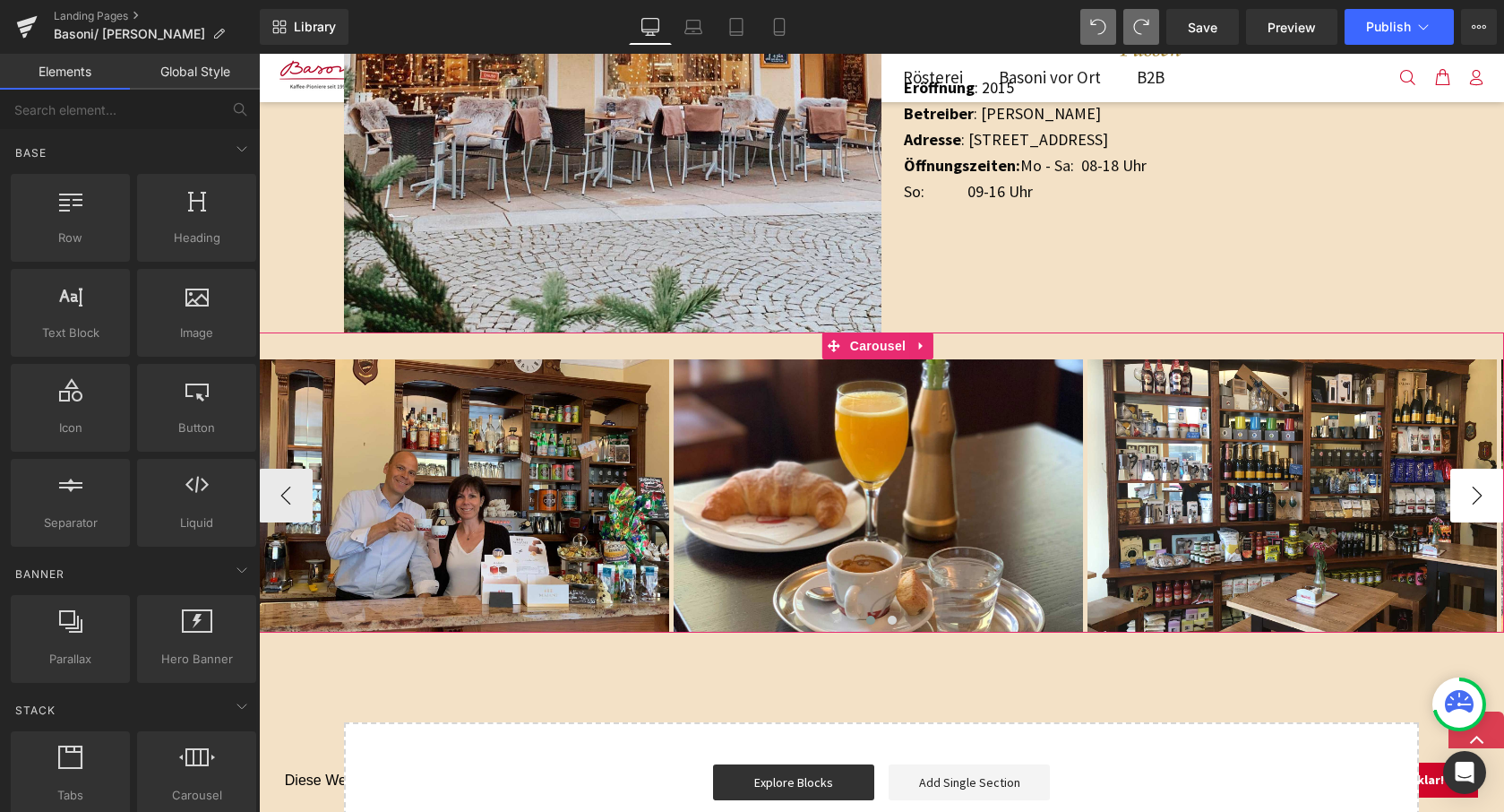
click at [1456, 484] on button "›" at bounding box center [1478, 496] width 54 height 54
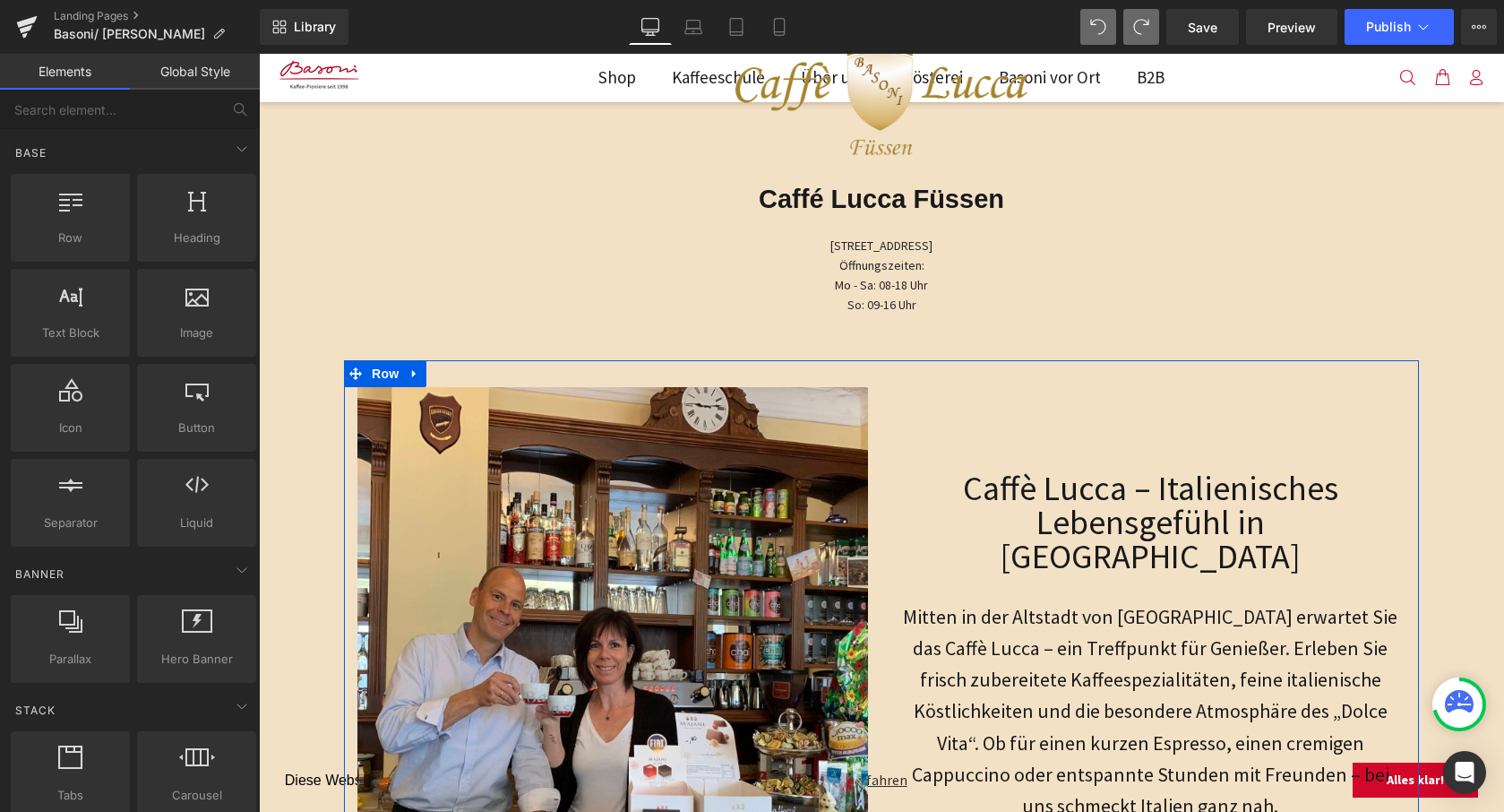
scroll to position [242, 0]
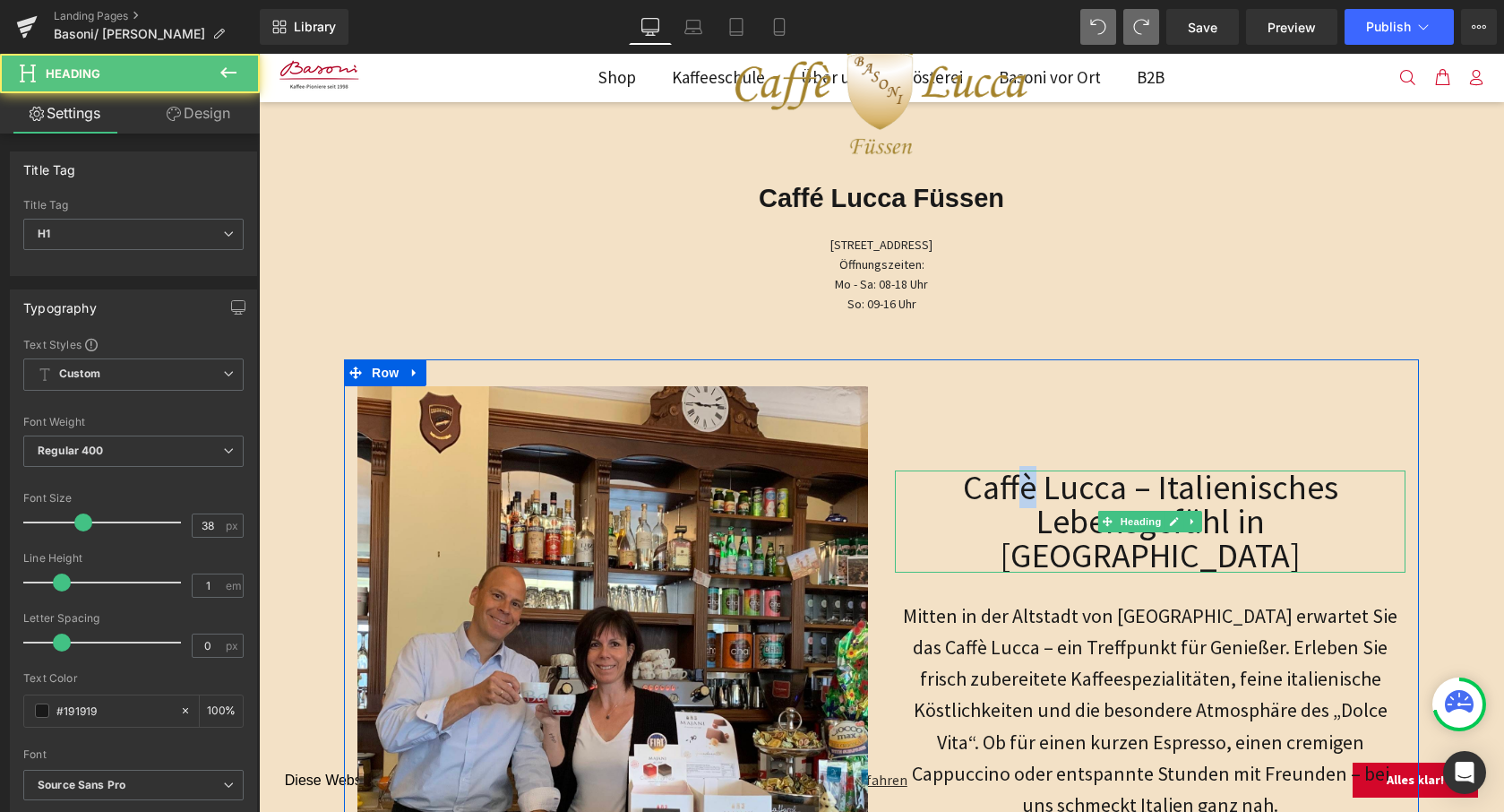
drag, startPoint x: 1032, startPoint y: 513, endPoint x: 1014, endPoint y: 514, distance: 18.0
click at [1014, 514] on h1 "Caffè Lucca – Italienisches Lebensgefühl in [GEOGRAPHIC_DATA]" at bounding box center [1150, 521] width 510 height 102
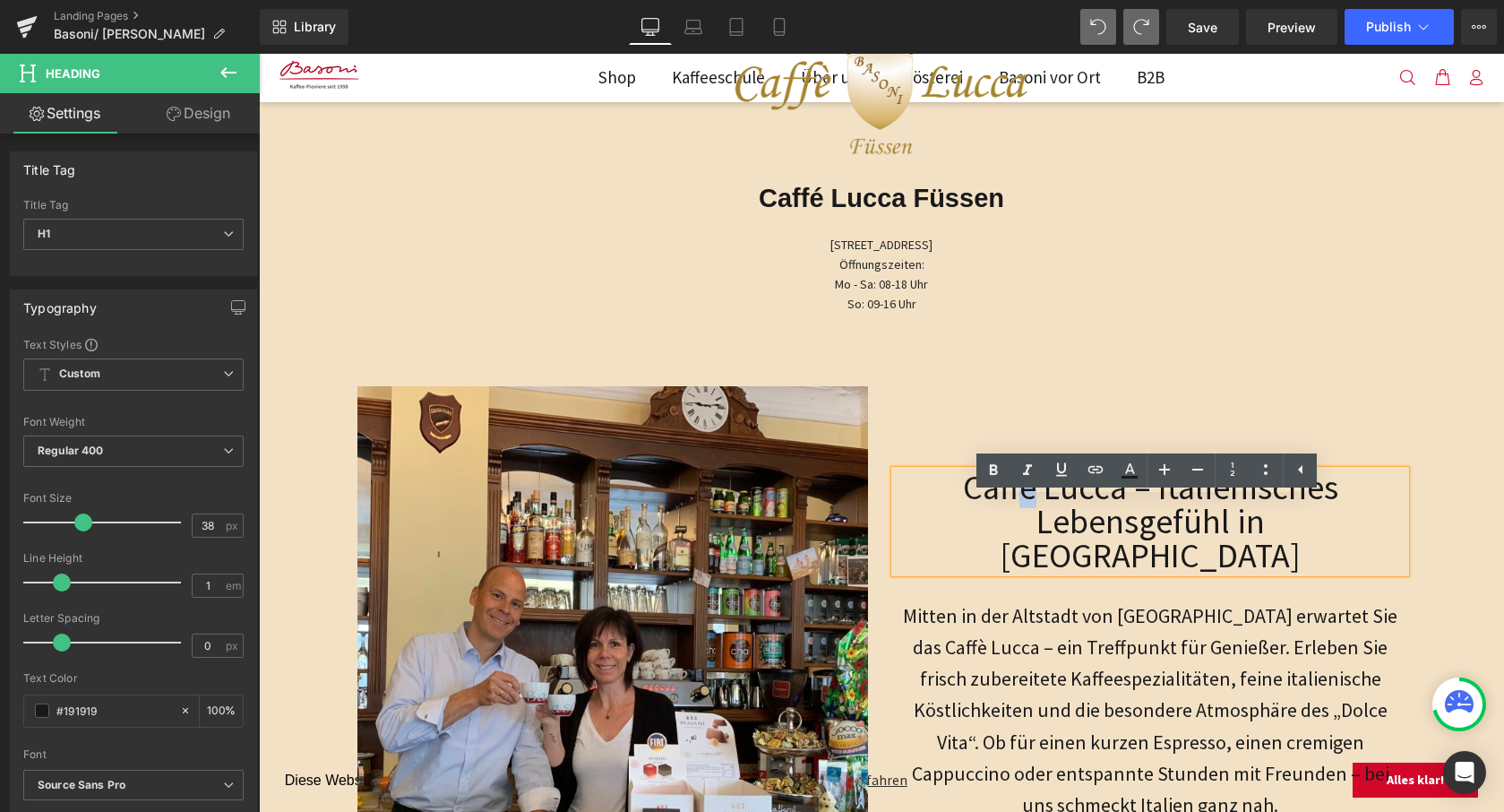
copy h1 "è"
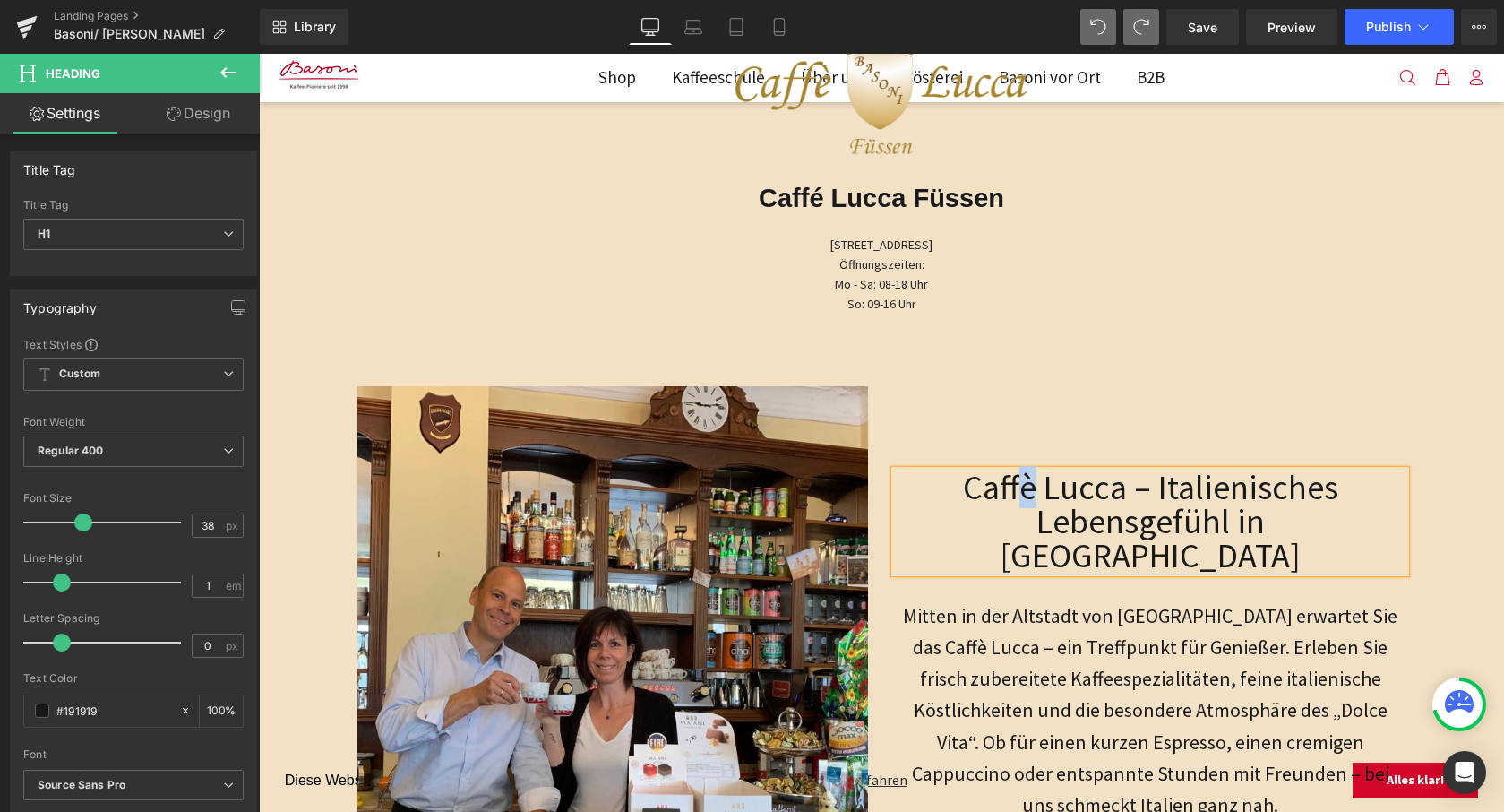
click at [810, 185] on div "Caffé Lucca Füssen Heading" at bounding box center [882, 199] width 1246 height 34
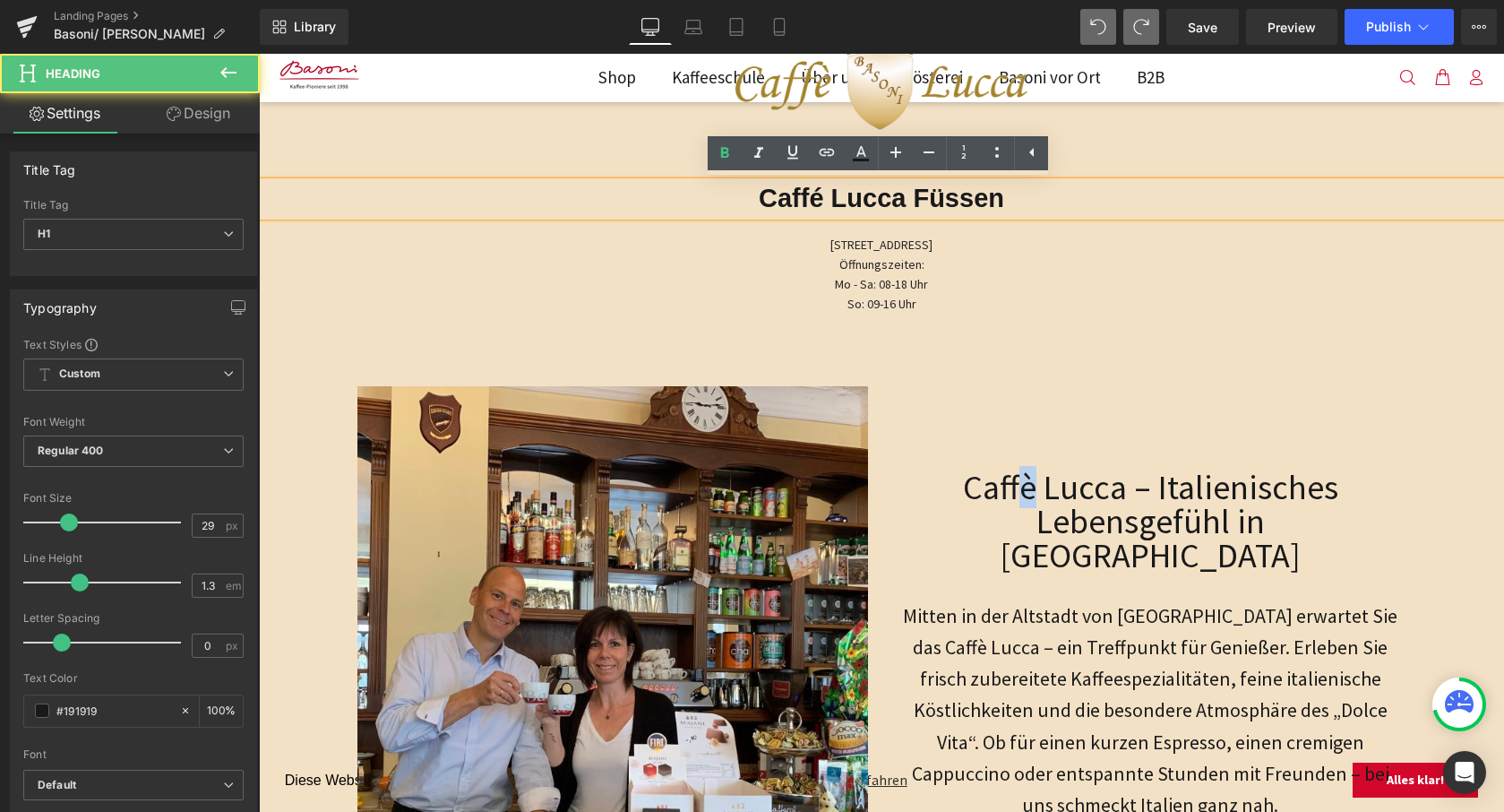
click at [802, 202] on strong "Caffé Lucca Füssen" at bounding box center [882, 198] width 246 height 29
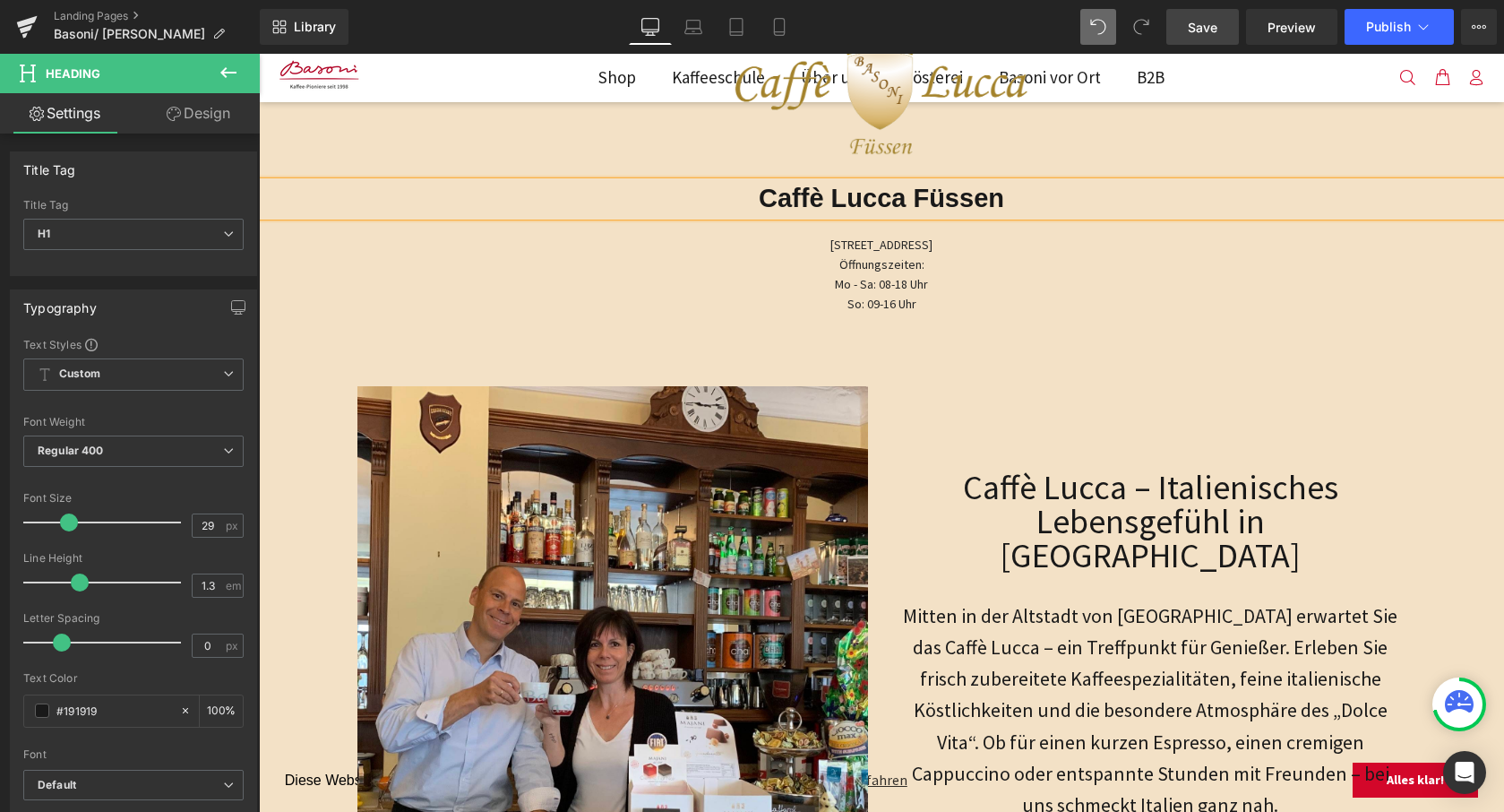
click at [1200, 23] on span "Save" at bounding box center [1202, 27] width 30 height 19
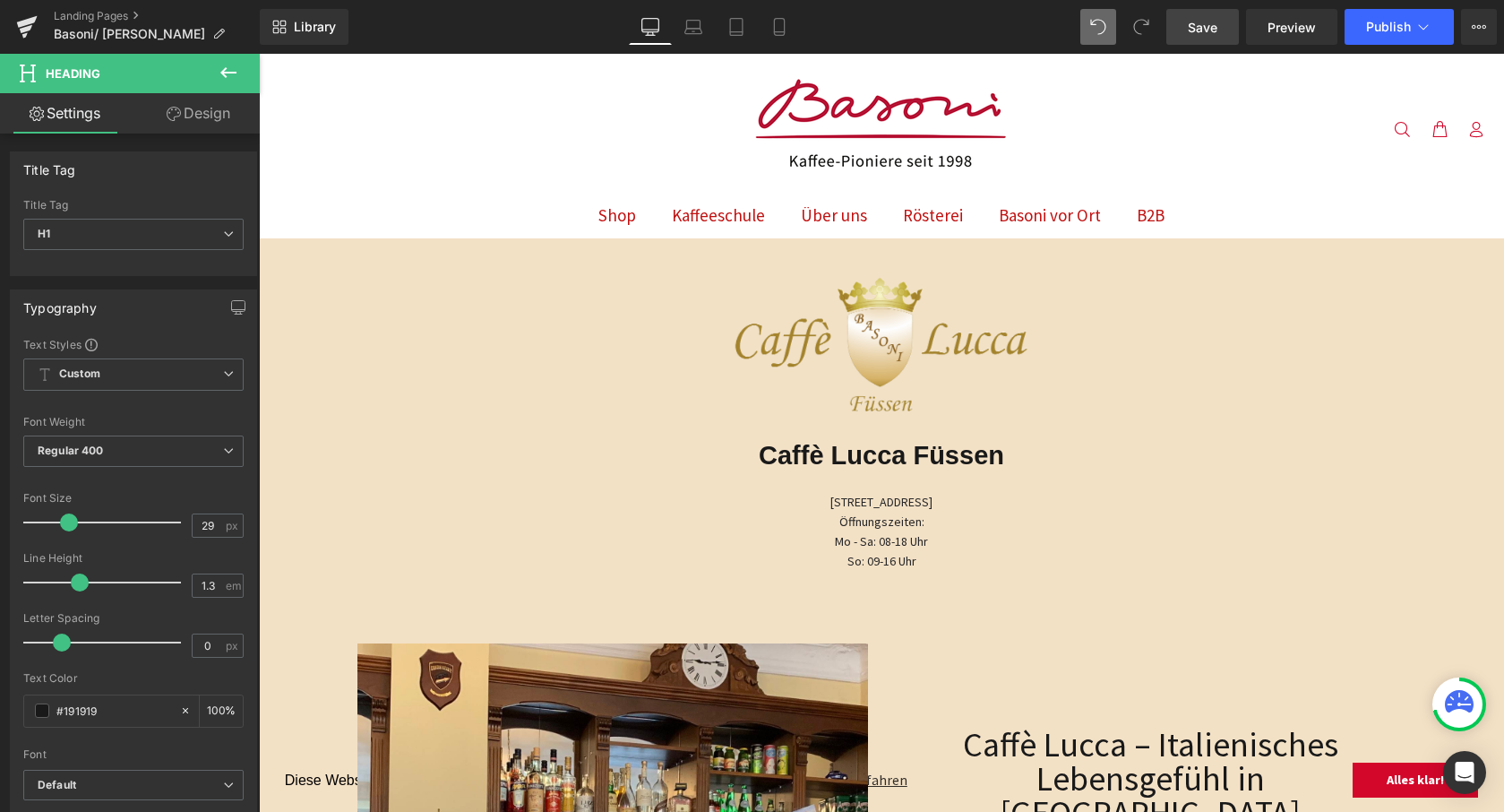
scroll to position [0, 0]
click at [90, 15] on link "Landing Pages" at bounding box center [157, 16] width 206 height 14
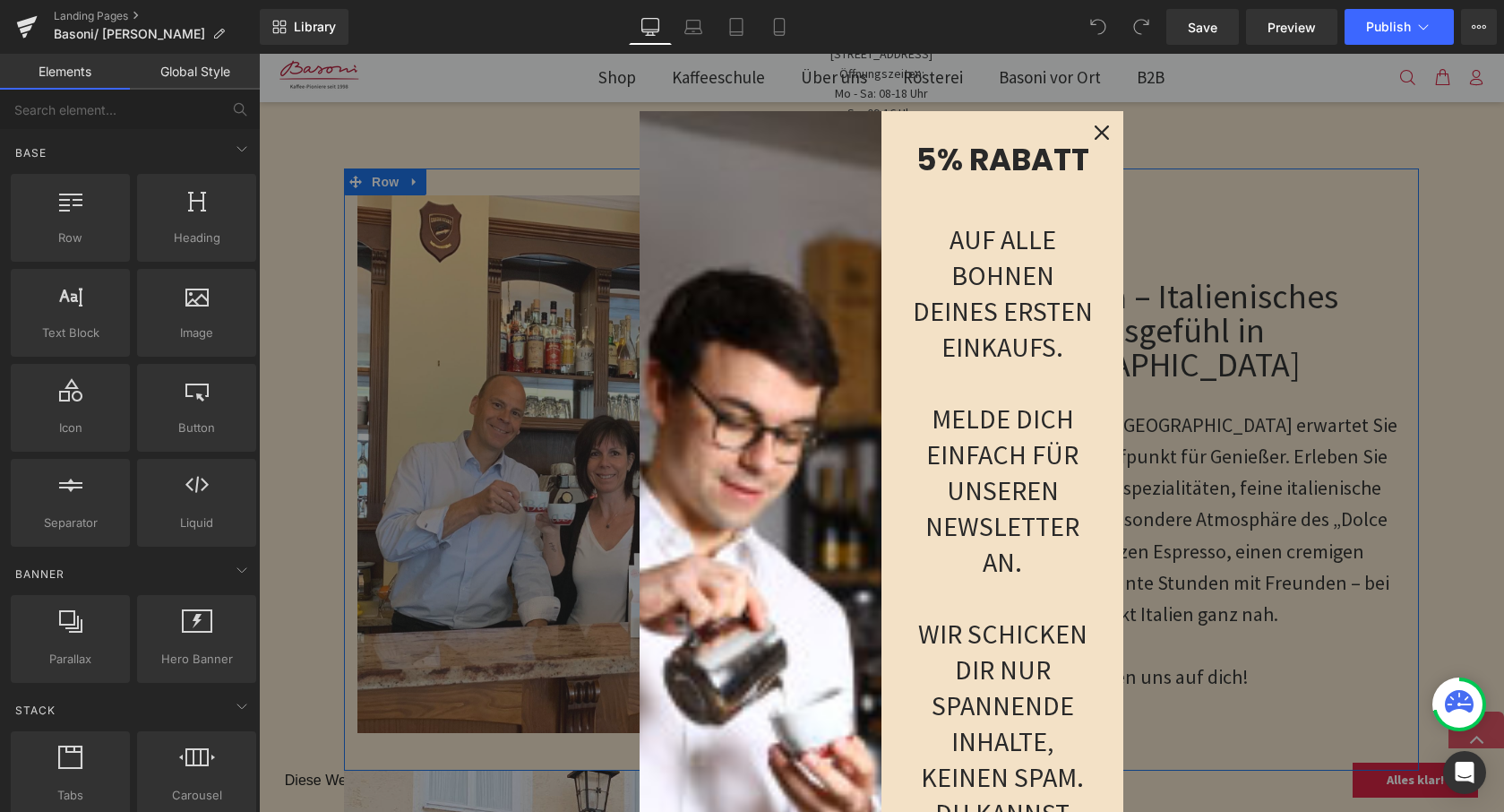
scroll to position [483, 0]
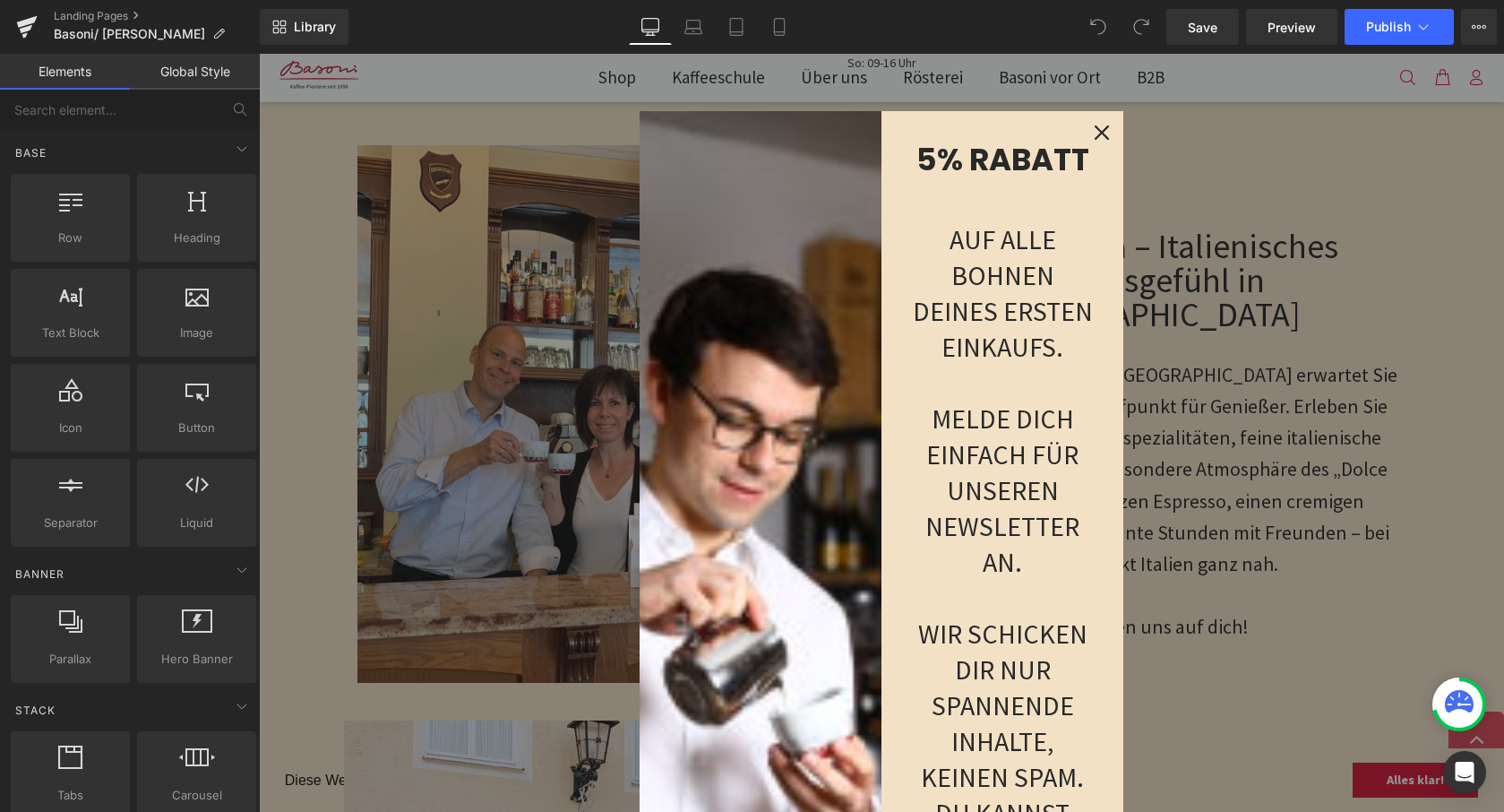
click at [1099, 126] on icon "close icon" at bounding box center [1102, 133] width 14 height 14
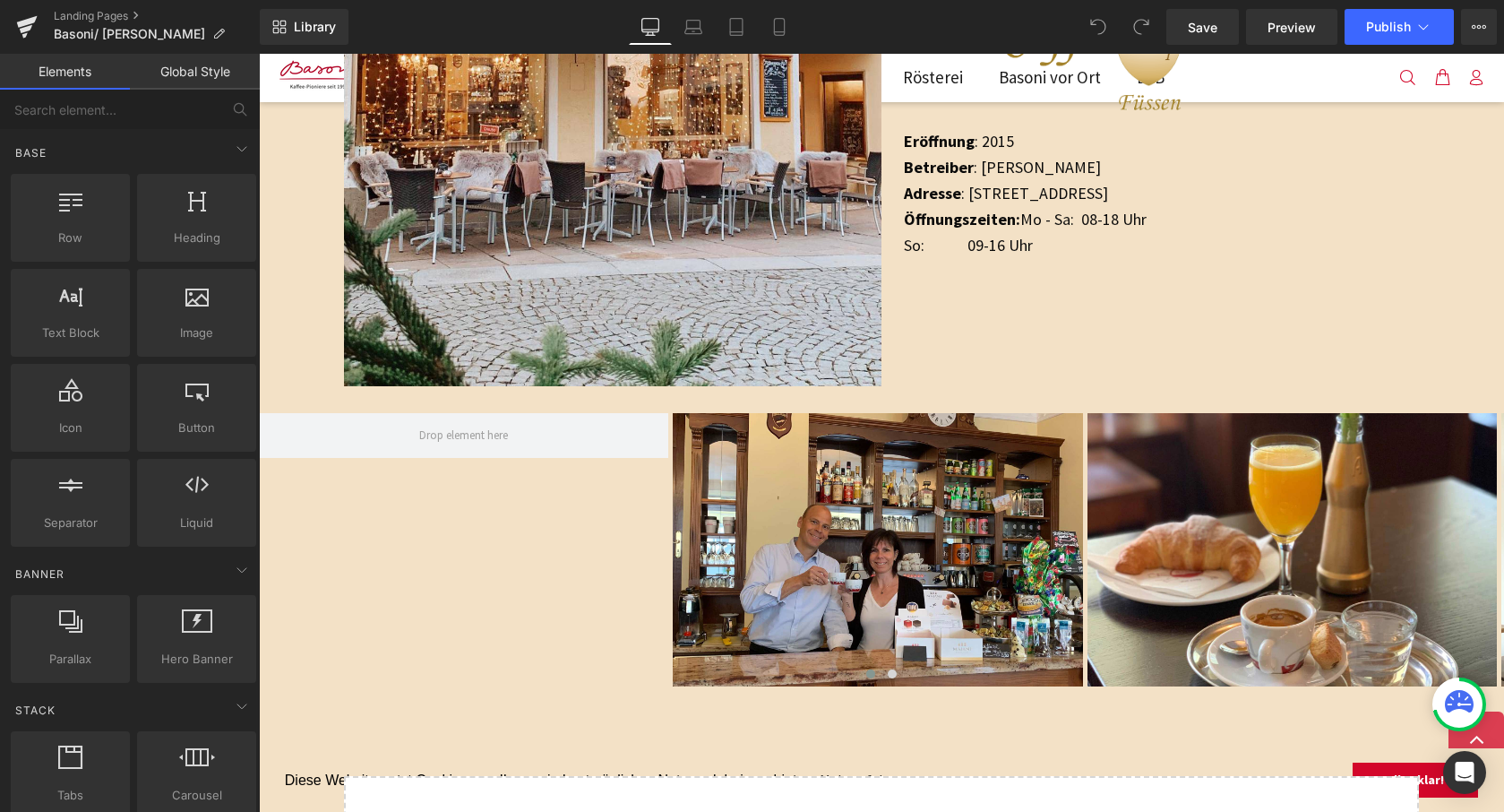
scroll to position [1359, 0]
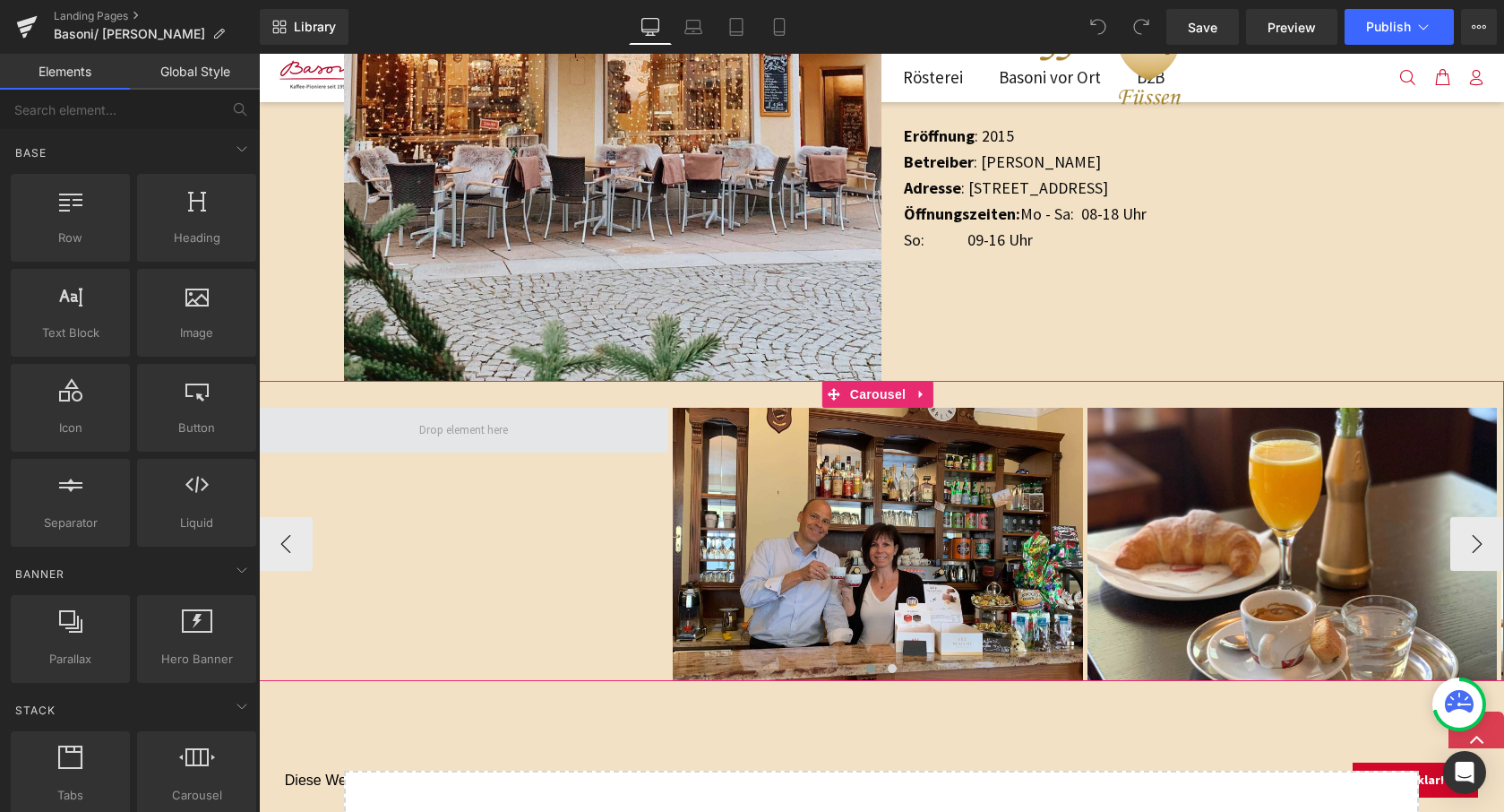
click at [471, 425] on span at bounding box center [463, 430] width 101 height 29
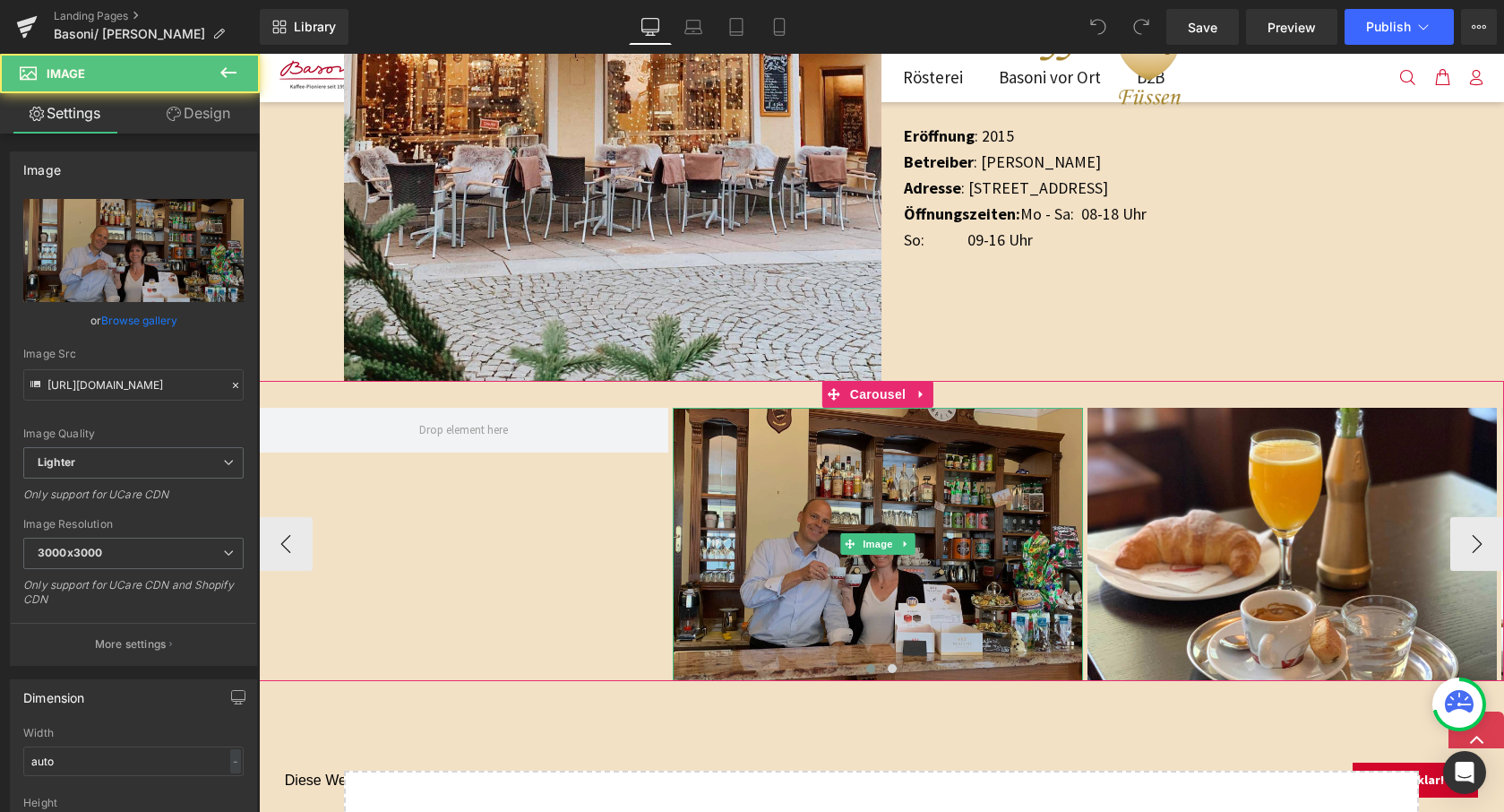
click at [808, 464] on img at bounding box center [877, 544] width 409 height 274
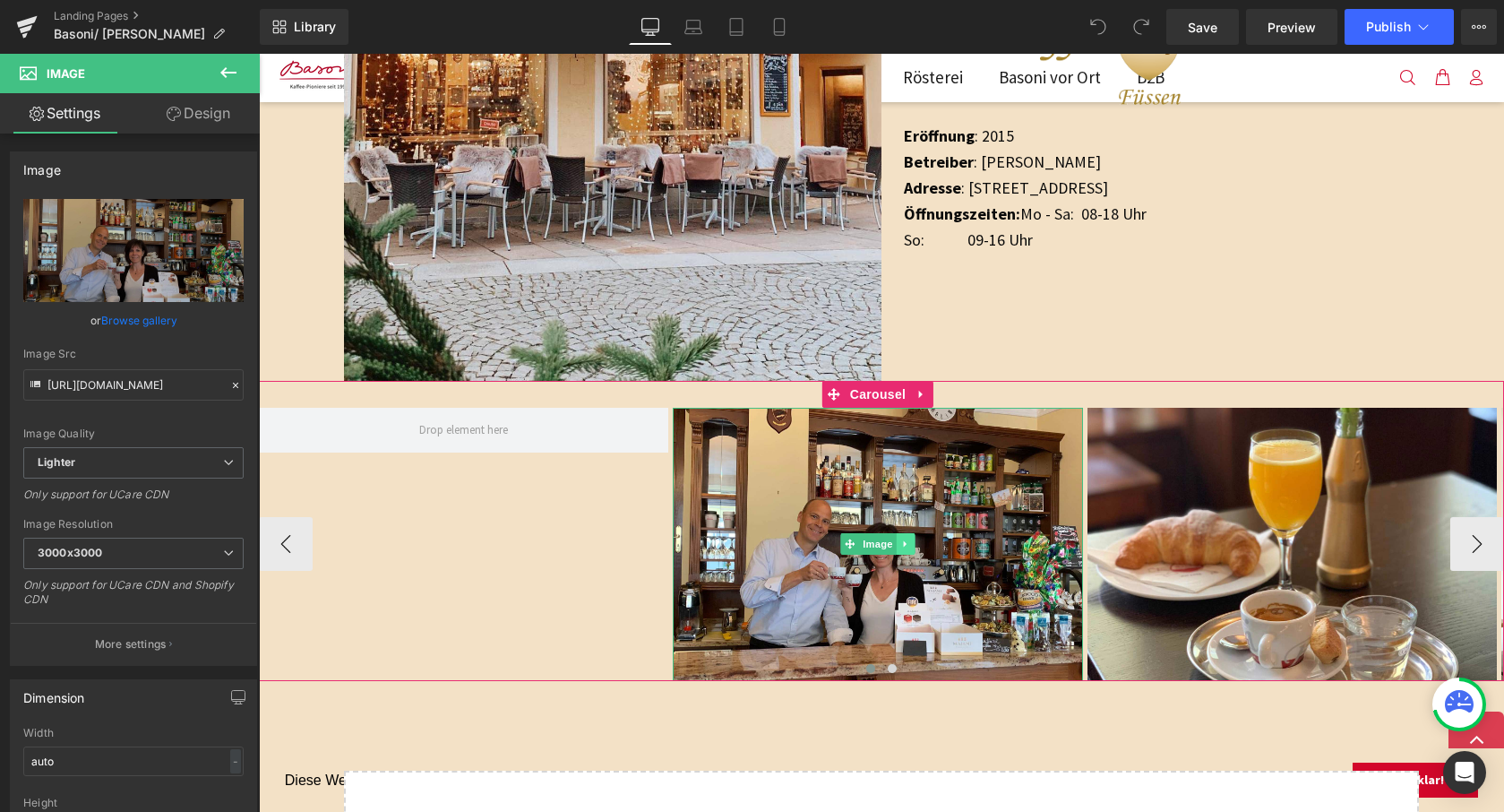
click at [901, 544] on link at bounding box center [906, 544] width 19 height 22
click at [898, 541] on icon at bounding box center [896, 544] width 10 height 10
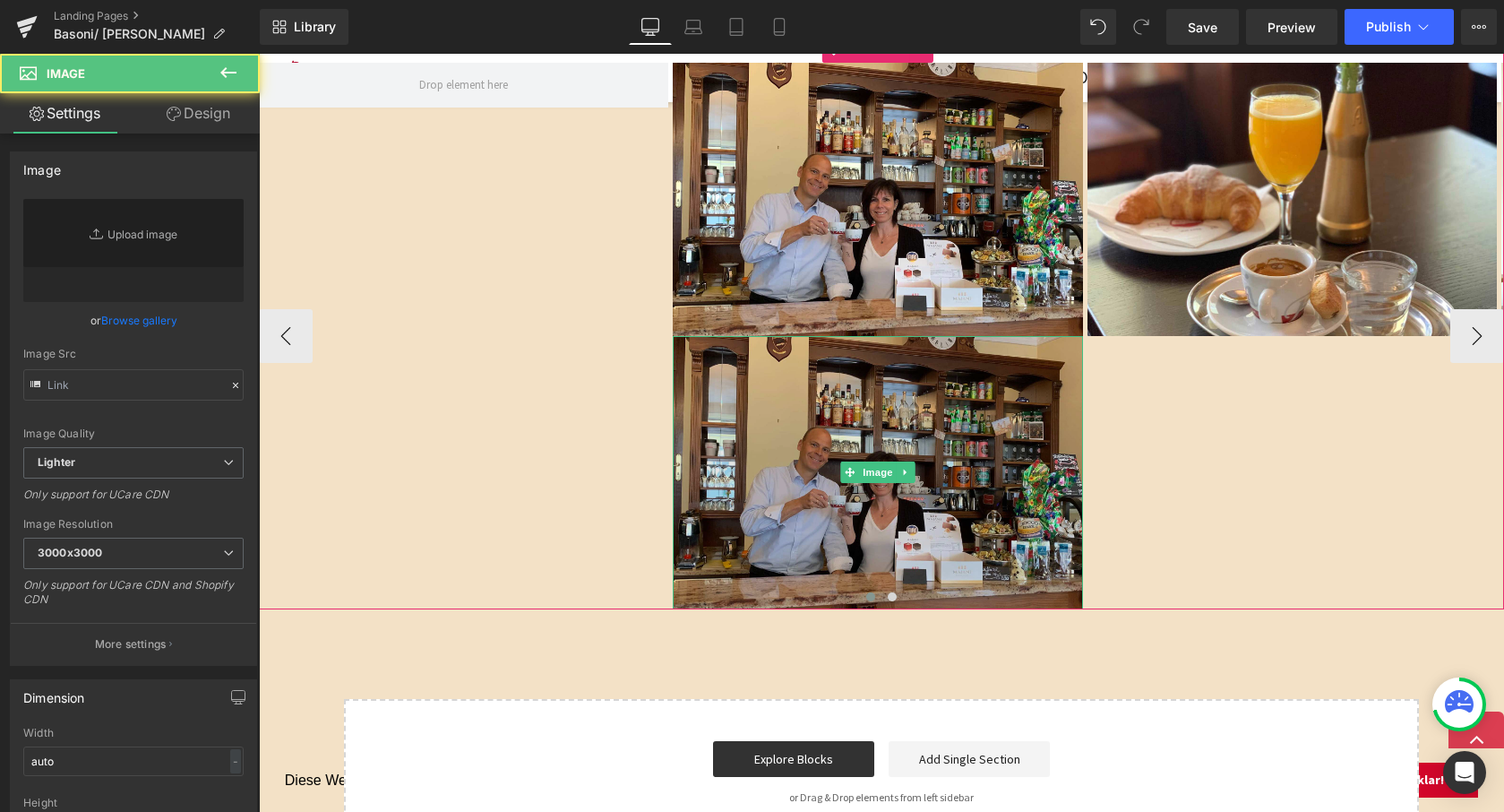
click at [890, 481] on img at bounding box center [877, 472] width 409 height 274
type input "https://ucarecdn.com/eea6e180-3a7c-4cd2-9df9-681d80754005/-/format/auto/-/previ…"
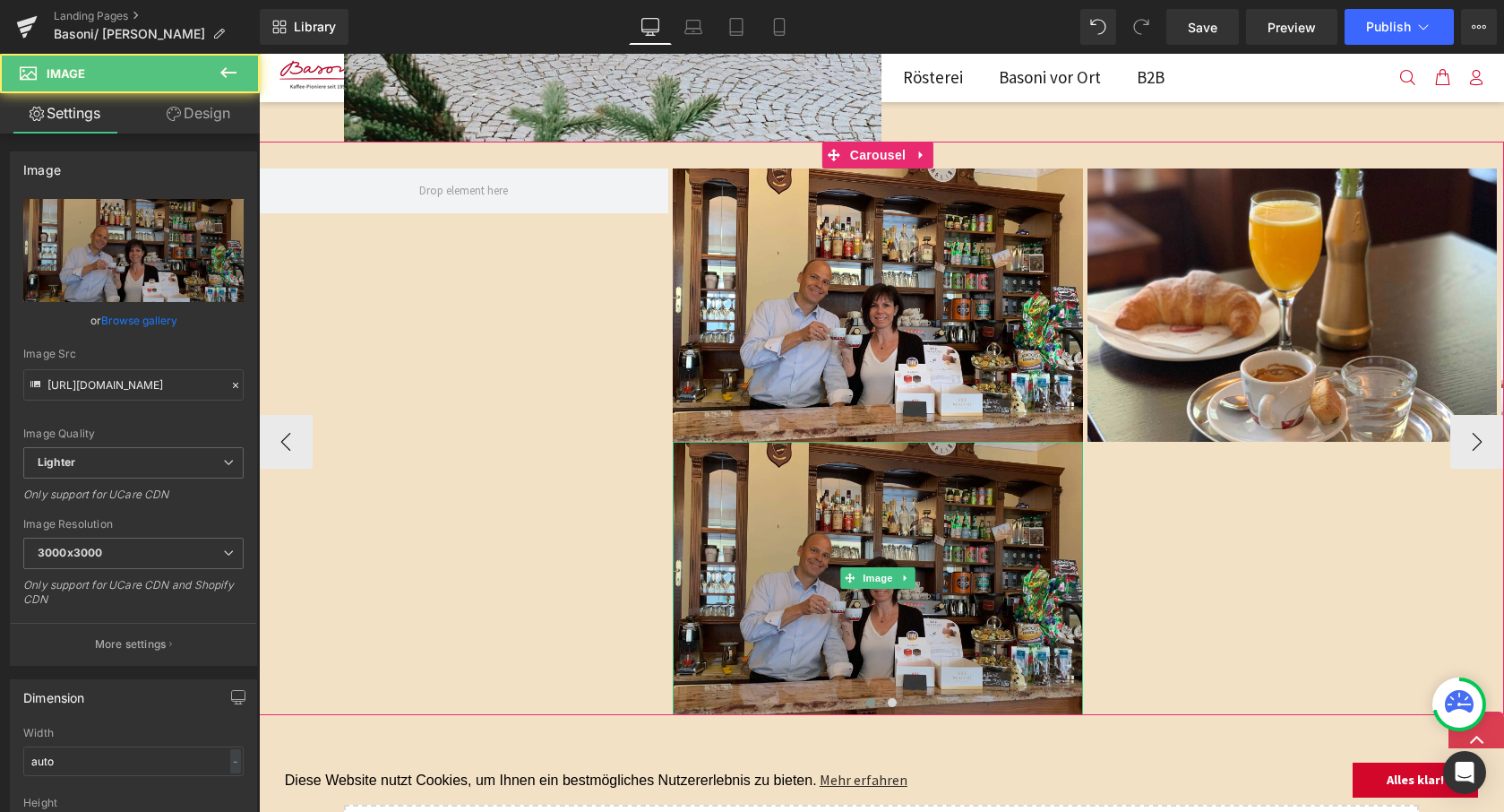
scroll to position [1599, 0]
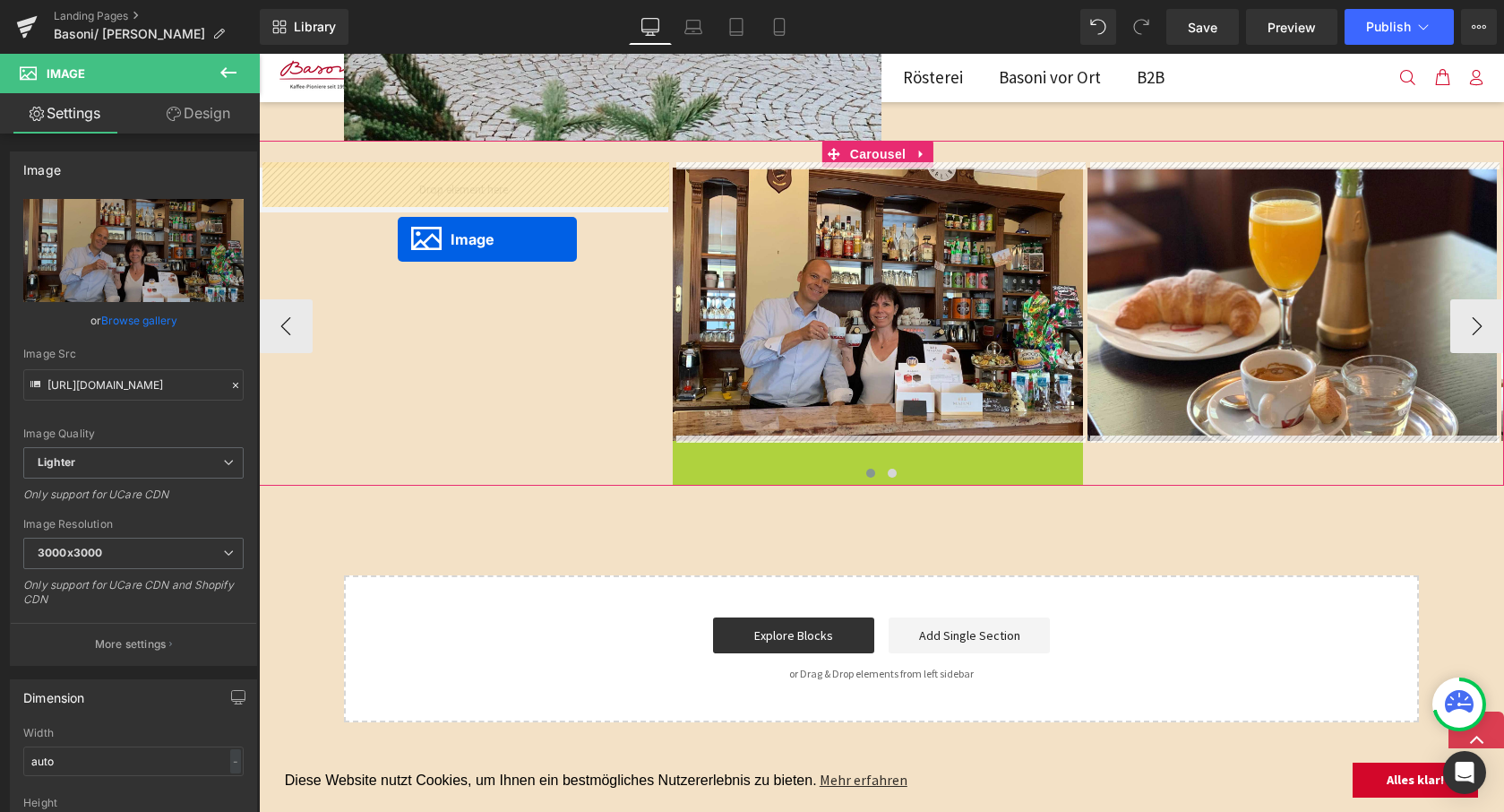
drag, startPoint x: 848, startPoint y: 570, endPoint x: 397, endPoint y: 239, distance: 559.4
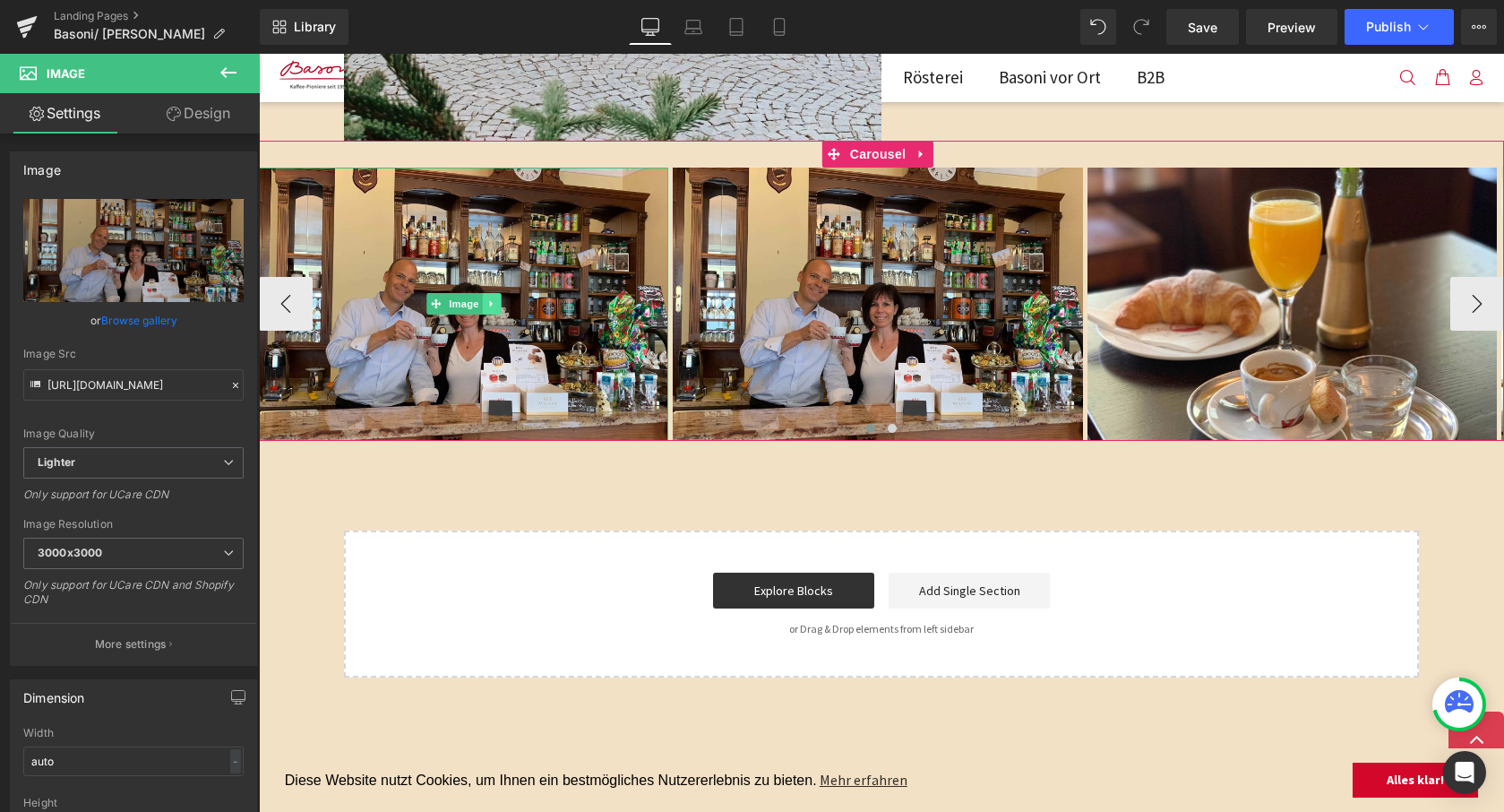
click at [493, 298] on icon at bounding box center [491, 303] width 10 height 11
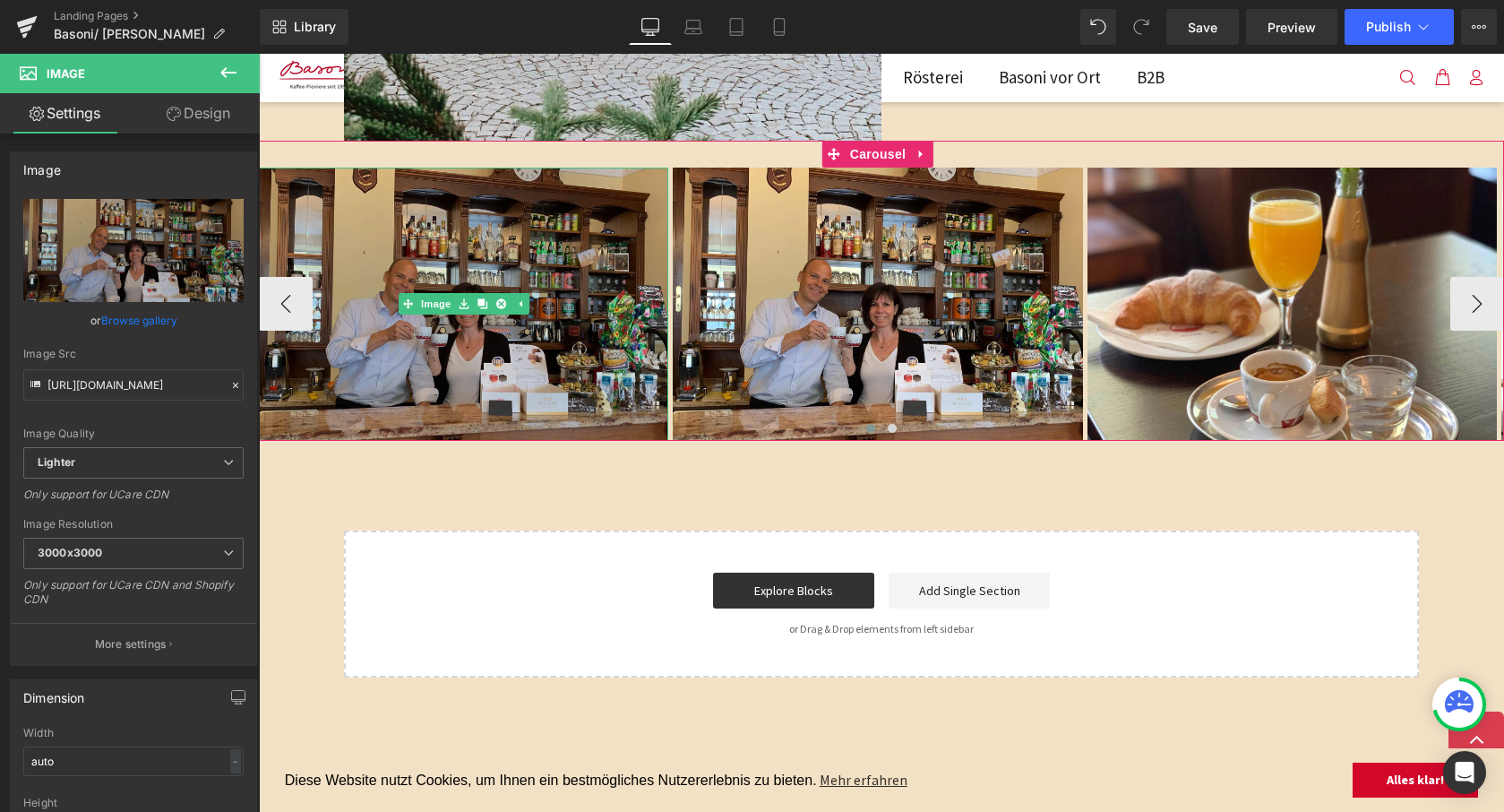
click at [641, 278] on img at bounding box center [463, 303] width 409 height 274
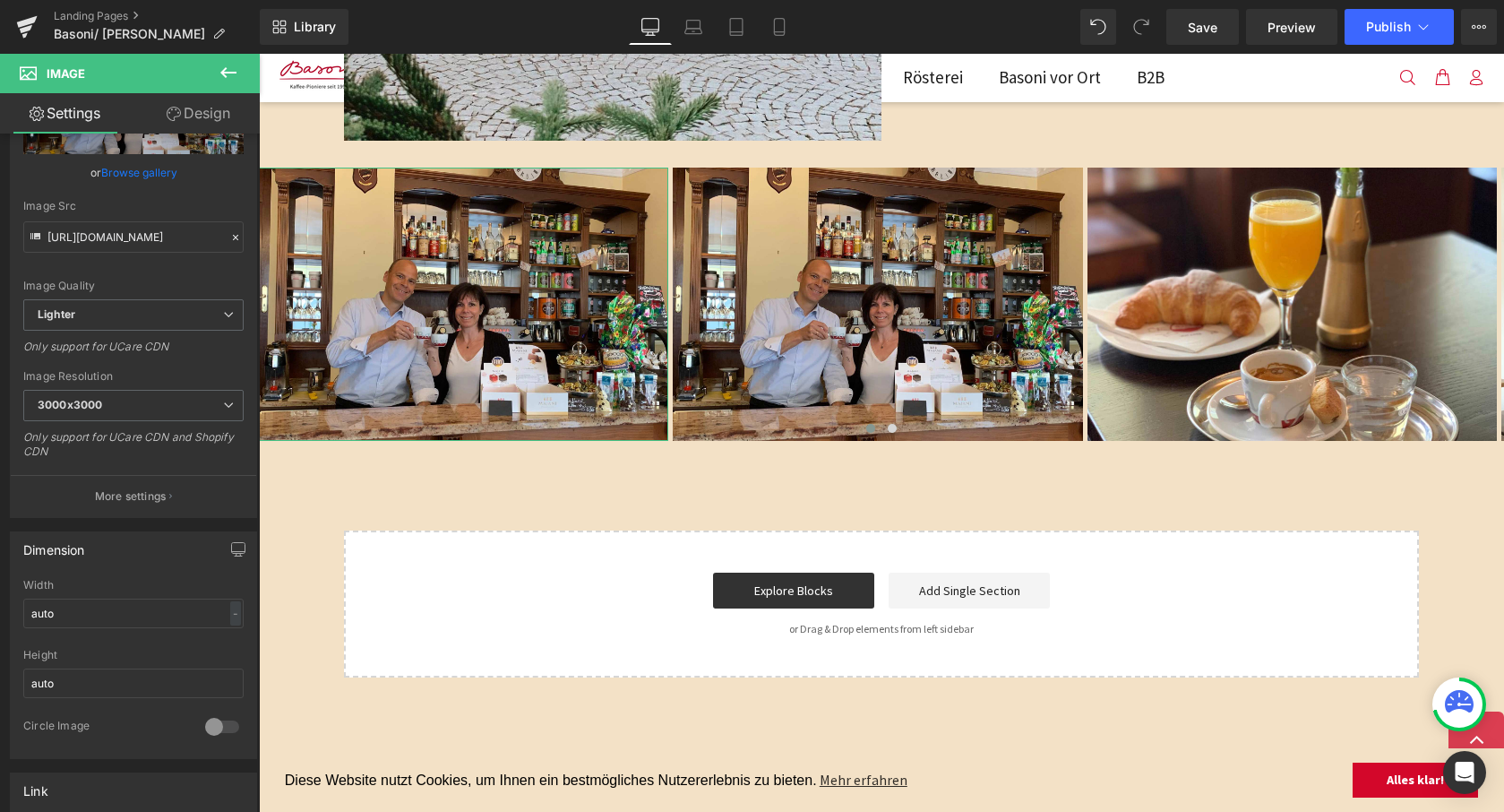
scroll to position [126, 0]
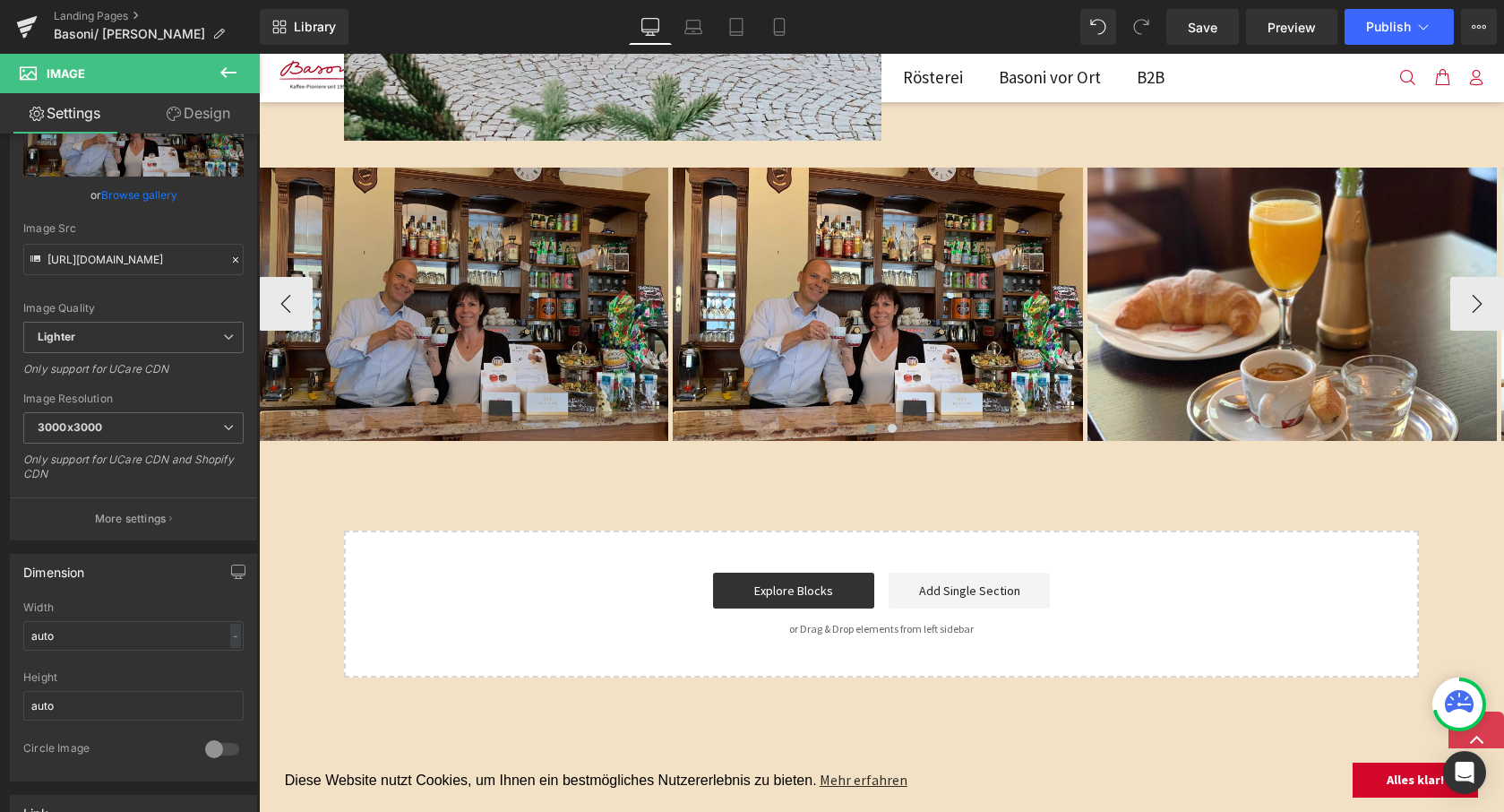
click at [508, 315] on div at bounding box center [882, 433] width 1246 height 758
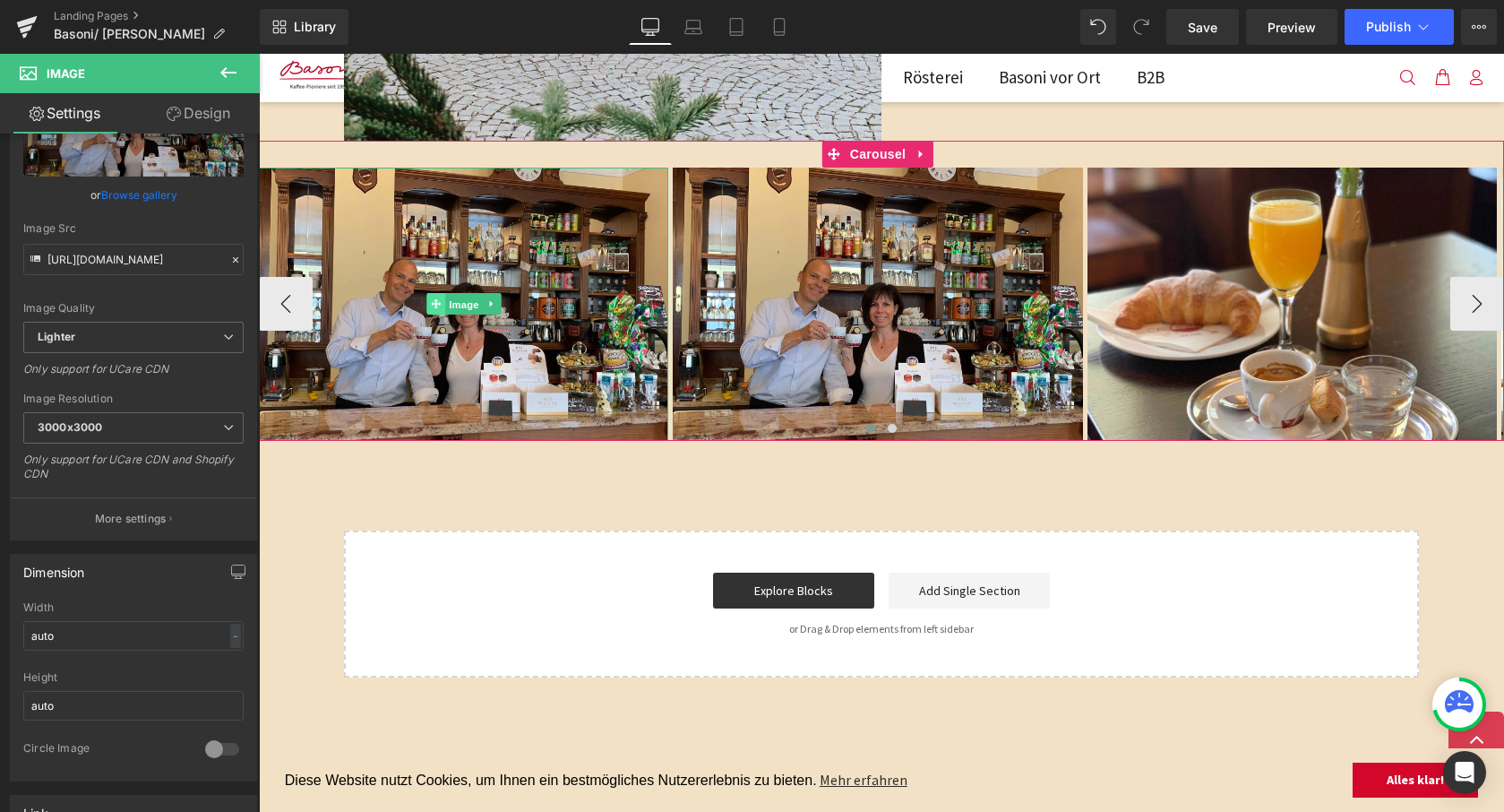
click at [429, 301] on link "Image" at bounding box center [453, 303] width 55 height 22
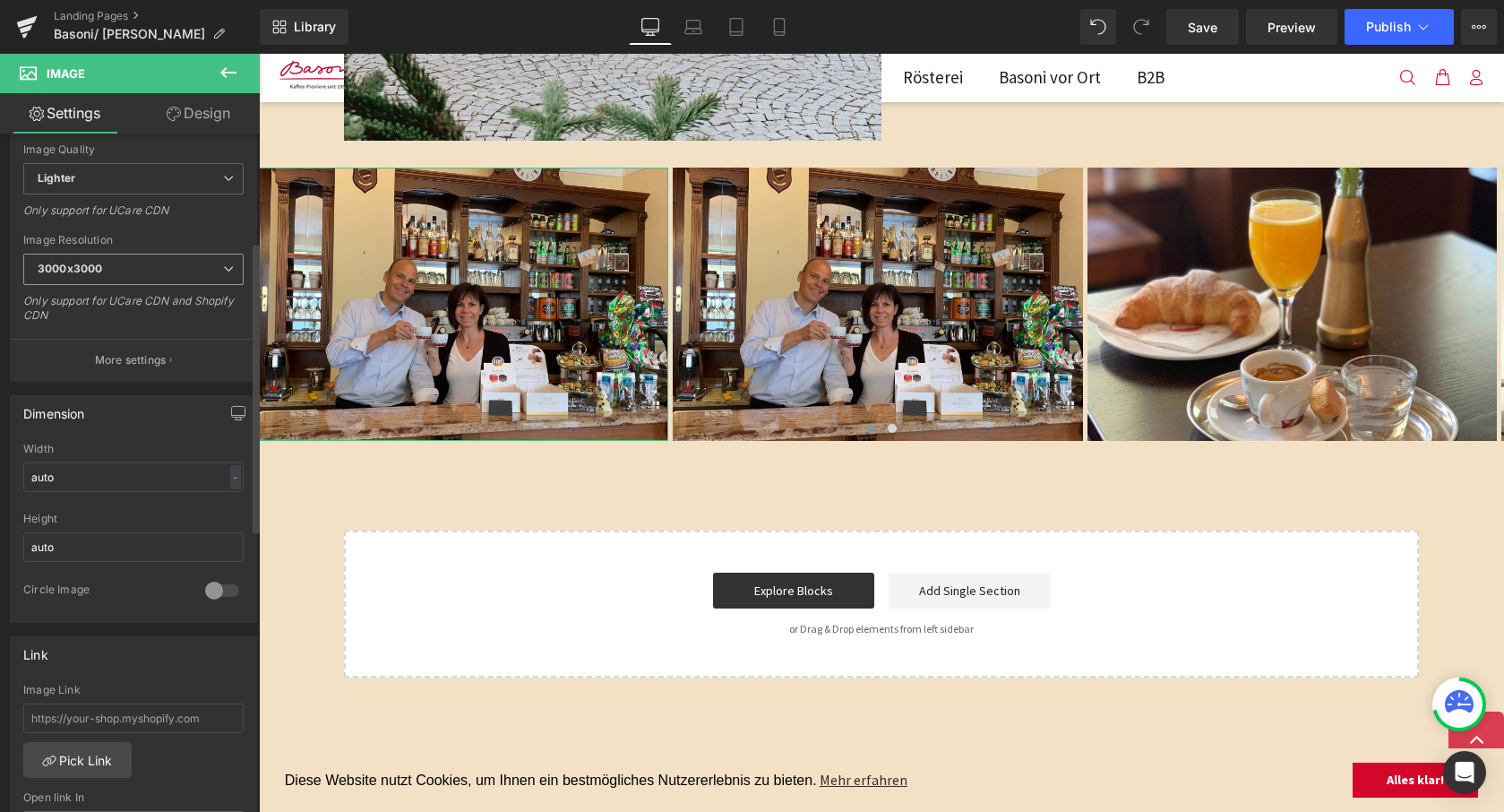
scroll to position [316, 0]
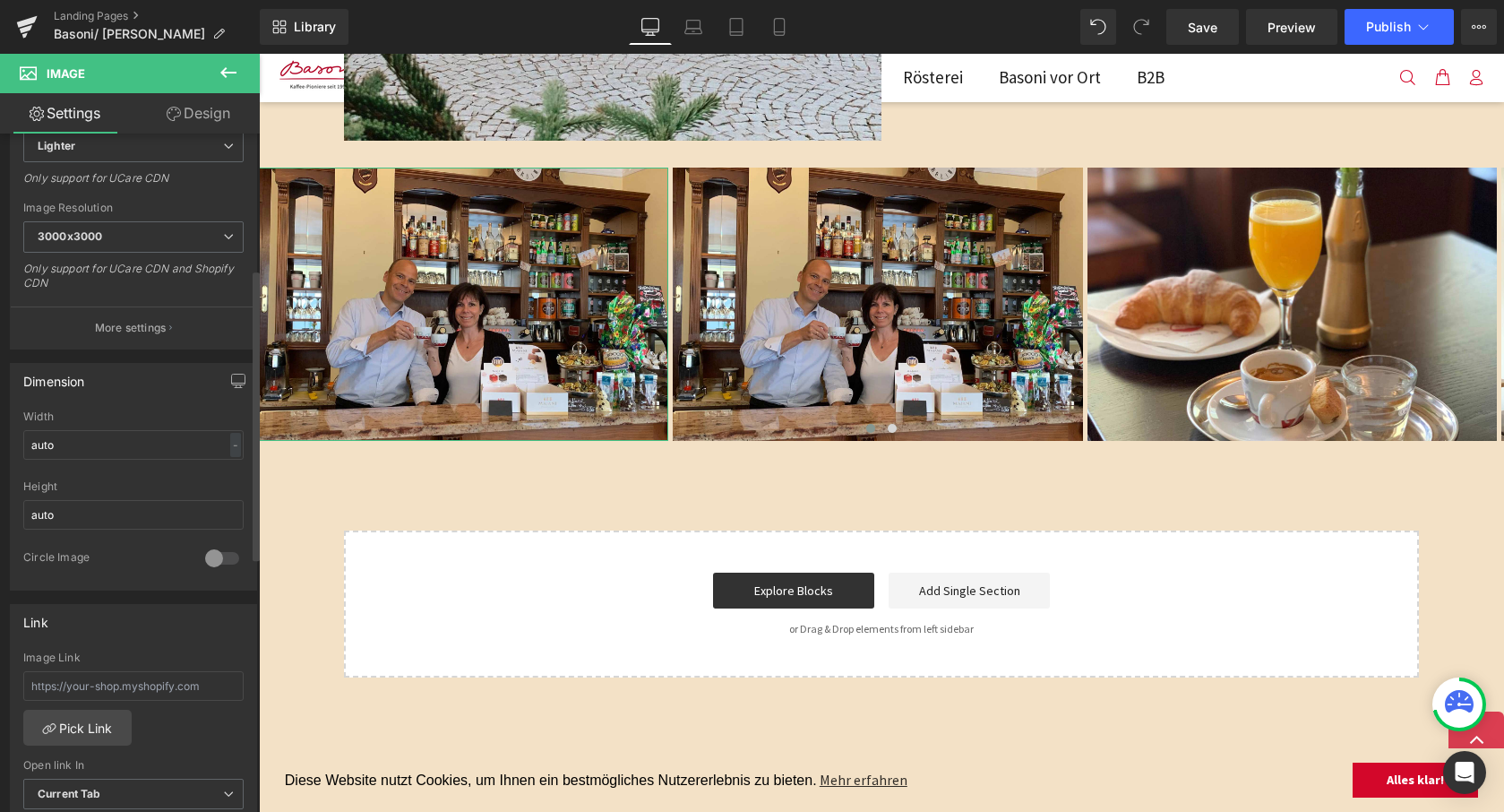
click at [129, 327] on p "More settings" at bounding box center [130, 328] width 71 height 16
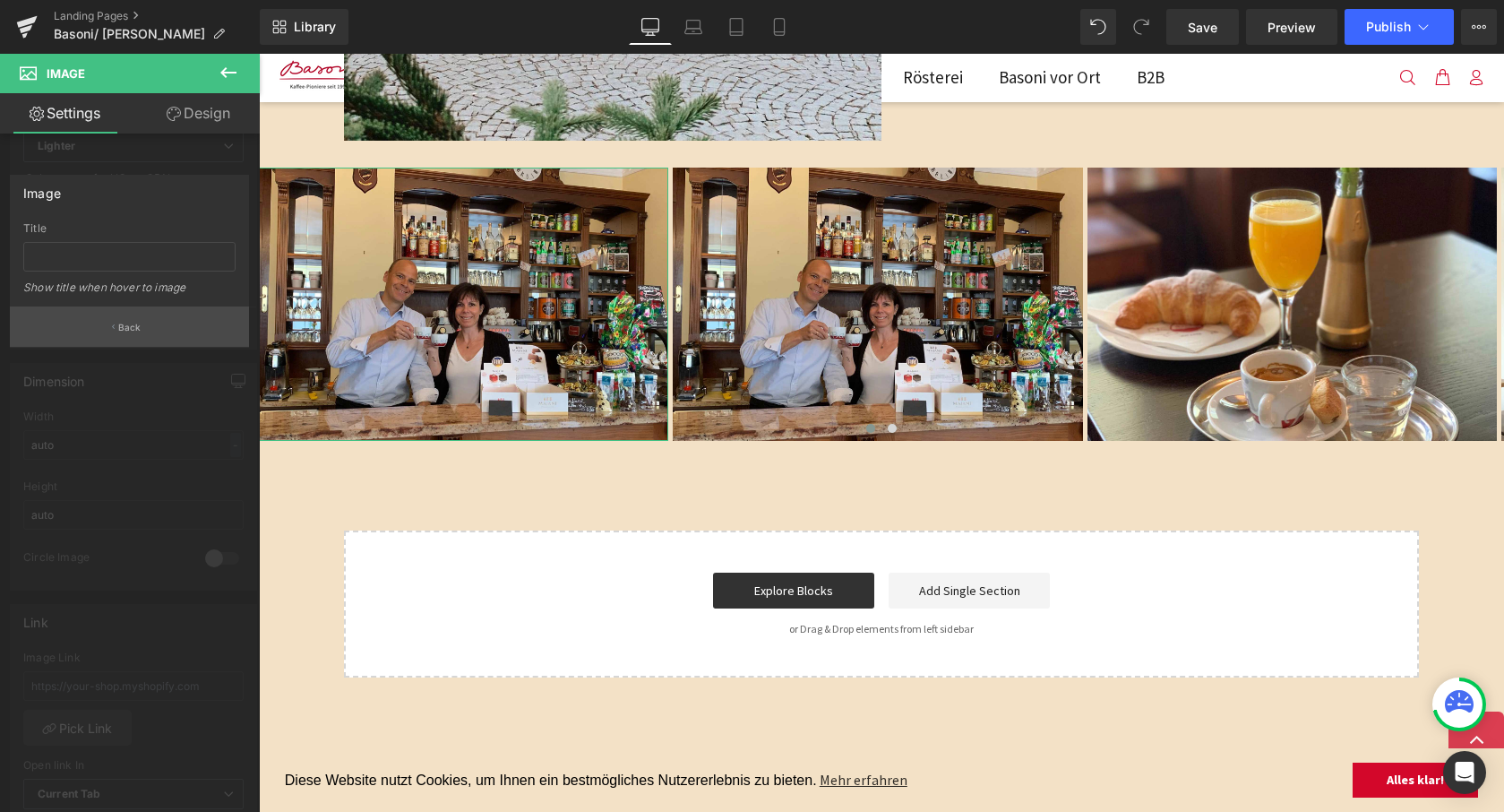
click at [129, 327] on p "Back" at bounding box center [130, 327] width 23 height 14
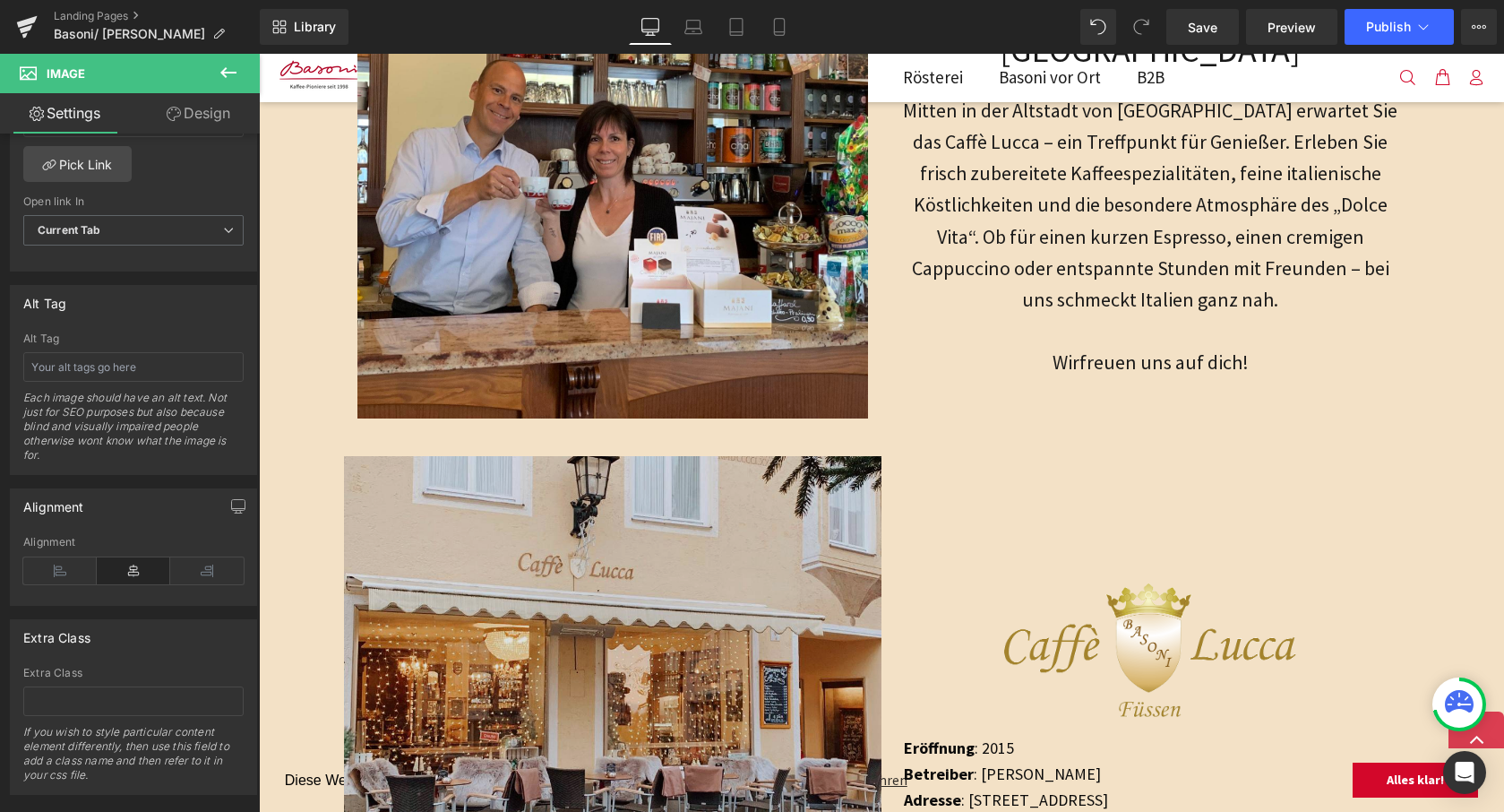
scroll to position [761, 0]
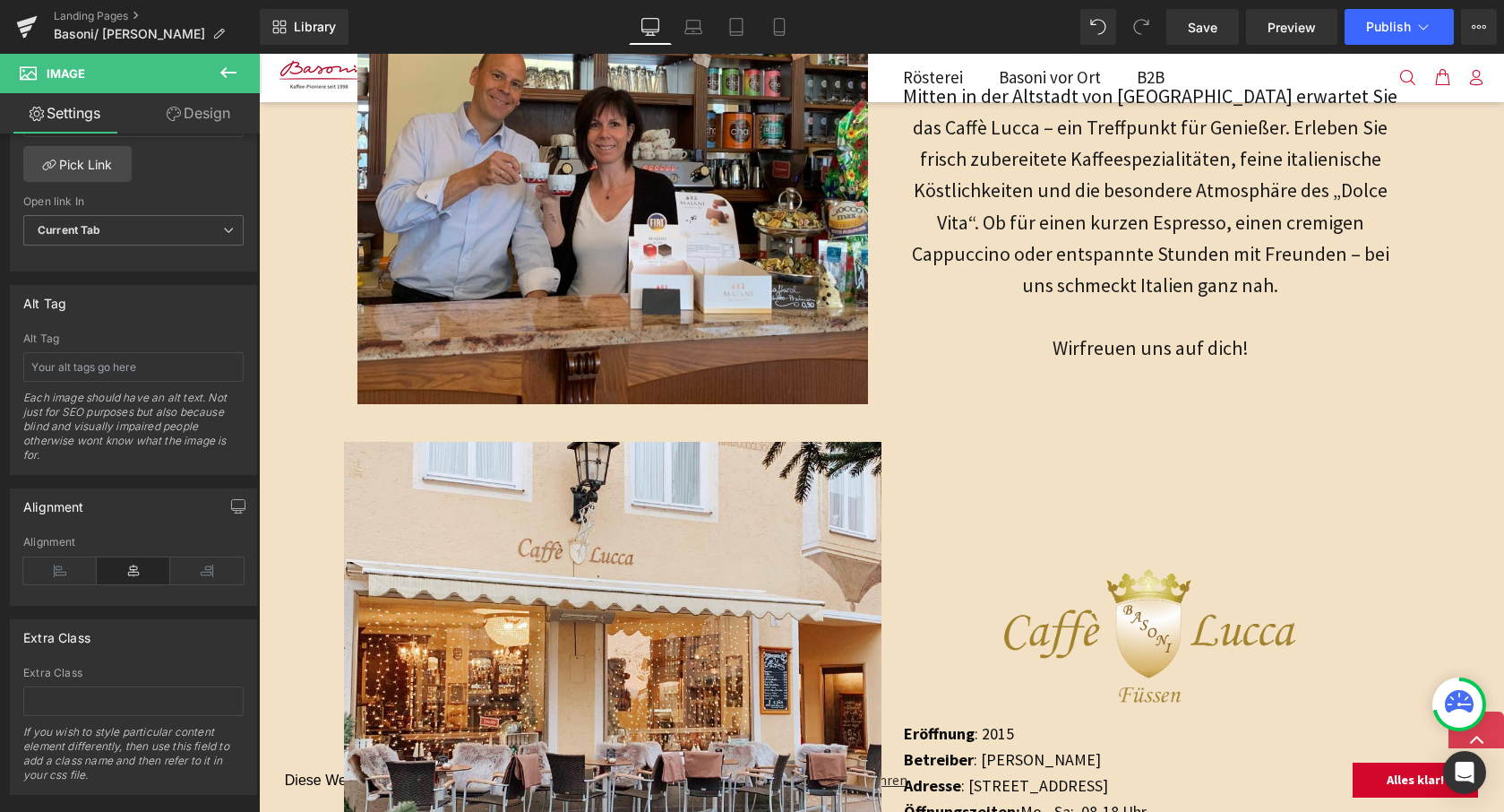
click at [224, 73] on icon at bounding box center [229, 72] width 16 height 11
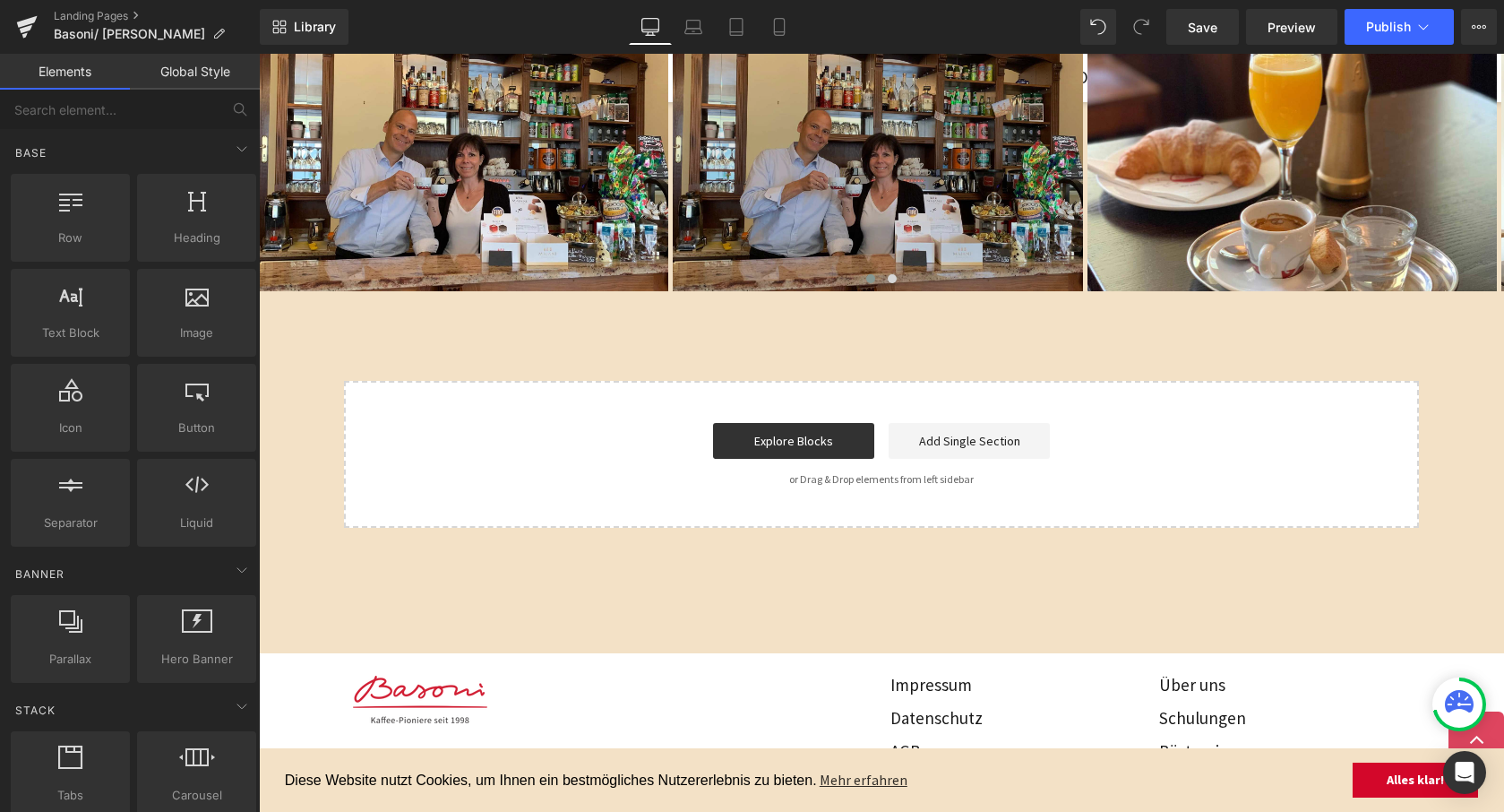
scroll to position [1274, 0]
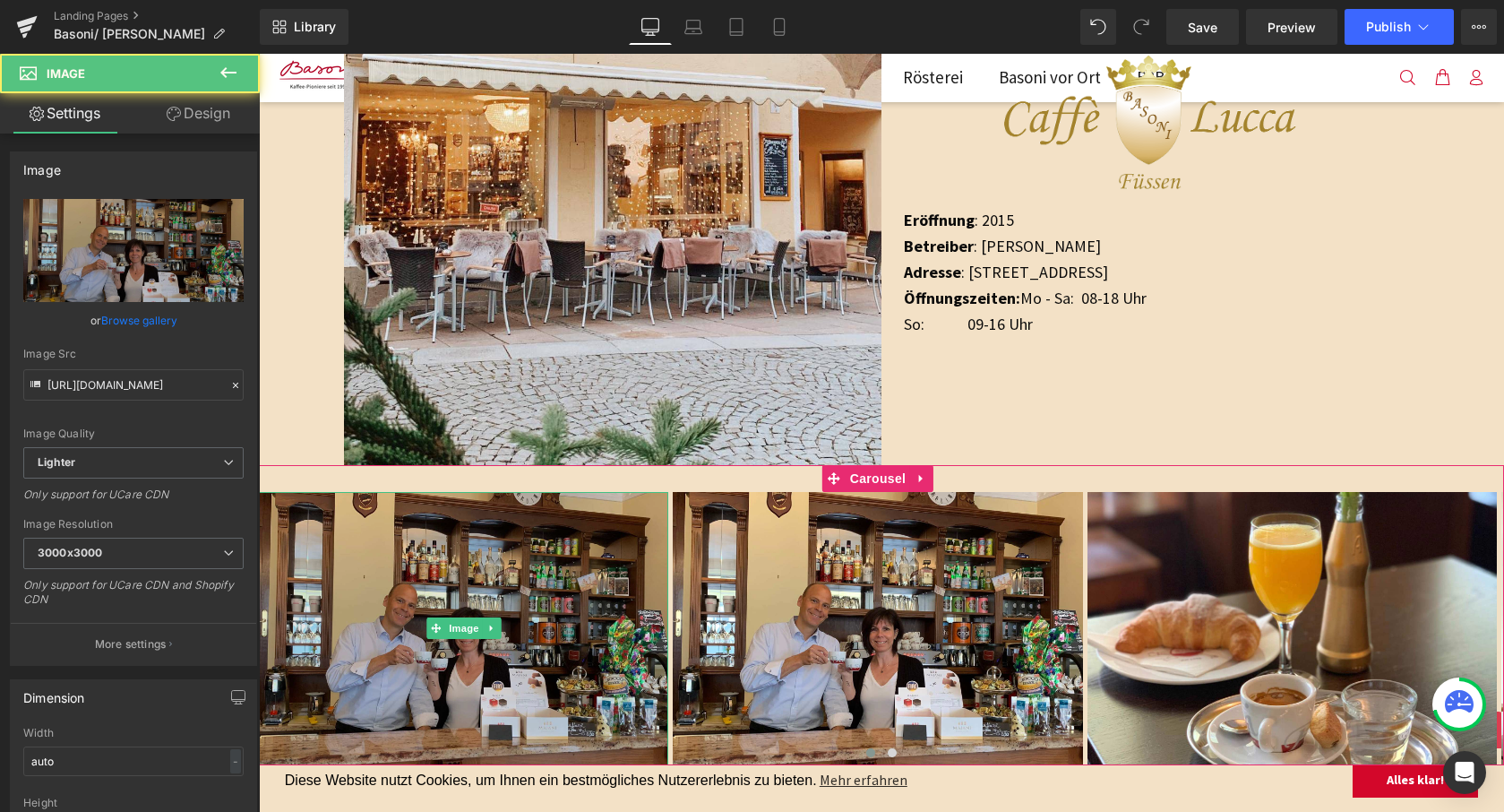
click at [526, 565] on img at bounding box center [463, 629] width 409 height 274
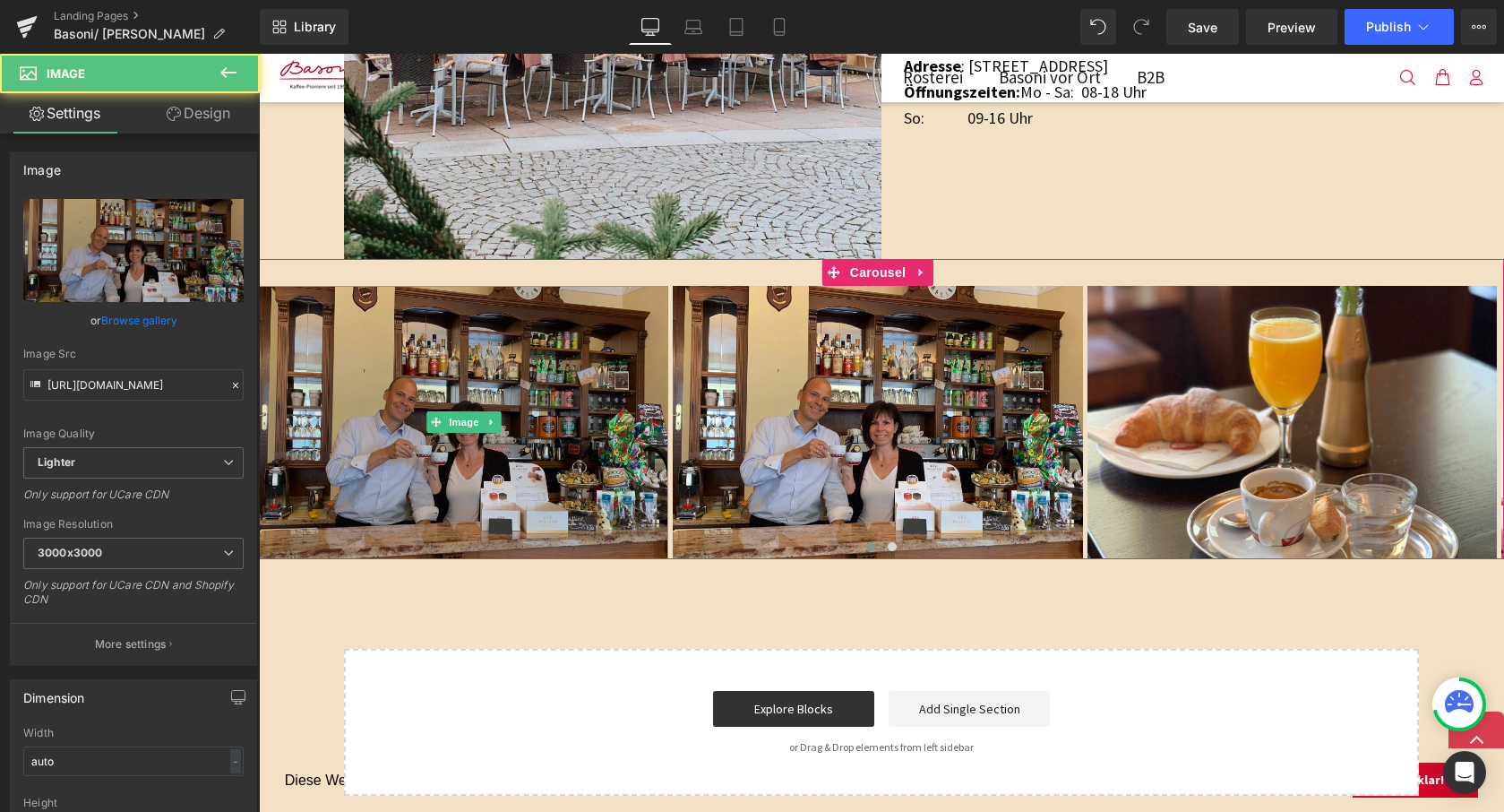
scroll to position [1508, 0]
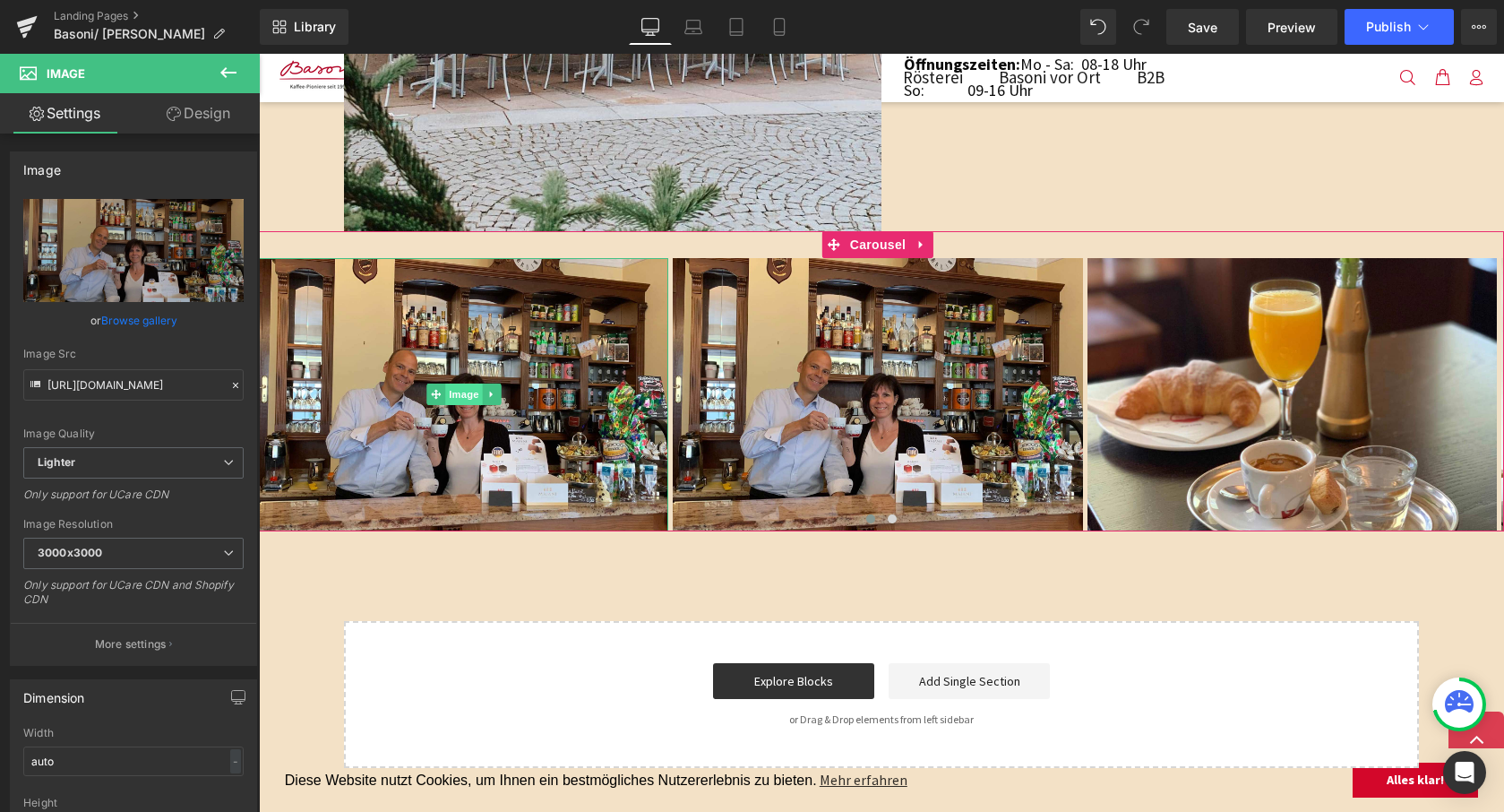
click at [471, 389] on span "Image" at bounding box center [464, 395] width 38 height 22
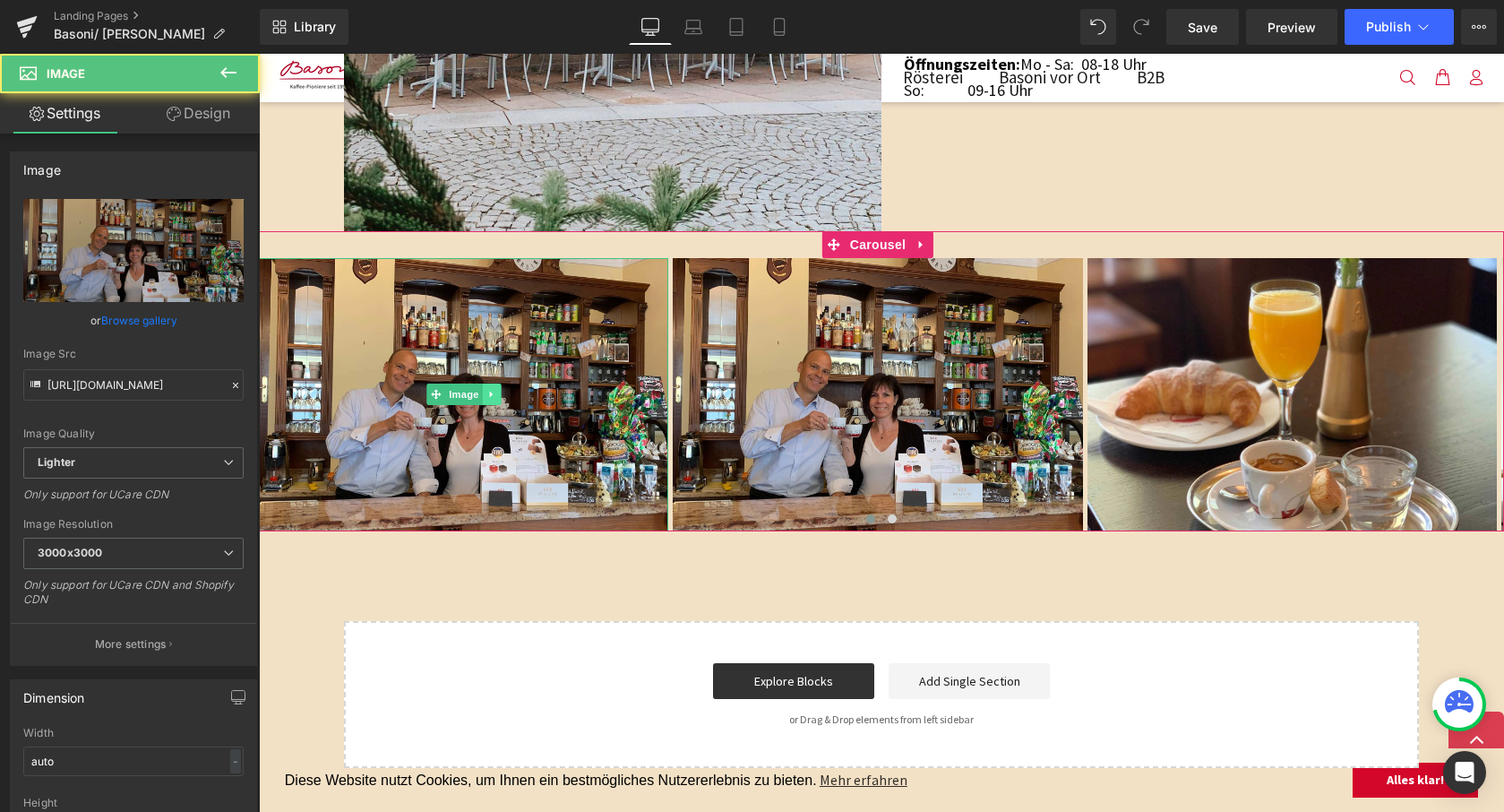
click at [490, 391] on icon at bounding box center [490, 394] width 3 height 6
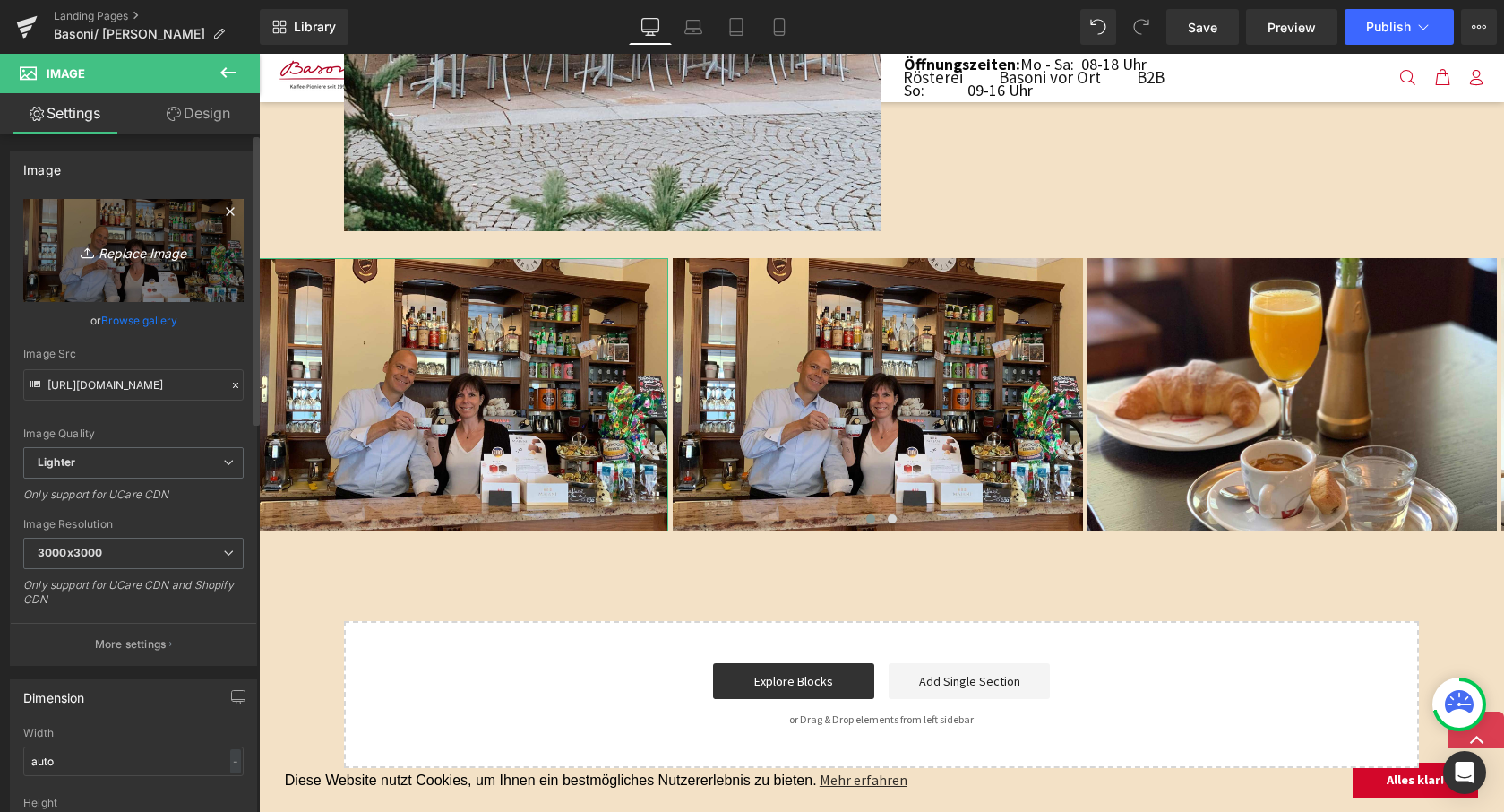
click at [137, 250] on icon "Replace Image" at bounding box center [133, 250] width 144 height 23
type input "C:\fakepath\Brioche_Pistazie_1.jpeg"
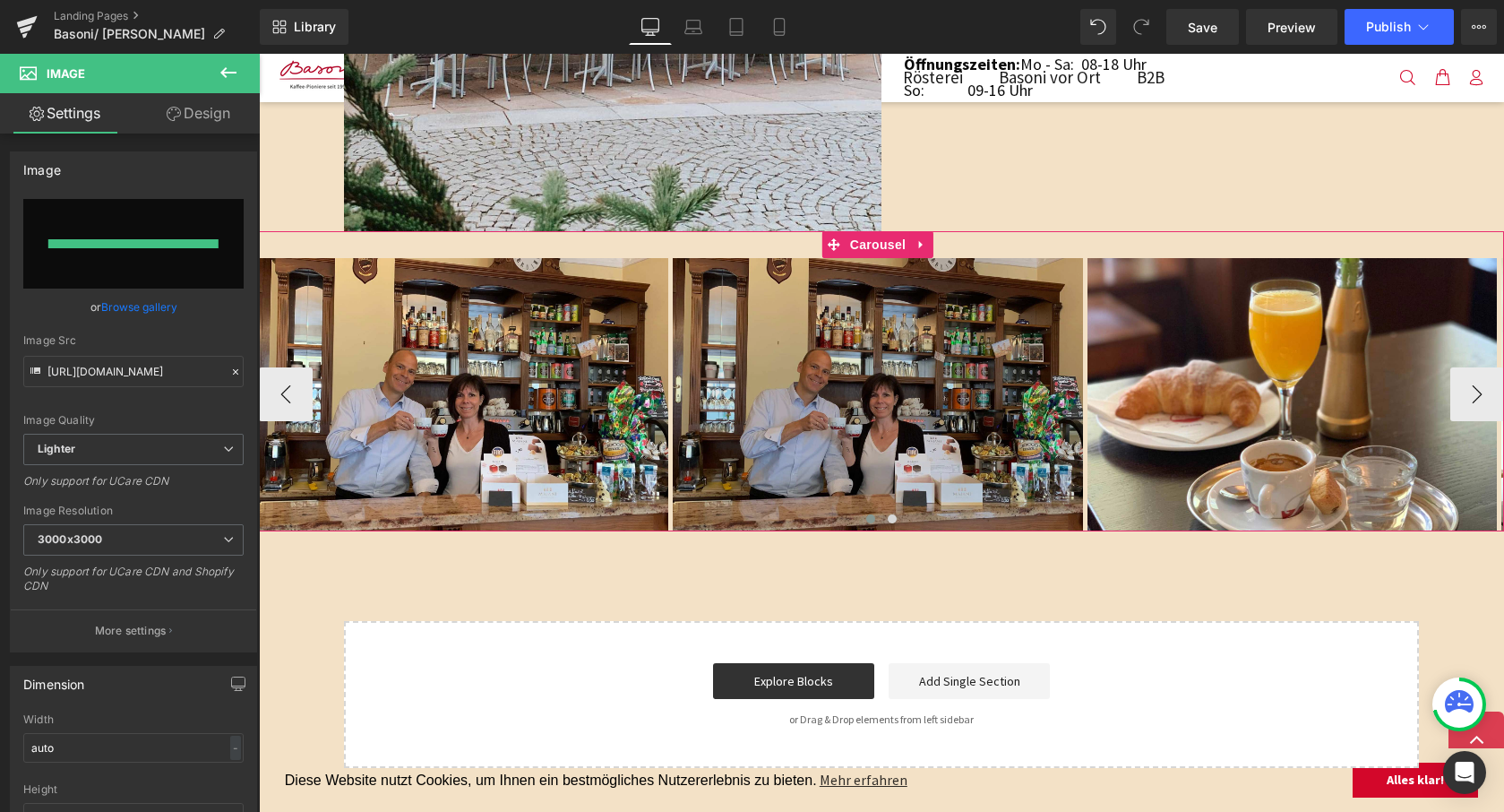
type input "https://ucarecdn.com/3569a7b3-38ba-494d-b036-6c13a7fece4d/-/format/auto/-/previ…"
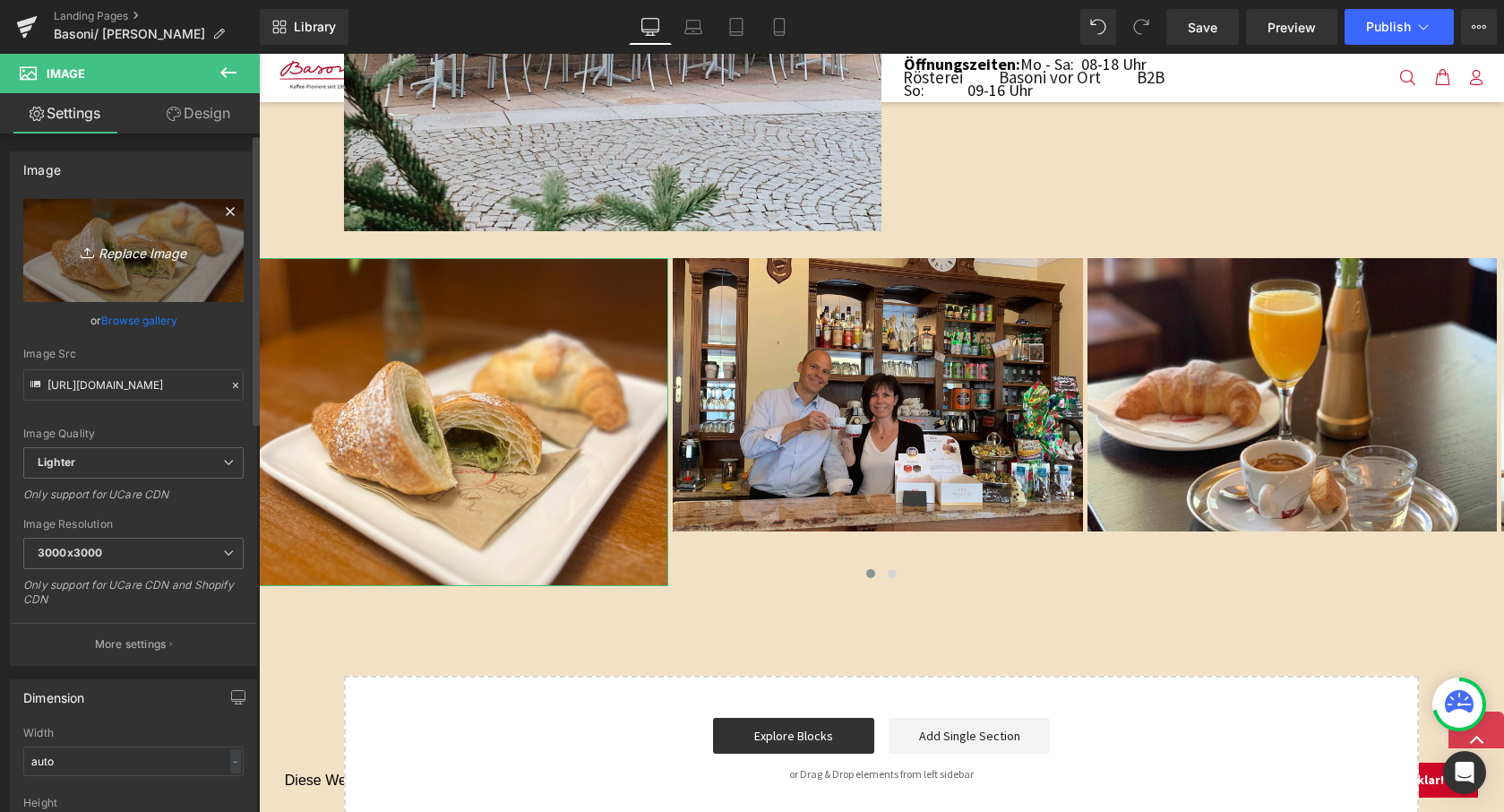
click at [145, 258] on icon "Replace Image" at bounding box center [133, 250] width 144 height 23
type input "C:\fakepath\Brioche_Pistazie_1.jpeg"
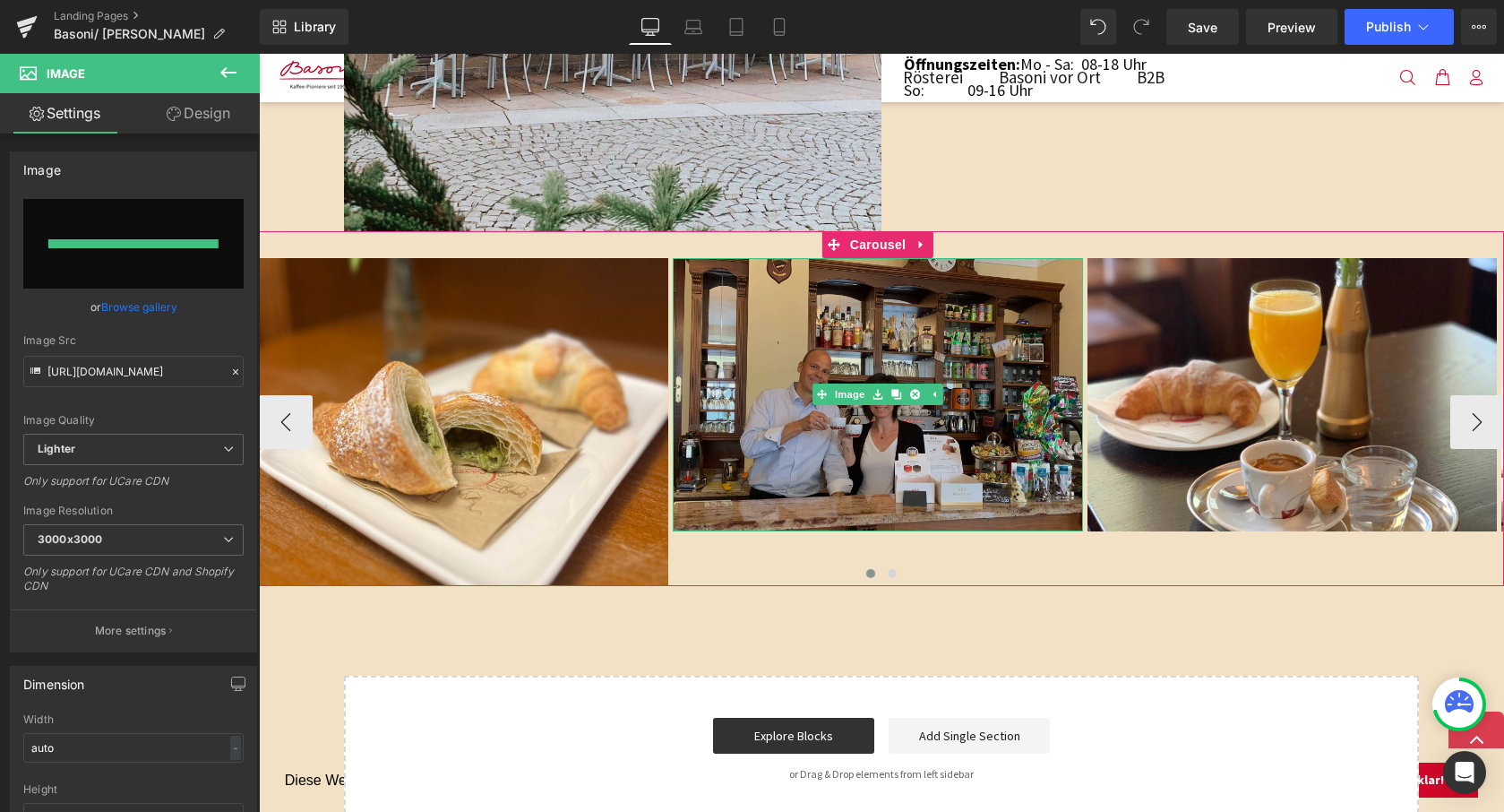
type input "https://ucarecdn.com/9c9260fd-a9ea-4c93-81a2-933e7aa942d6/-/format/auto/-/previ…"
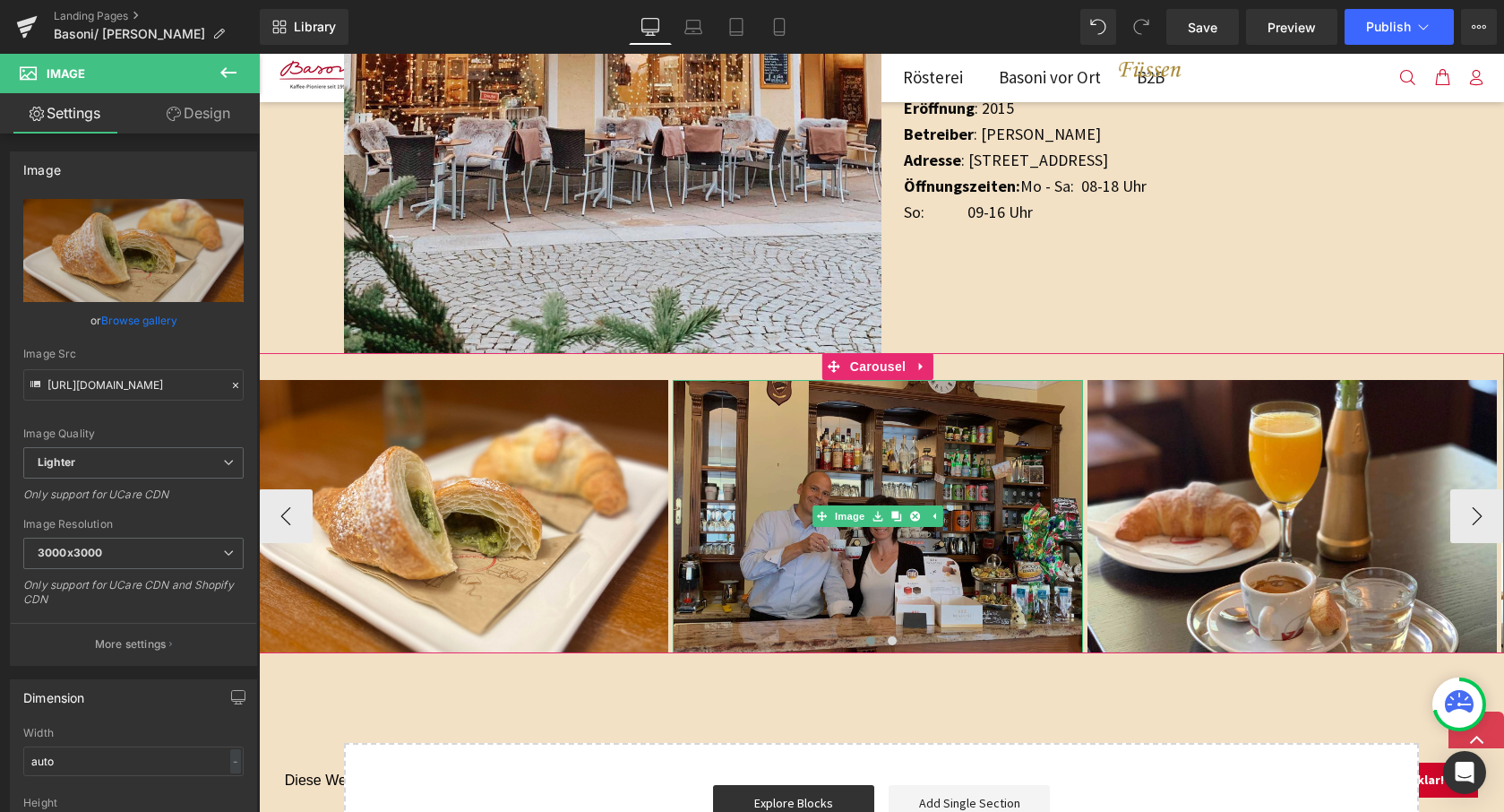
scroll to position [1397, 0]
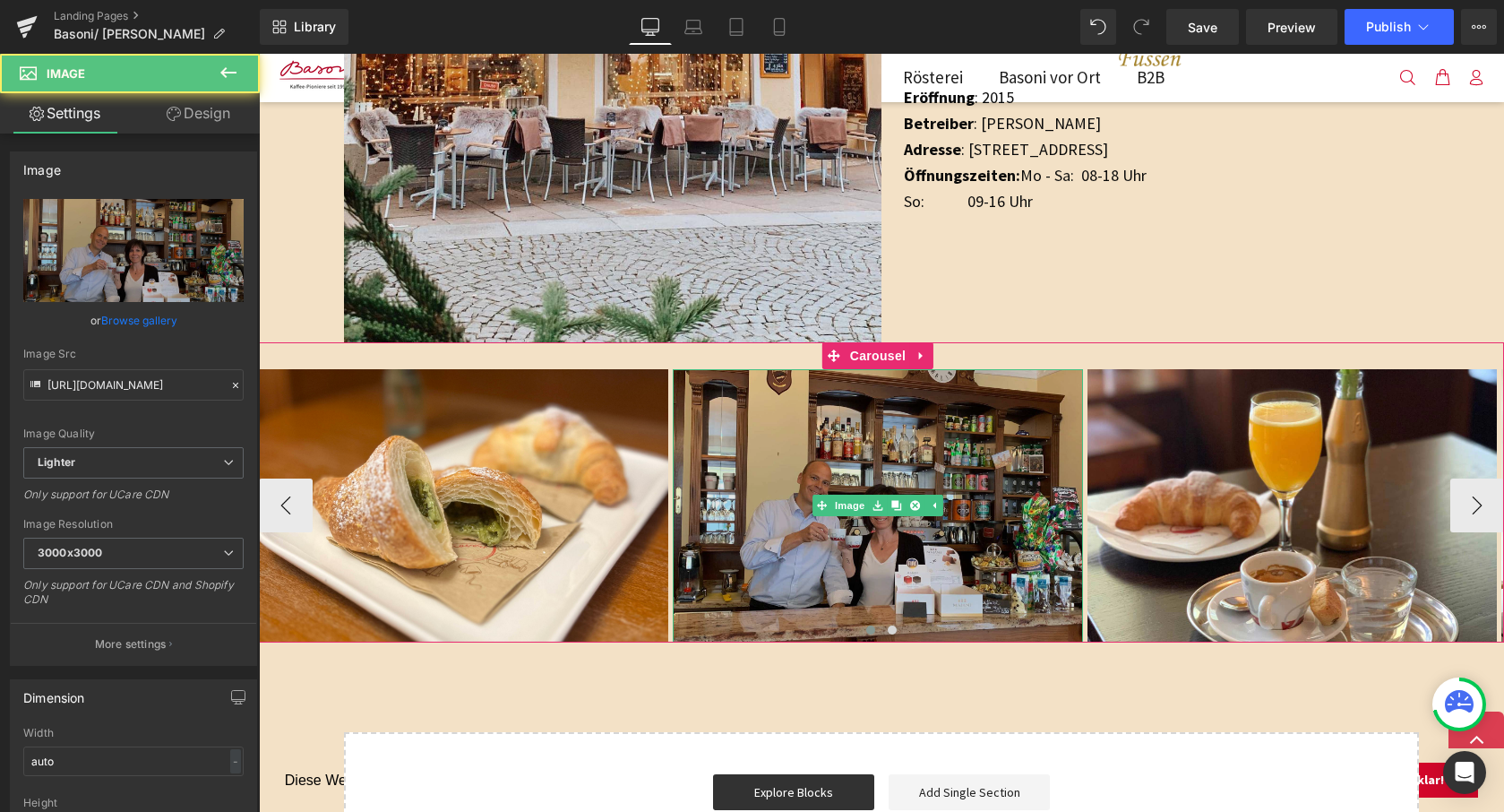
click at [856, 439] on img at bounding box center [877, 506] width 409 height 274
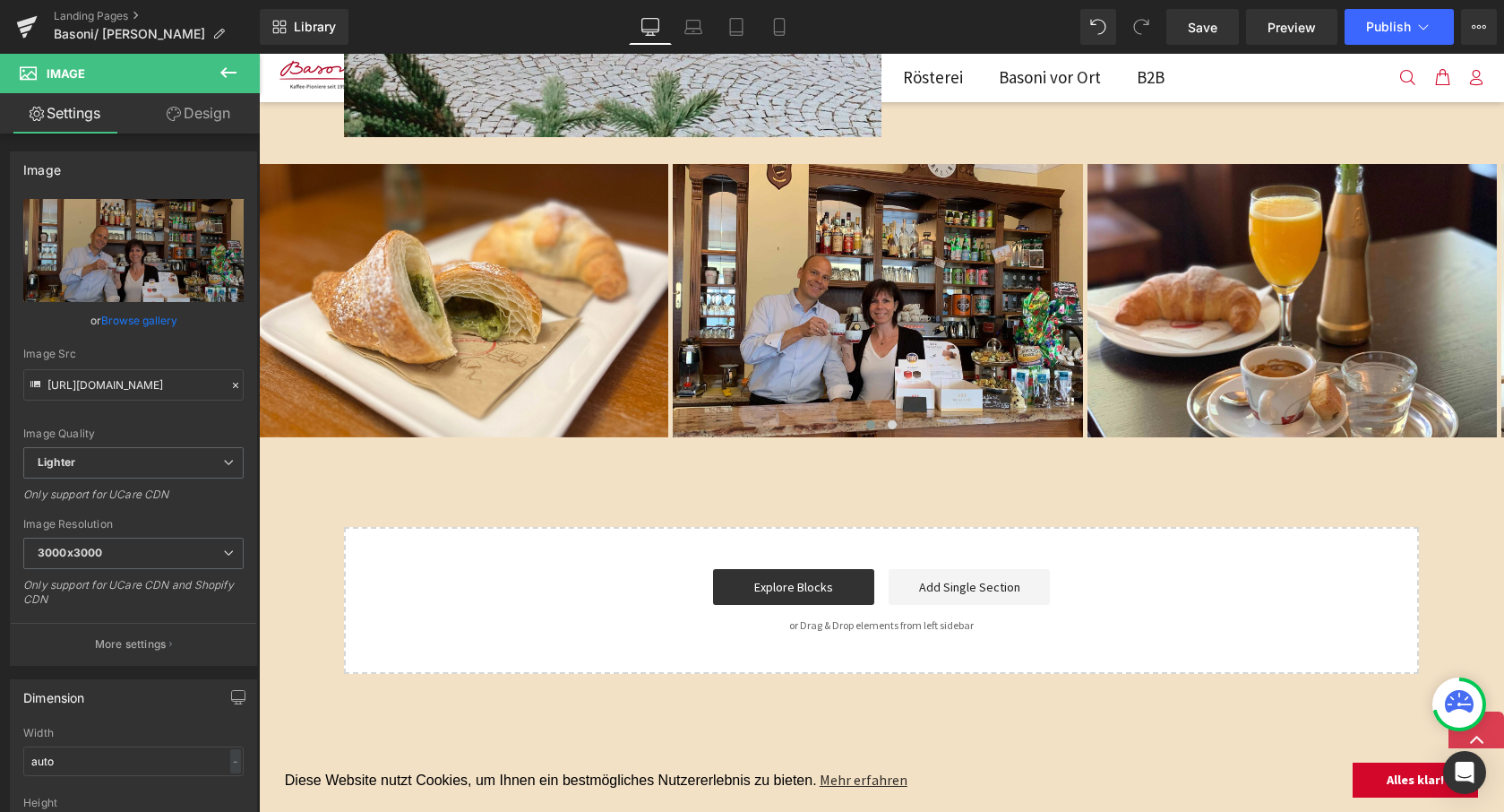
scroll to position [1605, 0]
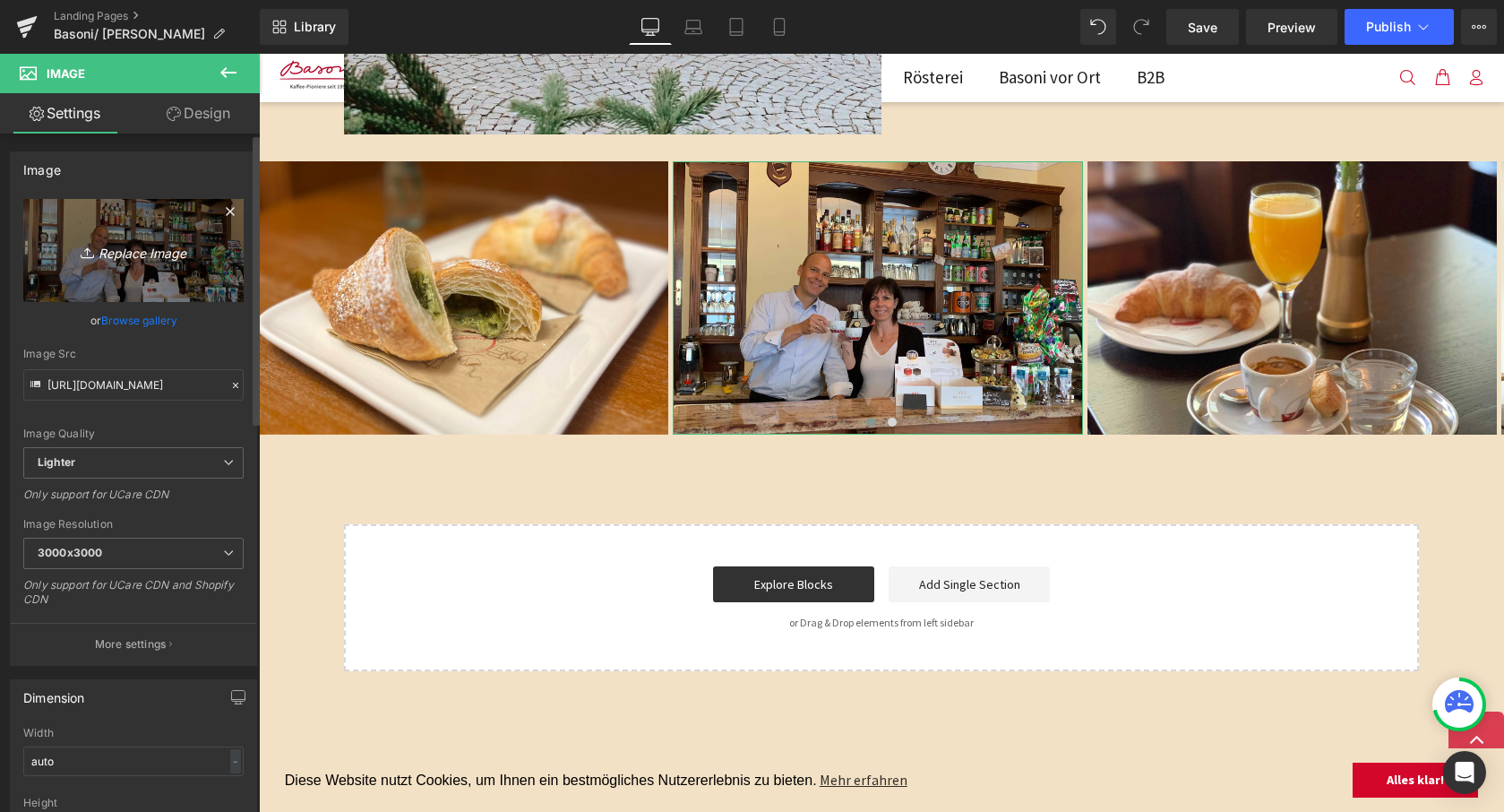
click at [146, 259] on icon "Replace Image" at bounding box center [133, 250] width 144 height 23
type input "C:\fakepath\Bildschirmfoto 2025-08-20 um 14.13.01.jpeg"
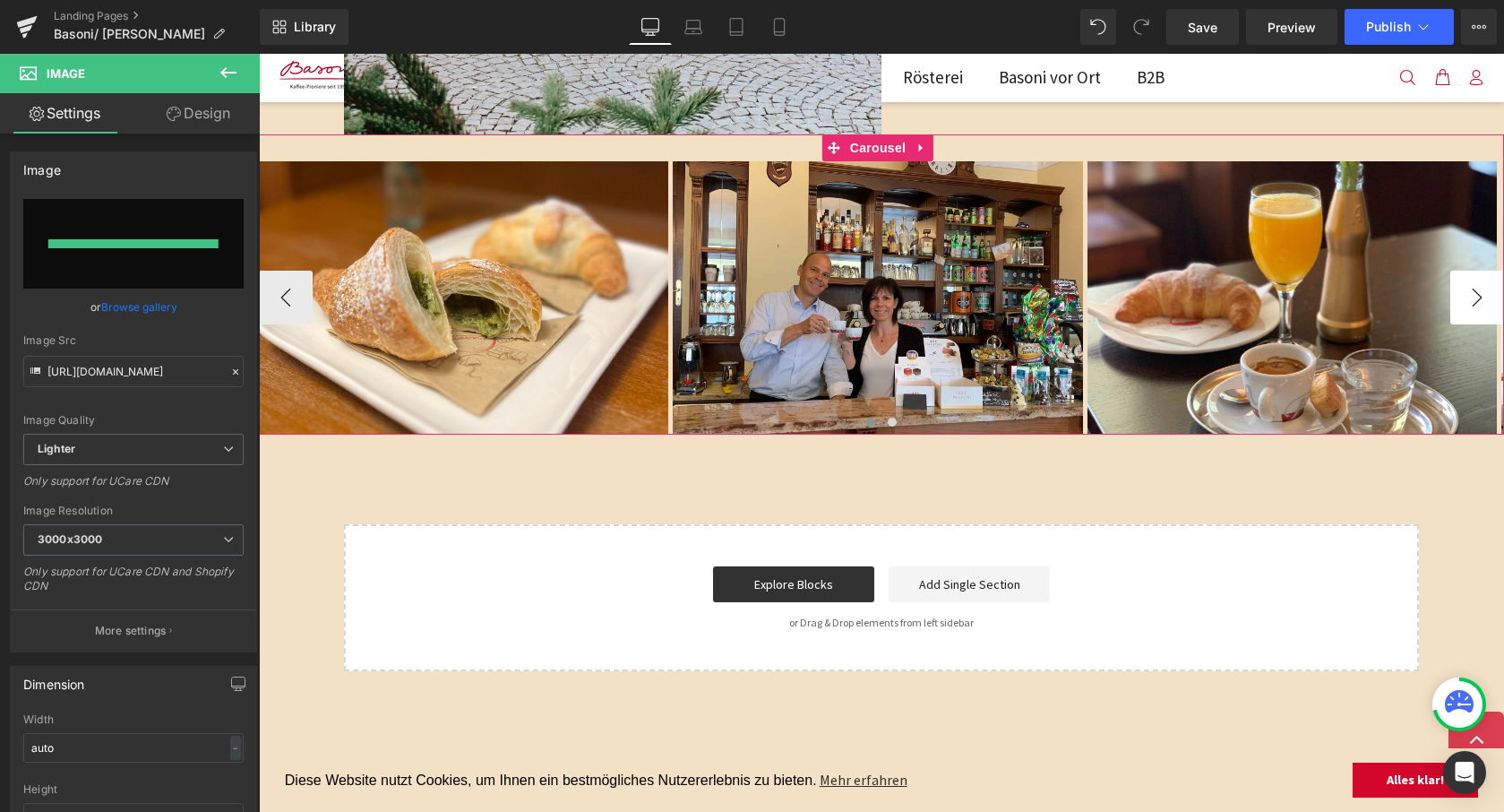
type input "https://ucarecdn.com/fbad26dc-7b91-49d8-9eec-37dace01caf4/-/format/auto/-/previ…"
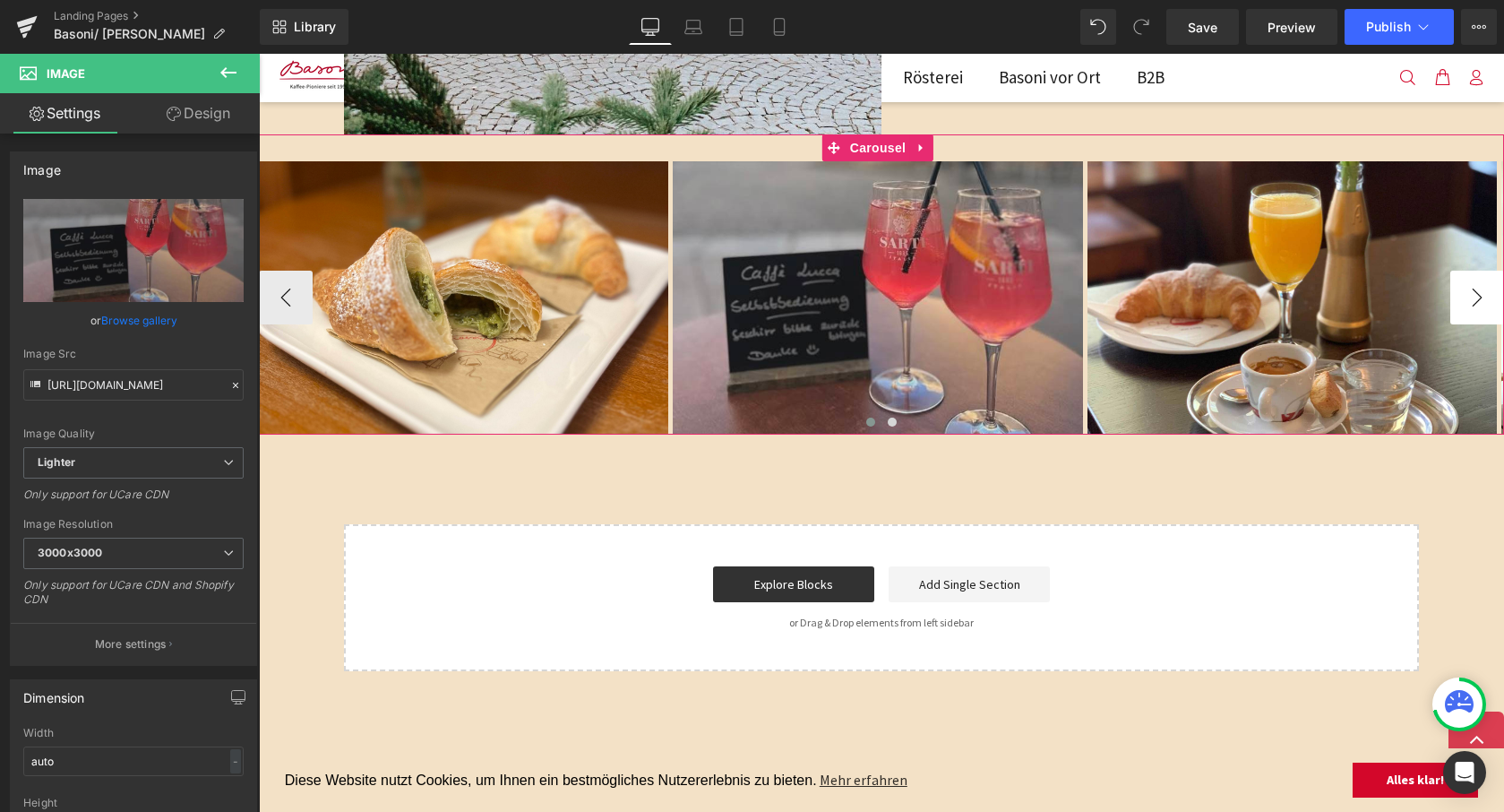
click at [1460, 294] on button "›" at bounding box center [1478, 298] width 54 height 54
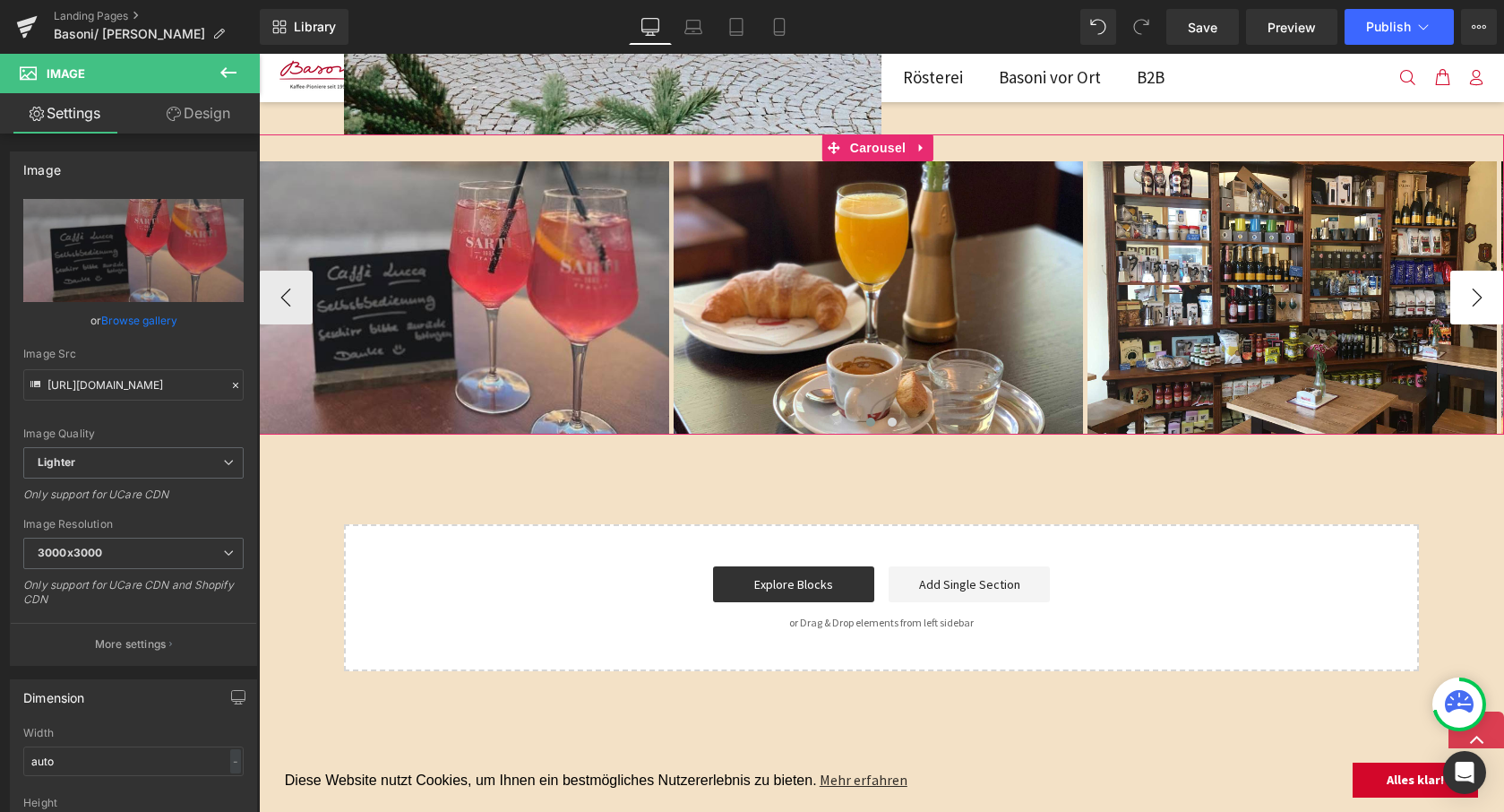
click at [1460, 294] on button "›" at bounding box center [1478, 298] width 54 height 54
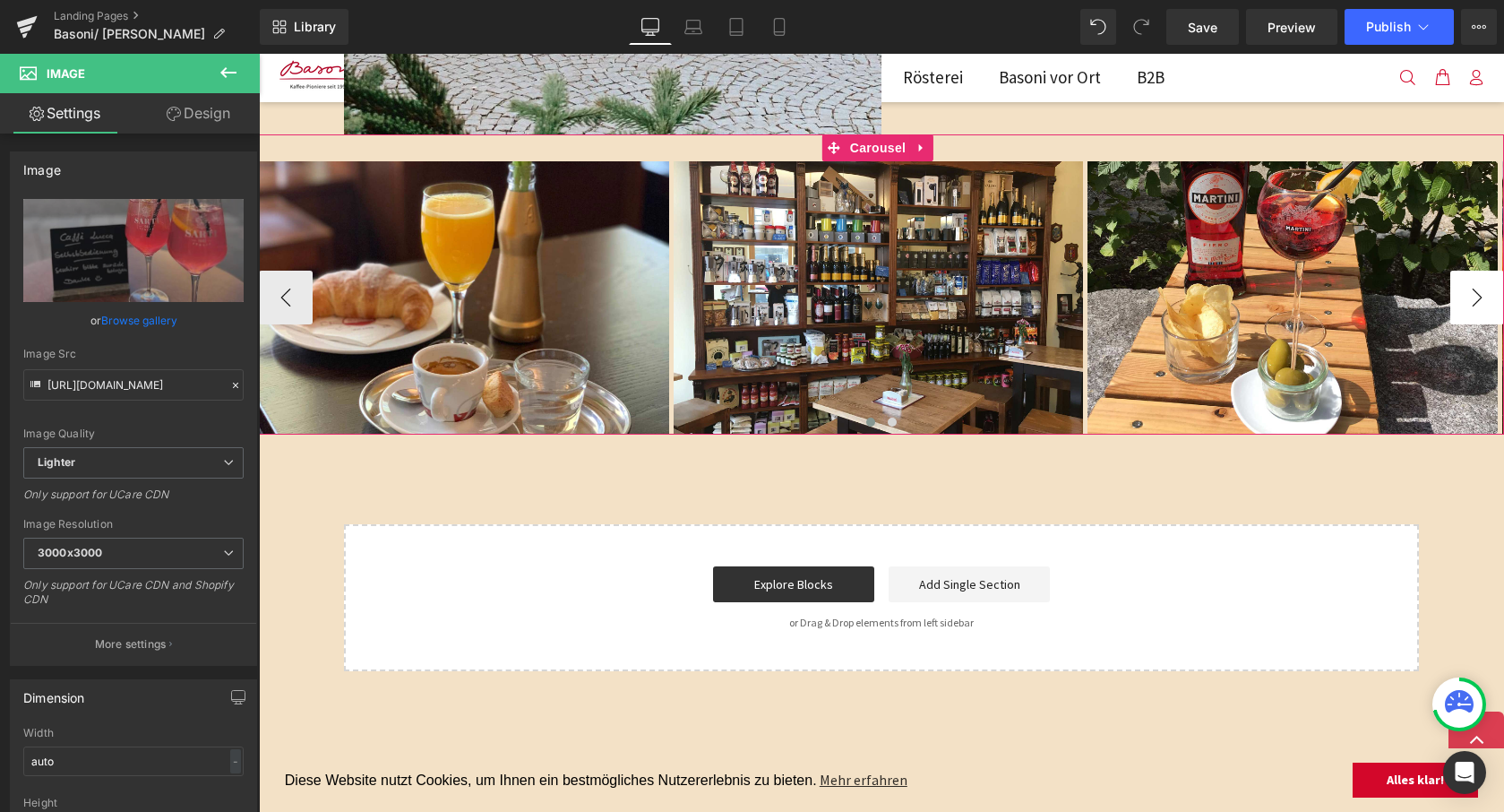
click at [1460, 294] on button "›" at bounding box center [1478, 298] width 54 height 54
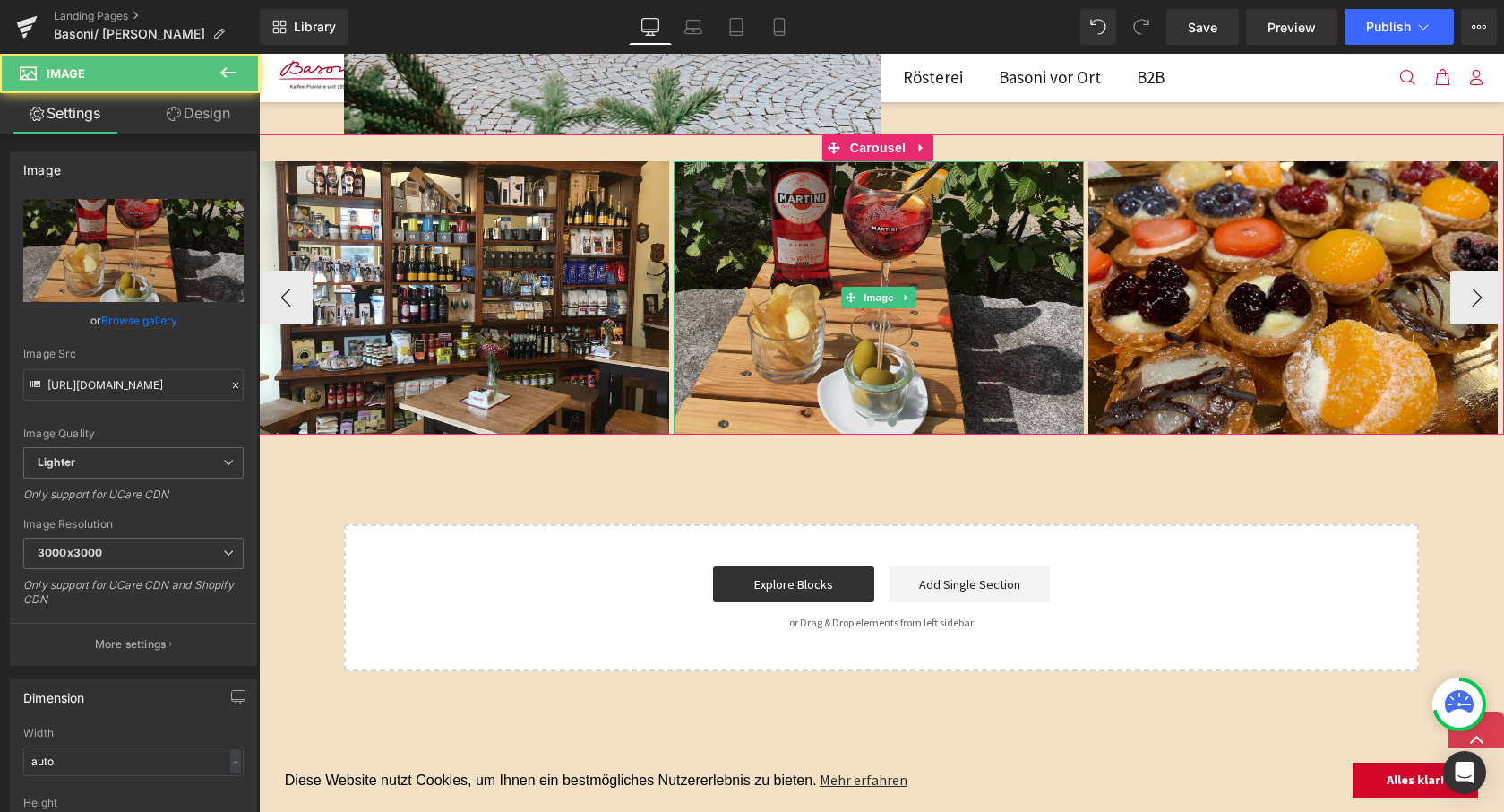
click at [897, 235] on img at bounding box center [878, 298] width 409 height 274
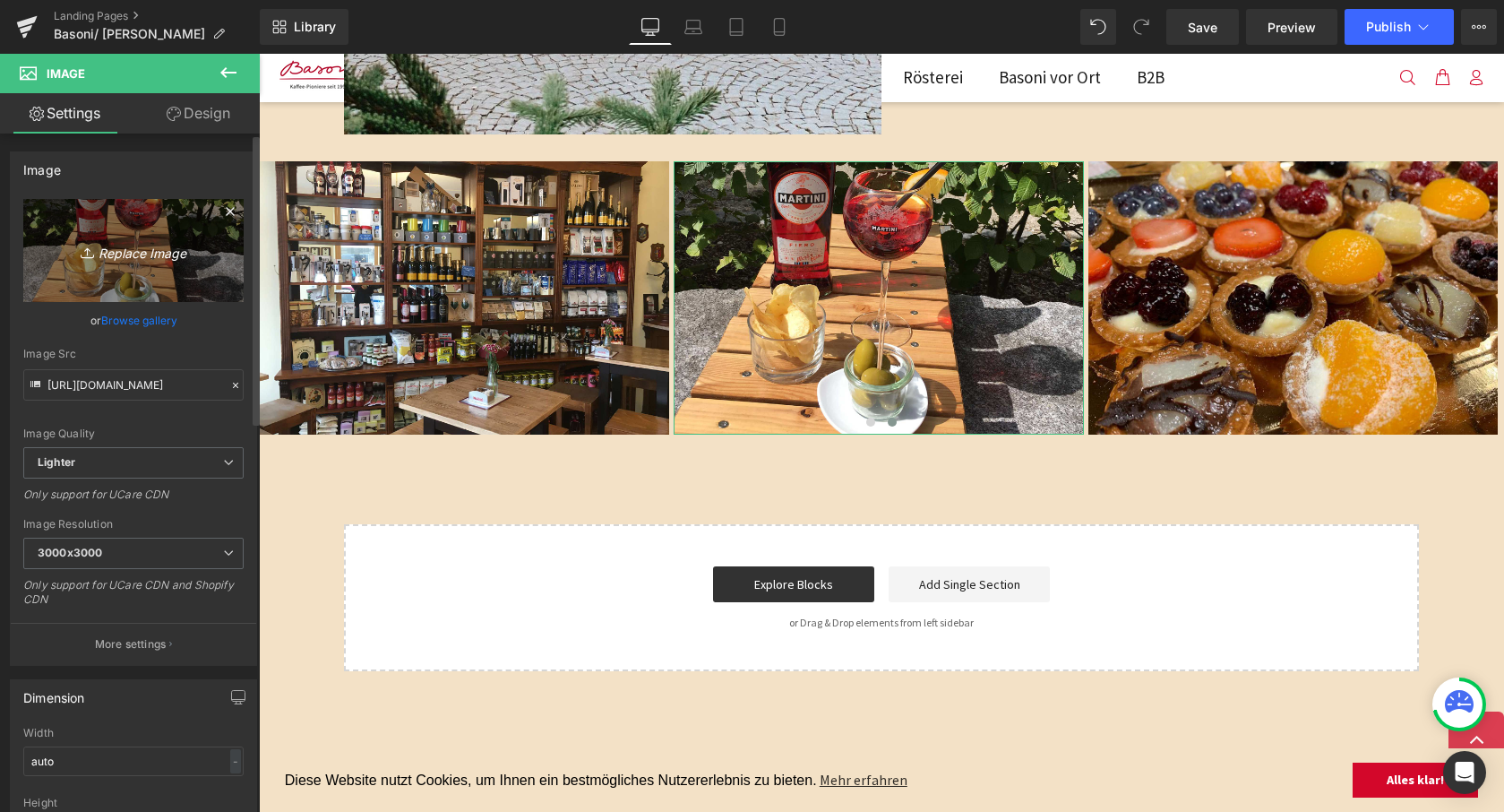
click at [135, 257] on icon "Replace Image" at bounding box center [133, 250] width 144 height 23
type input "C:\fakepath\Basoni_2505-03-web-13.jpg"
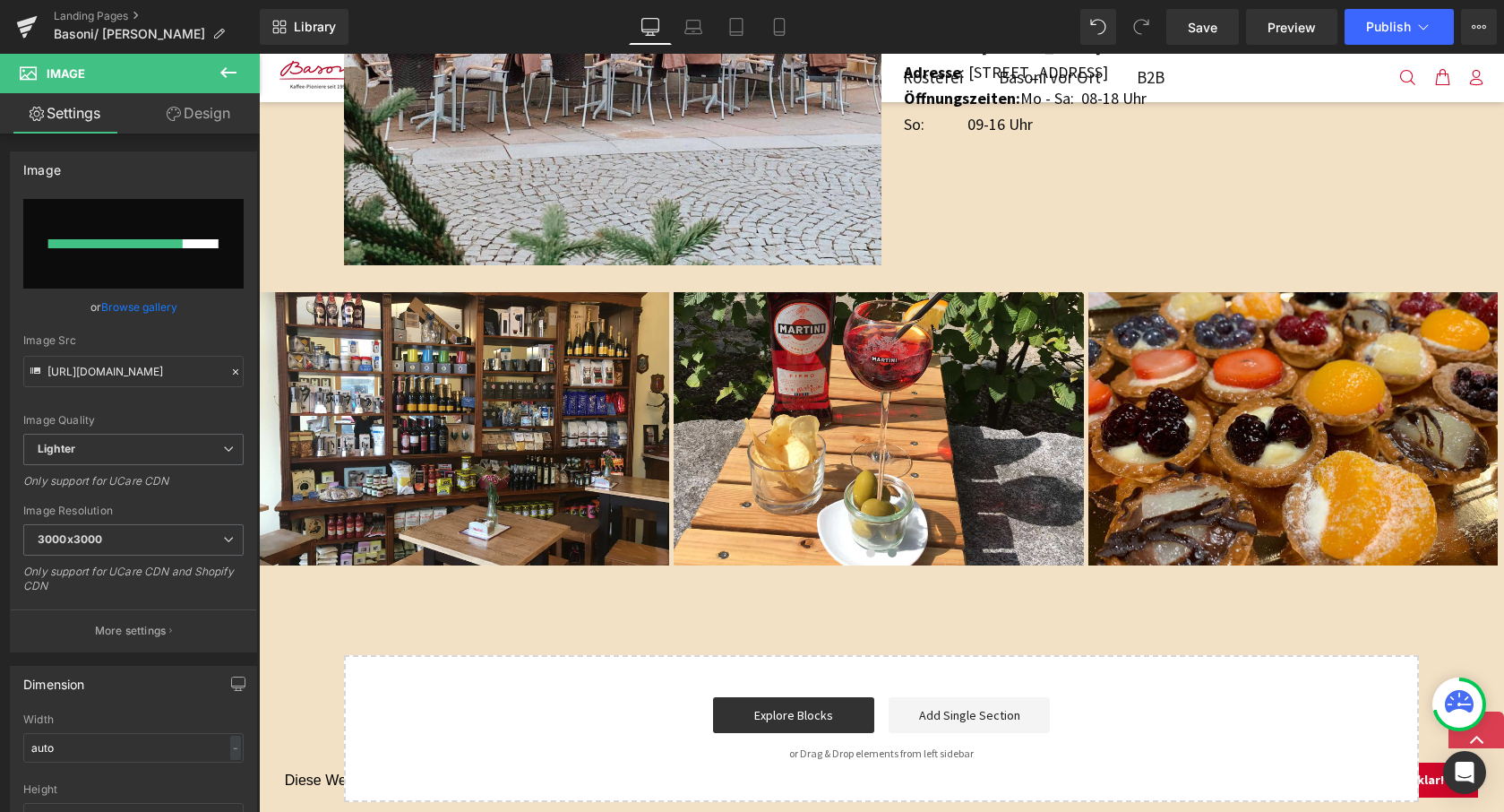
scroll to position [1532, 0]
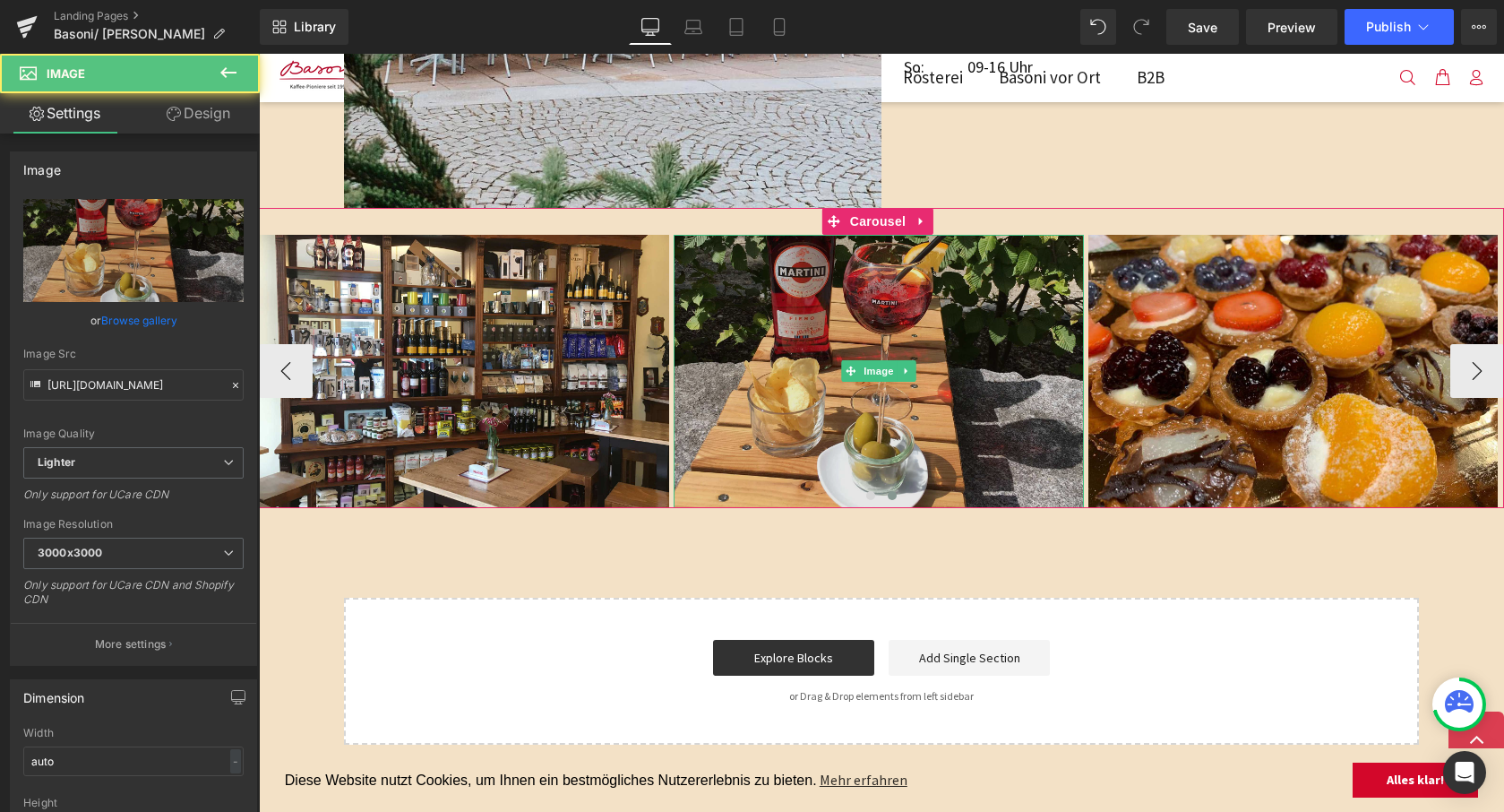
click at [758, 374] on img at bounding box center [878, 371] width 409 height 274
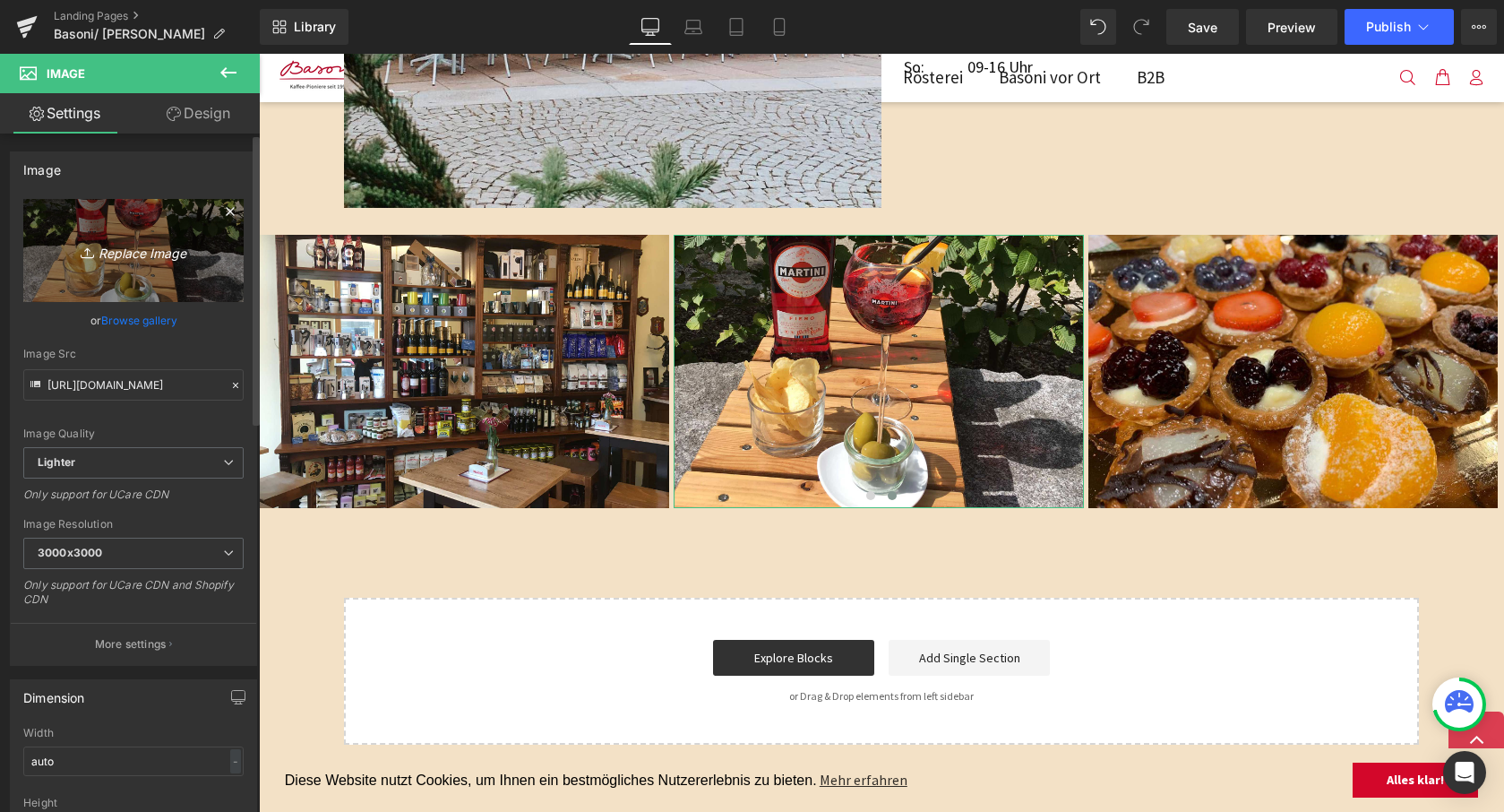
click at [145, 262] on link "Replace Image" at bounding box center [134, 250] width 220 height 103
type input "C:\fakepath\Basoni_2505-03-web-13.jpg"
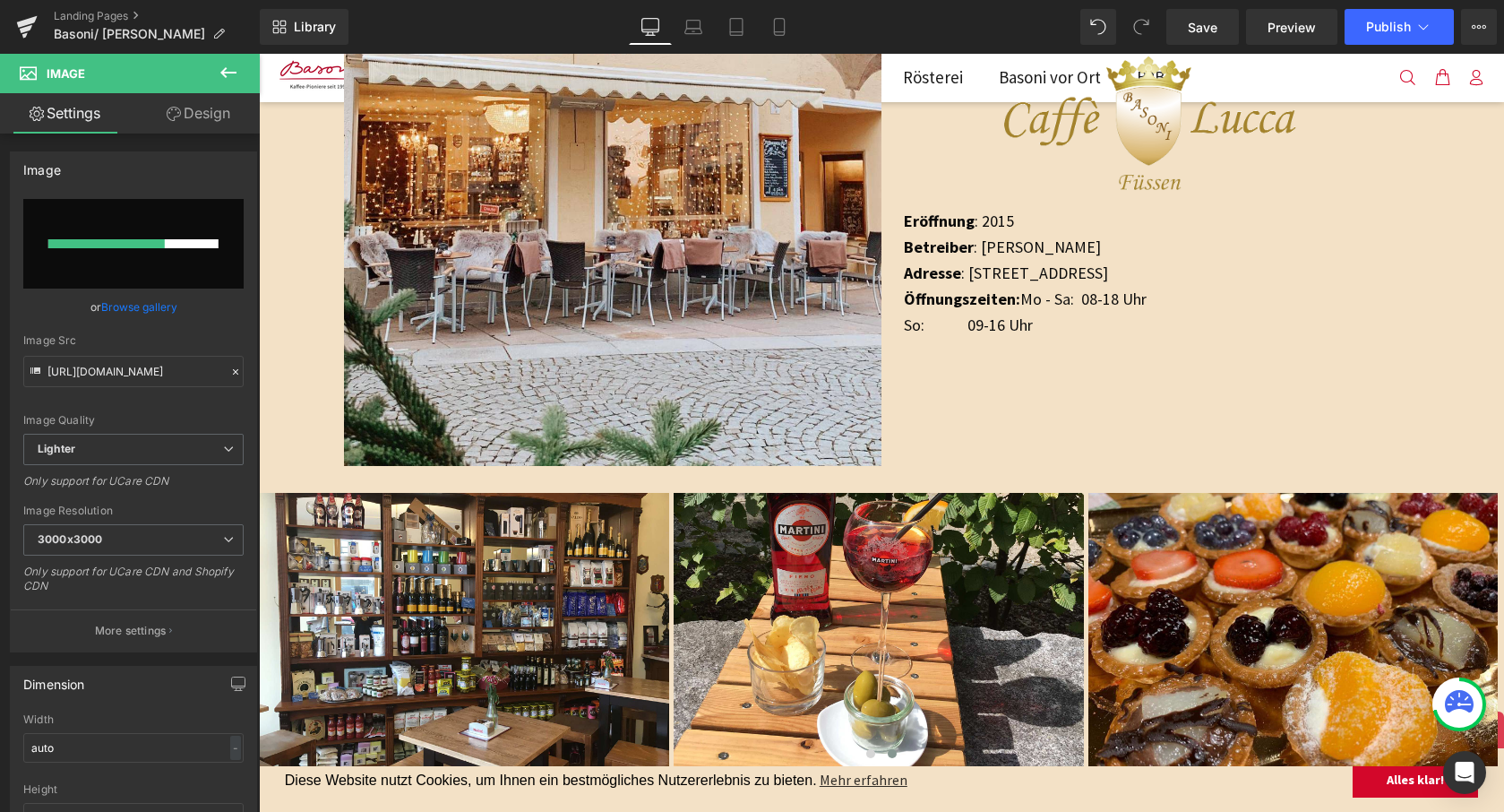
scroll to position [1273, 0]
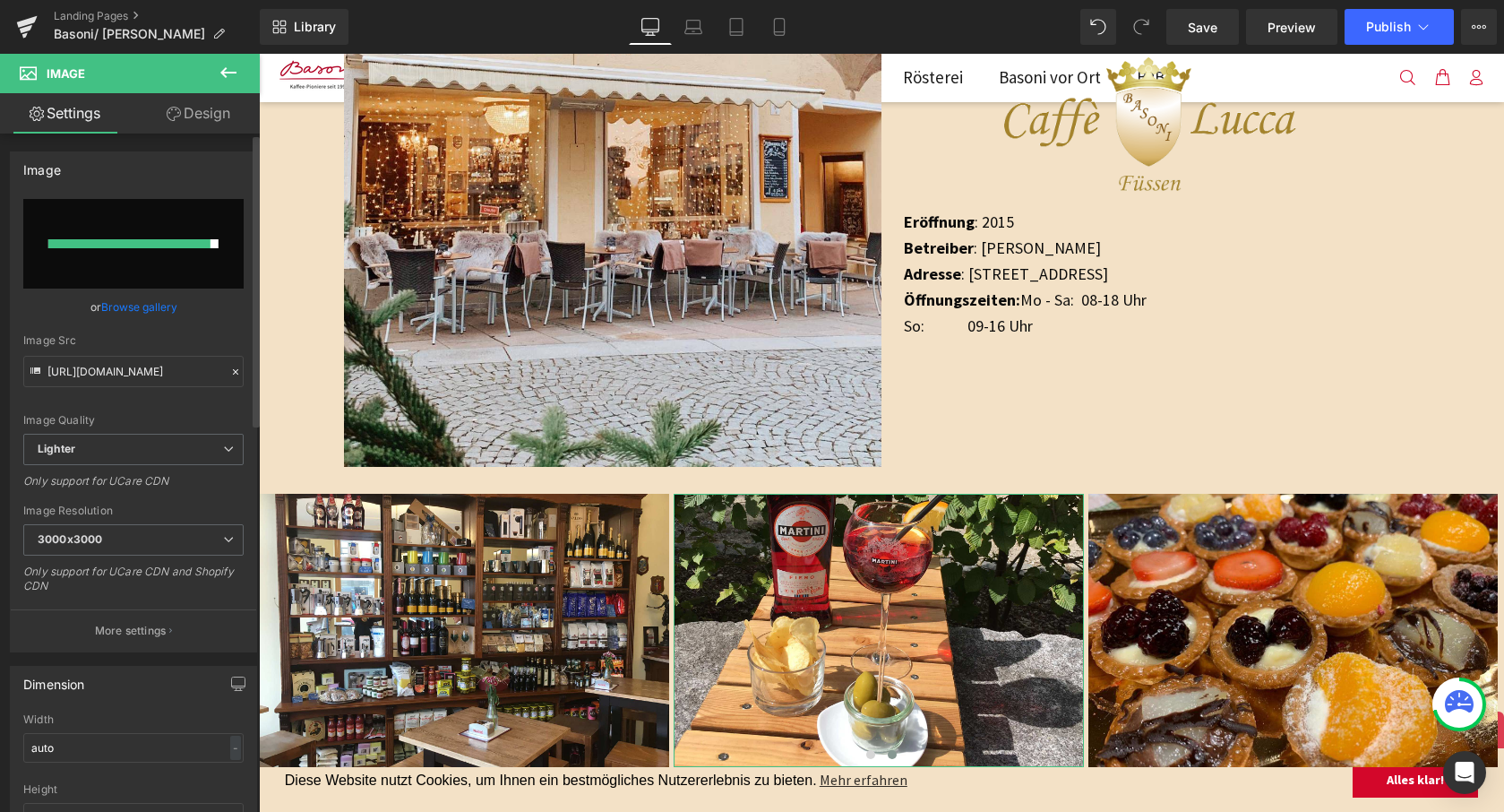
click at [152, 262] on input "file" at bounding box center [134, 243] width 220 height 89
type input "C:\fakepath\Basoni_2505-03-web-13.jpeg"
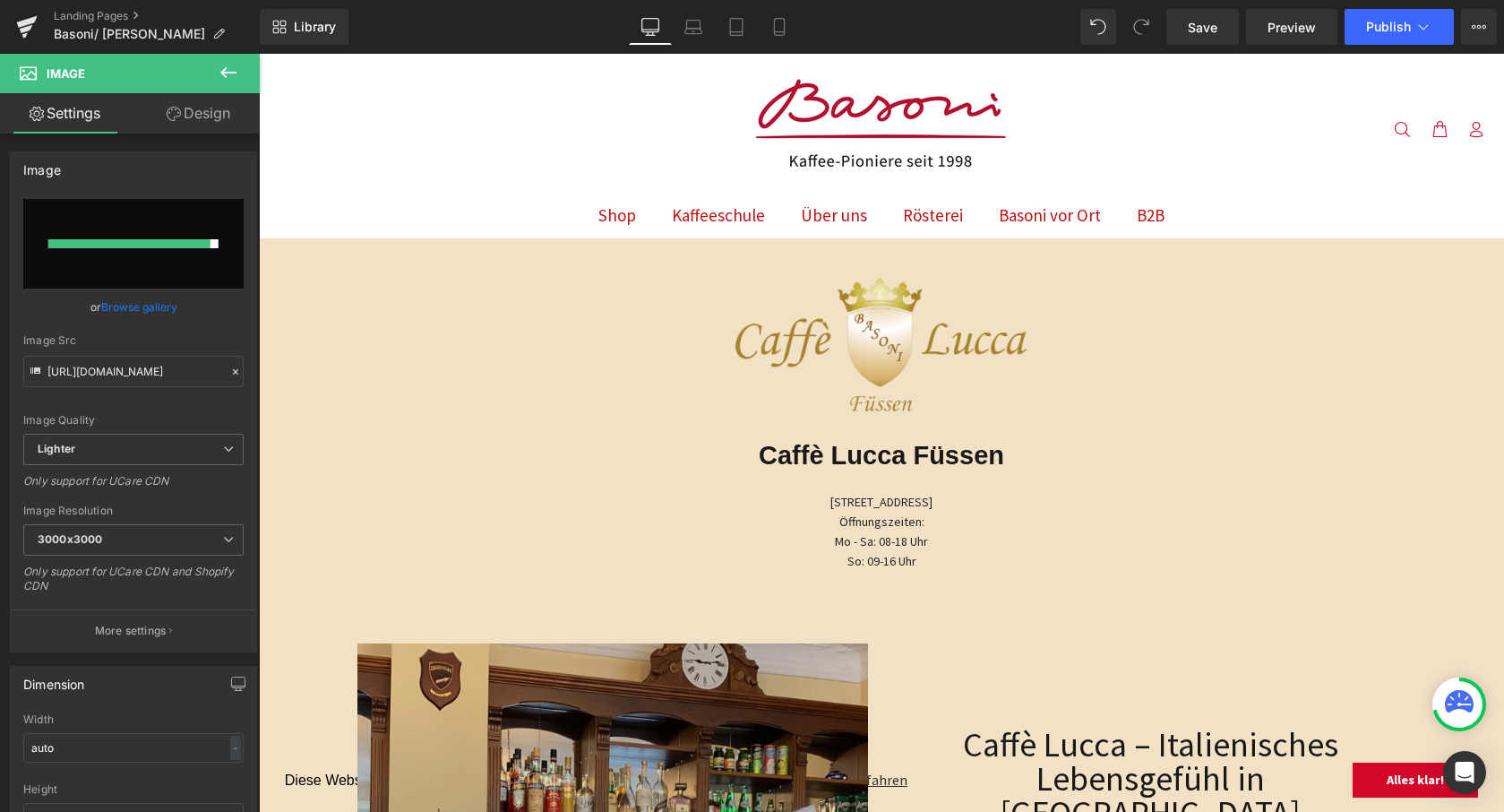
scroll to position [0, 0]
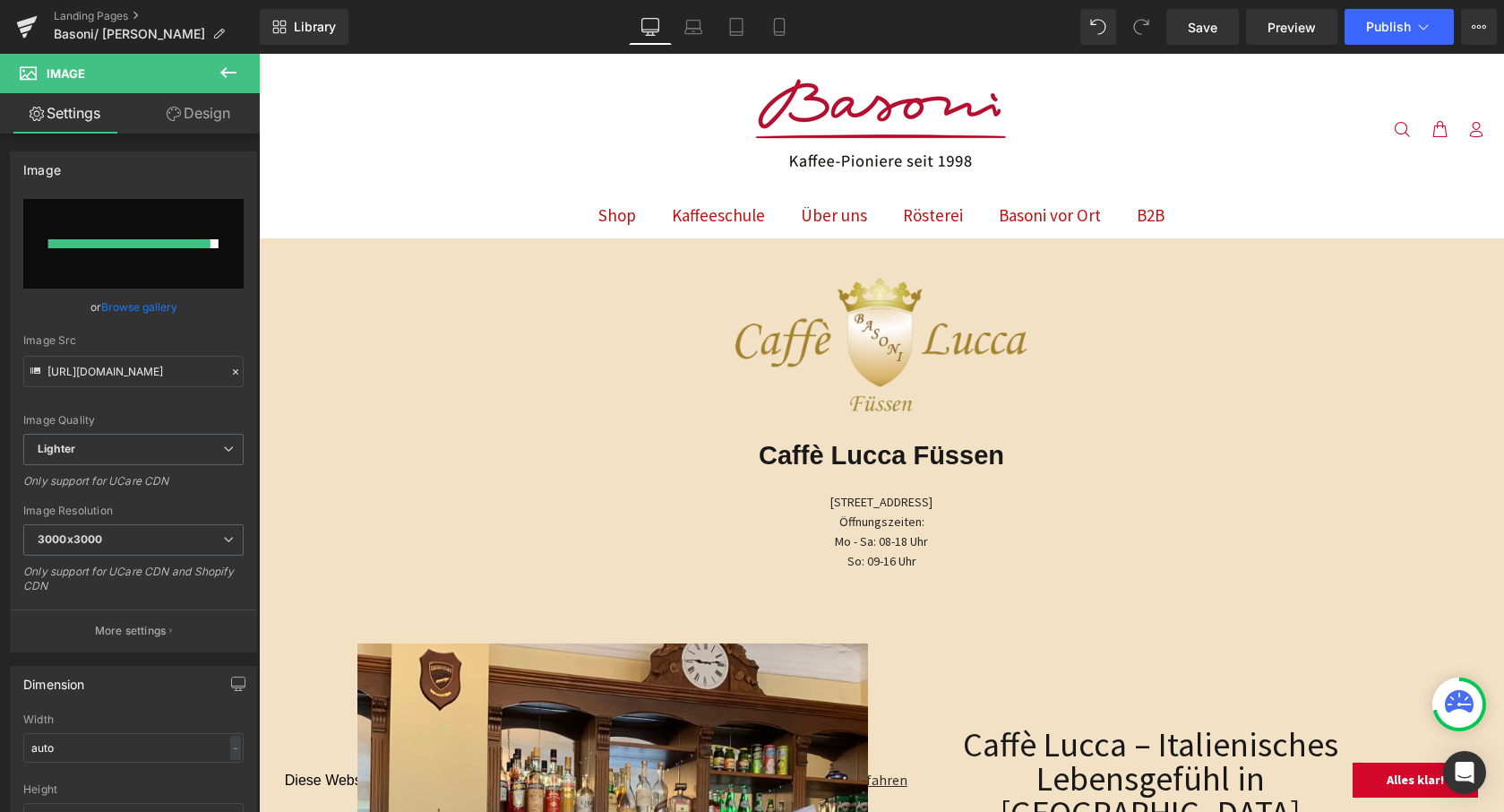
click at [224, 74] on icon at bounding box center [229, 72] width 16 height 11
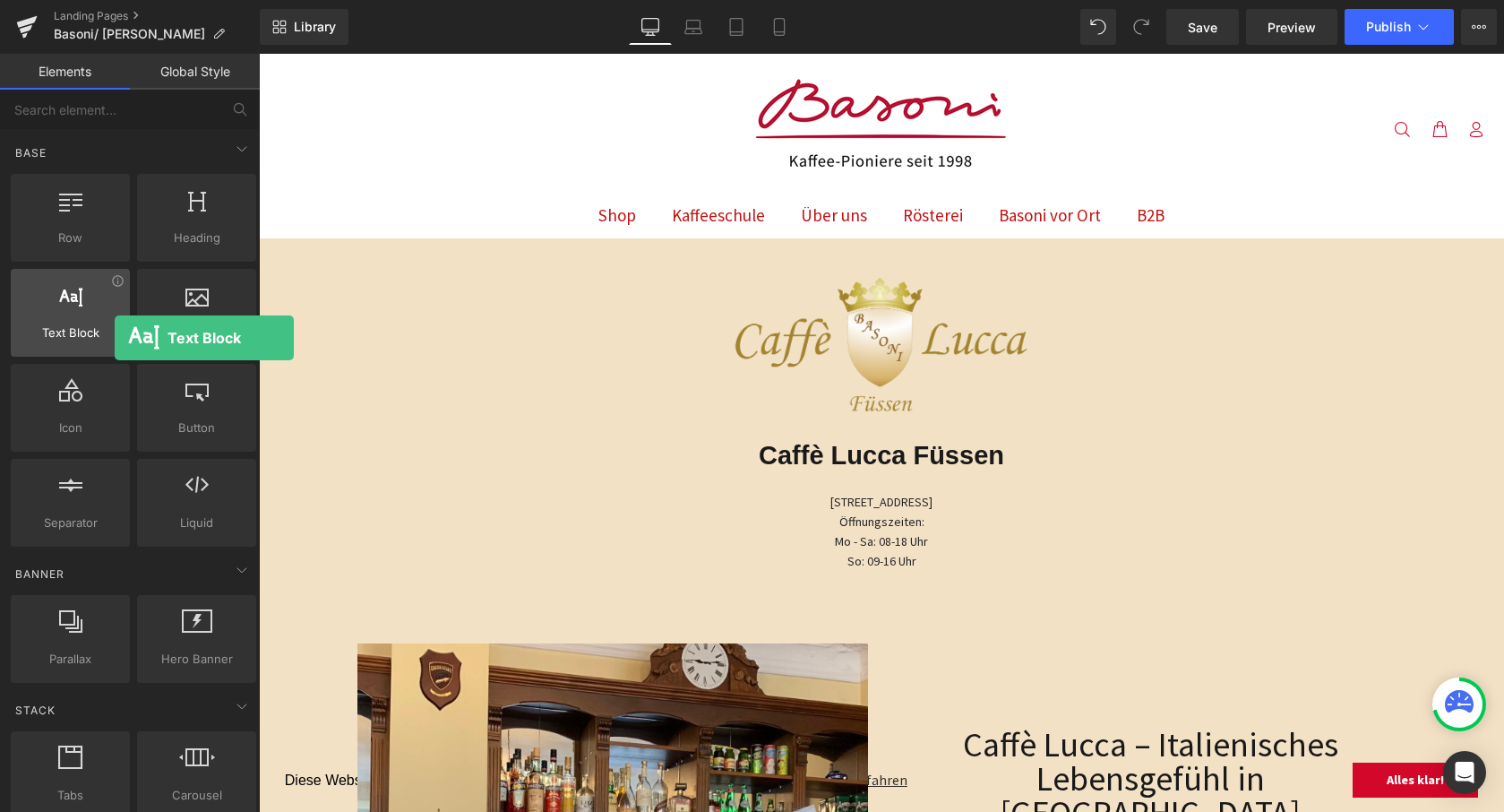
click at [115, 338] on span "Text Block" at bounding box center [70, 332] width 108 height 19
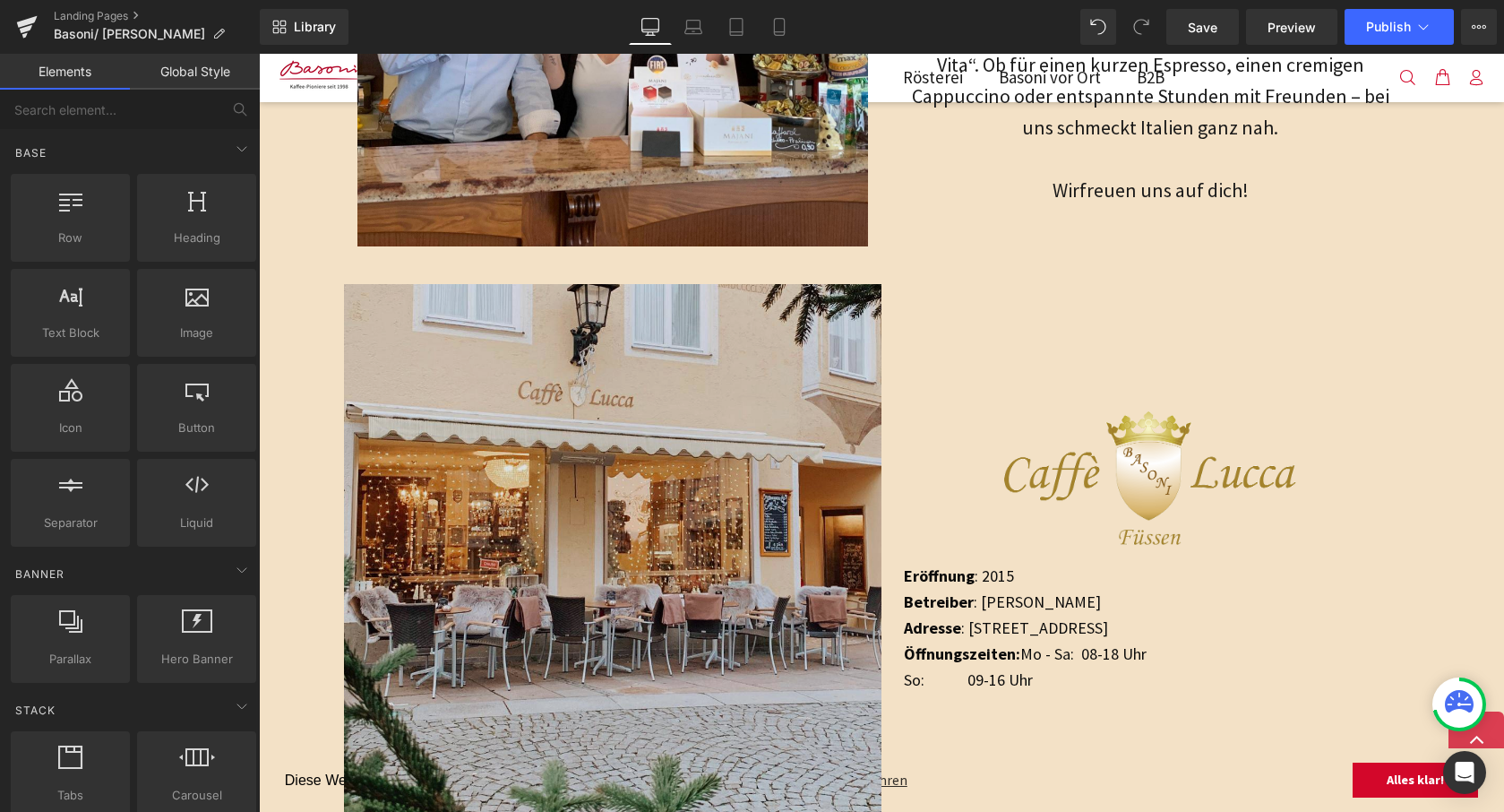
scroll to position [852, 0]
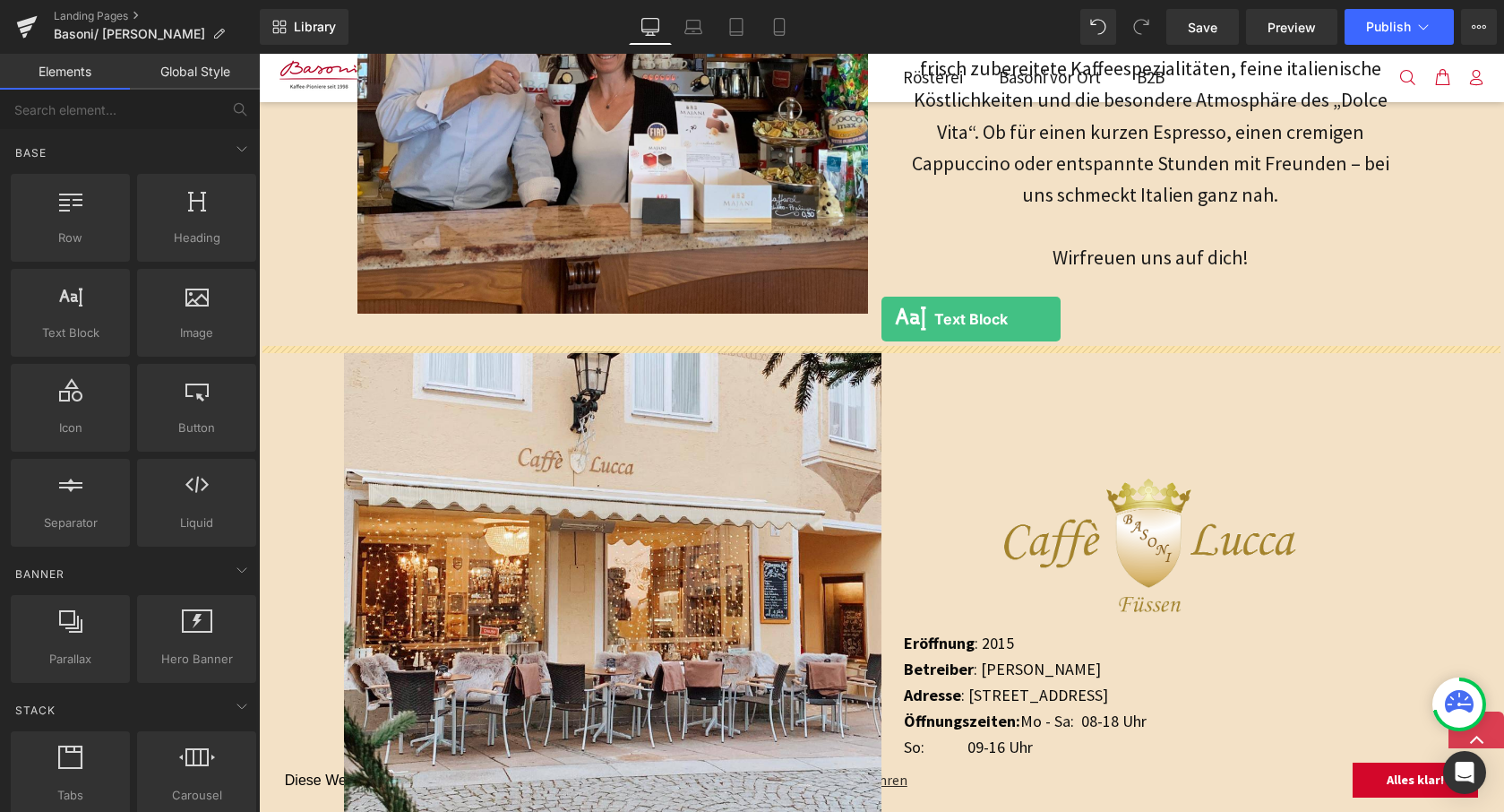
drag, startPoint x: 410, startPoint y: 377, endPoint x: 882, endPoint y: 319, distance: 475.6
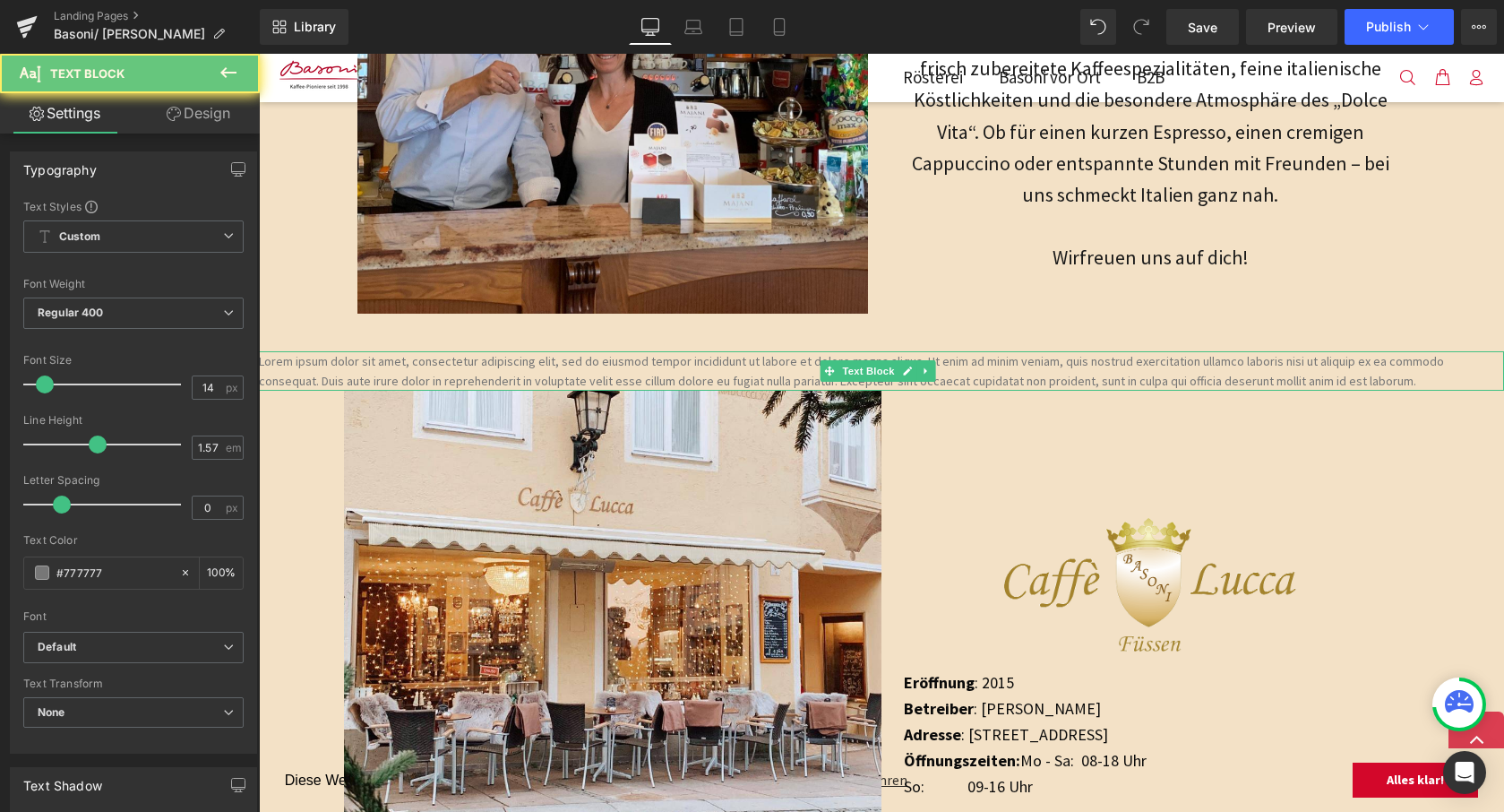
click at [778, 356] on p "Lorem ipsum dolor sit amet, consectetur adipiscing elit, sed do eiusmod tempor …" at bounding box center [882, 371] width 1246 height 40
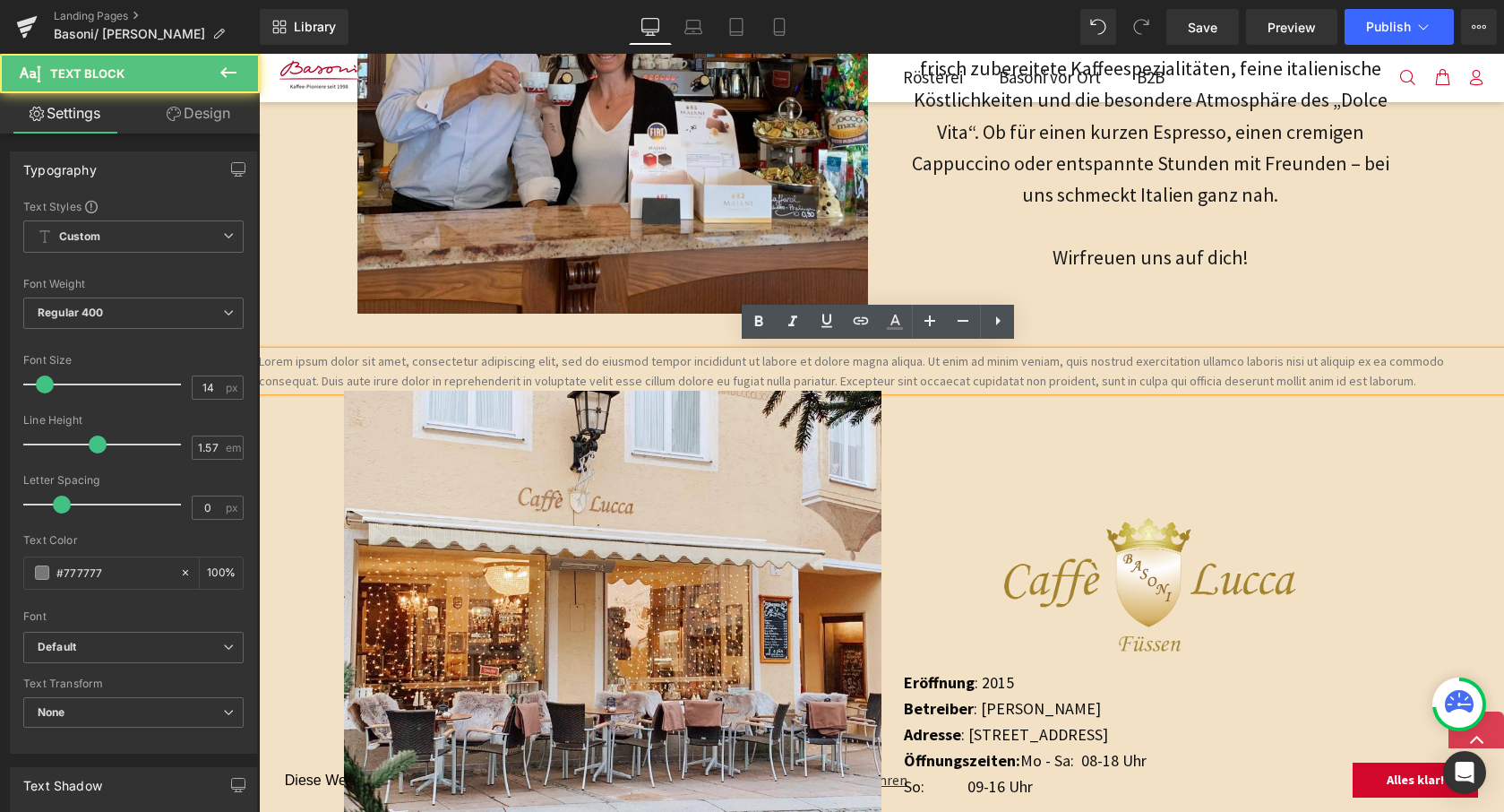
click at [778, 356] on p "Lorem ipsum dolor sit amet, consectetur adipiscing elit, sed do eiusmod tempor …" at bounding box center [882, 371] width 1246 height 40
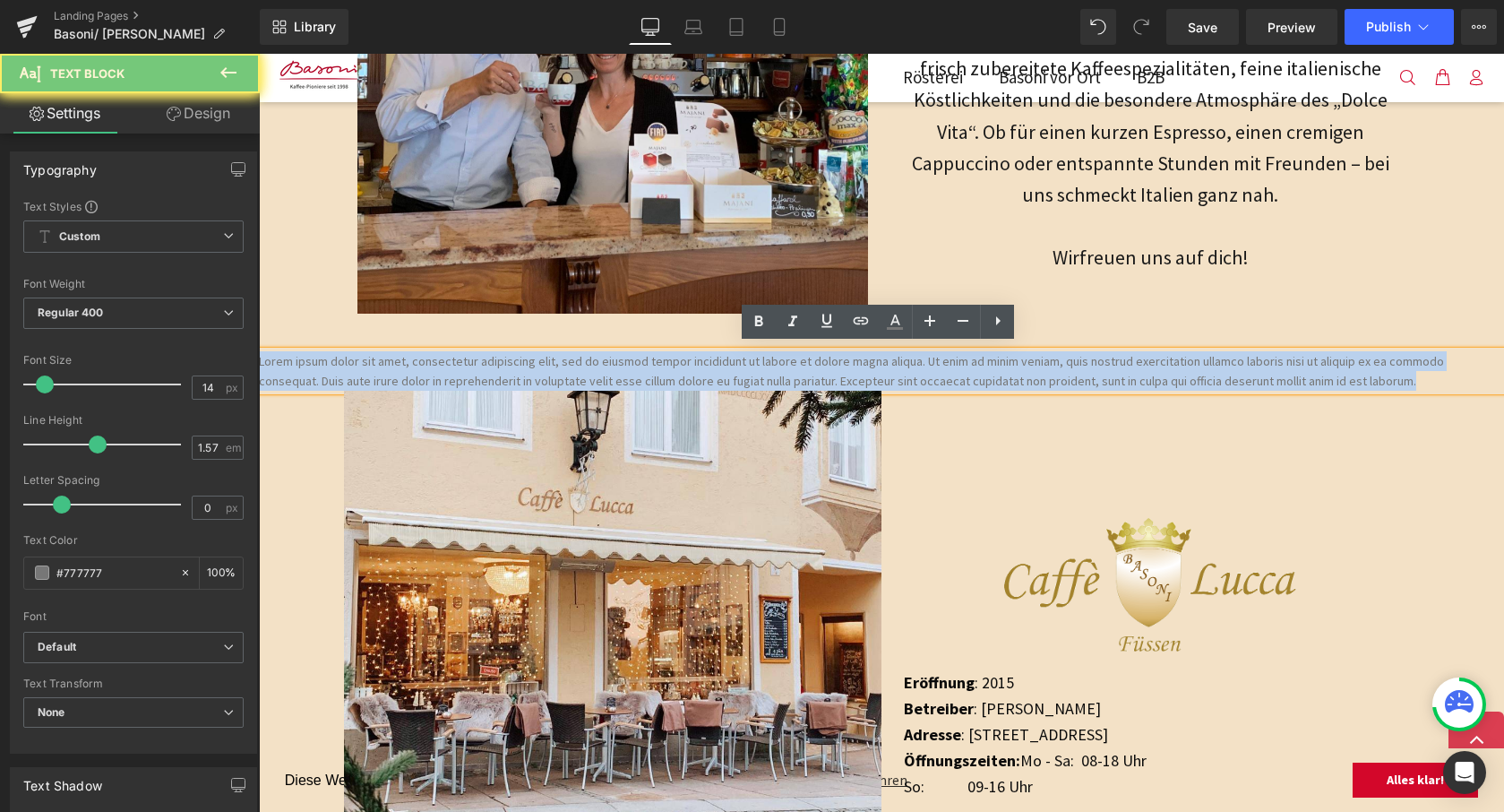
click at [814, 363] on p "Lorem ipsum dolor sit amet, consectetur adipiscing elit, sed do eiusmod tempor …" at bounding box center [882, 371] width 1246 height 40
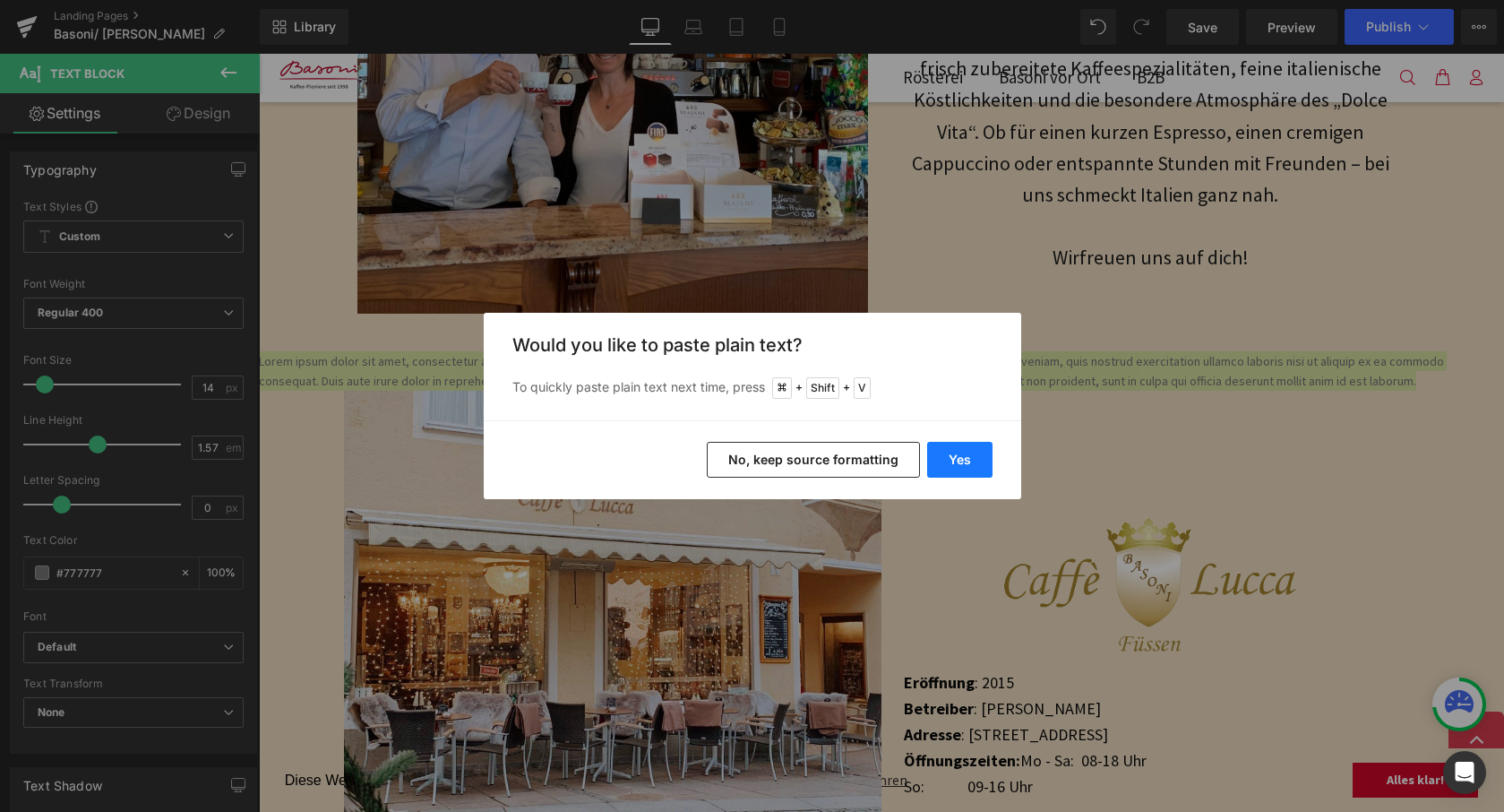
click at [966, 464] on button "Yes" at bounding box center [960, 460] width 65 height 36
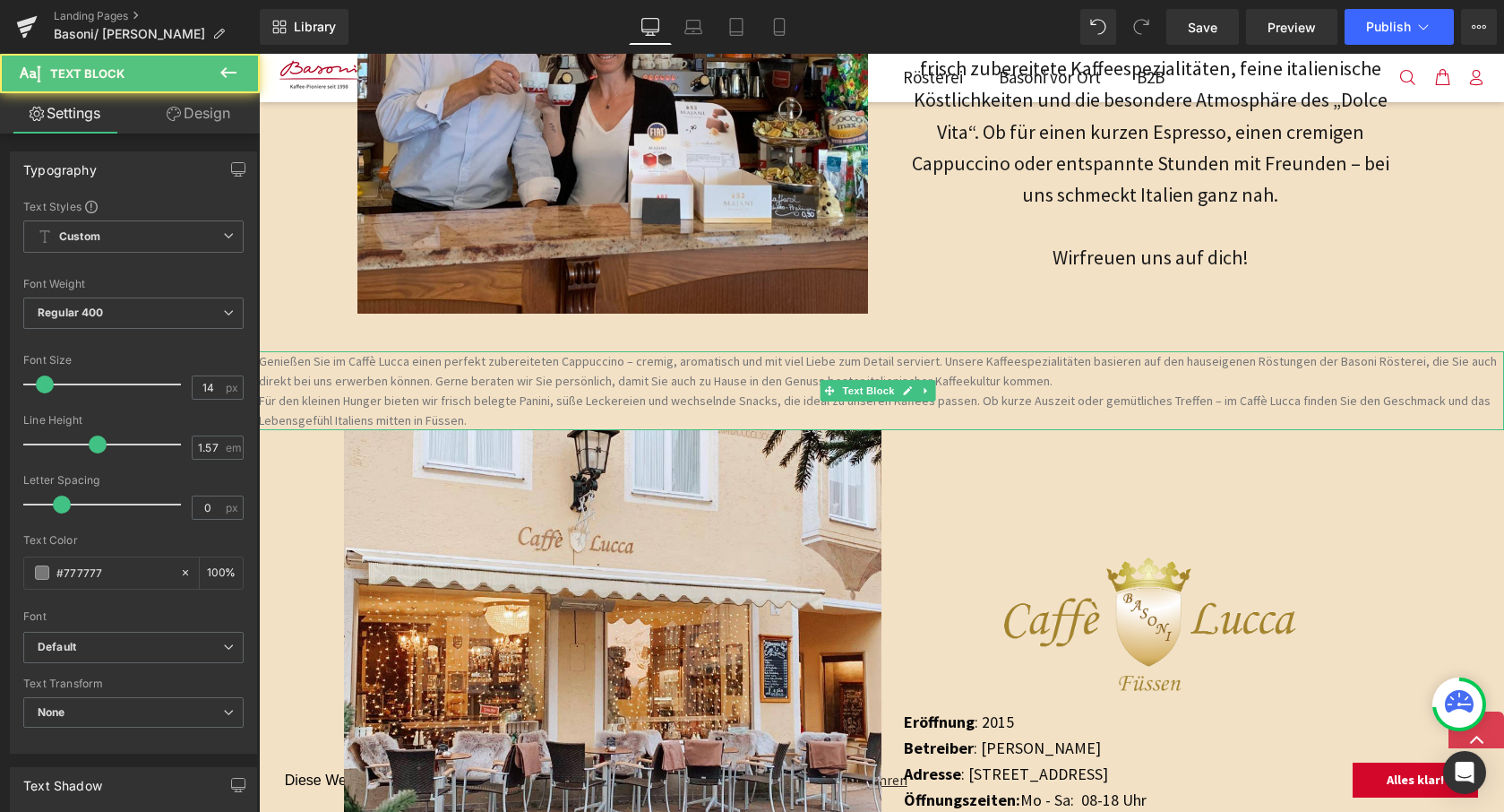
click at [517, 409] on p "Für den kleinen Hunger bieten wir frisch belegte Panini, süße Leckereien und we…" at bounding box center [882, 410] width 1246 height 40
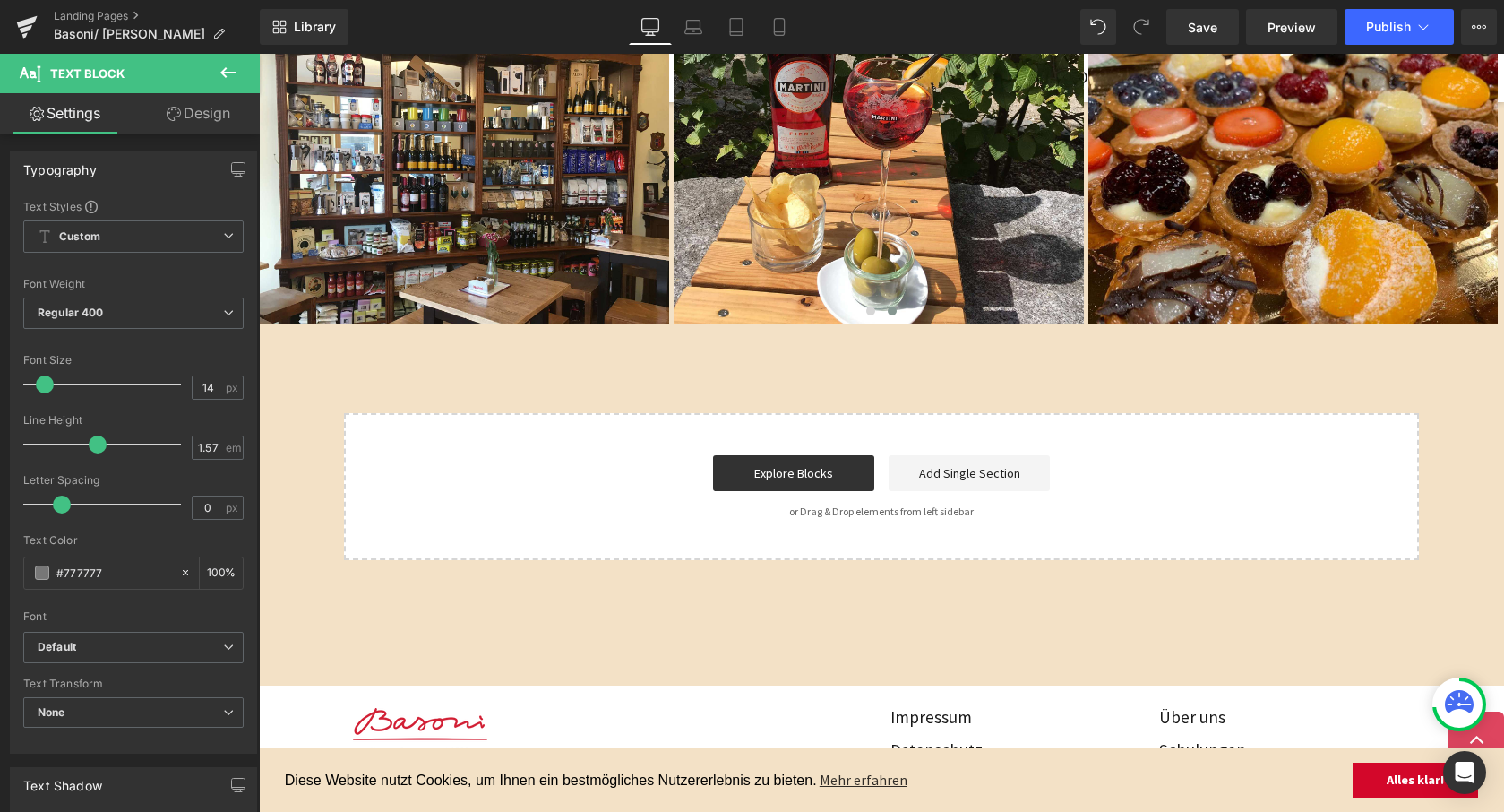
scroll to position [1808, 0]
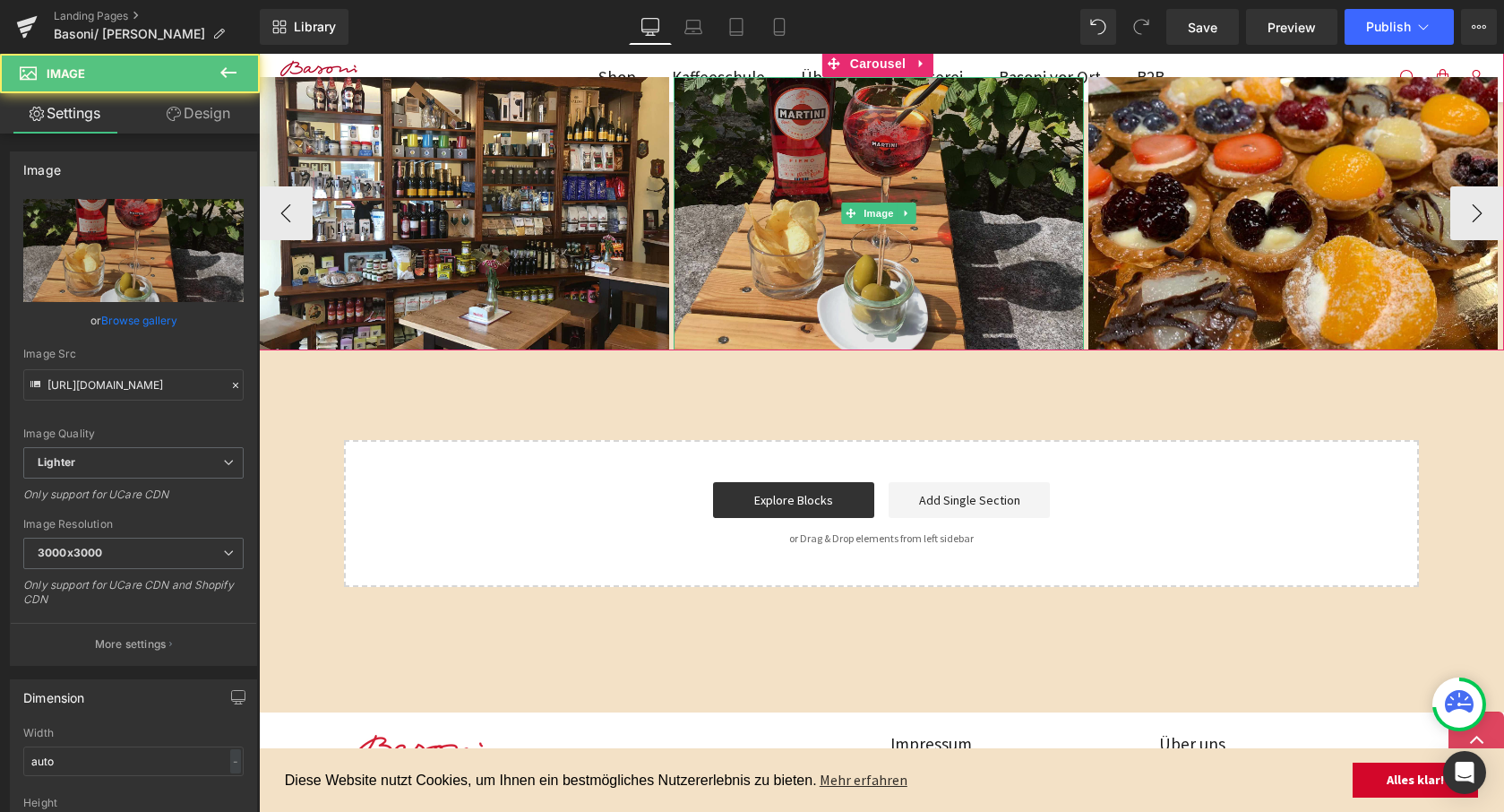
click at [931, 166] on img at bounding box center [878, 213] width 409 height 274
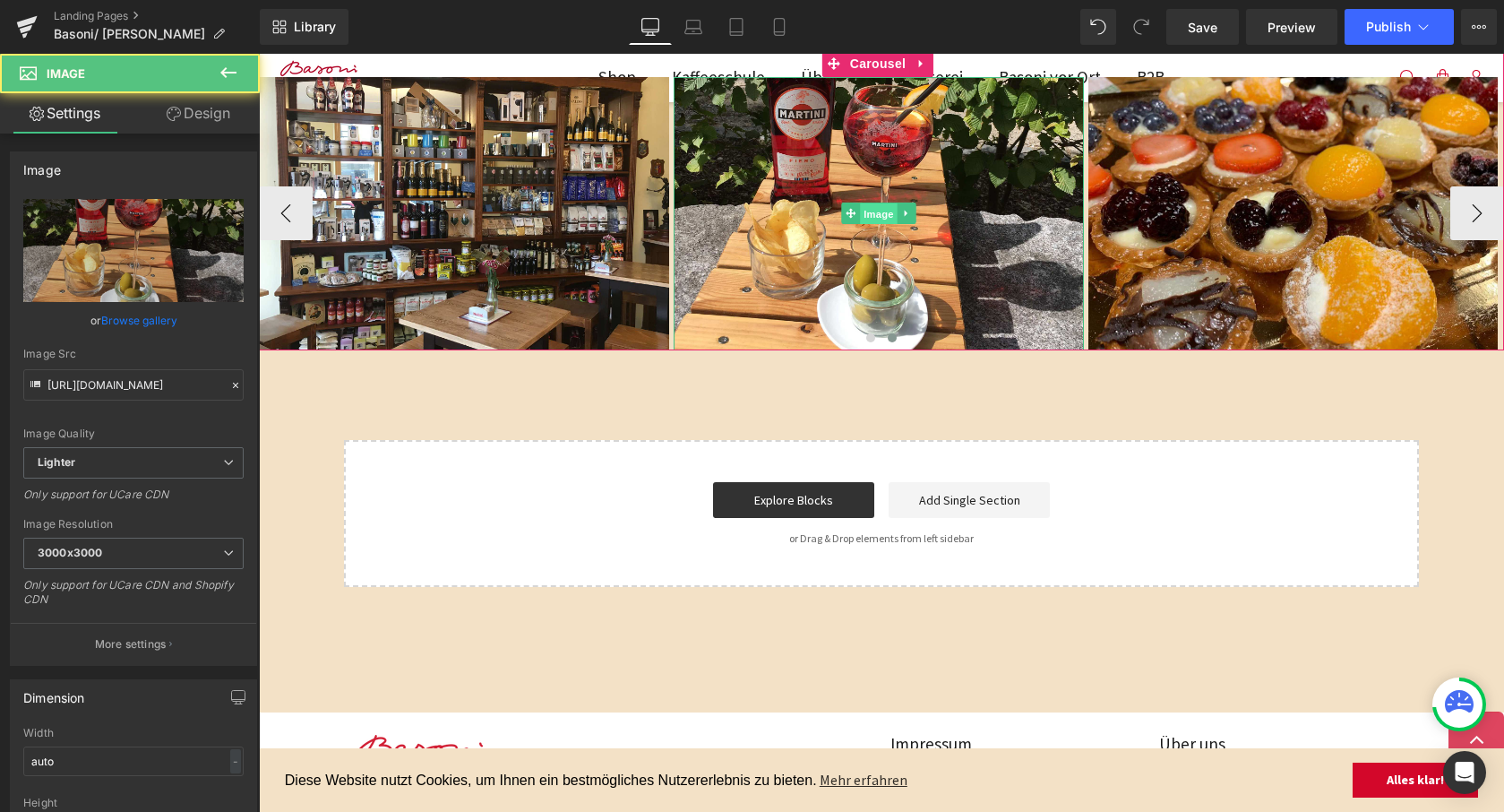
click at [881, 209] on span "Image" at bounding box center [879, 214] width 38 height 22
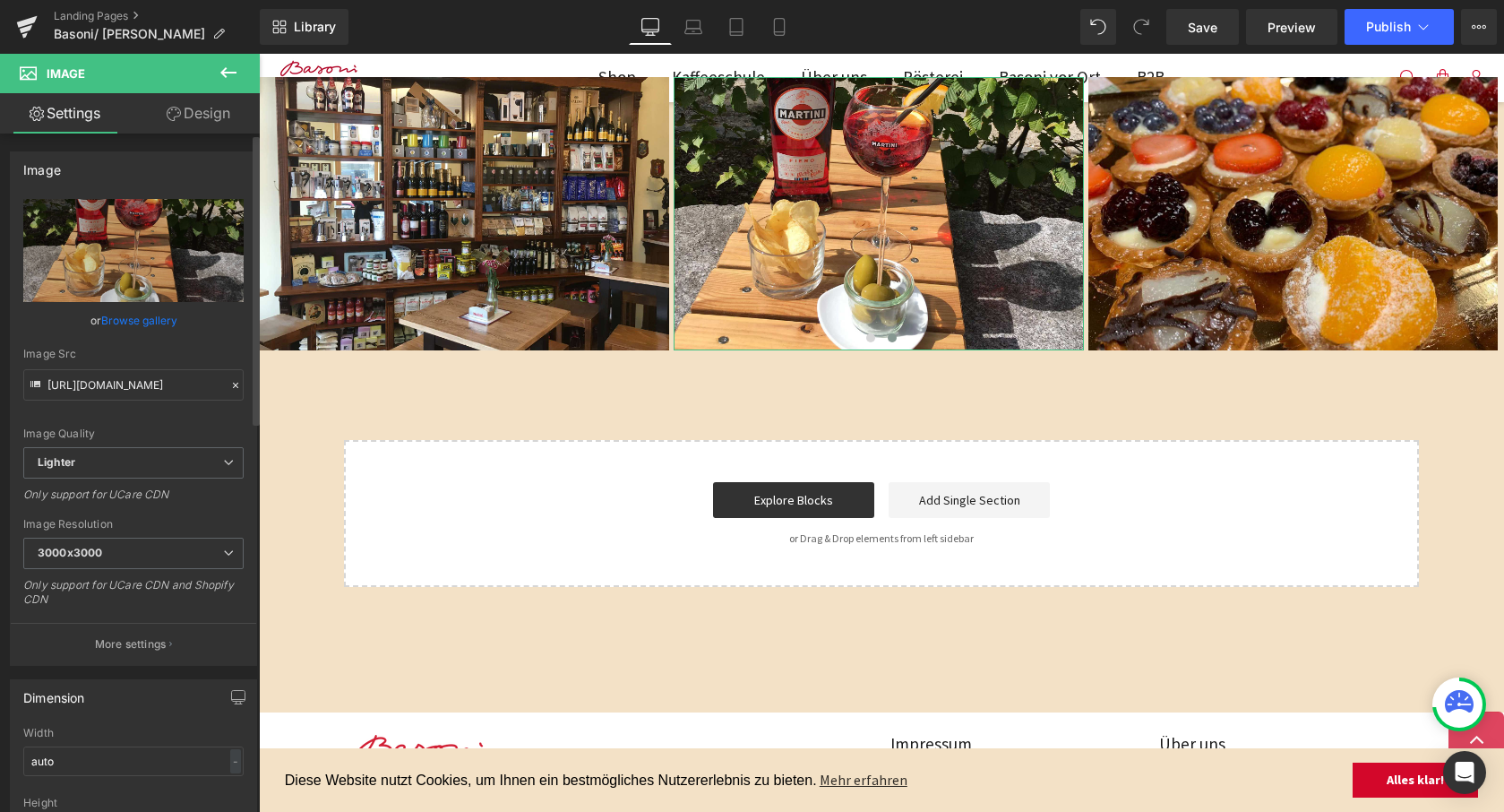
click at [138, 326] on link "Browse gallery" at bounding box center [139, 320] width 76 height 32
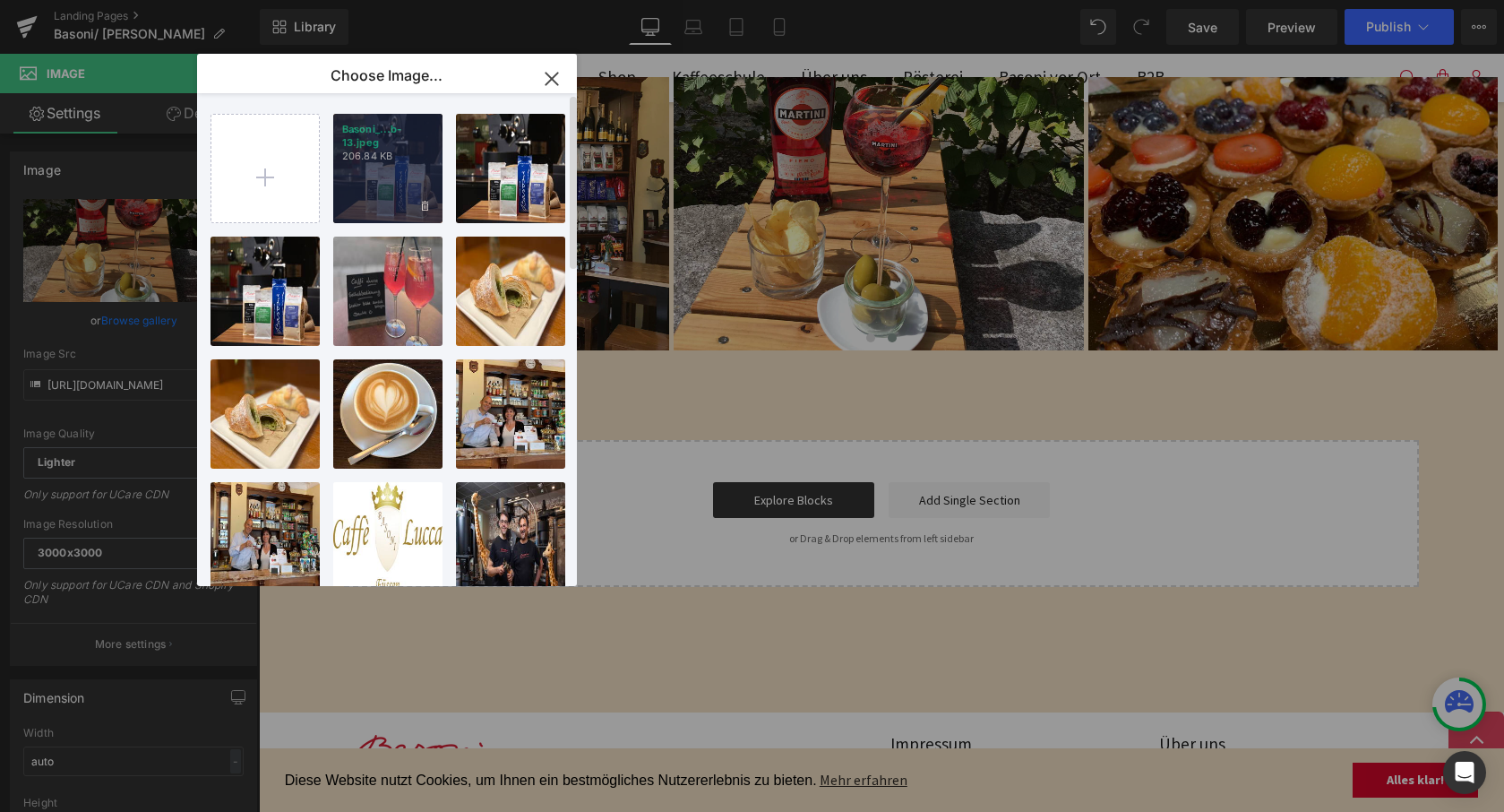
click at [397, 197] on div "Basoni_...b-13.jpeg 206.84 KB" at bounding box center [388, 168] width 109 height 109
type input "https://ucarecdn.com/5b57eec8-96bf-4c3a-88c9-1f5135af6580/-/format/auto/-/previ…"
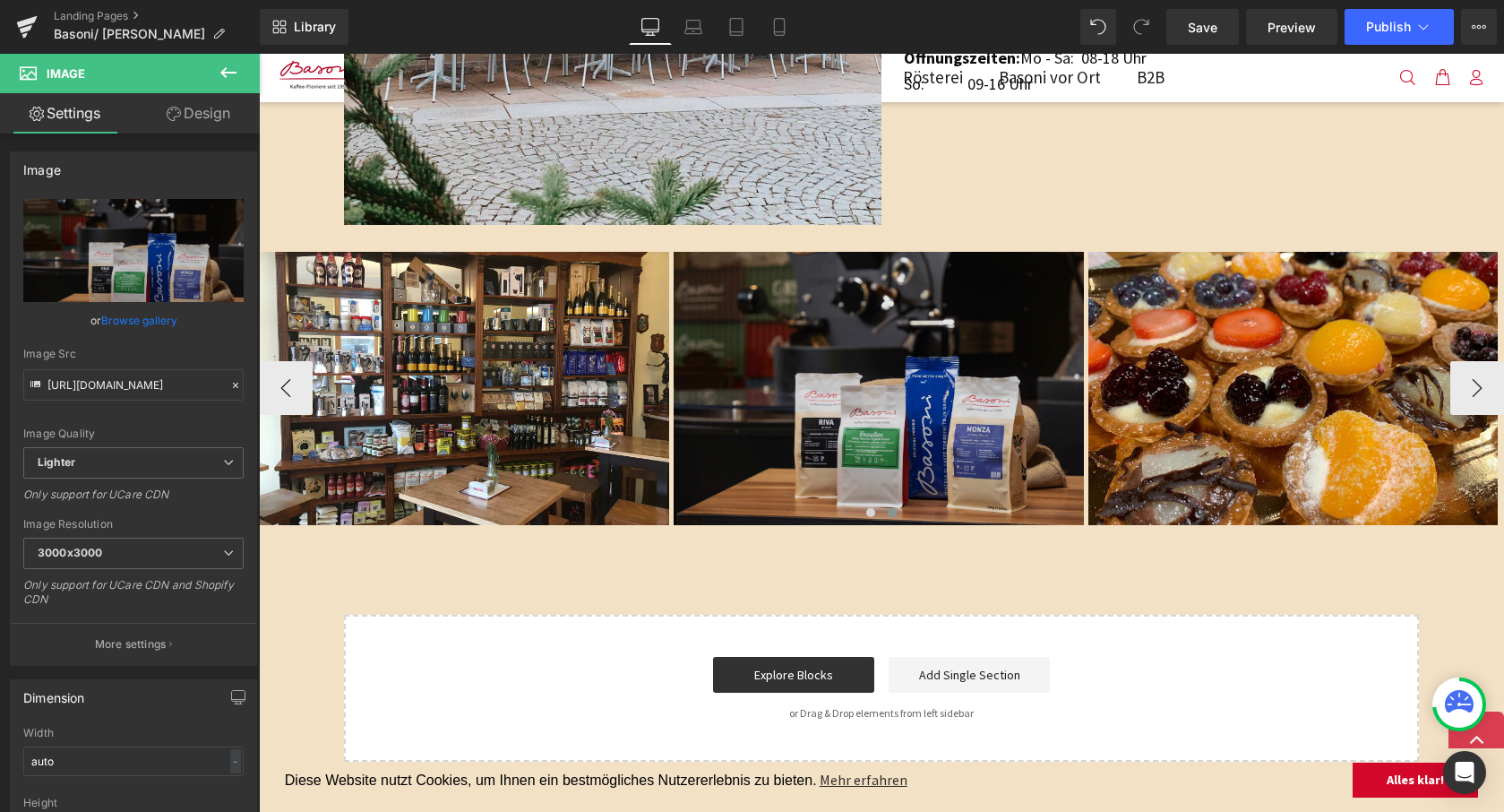
scroll to position [1630, 0]
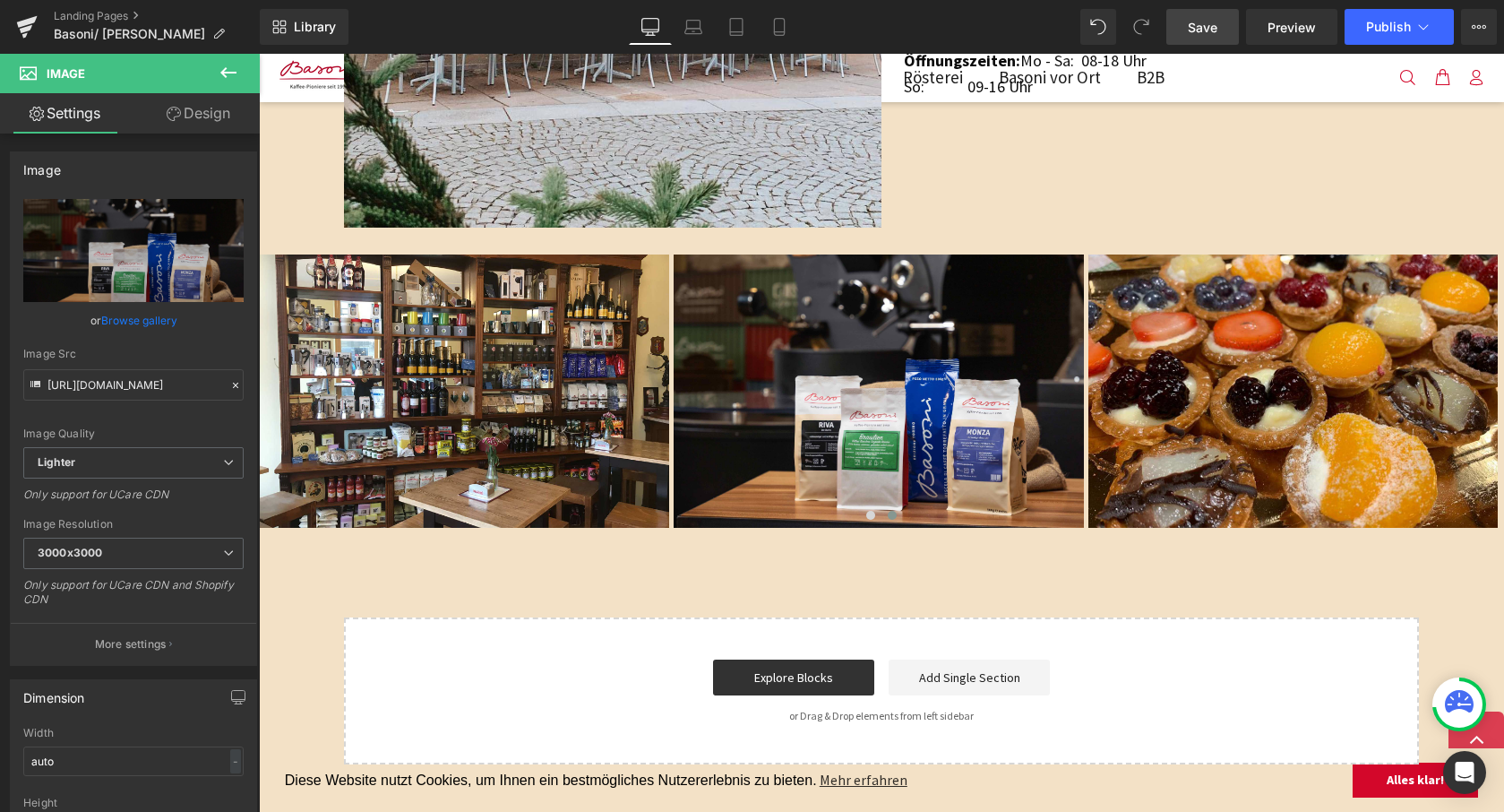
click at [1203, 28] on span "Save" at bounding box center [1202, 27] width 30 height 19
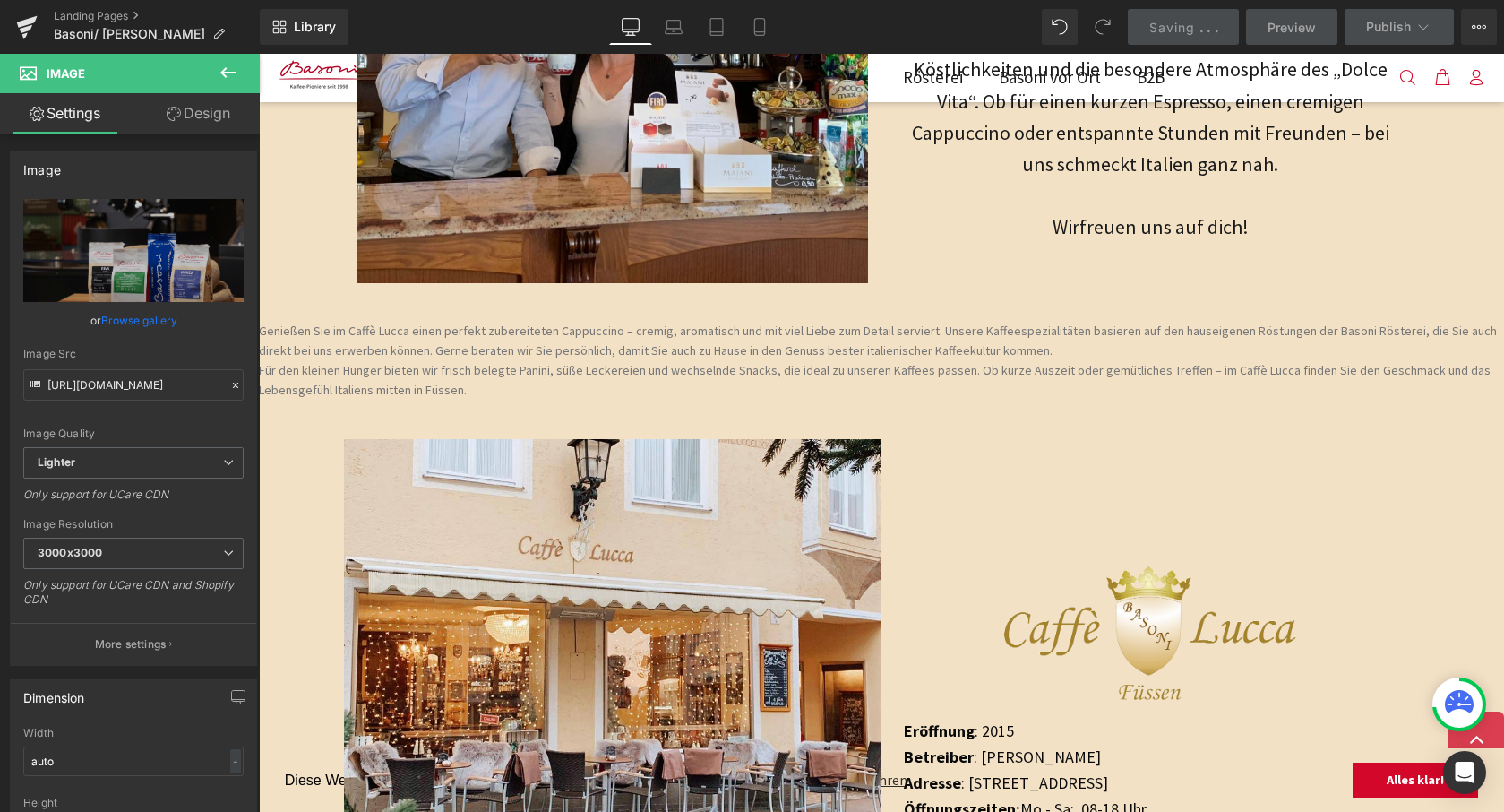
scroll to position [854, 0]
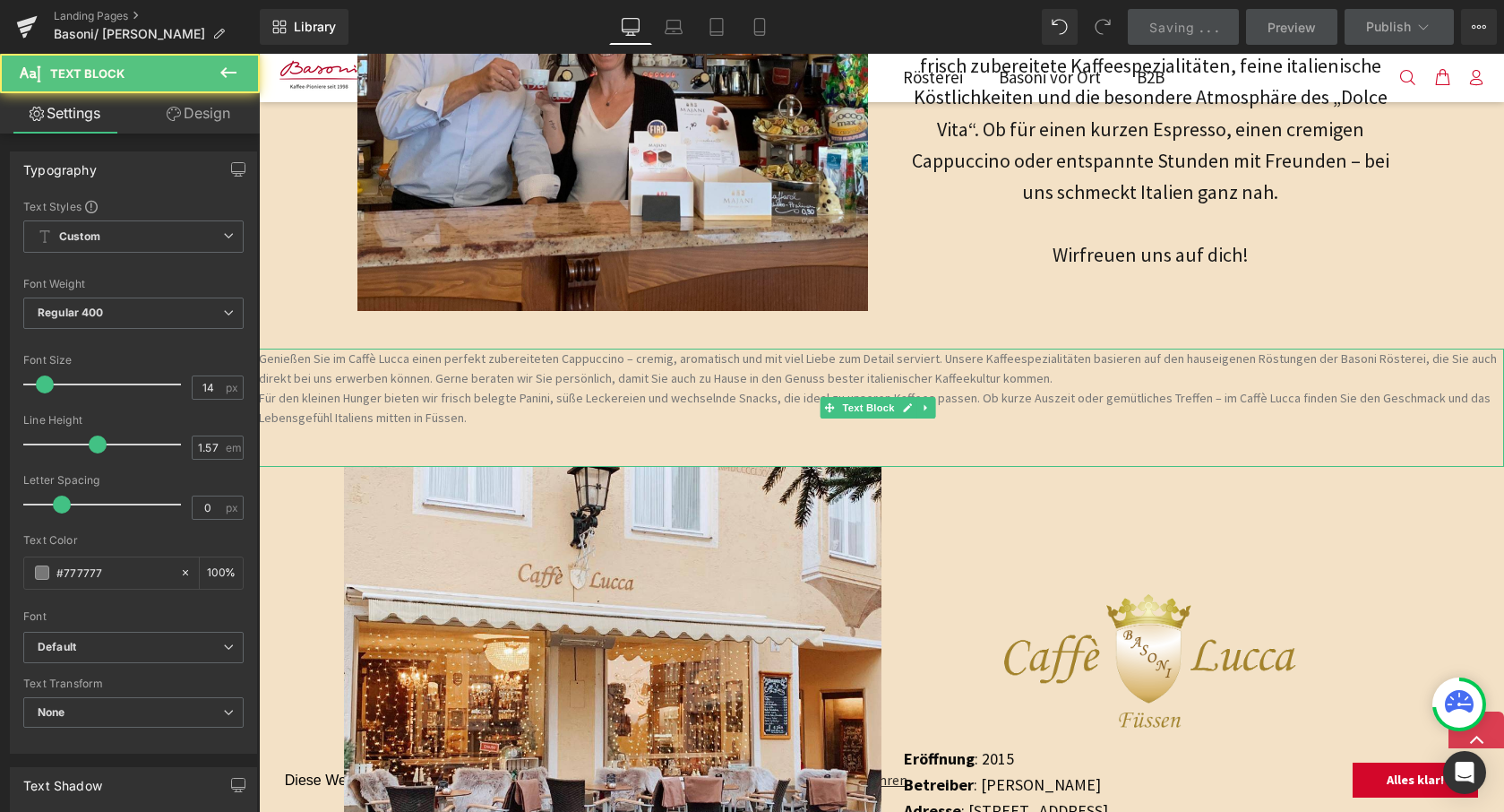
click at [827, 406] on div "Genießen Sie im Caffè Lucca einen perfekt zubereiteten Cappuccino – cremig, aro…" at bounding box center [882, 407] width 1246 height 118
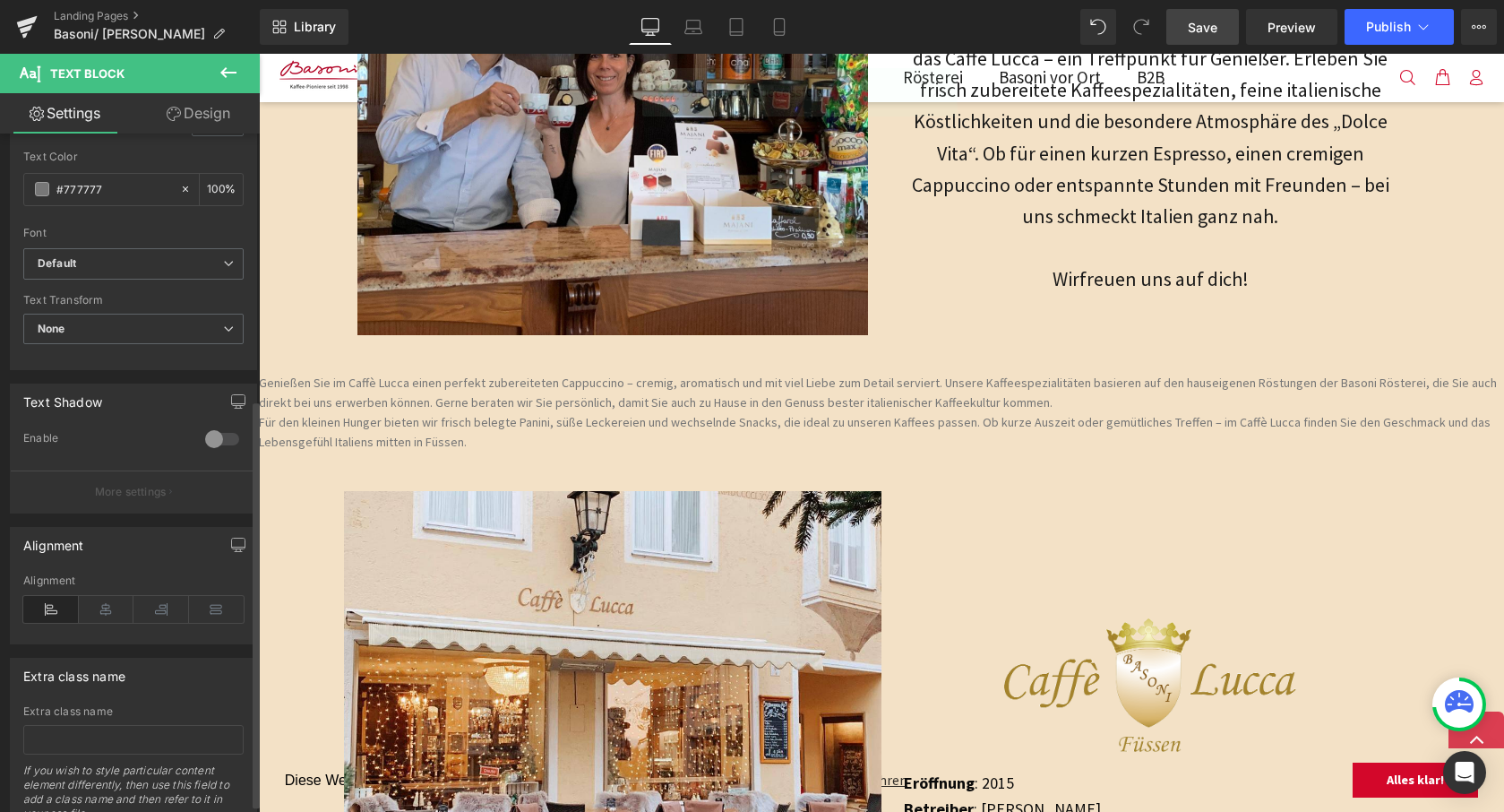
scroll to position [443, 0]
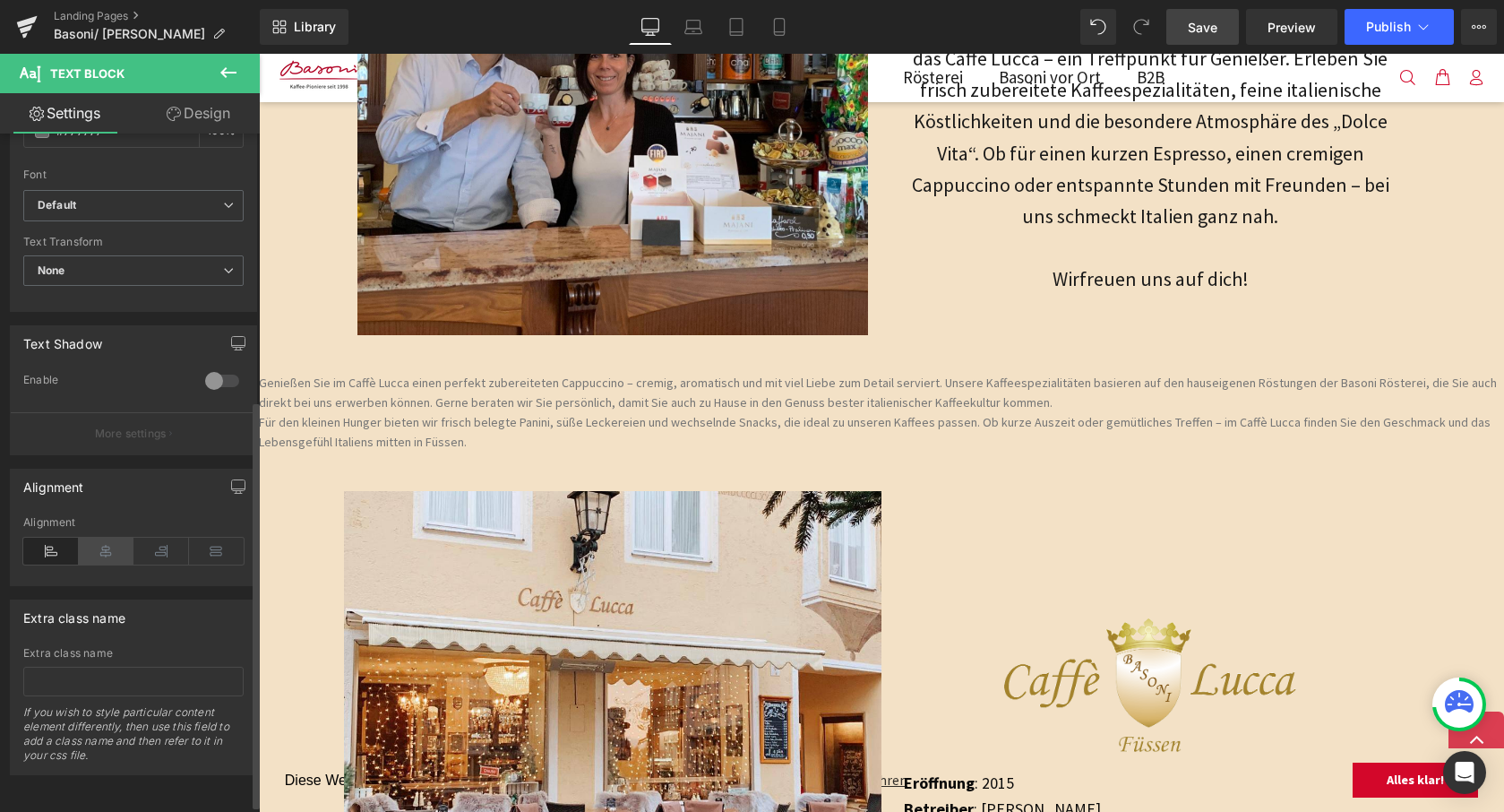
click at [107, 543] on icon at bounding box center [106, 551] width 55 height 27
click at [214, 546] on icon at bounding box center [216, 551] width 55 height 27
click at [157, 547] on icon at bounding box center [161, 551] width 55 height 27
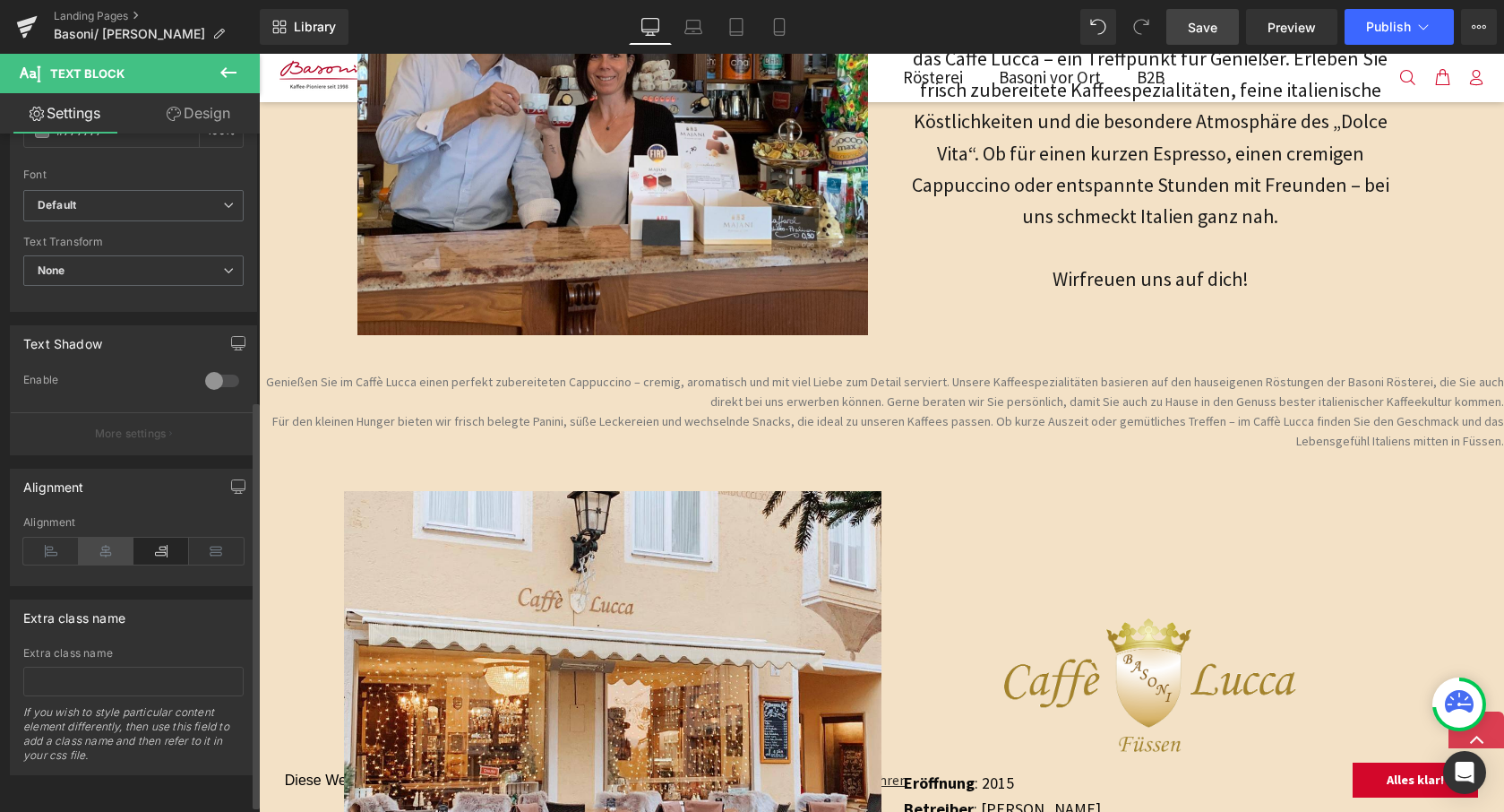
click at [108, 548] on icon at bounding box center [106, 551] width 55 height 27
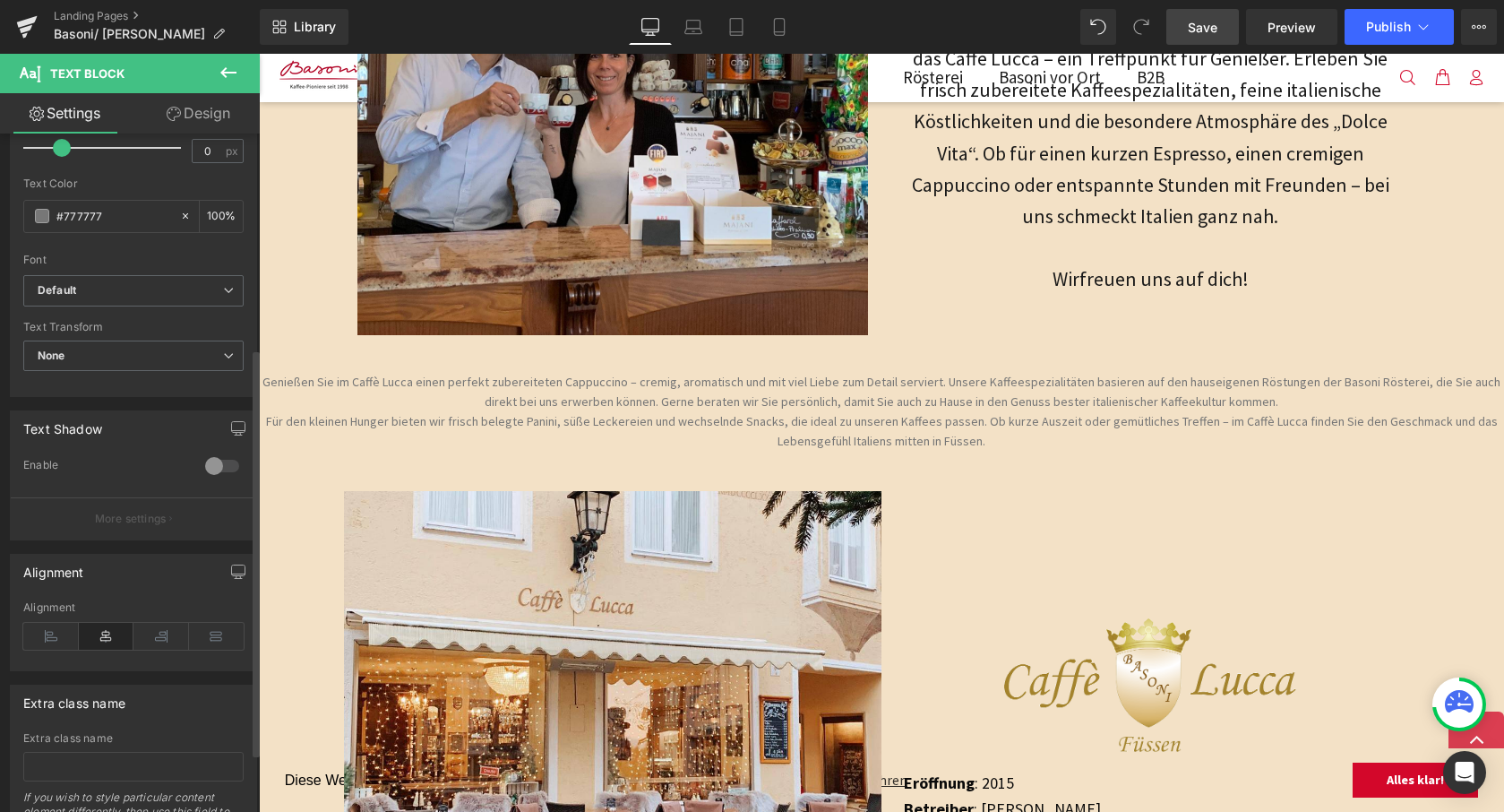
scroll to position [359, 0]
click at [202, 462] on div at bounding box center [222, 464] width 43 height 29
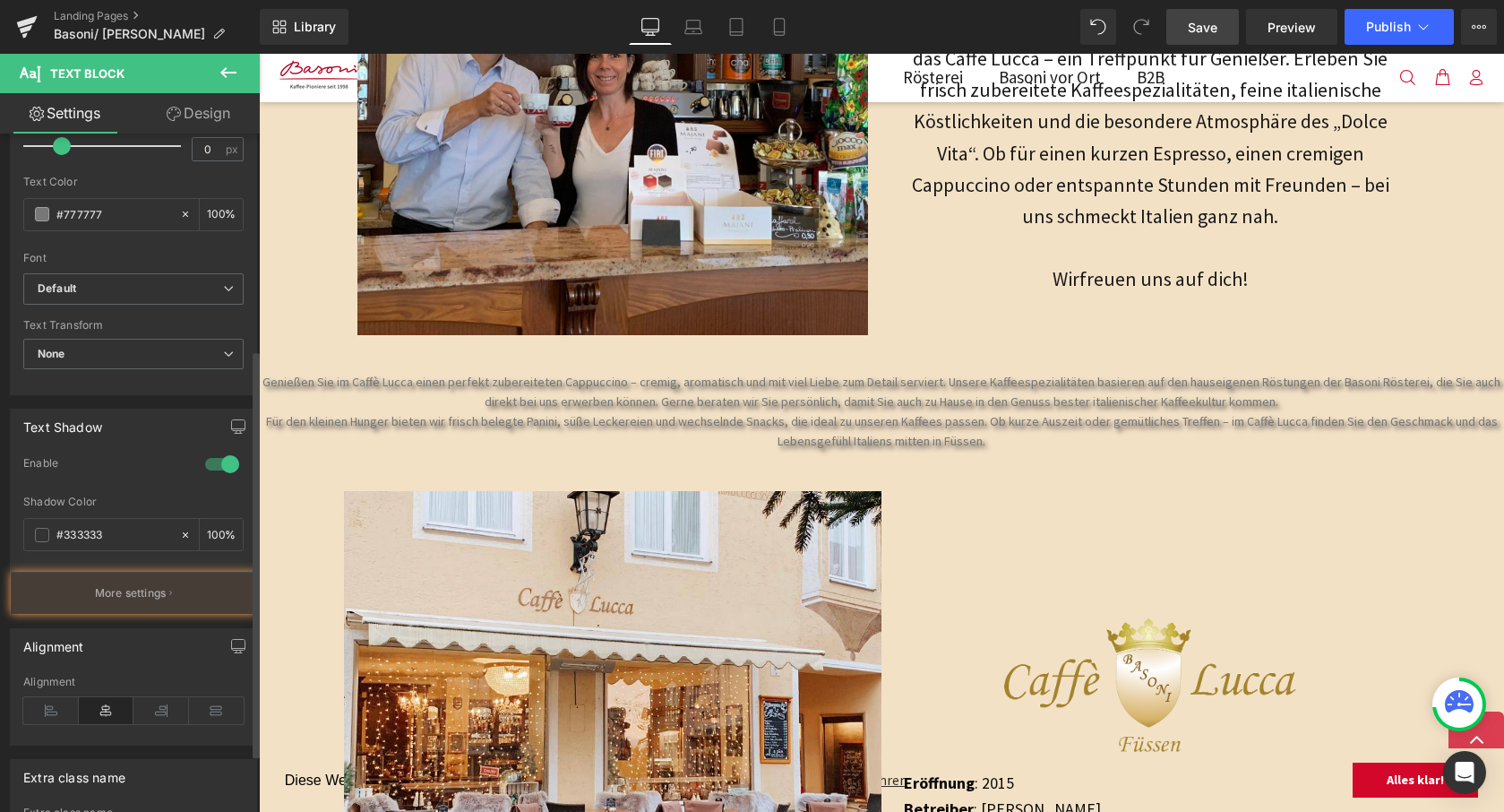
click at [207, 461] on div at bounding box center [222, 464] width 43 height 29
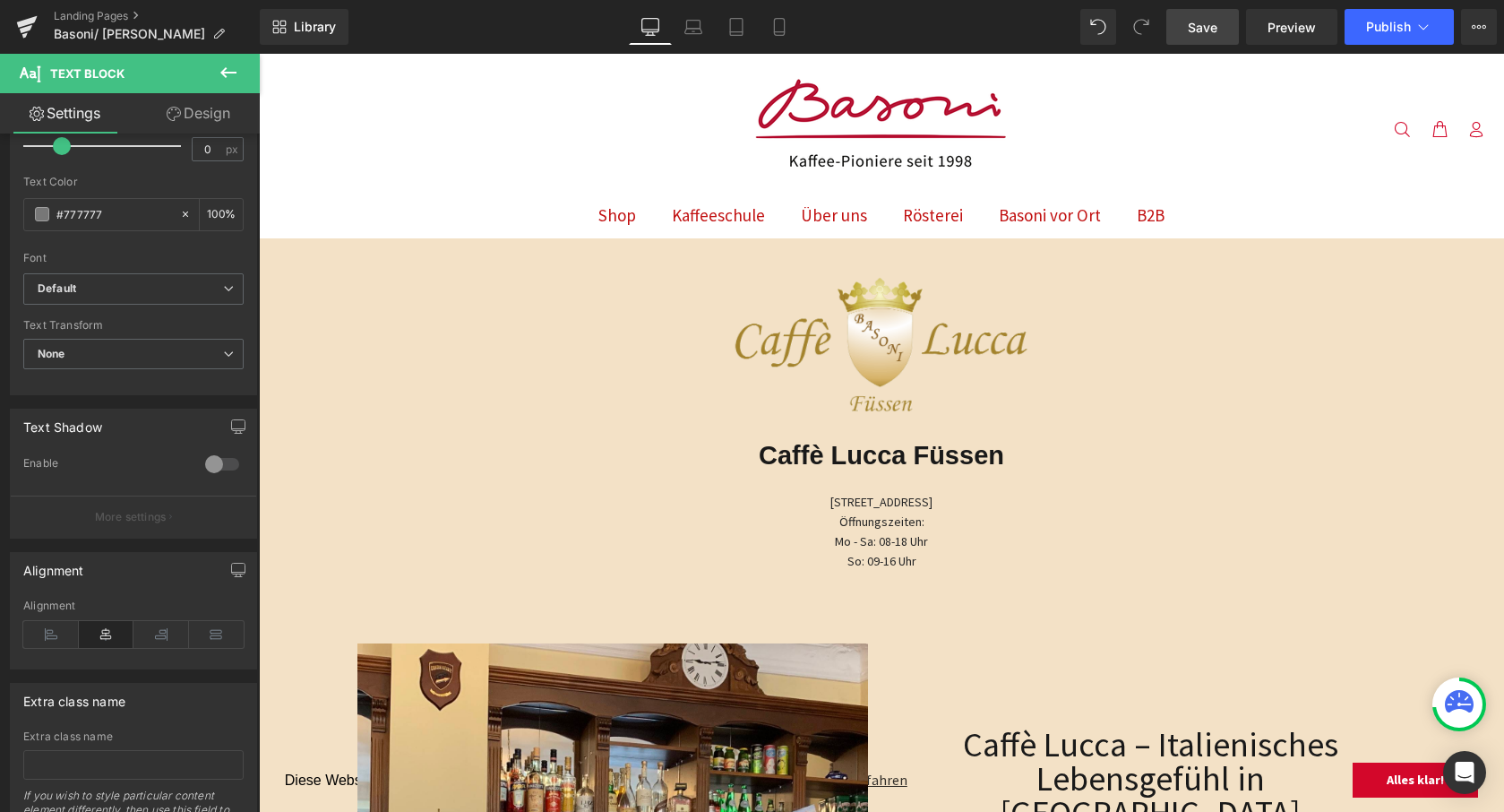
scroll to position [0, 0]
click at [869, 533] on span "Mo - Sa: 08-18 Uhr" at bounding box center [881, 541] width 93 height 16
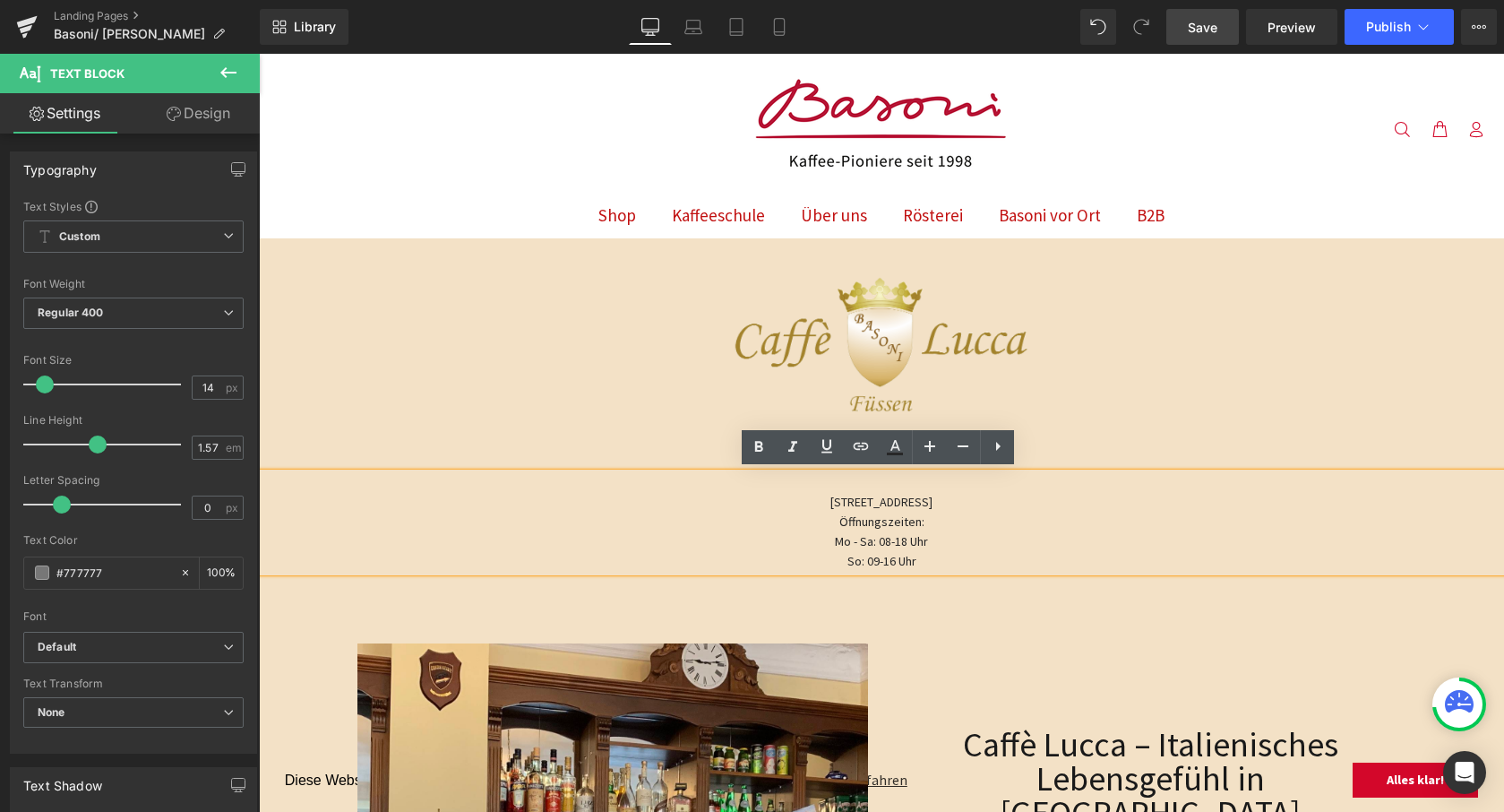
click at [874, 533] on span "Mo - Sa: 08-18 Uhr" at bounding box center [881, 541] width 93 height 16
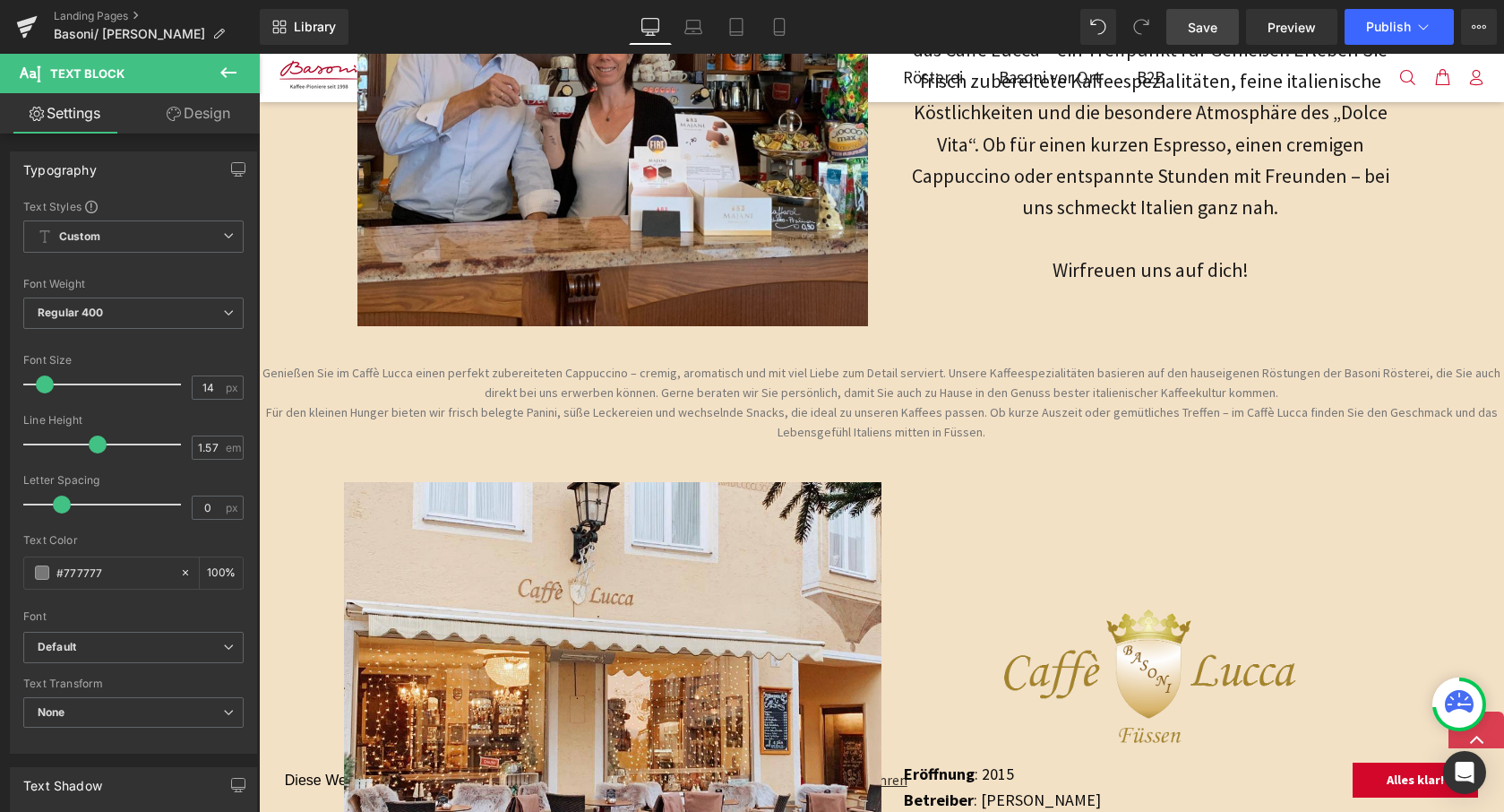
scroll to position [843, 0]
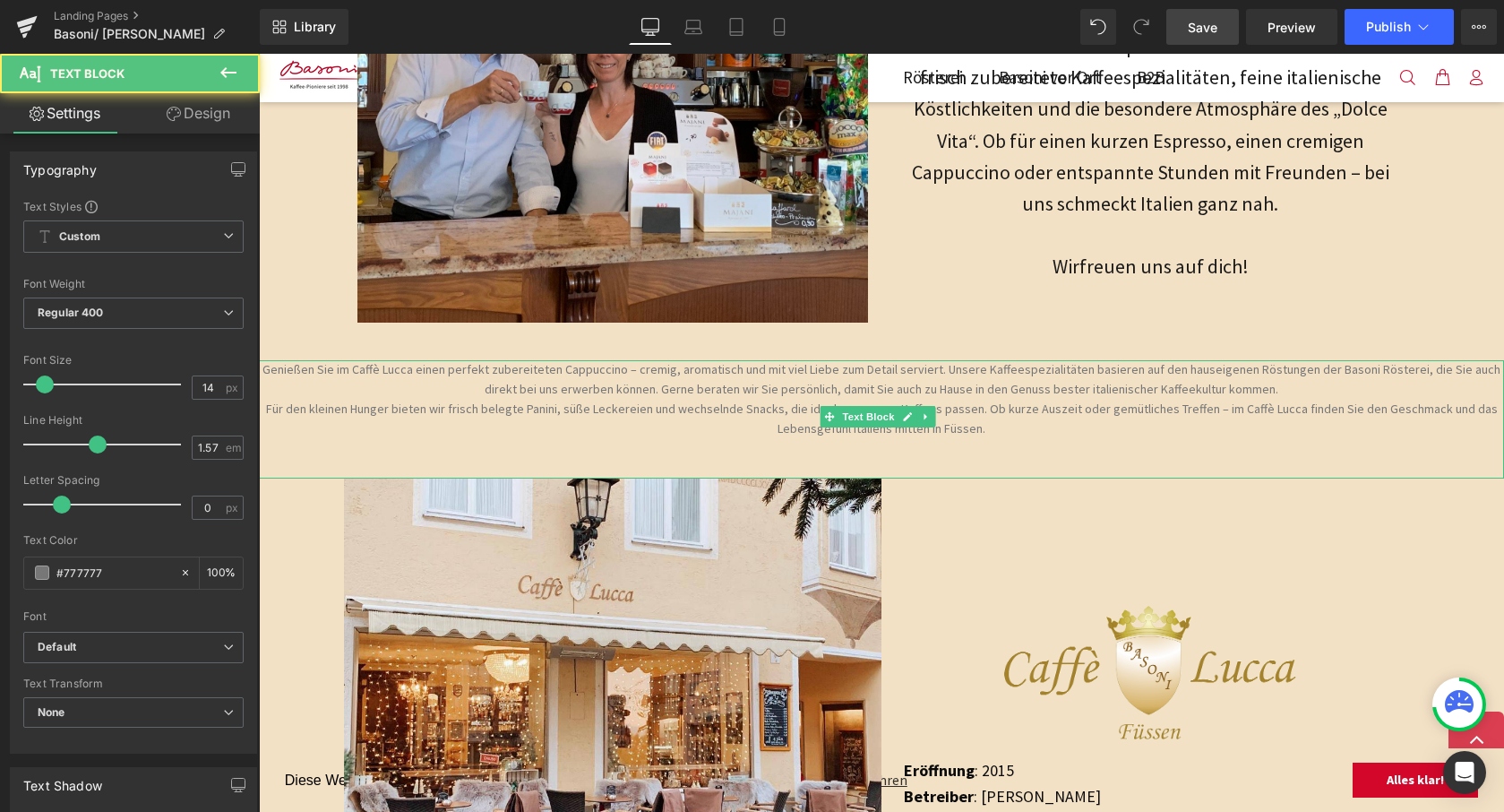
click at [733, 399] on p "Für den kleinen Hunger bieten wir frisch belegte Panini, süße Leckereien und we…" at bounding box center [882, 419] width 1246 height 40
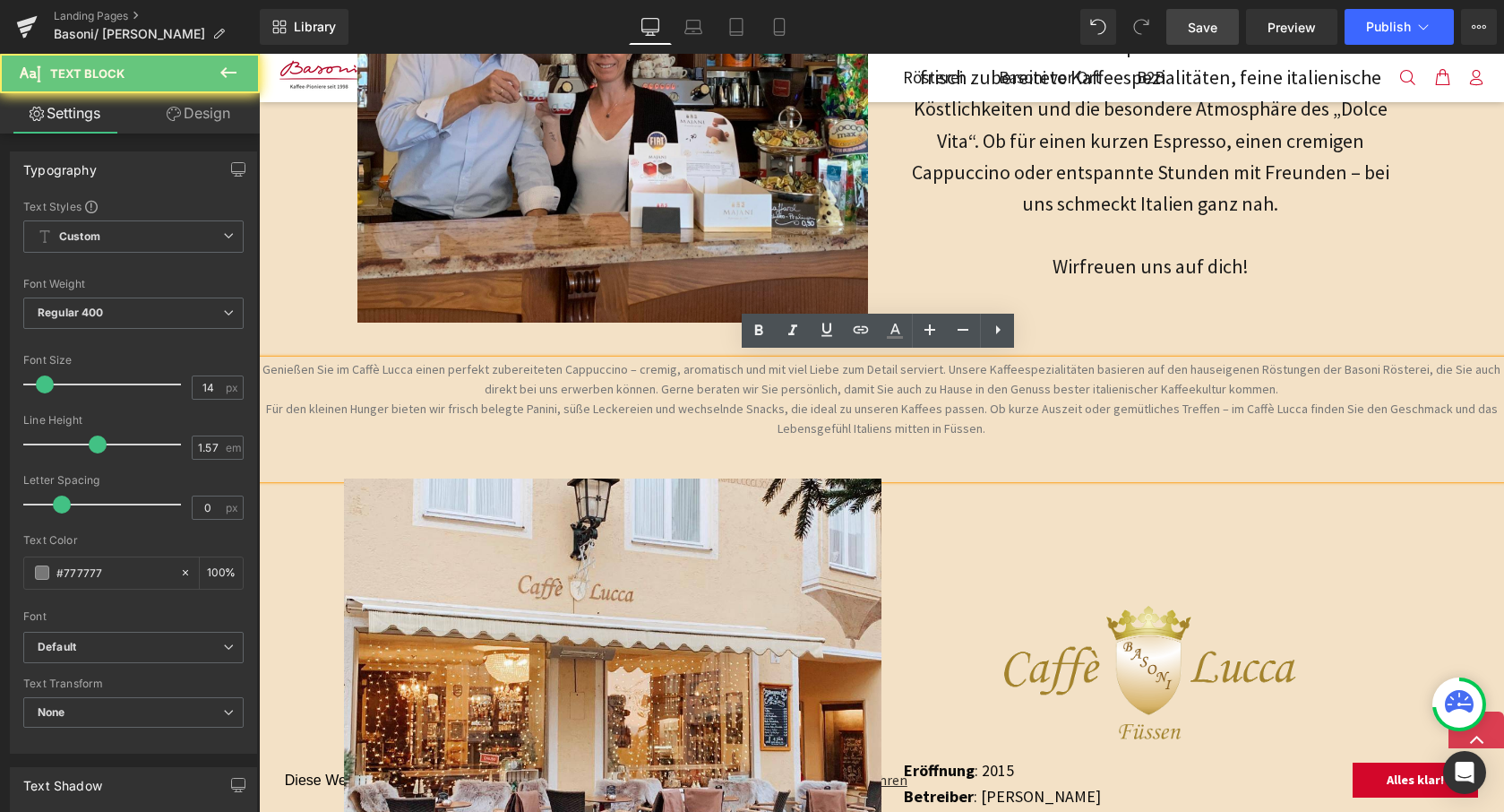
click at [827, 403] on p "Für den kleinen Hunger bieten wir frisch belegte Panini, süße Leckereien und we…" at bounding box center [882, 419] width 1246 height 40
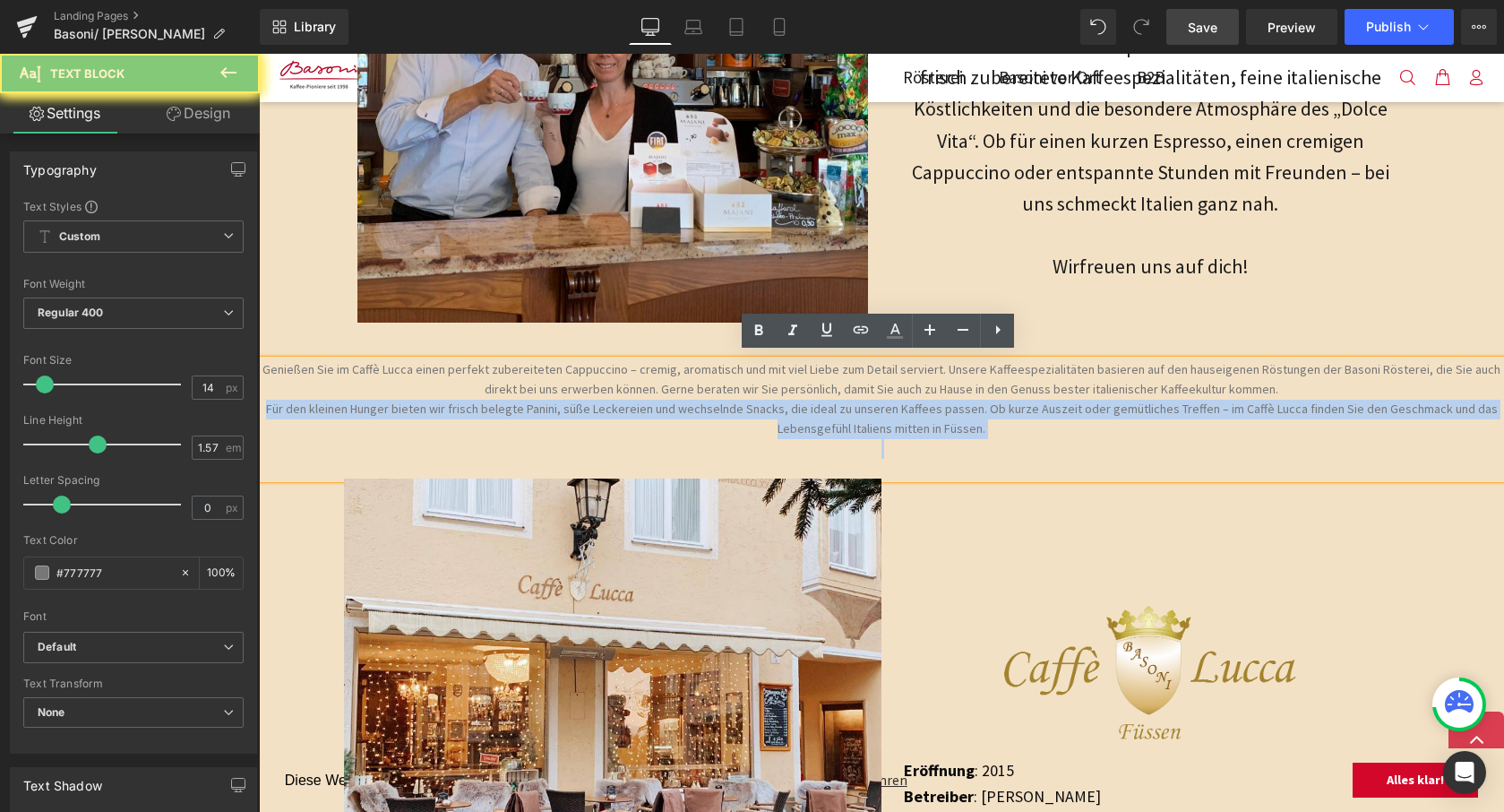
click at [827, 403] on p "Für den kleinen Hunger bieten wir frisch belegte Panini, süße Leckereien und we…" at bounding box center [882, 419] width 1246 height 40
click at [827, 404] on p "Für den kleinen Hunger bieten wir frisch belegte Panini, süße Leckereien und we…" at bounding box center [882, 419] width 1246 height 40
drag, startPoint x: 951, startPoint y: 420, endPoint x: 1045, endPoint y: 423, distance: 94.0
click at [952, 420] on p "Für den kleinen Hunger bieten wir frisch belegte Panini, süße Leckereien und we…" at bounding box center [882, 419] width 1246 height 40
click at [1045, 423] on p "Für den kleinen Hunger bieten wir frisch belegte Panini, süße Leckereien und we…" at bounding box center [882, 419] width 1246 height 40
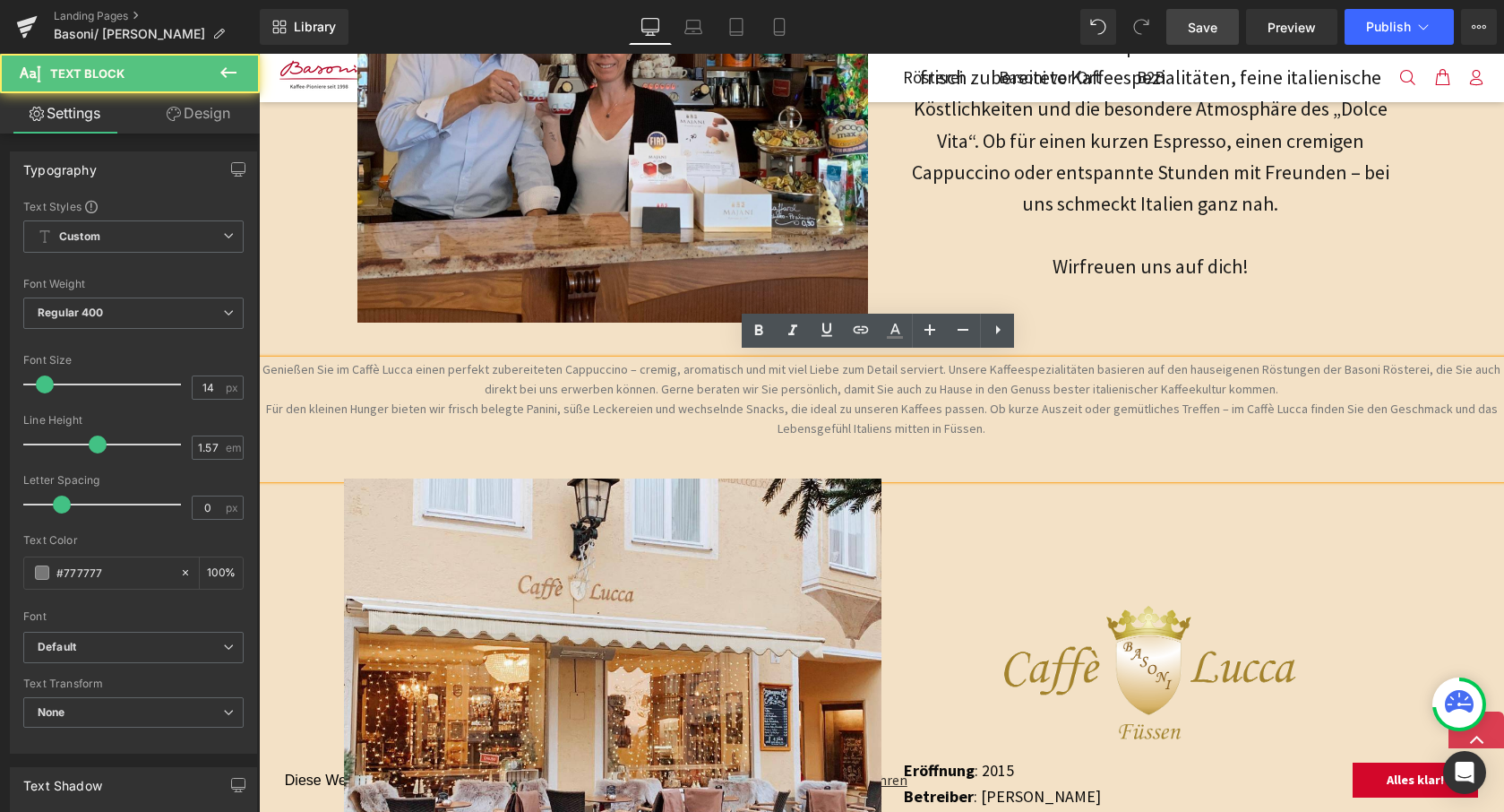
click at [1091, 439] on p at bounding box center [882, 449] width 1246 height 20
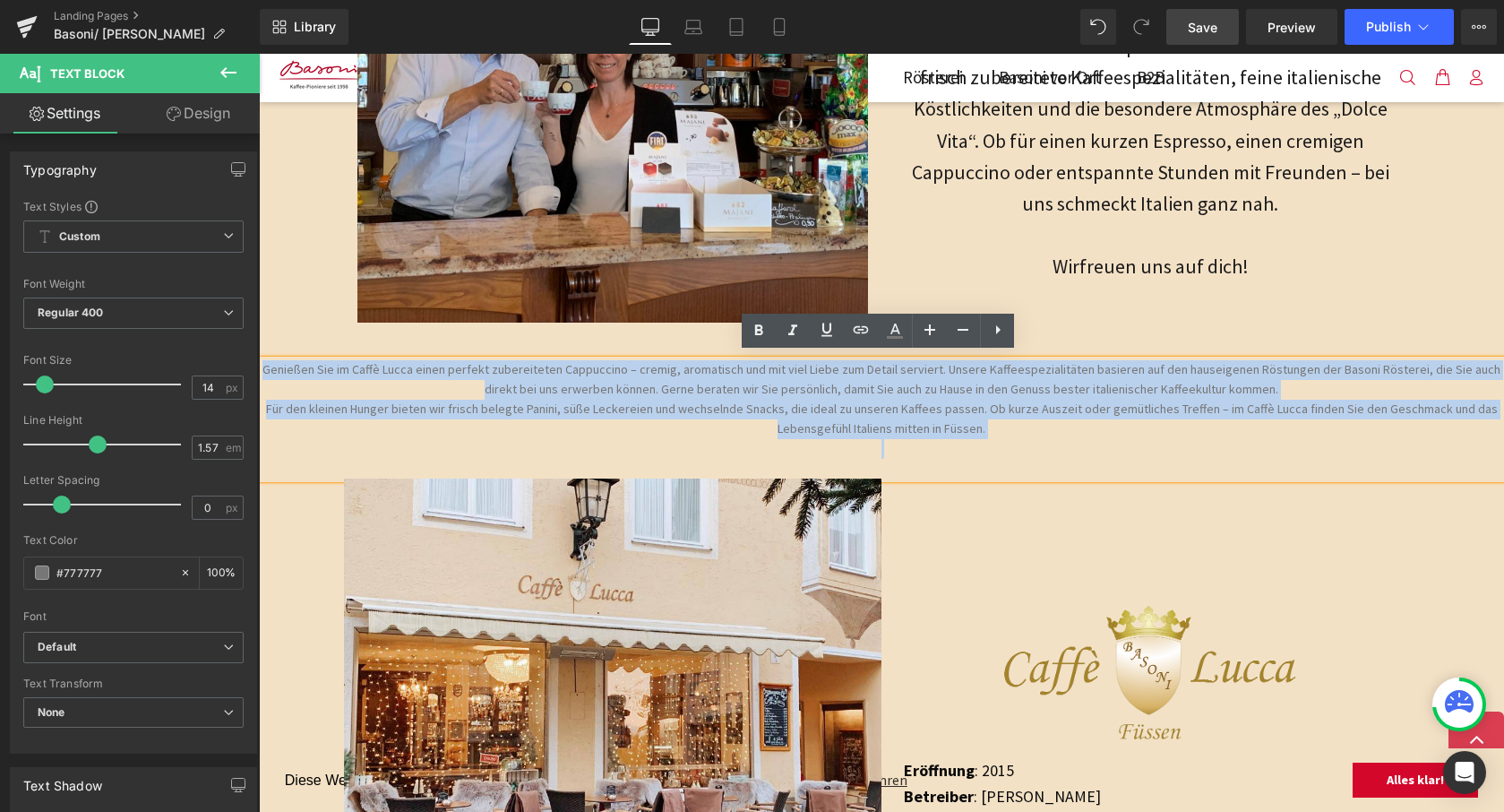
drag, startPoint x: 1074, startPoint y: 436, endPoint x: 264, endPoint y: 359, distance: 813.7
click at [264, 360] on div "Genießen Sie im Caffè Lucca einen perfekt zubereiteten Cappuccino – cremig, aro…" at bounding box center [882, 419] width 1246 height 118
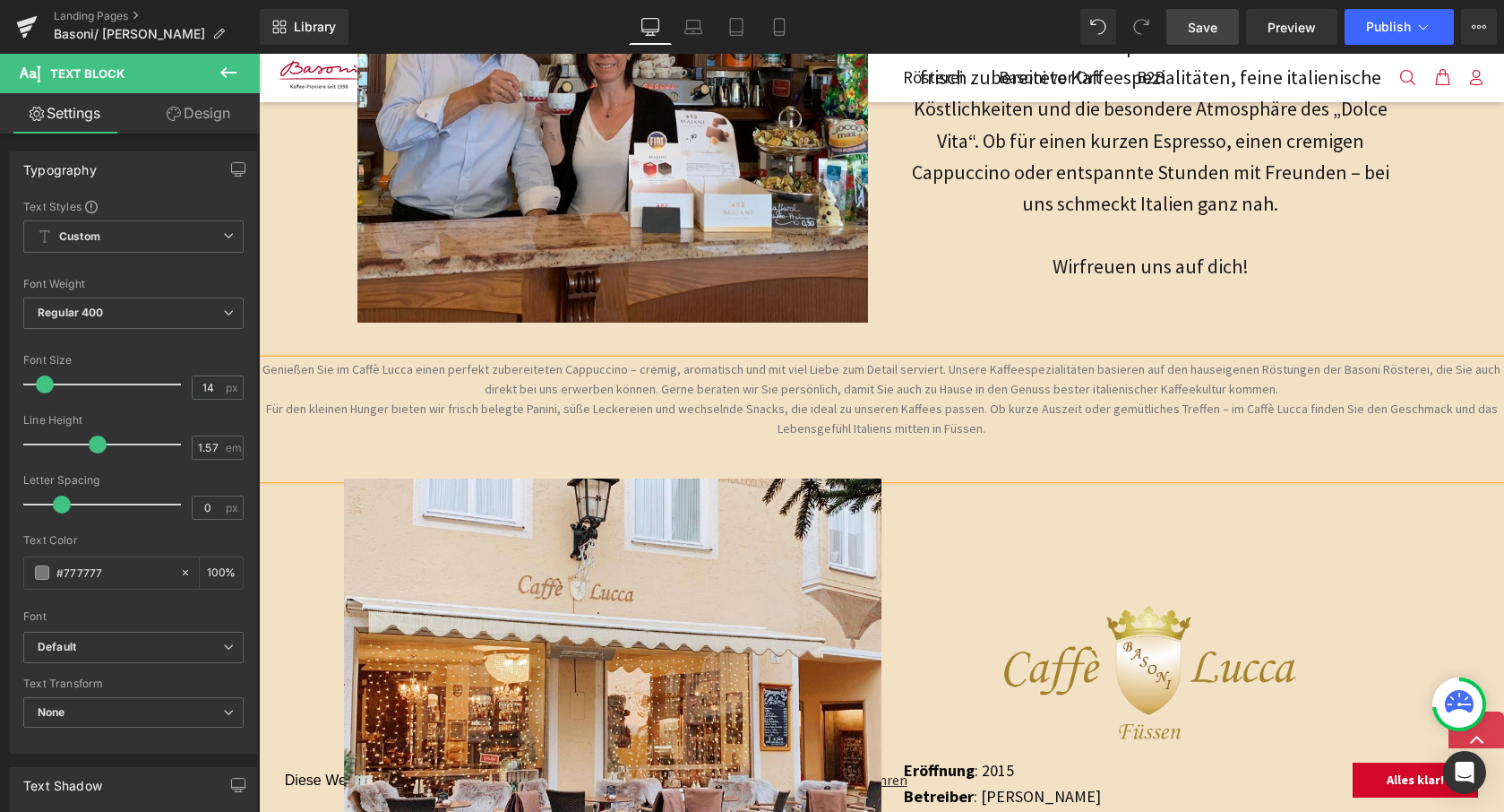
click at [1069, 459] on p at bounding box center [882, 469] width 1246 height 20
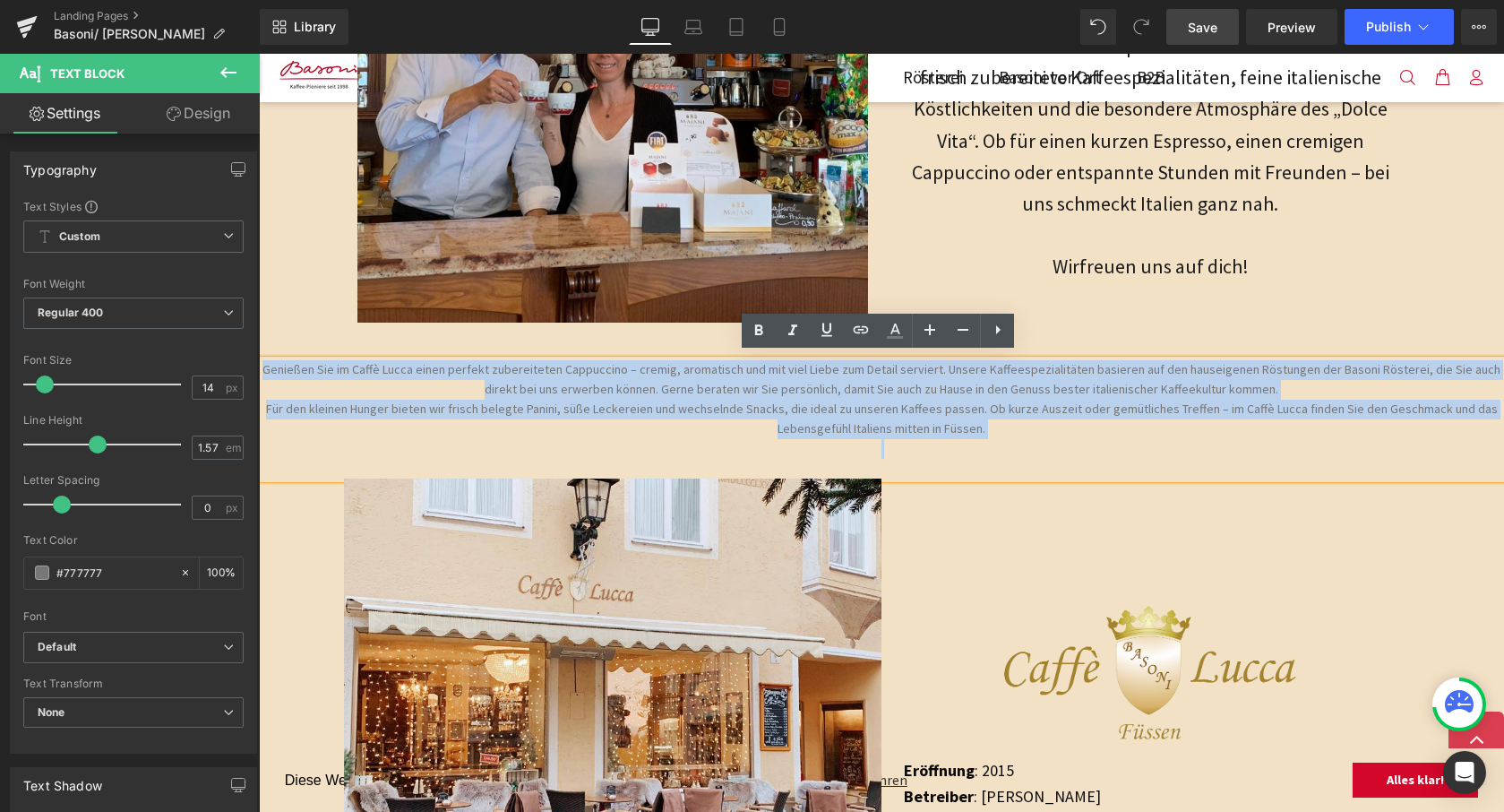
drag, startPoint x: 995, startPoint y: 442, endPoint x: 213, endPoint y: 361, distance: 786.2
click at [259, 361] on html "Diese Website nutzt Cookies, um Ihnen ein bestmögliches Nutzererlebnis zu biete…" at bounding box center [882, 639] width 1246 height 2856
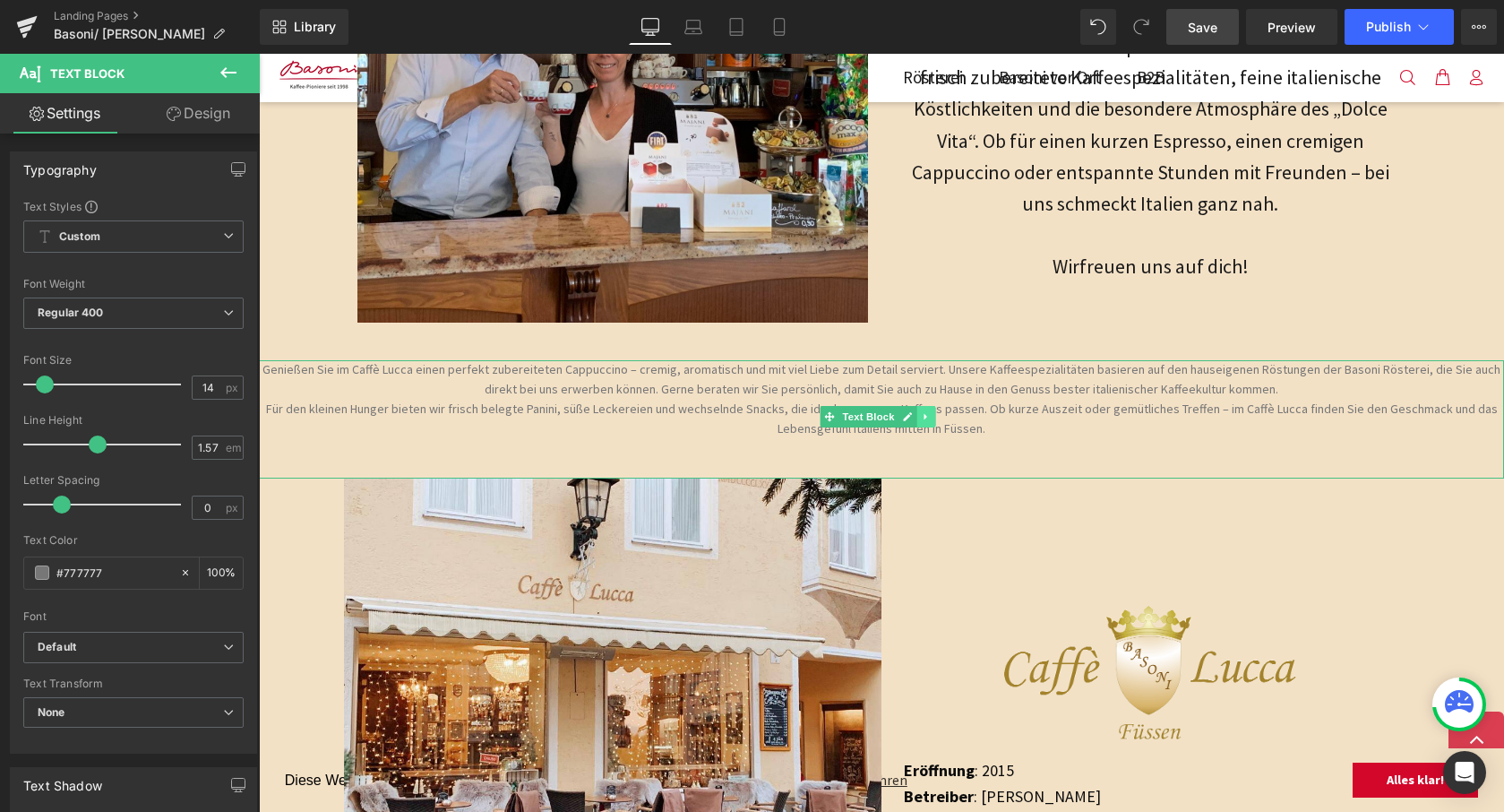
click at [928, 412] on icon at bounding box center [926, 416] width 10 height 11
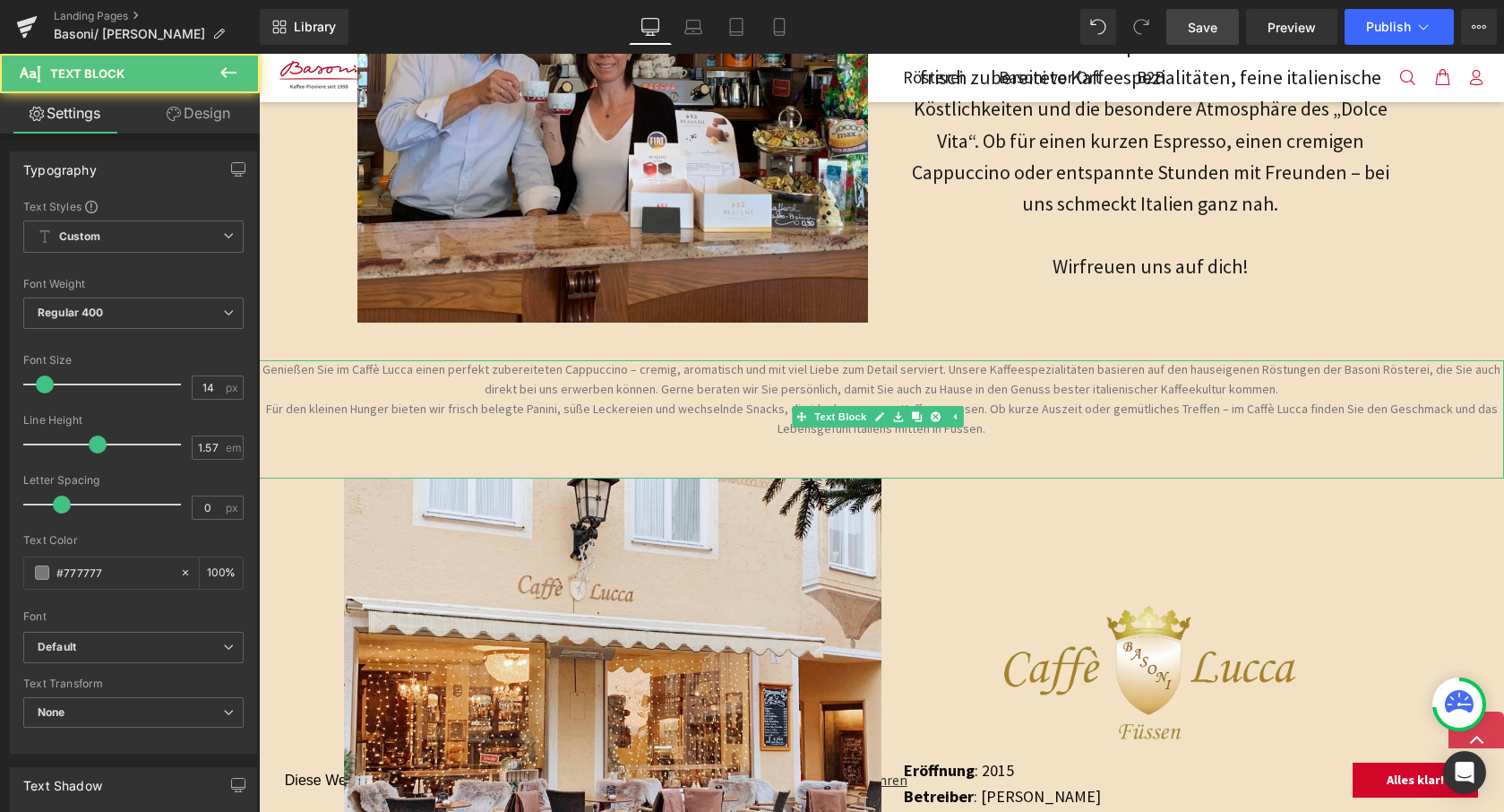
click at [992, 428] on p "Für den kleinen Hunger bieten wir frisch belegte Panini, süße Leckereien und we…" at bounding box center [882, 419] width 1246 height 40
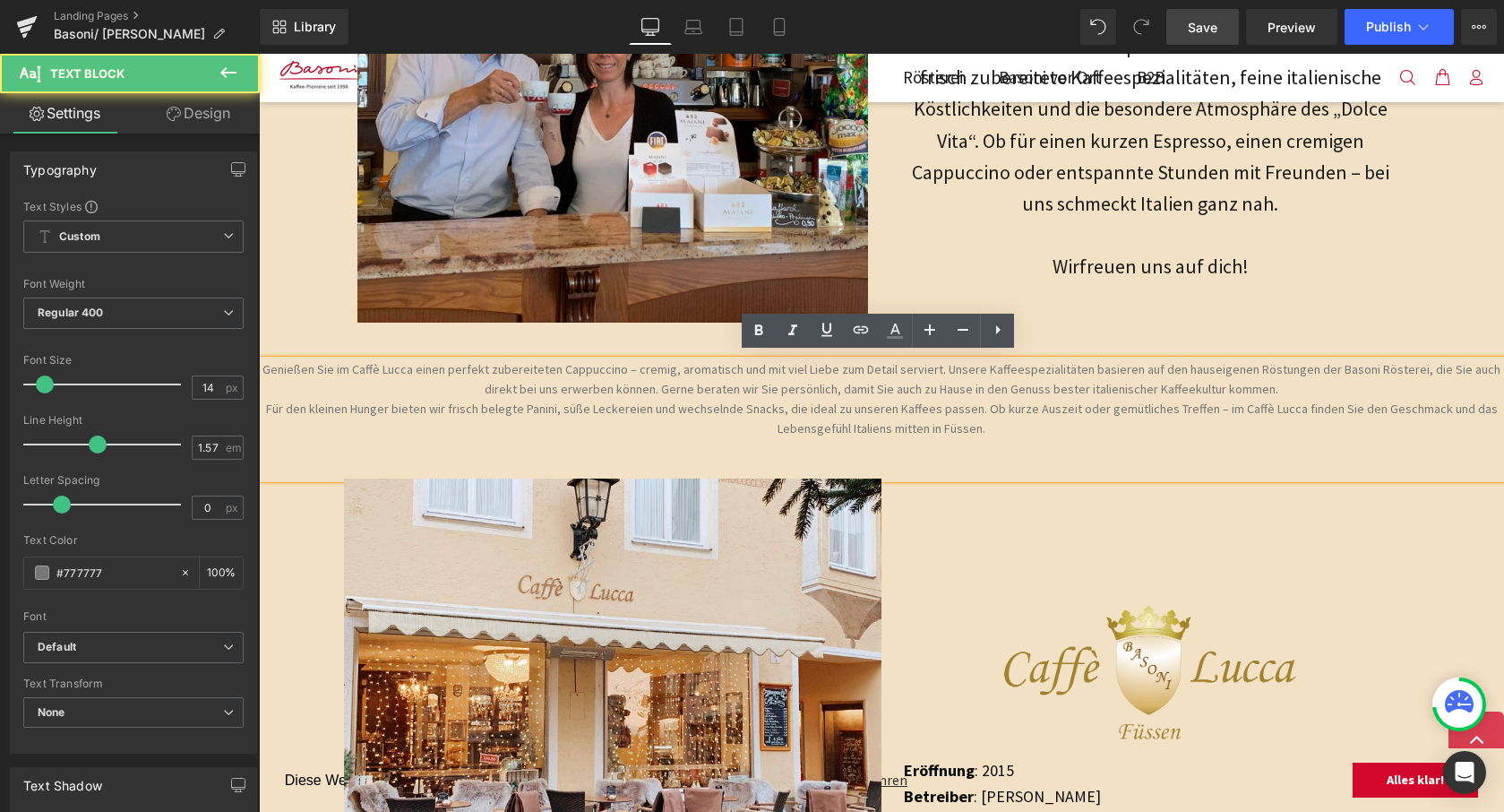
click at [1034, 439] on p at bounding box center [882, 449] width 1246 height 20
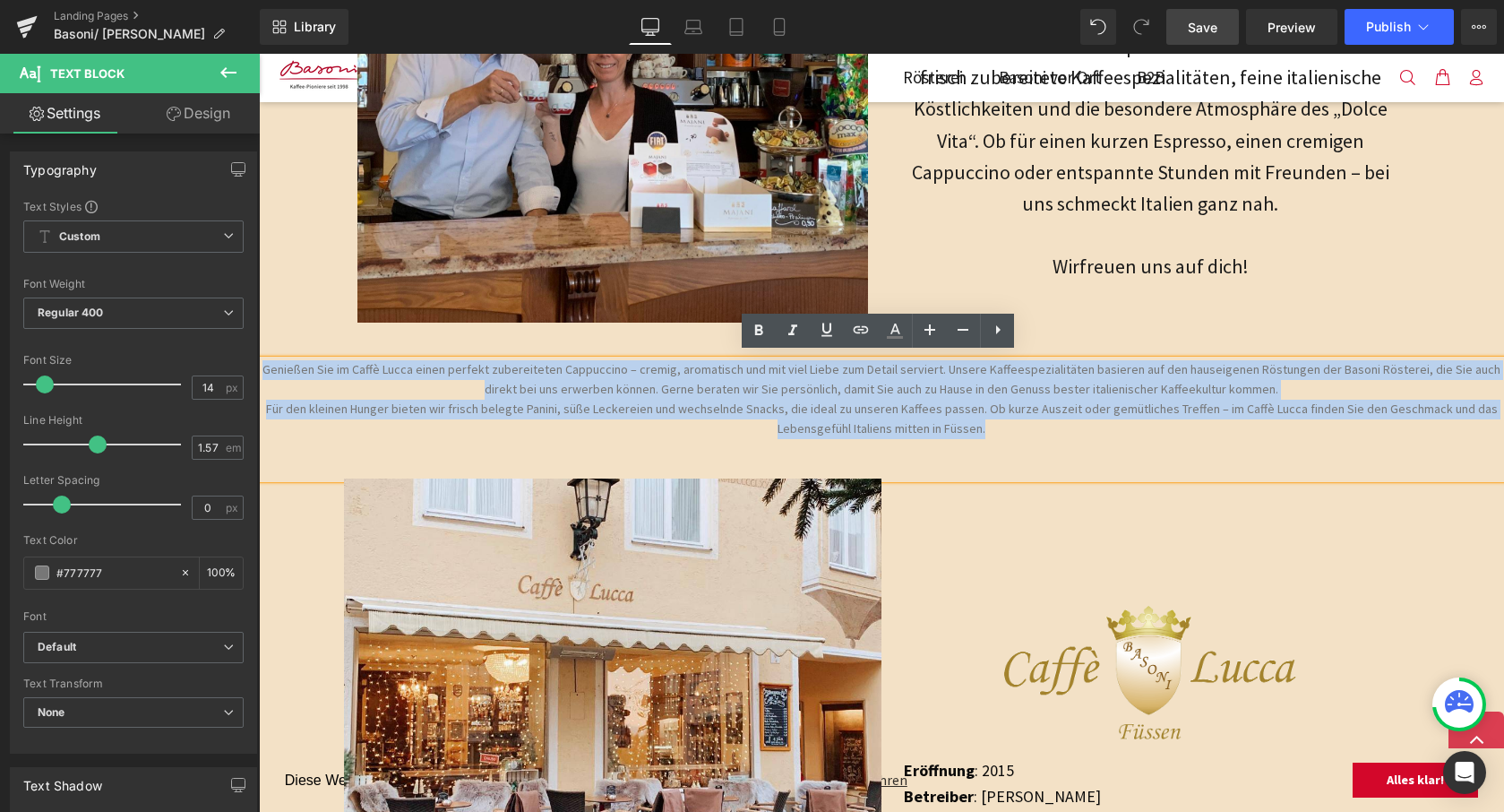
drag, startPoint x: 1000, startPoint y: 417, endPoint x: 518, endPoint y: 371, distance: 484.2
click at [259, 360] on html "Diese Website nutzt Cookies, um Ihnen ein bestmögliches Nutzererlebnis zu biete…" at bounding box center [882, 639] width 1246 height 2856
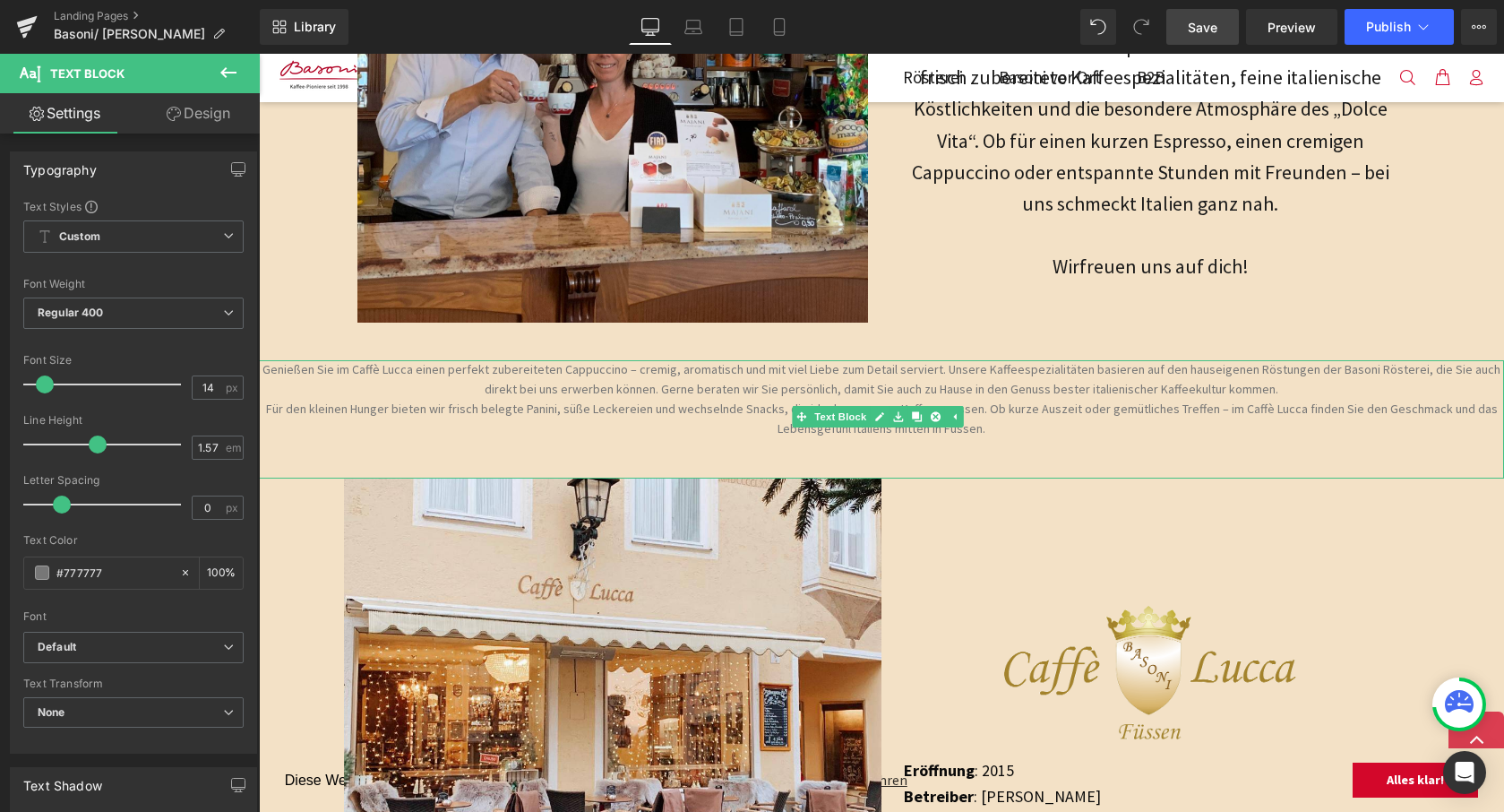
click at [1085, 442] on p at bounding box center [882, 449] width 1246 height 20
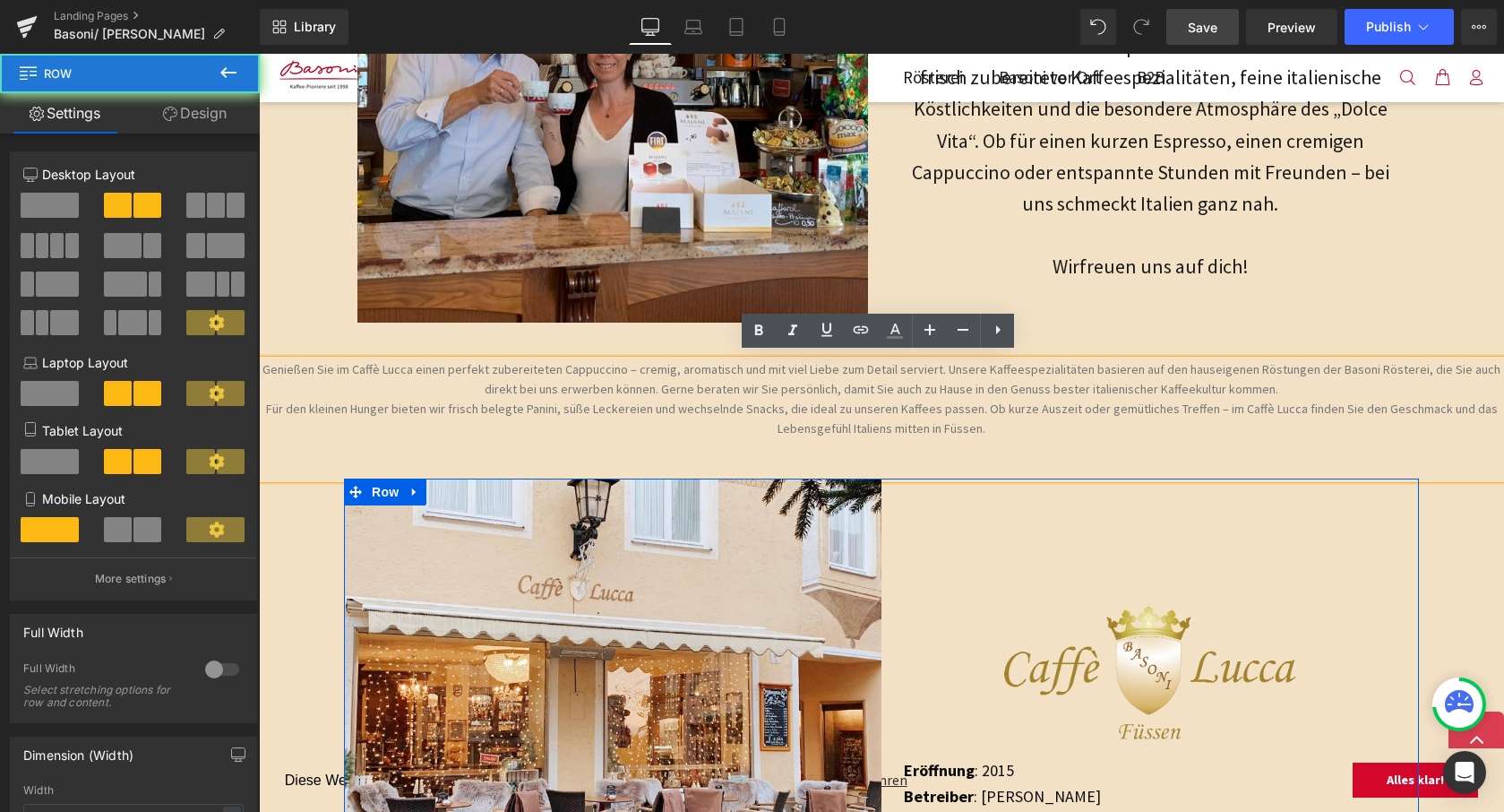
drag, startPoint x: 1042, startPoint y: 498, endPoint x: 967, endPoint y: 410, distance: 115.6
click at [1041, 497] on div "Image Eröffnung : 2015 Betreiber : Rainer Herb Adresse : Ritterstraße 9, 87619 …" at bounding box center [1150, 747] width 537 height 537
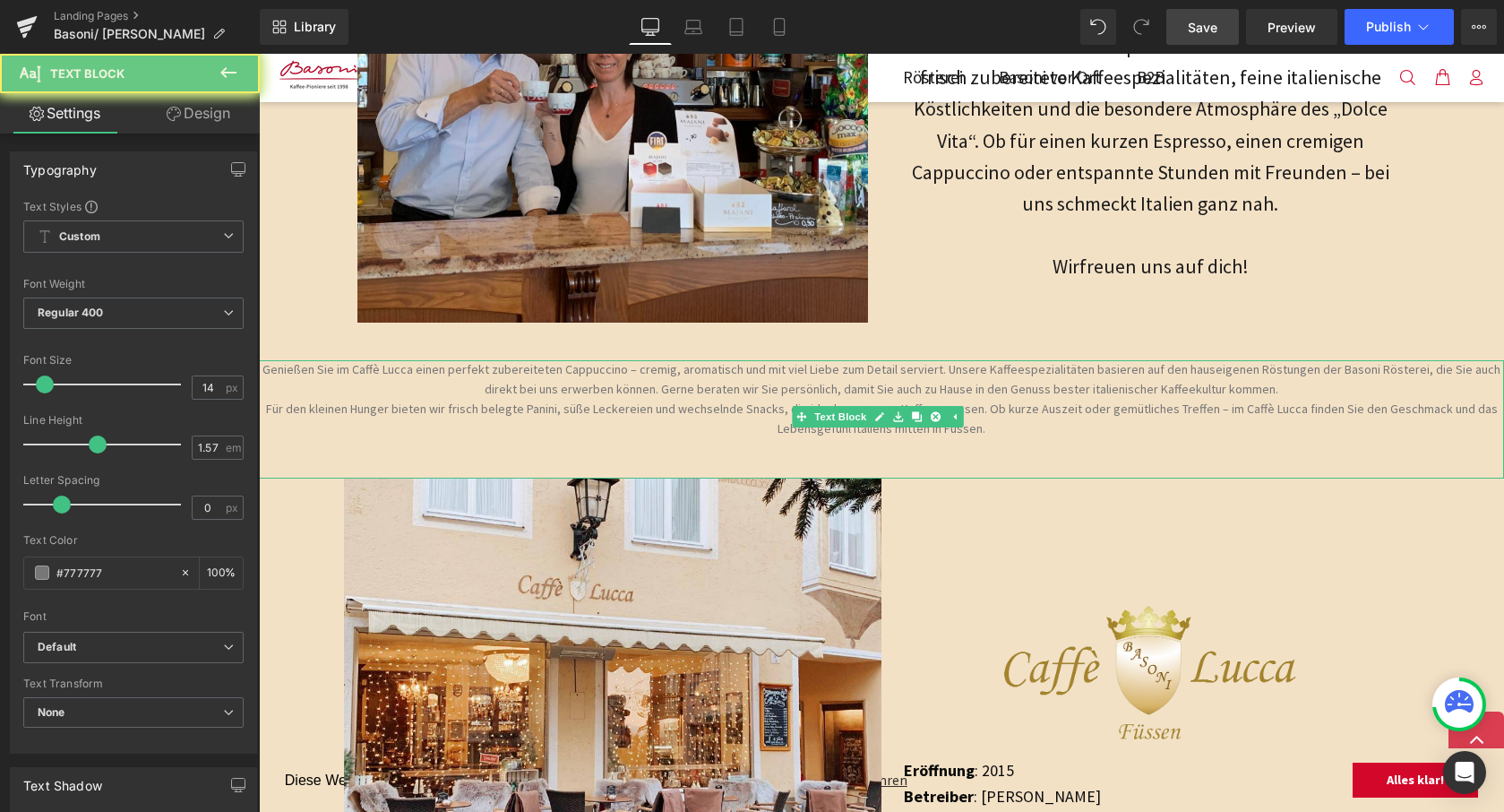
click at [967, 410] on p "Für den kleinen Hunger bieten wir frisch belegte Panini, süße Leckereien und we…" at bounding box center [882, 419] width 1246 height 40
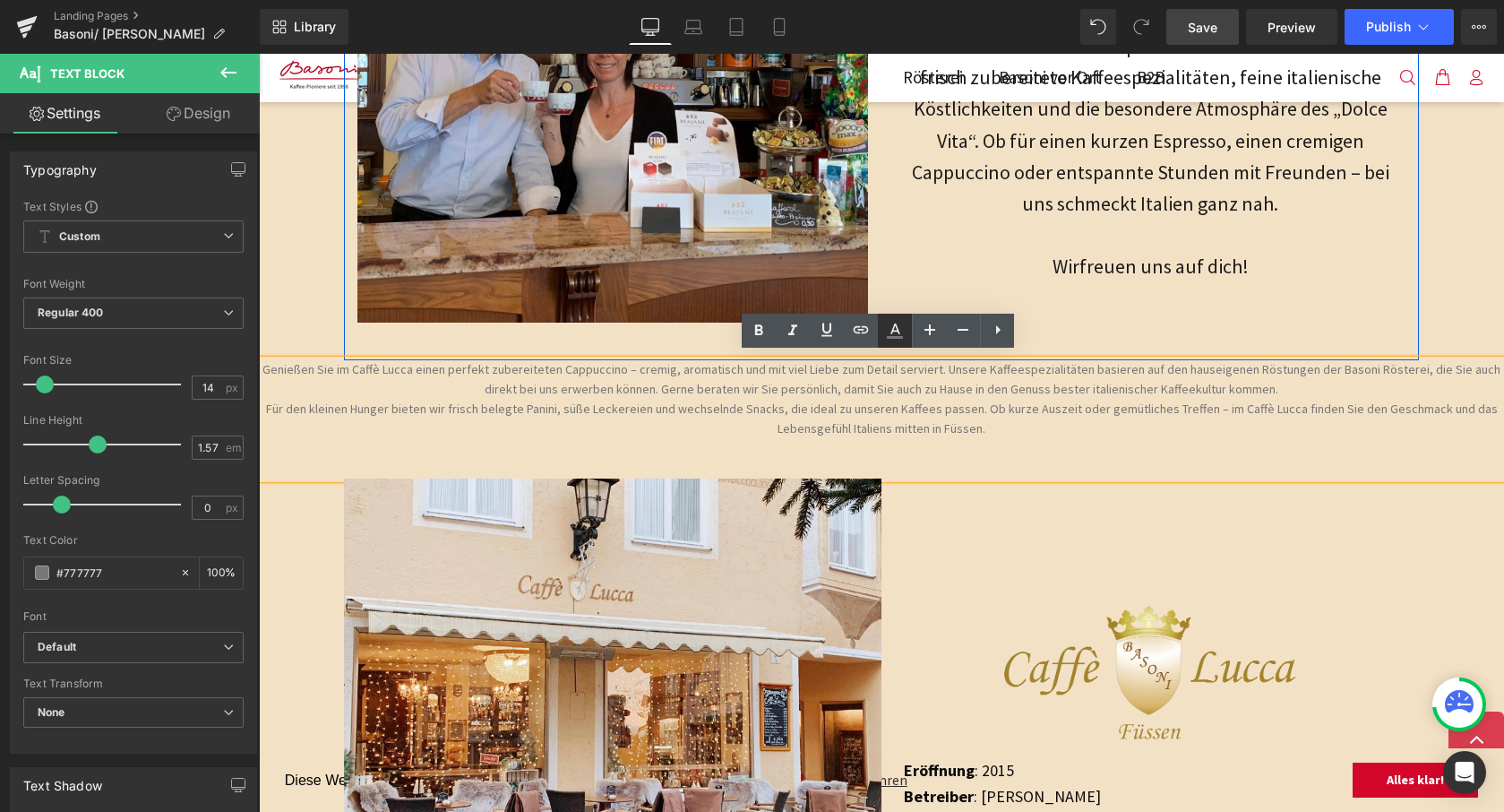
click at [887, 330] on icon at bounding box center [895, 331] width 22 height 22
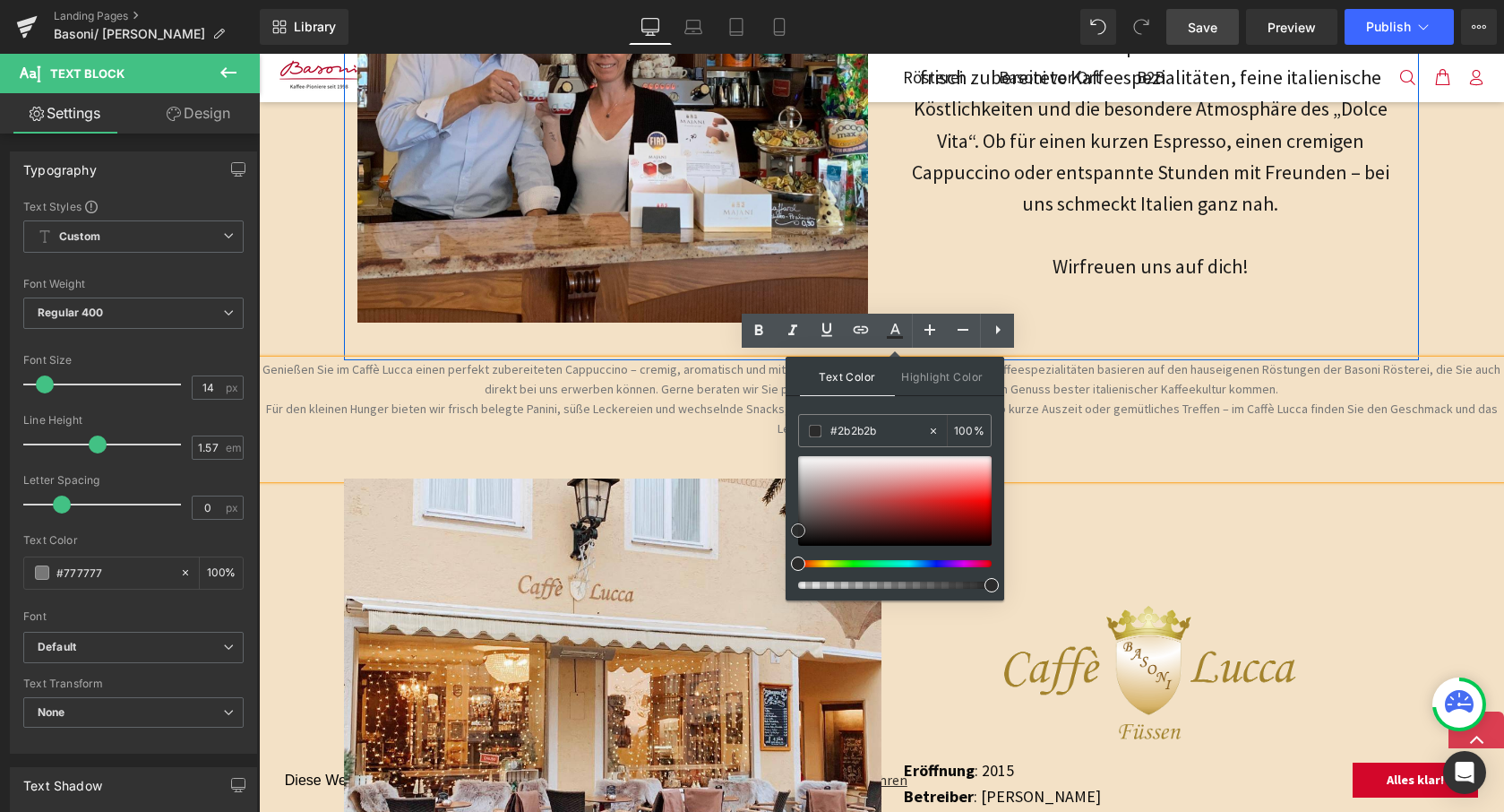
drag, startPoint x: 798, startPoint y: 502, endPoint x: 795, endPoint y: 527, distance: 25.2
click at [795, 527] on span at bounding box center [799, 530] width 14 height 14
click at [794, 533] on span at bounding box center [799, 537] width 14 height 14
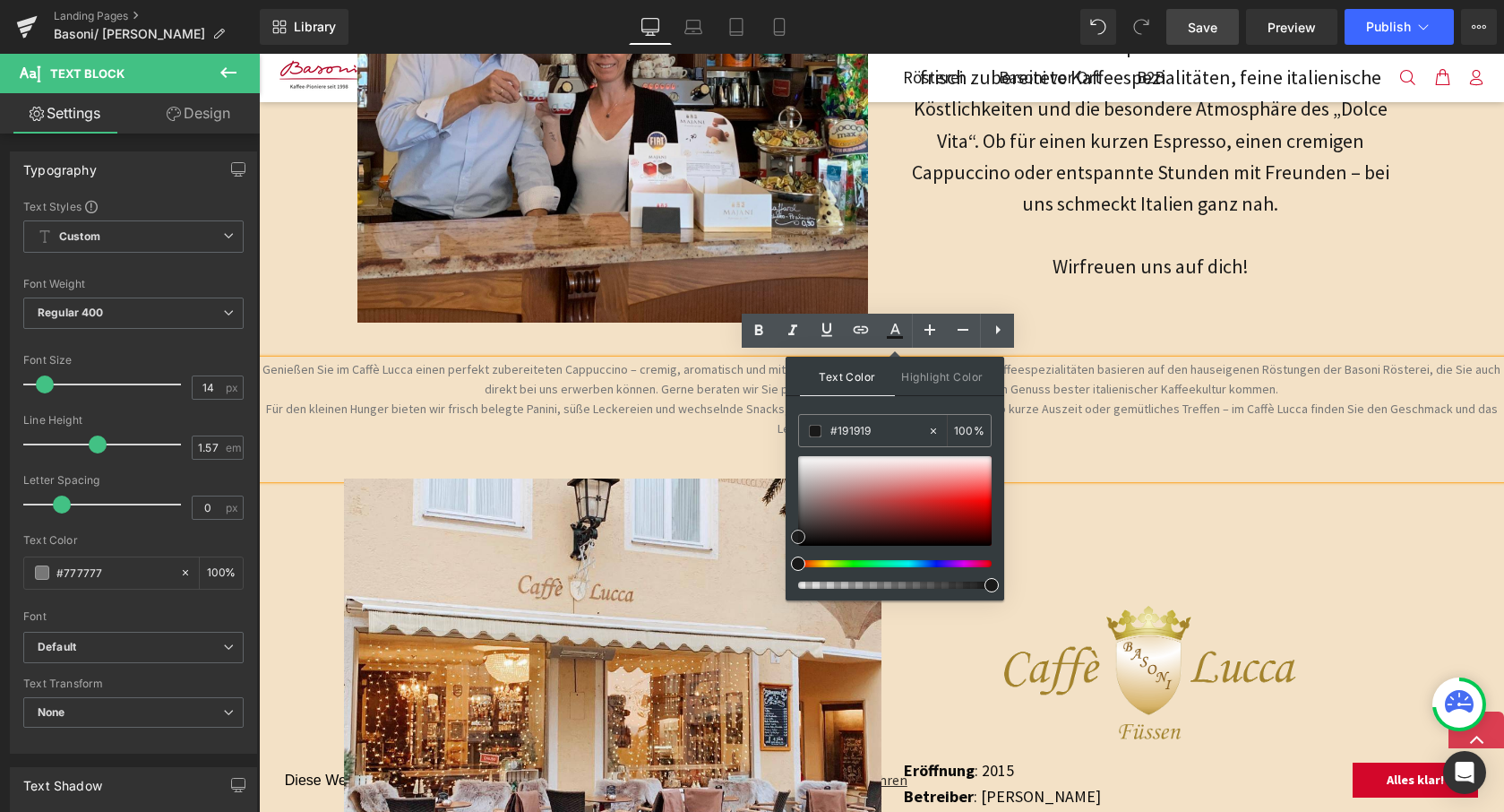
click at [799, 537] on link at bounding box center [799, 537] width 0 height 0
drag, startPoint x: 1121, startPoint y: 445, endPoint x: 1128, endPoint y: 478, distance: 33.7
click at [1121, 445] on p at bounding box center [882, 449] width 1246 height 20
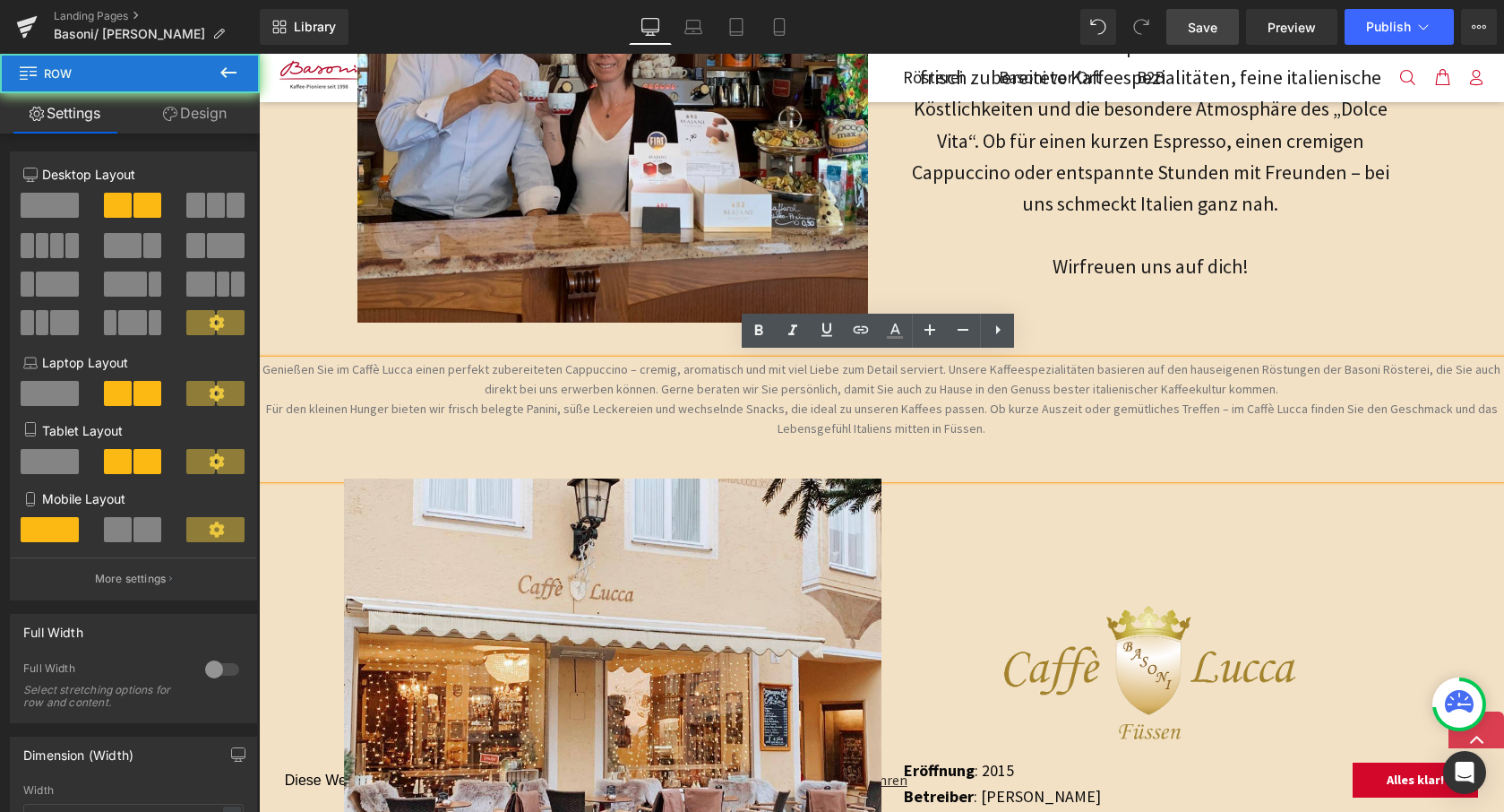
click at [1138, 501] on div "Image Eröffnung : 2015 Betreiber : Rainer Herb Adresse : Ritterstraße 9, 87619 …" at bounding box center [1150, 747] width 537 height 537
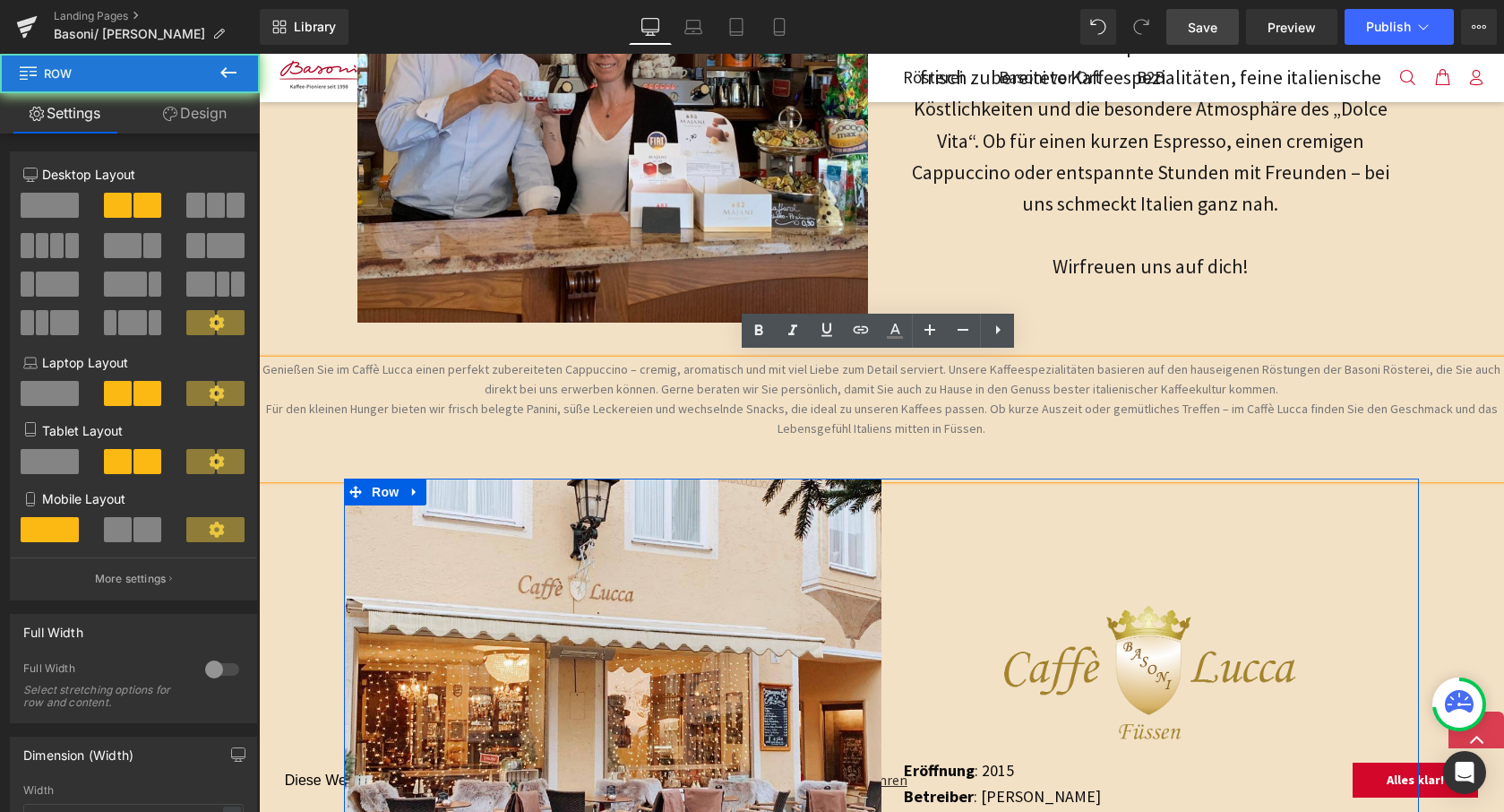
click at [1033, 420] on p "Für den kleinen Hunger bieten wir frisch belegte Panini, süße Leckereien und we…" at bounding box center [882, 419] width 1246 height 40
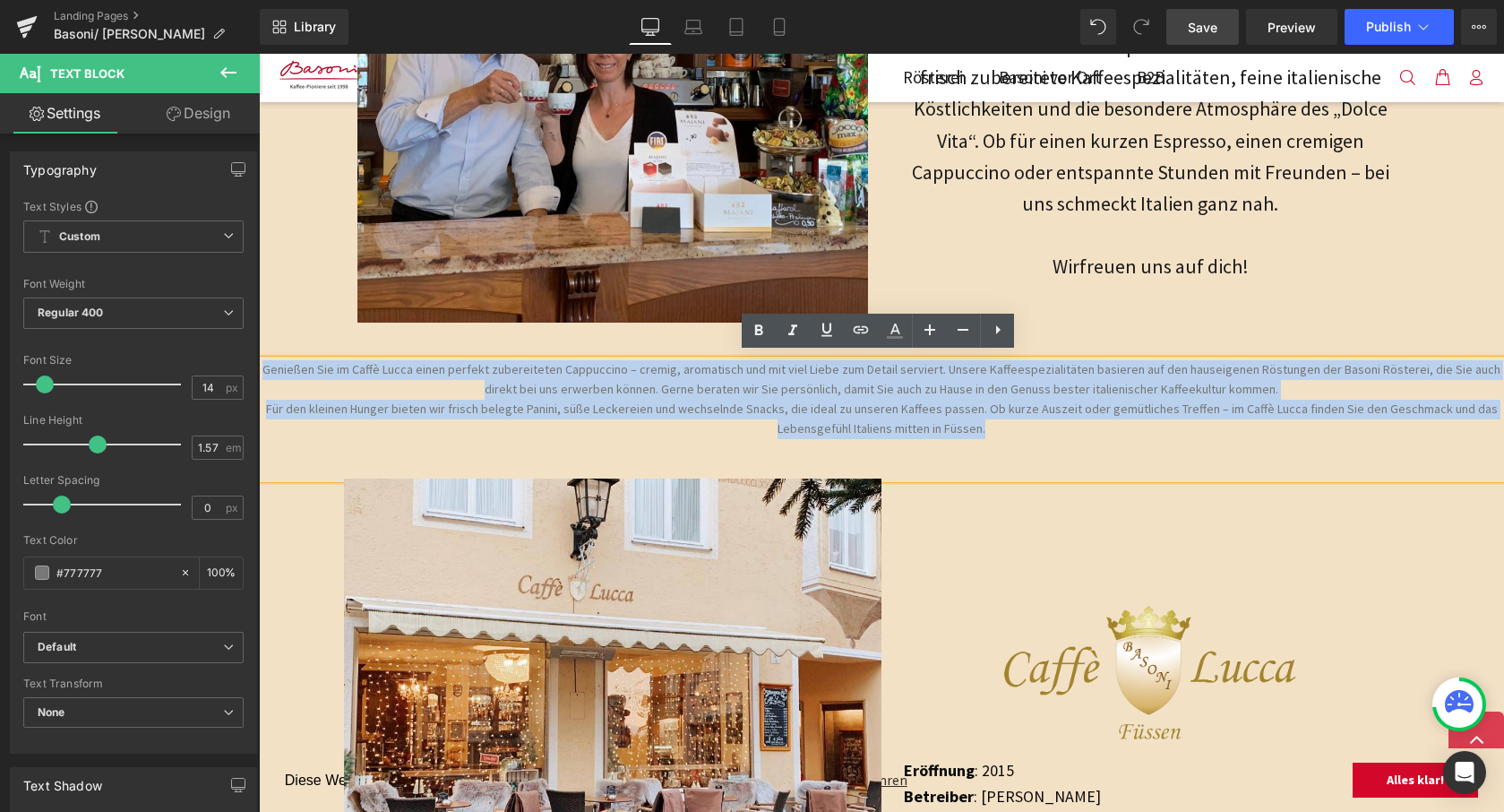
drag, startPoint x: 1026, startPoint y: 424, endPoint x: 277, endPoint y: 348, distance: 752.8
click at [277, 347] on div "Heading Image Row In Italien inspiriert - im Allgäu zu Hause Kaffeerösterei - E…" at bounding box center [882, 466] width 1246 height 2171
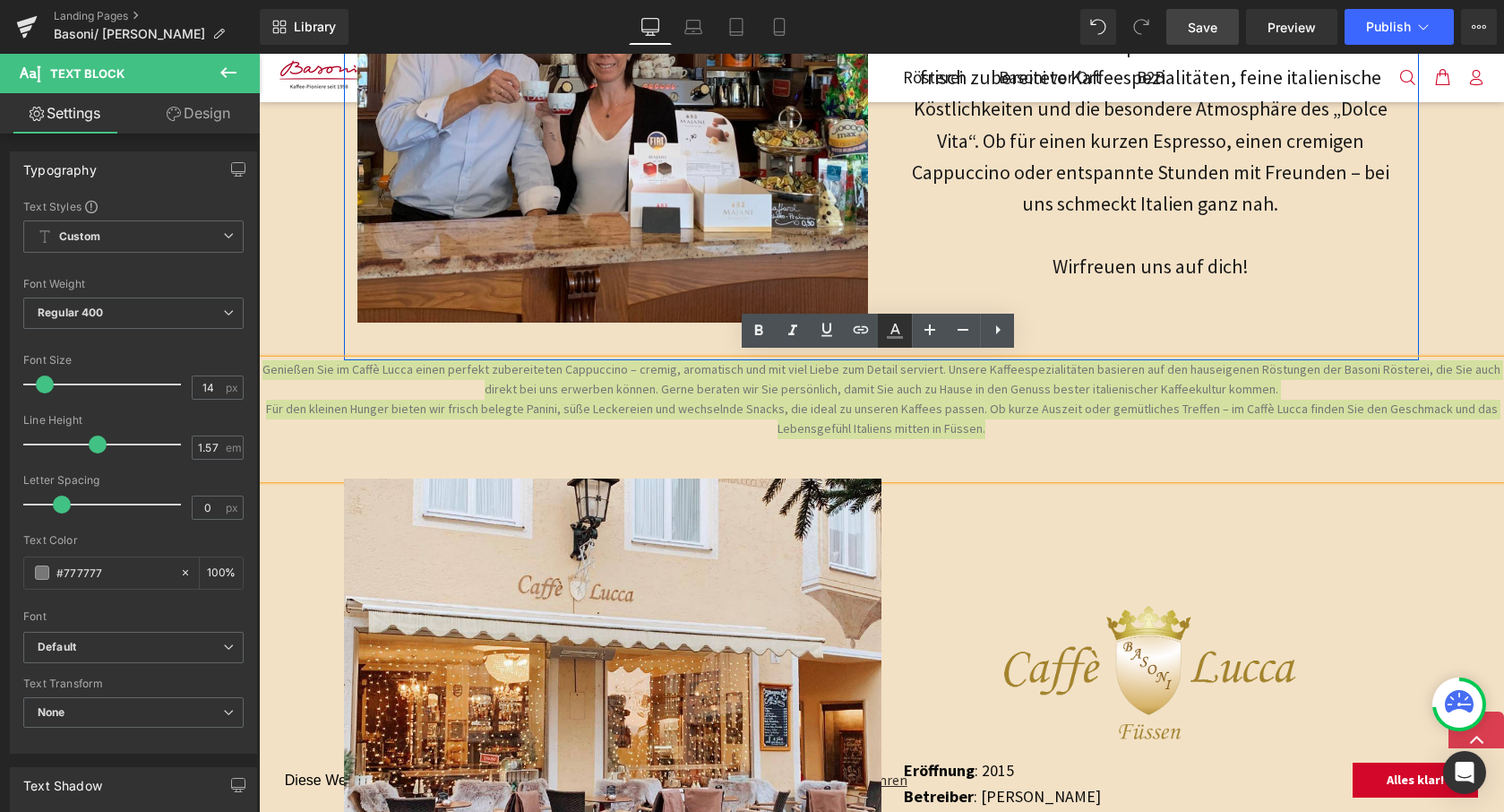
click at [901, 334] on icon at bounding box center [895, 331] width 22 height 22
type input "#777777"
type input "100"
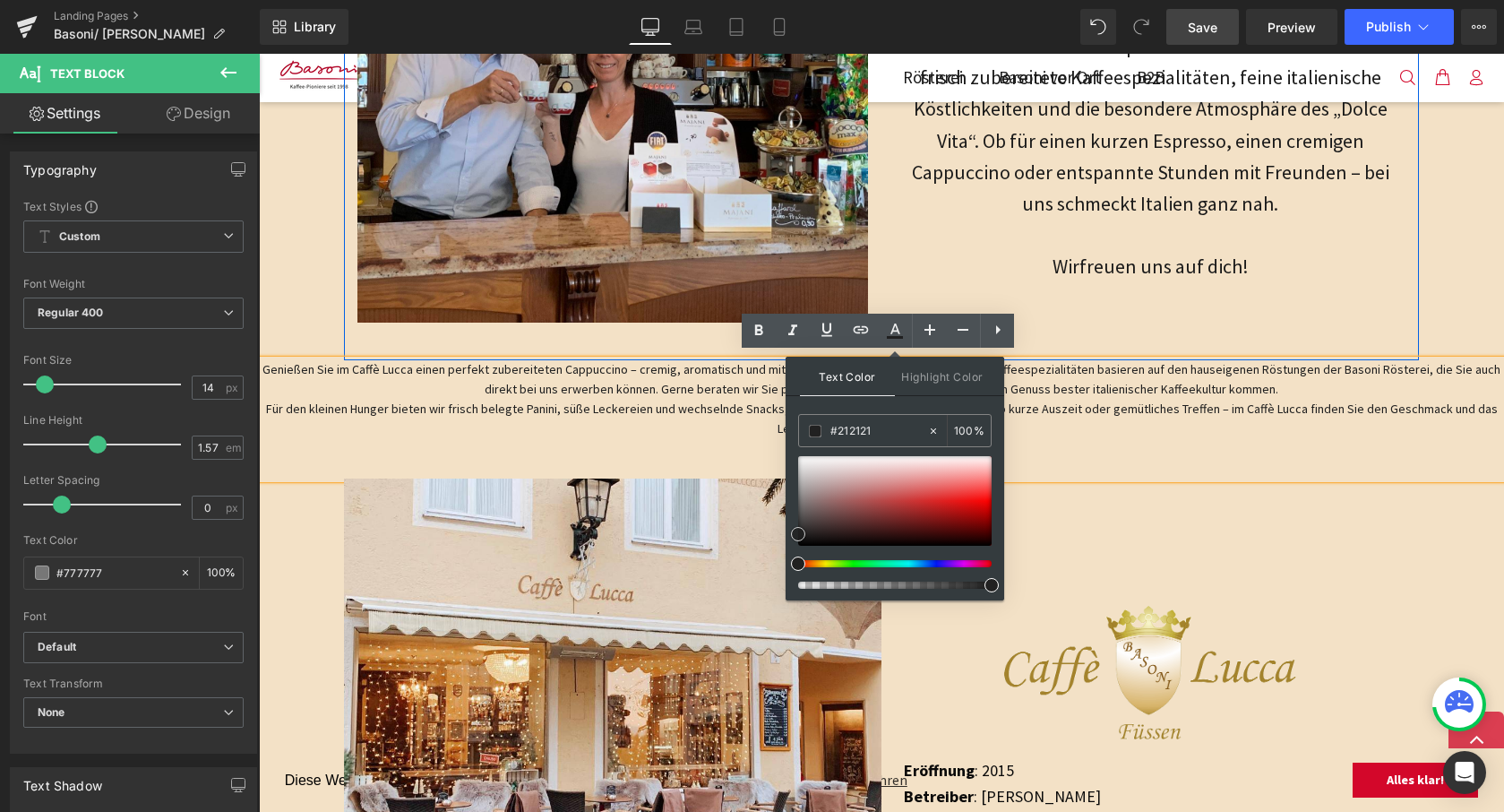
type input "#1e1e1e"
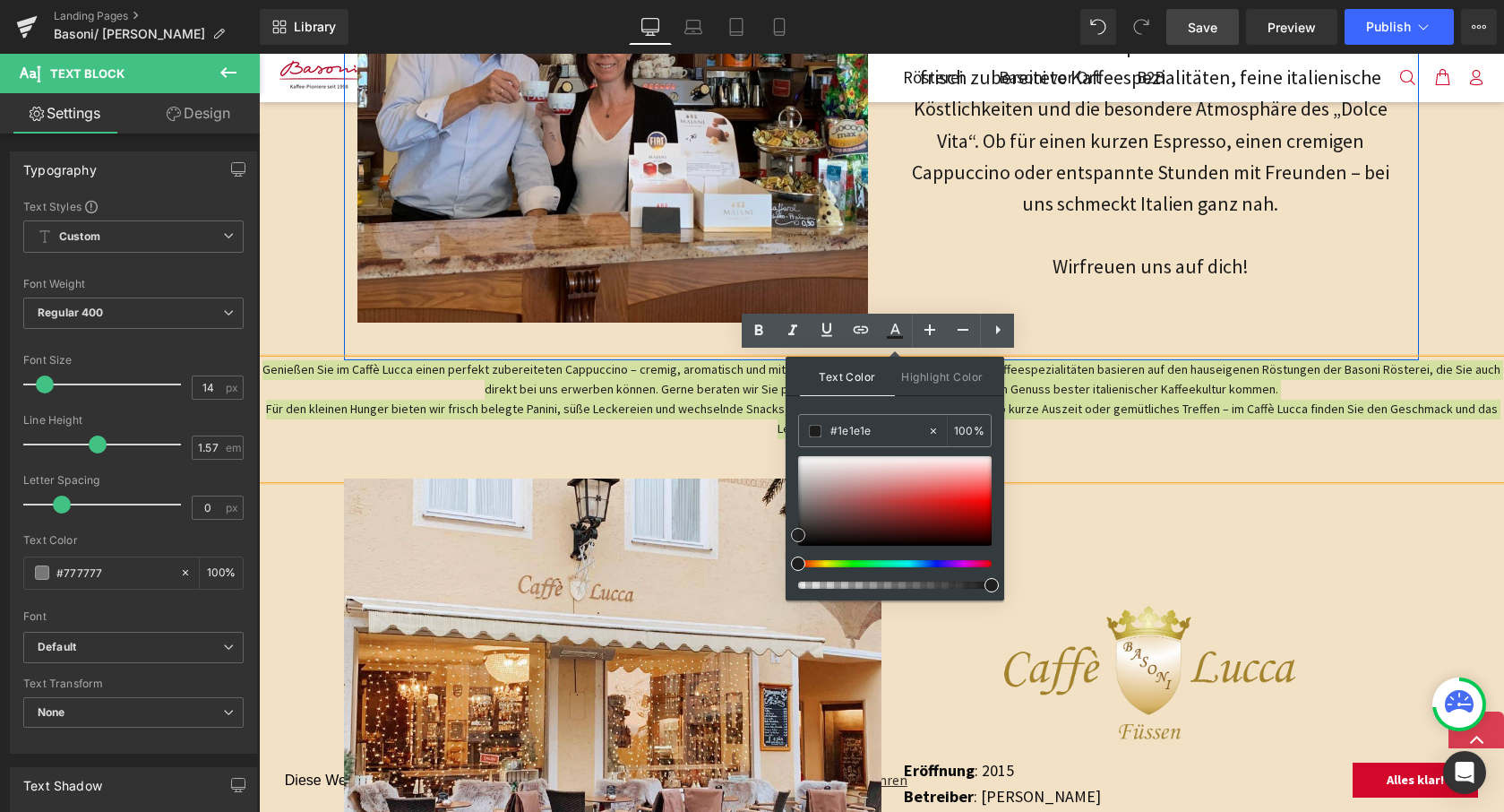
drag, startPoint x: 796, startPoint y: 503, endPoint x: 788, endPoint y: 535, distance: 33.0
click at [788, 535] on div "Text Color Highlight Color rgba(30, 30, 30, 1) #1e1e1e 100 % transparent transp…" at bounding box center [895, 479] width 219 height 244
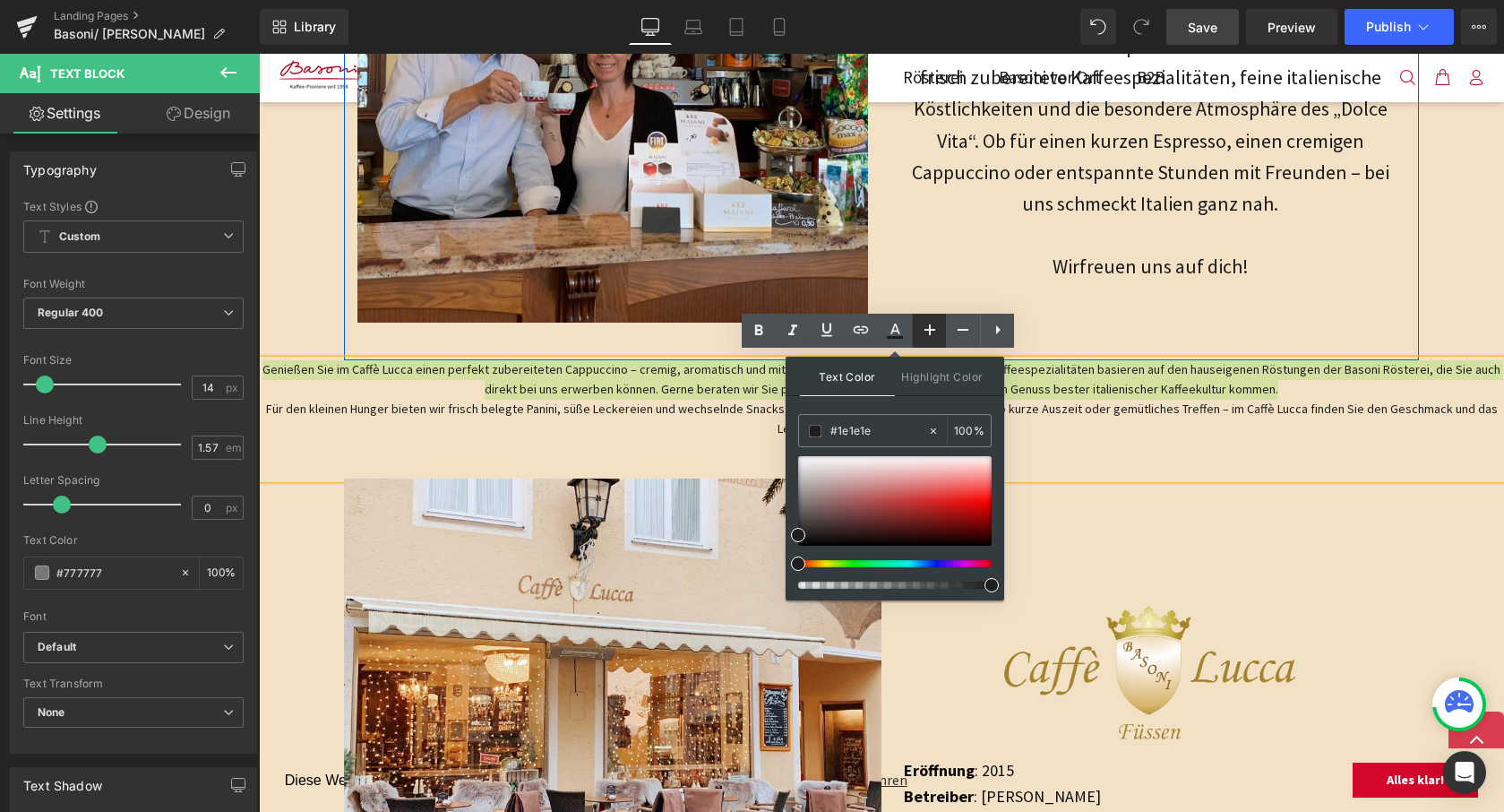
click at [932, 329] on icon at bounding box center [930, 330] width 11 height 11
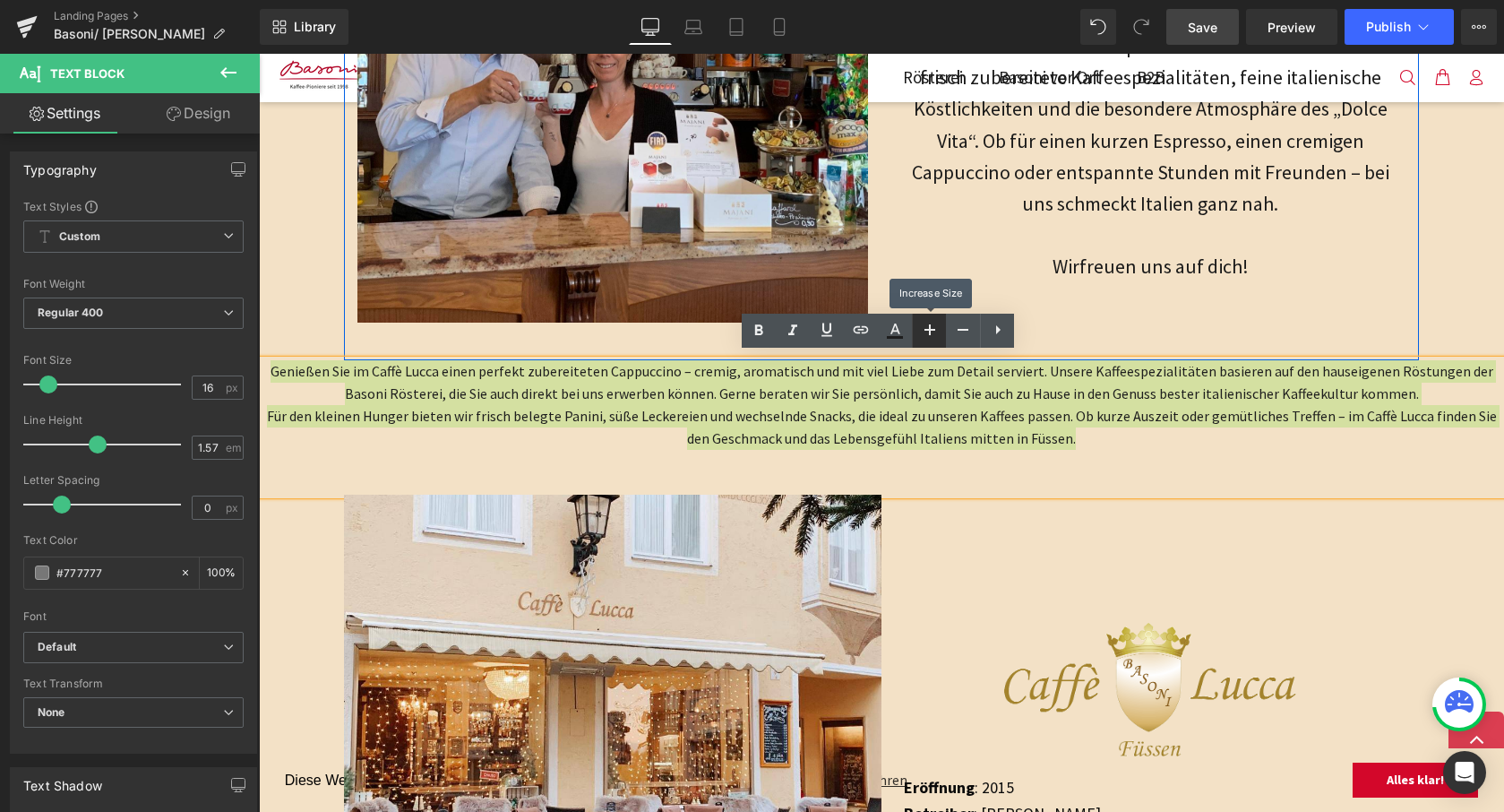
click at [932, 329] on icon at bounding box center [930, 330] width 11 height 11
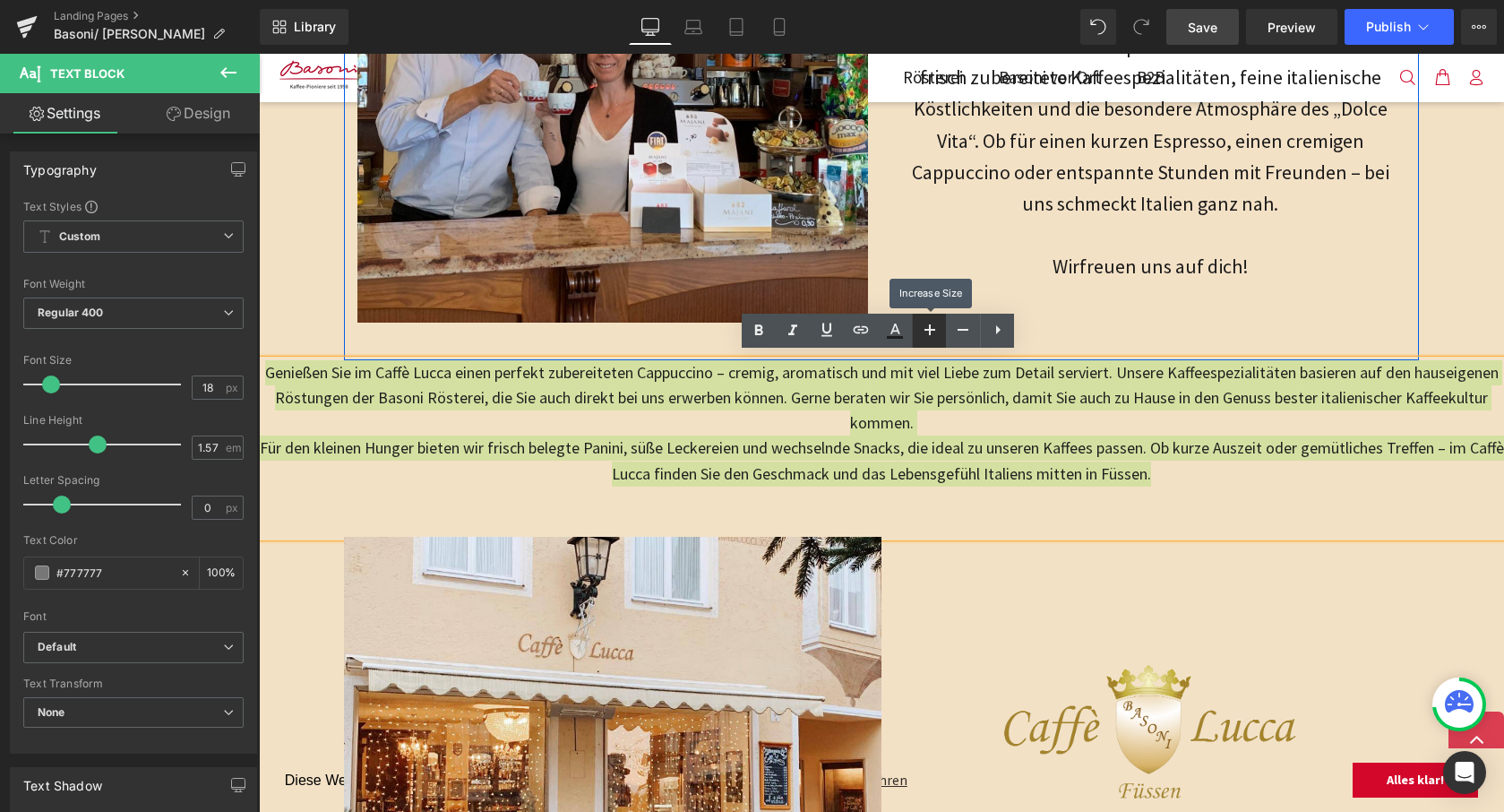
click at [932, 329] on icon at bounding box center [930, 330] width 11 height 11
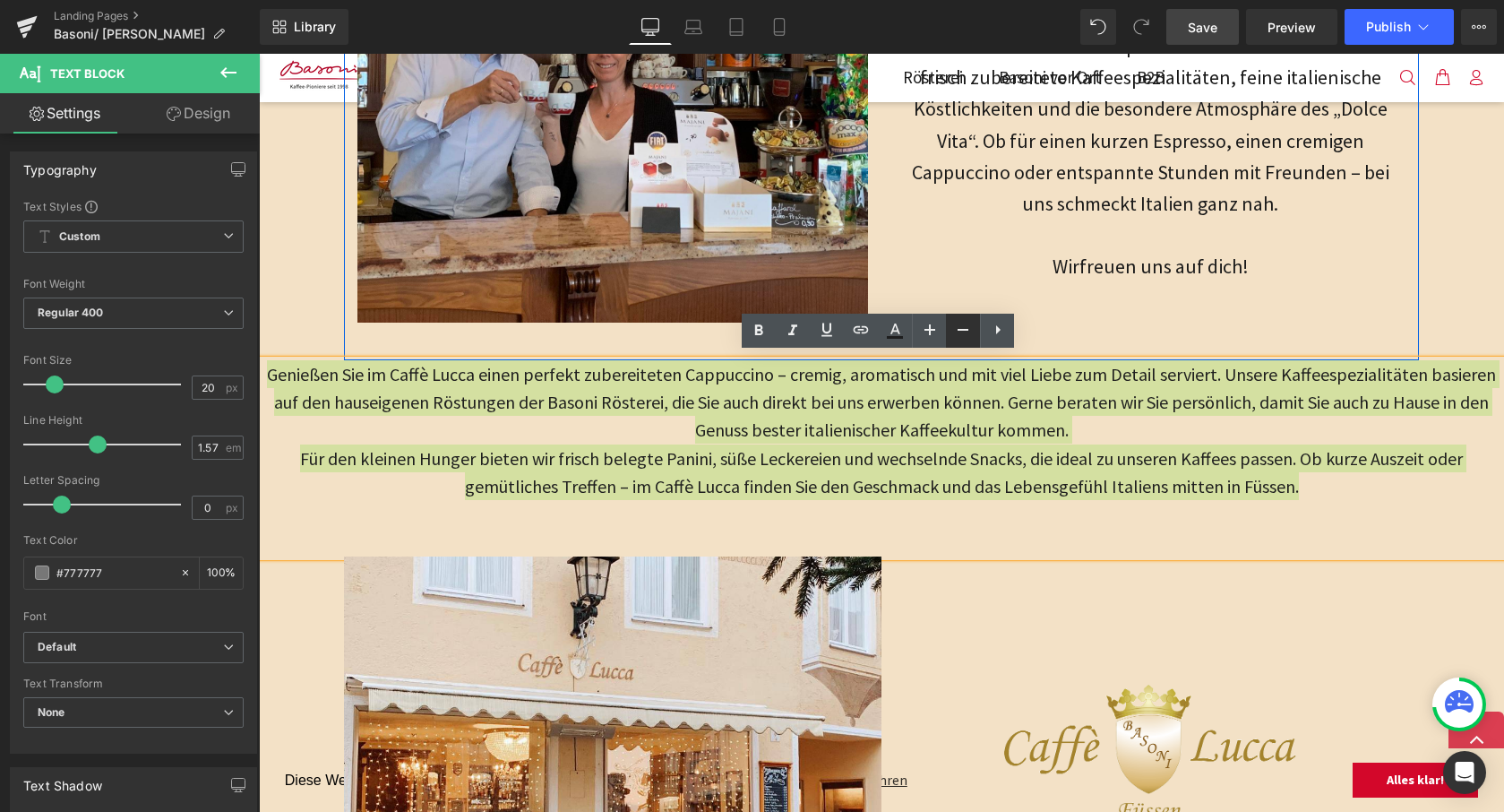
click at [959, 330] on icon at bounding box center [963, 330] width 11 height 2
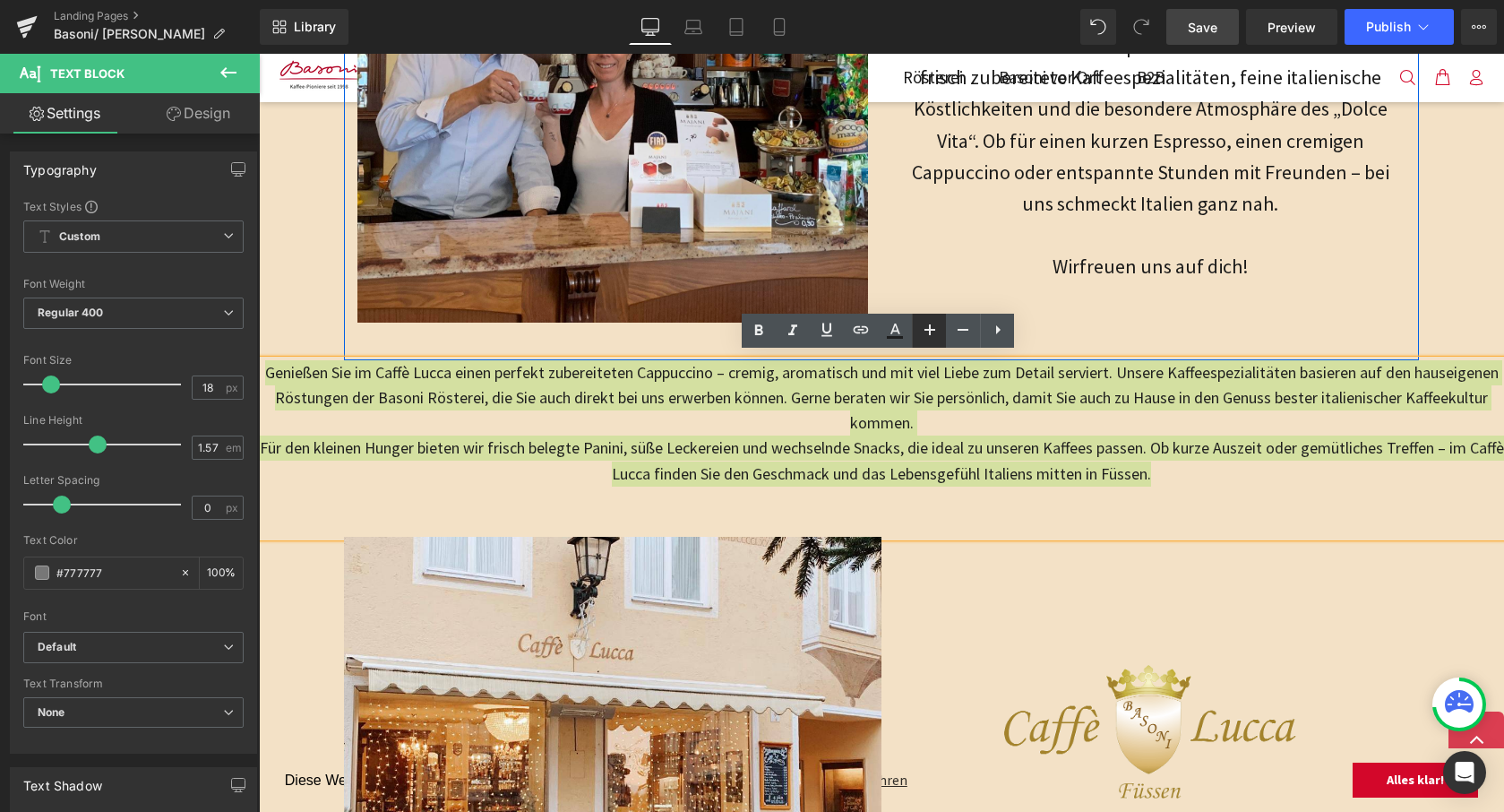
click at [922, 328] on icon at bounding box center [930, 330] width 22 height 22
type input "20"
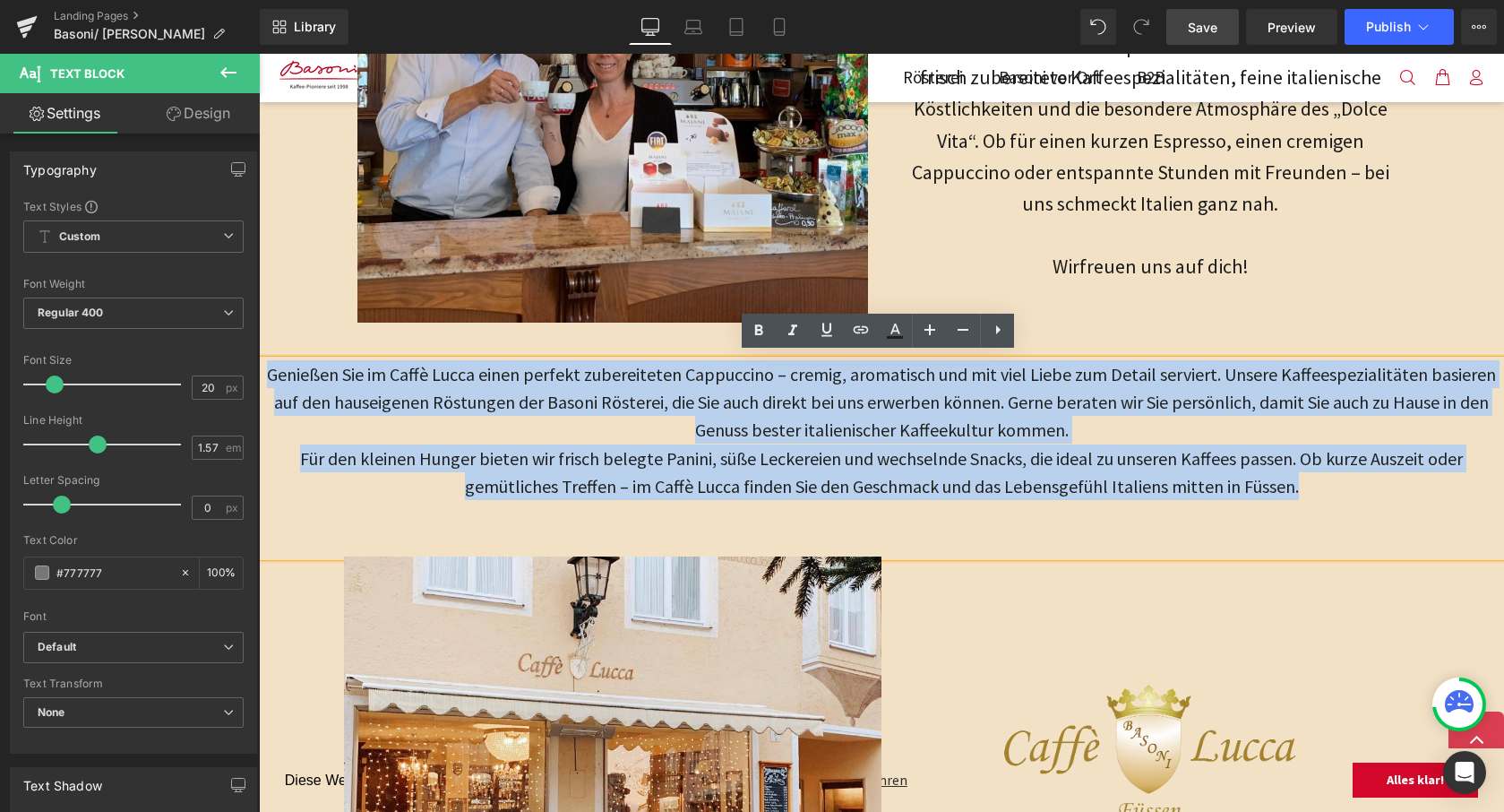
click at [1330, 530] on p at bounding box center [882, 542] width 1246 height 28
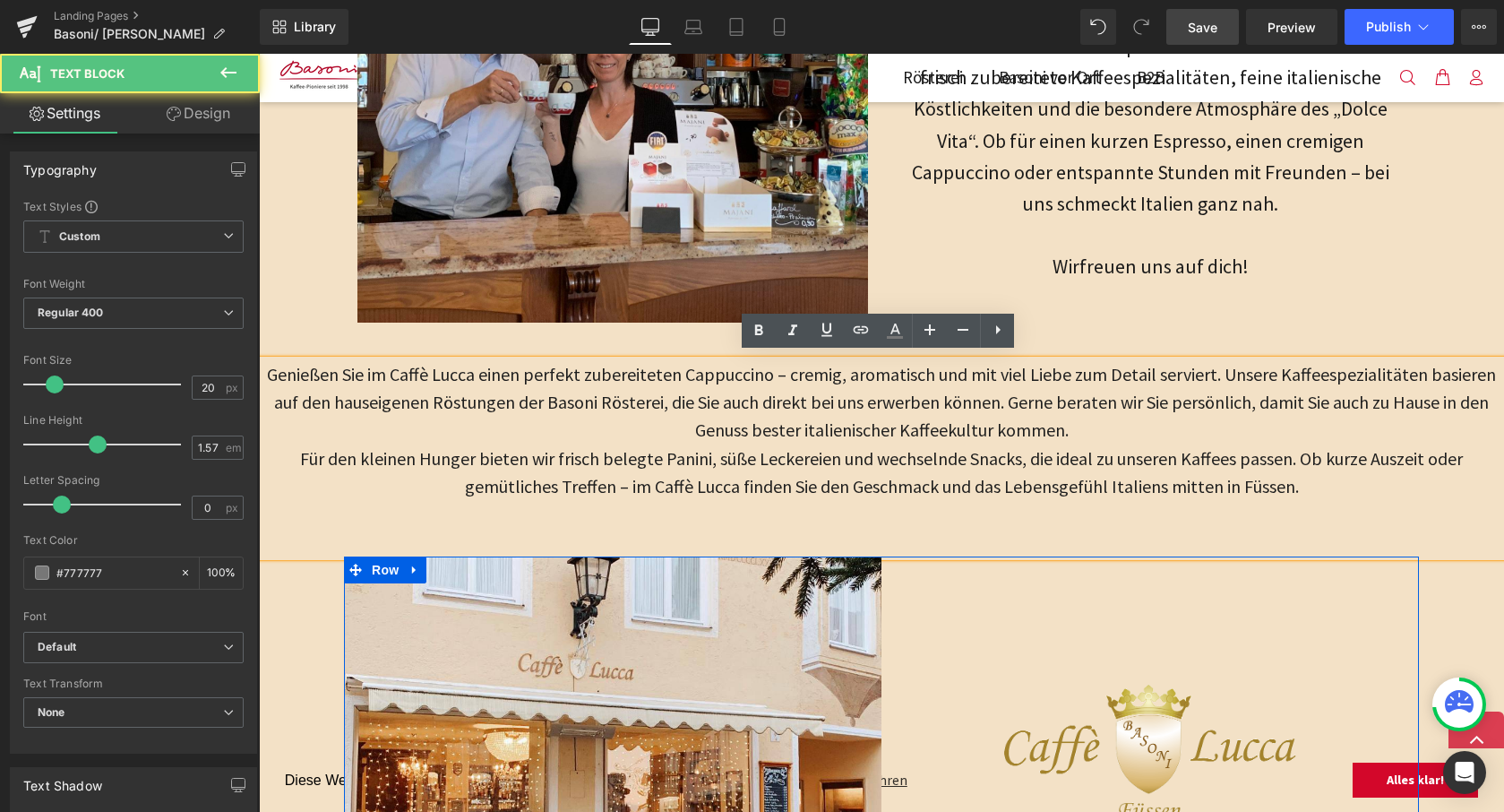
drag, startPoint x: 1270, startPoint y: 586, endPoint x: 1252, endPoint y: 584, distance: 18.1
click at [1269, 586] on div "Image Eröffnung : 2015 Betreiber : Rainer Herb Adresse : Ritterstraße 9, 87619 …" at bounding box center [1150, 825] width 537 height 537
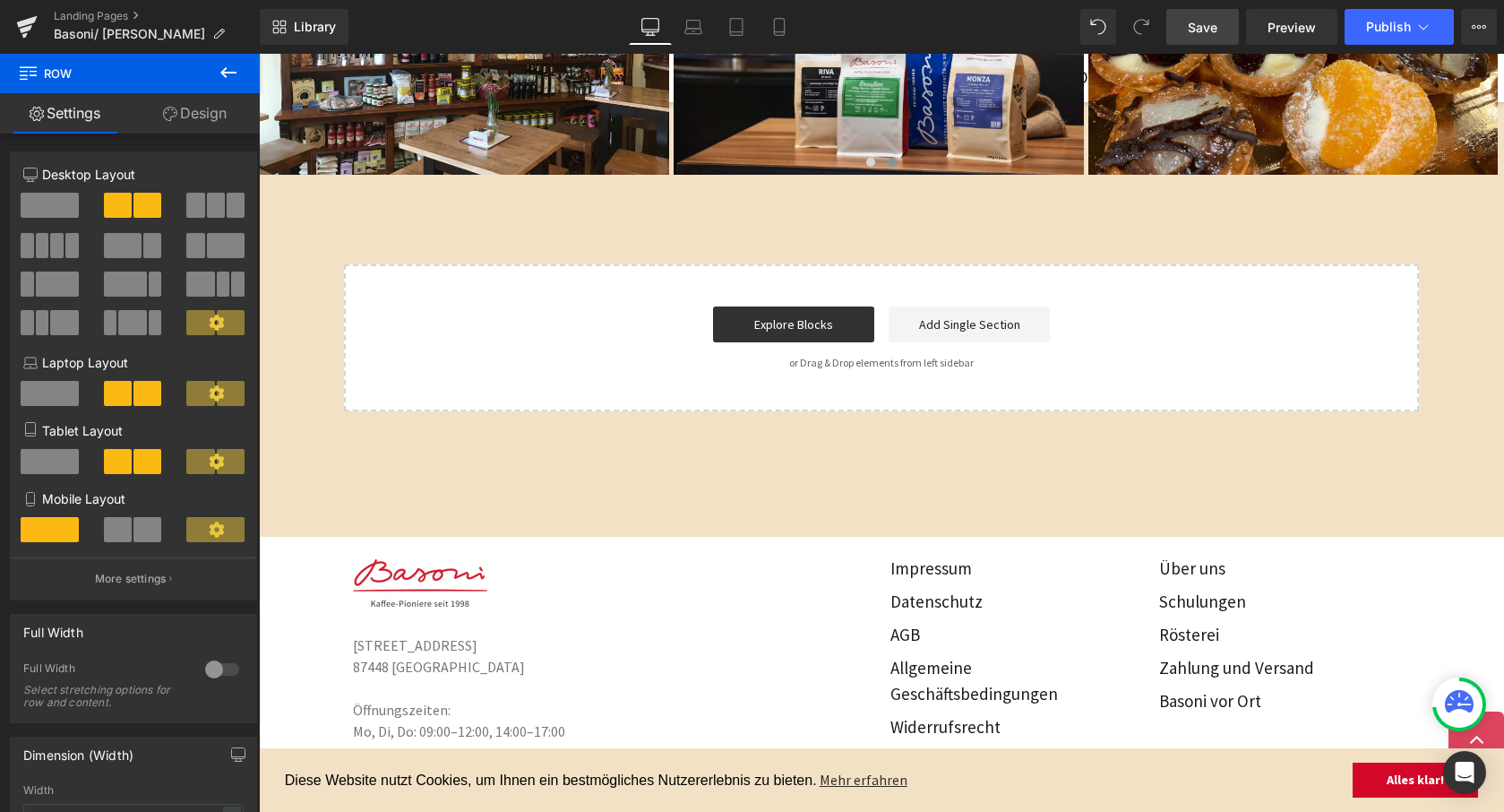
scroll to position [2067, 0]
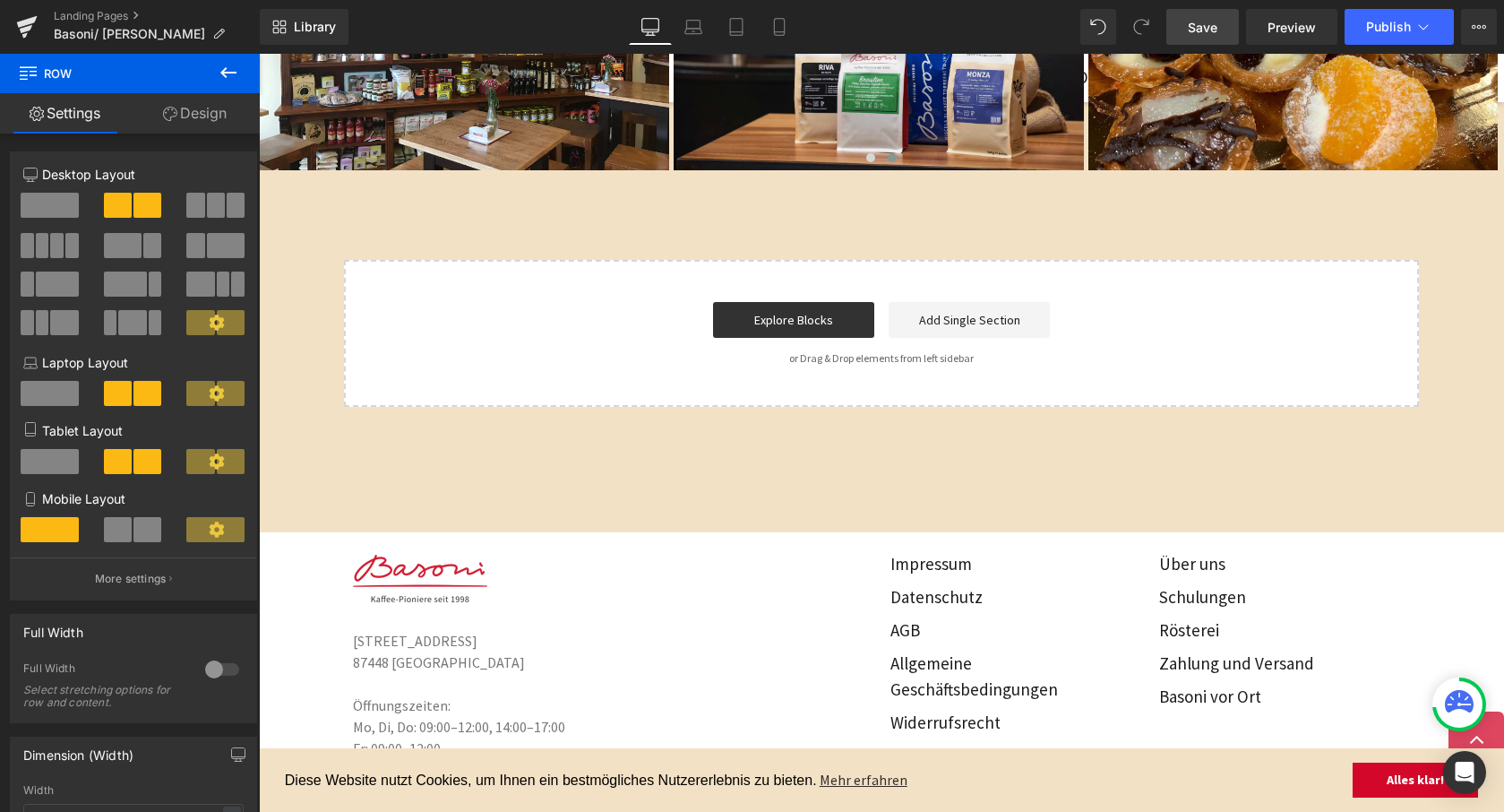
click at [219, 81] on icon at bounding box center [229, 72] width 22 height 22
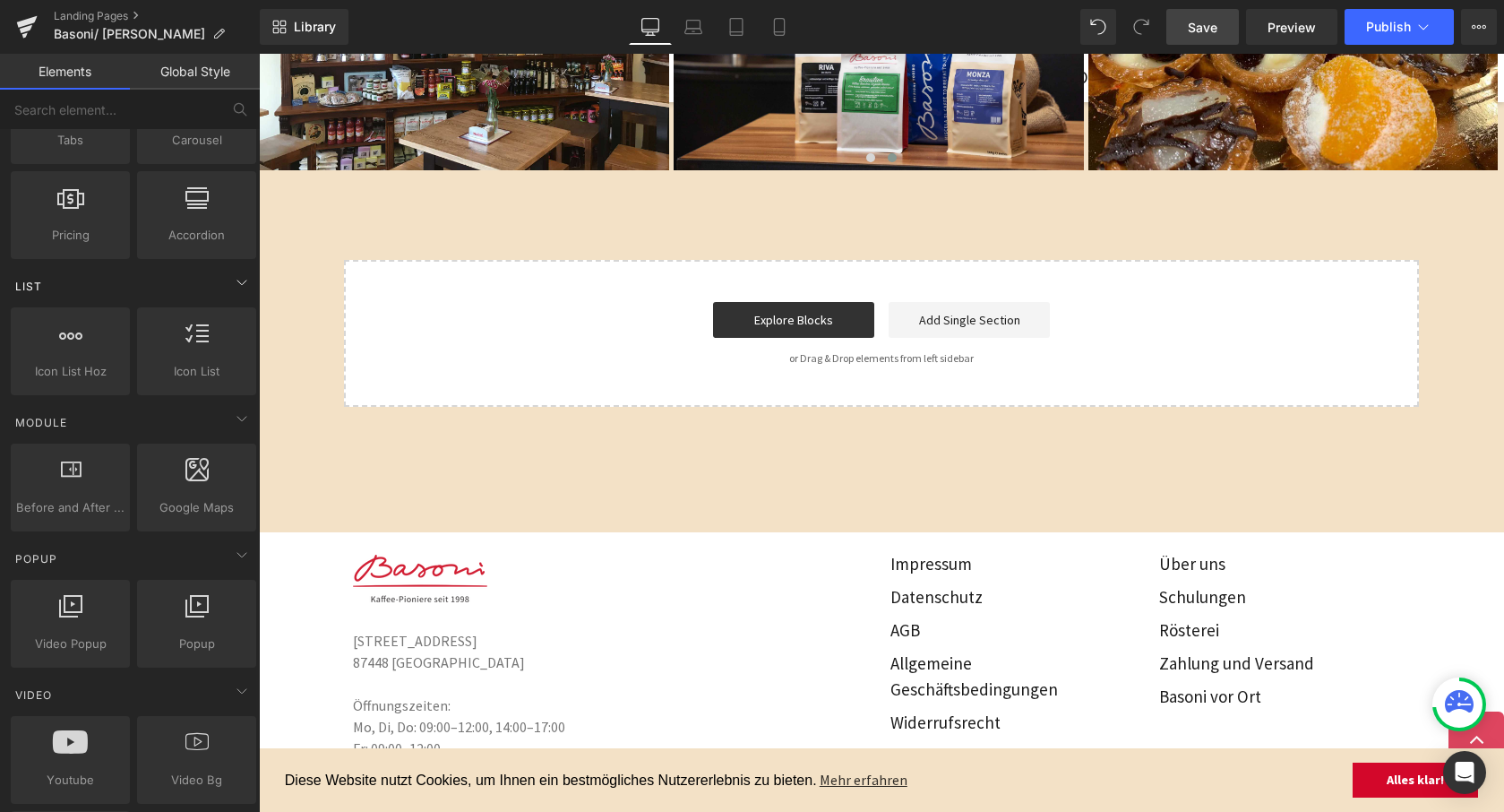
scroll to position [657, 0]
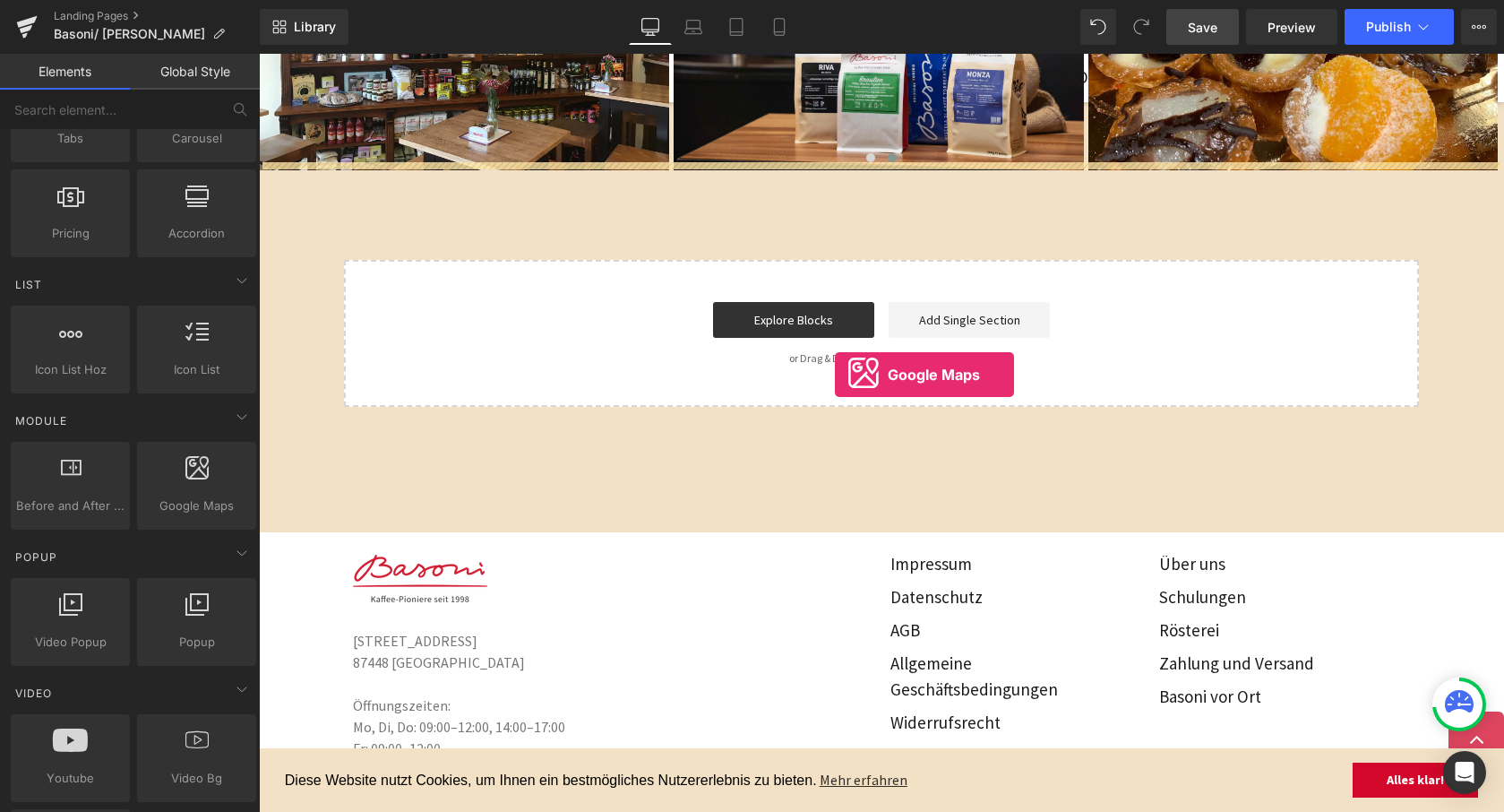
drag, startPoint x: 430, startPoint y: 530, endPoint x: 835, endPoint y: 375, distance: 433.6
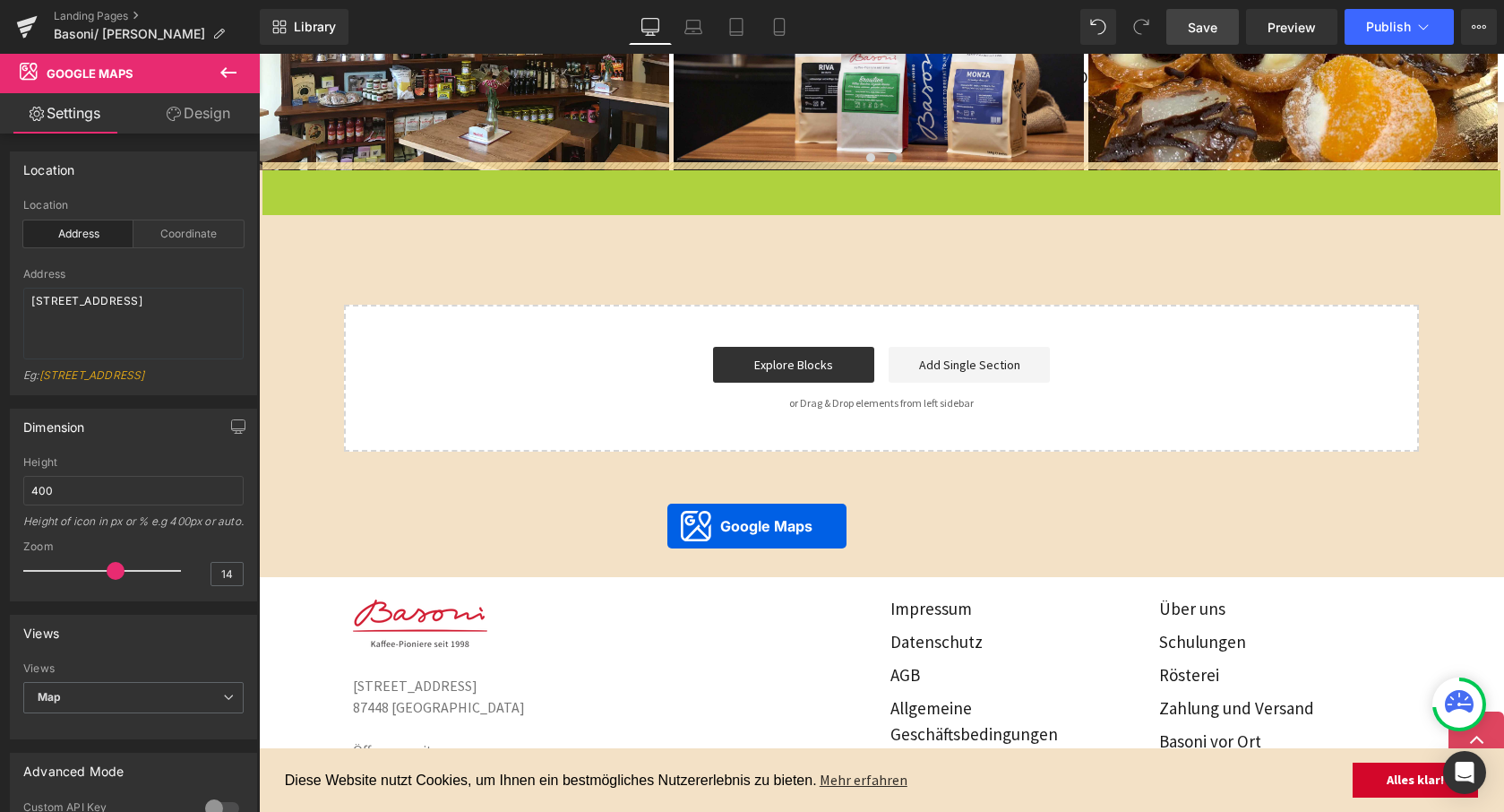
drag, startPoint x: 824, startPoint y: 182, endPoint x: 668, endPoint y: 525, distance: 376.8
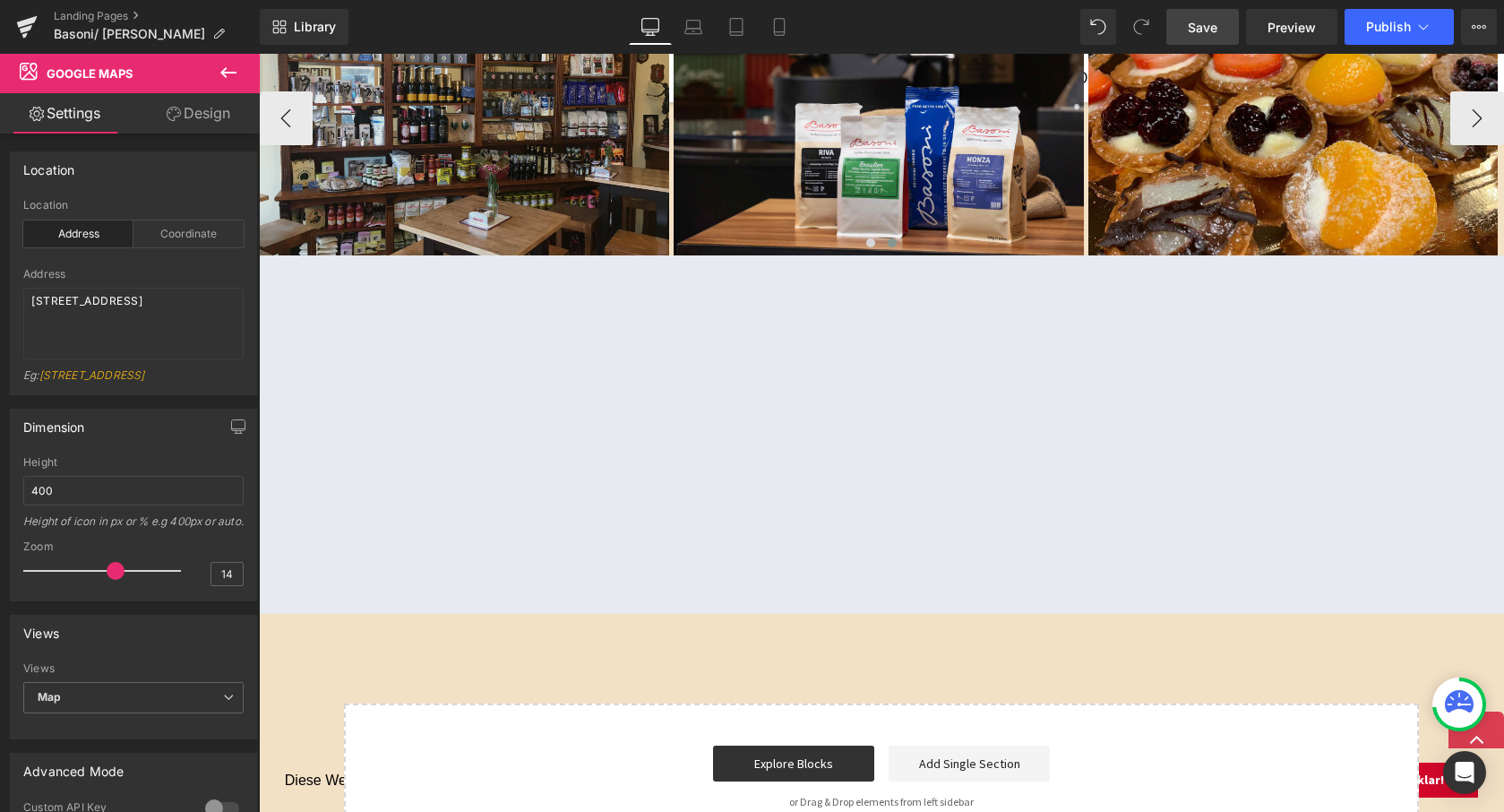
scroll to position [1927, 0]
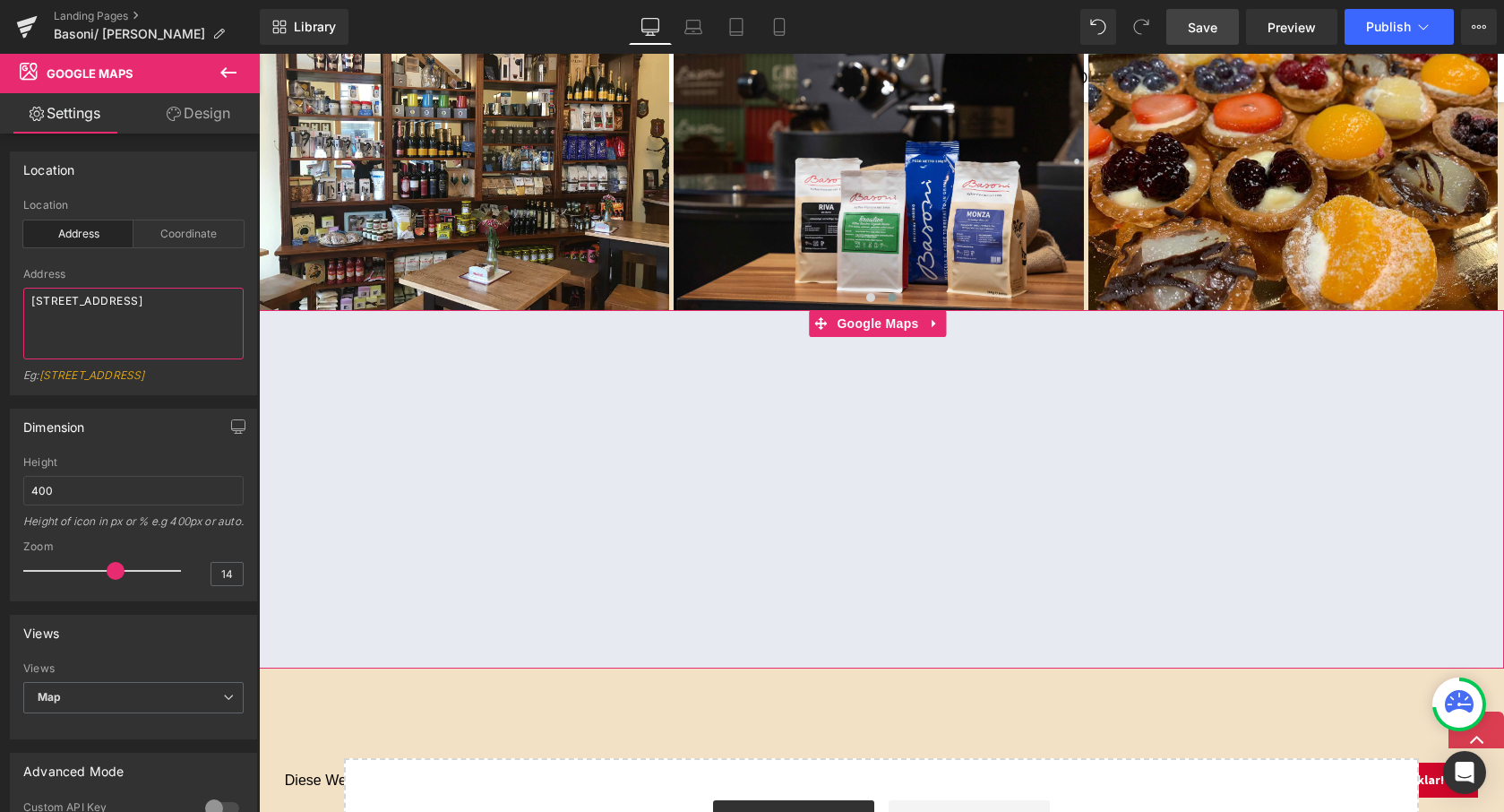
drag, startPoint x: 127, startPoint y: 321, endPoint x: -36, endPoint y: 296, distance: 164.9
click at [0, 296] on html "Google Maps You are previewing how the will restyle your page. You can not edit…" at bounding box center [752, 406] width 1504 height 812
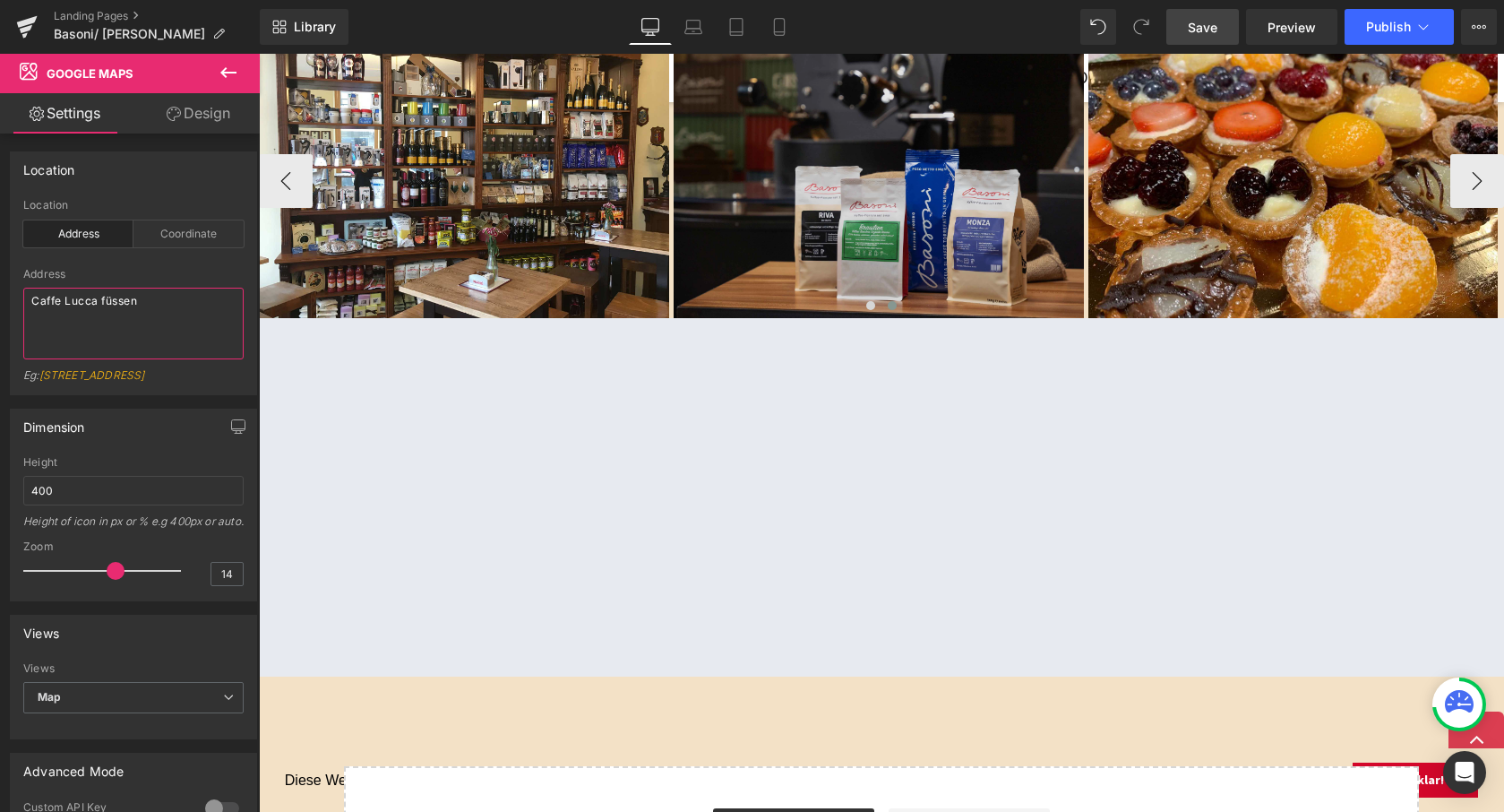
scroll to position [1928, 0]
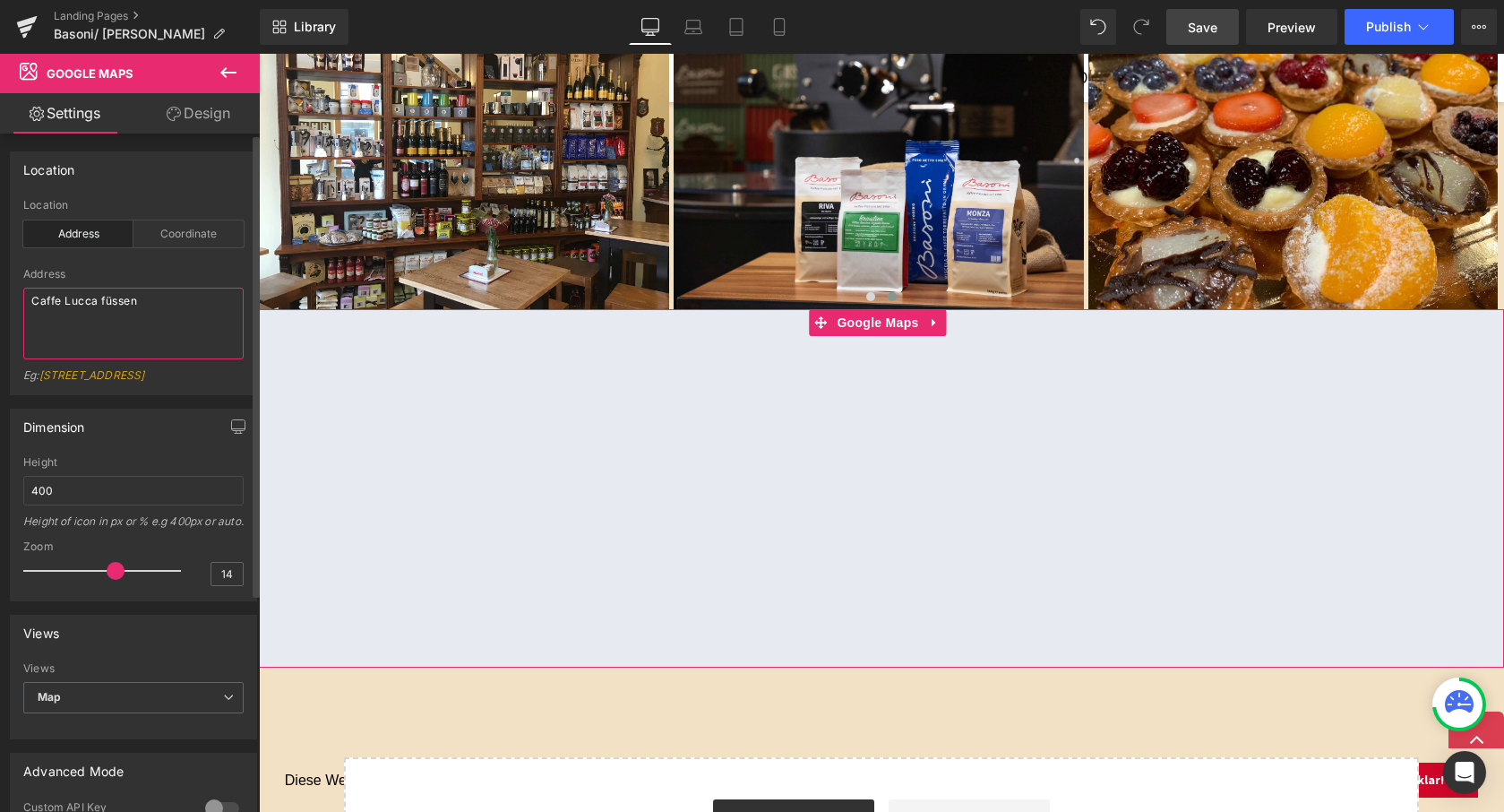
type textarea "Caffe Lucca füssen"
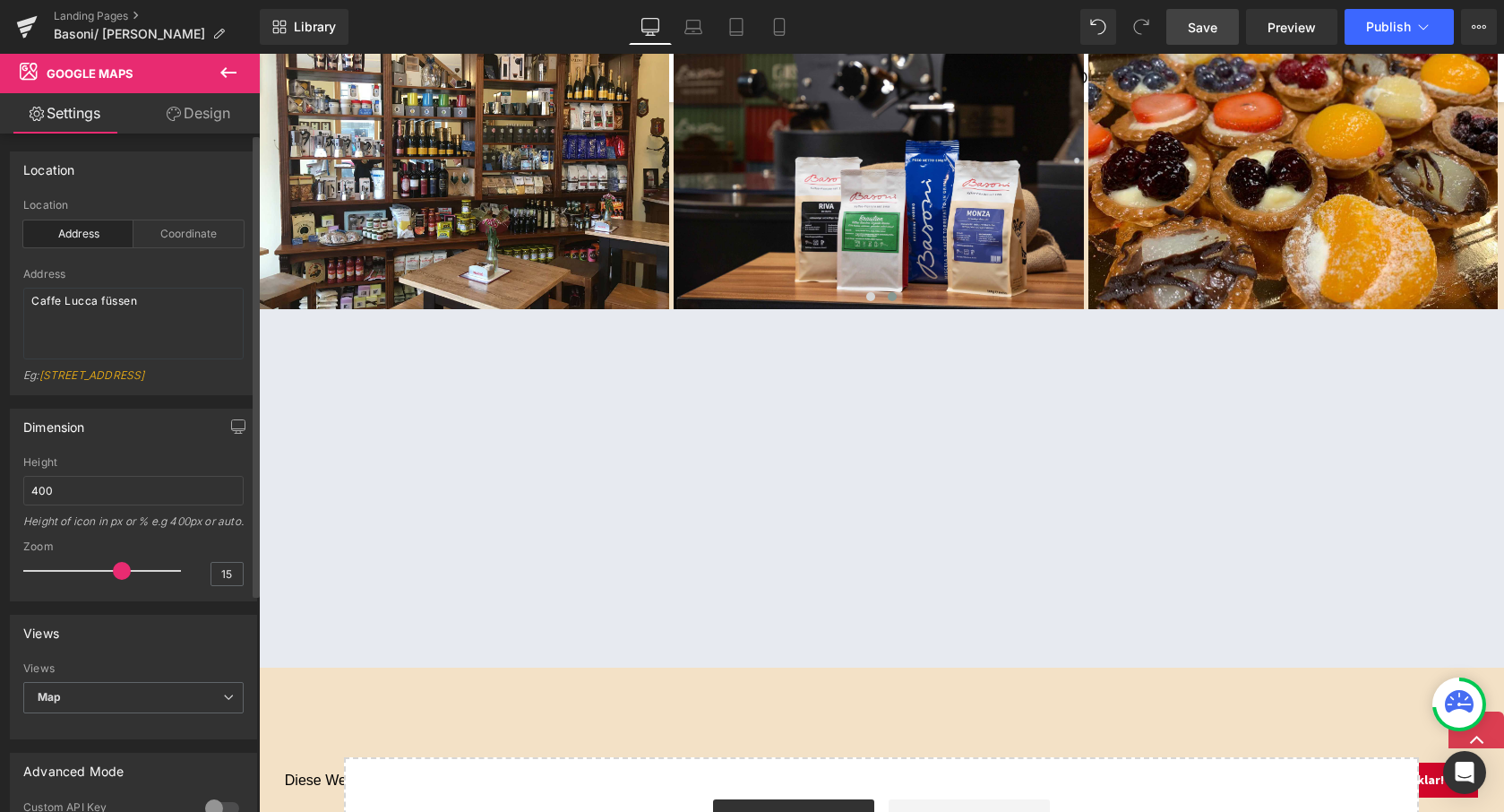
type input "14"
click at [107, 580] on span at bounding box center [116, 571] width 18 height 18
click at [69, 505] on input "400" at bounding box center [134, 490] width 220 height 30
click at [98, 540] on div "Height of icon in px or % e.g 400px or auto." at bounding box center [134, 527] width 220 height 26
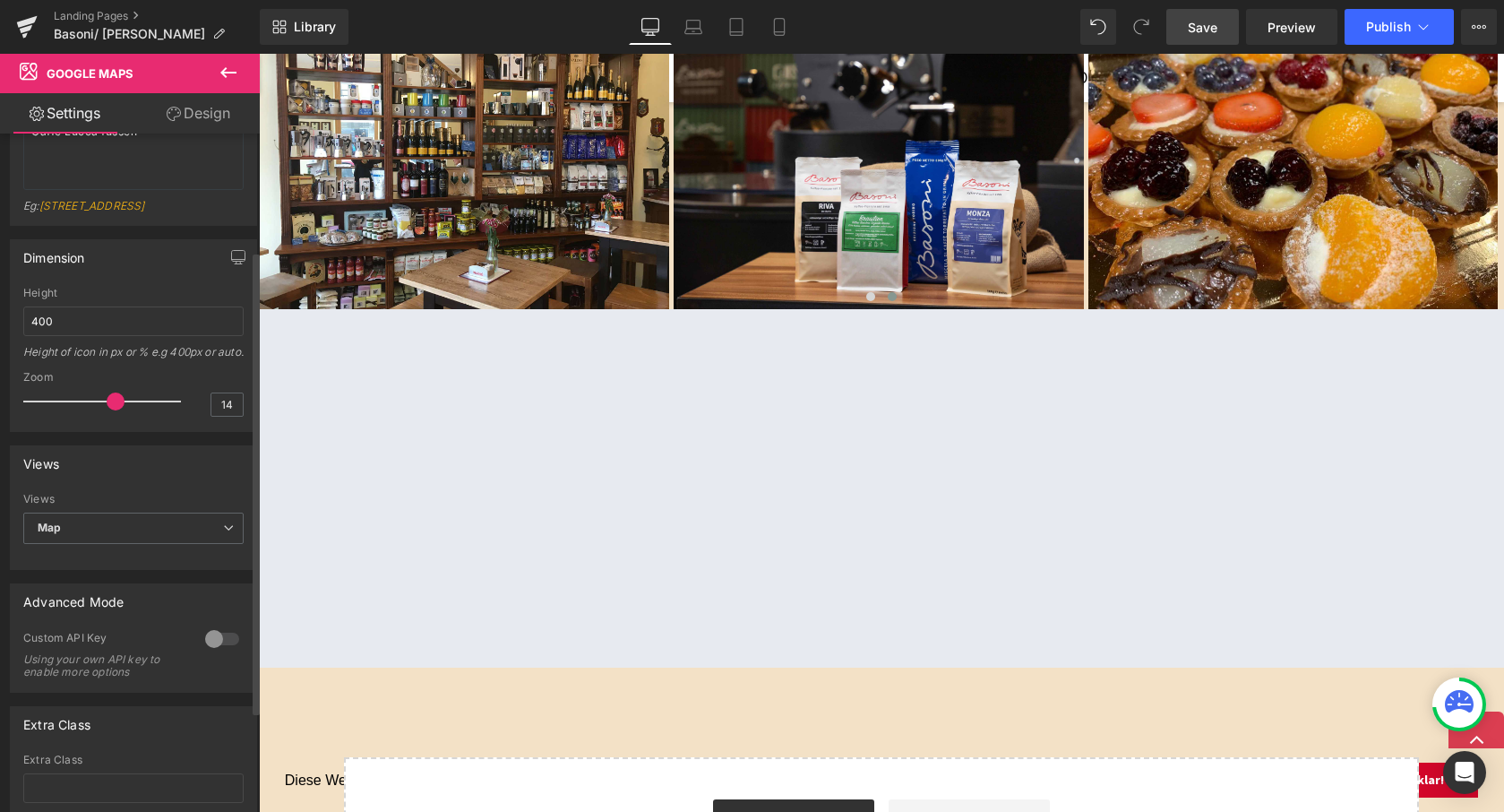
scroll to position [171, 0]
click at [117, 542] on span "Map" at bounding box center [134, 526] width 220 height 32
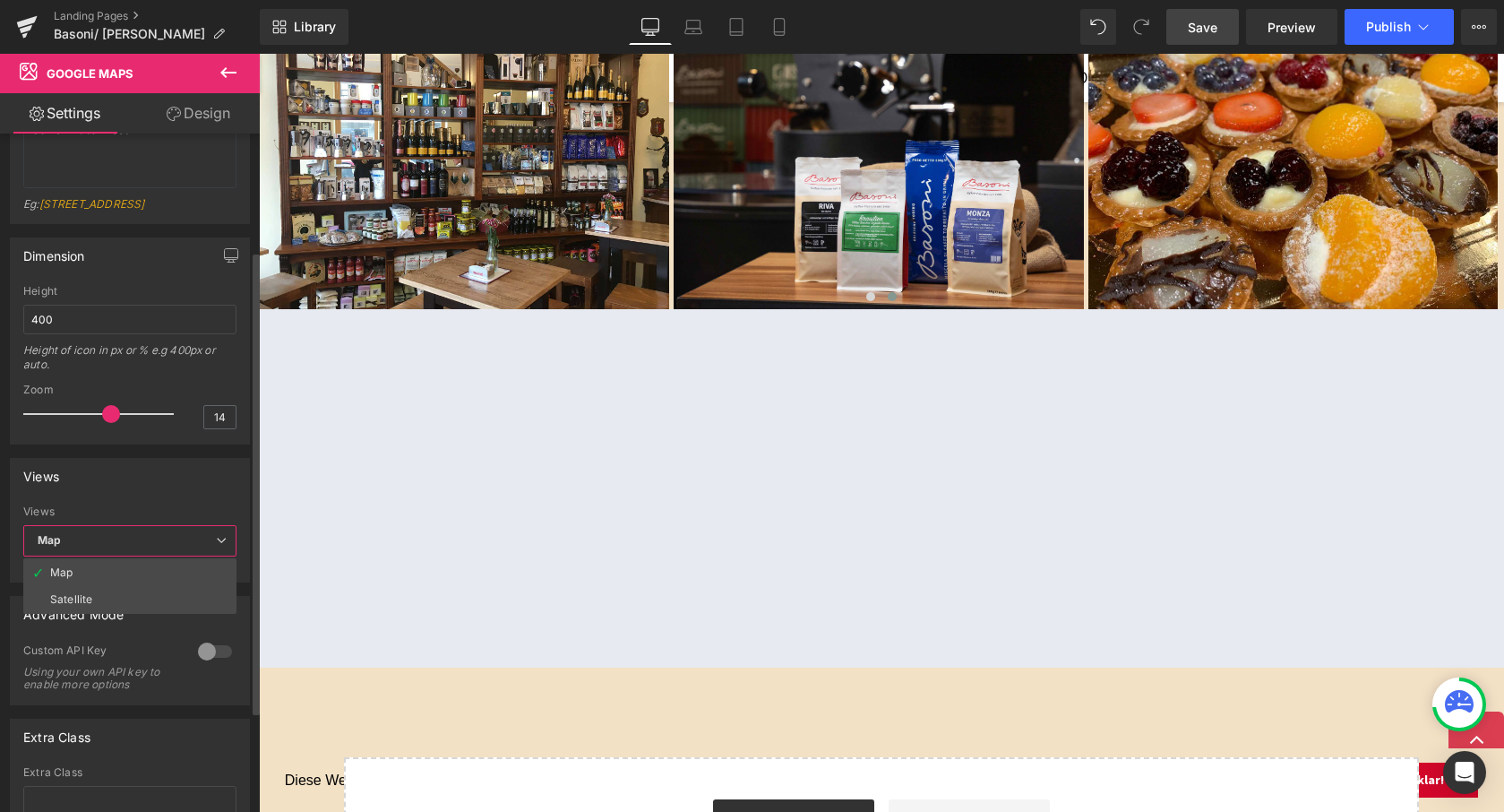
click at [88, 606] on div "Satellite" at bounding box center [71, 600] width 42 height 13
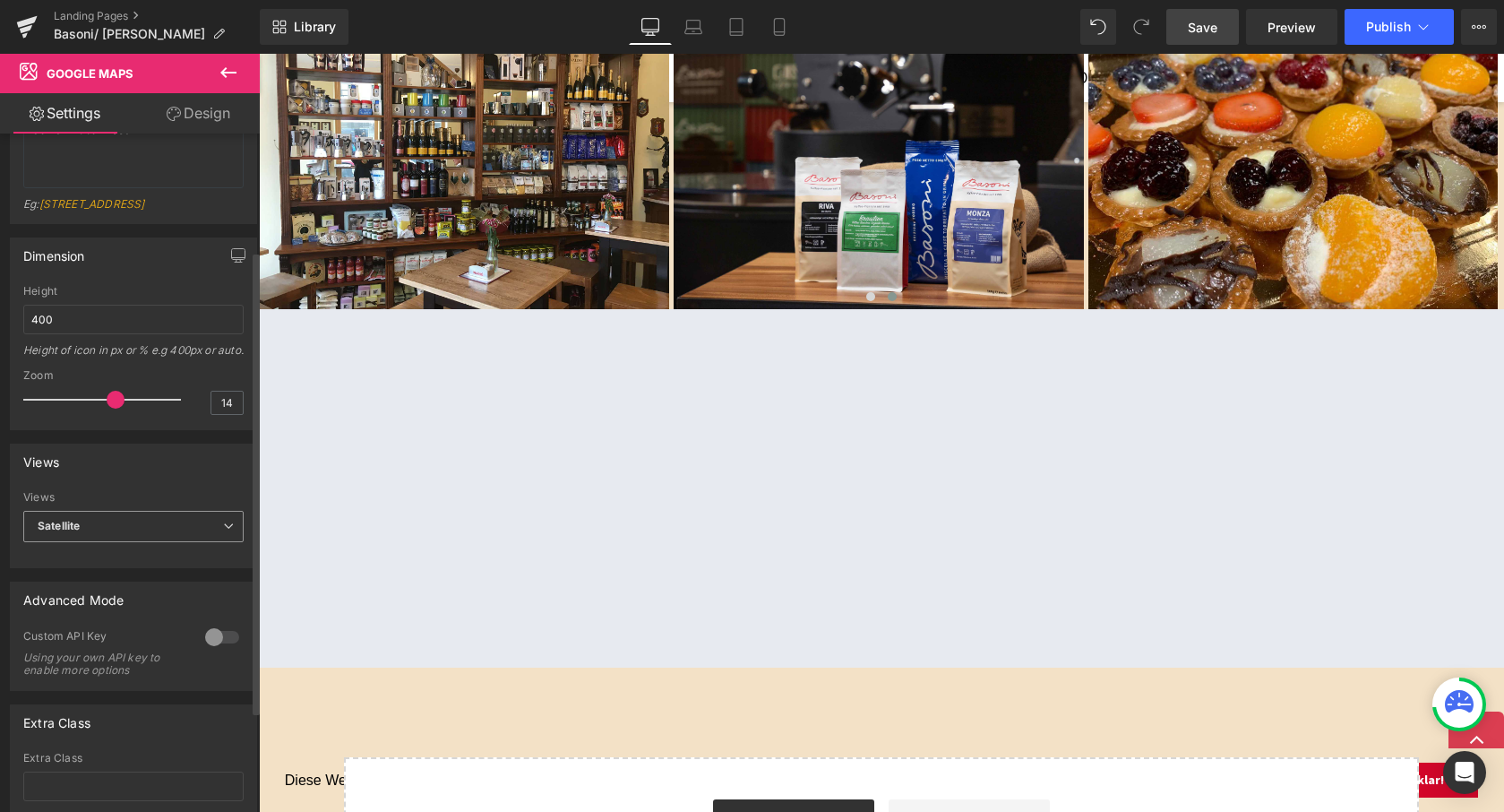
click at [97, 542] on span "Satellite" at bounding box center [134, 526] width 220 height 32
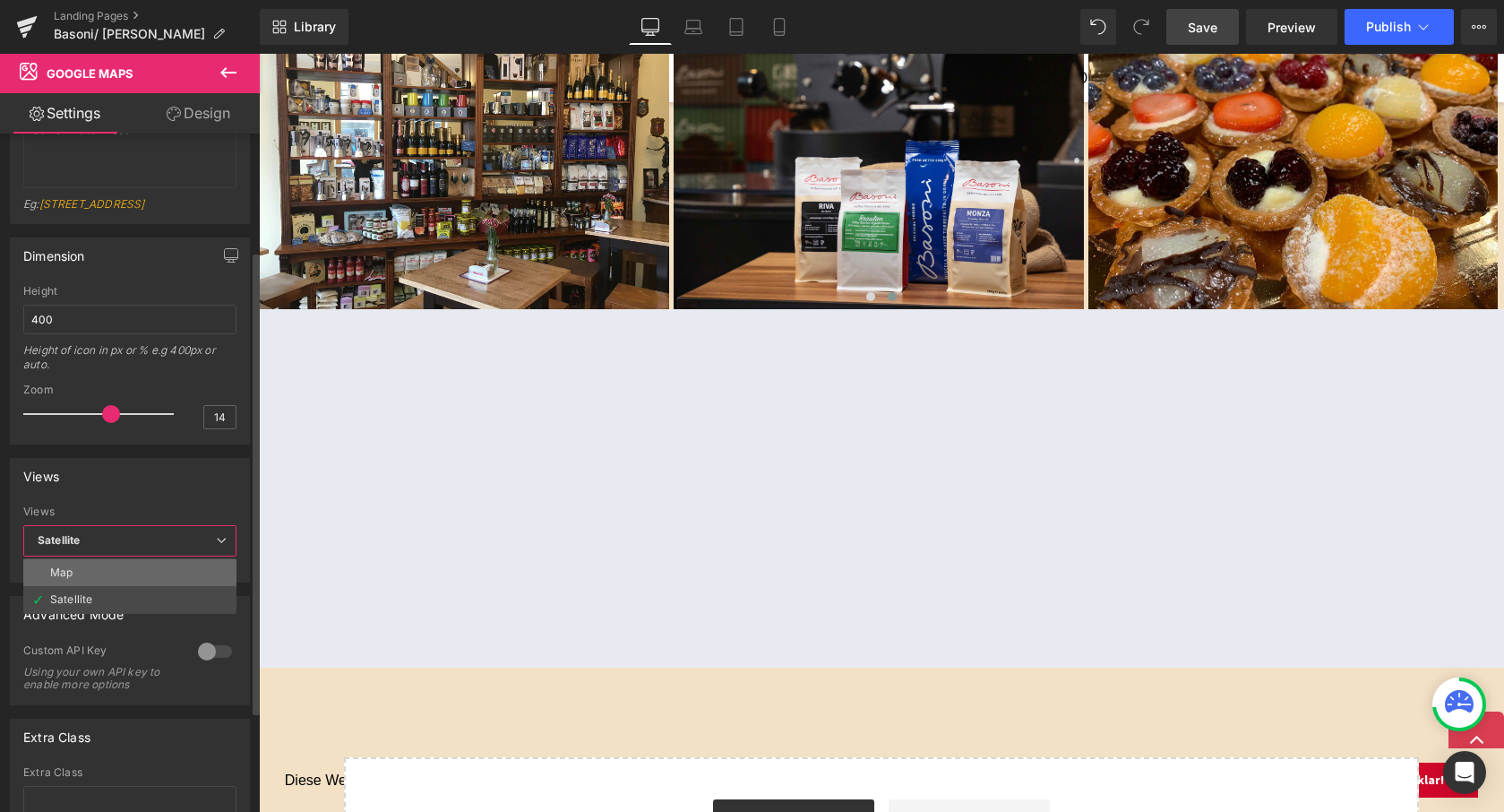
click at [79, 580] on li "Map" at bounding box center [130, 573] width 213 height 27
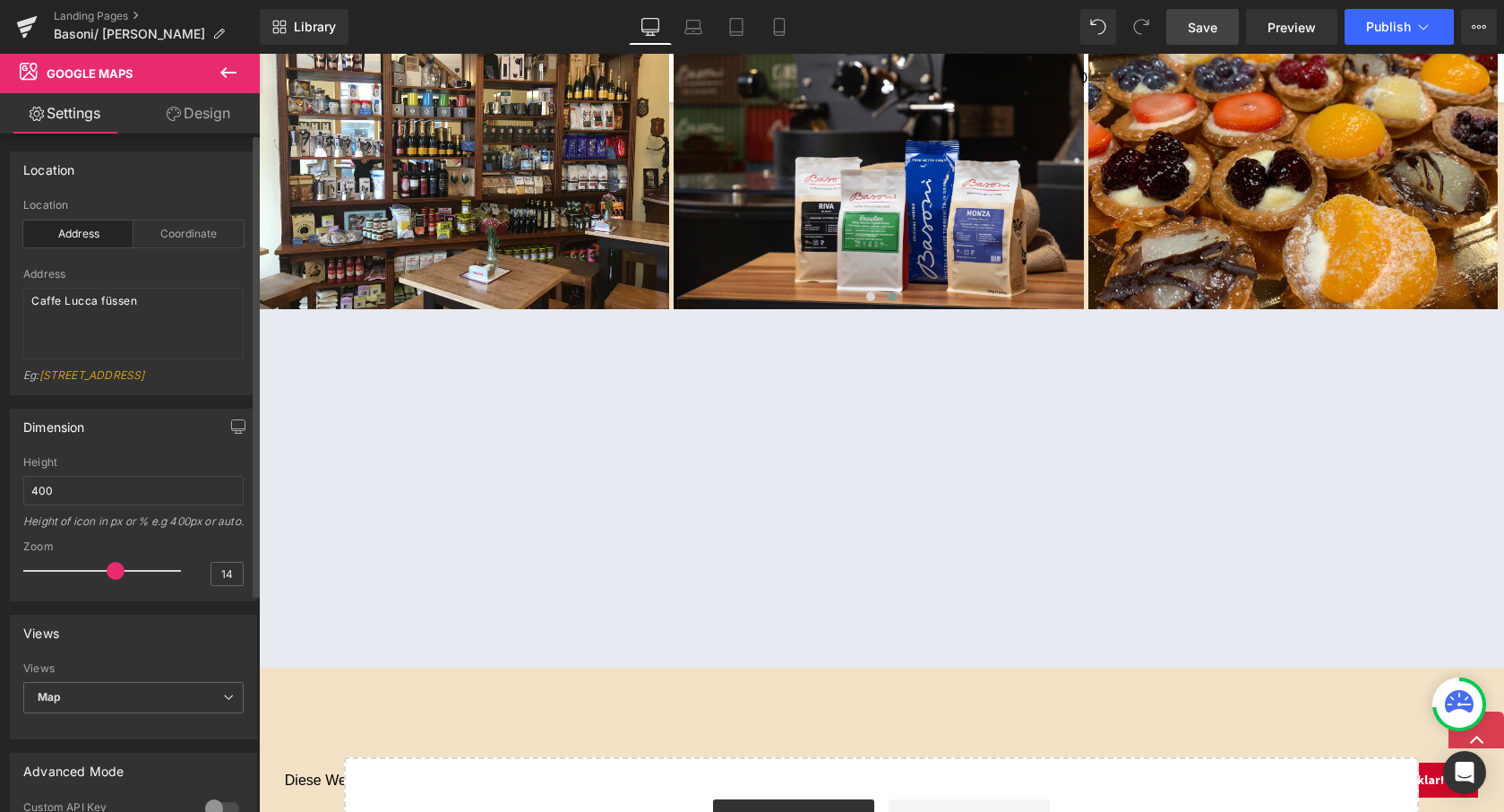
scroll to position [0, 0]
click at [224, 86] on button at bounding box center [228, 74] width 62 height 40
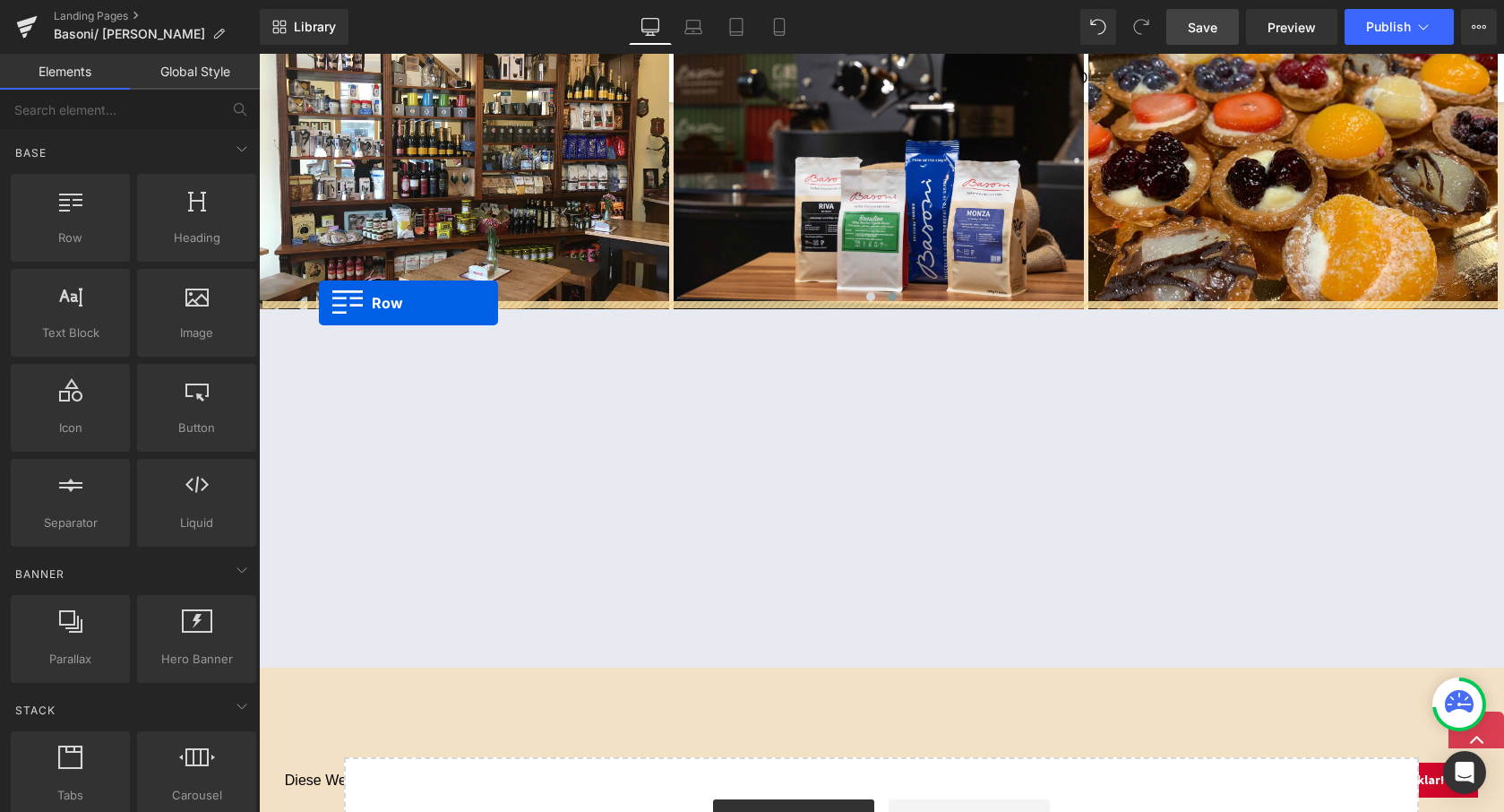
drag, startPoint x: 339, startPoint y: 265, endPoint x: 319, endPoint y: 303, distance: 42.9
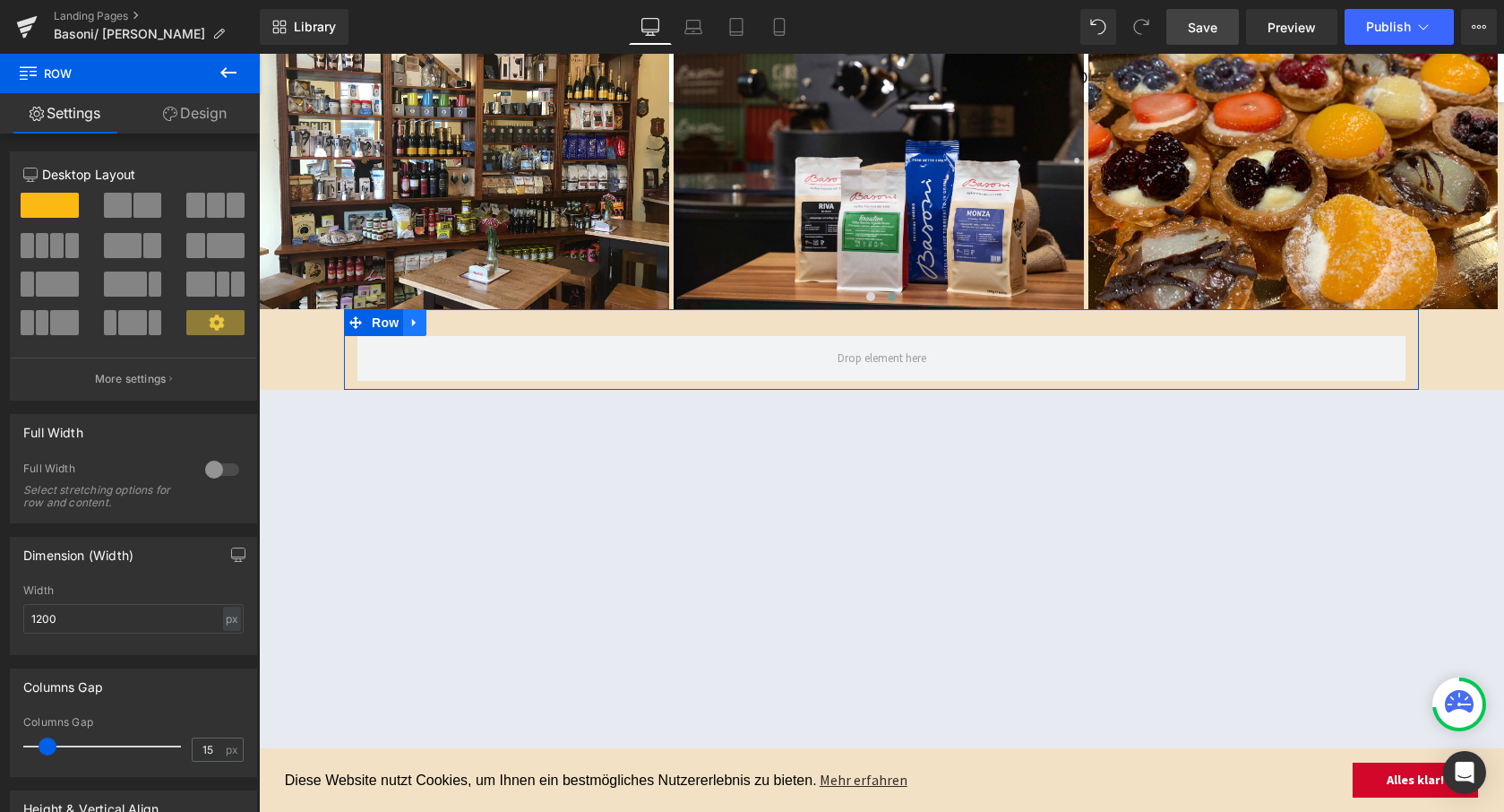
click at [408, 315] on icon at bounding box center [415, 322] width 13 height 14
click at [467, 318] on link at bounding box center [462, 322] width 23 height 27
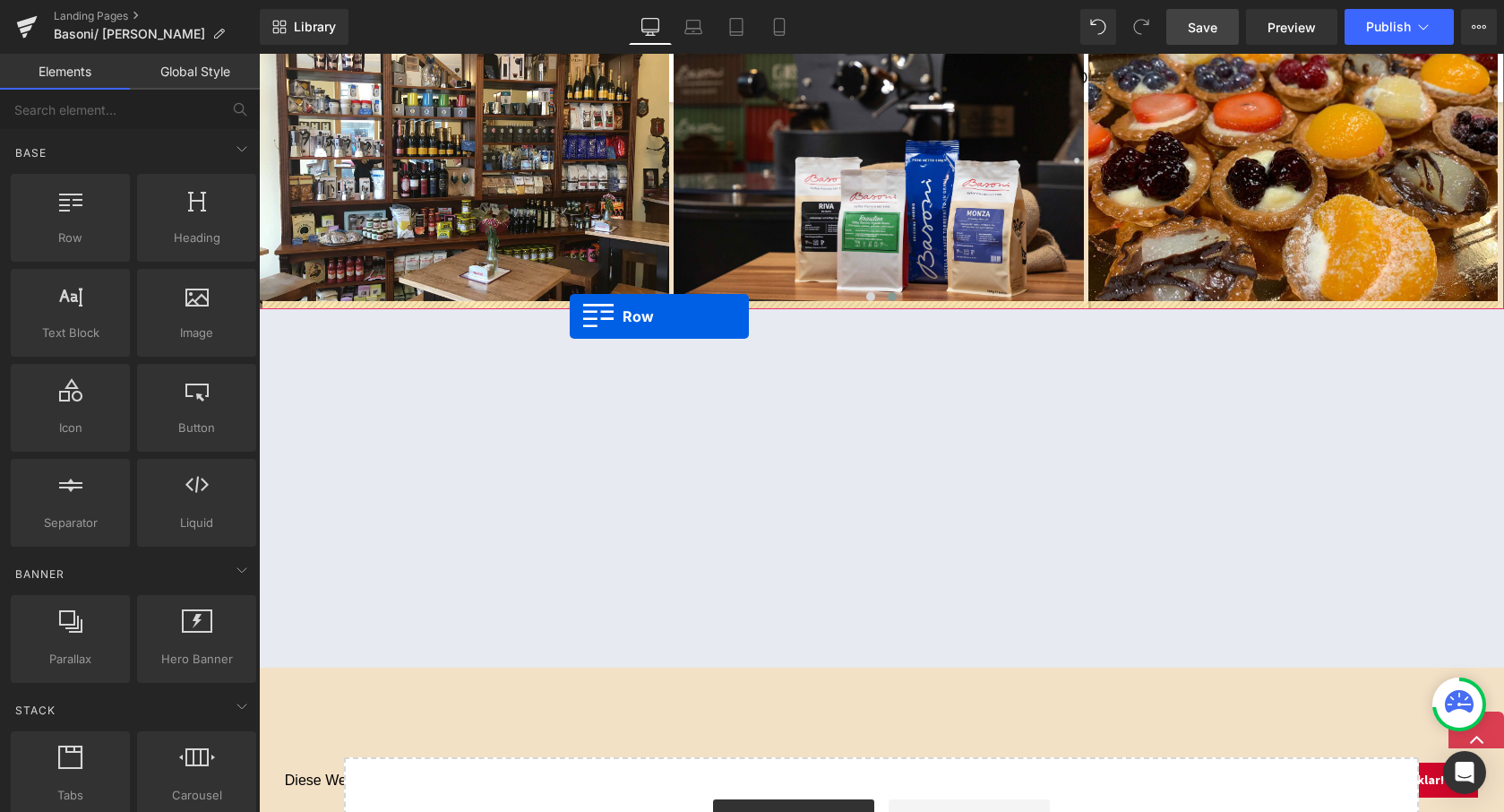
drag, startPoint x: 434, startPoint y: 294, endPoint x: 570, endPoint y: 316, distance: 137.8
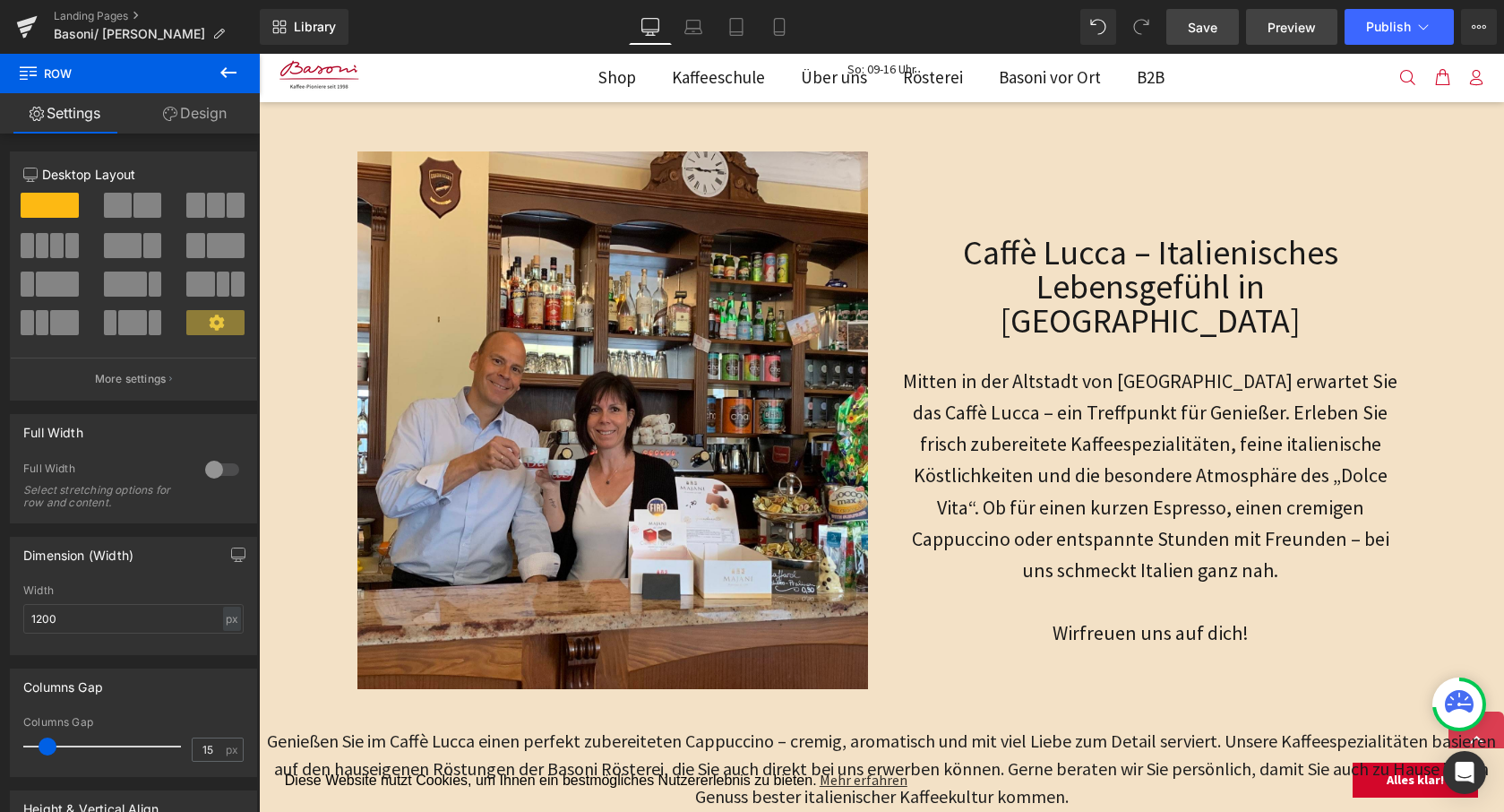
scroll to position [471, 0]
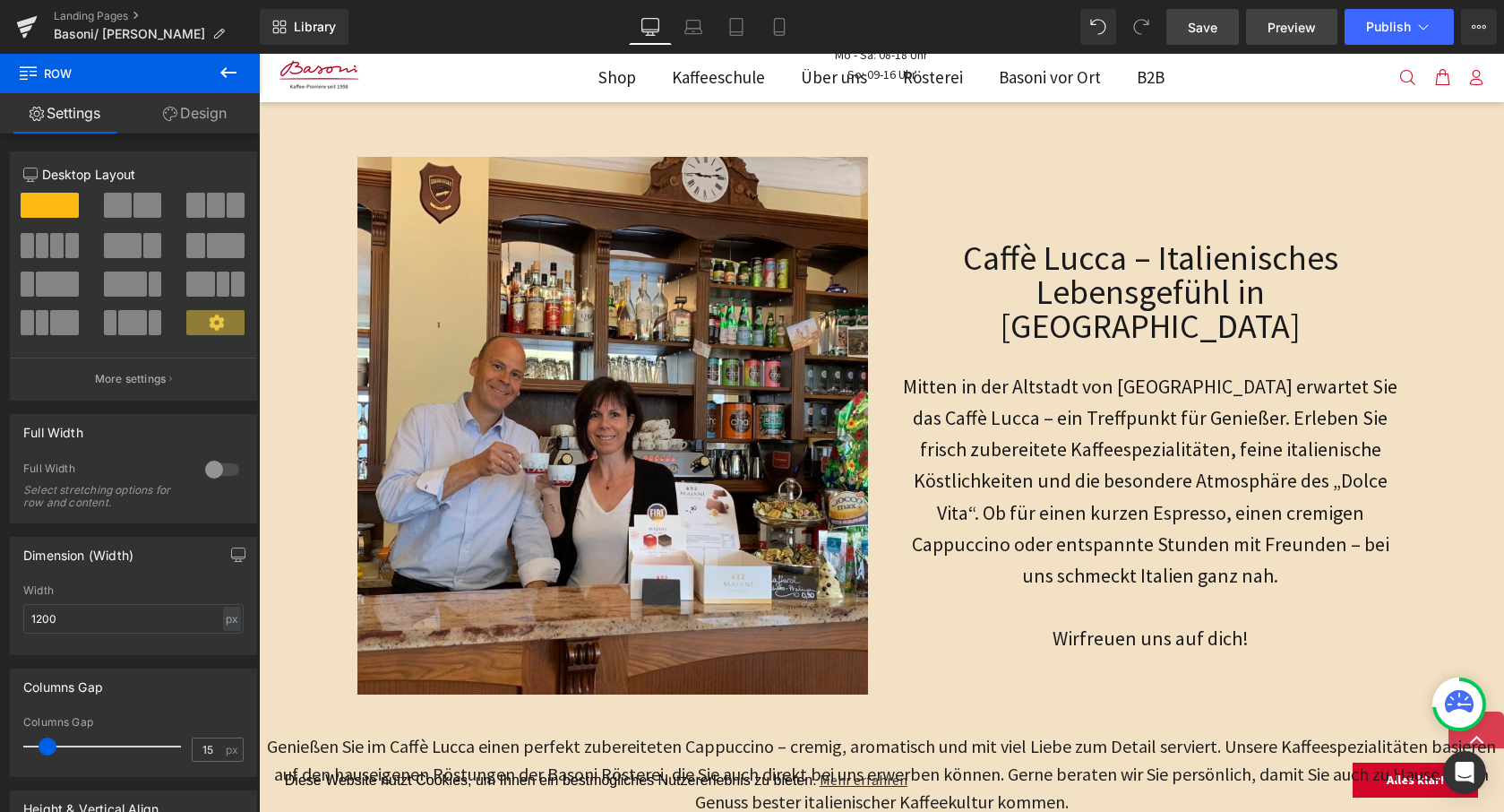
click at [1273, 21] on span "Preview" at bounding box center [1292, 27] width 49 height 19
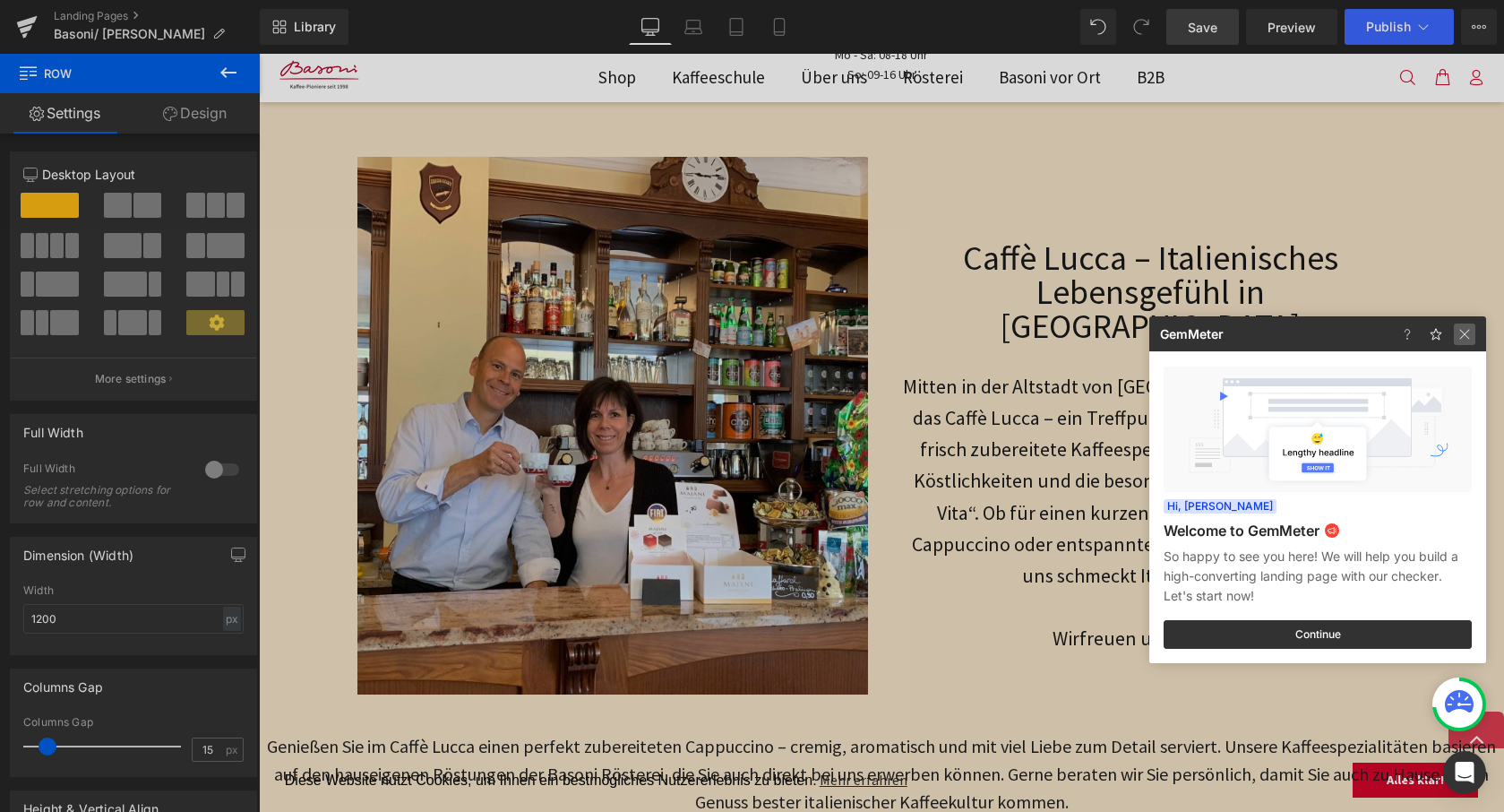
click at [1458, 335] on img at bounding box center [1465, 334] width 22 height 22
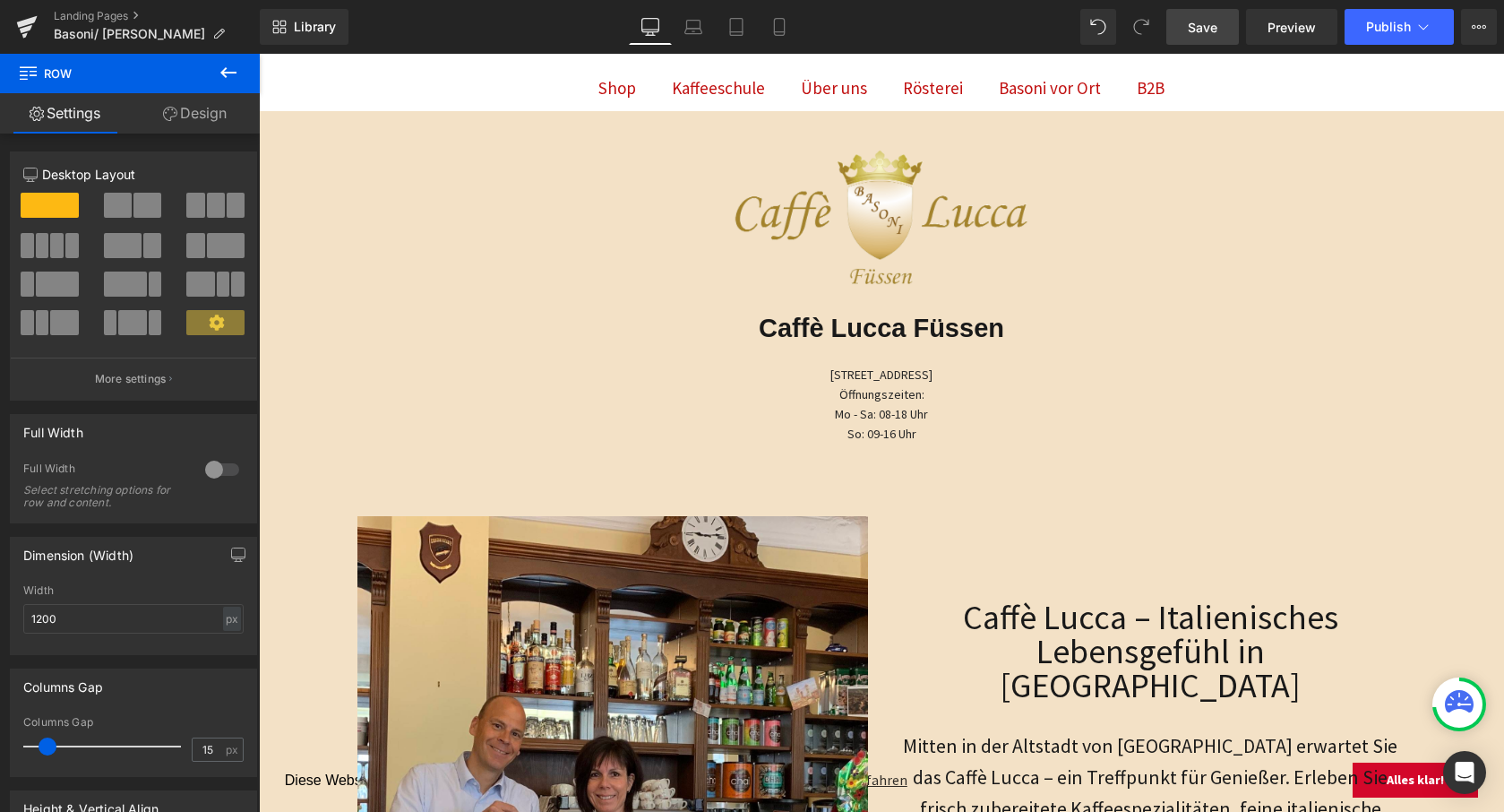
scroll to position [126, 0]
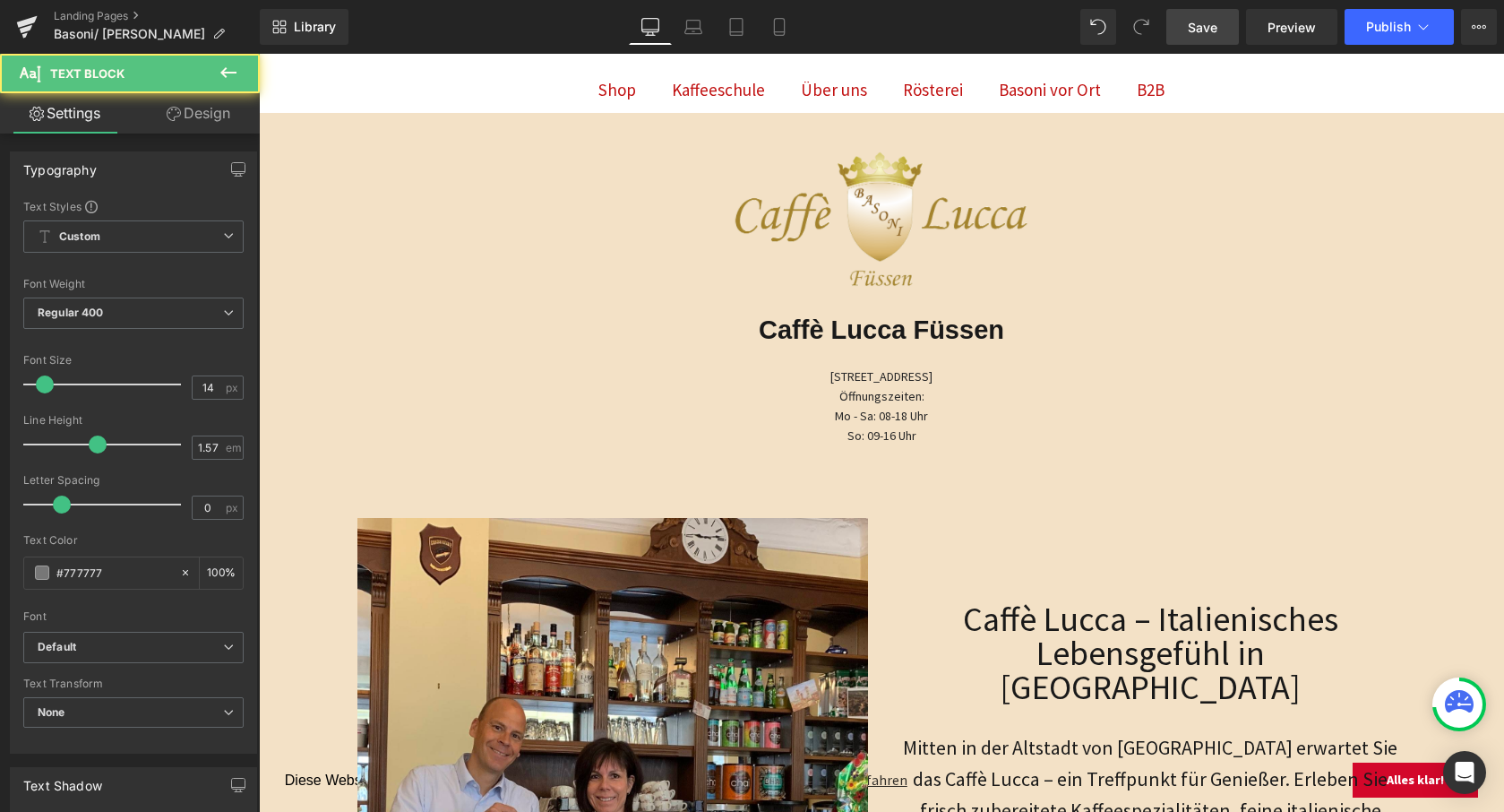
click at [893, 407] on span "Mo - Sa: 08-18 Uhr" at bounding box center [881, 415] width 93 height 16
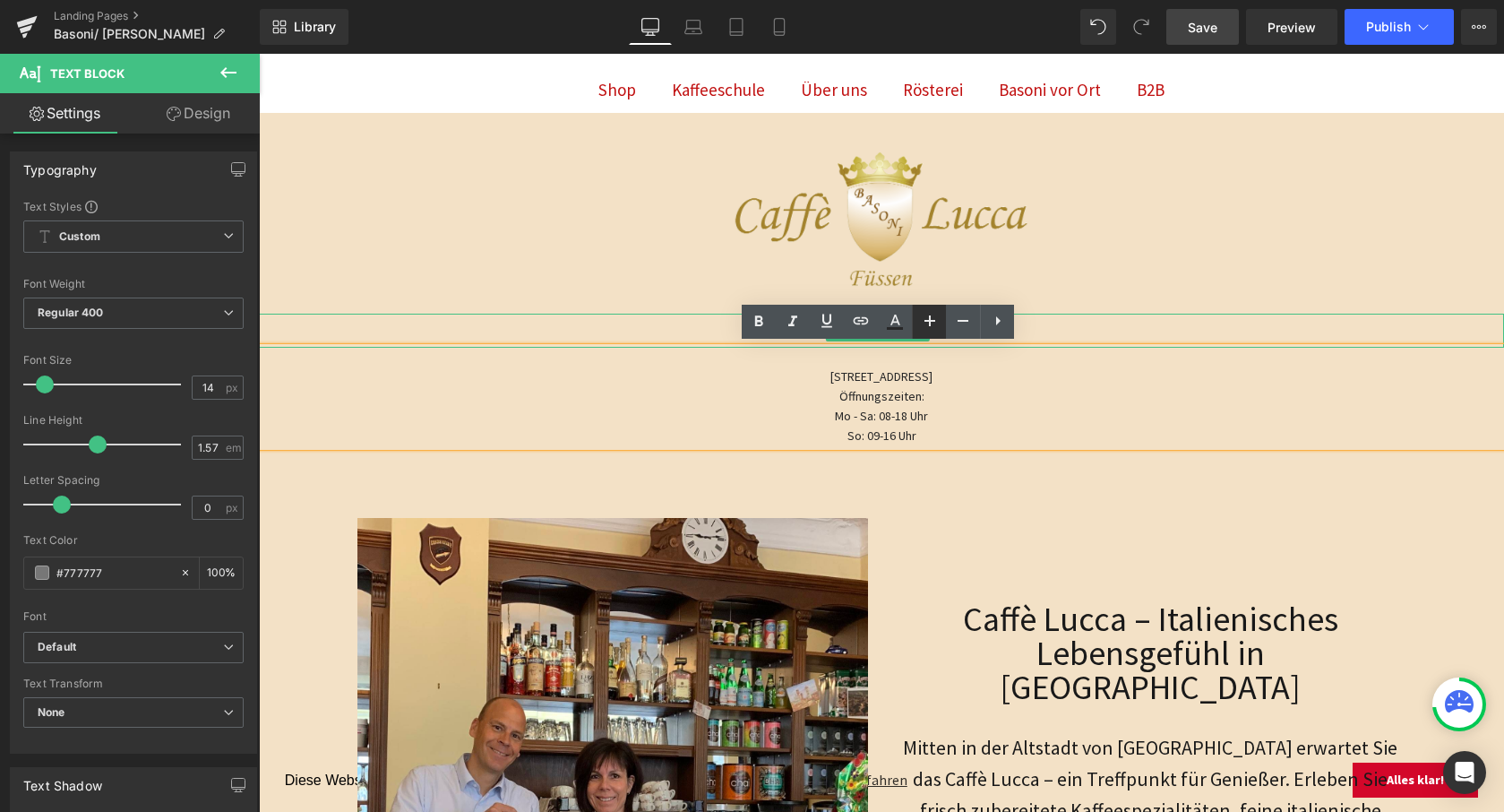
click at [931, 319] on icon at bounding box center [930, 321] width 11 height 11
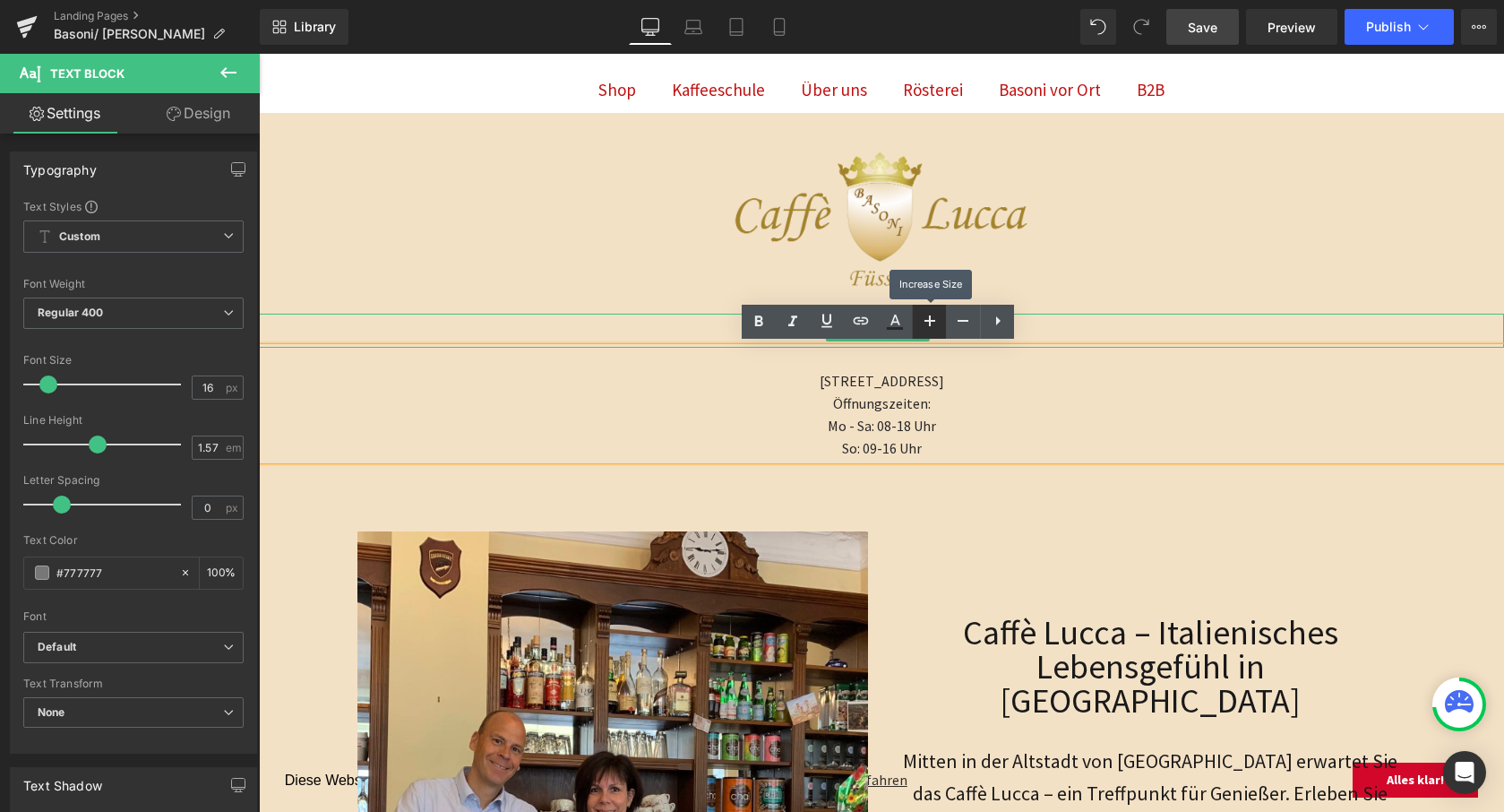
click at [931, 319] on icon at bounding box center [930, 321] width 11 height 11
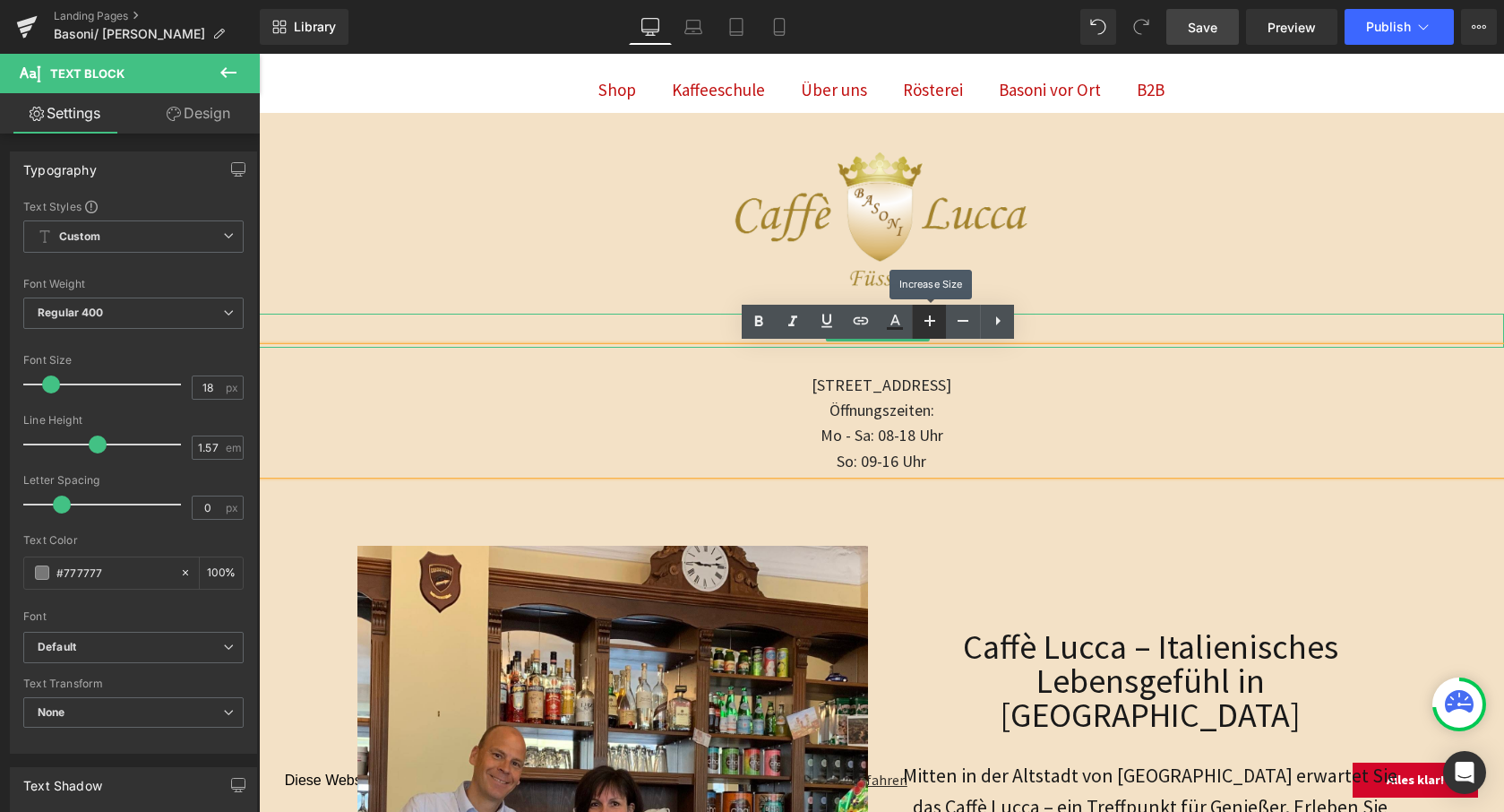
click at [931, 319] on icon at bounding box center [930, 321] width 11 height 11
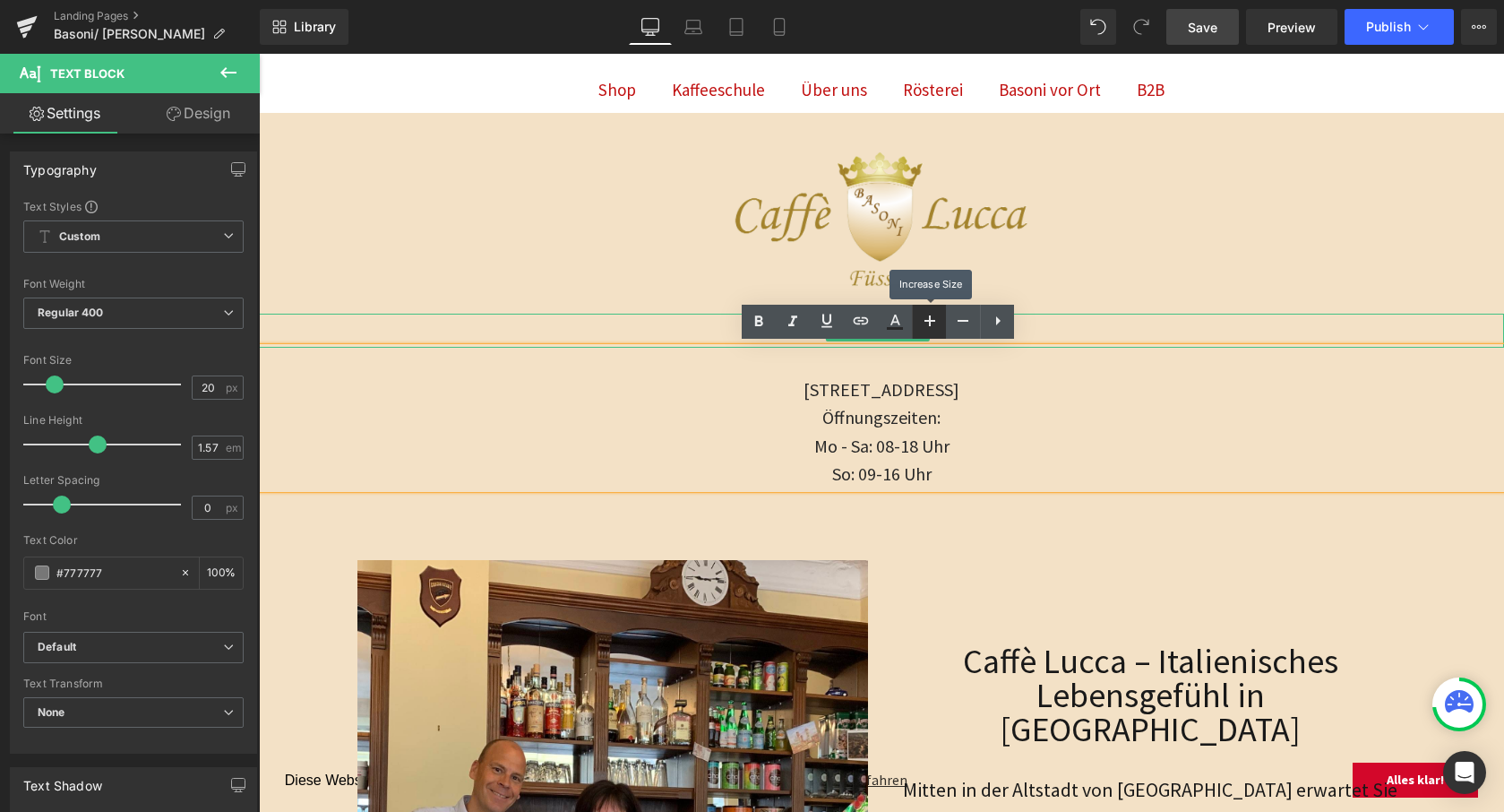
click at [931, 319] on icon at bounding box center [930, 321] width 11 height 11
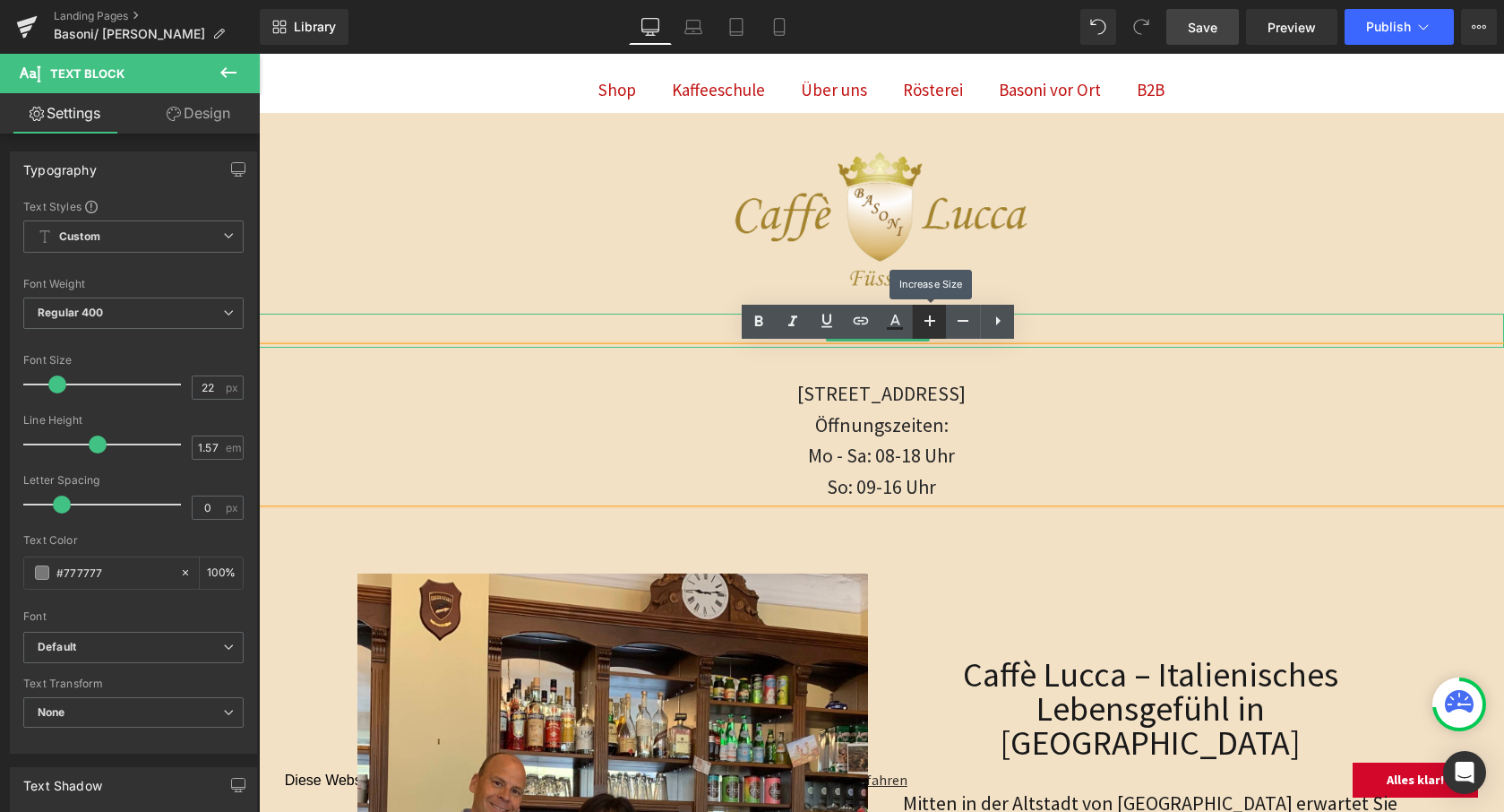
click at [931, 319] on icon at bounding box center [930, 321] width 11 height 11
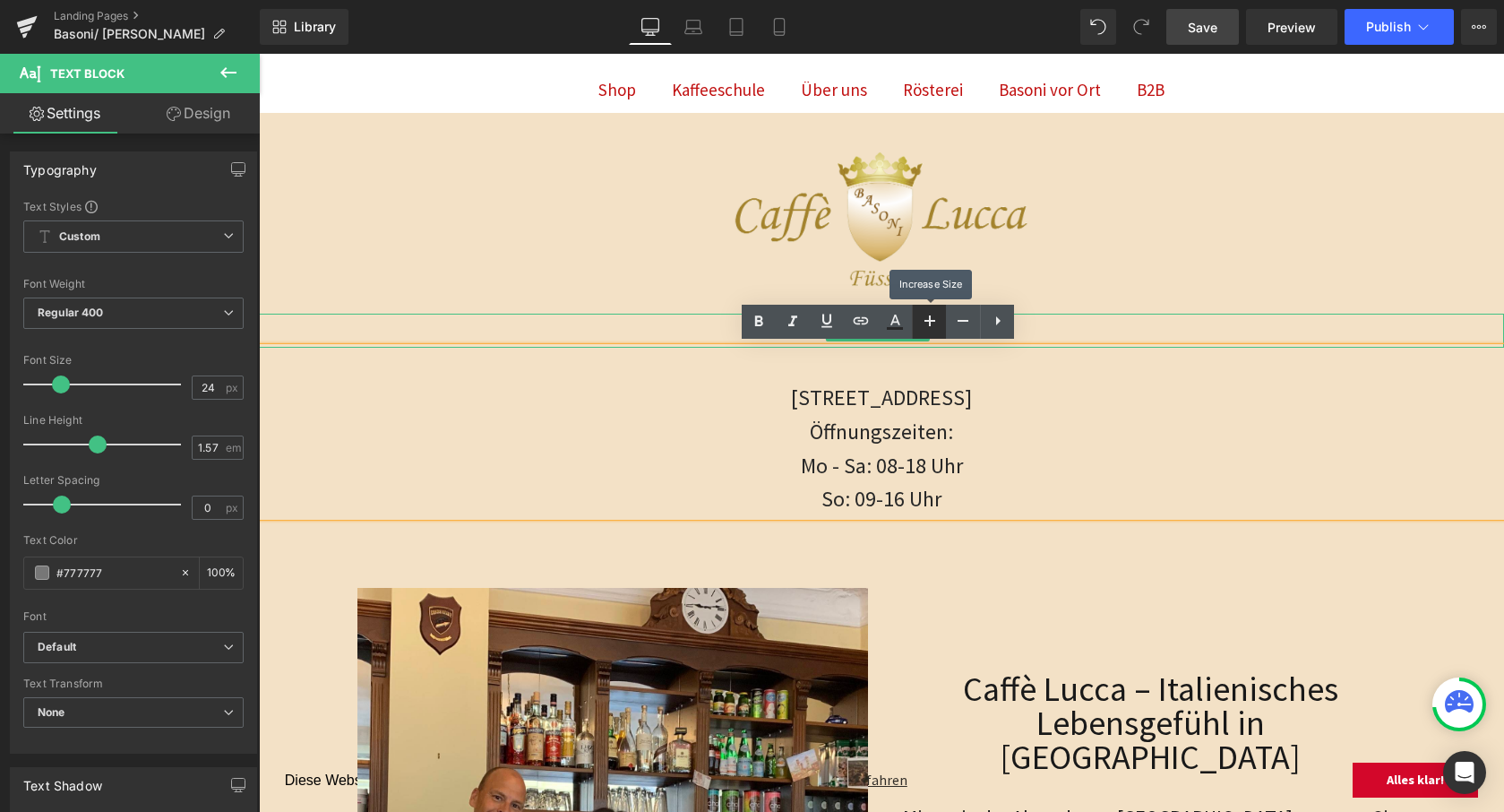
click at [931, 319] on icon at bounding box center [930, 321] width 11 height 11
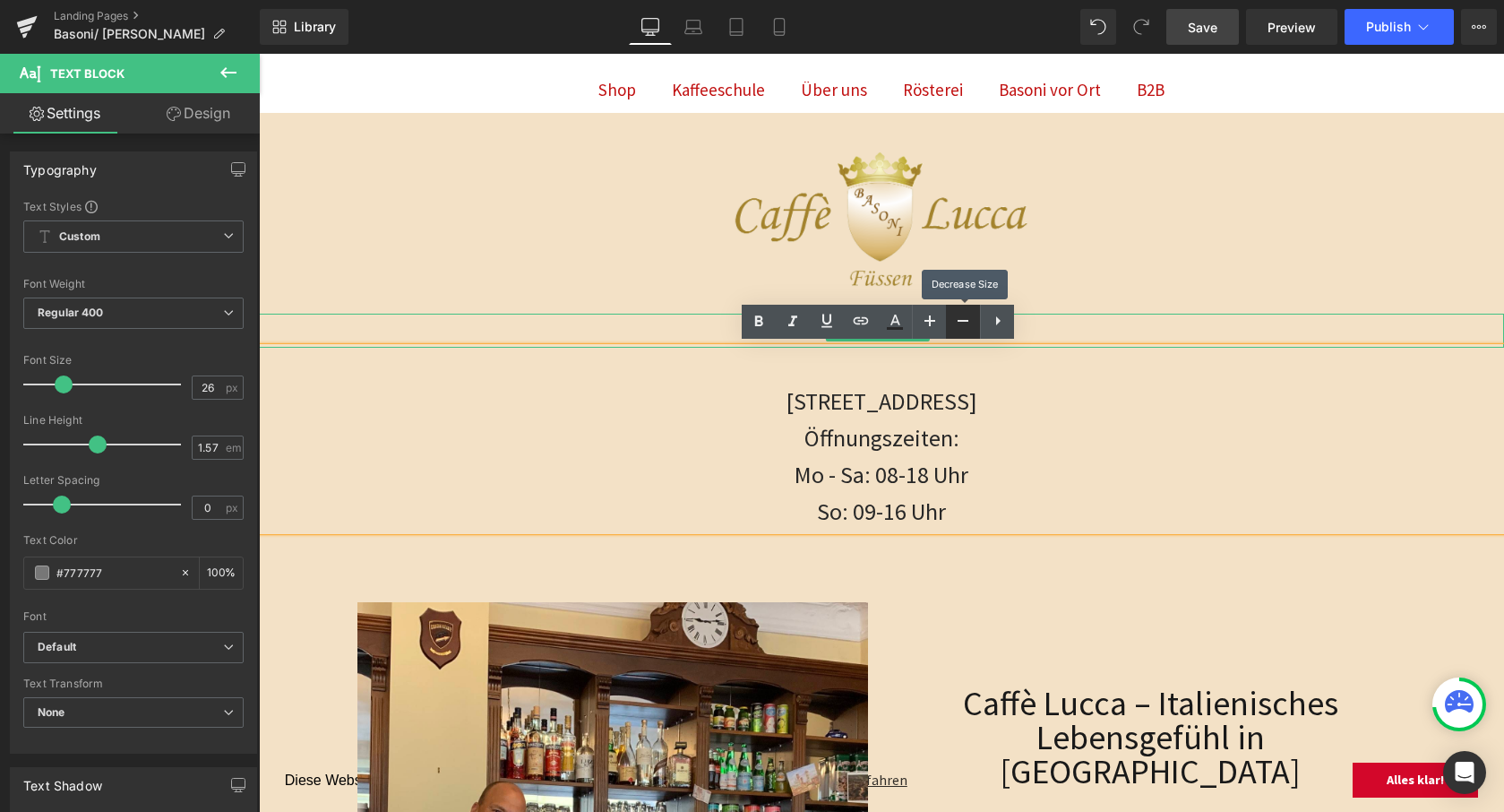
click at [958, 322] on icon at bounding box center [963, 321] width 11 height 2
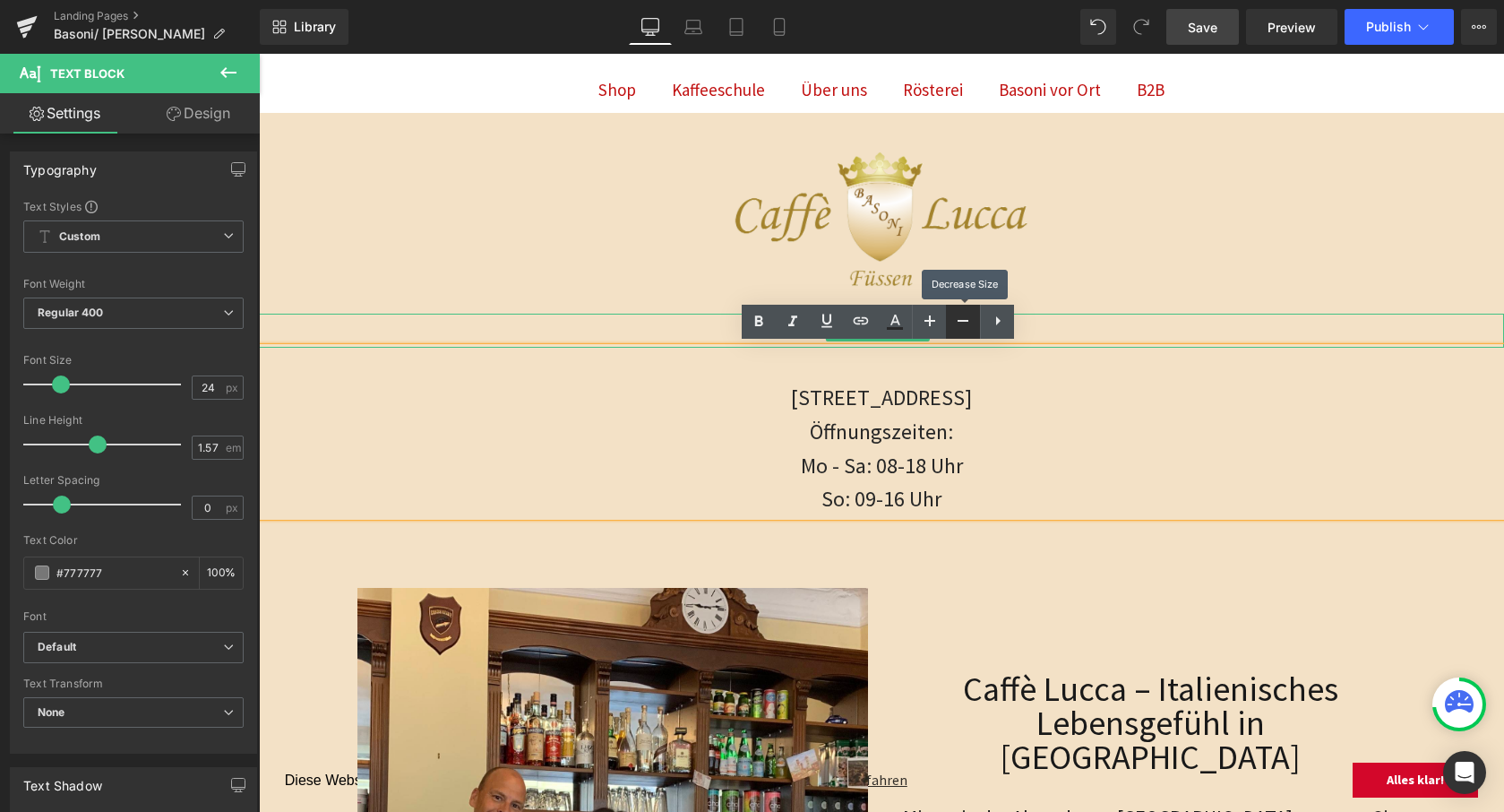
click at [958, 322] on icon at bounding box center [963, 321] width 11 height 2
type input "22"
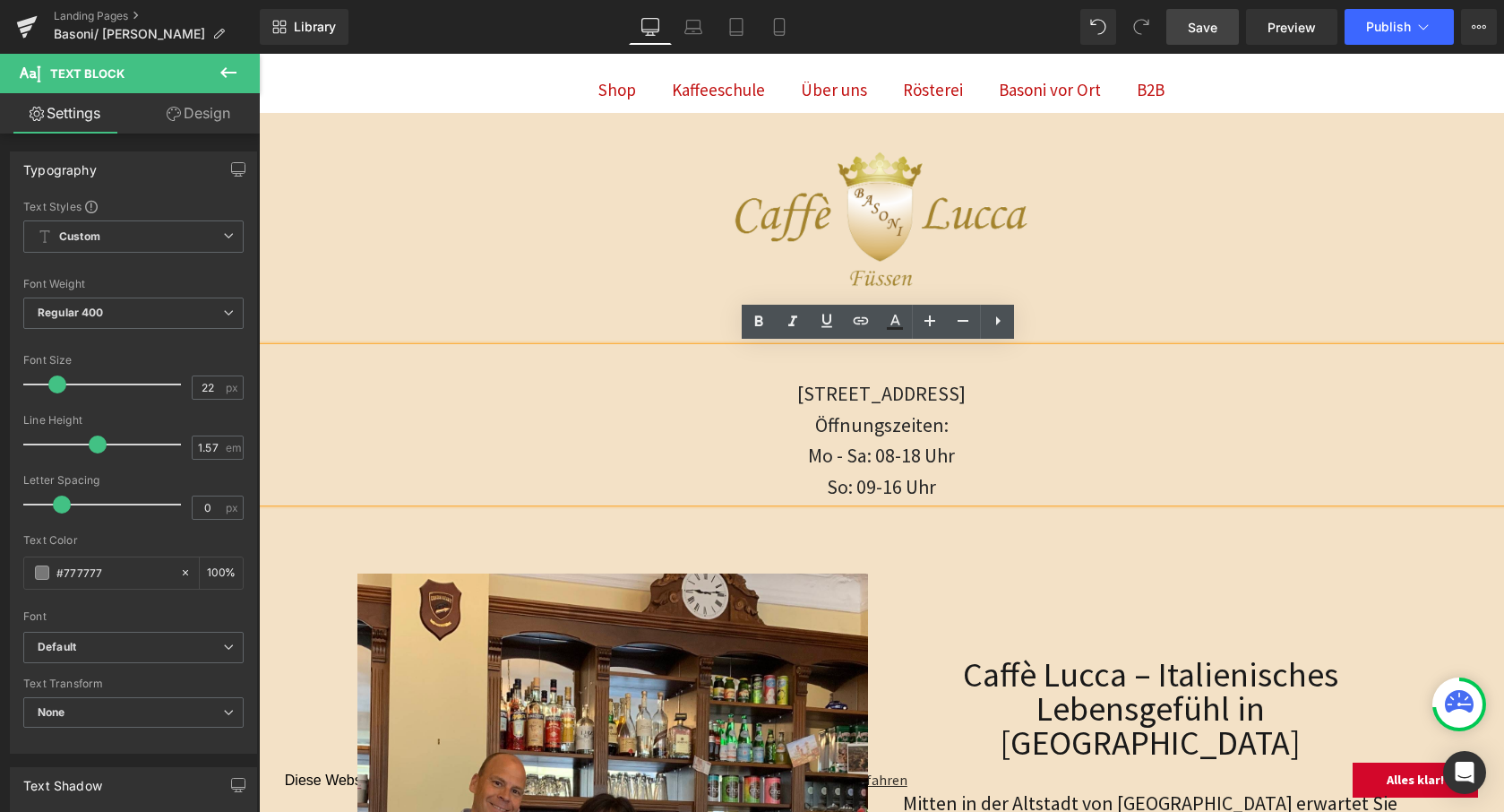
click at [1155, 331] on h1 "Caffè Lucca Füssen" at bounding box center [882, 331] width 1246 height 34
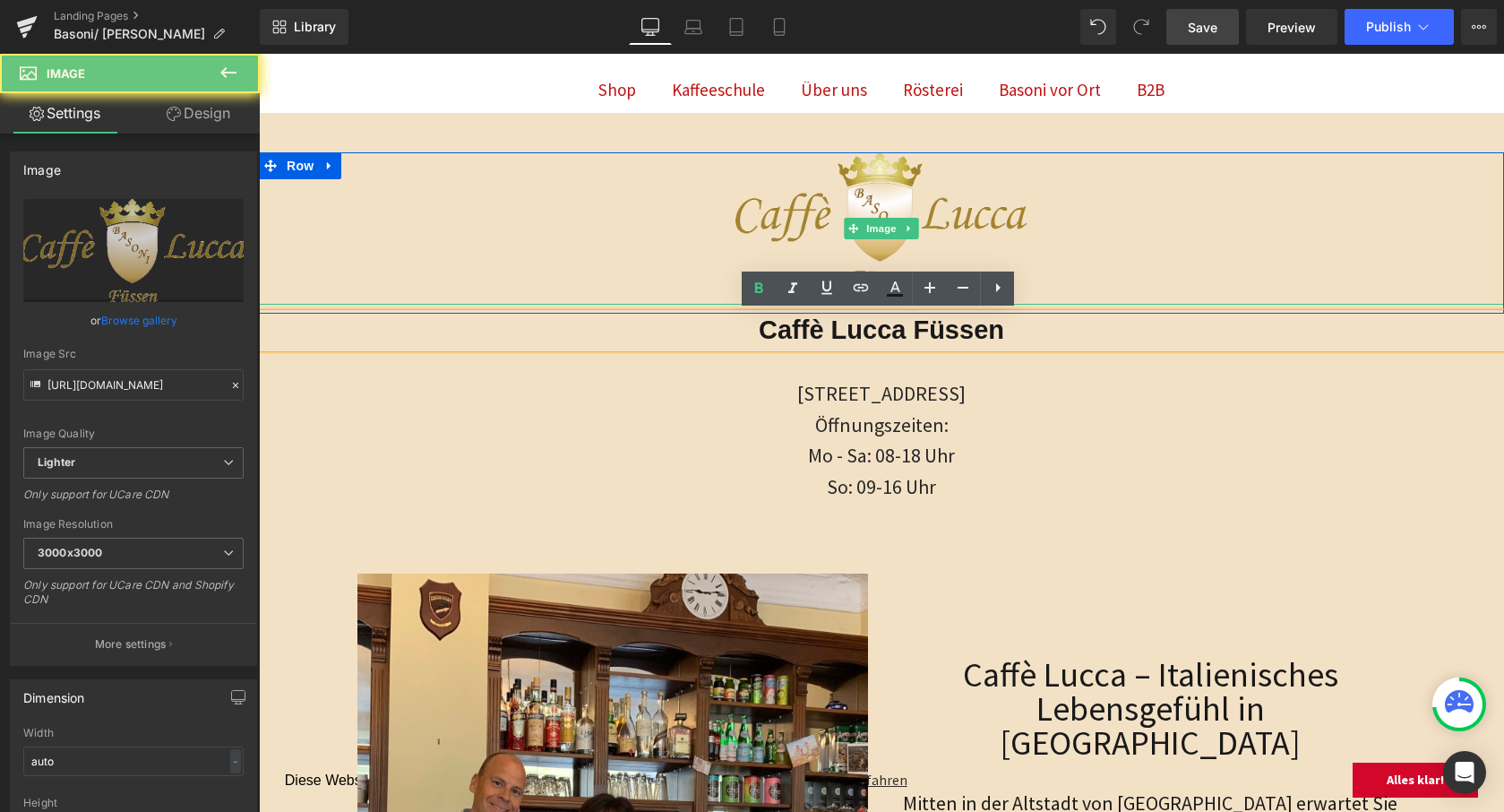
drag, startPoint x: 1132, startPoint y: 259, endPoint x: 1058, endPoint y: 324, distance: 98.5
click at [1132, 259] on link at bounding box center [882, 229] width 1246 height 153
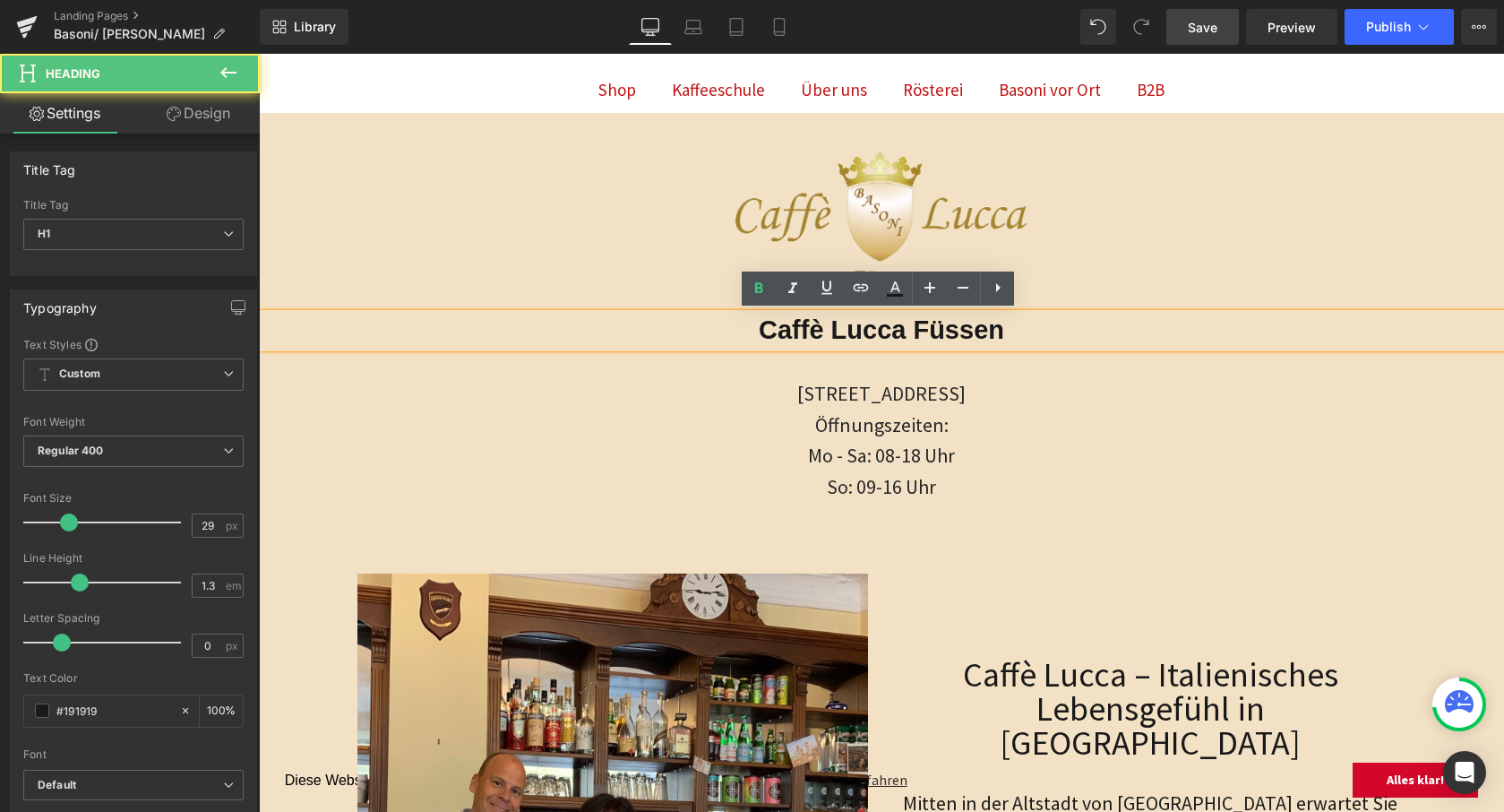
click at [1058, 324] on h1 "Caffè Lucca Füssen" at bounding box center [882, 331] width 1246 height 34
click at [847, 338] on strong "Caffè Lucca Füssen" at bounding box center [882, 330] width 246 height 29
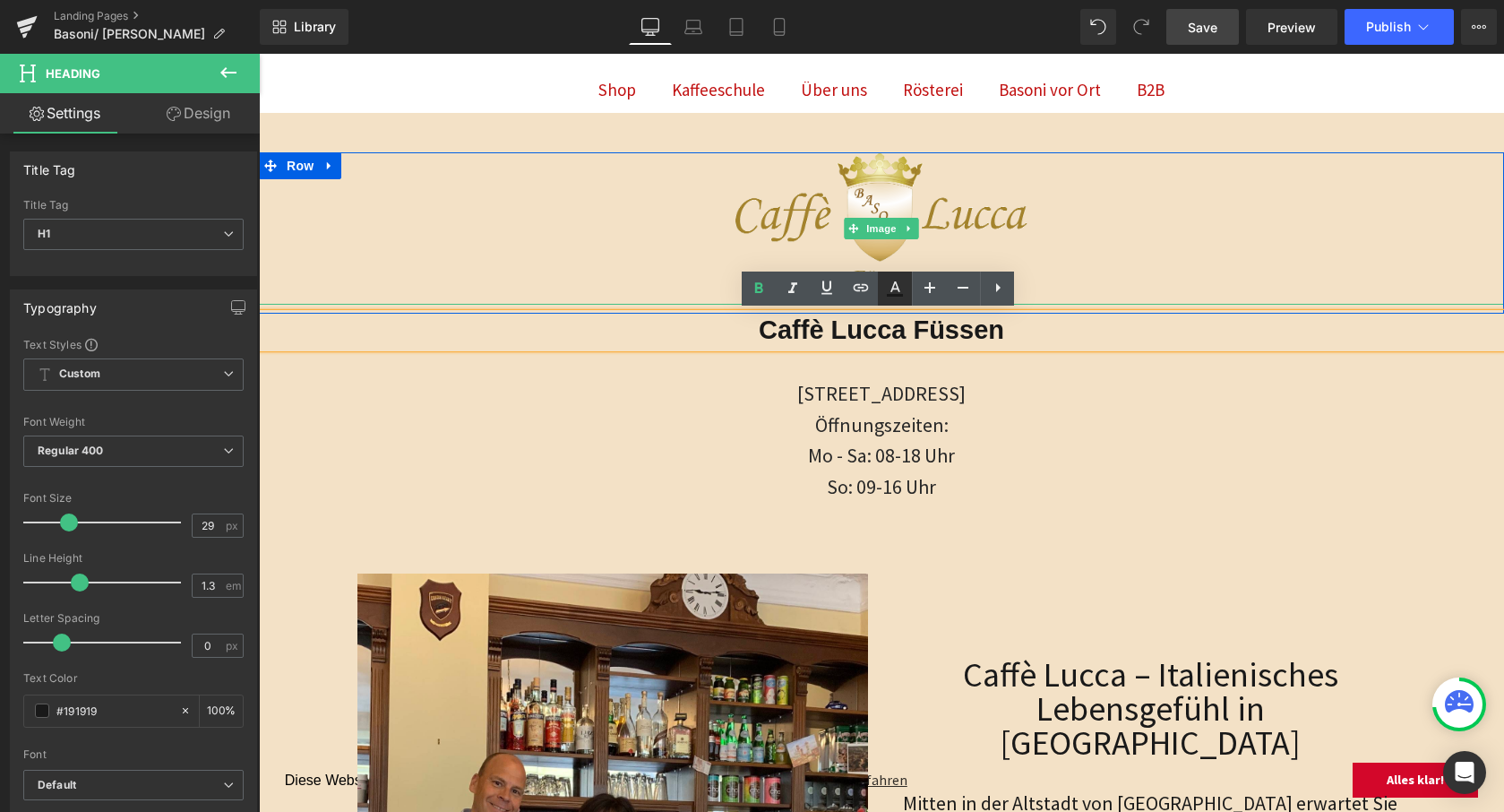
click at [911, 291] on link at bounding box center [895, 289] width 34 height 34
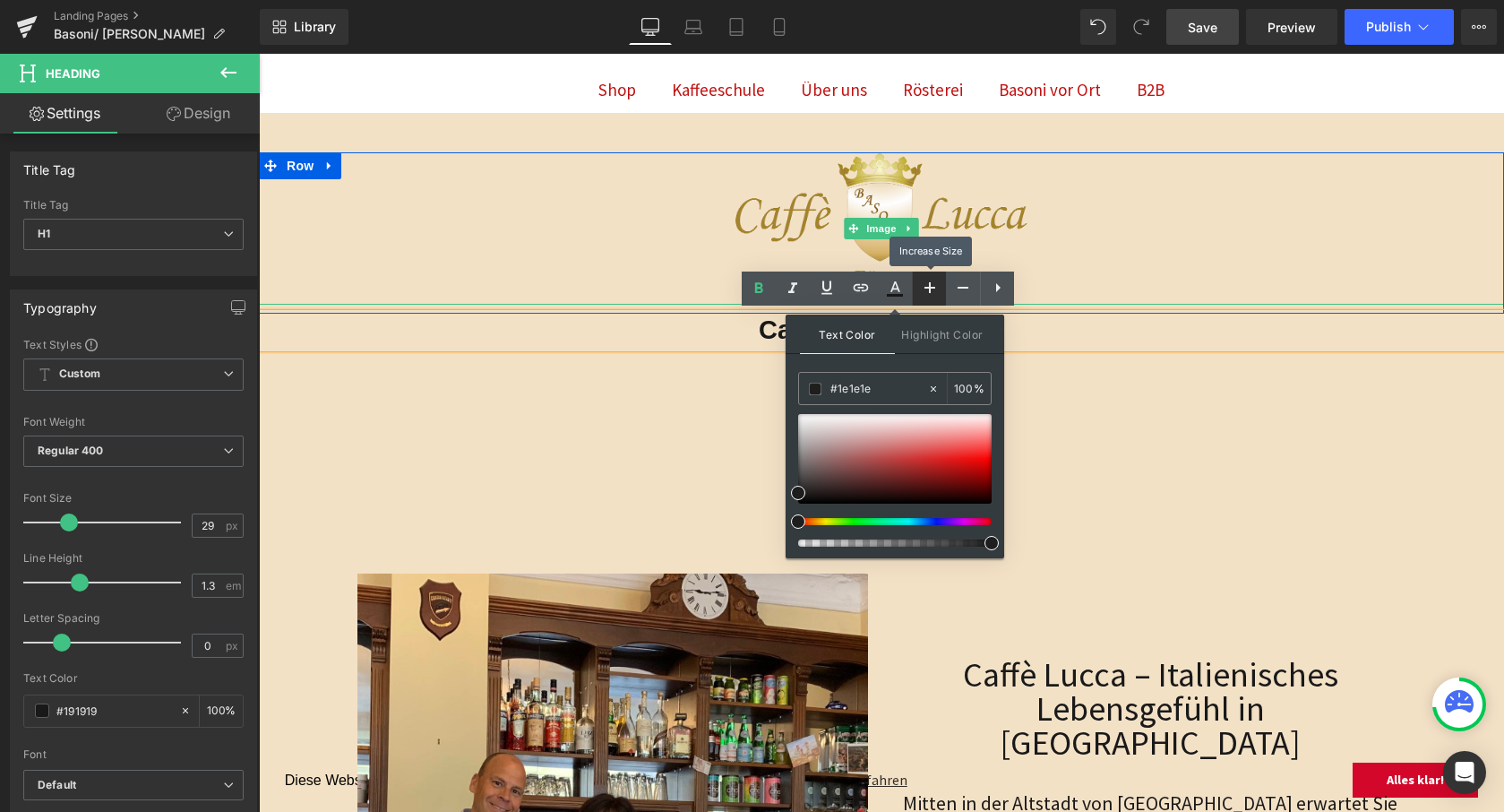
click at [924, 290] on icon at bounding box center [930, 287] width 22 height 22
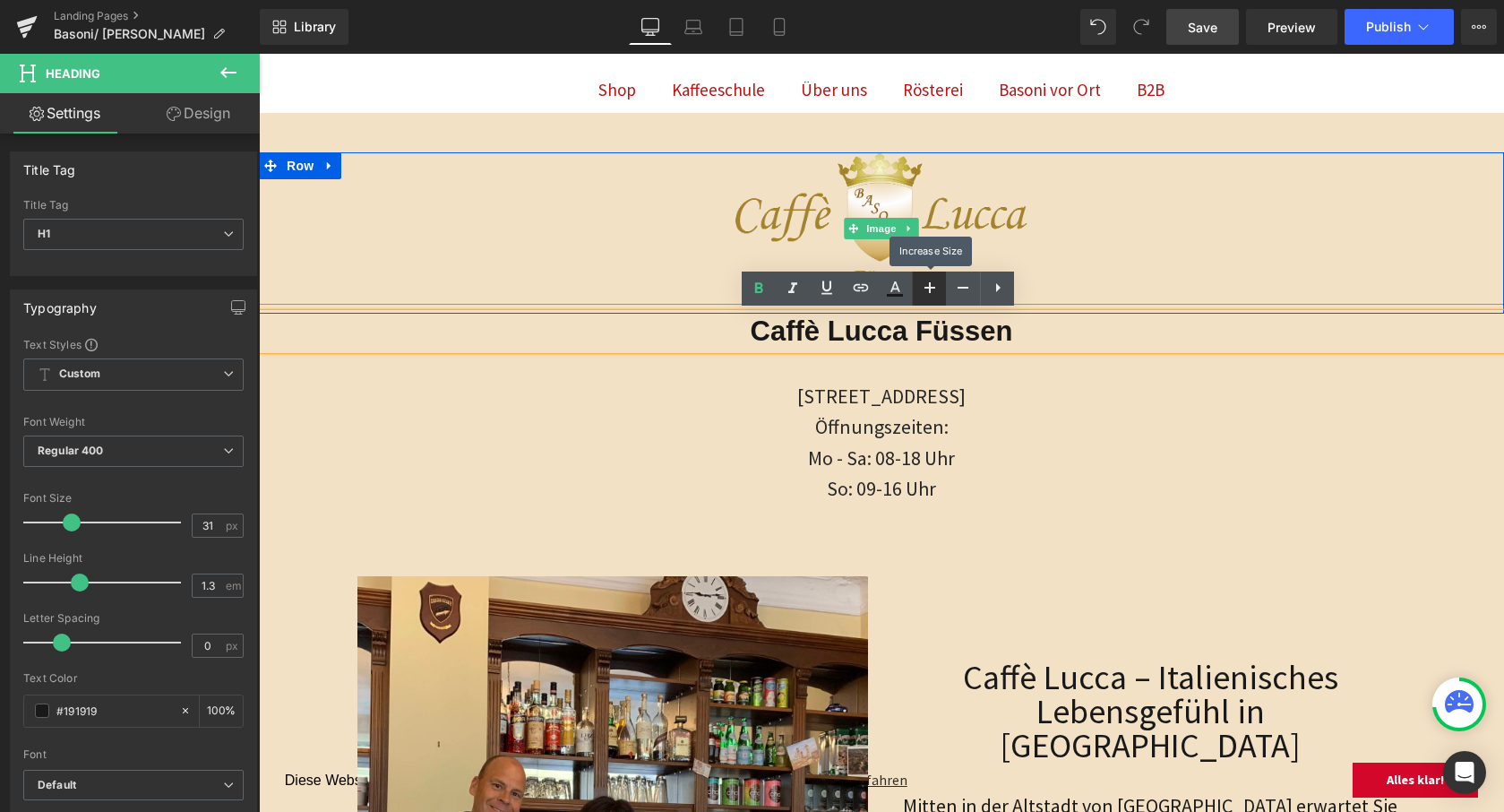
click at [924, 290] on icon at bounding box center [930, 287] width 22 height 22
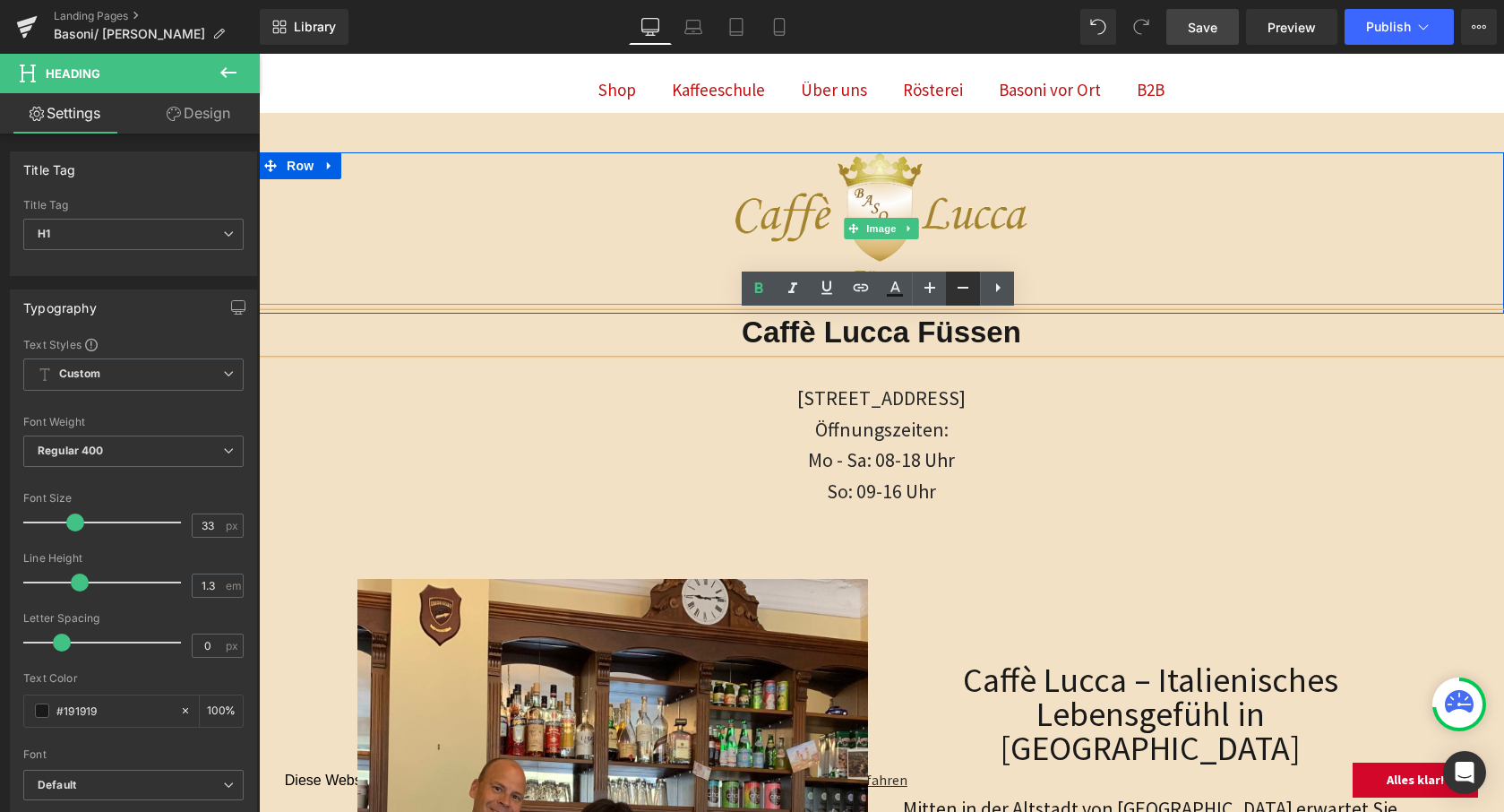
click at [963, 287] on icon at bounding box center [963, 287] width 11 height 2
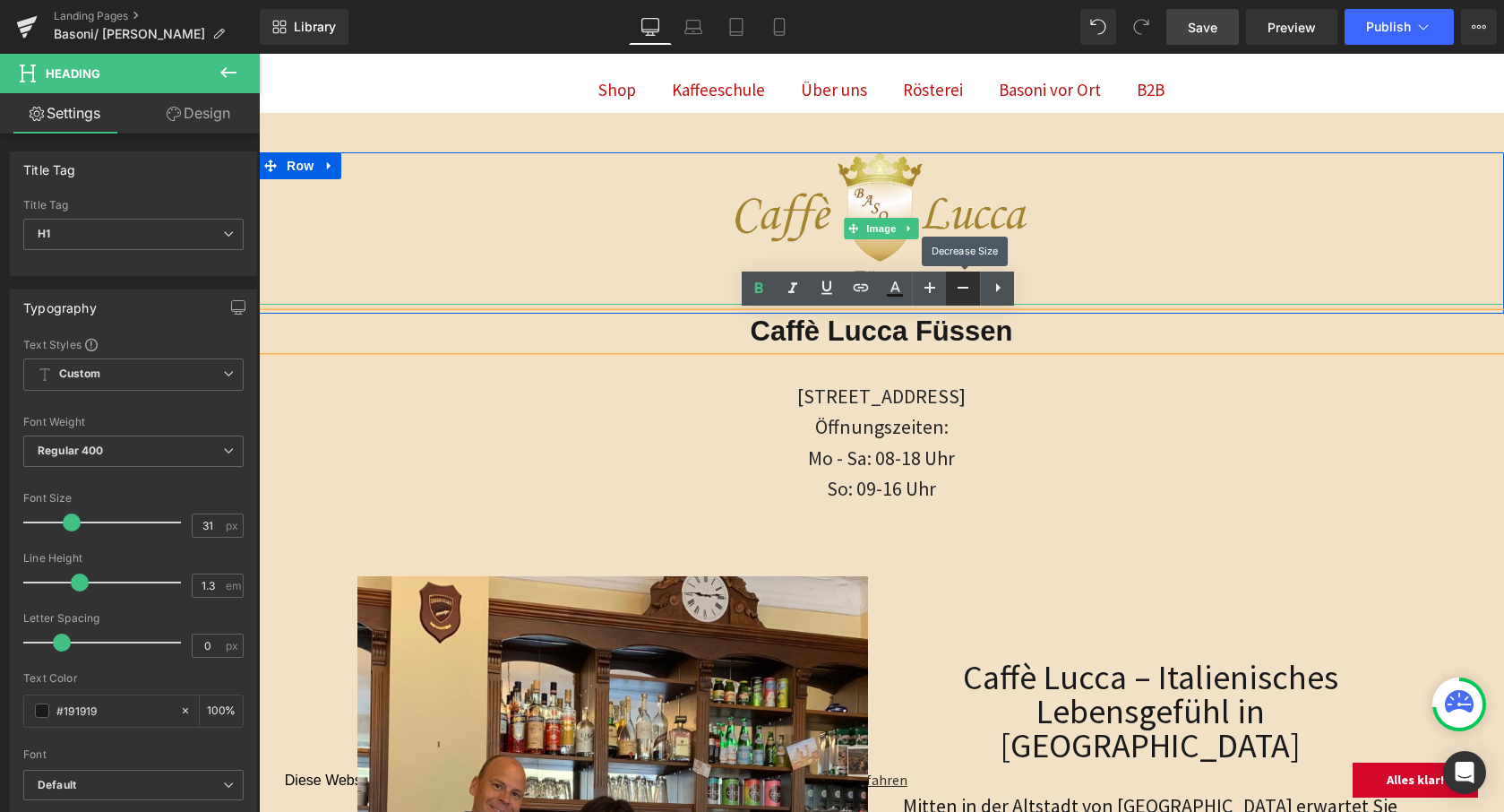
click at [963, 287] on icon at bounding box center [963, 287] width 11 height 2
type input "29"
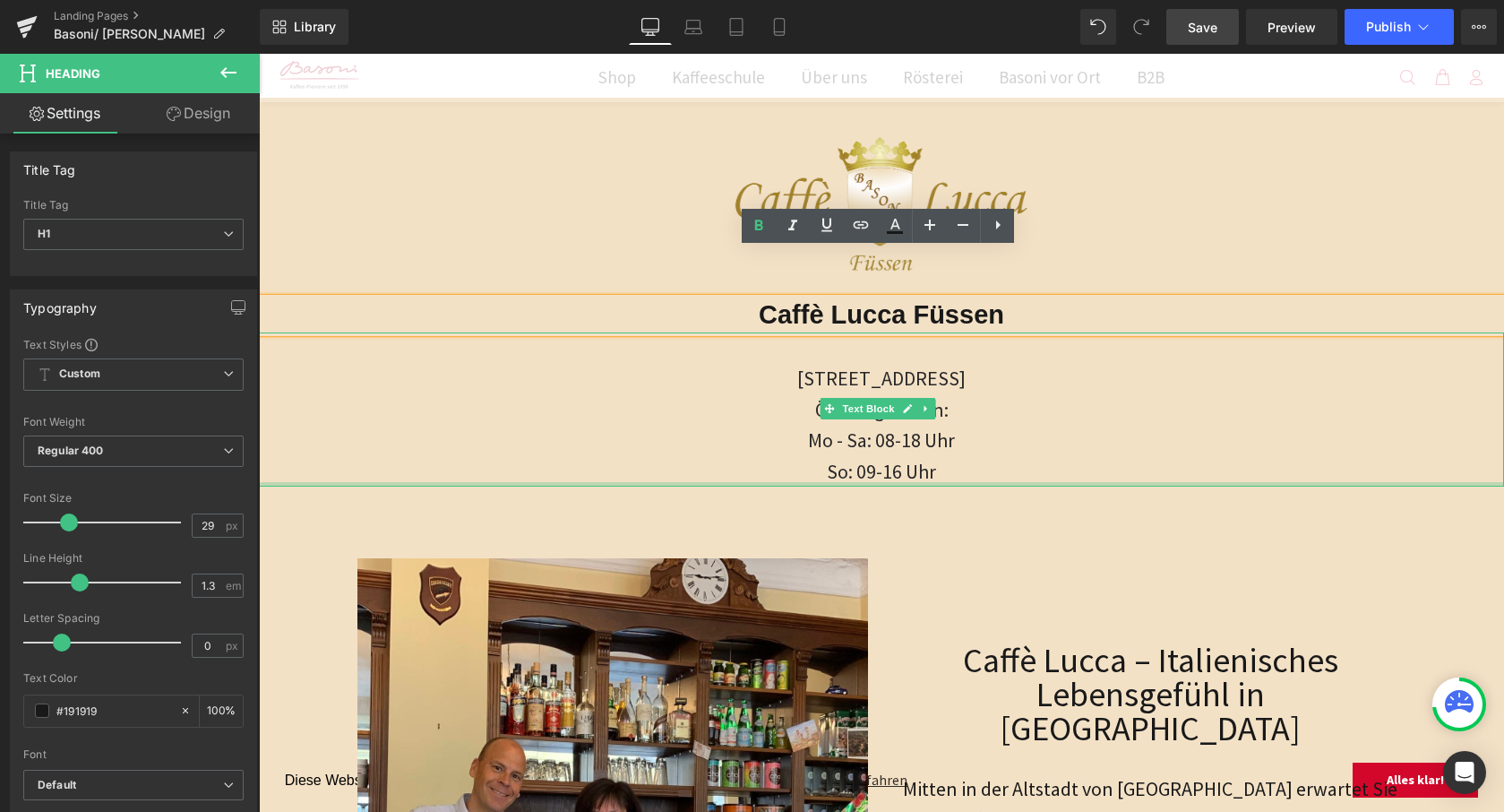
scroll to position [407, 0]
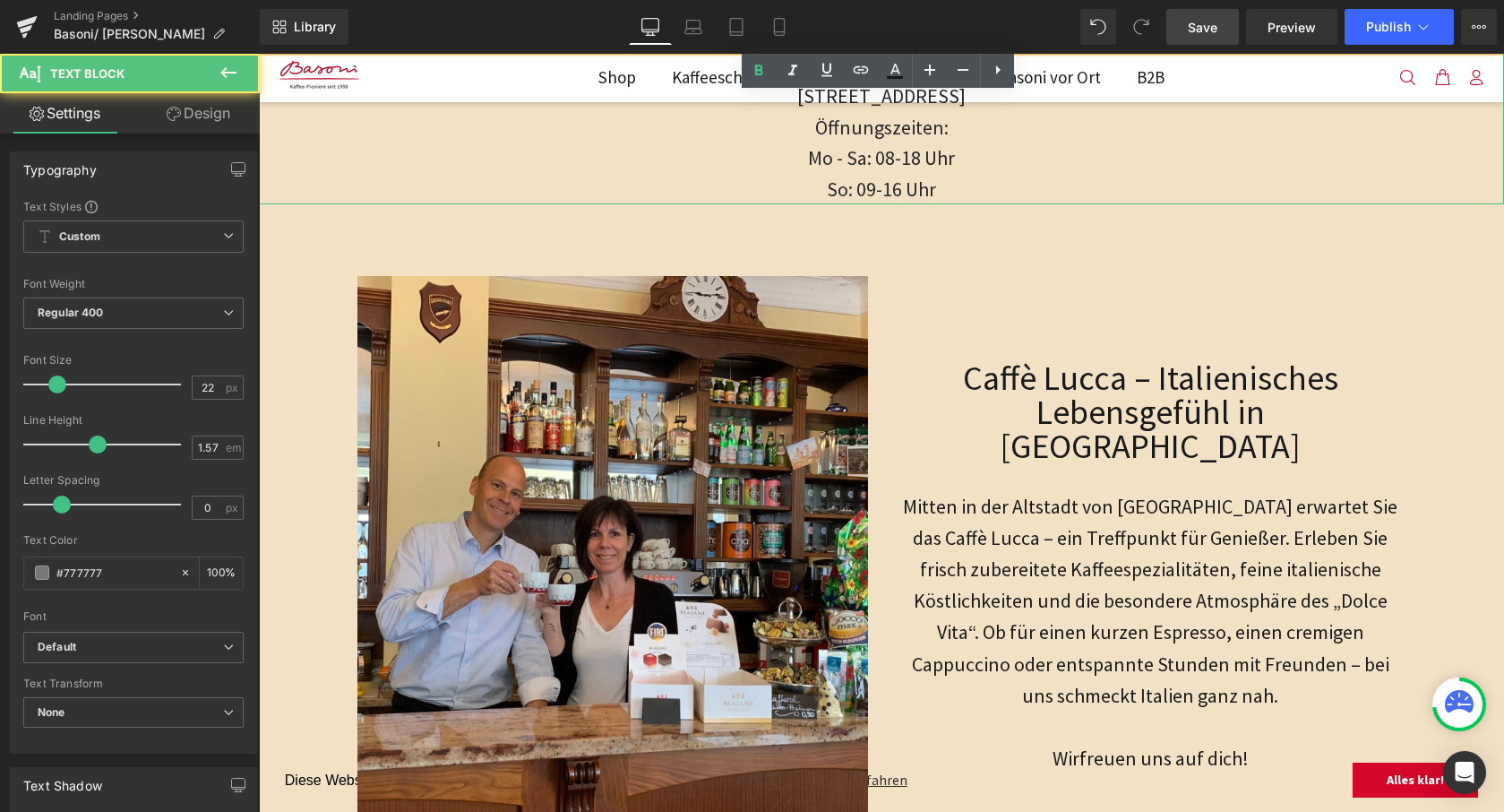
click at [999, 161] on p "Mo - Sa: 08-18 Uhr" at bounding box center [882, 158] width 1246 height 32
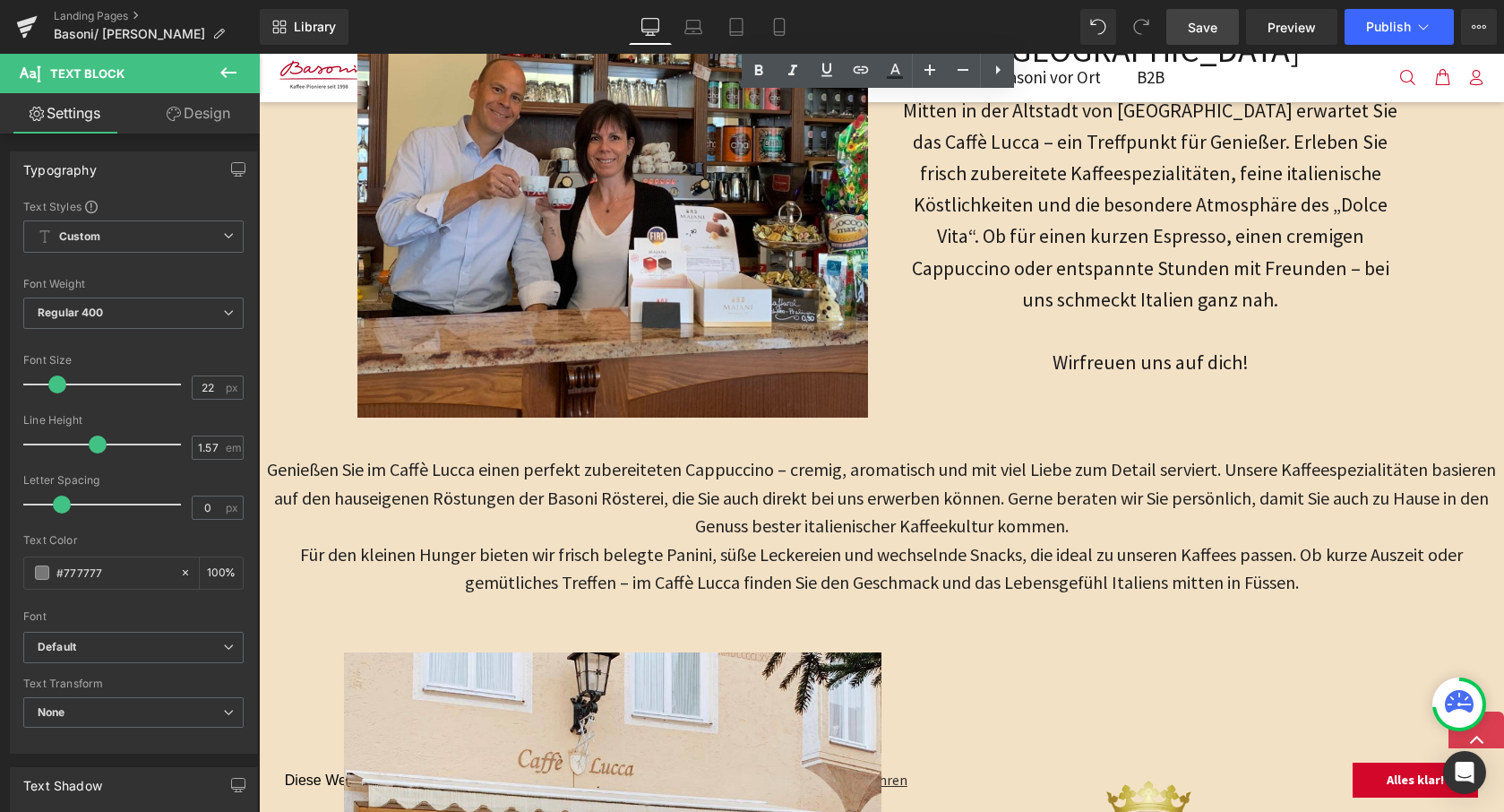
scroll to position [815, 0]
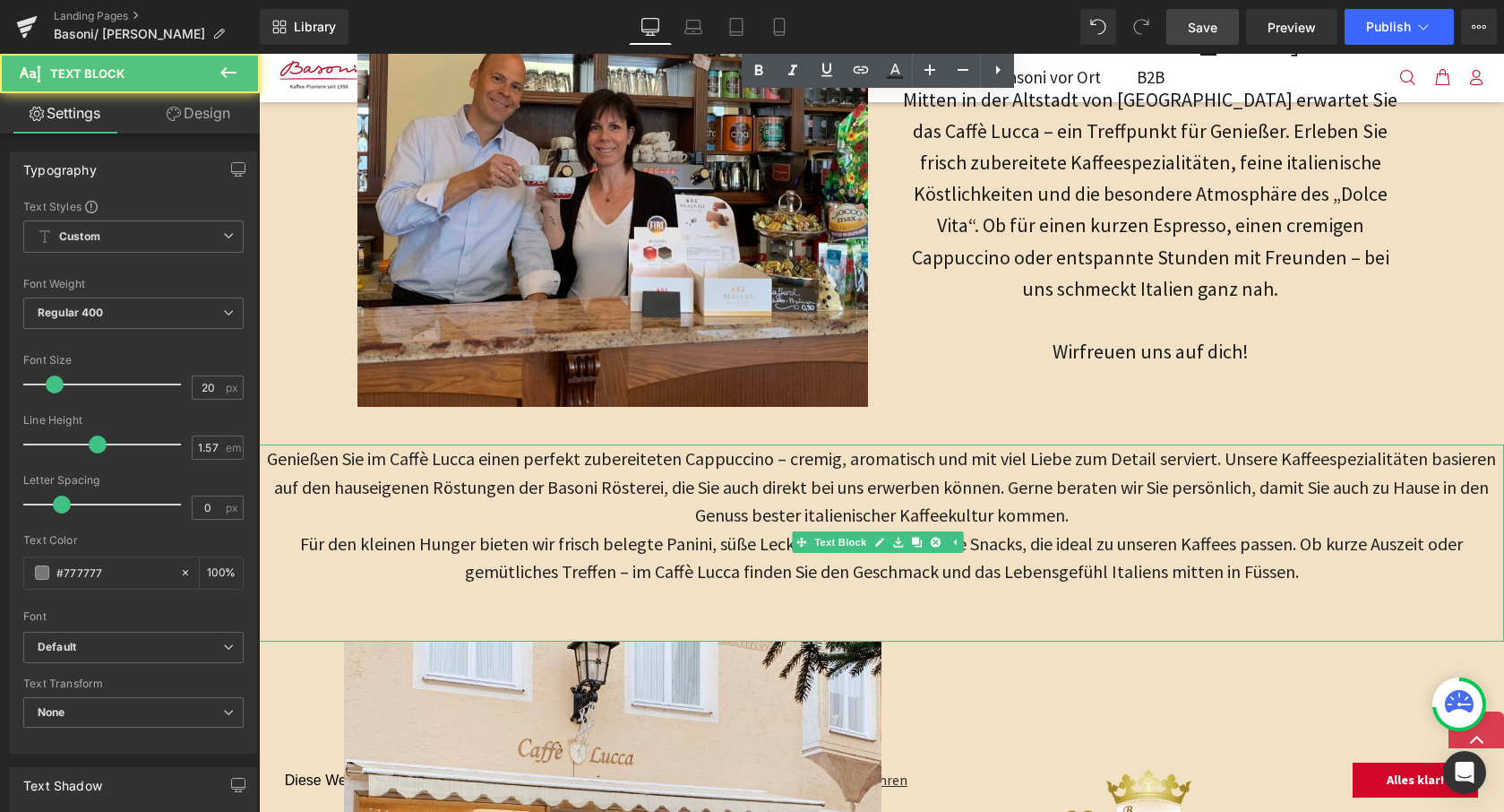
click at [855, 511] on span "Genießen Sie im Caffè Lucca einen perfekt zubereiteten Cappuccino – cremig, aro…" at bounding box center [882, 486] width 1229 height 79
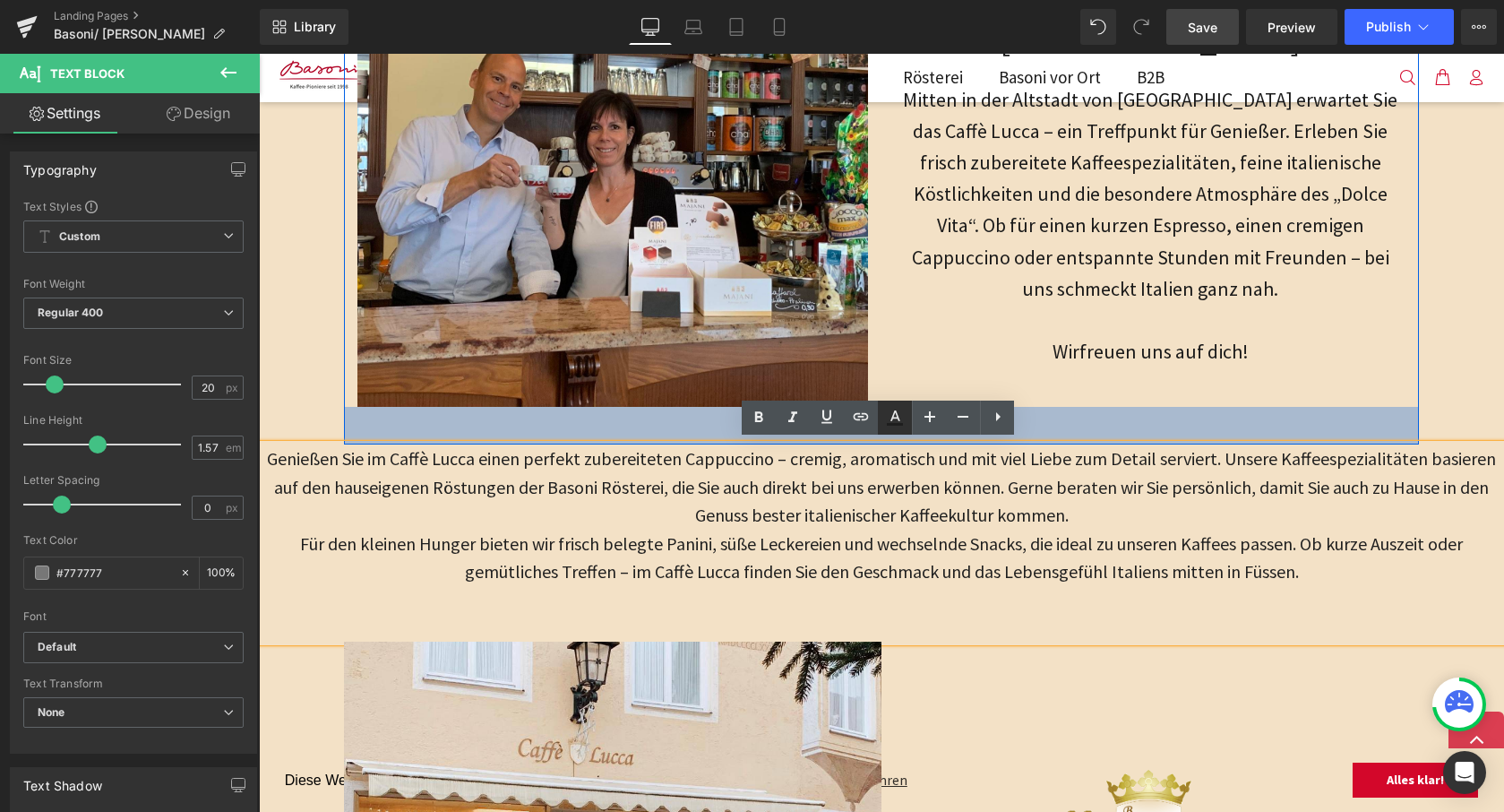
click at [891, 420] on icon at bounding box center [895, 417] width 22 height 22
type input "100"
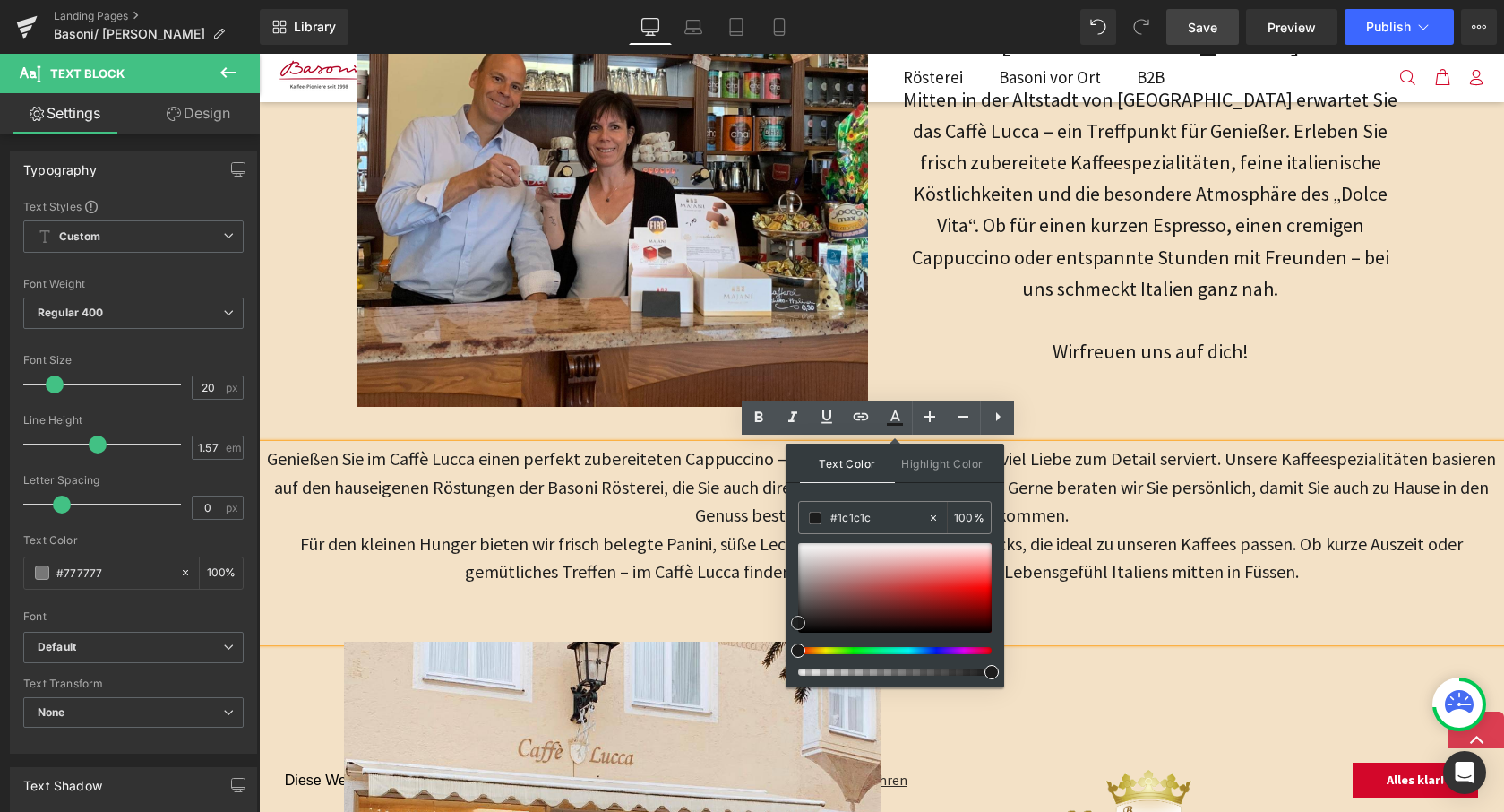
type input "#000000"
drag, startPoint x: 798, startPoint y: 624, endPoint x: 789, endPoint y: 644, distance: 21.9
click at [789, 644] on div "Text Color Highlight Color rgba(0, 0, 0, 1) #000000 100 % transparent transpare…" at bounding box center [895, 565] width 219 height 244
click at [1123, 615] on p at bounding box center [882, 627] width 1246 height 28
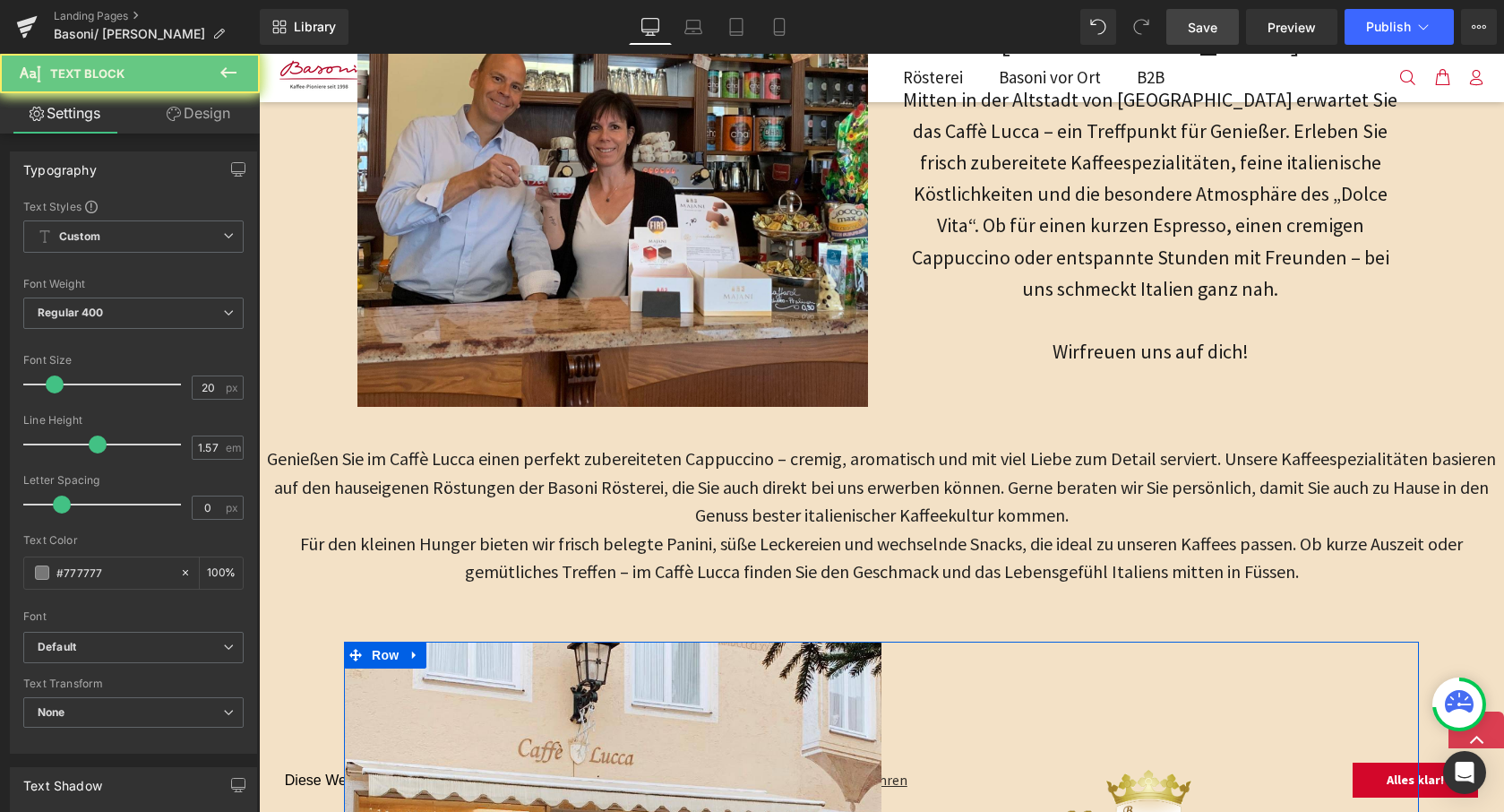
click at [1010, 557] on span "Für den kleinen Hunger bieten wir frisch belegte Panini, süße Leckereien und we…" at bounding box center [881, 557] width 1163 height 51
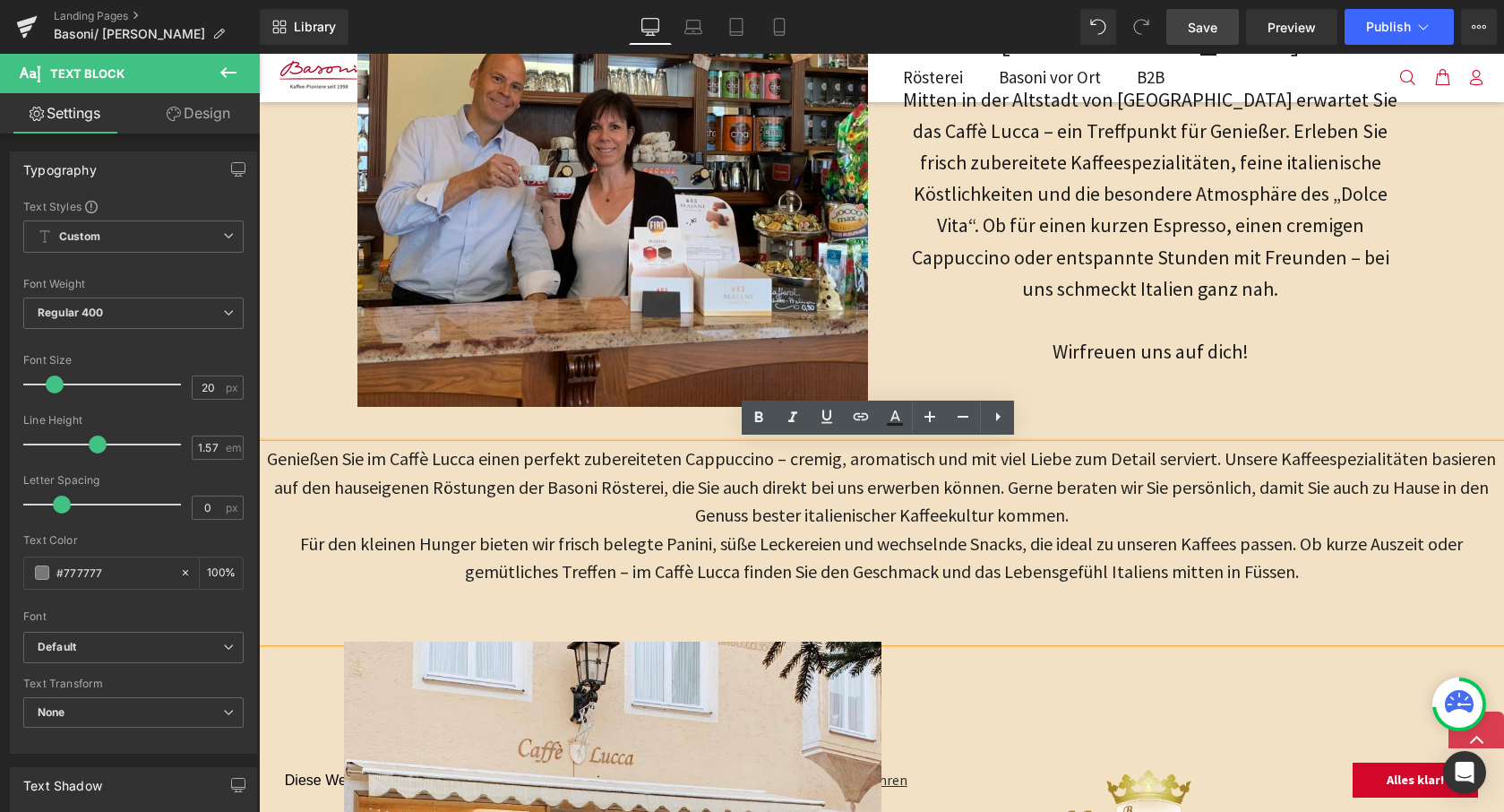
click at [1072, 562] on span "Für den kleinen Hunger bieten wir frisch belegte Panini, süße Leckereien und we…" at bounding box center [881, 557] width 1163 height 51
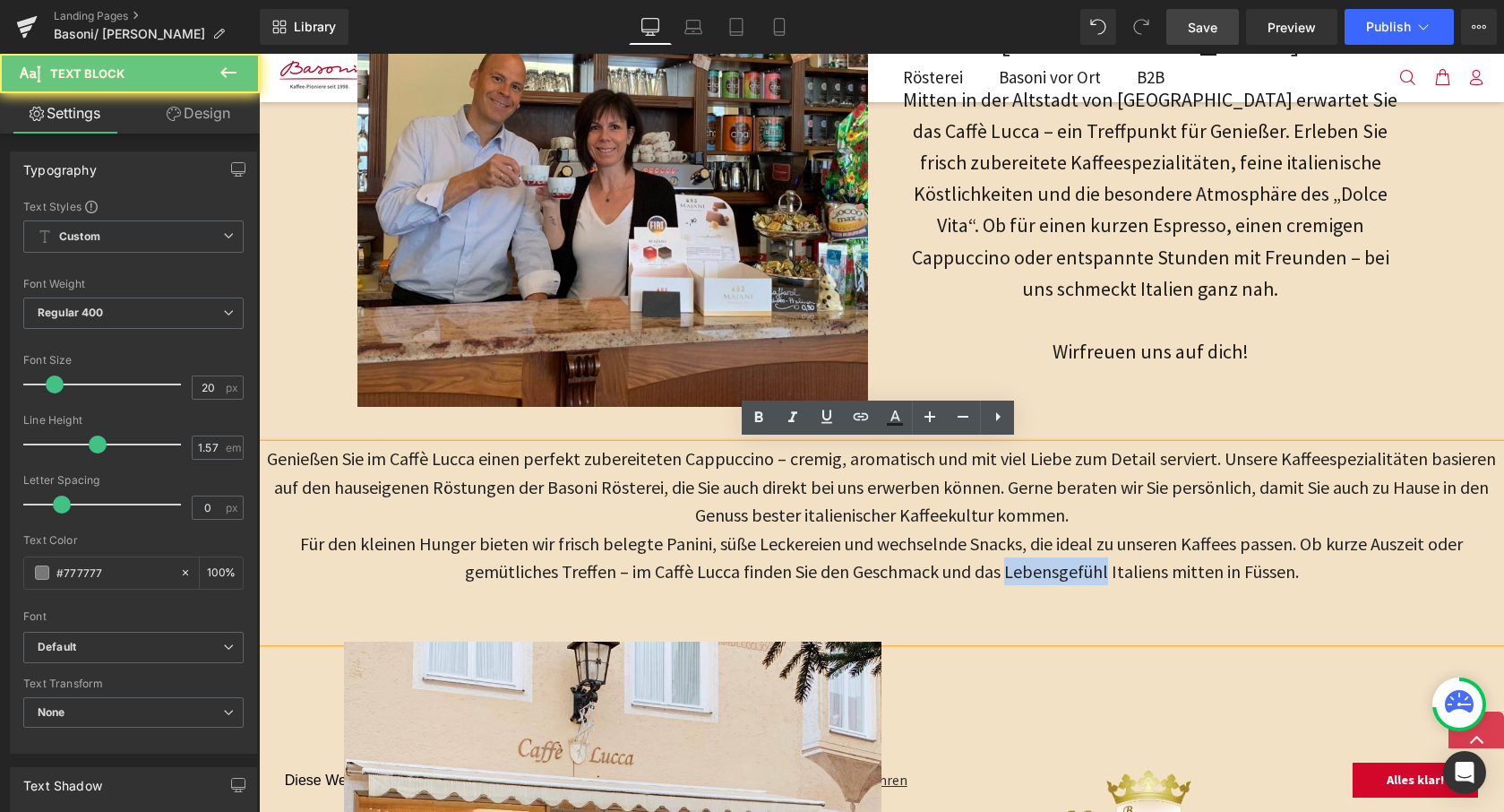
click at [1072, 562] on span "Für den kleinen Hunger bieten wir frisch belegte Panini, süße Leckereien und we…" at bounding box center [881, 557] width 1163 height 51
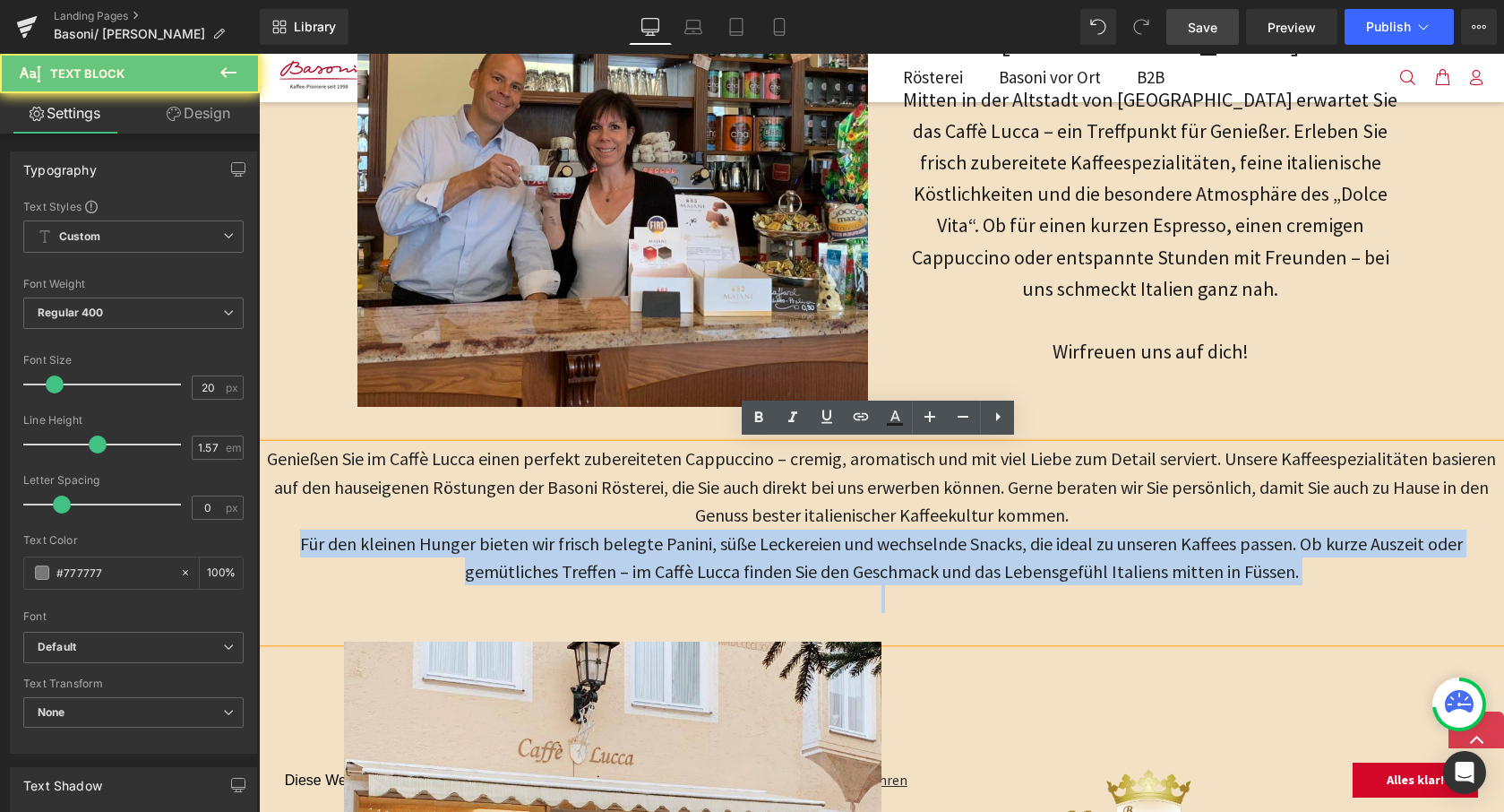
click at [1072, 562] on span "Für den kleinen Hunger bieten wir frisch belegte Panini, süße Leckereien und we…" at bounding box center [881, 557] width 1163 height 51
click at [1130, 575] on span "Für den kleinen Hunger bieten wir frisch belegte Panini, süße Leckereien und we…" at bounding box center [881, 557] width 1163 height 51
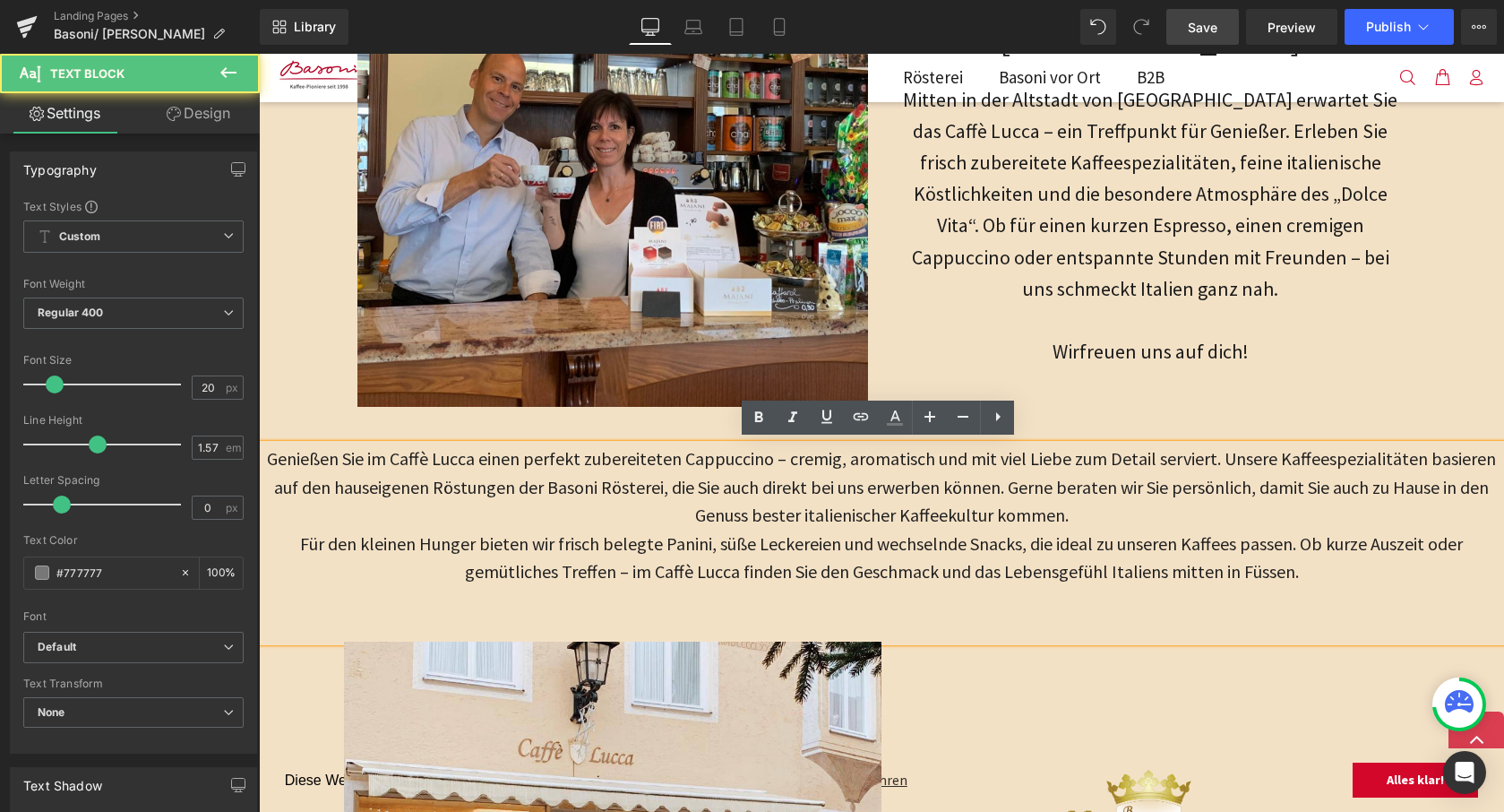
drag, startPoint x: 1295, startPoint y: 585, endPoint x: 1378, endPoint y: 584, distance: 83.0
click at [1295, 585] on p at bounding box center [882, 599] width 1246 height 28
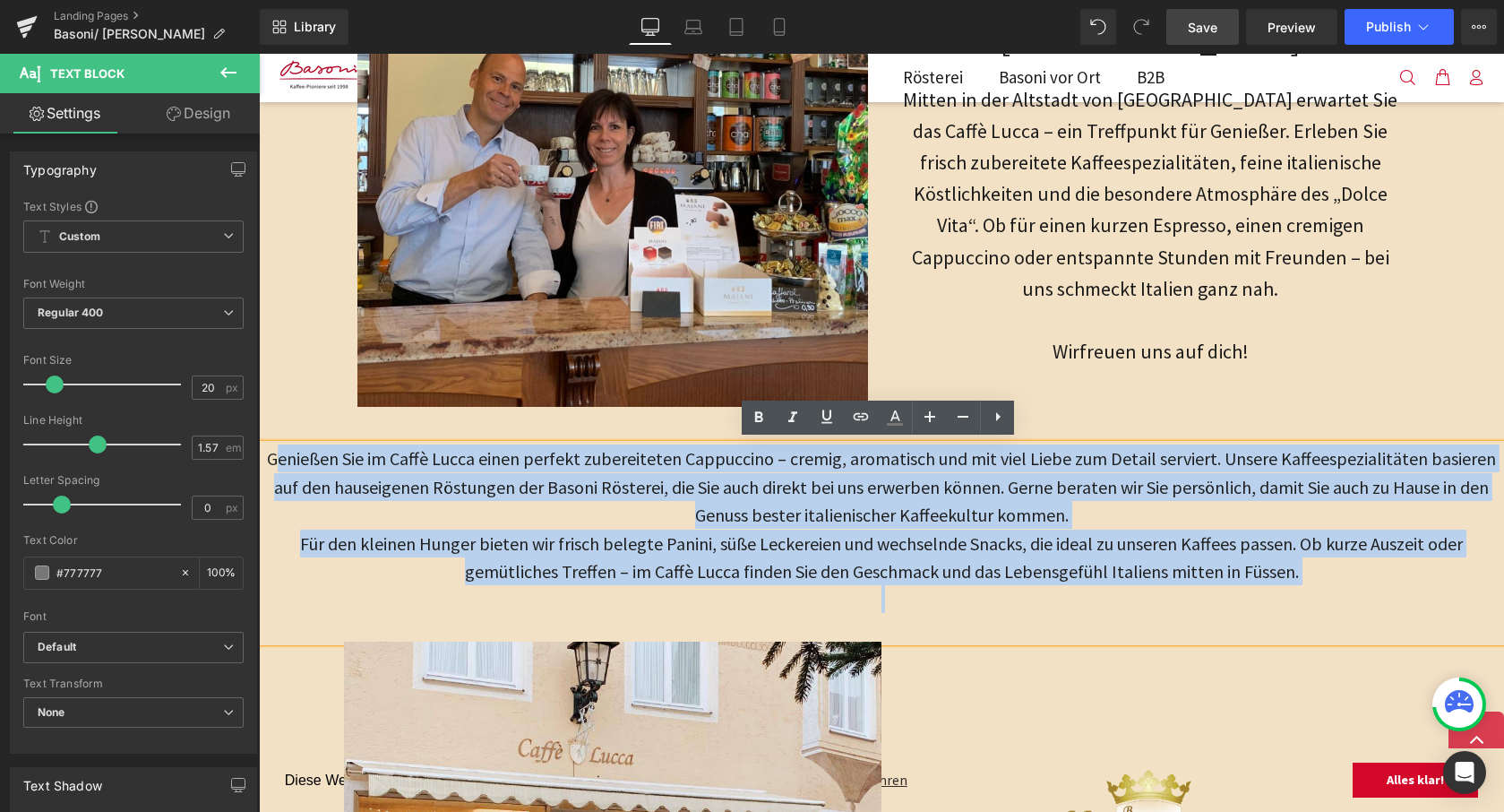
drag, startPoint x: 1378, startPoint y: 584, endPoint x: 276, endPoint y: 446, distance: 1110.6
click at [276, 446] on div "Genießen Sie im Caffè Lucca einen perfekt zubereiteten Cappuccino – cremig, aro…" at bounding box center [882, 543] width 1246 height 197
click at [802, 510] on span "Genießen Sie im Caffè Lucca einen perfekt zubereiteten Cappuccino – cremig, aro…" at bounding box center [882, 486] width 1229 height 79
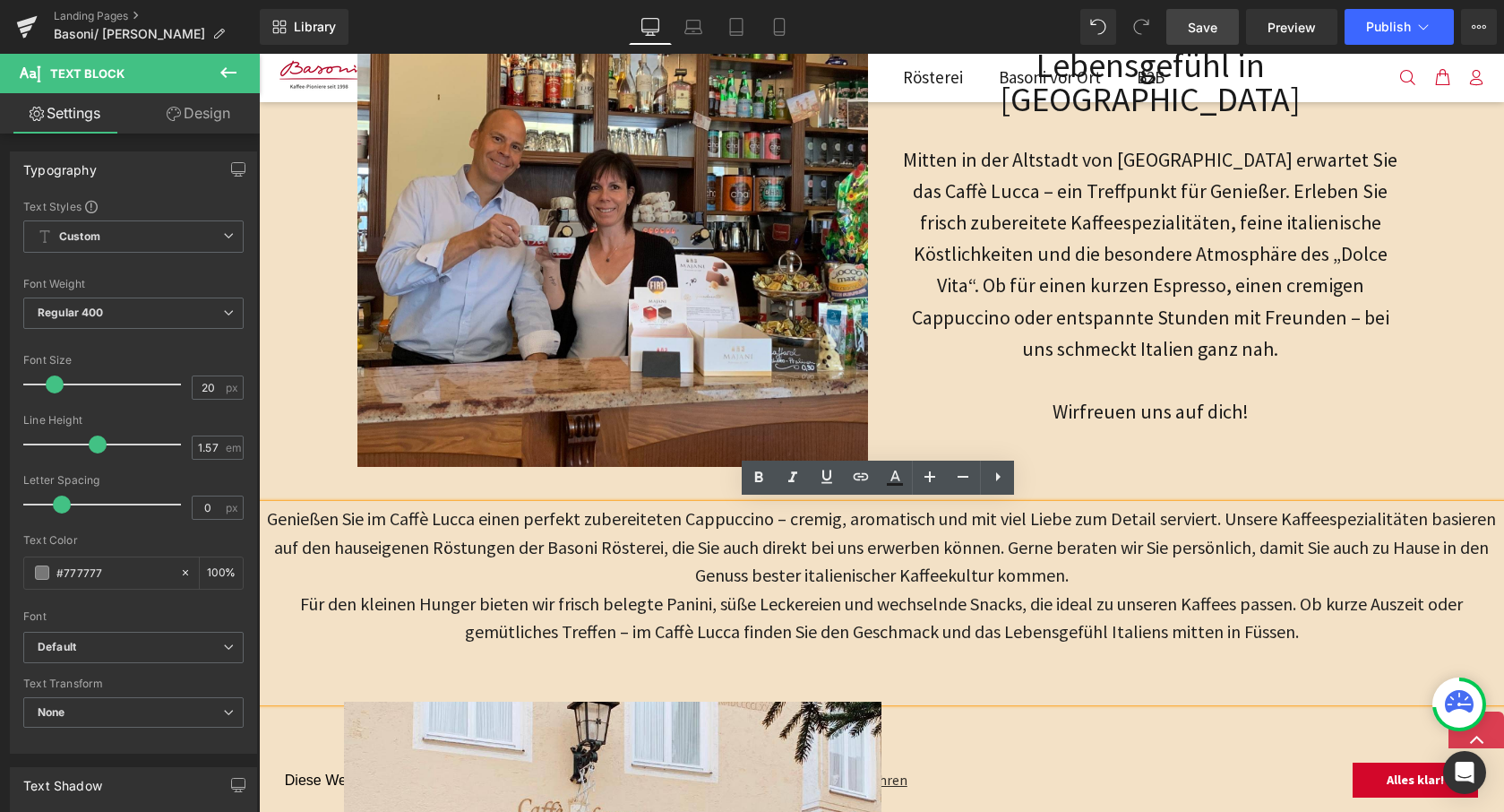
scroll to position [755, 0]
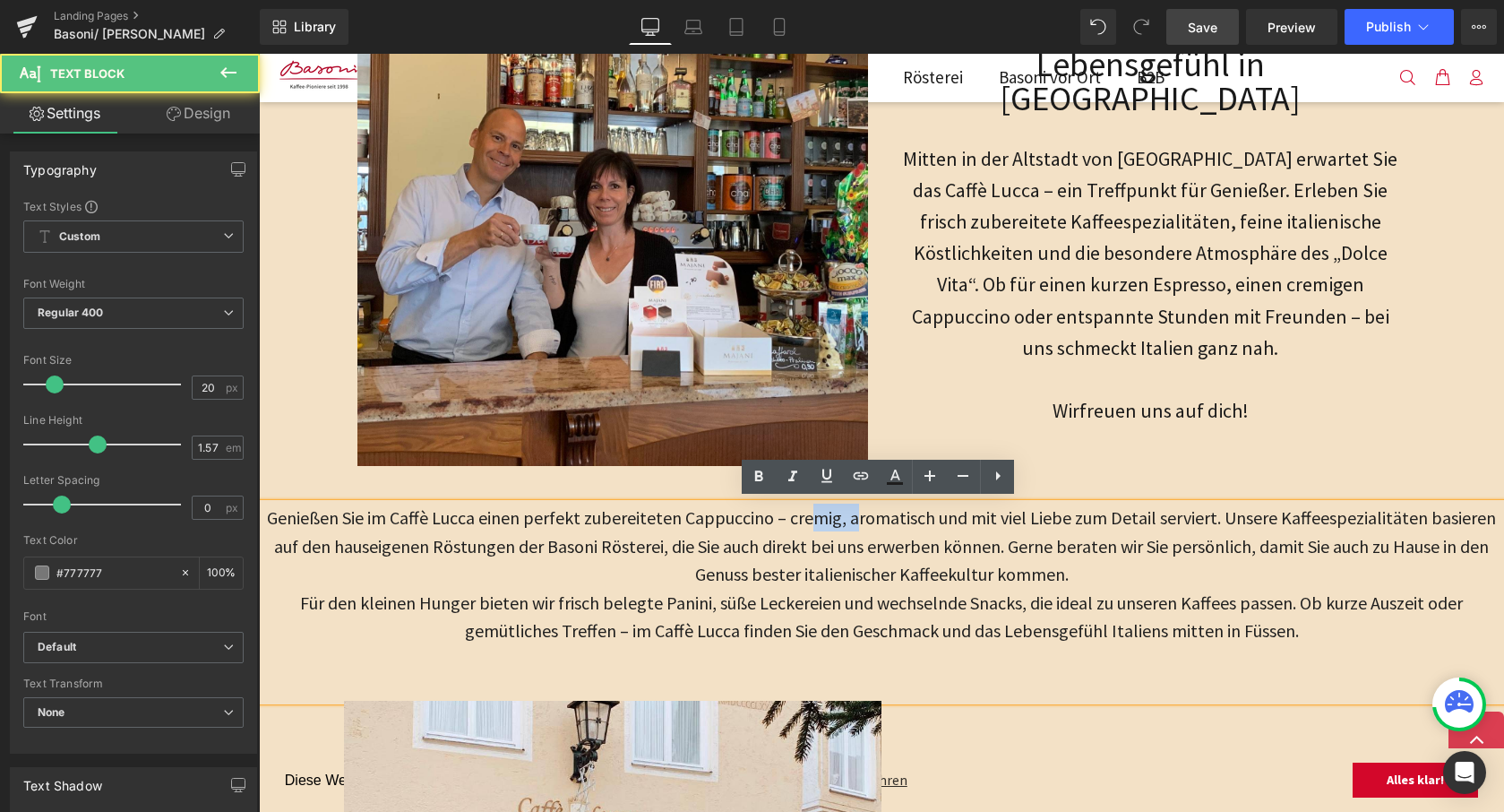
drag, startPoint x: 851, startPoint y: 516, endPoint x: 815, endPoint y: 518, distance: 36.1
click at [815, 518] on span "Genießen Sie im Caffè Lucca einen perfekt zubereiteten Cappuccino – cremig, aro…" at bounding box center [882, 545] width 1229 height 79
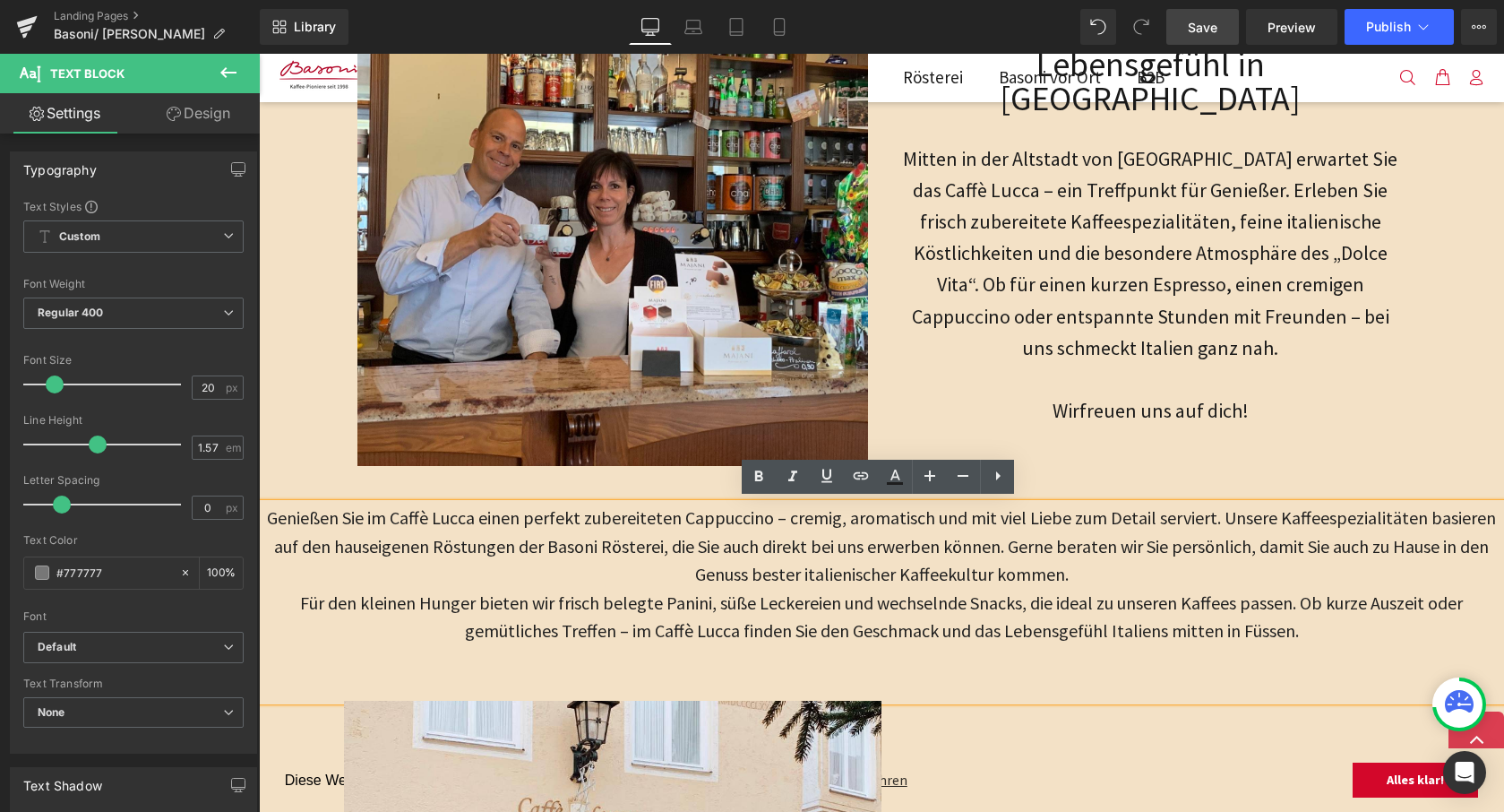
click at [787, 518] on span "Genießen Sie im Caffè Lucca einen perfekt zubereiteten Cappuccino – cremig, aro…" at bounding box center [882, 545] width 1229 height 79
drag, startPoint x: 847, startPoint y: 512, endPoint x: 771, endPoint y: 515, distance: 76.1
click at [771, 515] on span "Genießen Sie im Caffè Lucca einen perfekt zubereiteten Cappuccino – cremig, aro…" at bounding box center [882, 545] width 1229 height 79
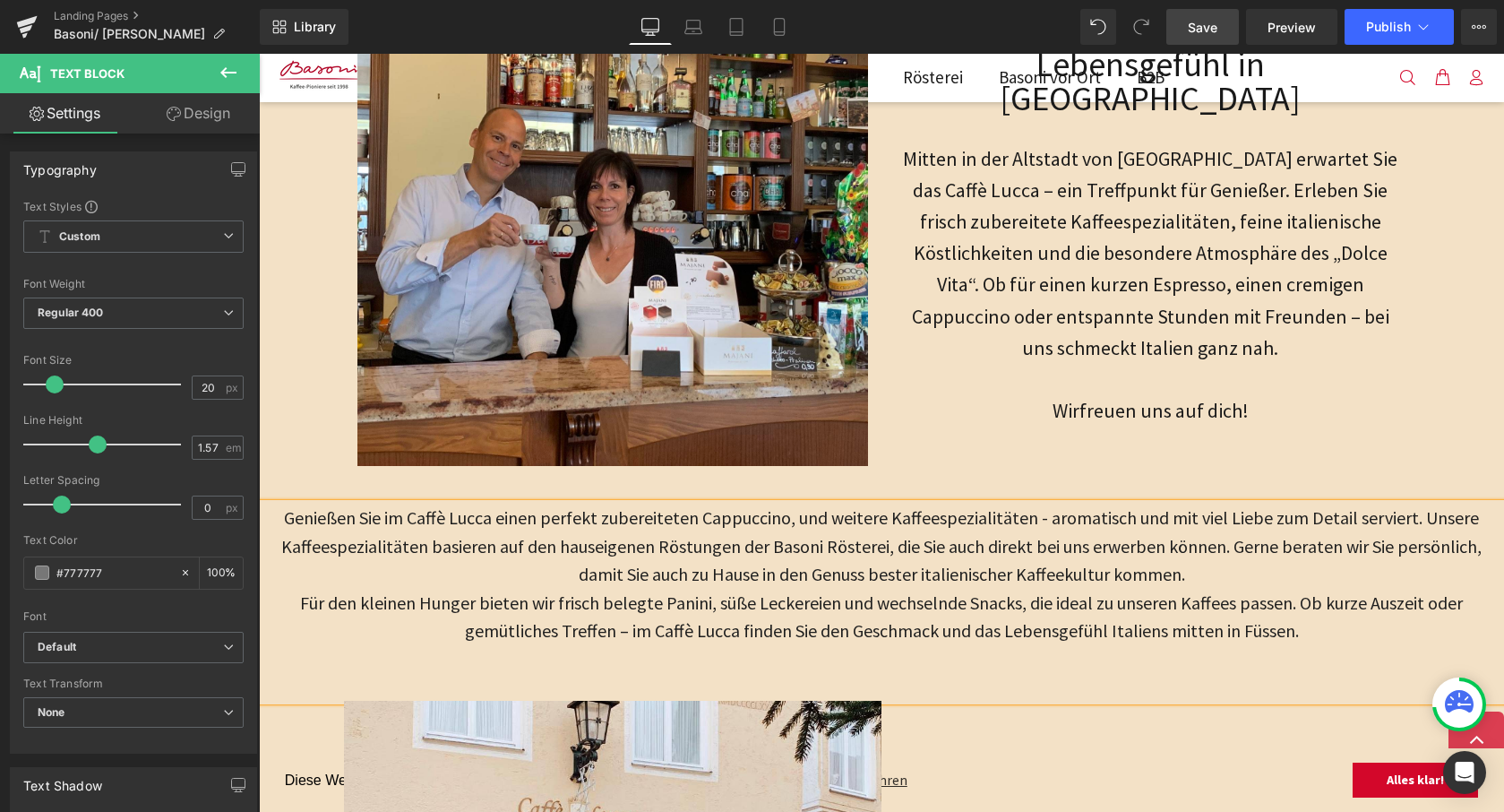
click at [1416, 515] on span "Genießen Sie im Caffè Lucca einen perfekt zubereiteten Cappuccino, und weitere …" at bounding box center [881, 545] width 1200 height 79
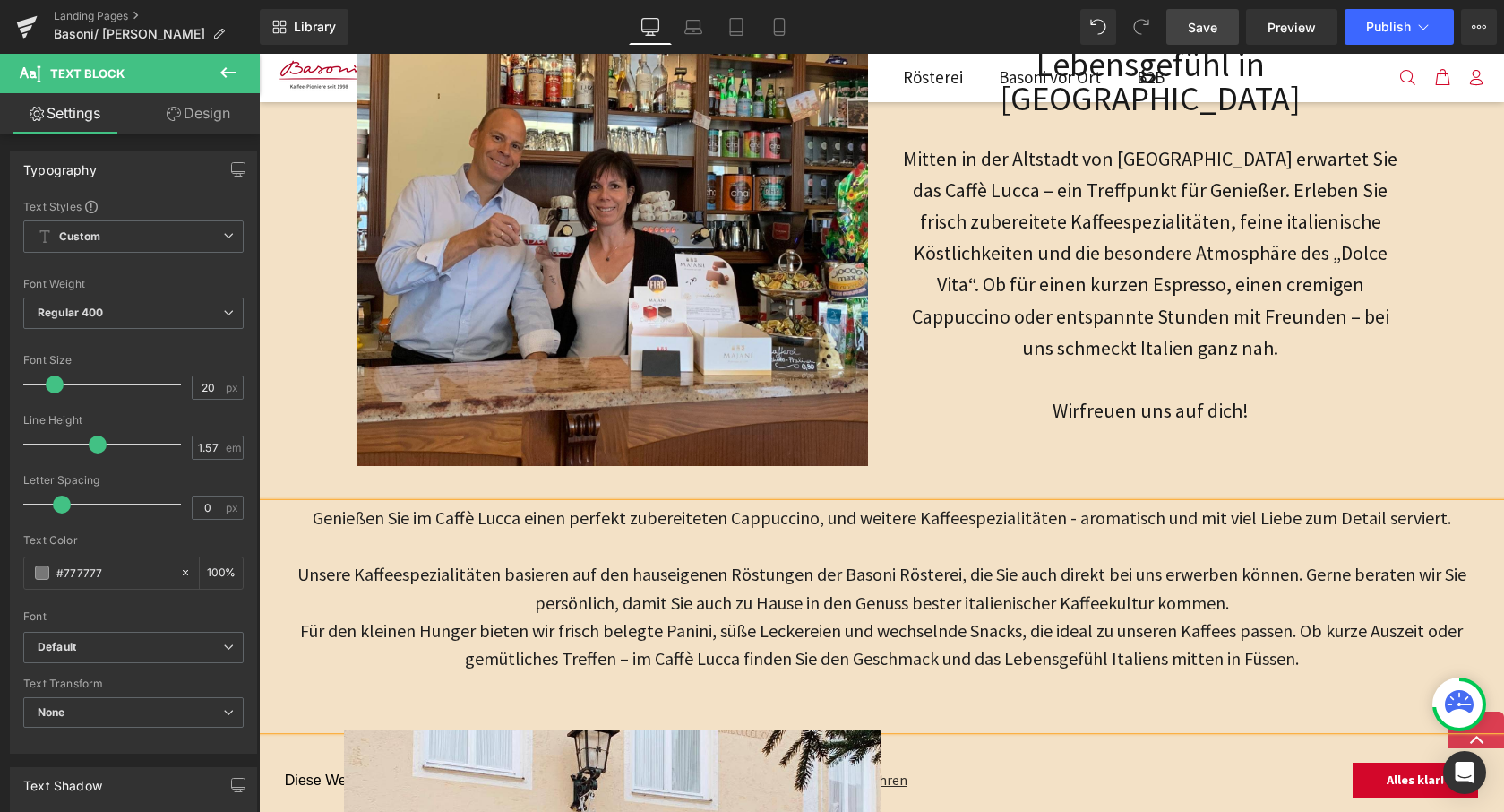
click at [1276, 599] on p "Unsere Kaffeespezialitäten basieren auf den hauseigenen Röstungen der Basoni Rö…" at bounding box center [882, 588] width 1246 height 56
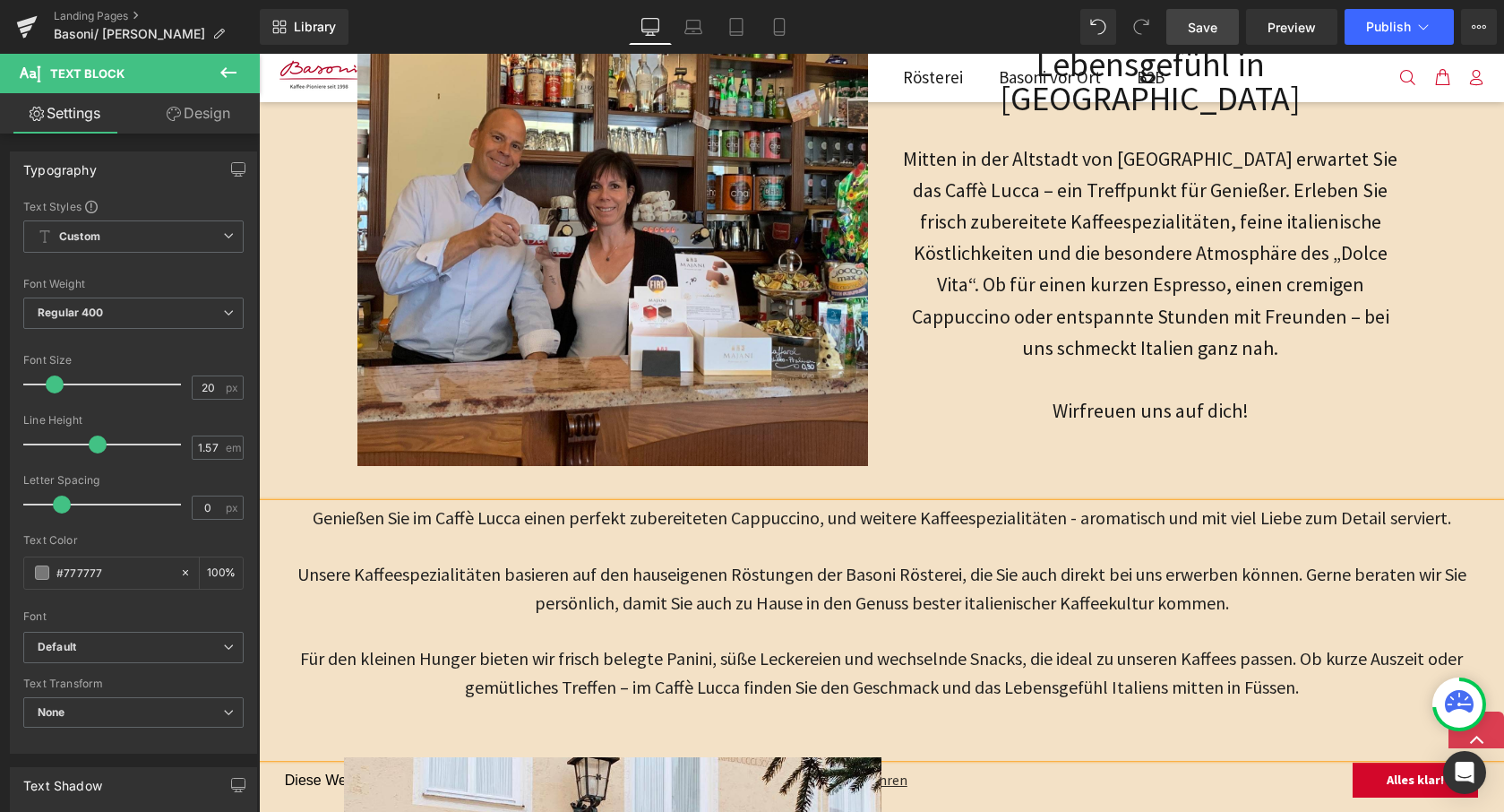
scroll to position [854, 0]
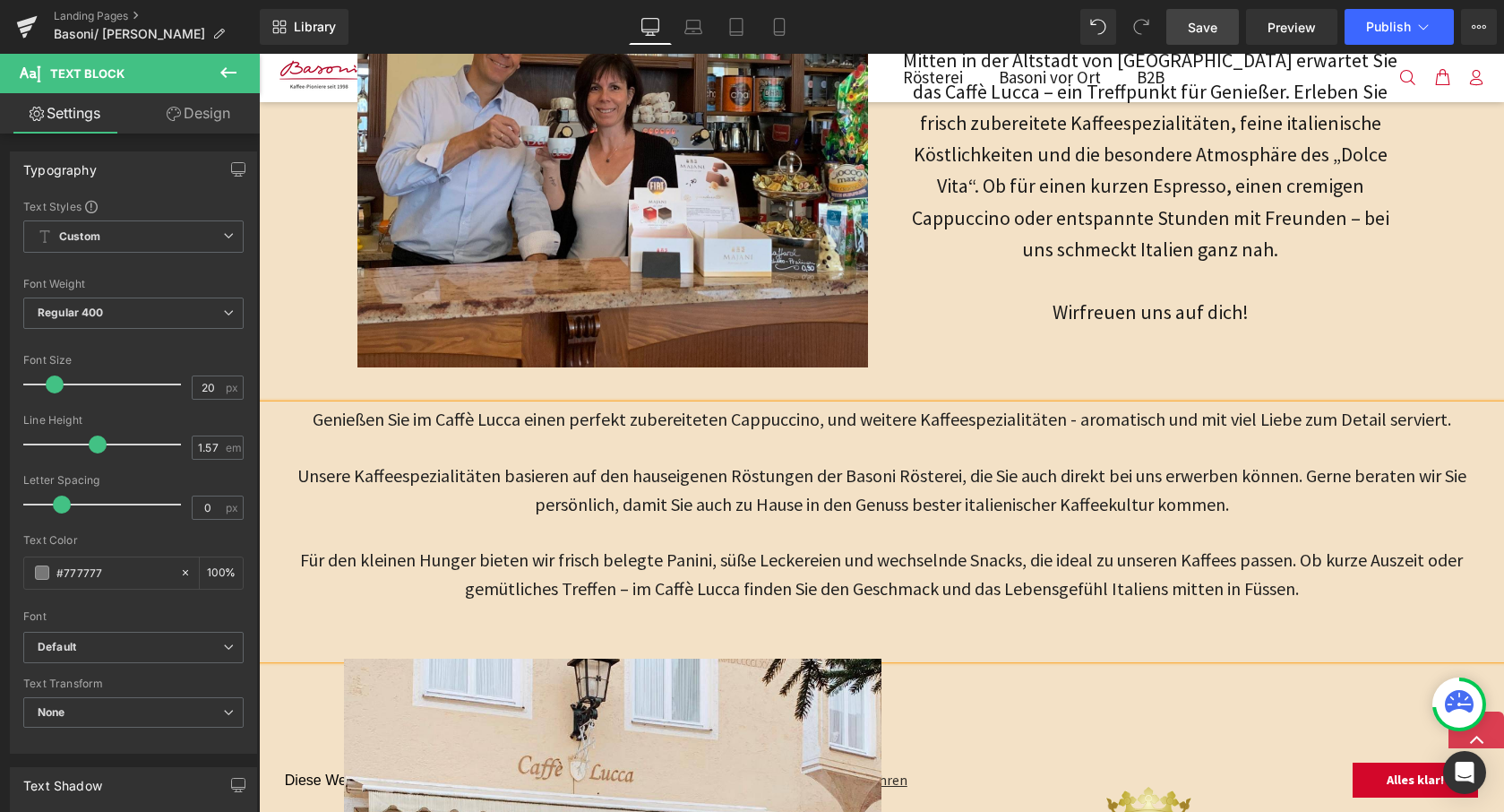
click at [935, 596] on p "Für den kleinen Hunger bieten wir frisch belegte Panini, süße Leckereien und we…" at bounding box center [882, 574] width 1246 height 56
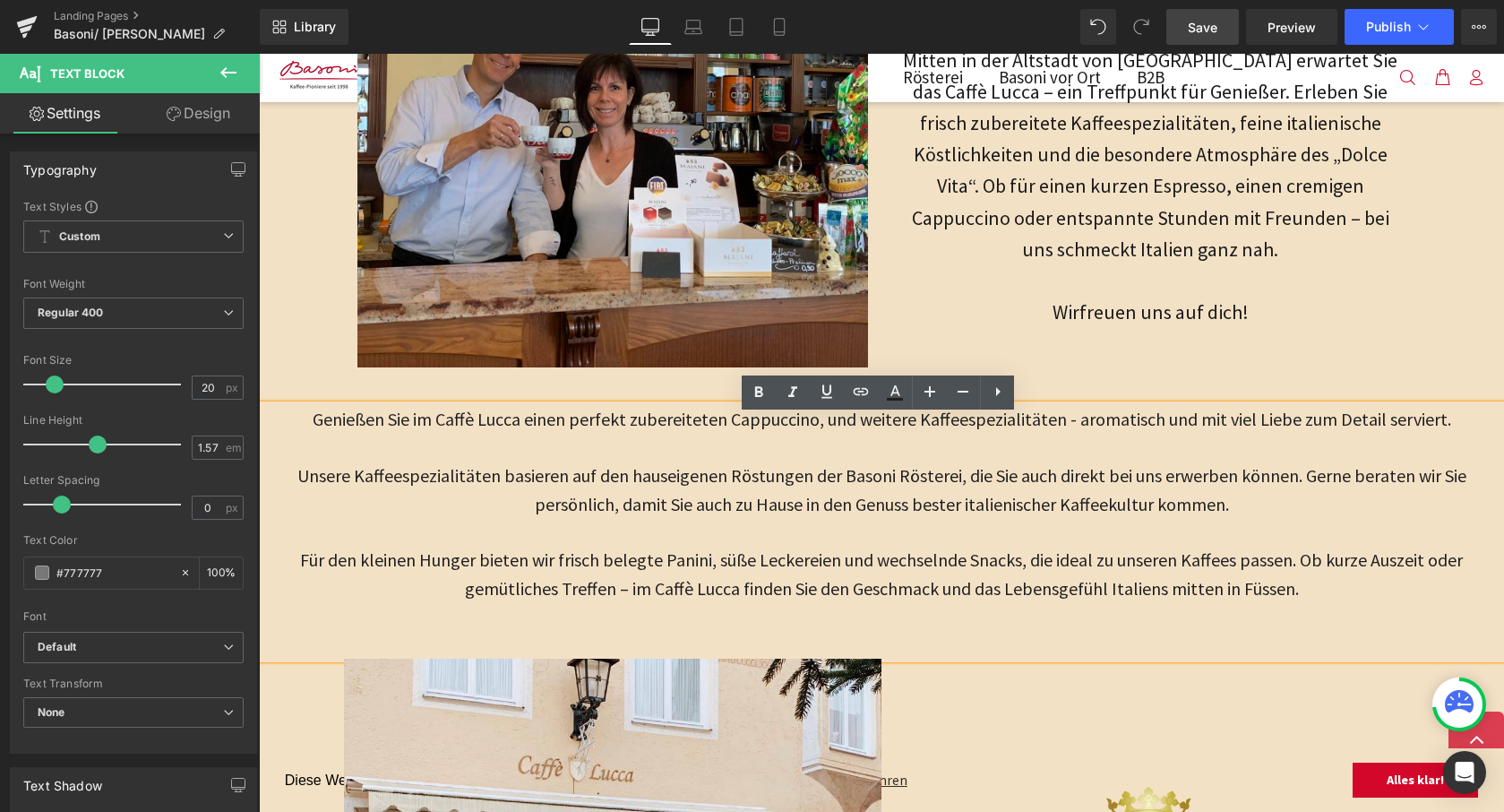
scroll to position [834, 0]
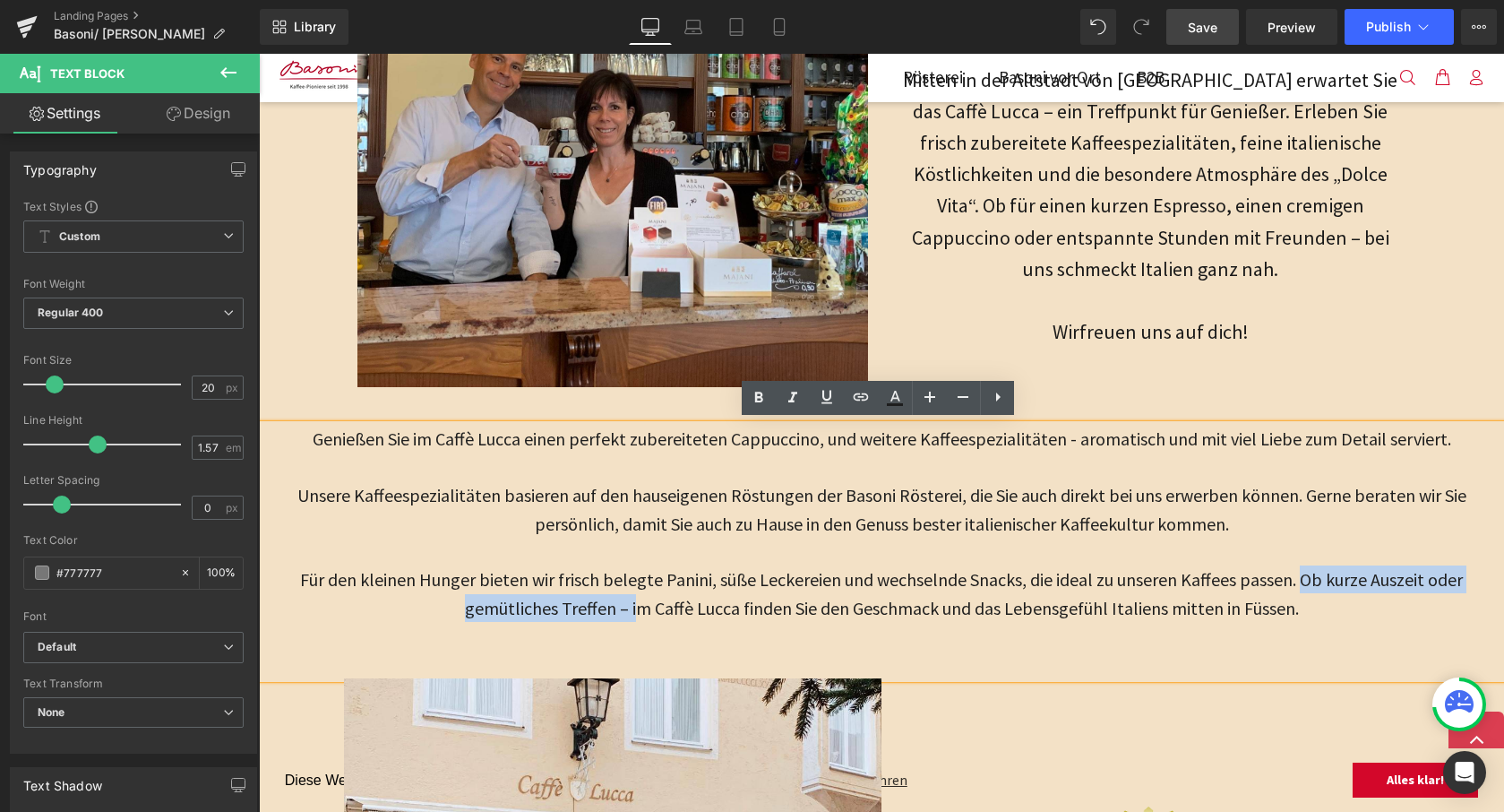
drag, startPoint x: 1294, startPoint y: 573, endPoint x: 636, endPoint y: 601, distance: 658.6
click at [636, 601] on span "Für den kleinen Hunger bieten wir frisch belegte Panini, süße Leckereien und we…" at bounding box center [881, 593] width 1163 height 51
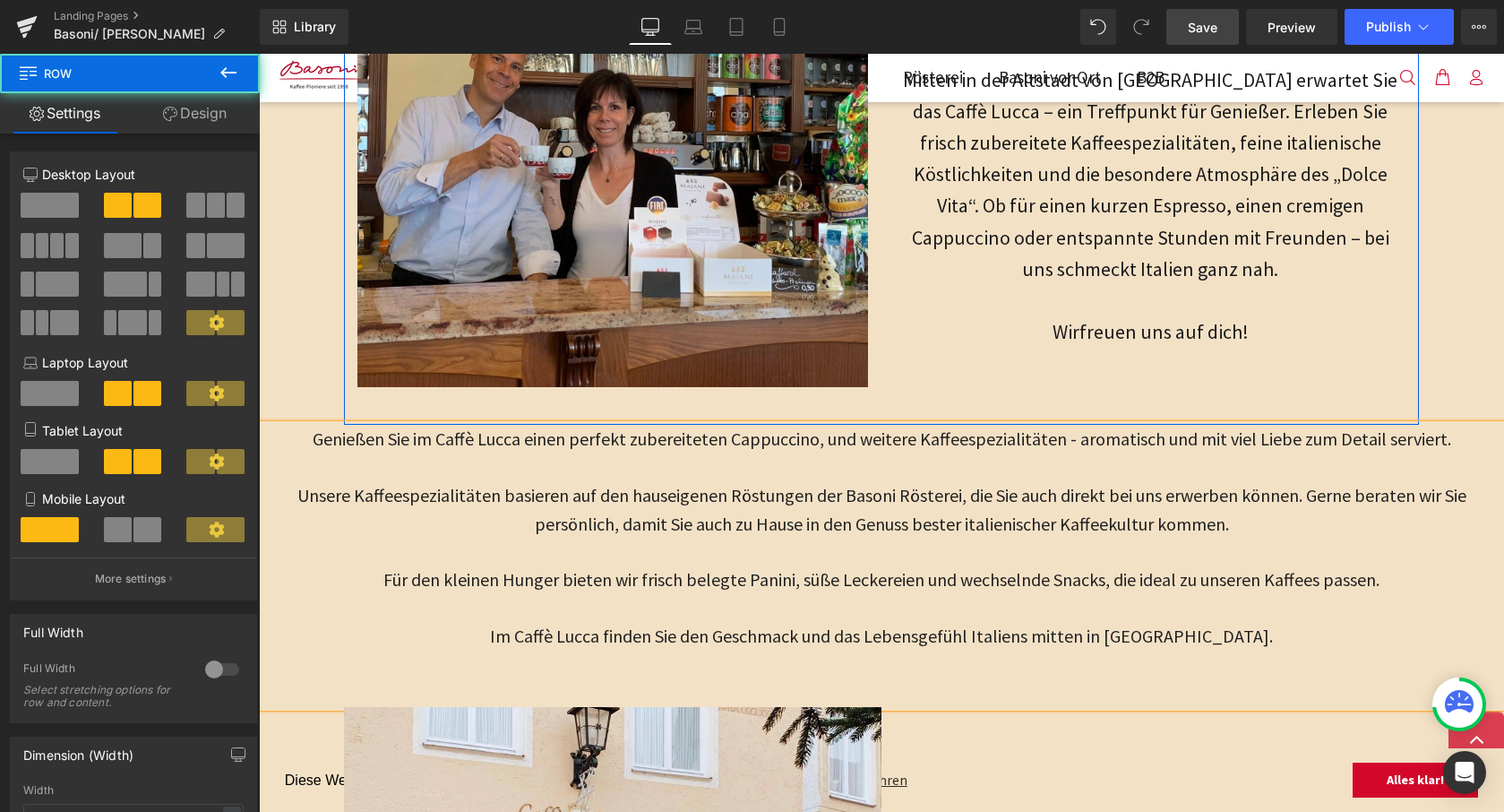
click at [1023, 355] on div "Caffè Lucca – Italienisches Lebensgefühl in Füssen Heading Mitten in der Altsta…" at bounding box center [1150, 117] width 537 height 537
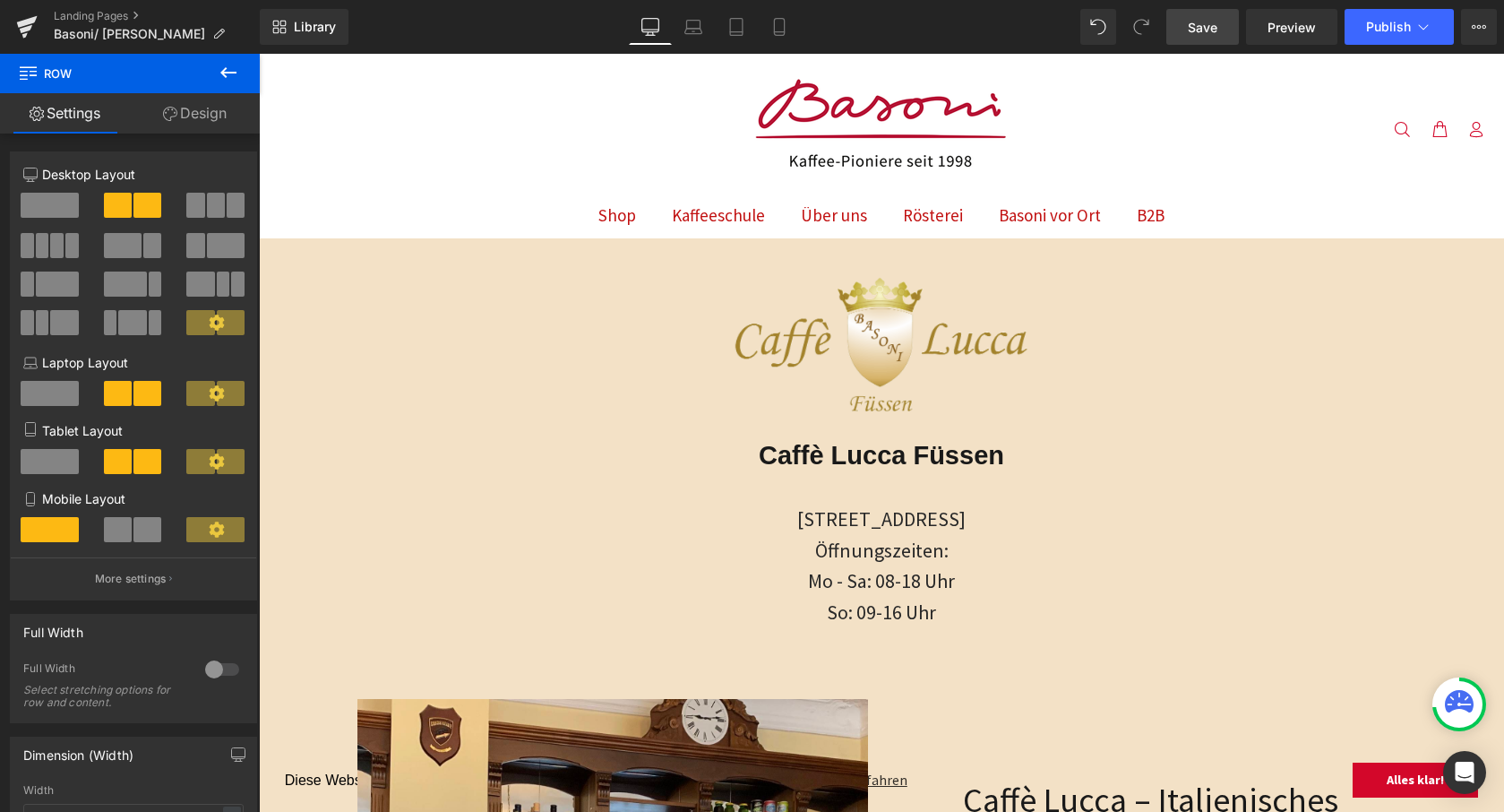
scroll to position [0, 0]
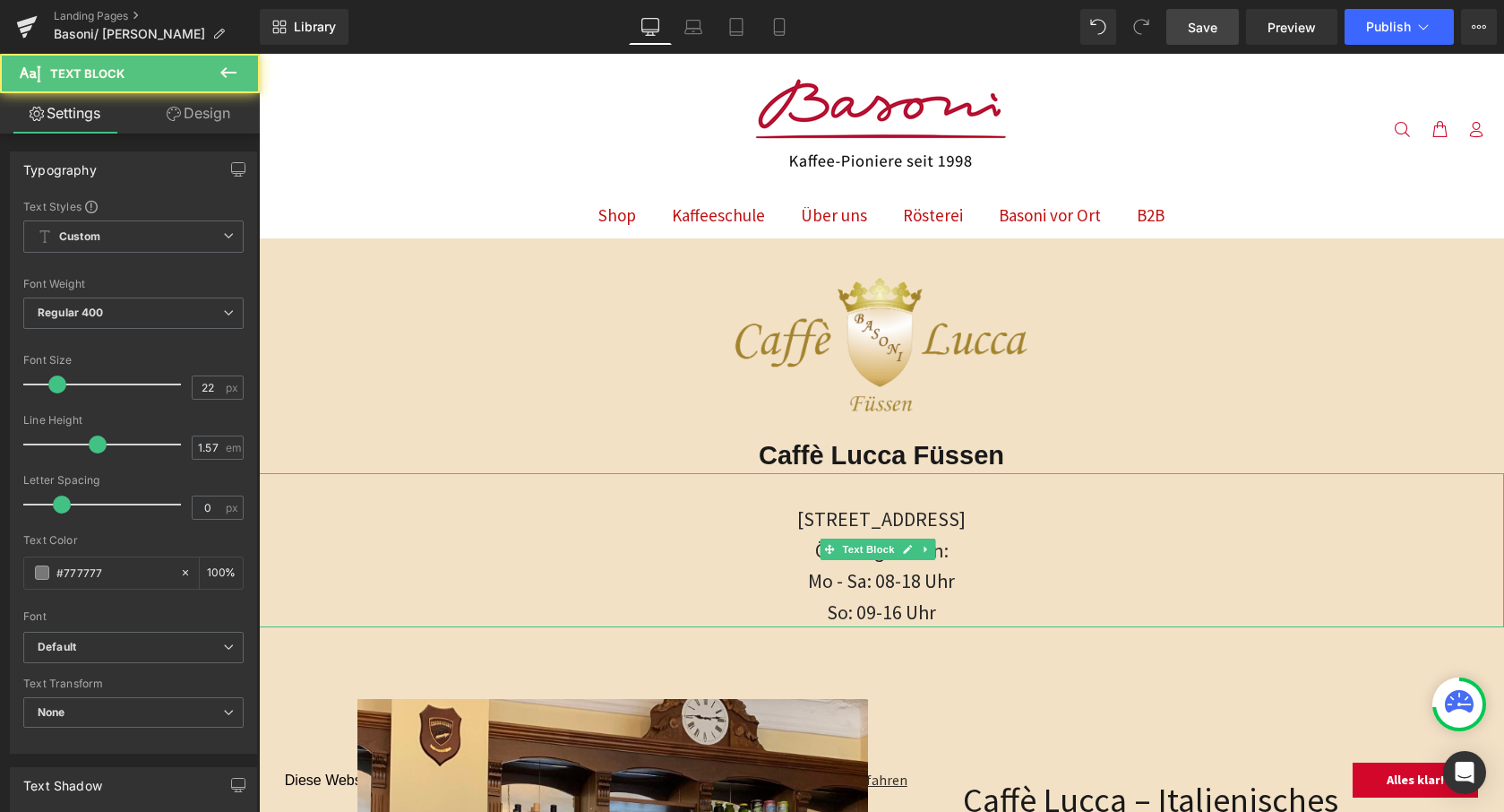
click at [1045, 583] on p "Mo - Sa: 08-18 Uhr" at bounding box center [882, 581] width 1246 height 32
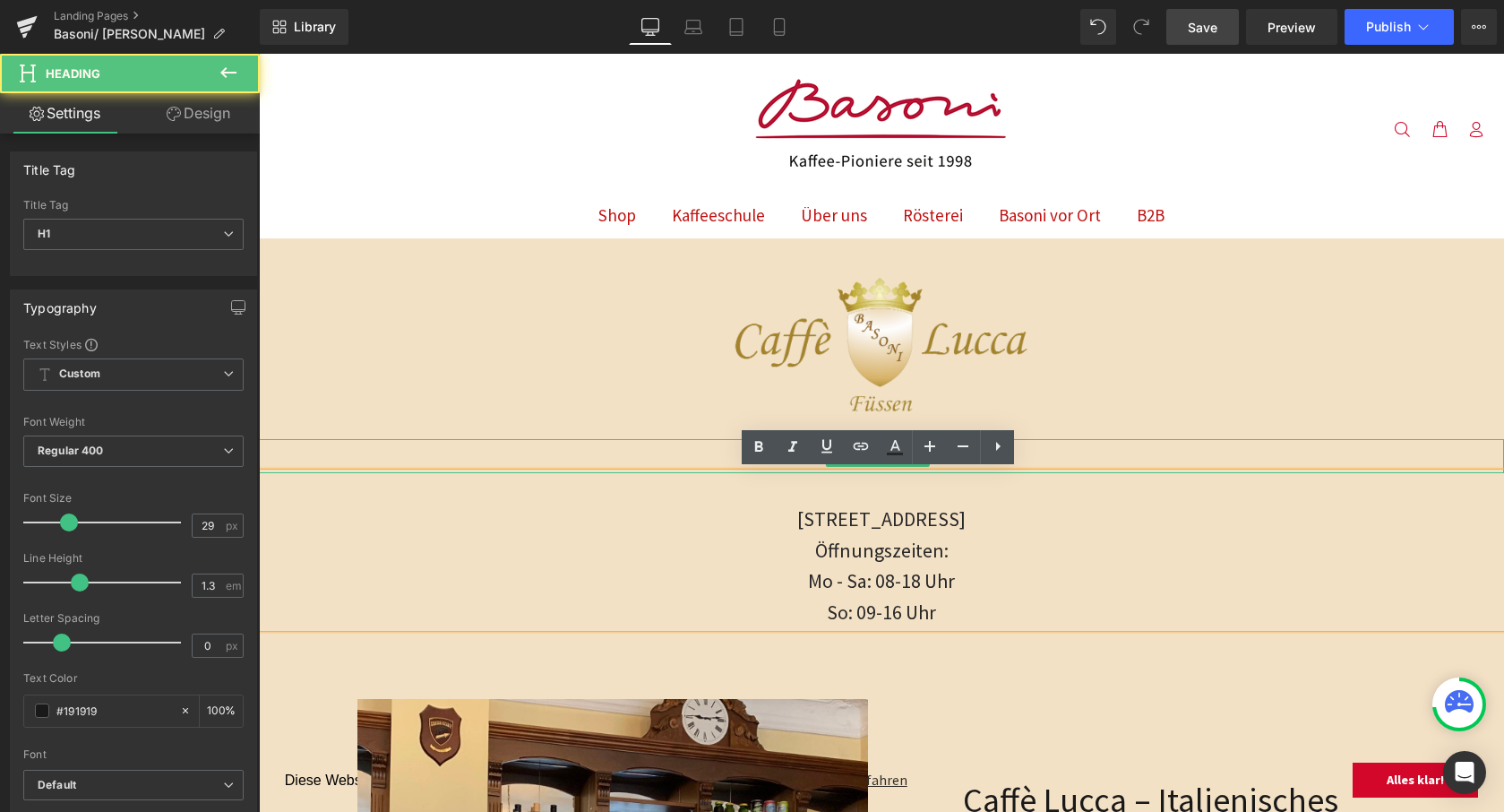
click at [1057, 439] on div at bounding box center [882, 441] width 1246 height 5
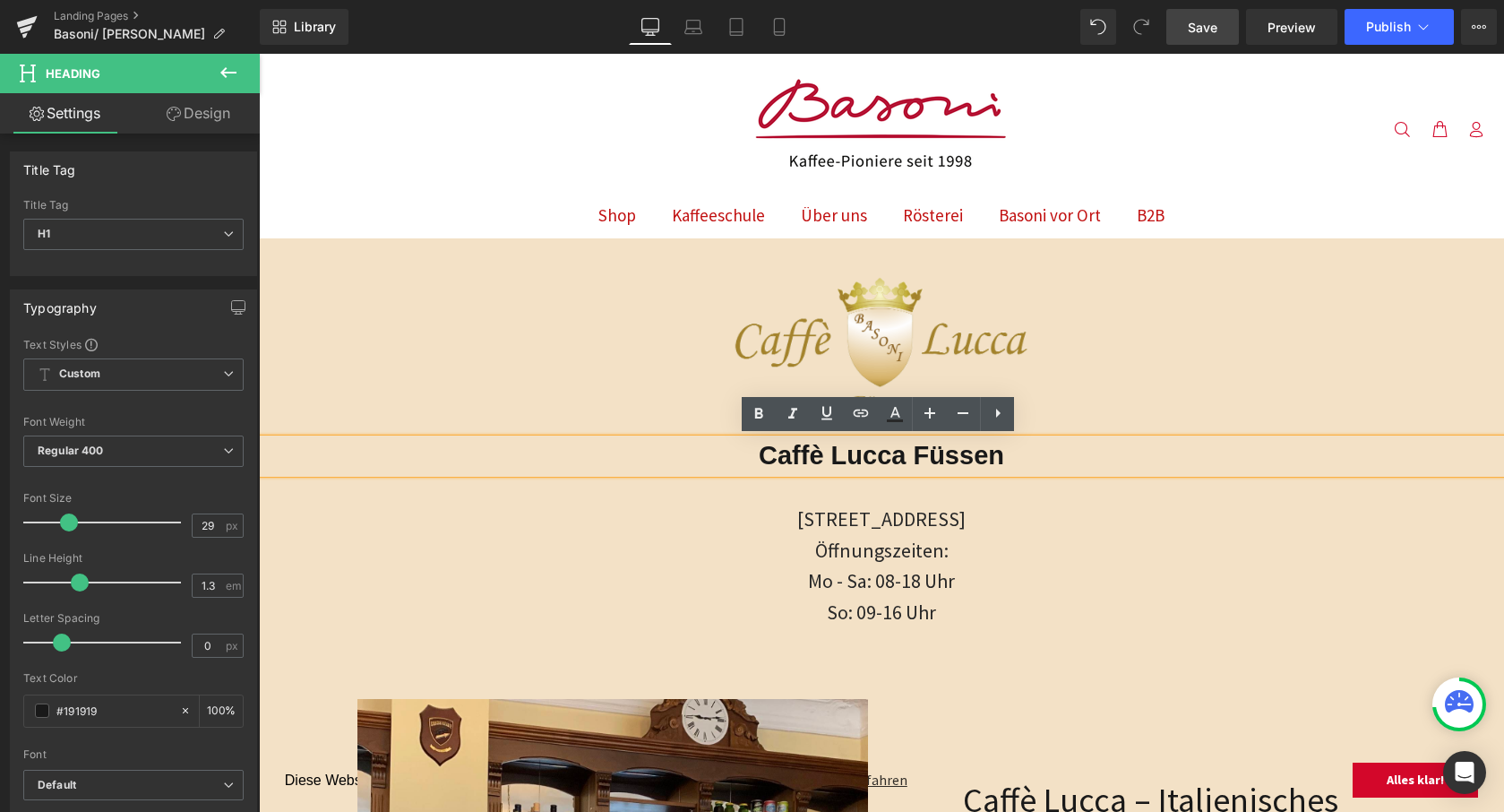
click at [1203, 25] on span "Save" at bounding box center [1202, 27] width 30 height 19
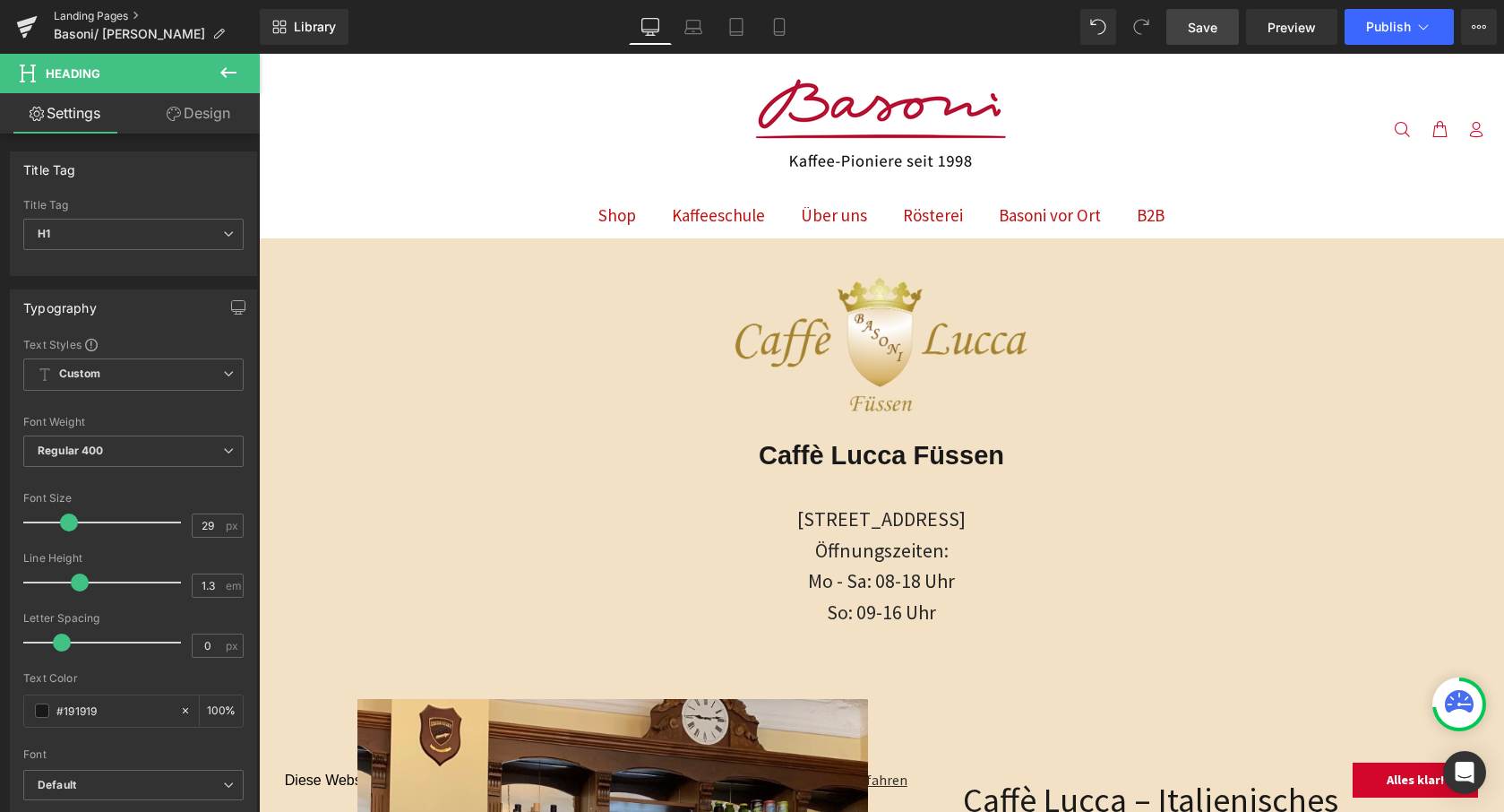
click at [75, 17] on link "Landing Pages" at bounding box center [157, 16] width 206 height 14
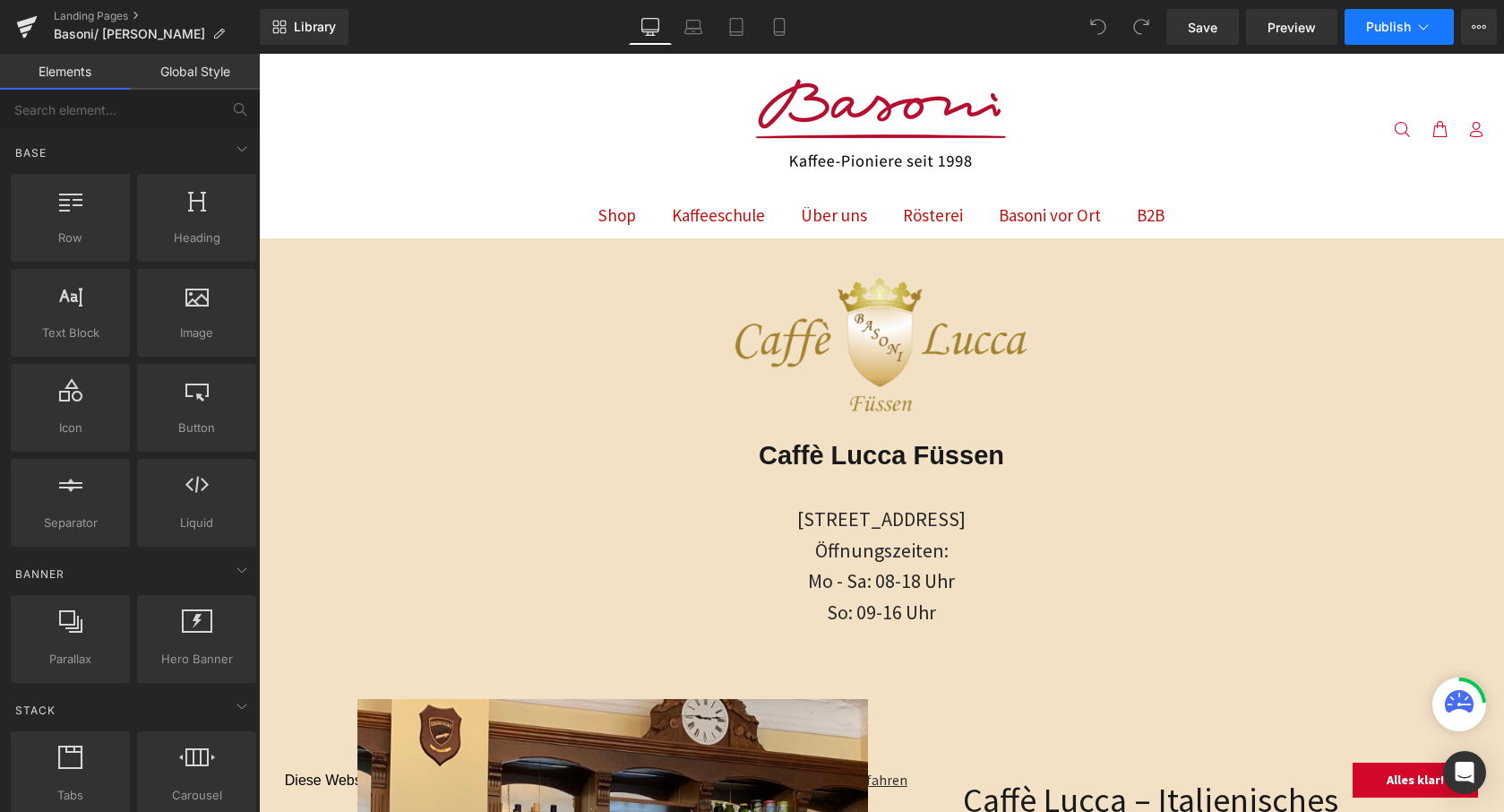
click at [1425, 28] on icon at bounding box center [1424, 27] width 18 height 18
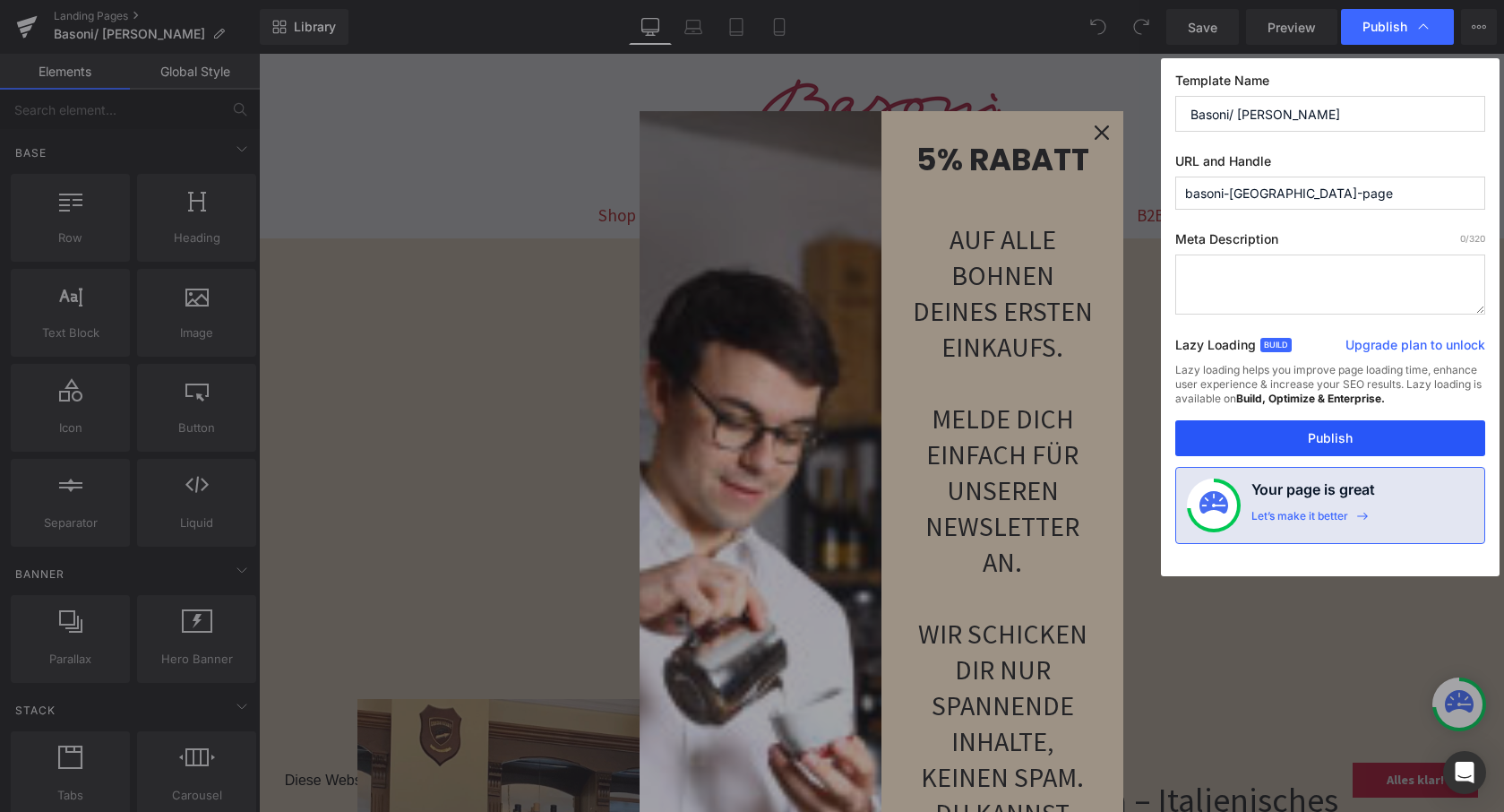
click at [1318, 435] on button "Publish" at bounding box center [1330, 438] width 310 height 36
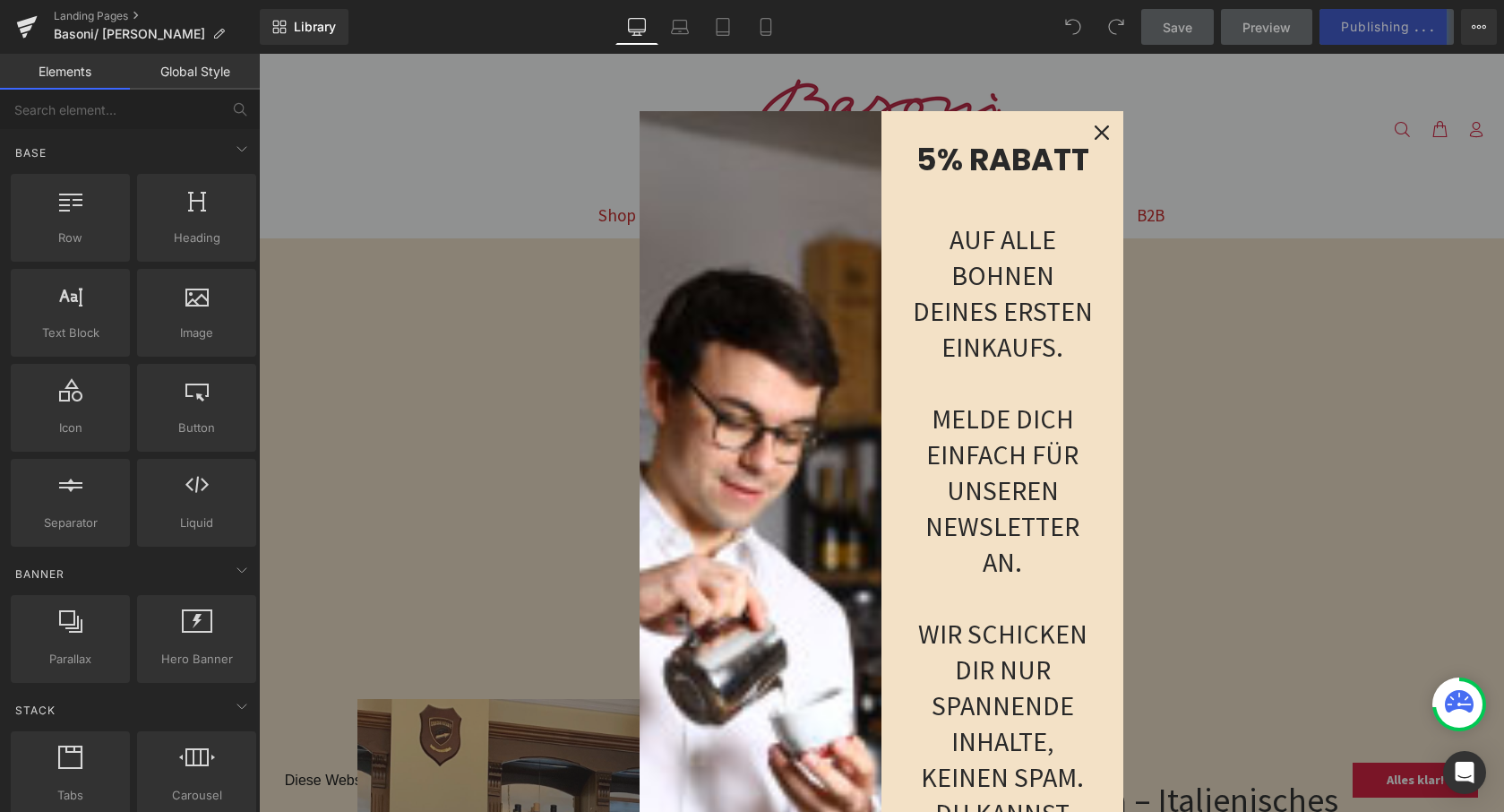
click at [1102, 125] on div "Close" at bounding box center [1102, 133] width 29 height 29
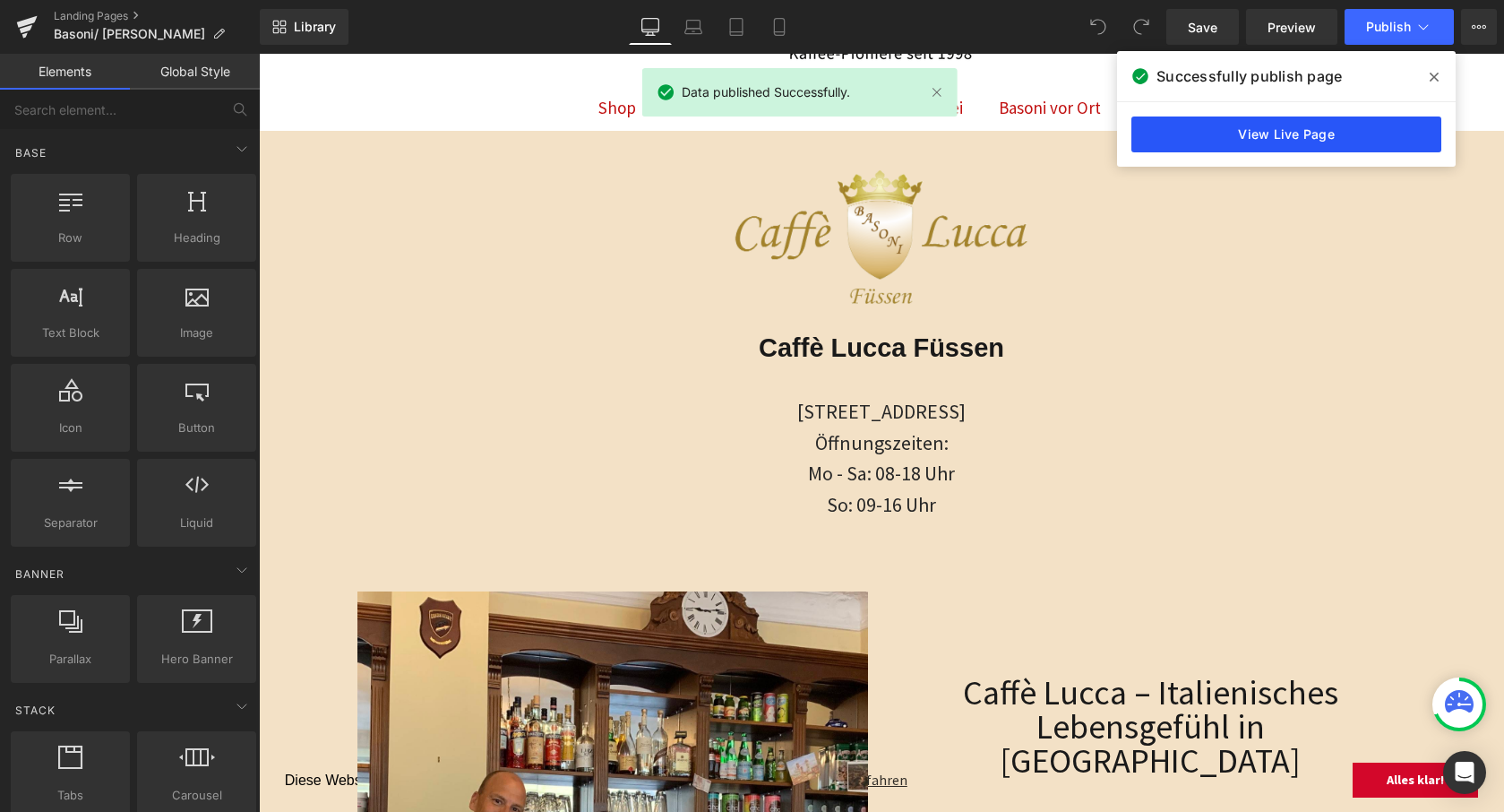
scroll to position [89, 0]
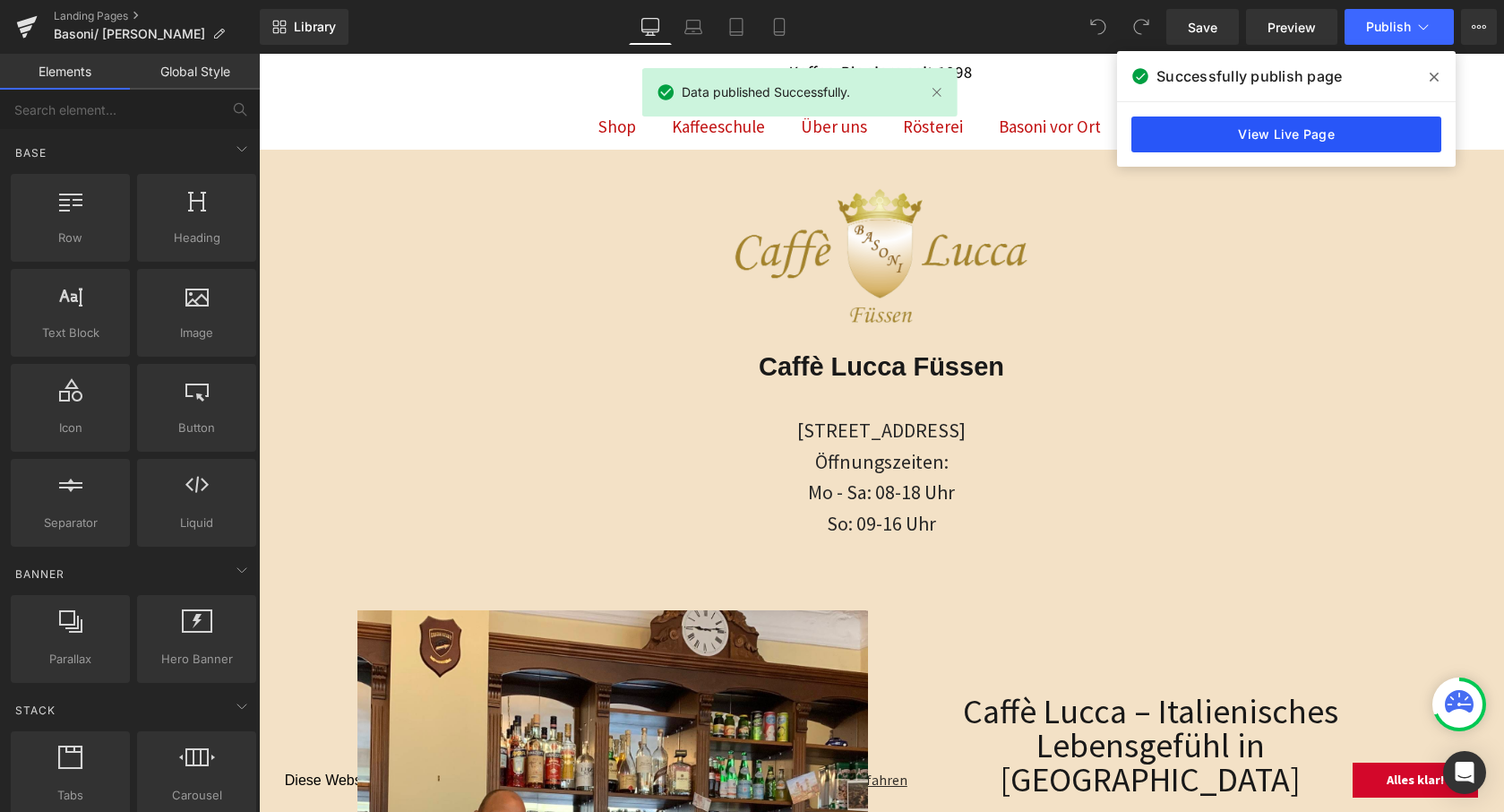
click at [1281, 135] on link "View Live Page" at bounding box center [1286, 135] width 310 height 36
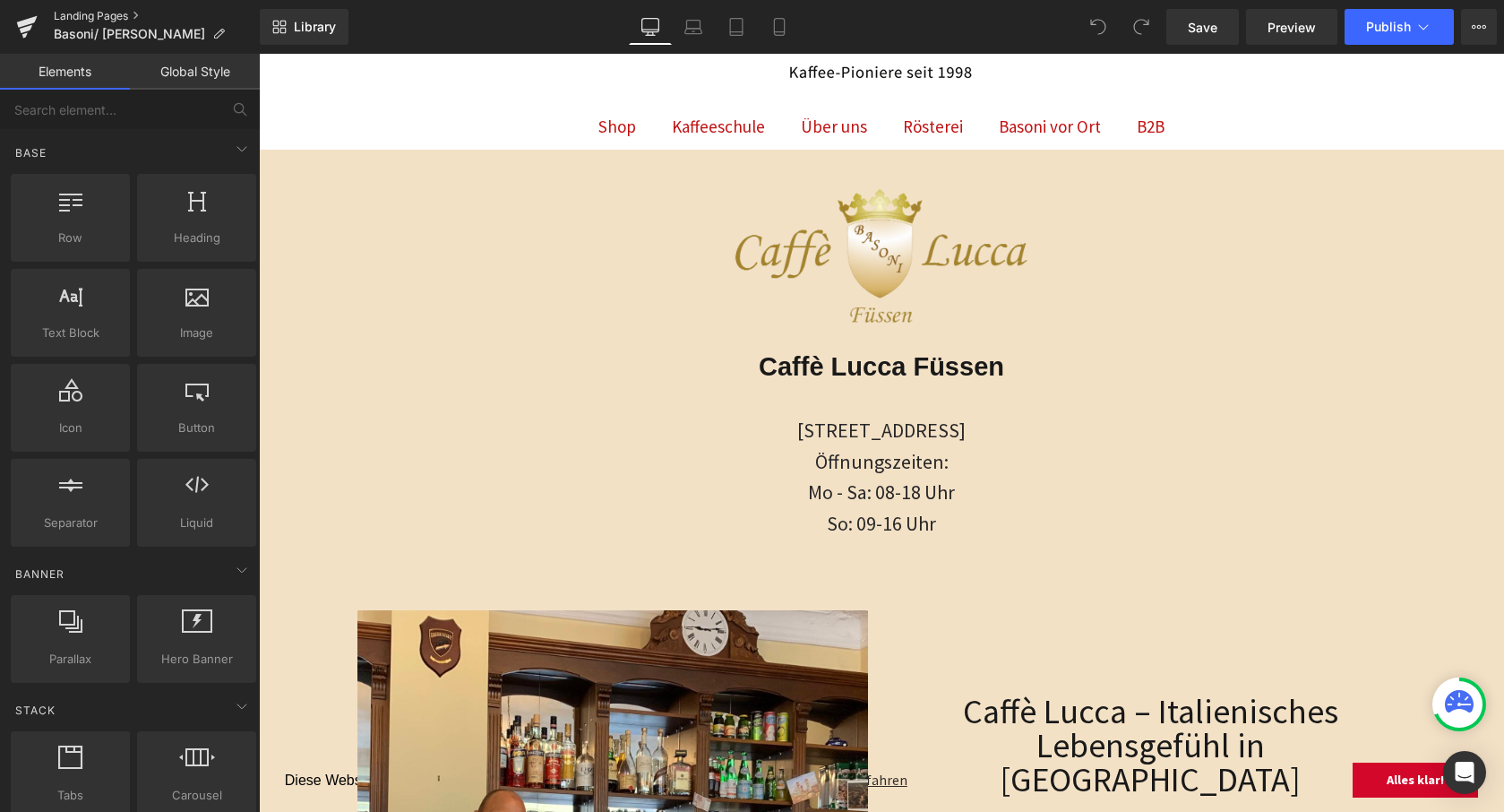
click at [87, 13] on link "Landing Pages" at bounding box center [157, 16] width 206 height 14
